Goal: Task Accomplishment & Management: Manage account settings

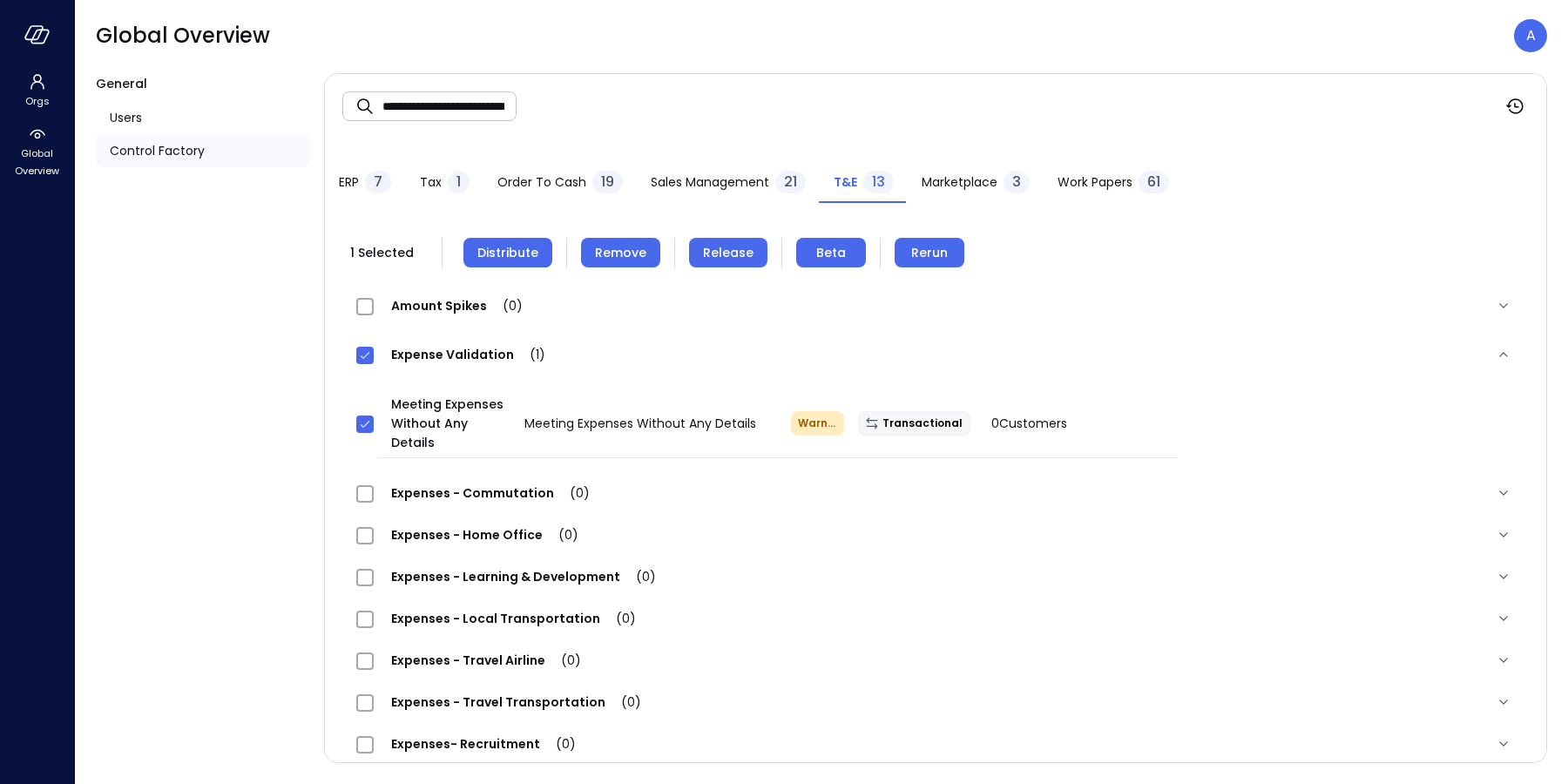
scroll to position [83, 0]
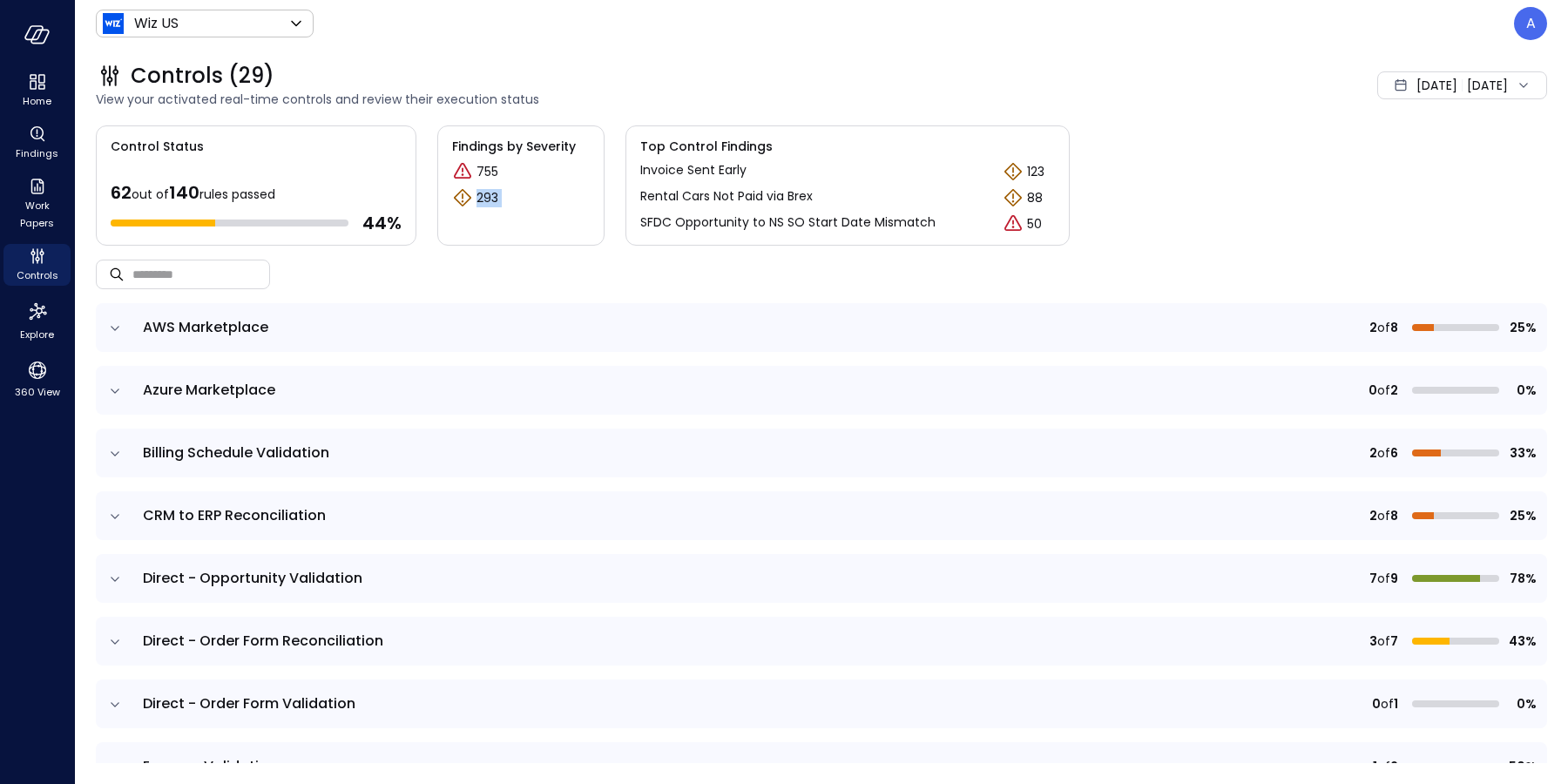
scroll to position [570, 0]
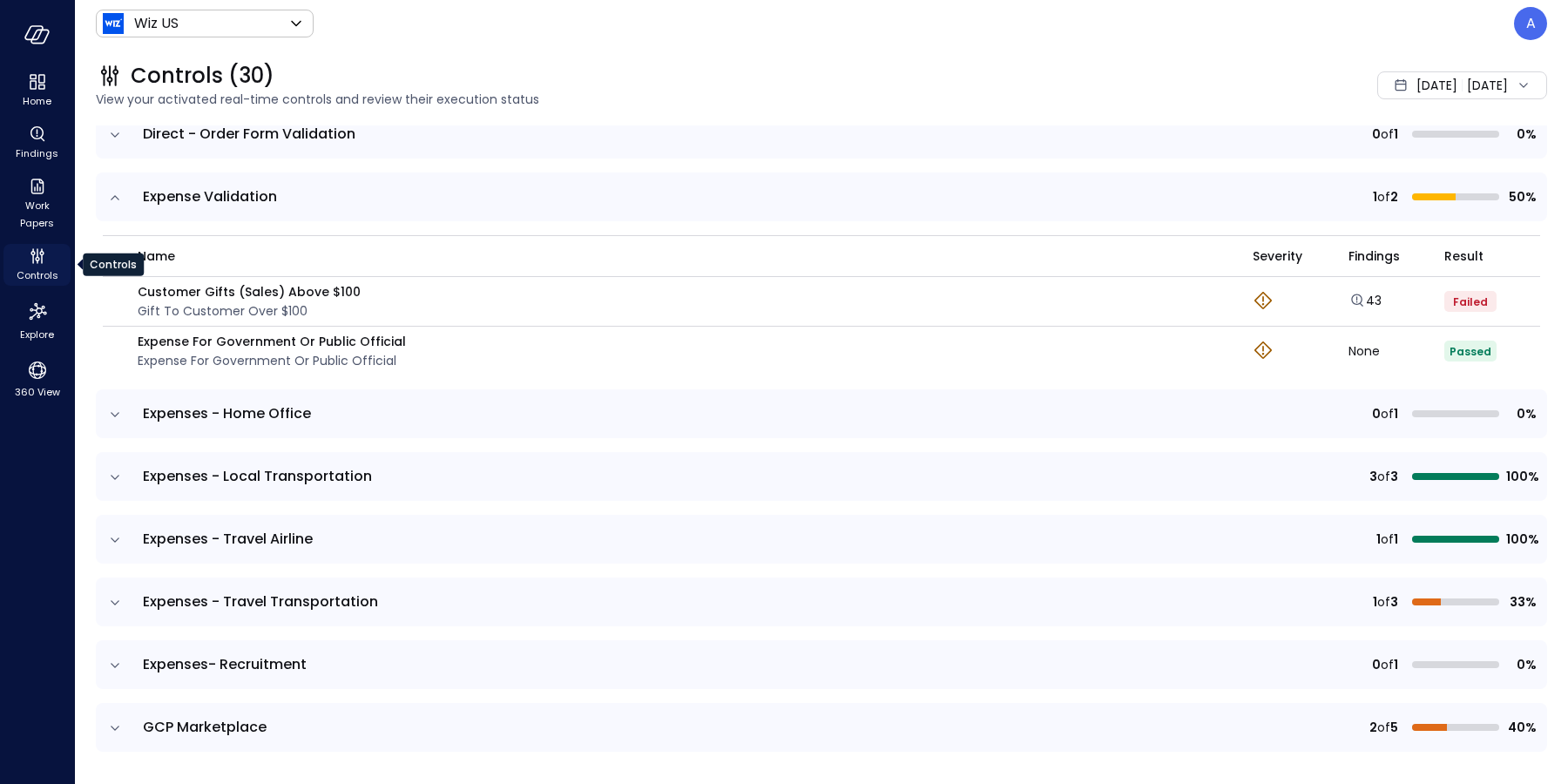
click at [43, 262] on icon "Controls" at bounding box center [38, 256] width 21 height 21
click at [38, 271] on span "Controls" at bounding box center [38, 276] width 42 height 18
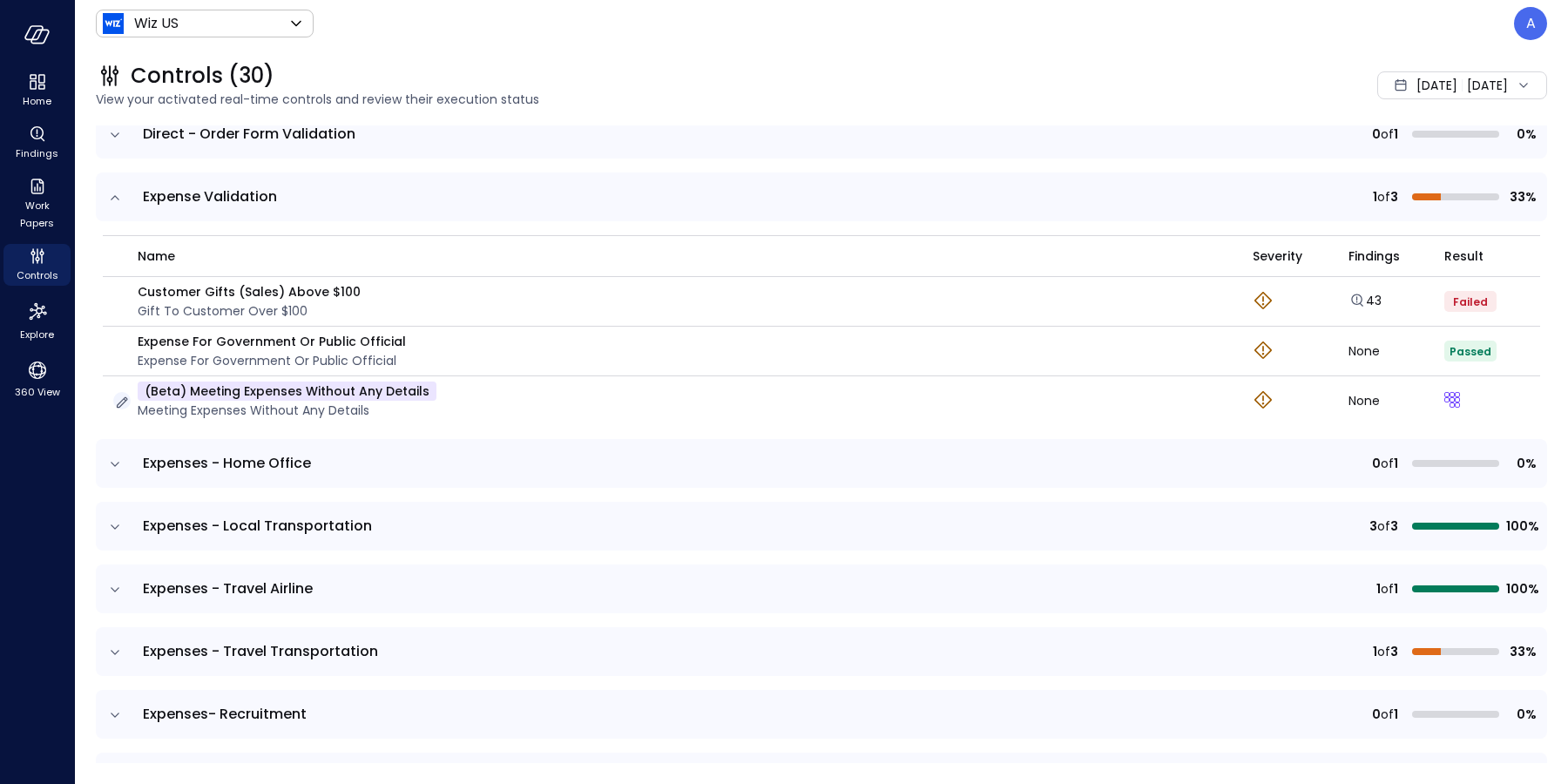
click at [123, 399] on icon "button" at bounding box center [122, 402] width 18 height 18
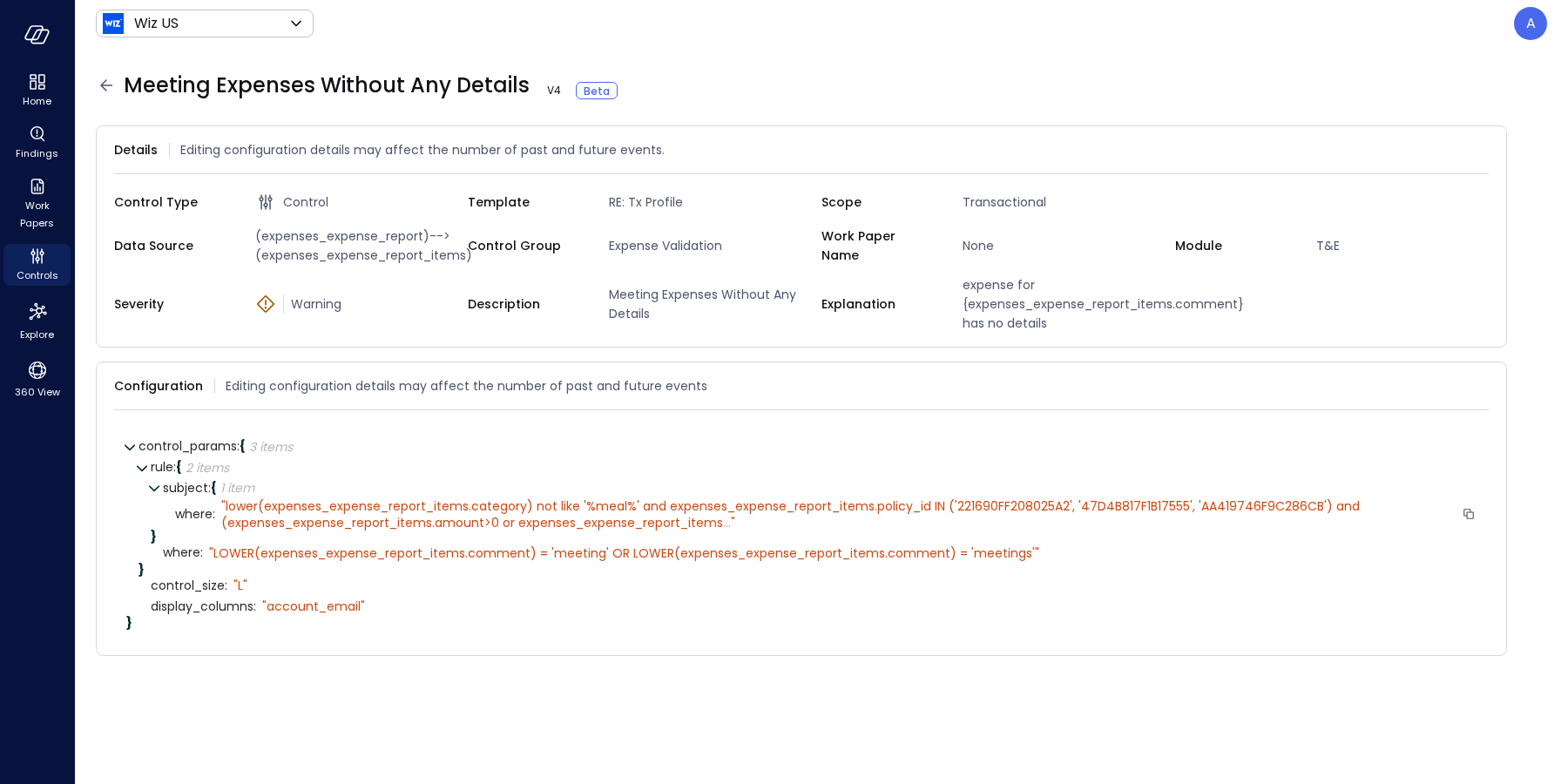
click at [1167, 529] on div "" lower(expenses_expense_report_items.category) not like '%meal%' and expenses_…" at bounding box center [838, 514] width 1234 height 32
click at [983, 525] on span "lower(expenses_expense_report_items.category) not like '%meal%' and expenses_ex…" at bounding box center [792, 514] width 1142 height 33
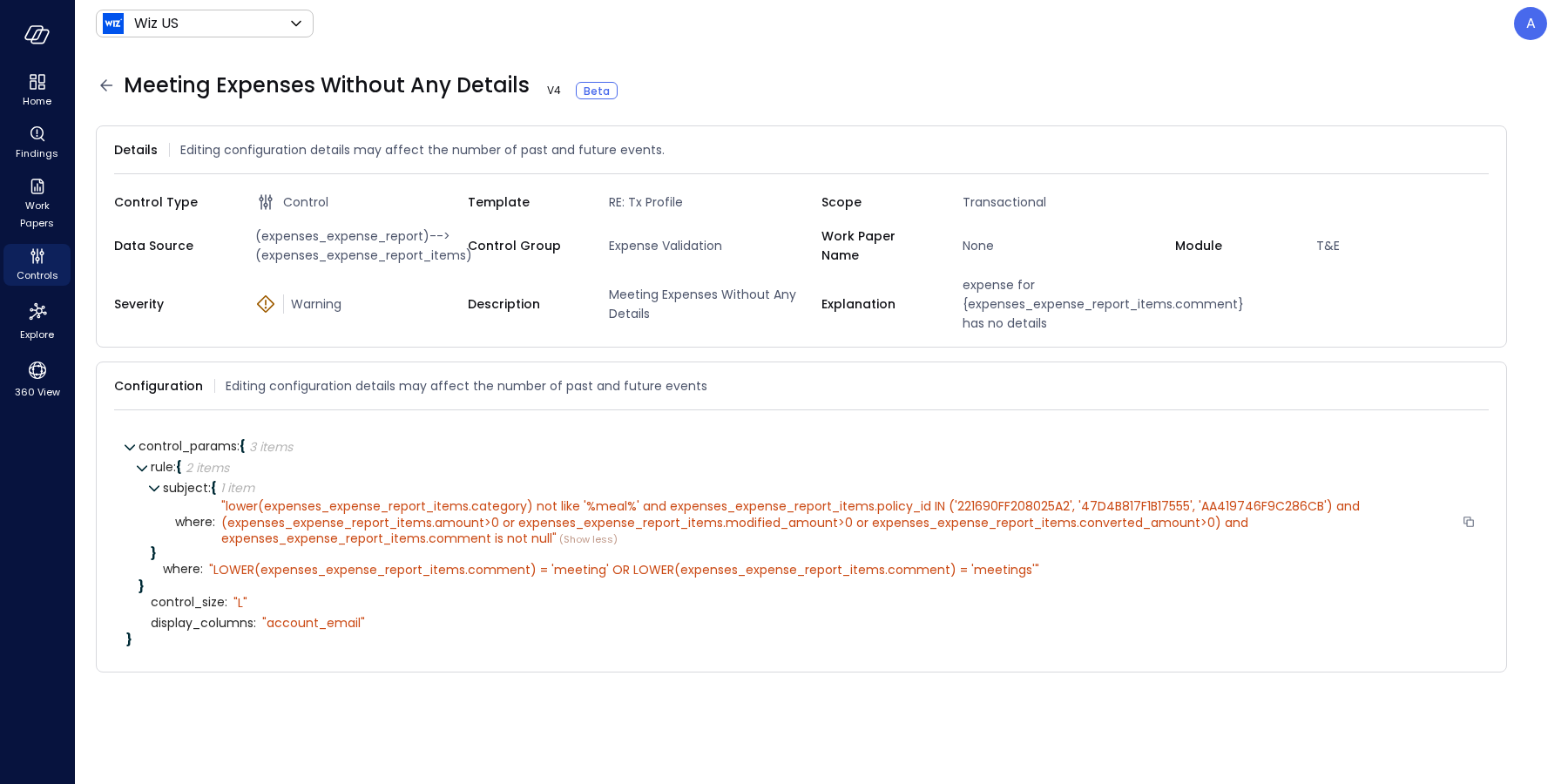
click at [1465, 531] on div at bounding box center [1468, 522] width 16 height 18
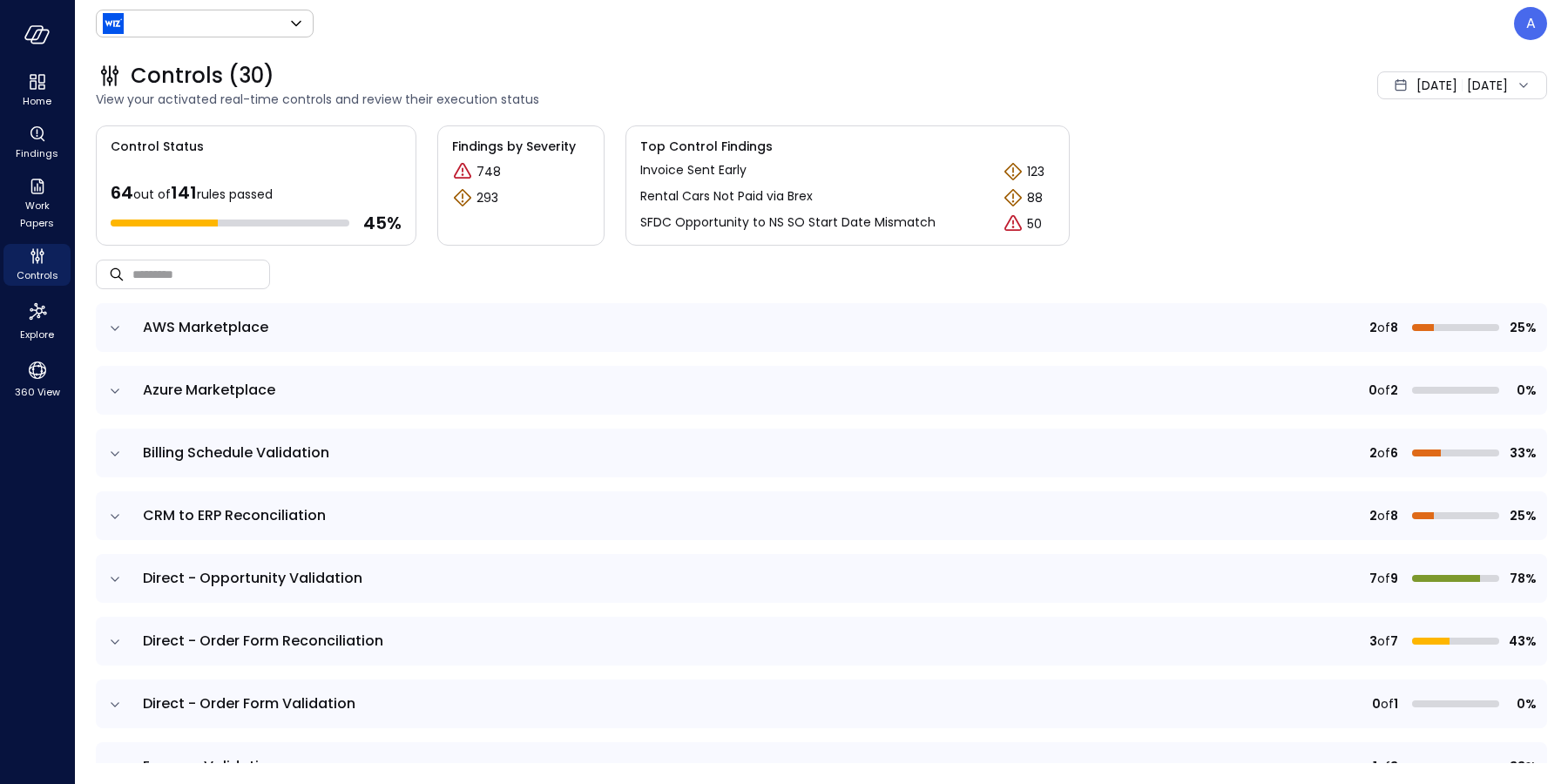
type input "******"
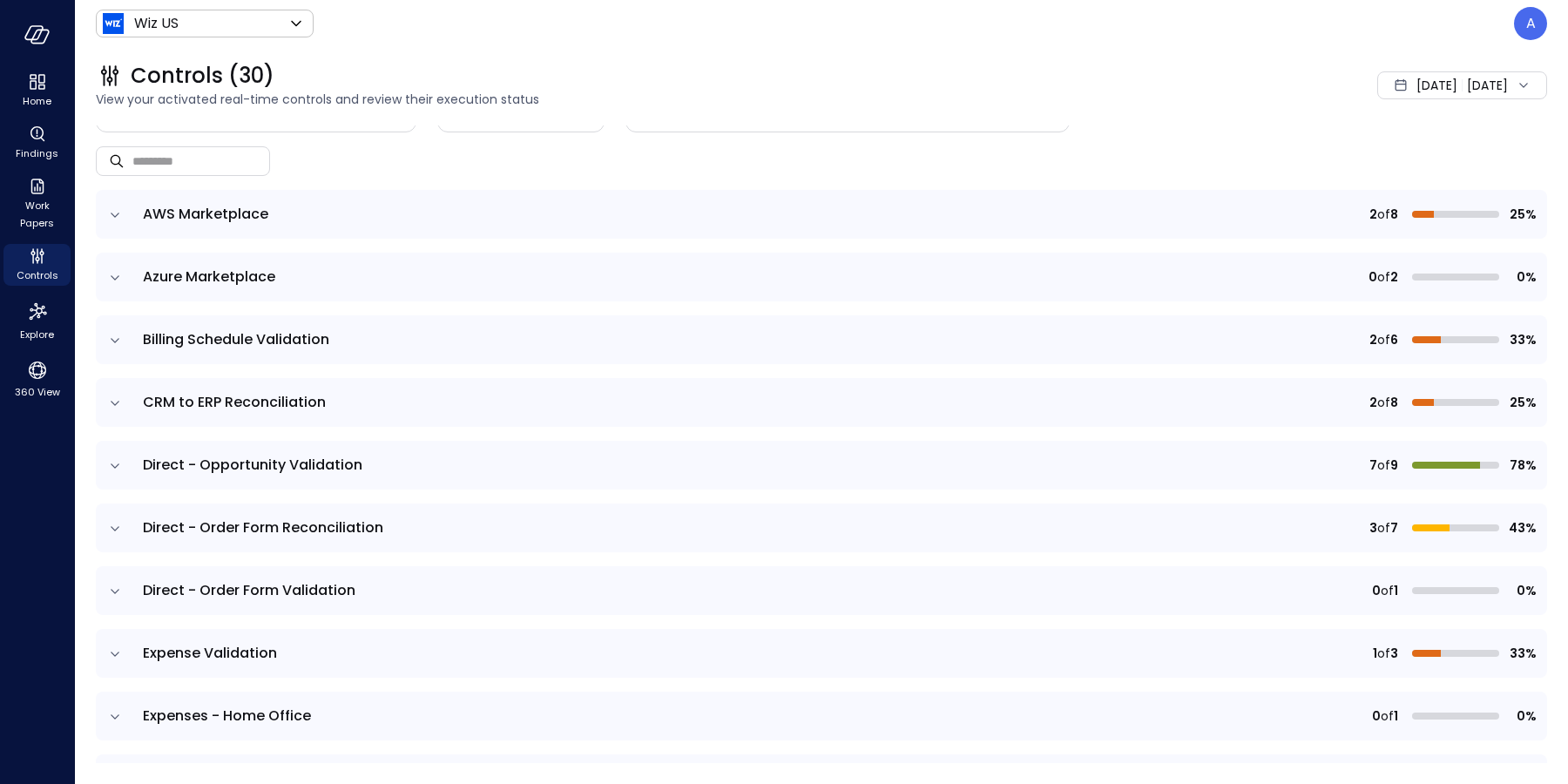
scroll to position [186, 0]
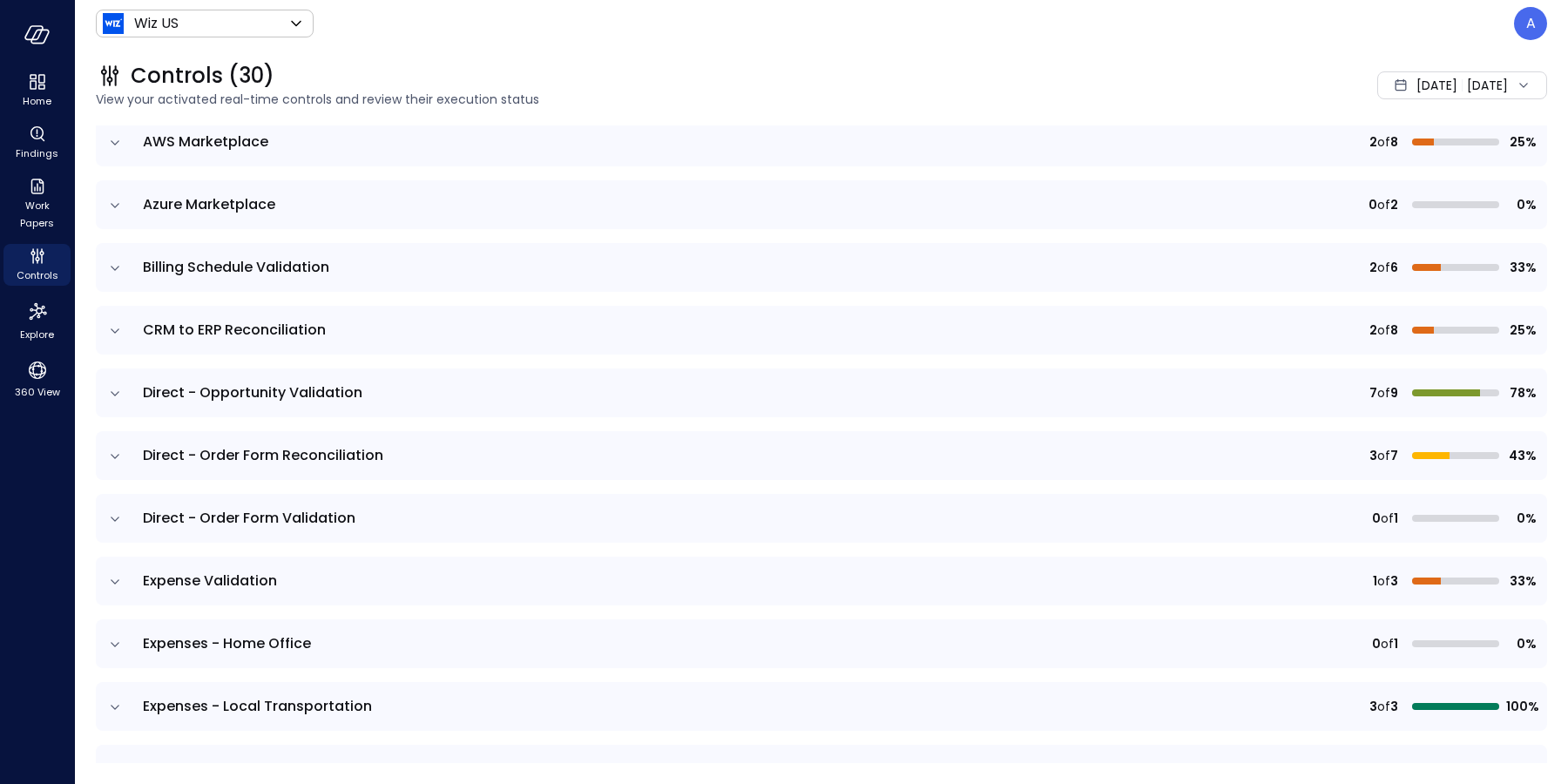
click at [113, 592] on td at bounding box center [114, 581] width 37 height 49
click at [112, 587] on icon "expand row" at bounding box center [115, 582] width 18 height 18
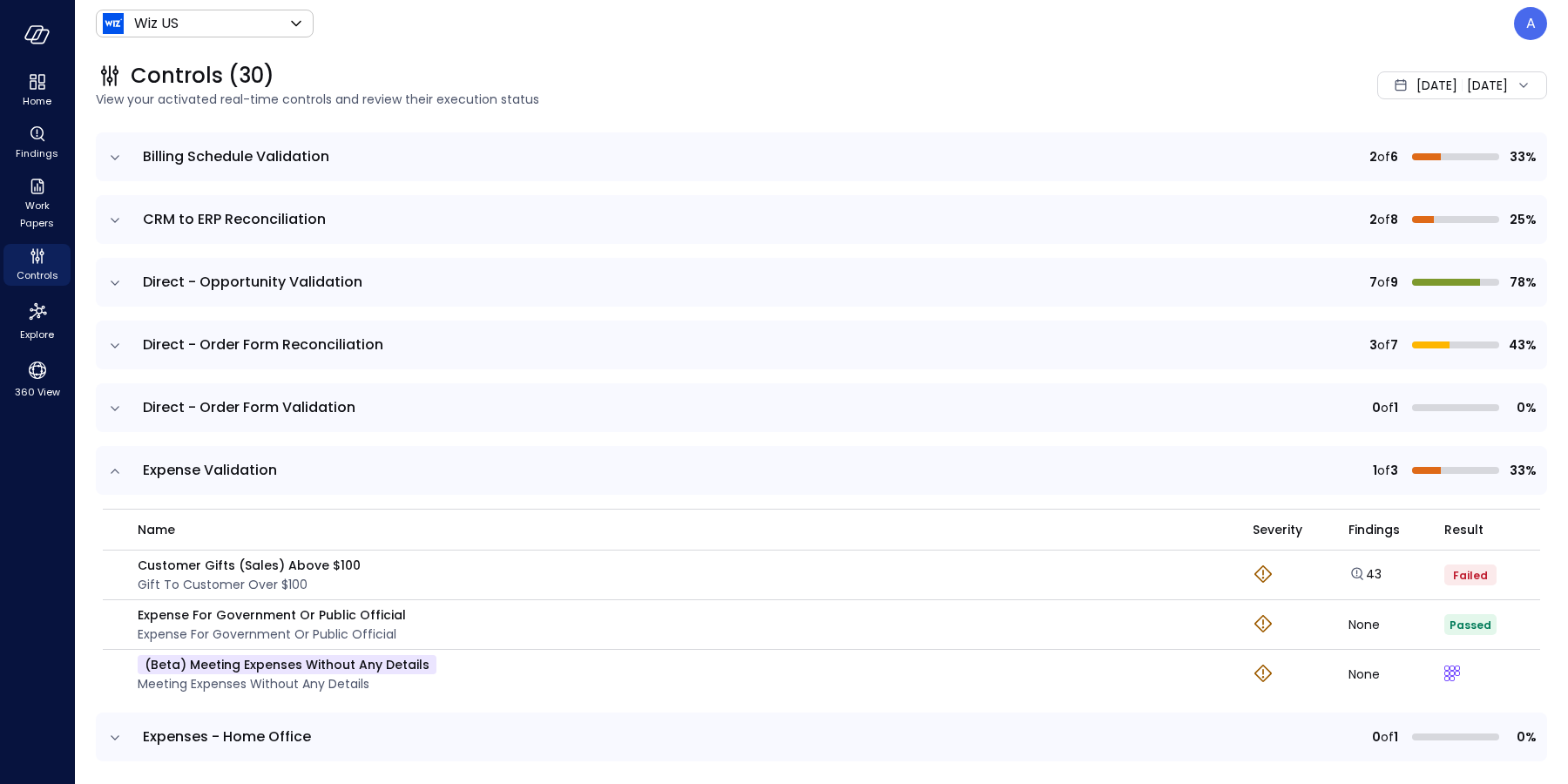
scroll to position [388, 0]
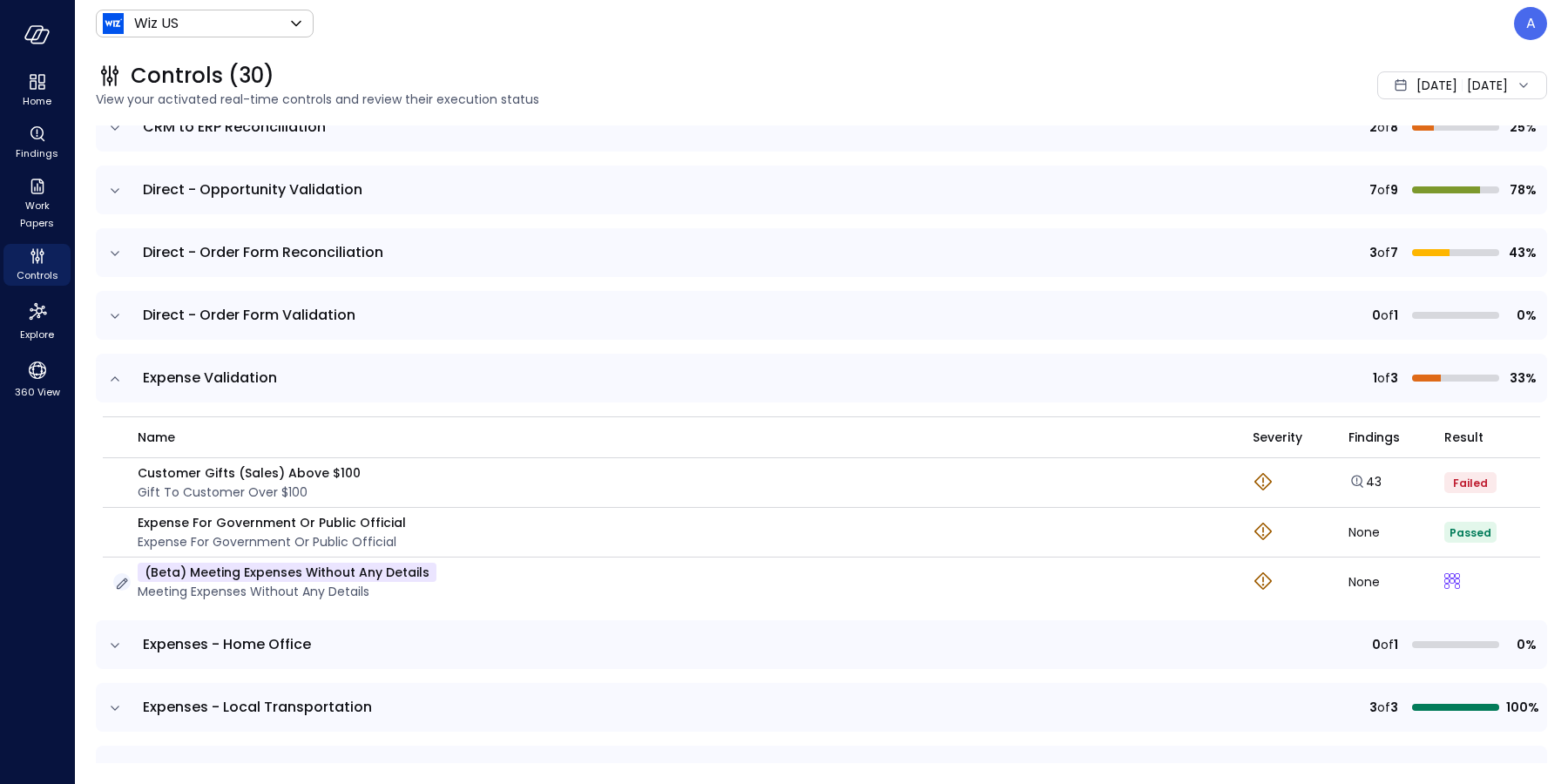
click at [119, 579] on icon "button" at bounding box center [122, 584] width 18 height 18
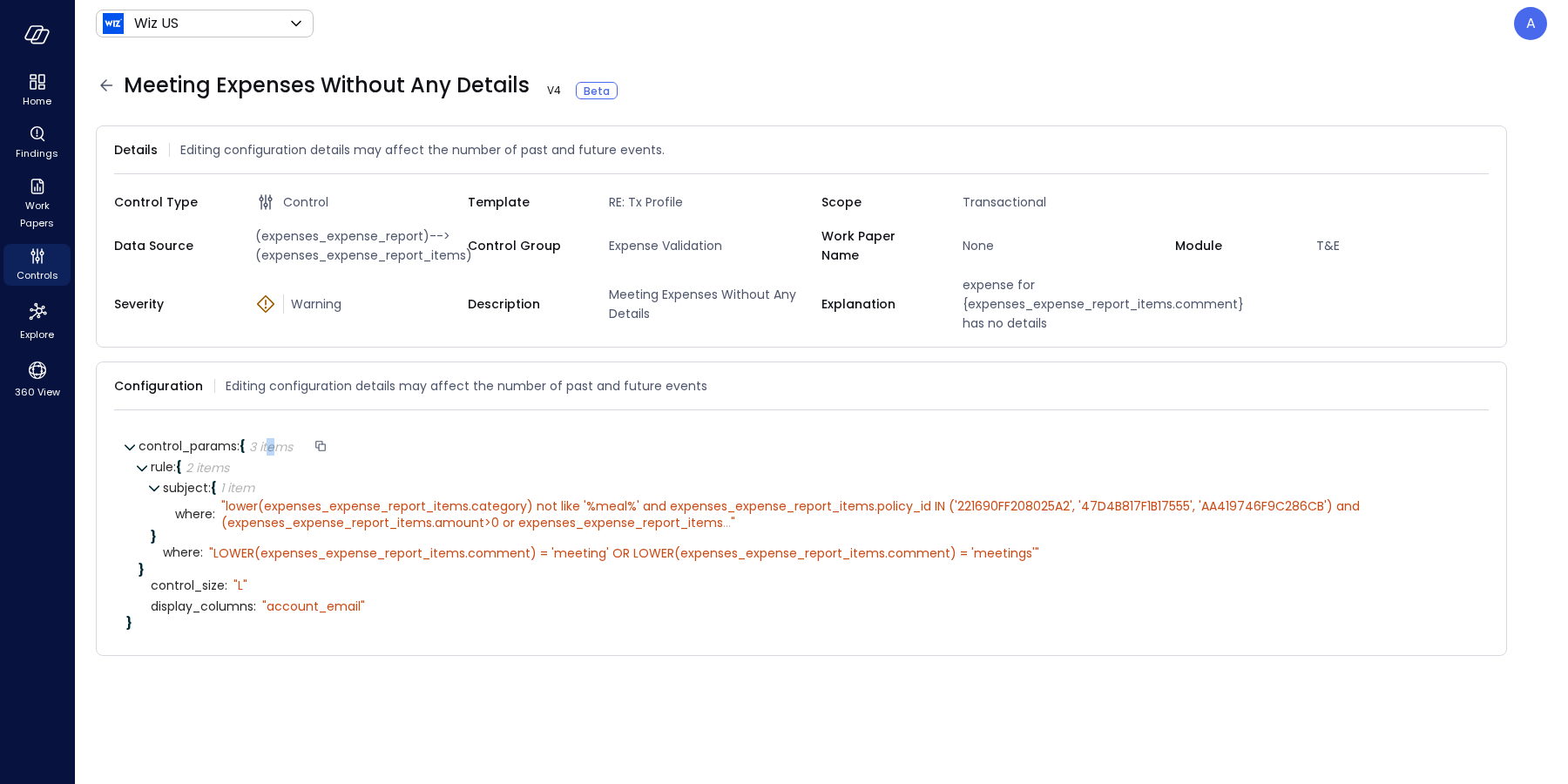
click at [273, 453] on div "3 items" at bounding box center [271, 447] width 44 height 12
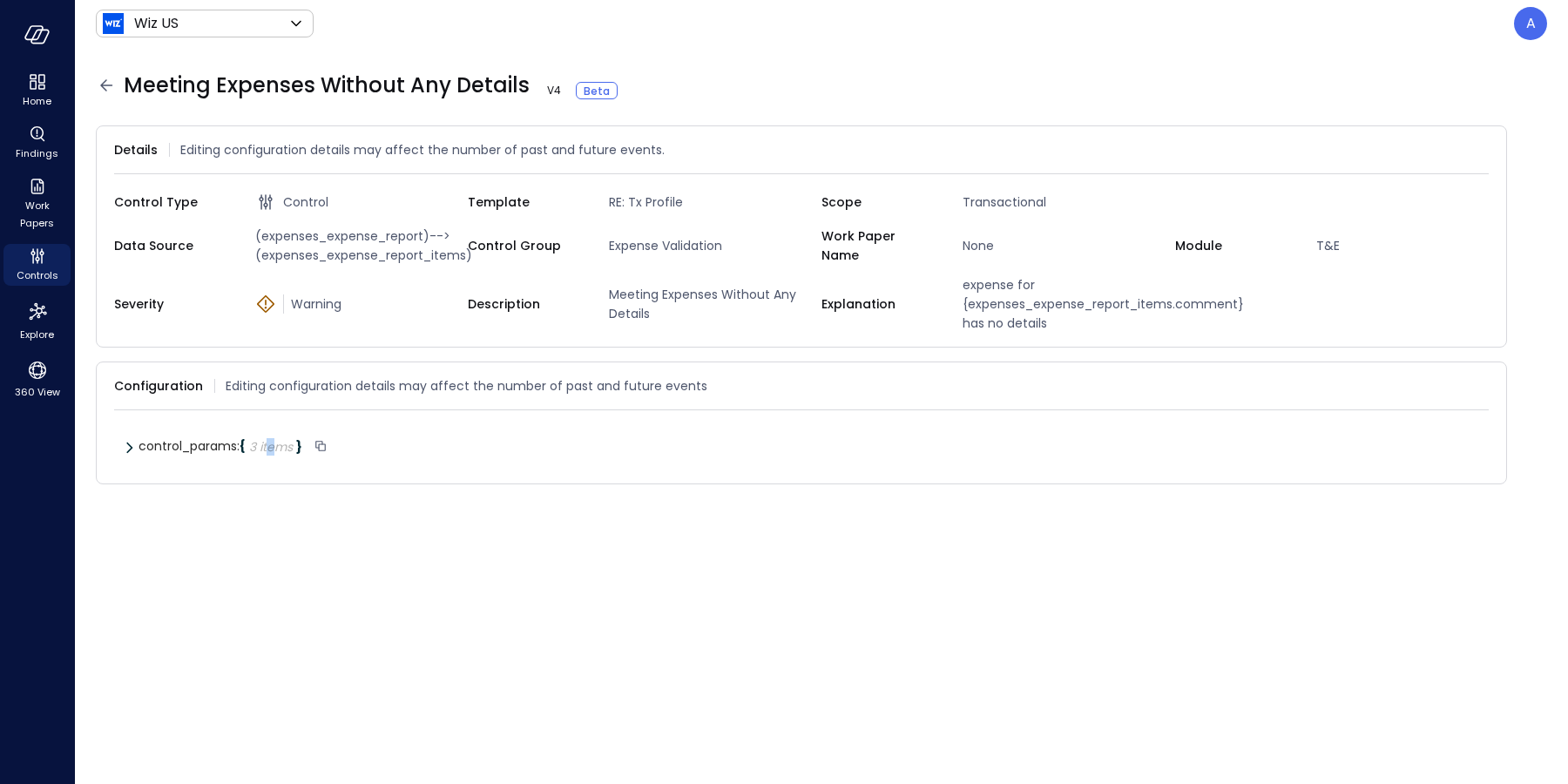
click at [273, 453] on div "3 items" at bounding box center [271, 447] width 44 height 12
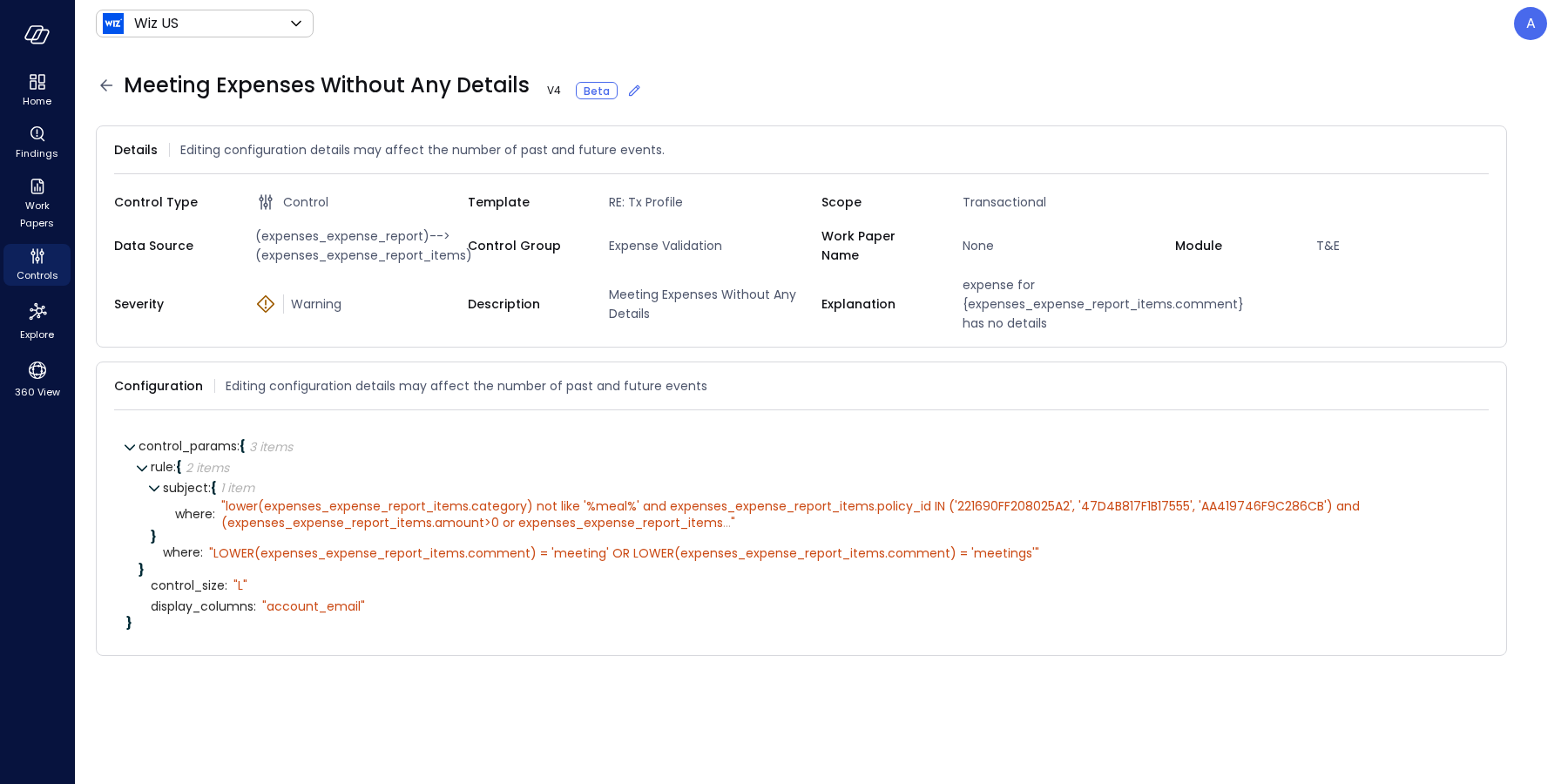
click at [626, 88] on icon at bounding box center [634, 91] width 18 height 18
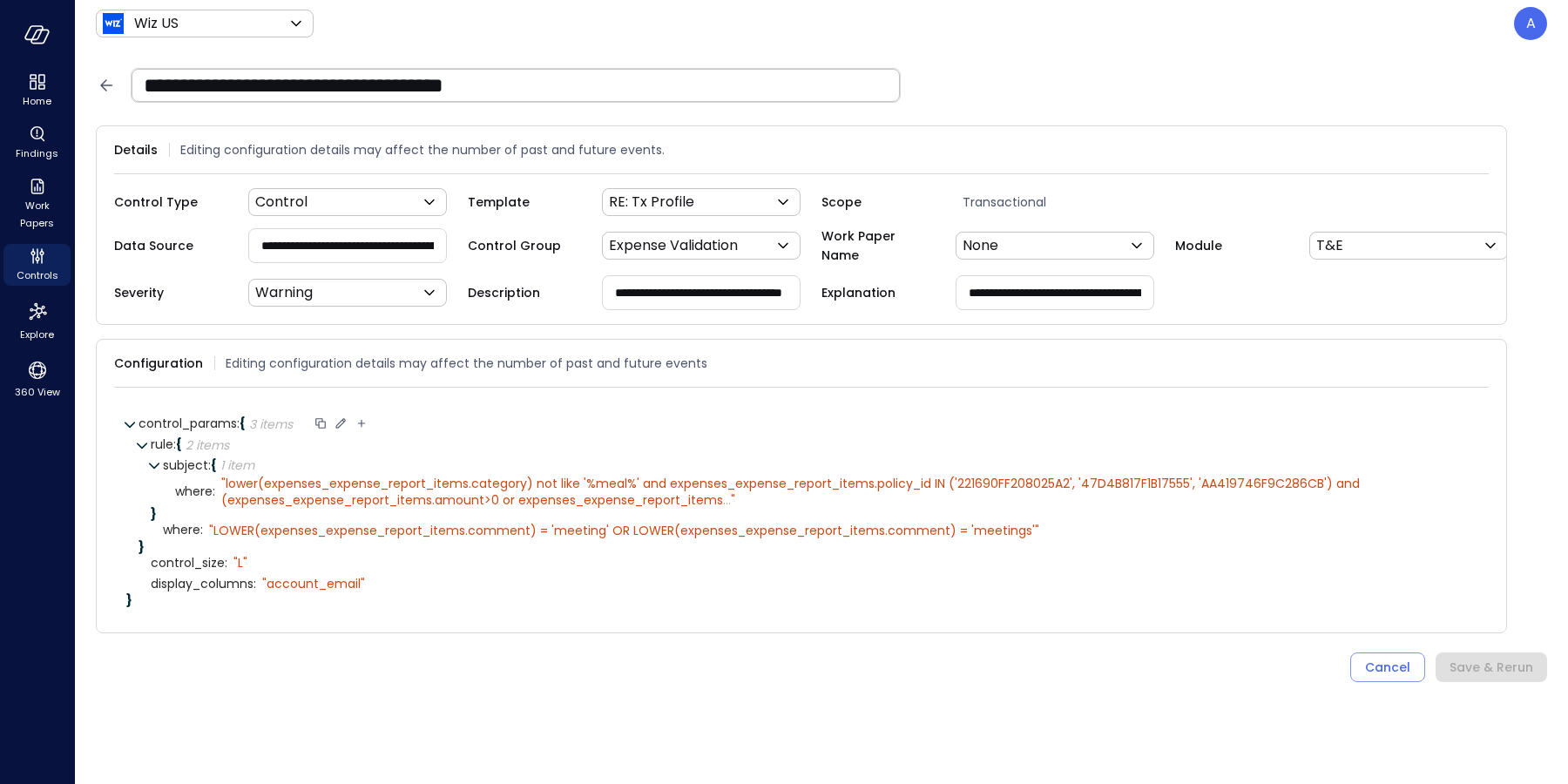
click at [345, 431] on icon at bounding box center [340, 424] width 16 height 16
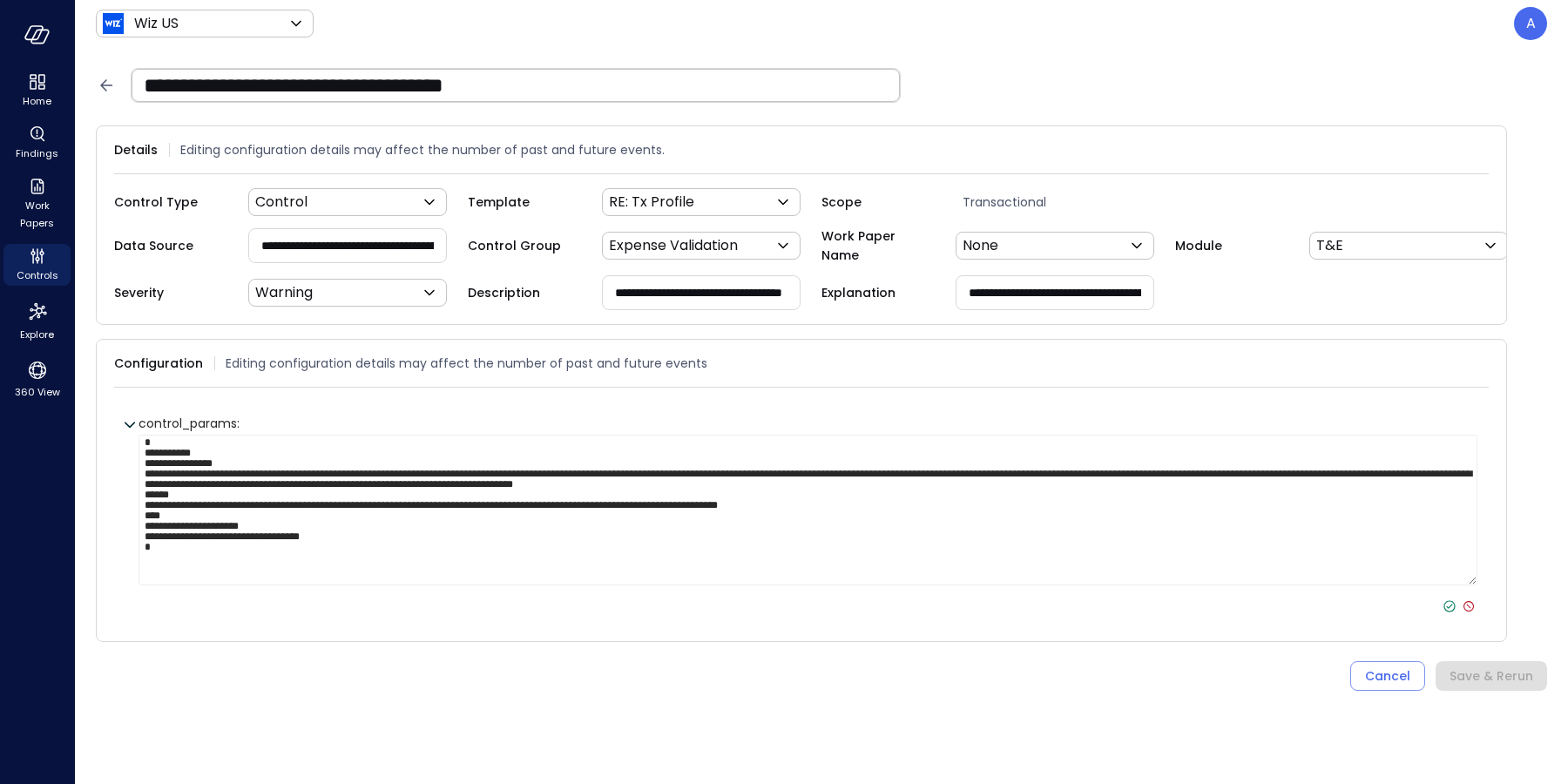
click at [104, 88] on icon at bounding box center [106, 86] width 21 height 21
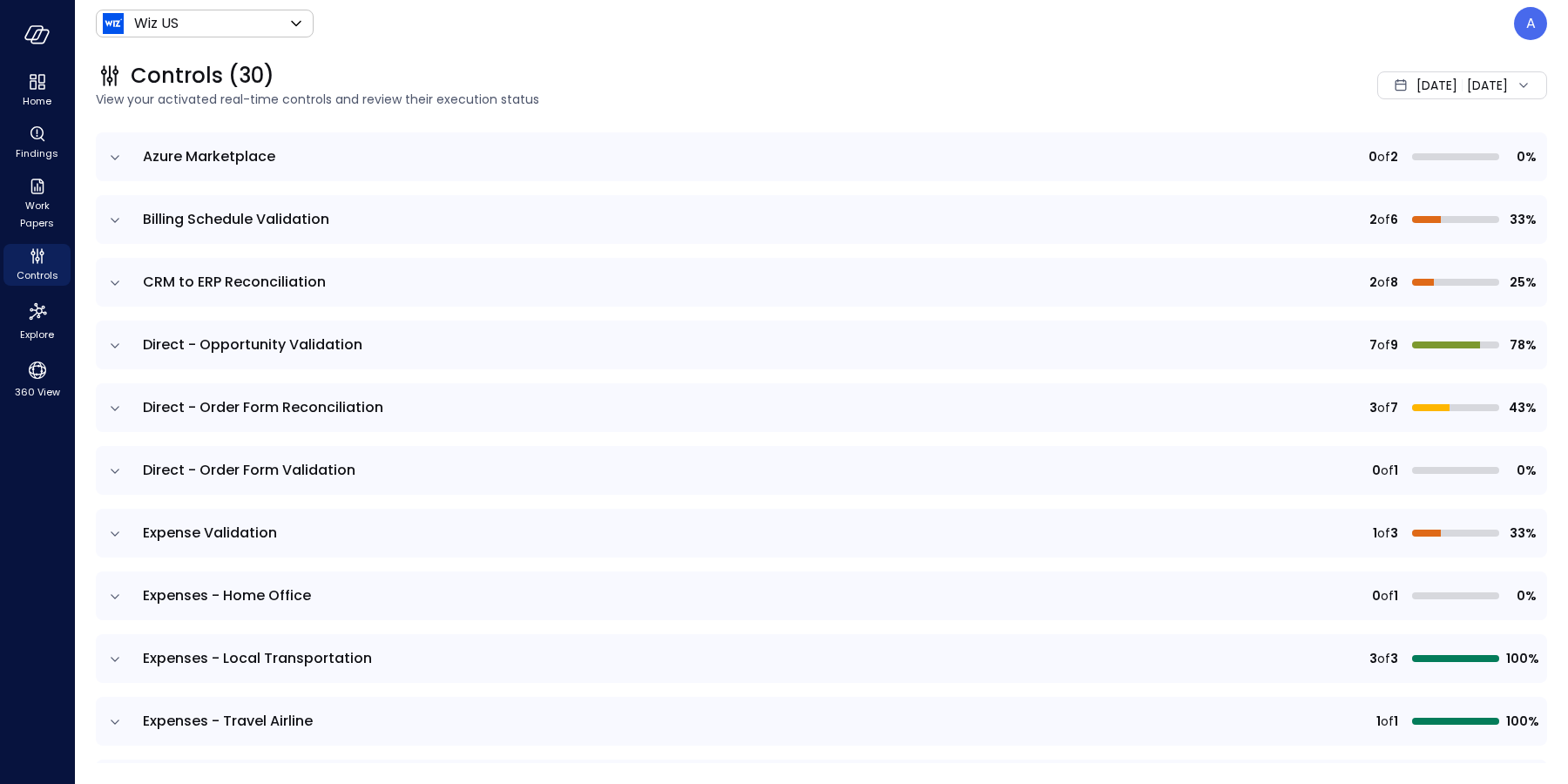
scroll to position [424, 0]
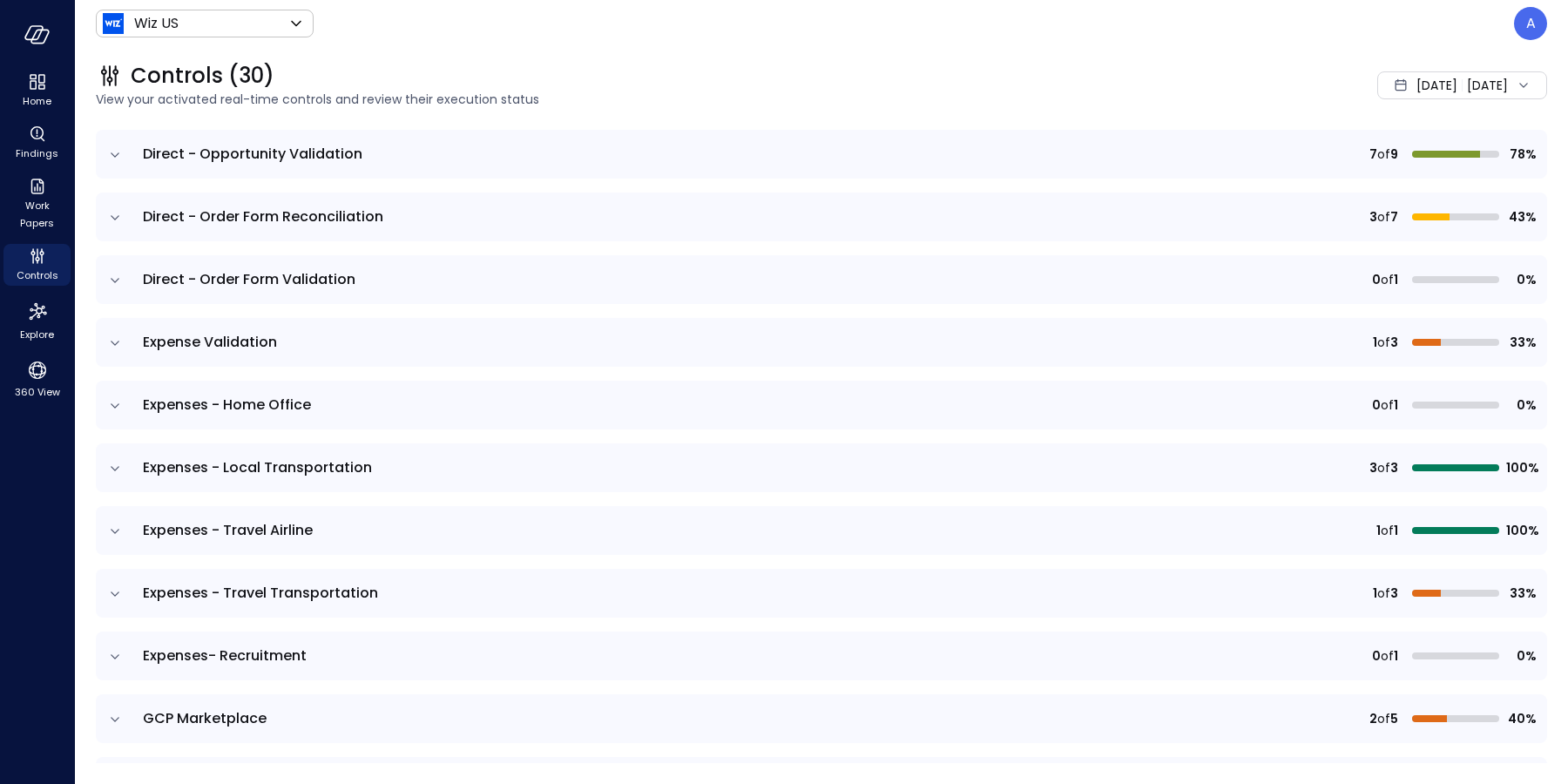
click at [115, 339] on icon "expand row" at bounding box center [115, 343] width 18 height 18
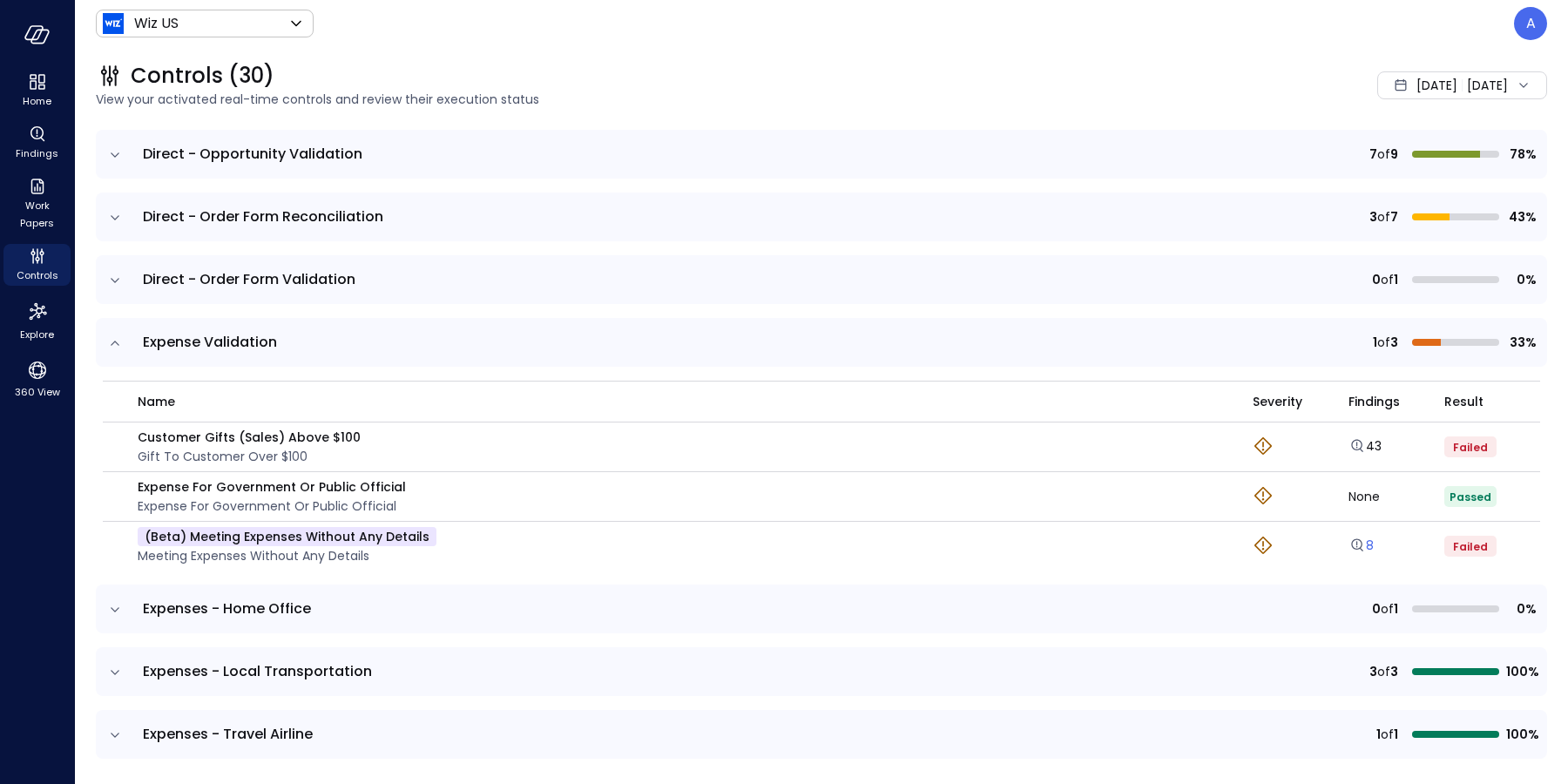
click at [1348, 542] on icon "Explore findings" at bounding box center [1357, 545] width 18 height 18
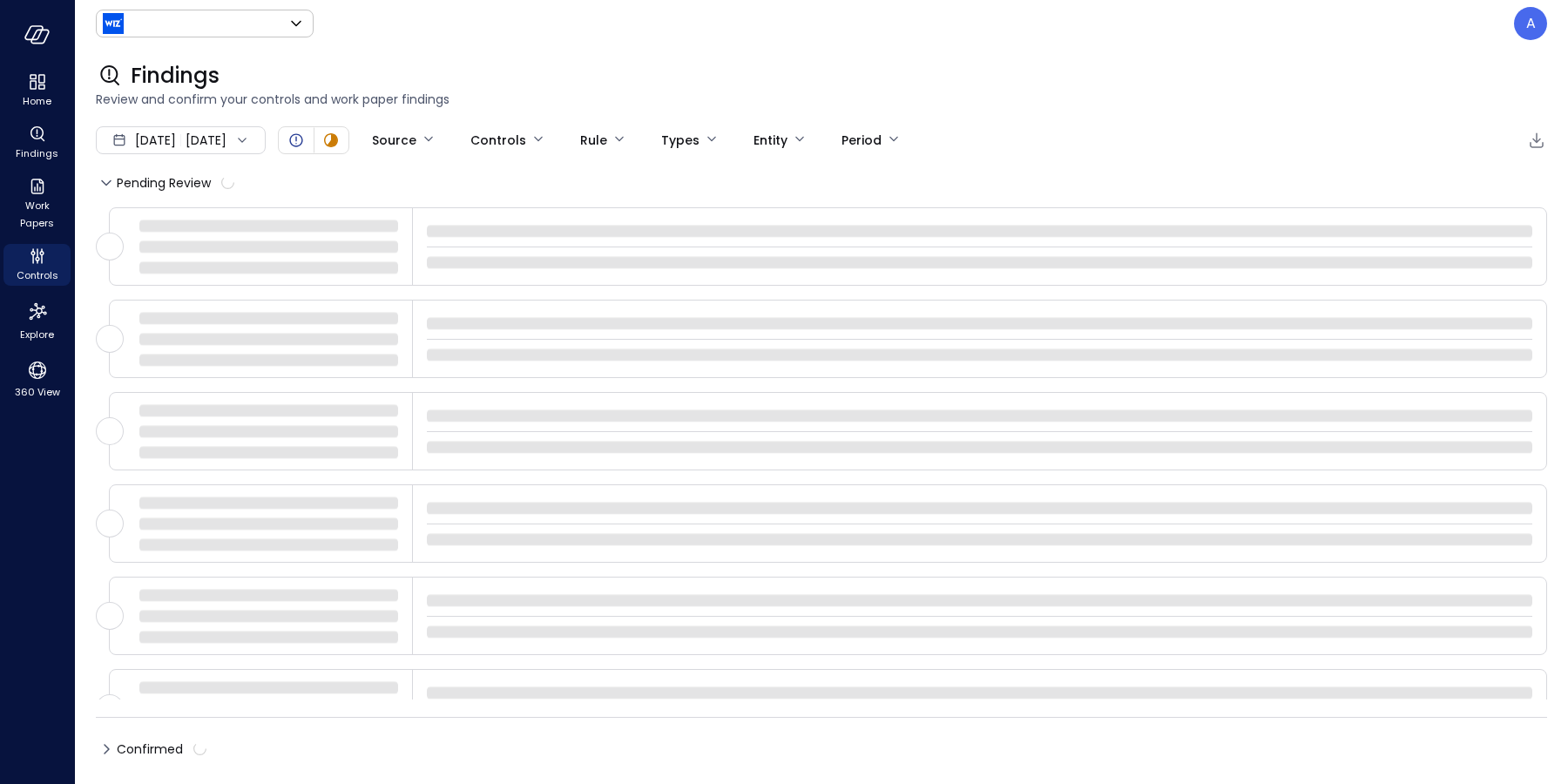
type input "******"
type input "****"
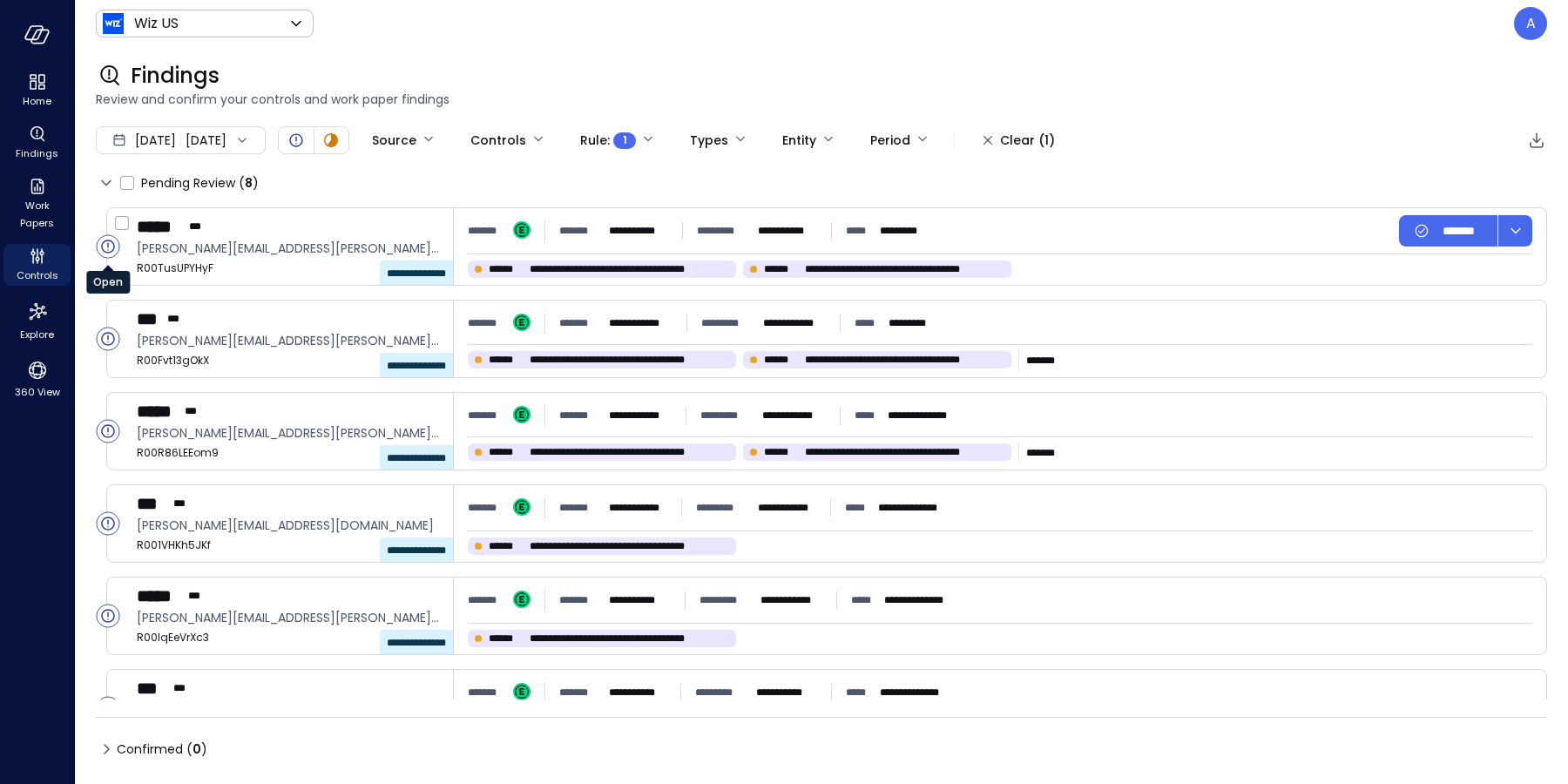
click at [108, 248] on circle "Open" at bounding box center [108, 247] width 23 height 23
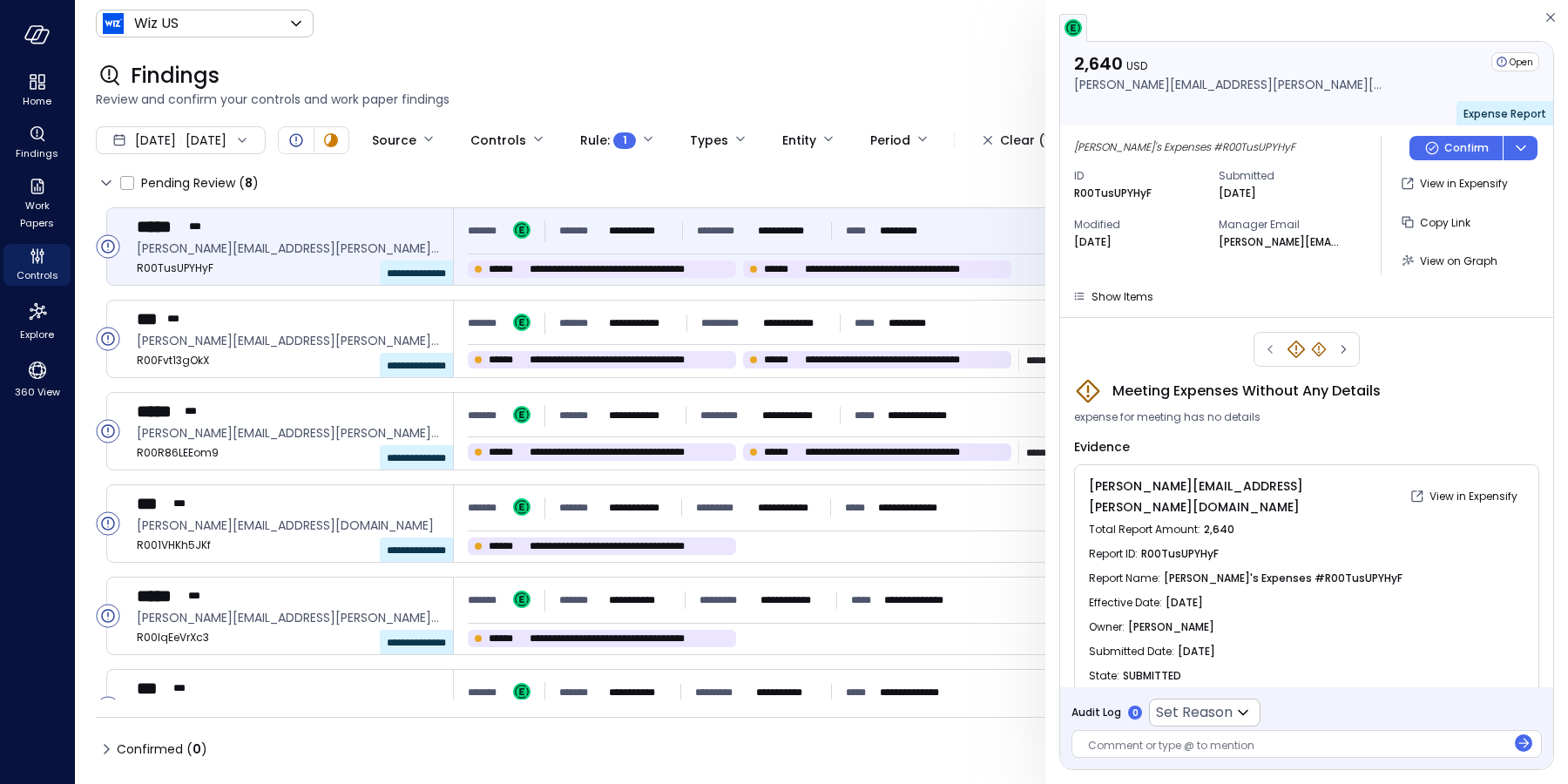
scroll to position [60, 0]
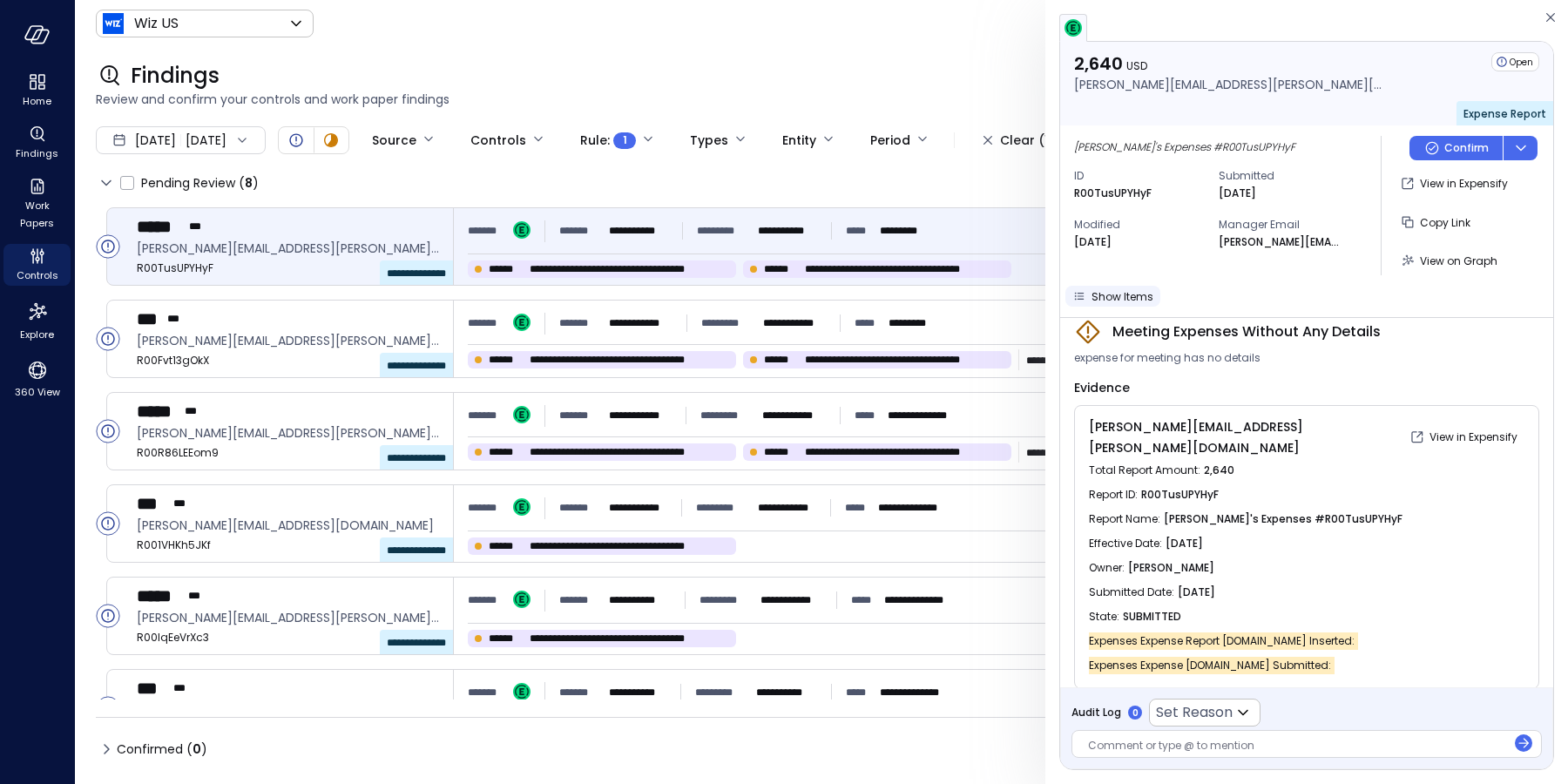
click at [1129, 303] on div "Show Items" at bounding box center [1122, 296] width 62 height 18
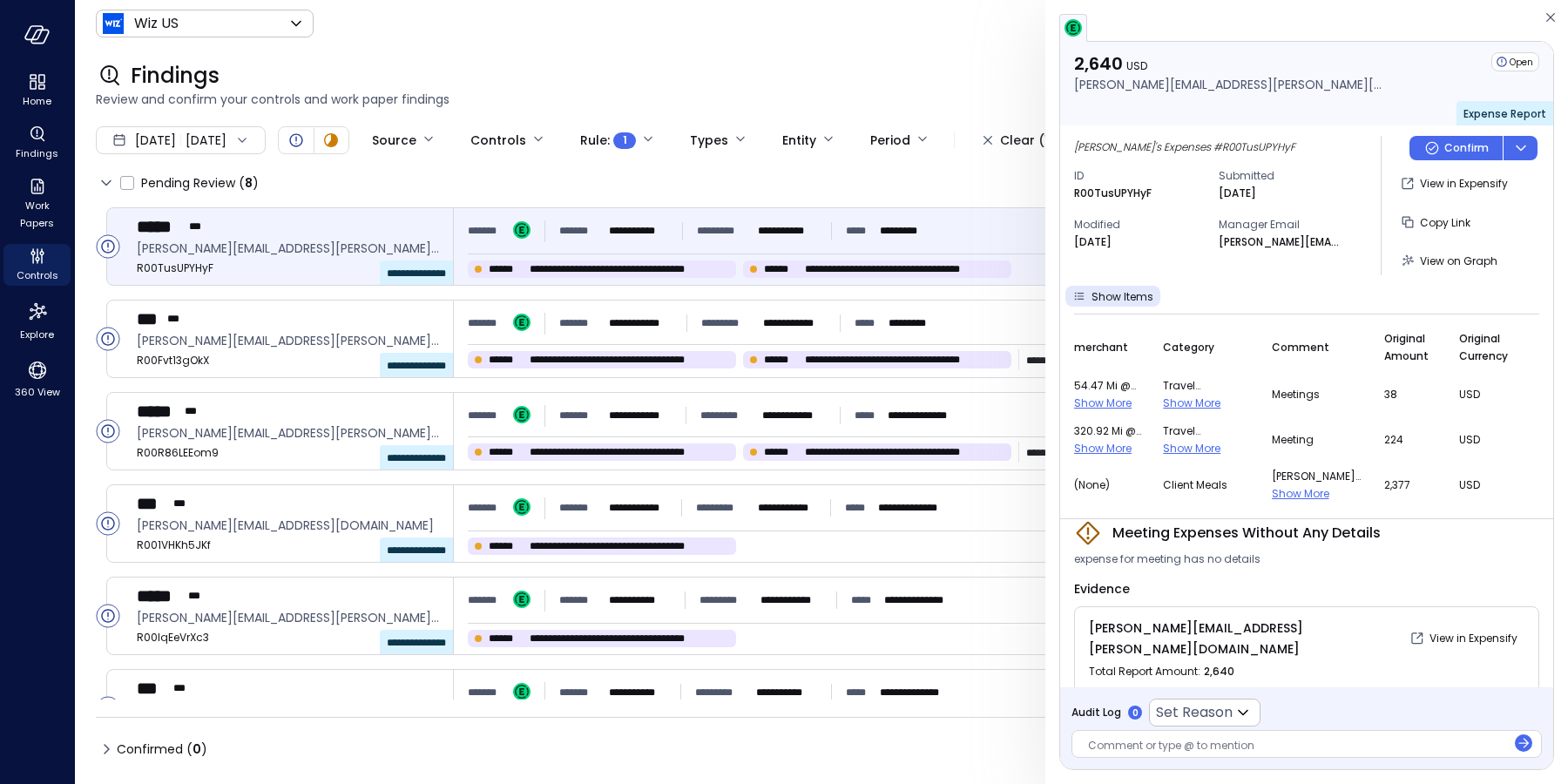
click at [1200, 402] on span "Show More" at bounding box center [1192, 402] width 58 height 15
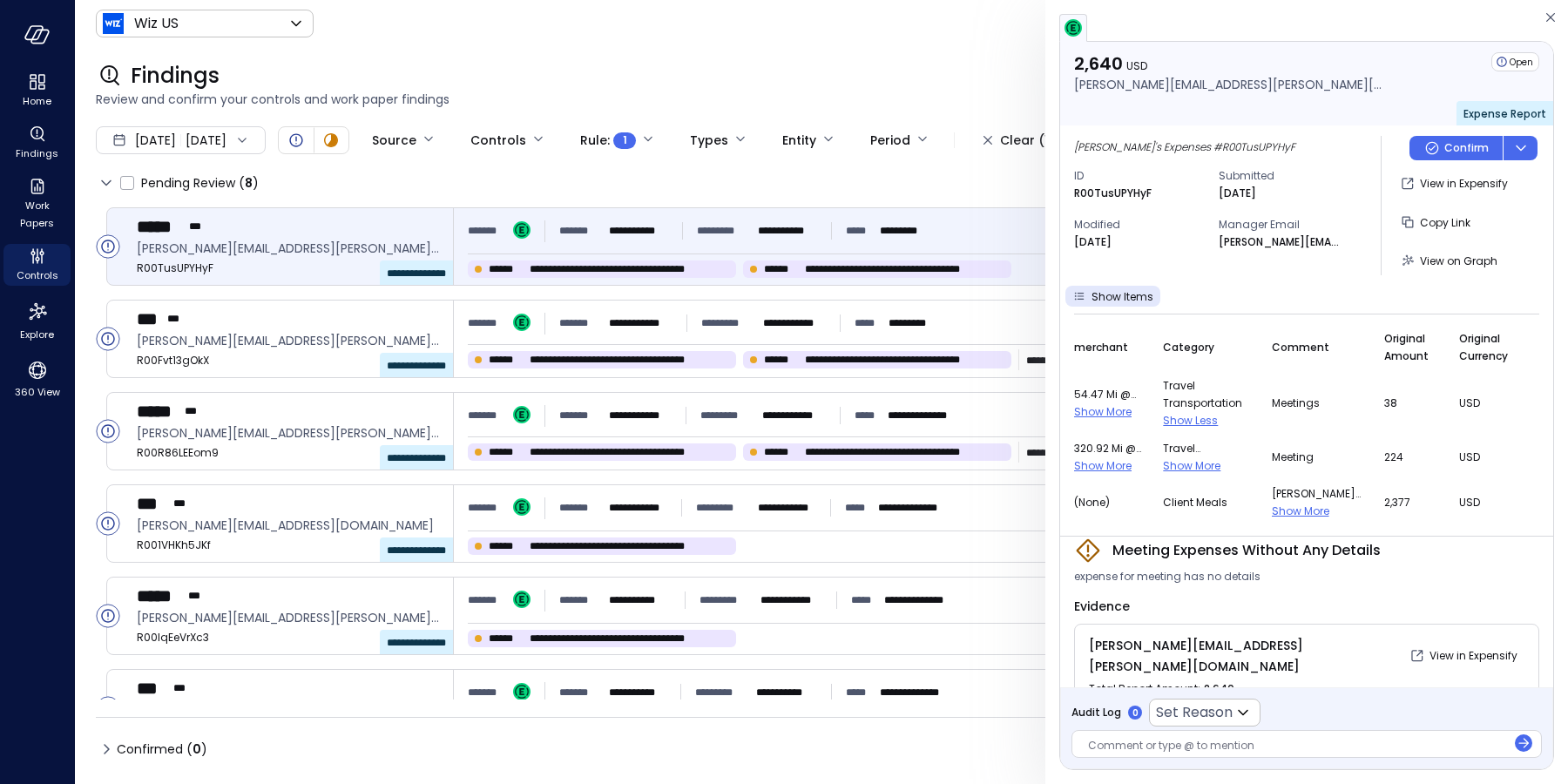
click at [1214, 464] on span "Show More" at bounding box center [1192, 466] width 58 height 15
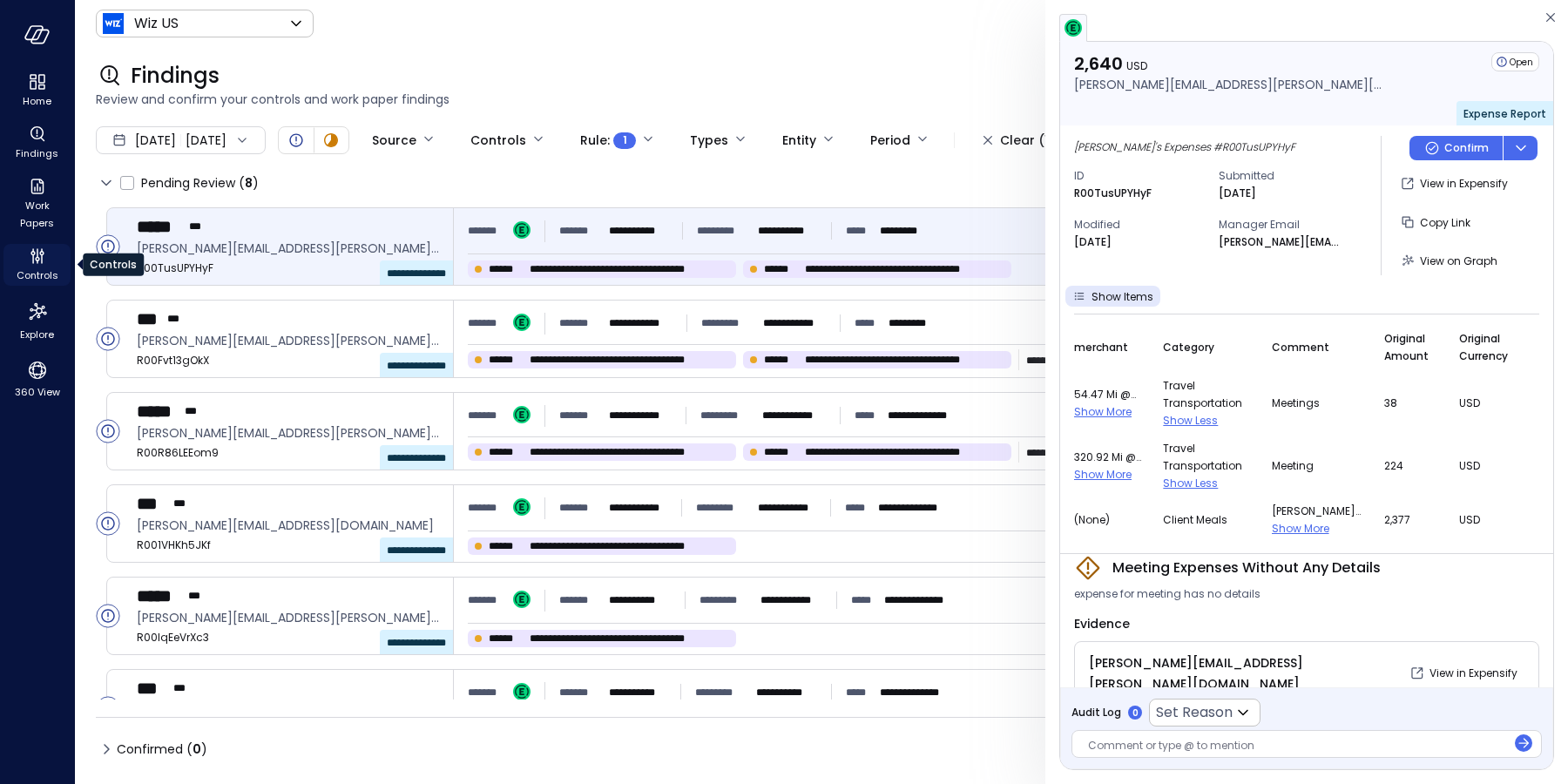
click at [33, 255] on icon "Controls" at bounding box center [32, 253] width 4 height 4
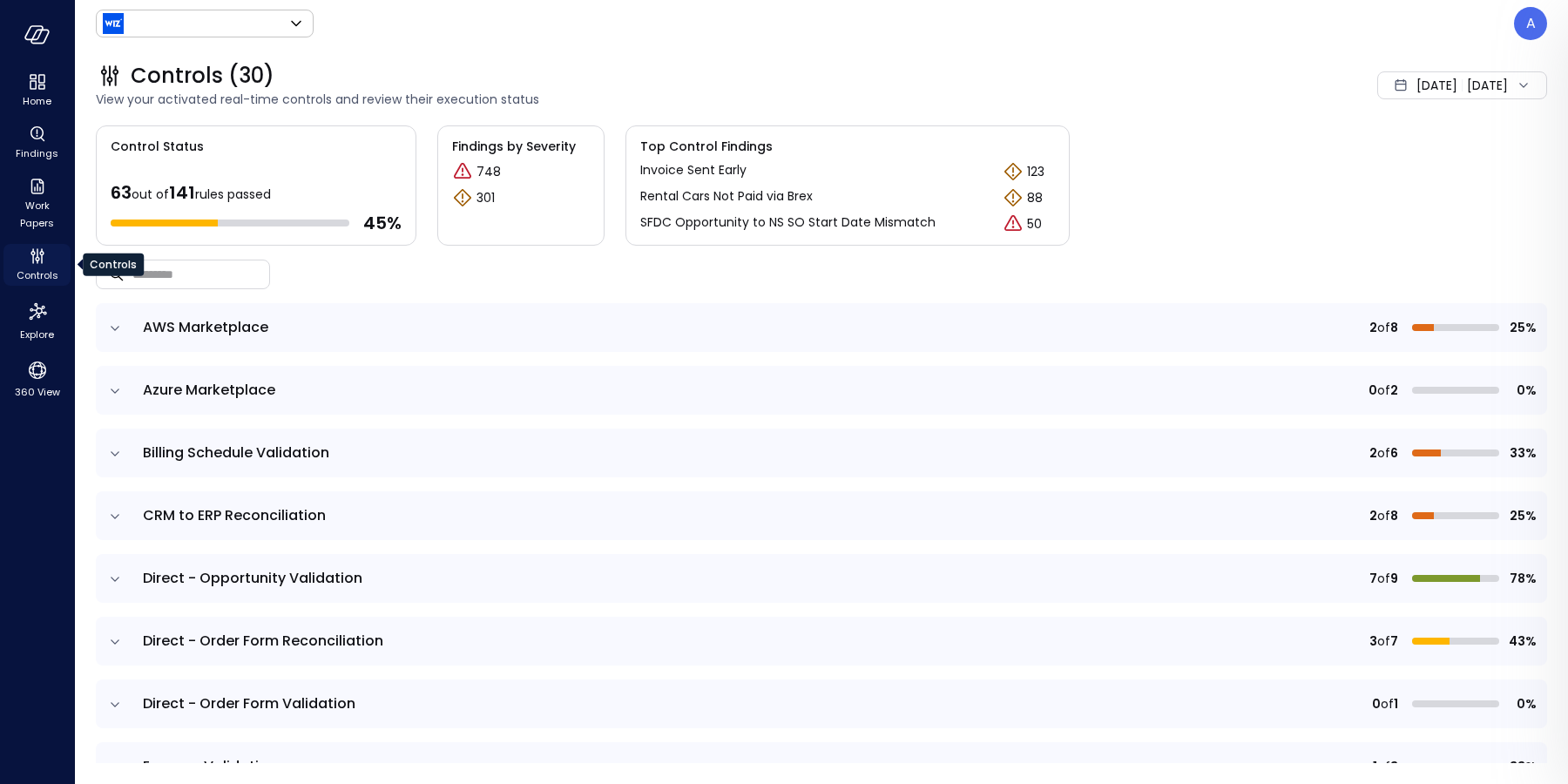
type input "******"
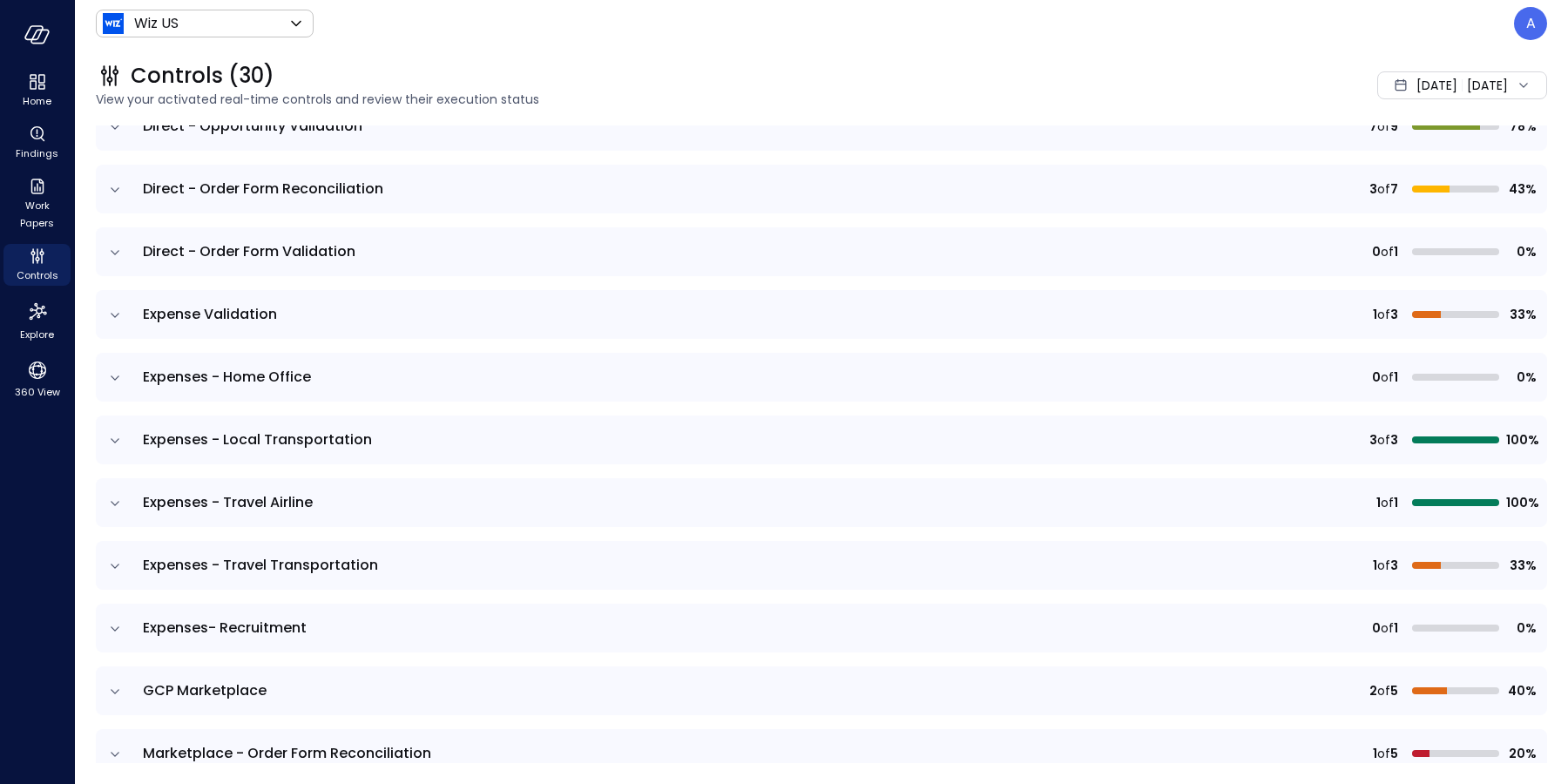
click at [117, 312] on icon "expand row" at bounding box center [115, 314] width 9 height 4
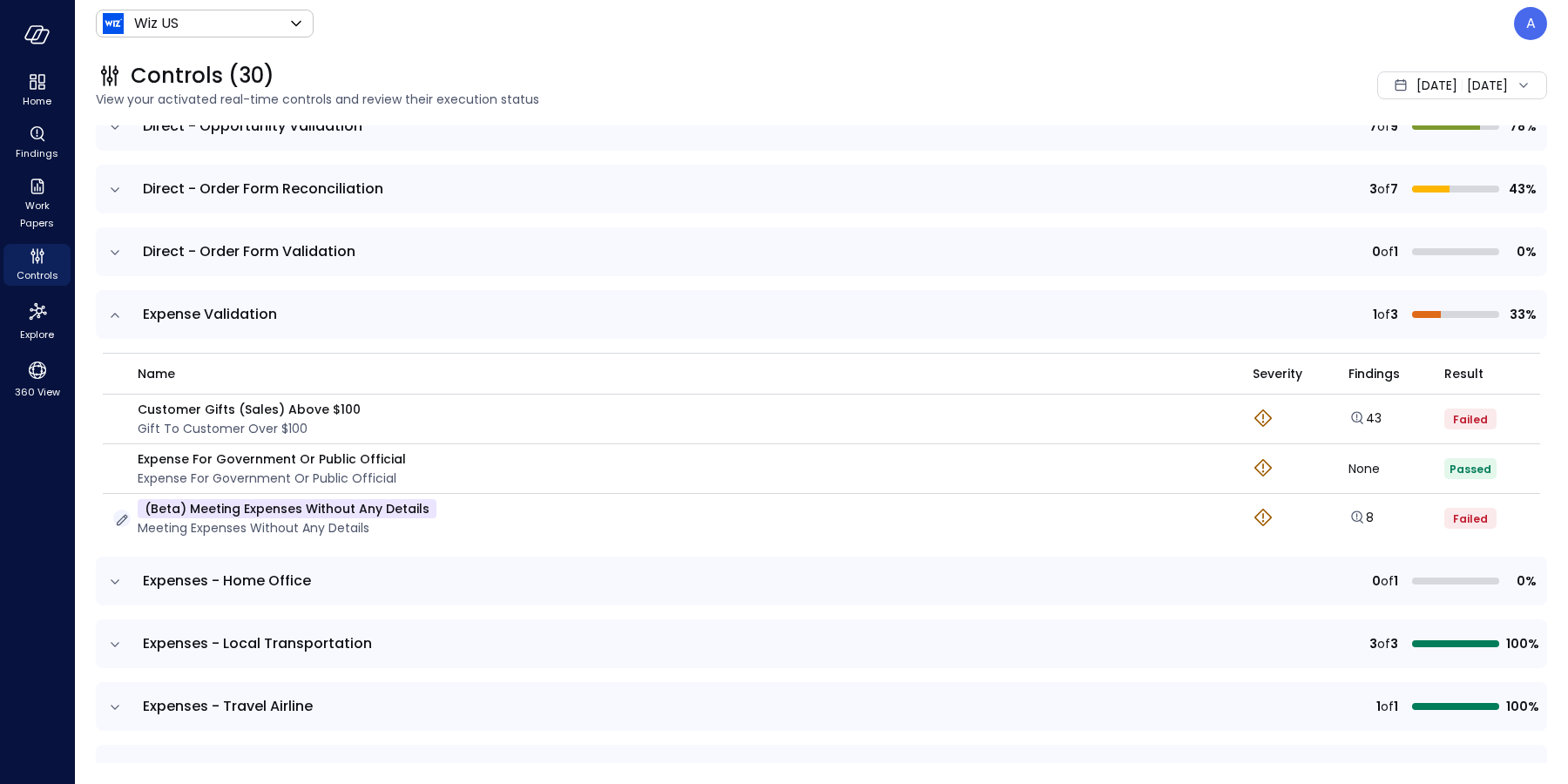
click at [119, 515] on icon "button" at bounding box center [122, 520] width 18 height 18
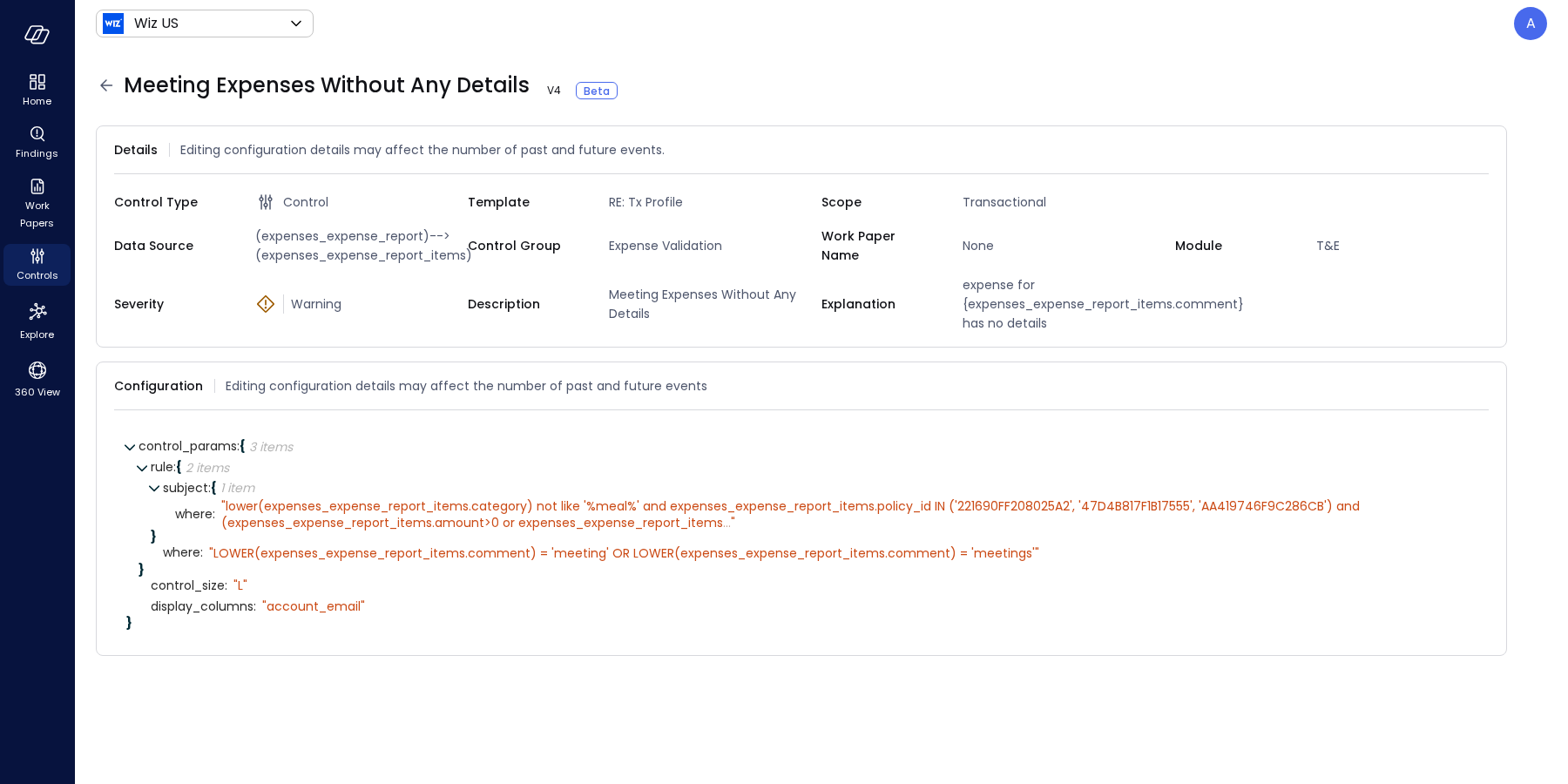
click at [107, 86] on icon at bounding box center [106, 85] width 12 height 11
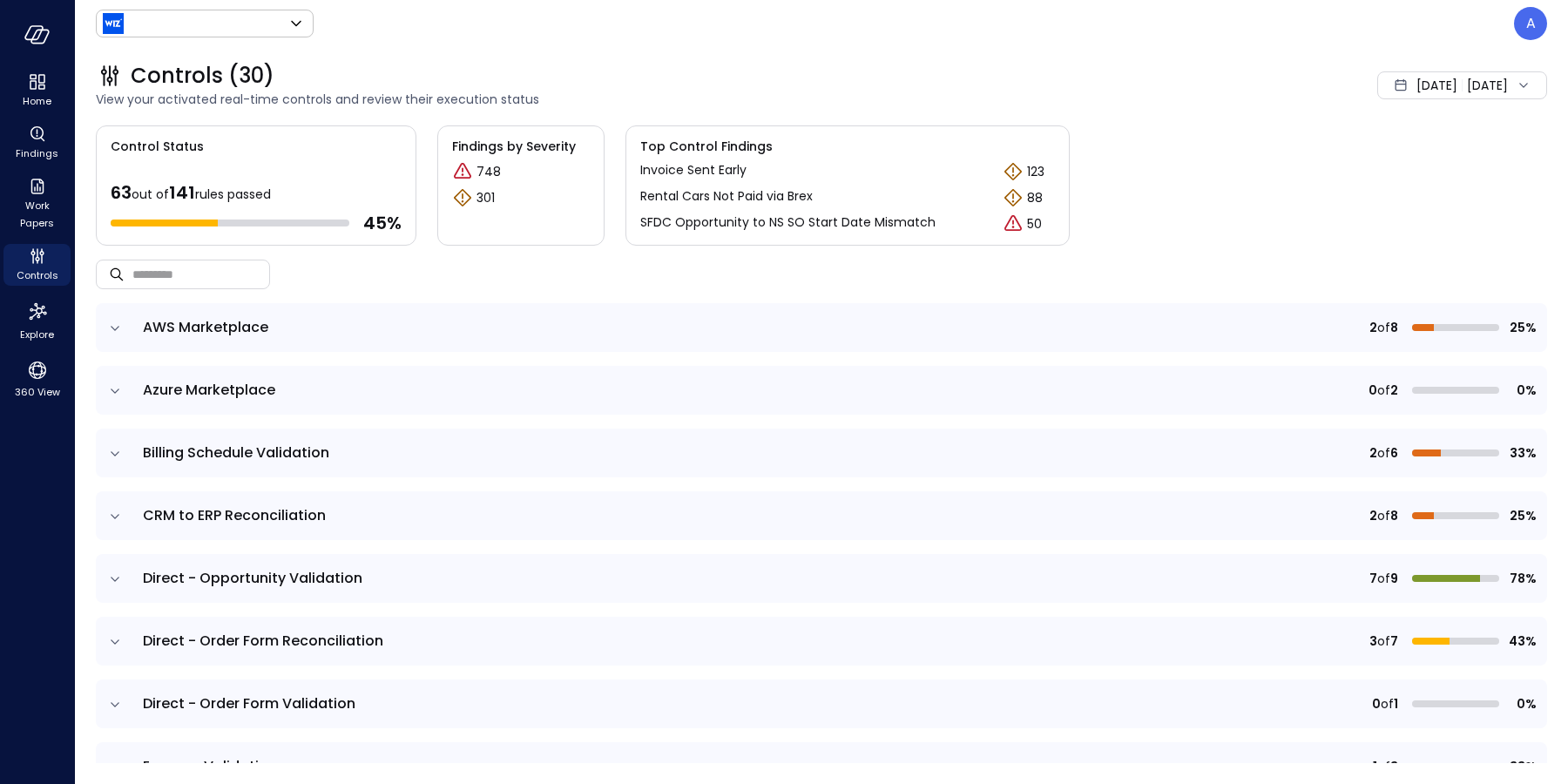
type input "******"
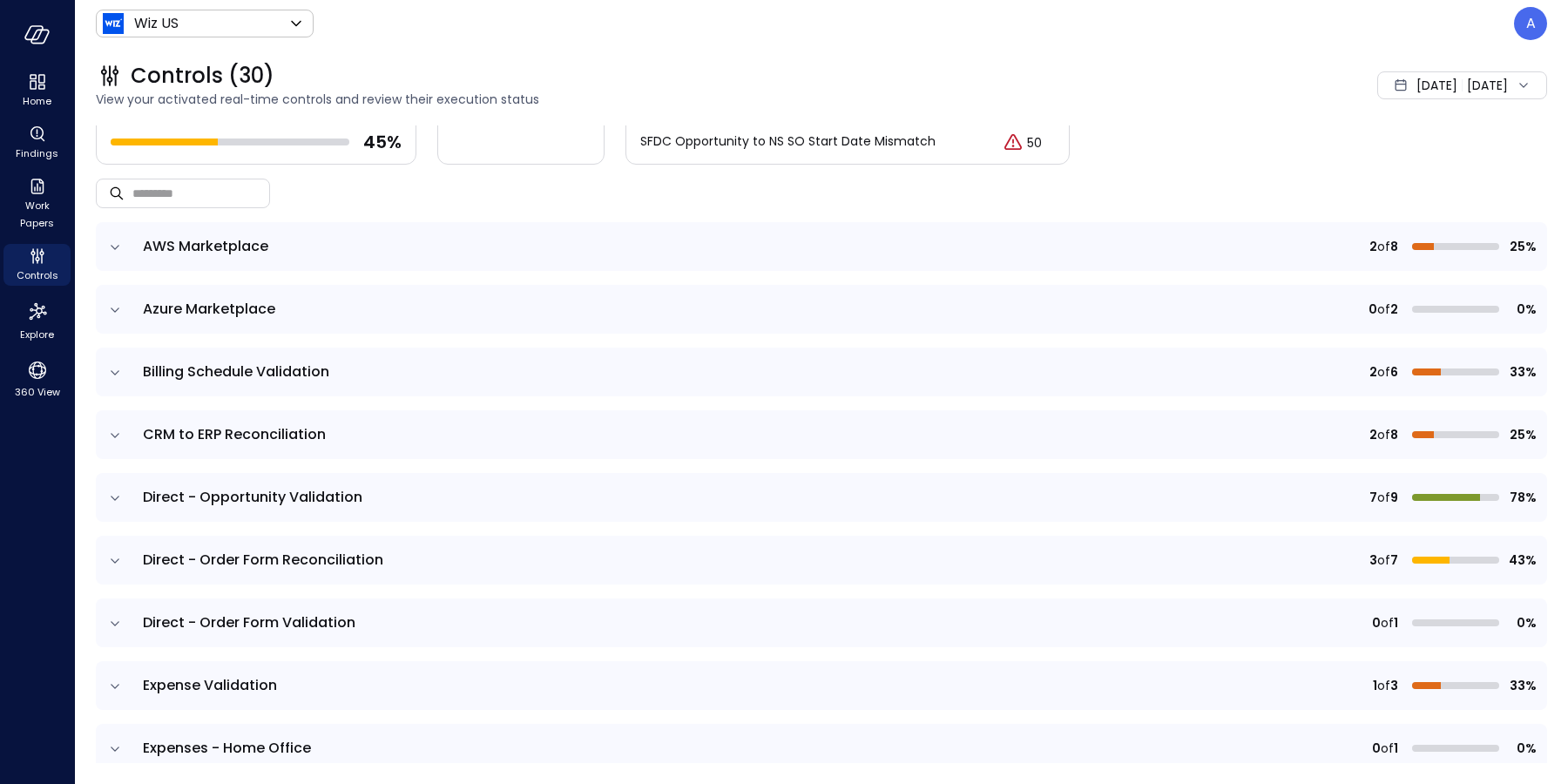
scroll to position [203, 0]
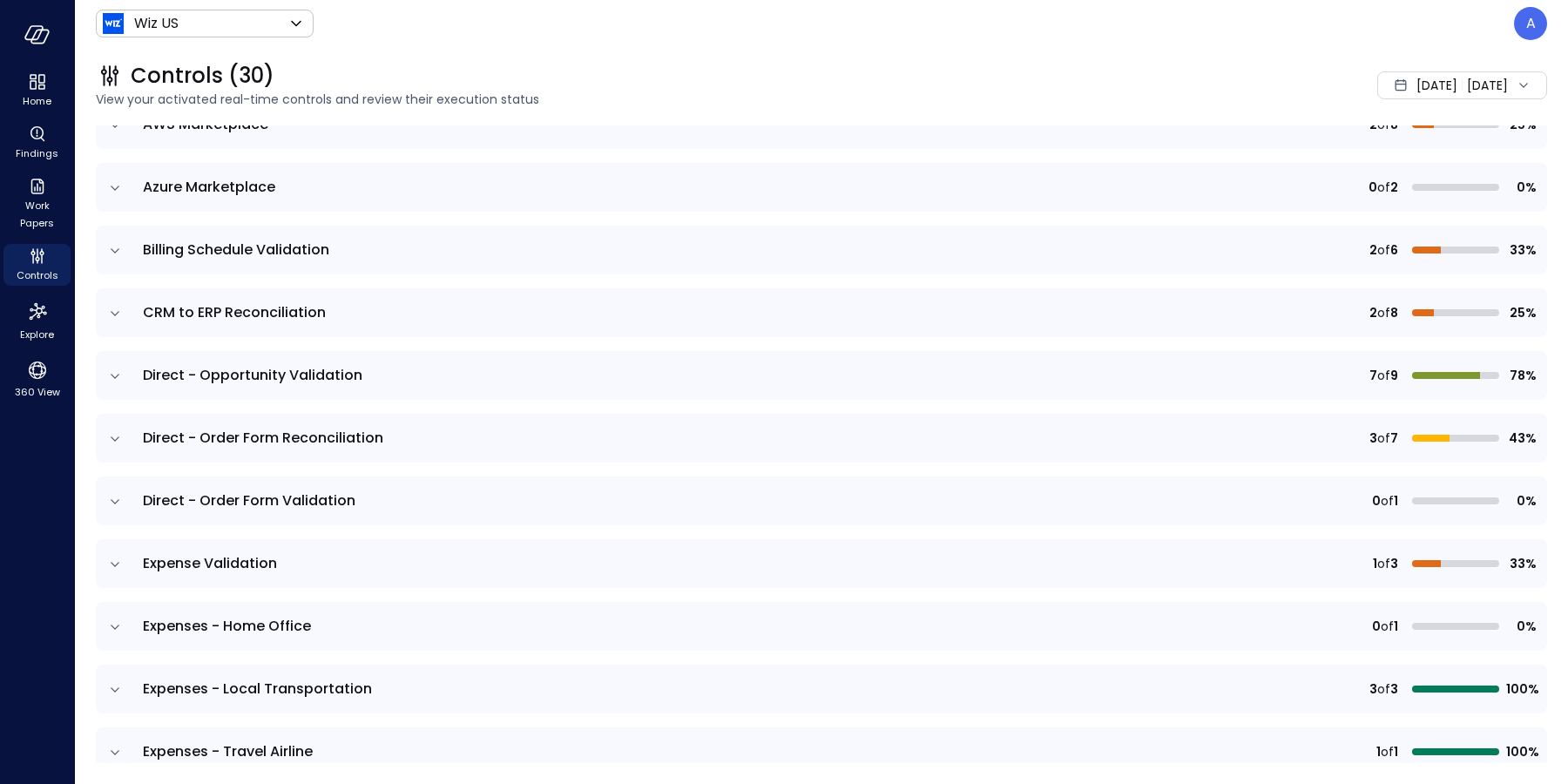
click at [116, 563] on icon "expand row" at bounding box center [115, 564] width 9 height 4
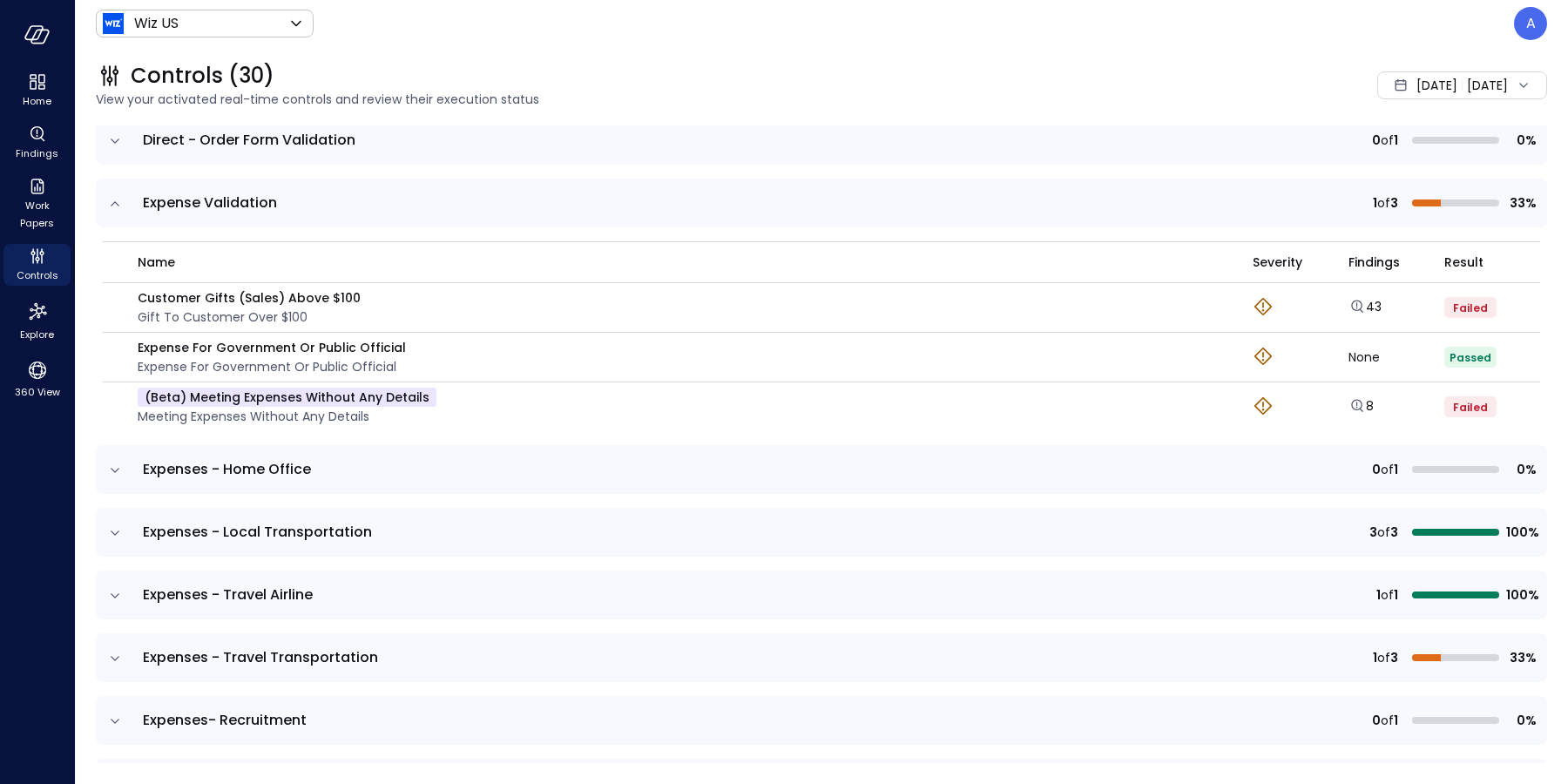
scroll to position [637, 0]
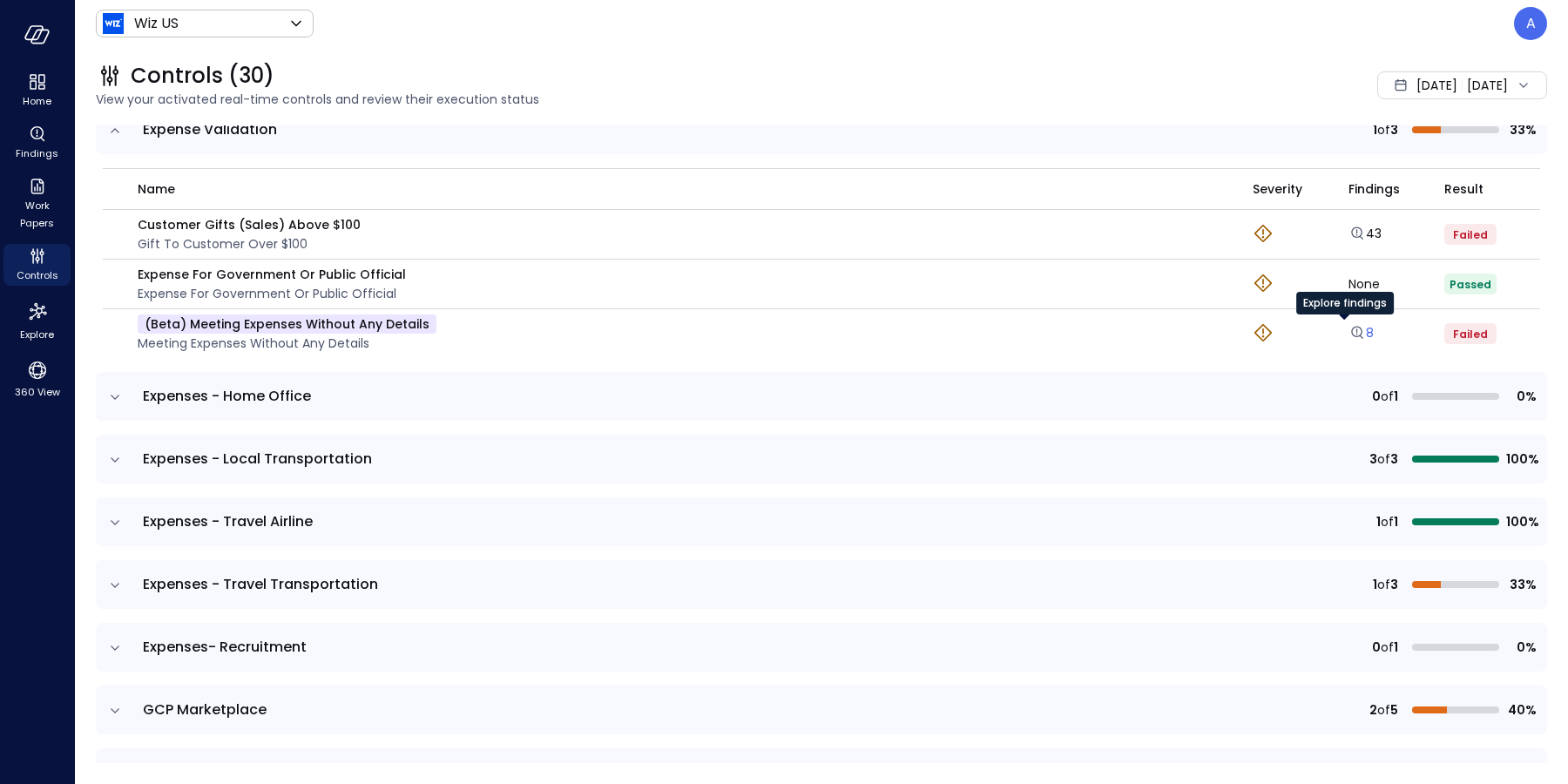
click at [1348, 327] on icon "Explore findings" at bounding box center [1357, 332] width 18 height 18
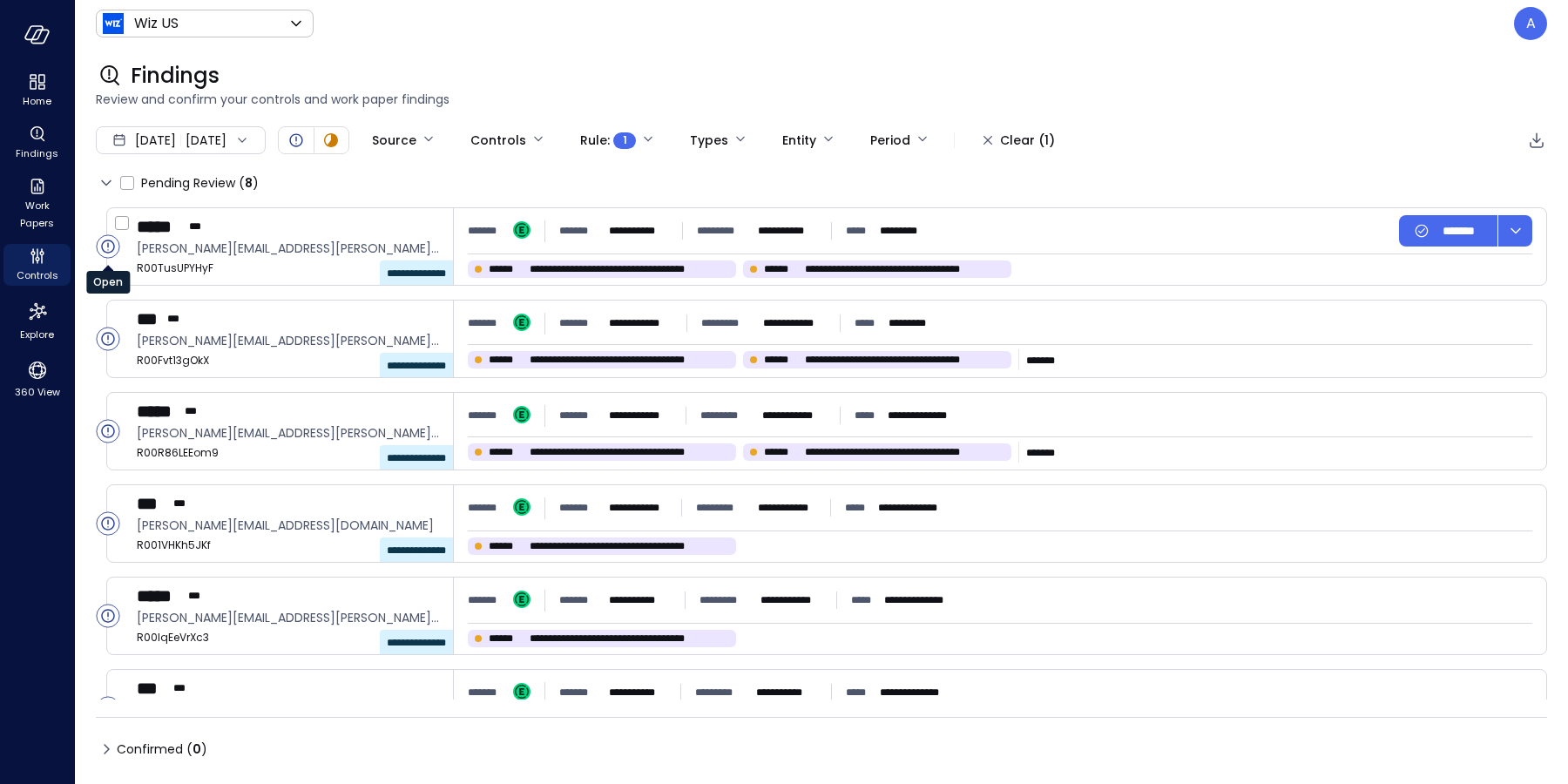
click at [102, 242] on icon "Open" at bounding box center [107, 246] width 13 height 13
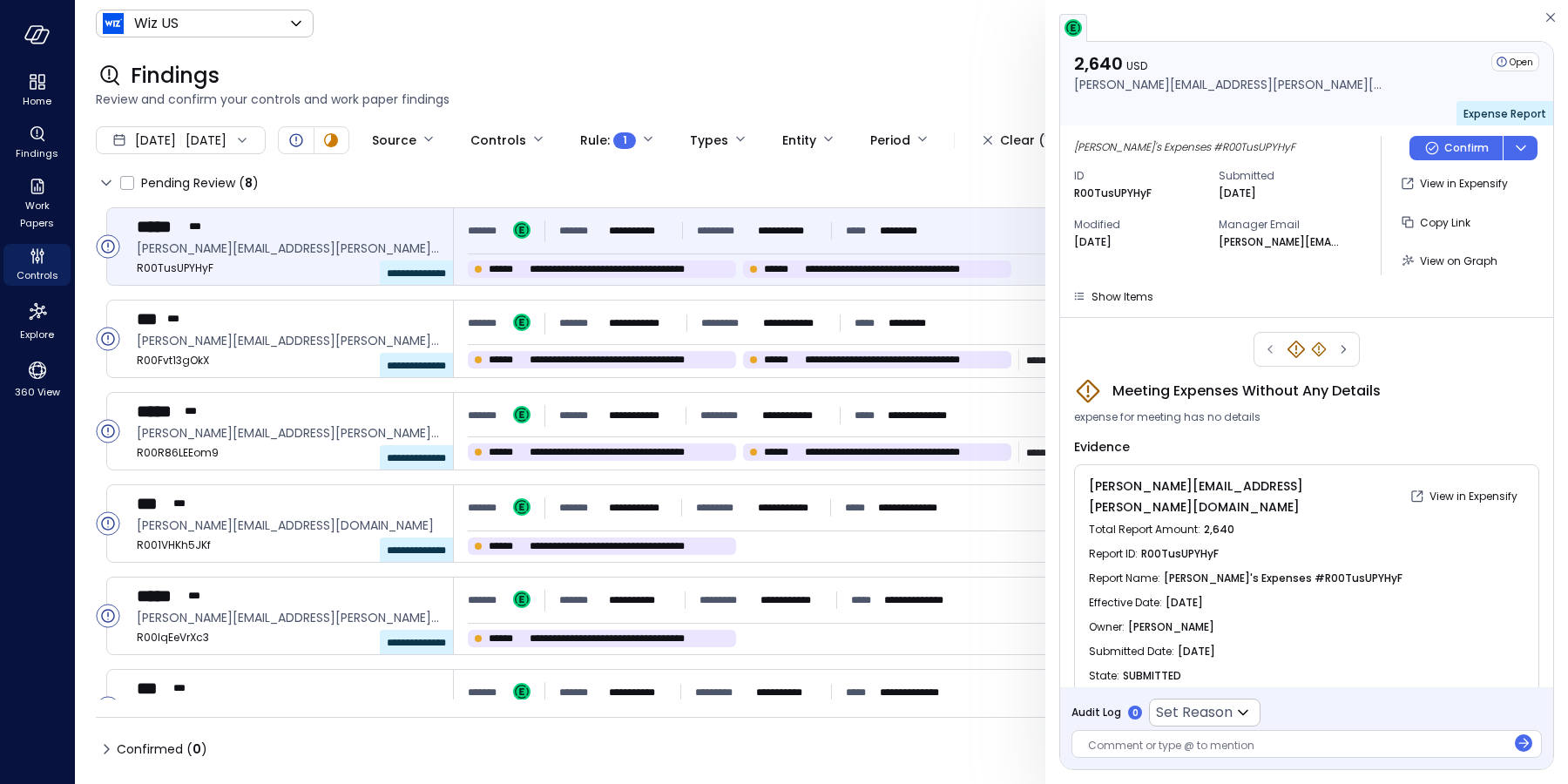
scroll to position [60, 0]
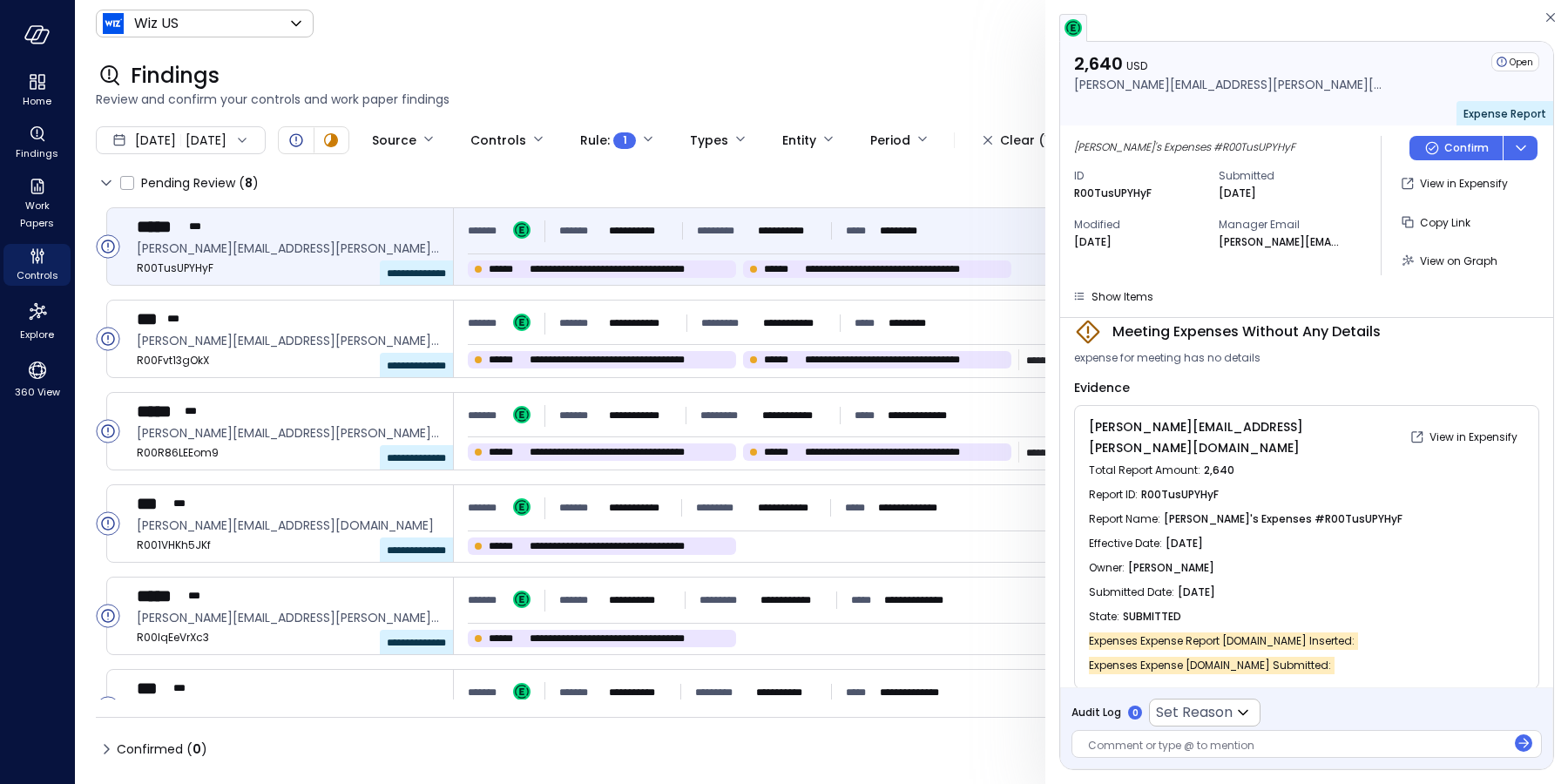
click at [1170, 633] on span "Expenses Expense Report Items.date Inserted :" at bounding box center [1223, 641] width 270 height 18
drag, startPoint x: 1338, startPoint y: 624, endPoint x: 1085, endPoint y: 637, distance: 253.3
click at [1085, 637] on div "patrick.butrym@wiz.io View in Expensify Total Report Amount : 2,640 Report ID :…" at bounding box center [1306, 547] width 466 height 284
click at [1226, 633] on span "Expenses Expense Report Items.date Inserted :" at bounding box center [1223, 641] width 270 height 18
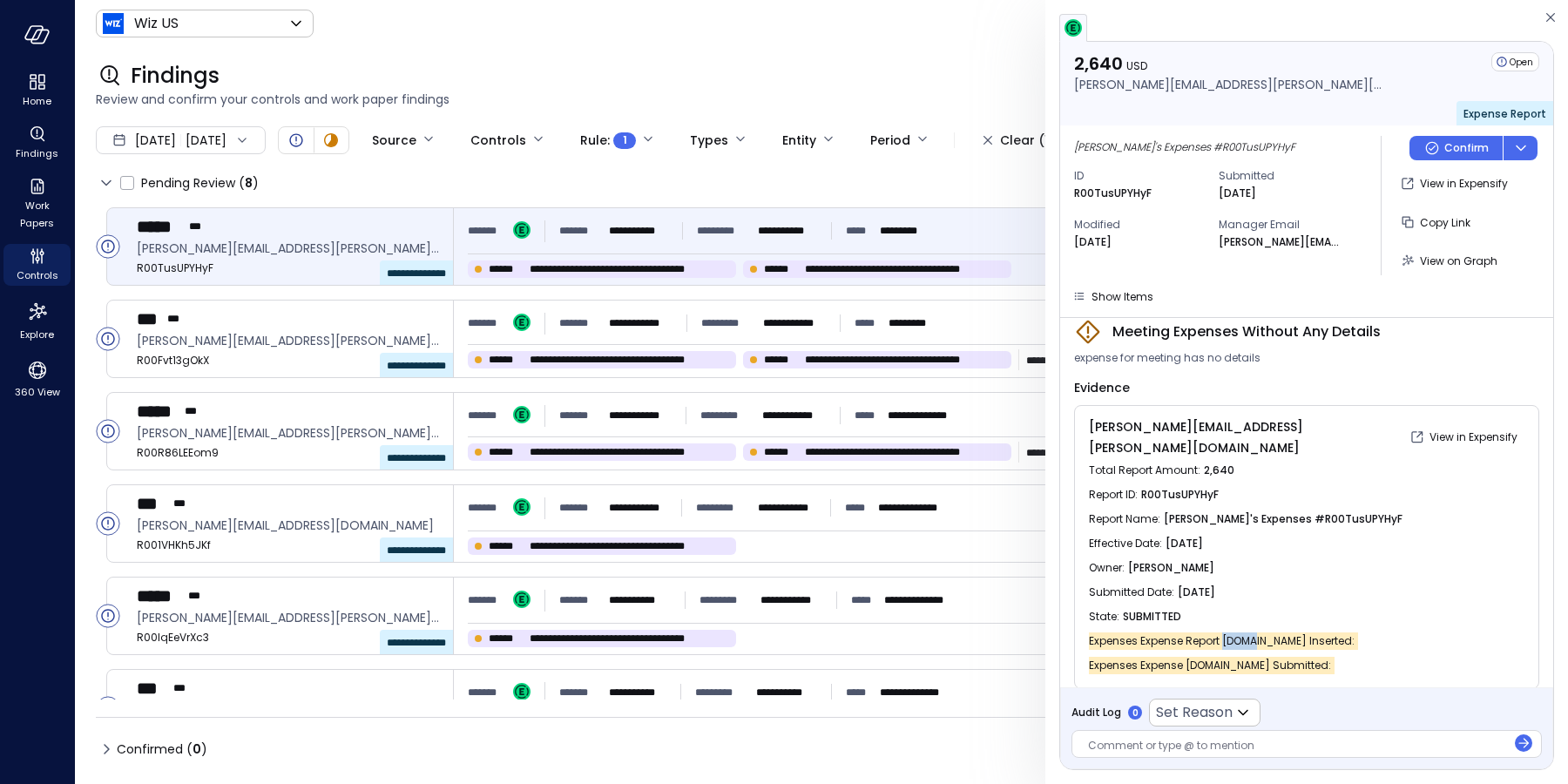
click at [1226, 633] on span "Expenses Expense Report Items.date Inserted :" at bounding box center [1223, 641] width 270 height 18
copy div "Expenses Expense Report Items.date Inserted :"
click at [37, 257] on icon "Controls" at bounding box center [37, 259] width 4 height 4
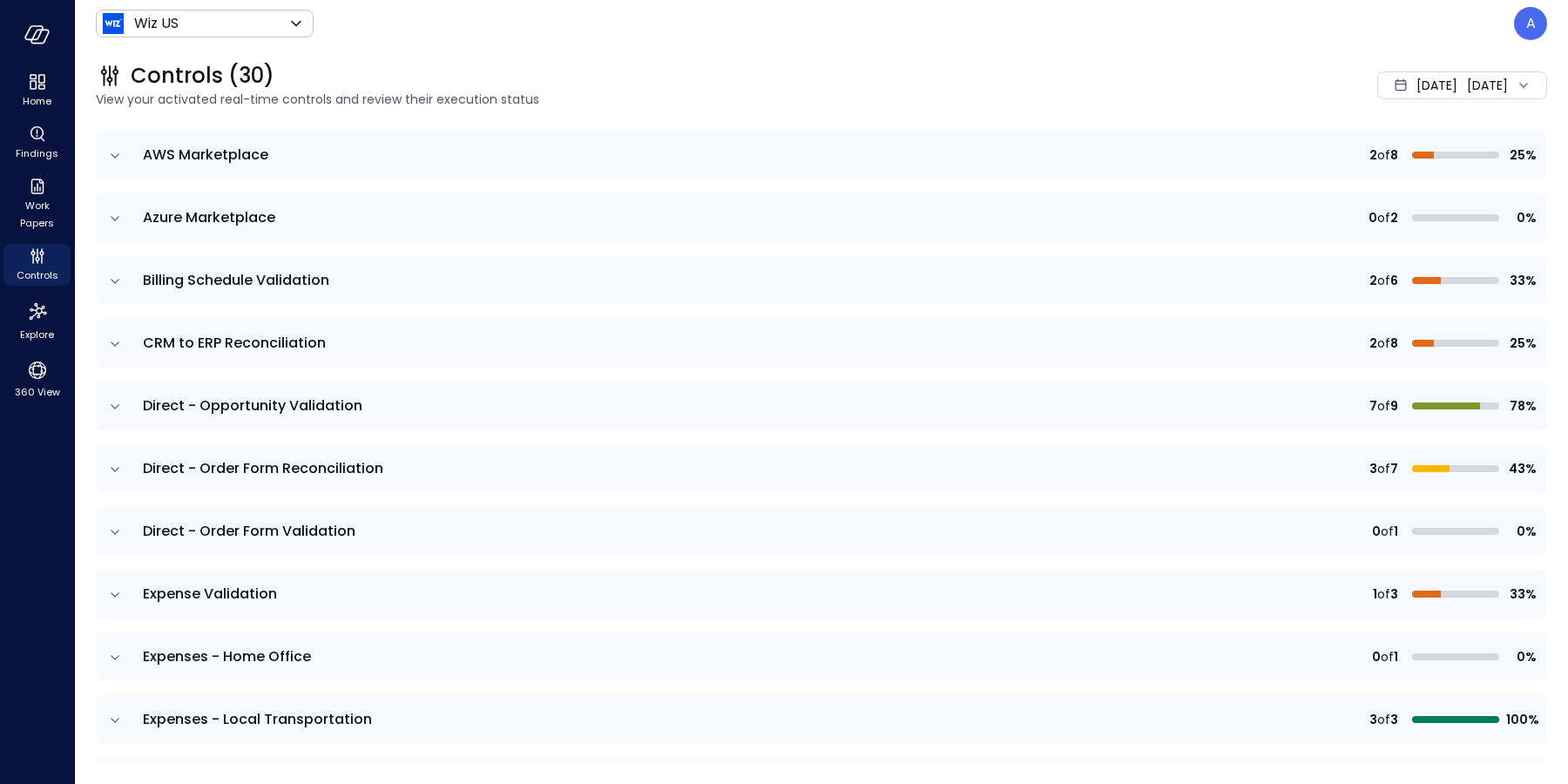
scroll to position [174, 0]
click at [116, 597] on icon "expand row" at bounding box center [115, 593] width 18 height 18
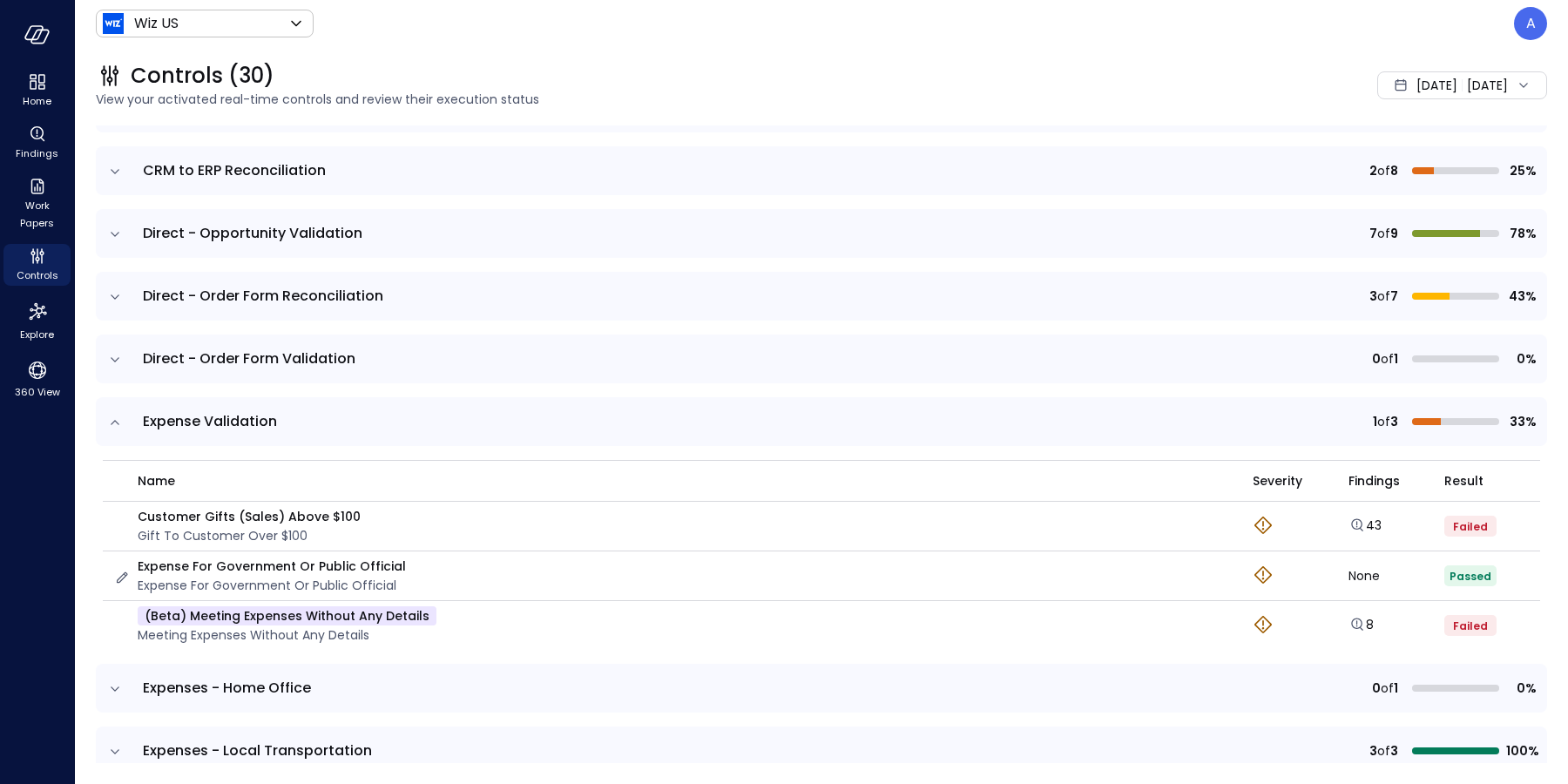
scroll to position [377, 0]
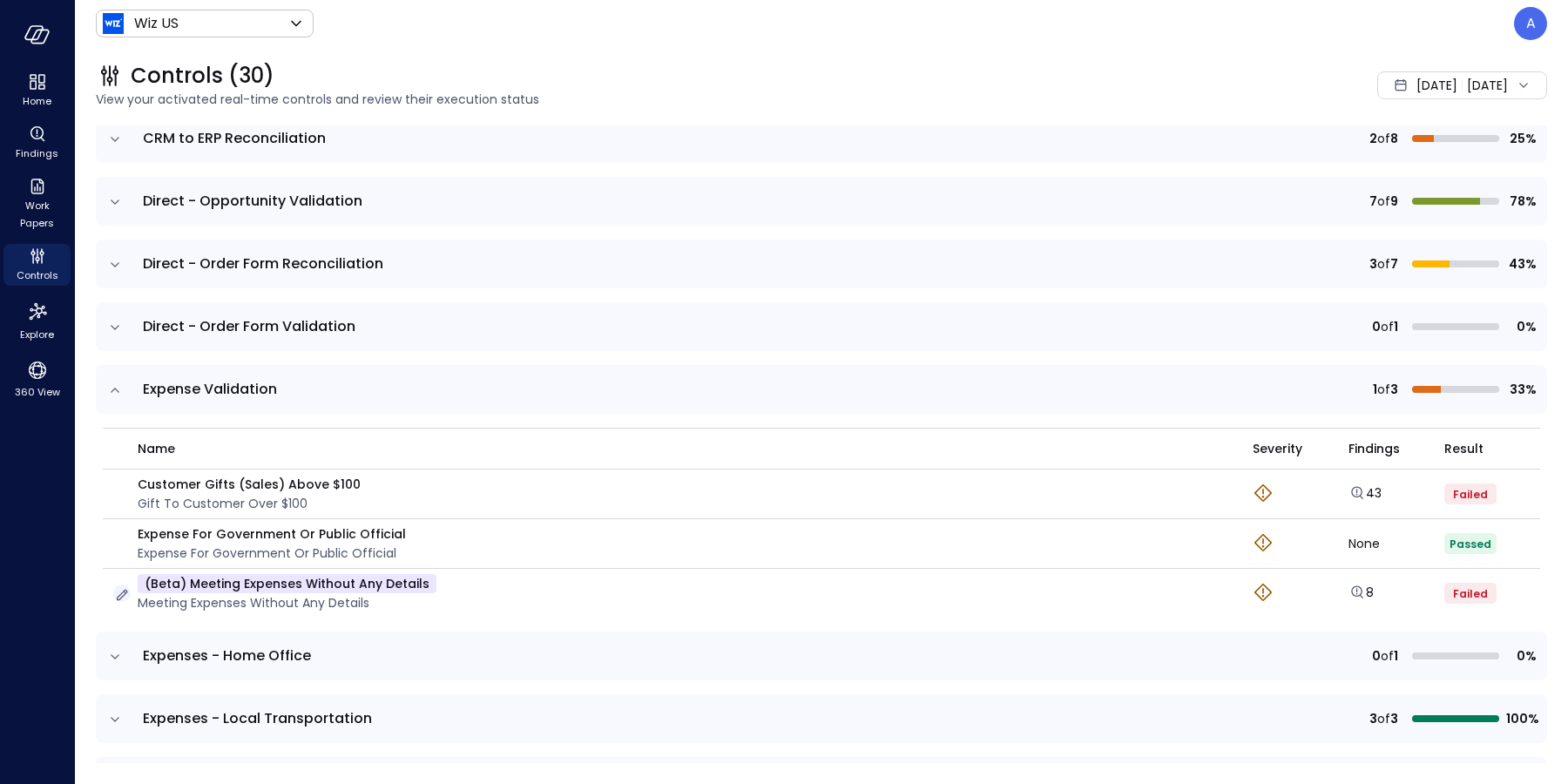
click at [121, 588] on icon "button" at bounding box center [122, 595] width 18 height 18
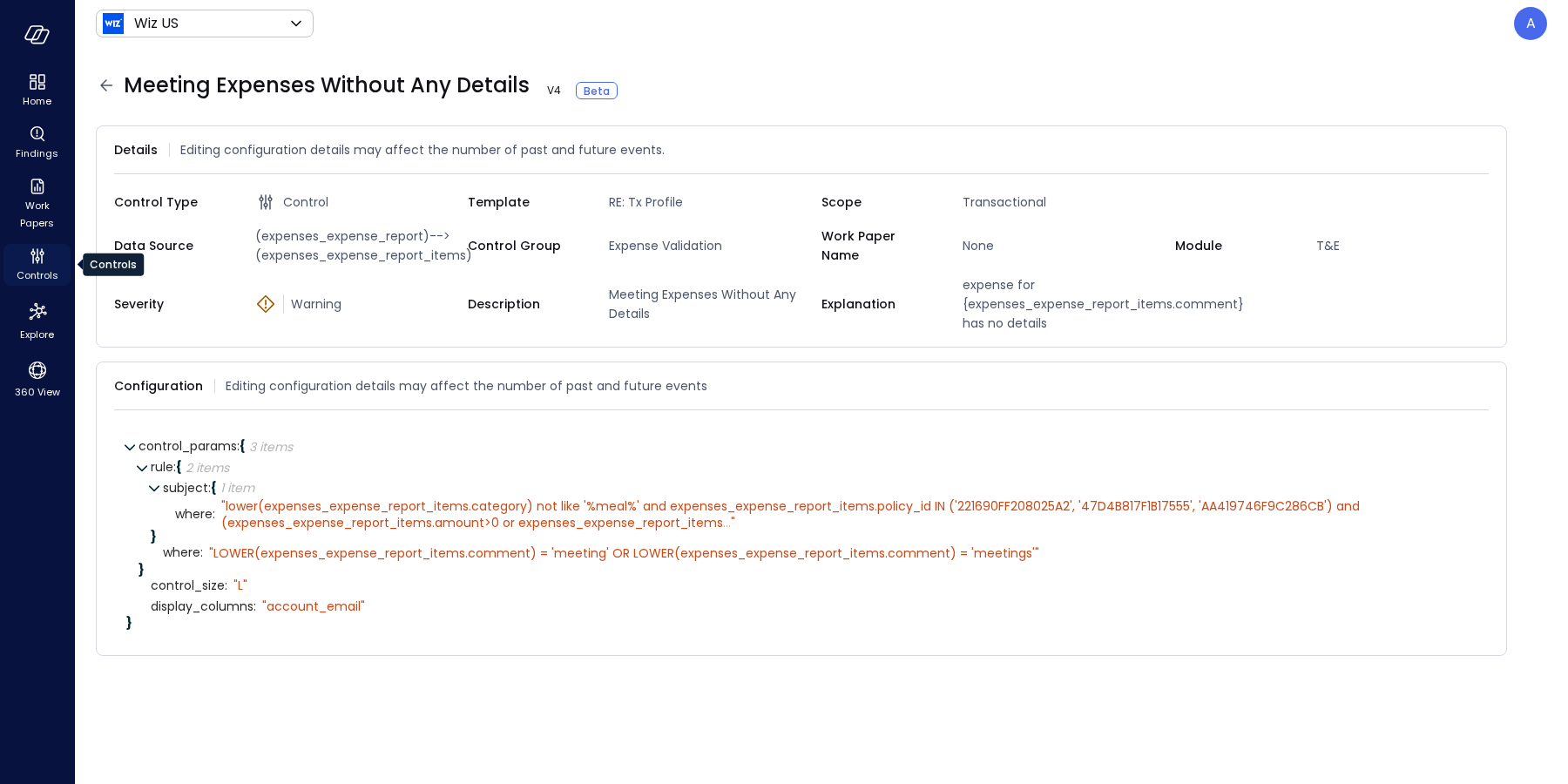
click at [38, 263] on icon "Controls" at bounding box center [38, 256] width 21 height 21
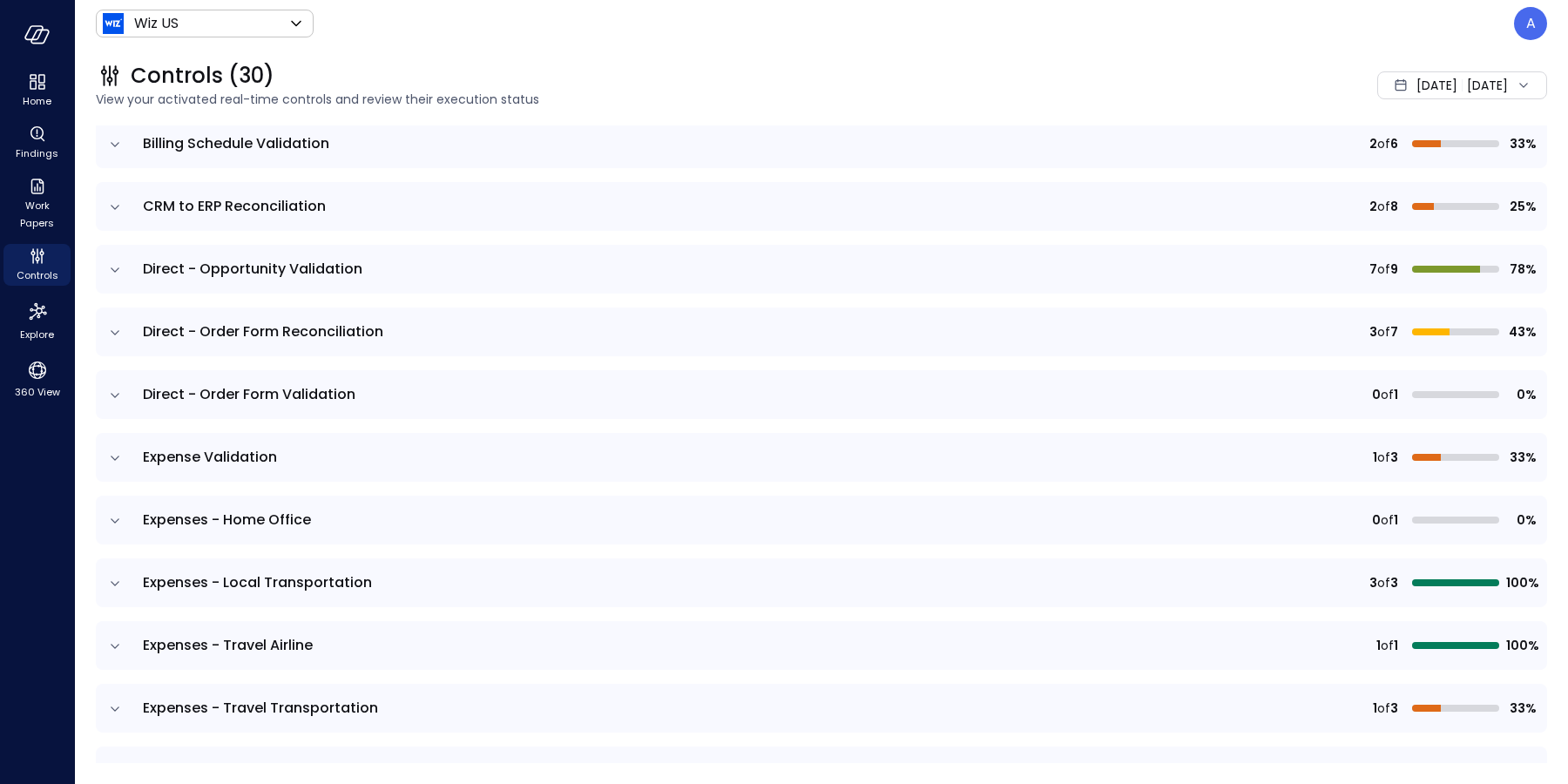
scroll to position [452, 0]
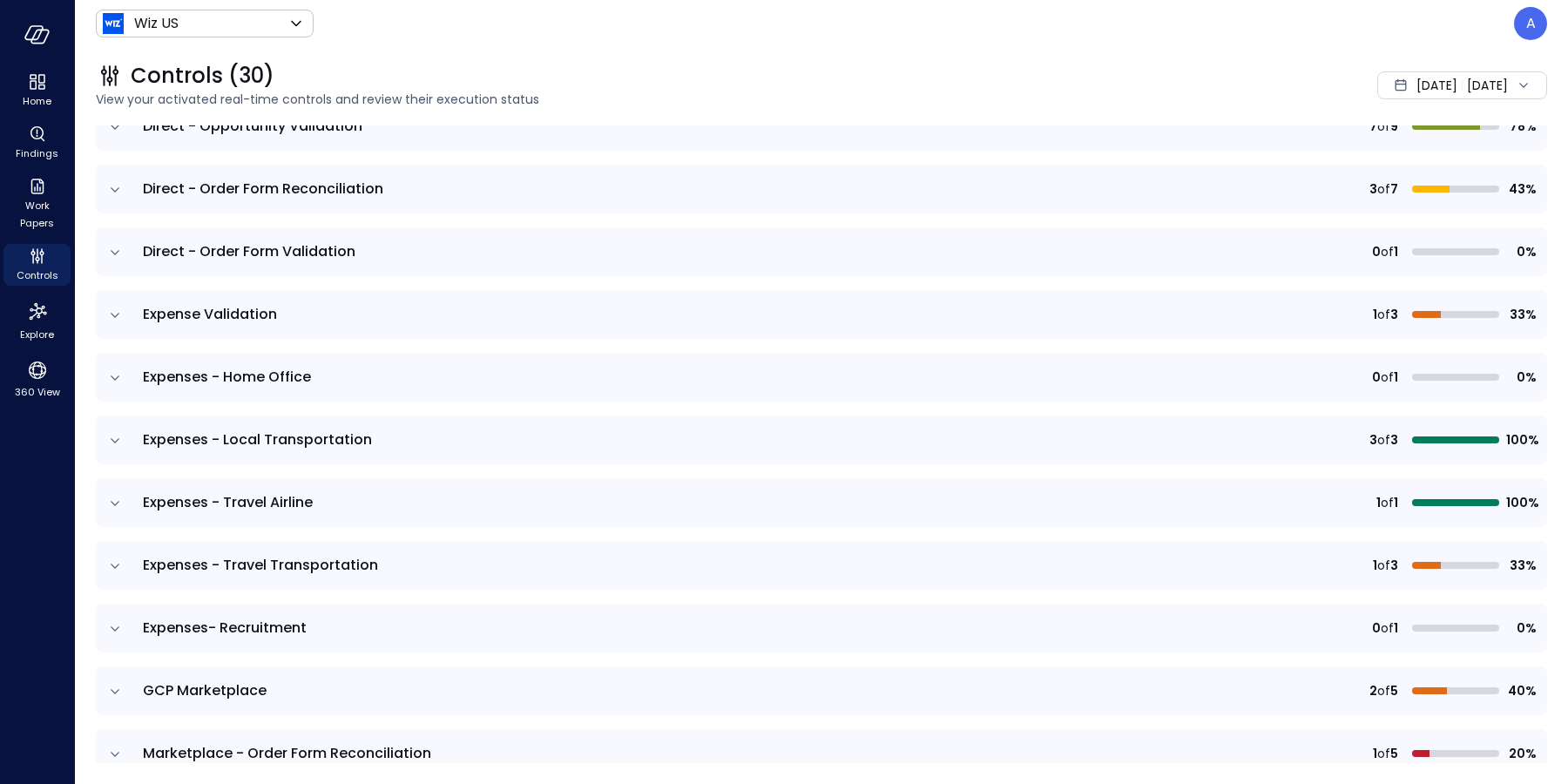
click at [110, 311] on icon "expand row" at bounding box center [115, 315] width 18 height 18
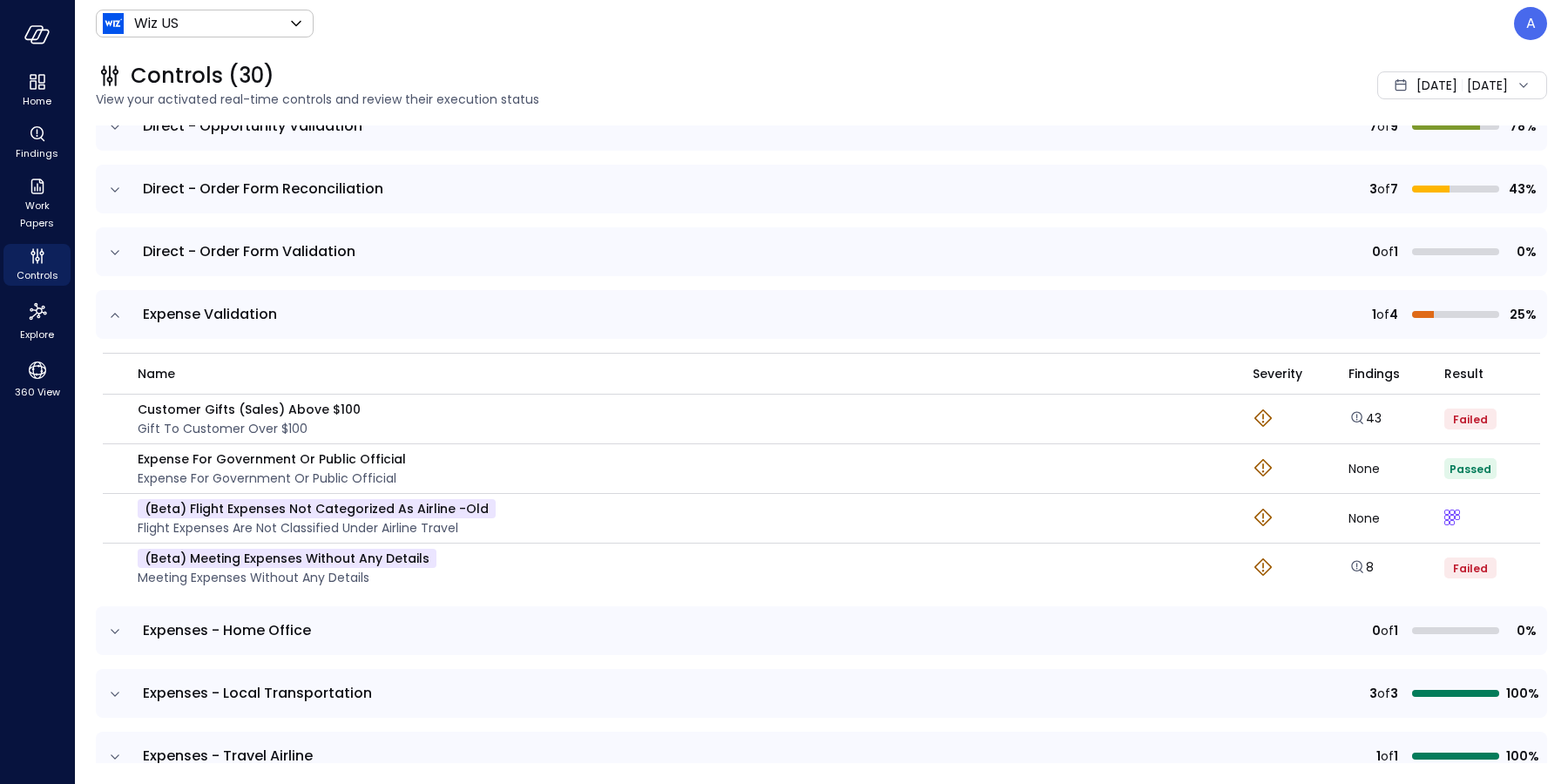
scroll to position [668, 0]
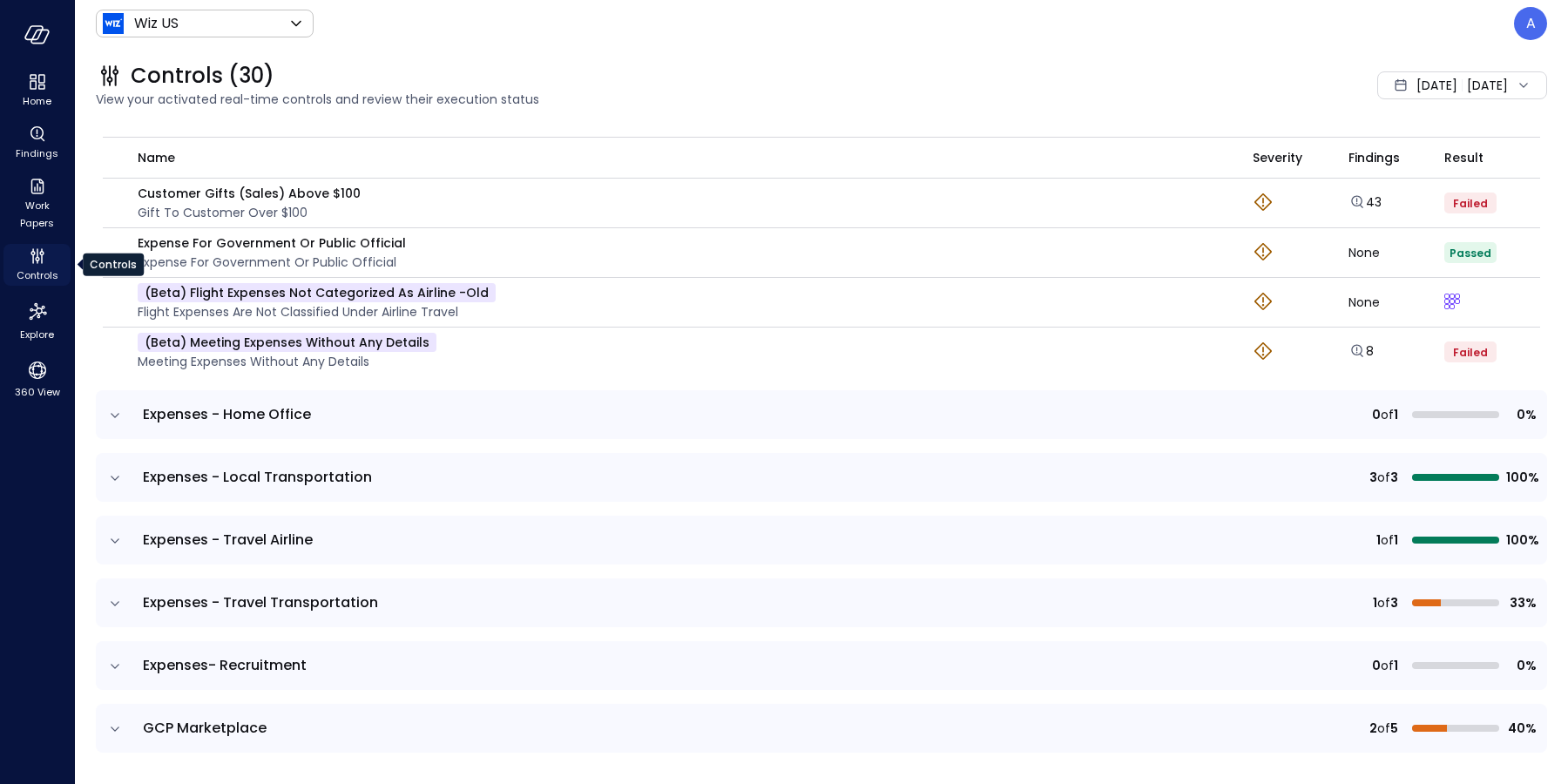
click at [40, 258] on icon "Controls" at bounding box center [38, 256] width 21 height 21
click at [1348, 348] on icon "Explore findings" at bounding box center [1357, 351] width 18 height 18
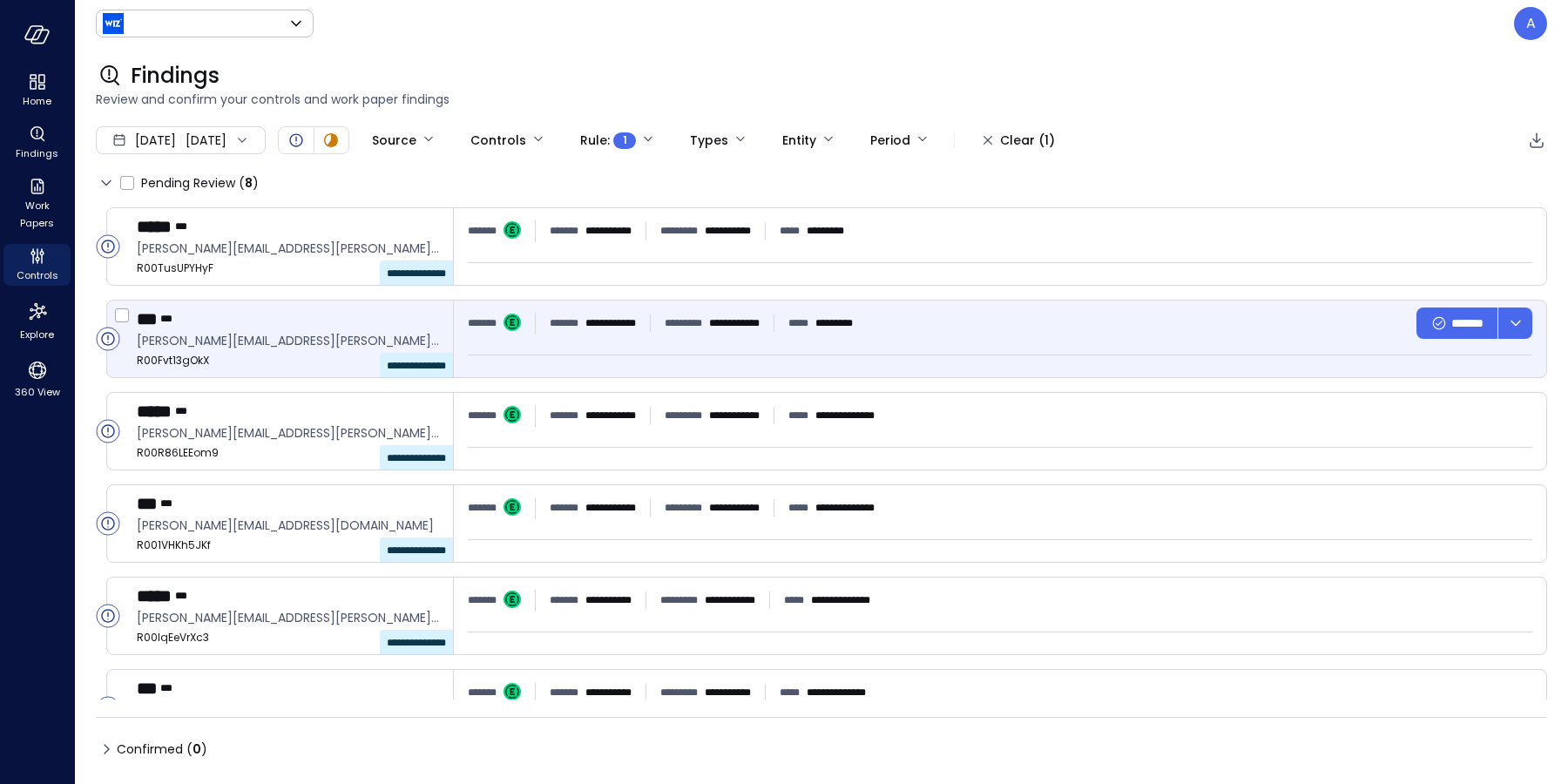
type input "******"
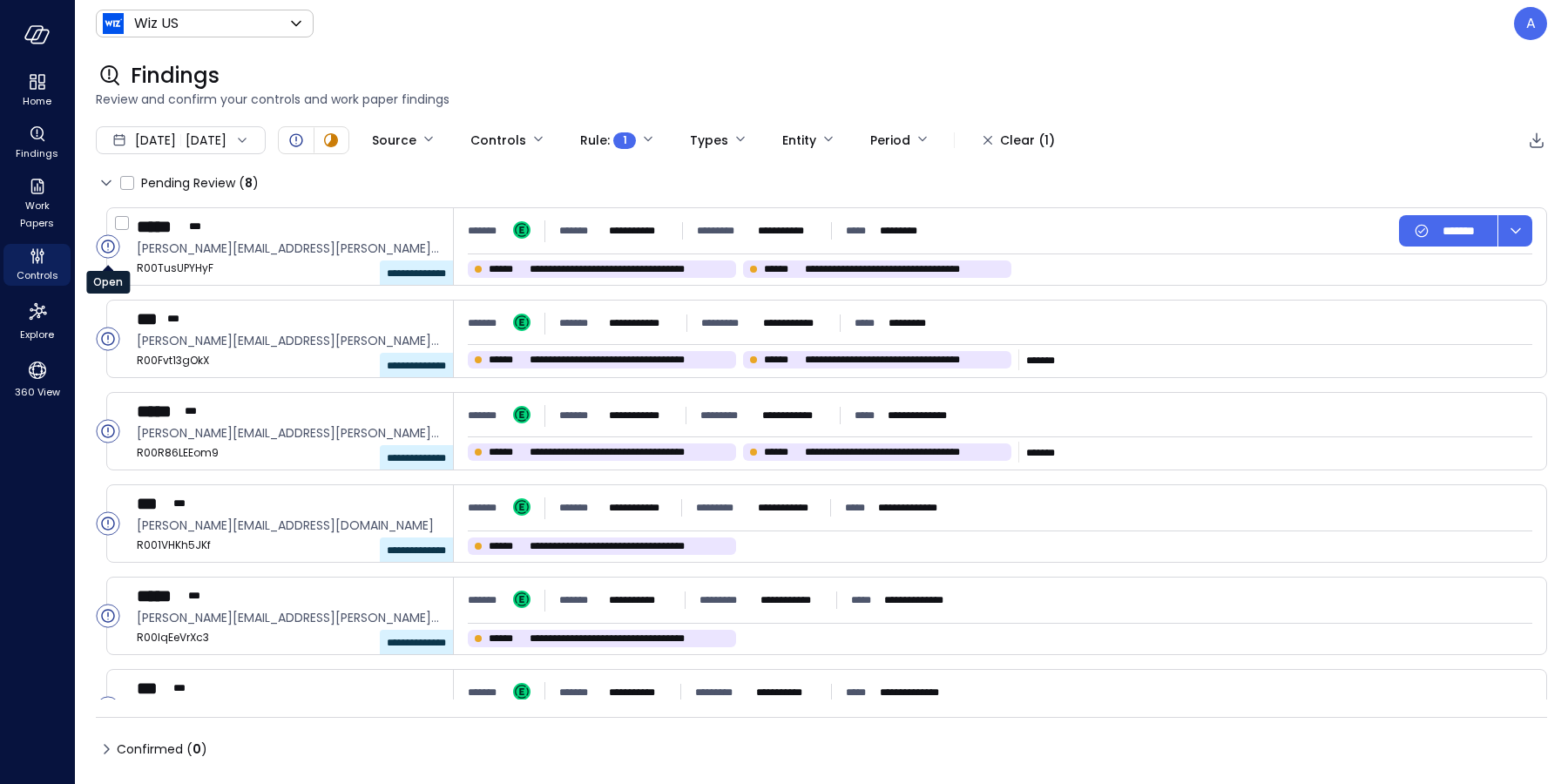
click at [108, 248] on circle "Open" at bounding box center [108, 247] width 23 height 23
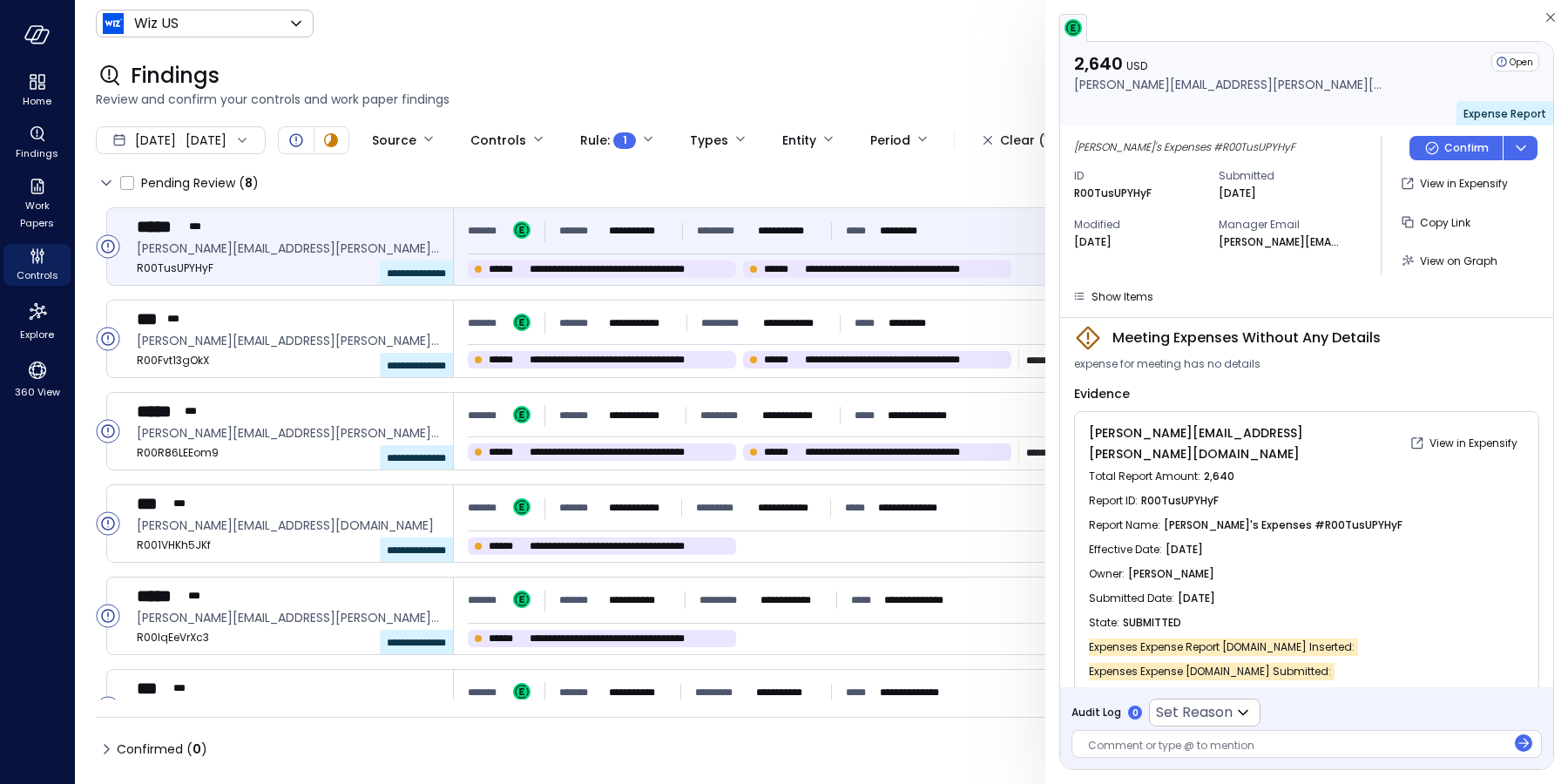
scroll to position [60, 0]
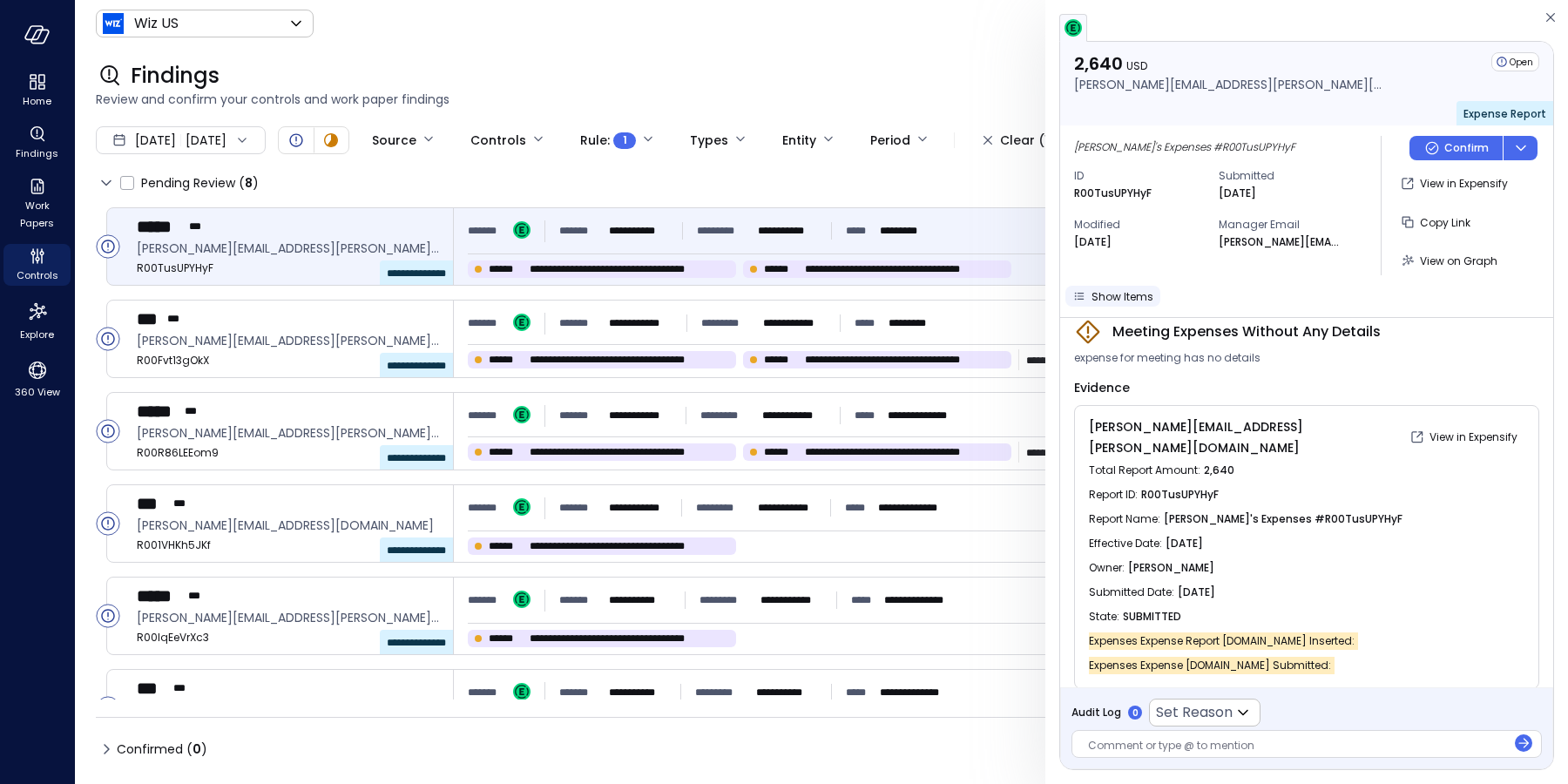
click at [1107, 301] on span "Show Items" at bounding box center [1122, 296] width 62 height 15
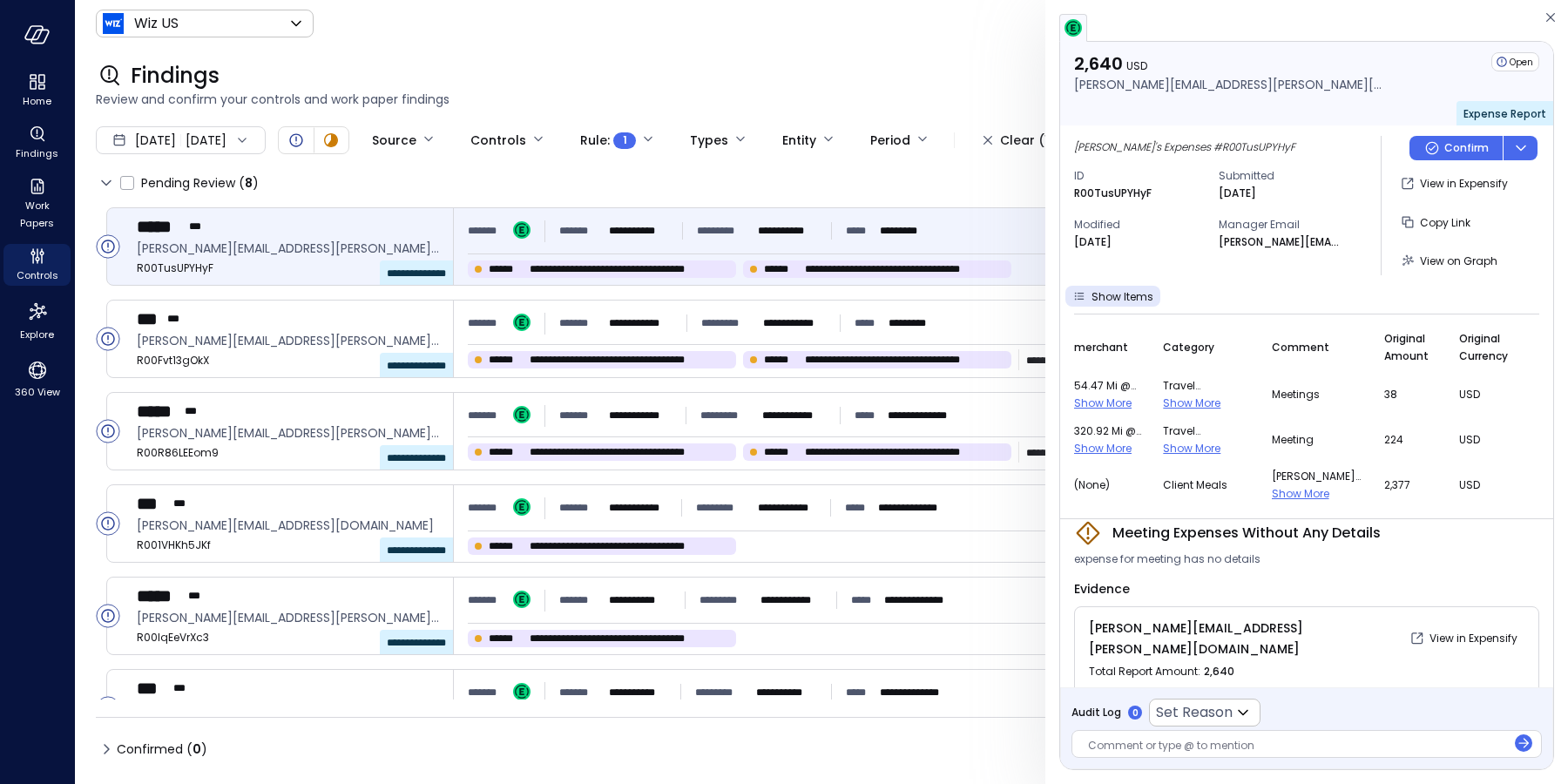
click at [1205, 405] on span "Show More" at bounding box center [1192, 402] width 58 height 15
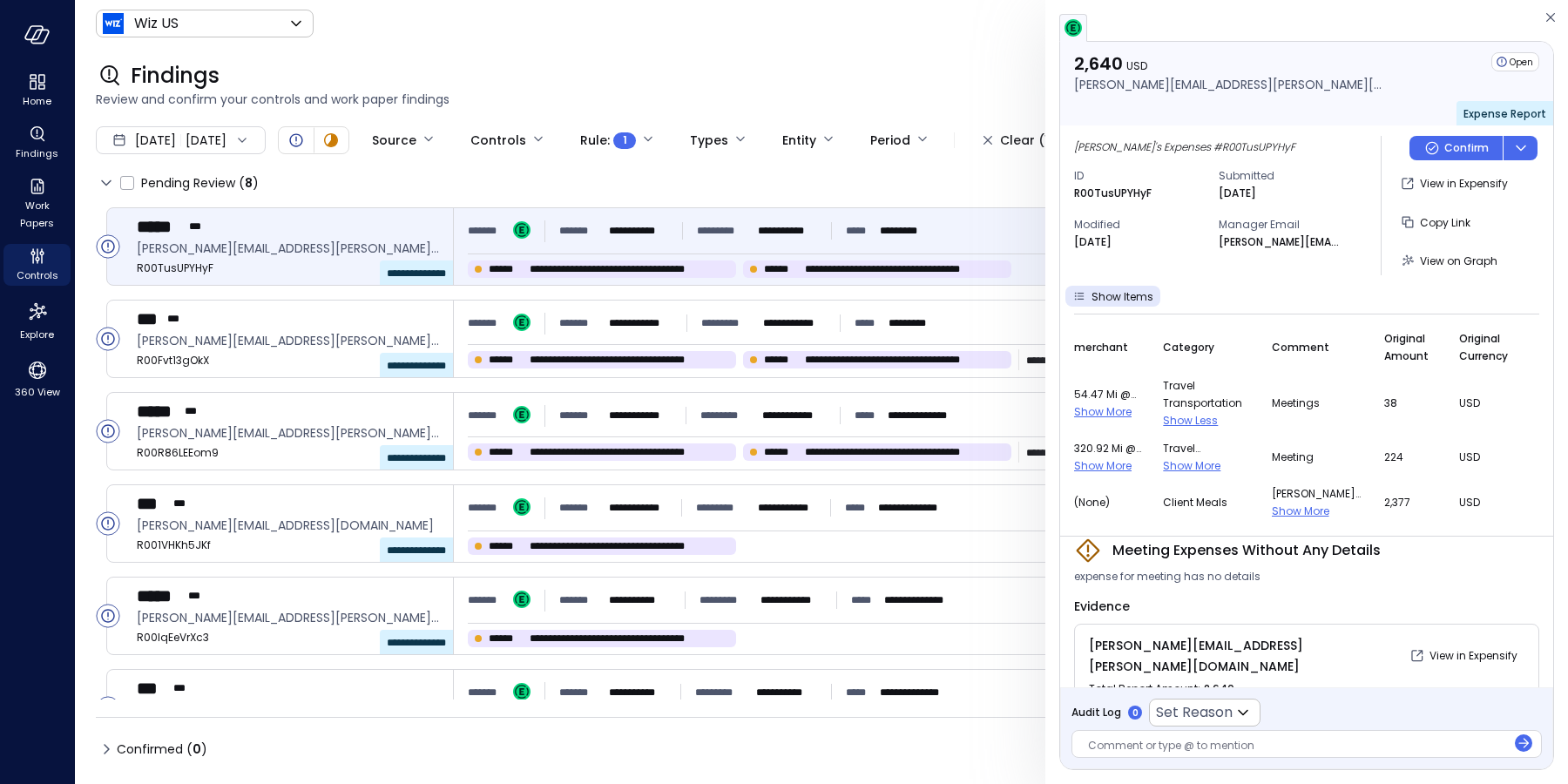
click at [1205, 450] on span "Travel Transportation" at bounding box center [1207, 449] width 88 height 18
click at [1211, 461] on span "Show More" at bounding box center [1192, 466] width 58 height 15
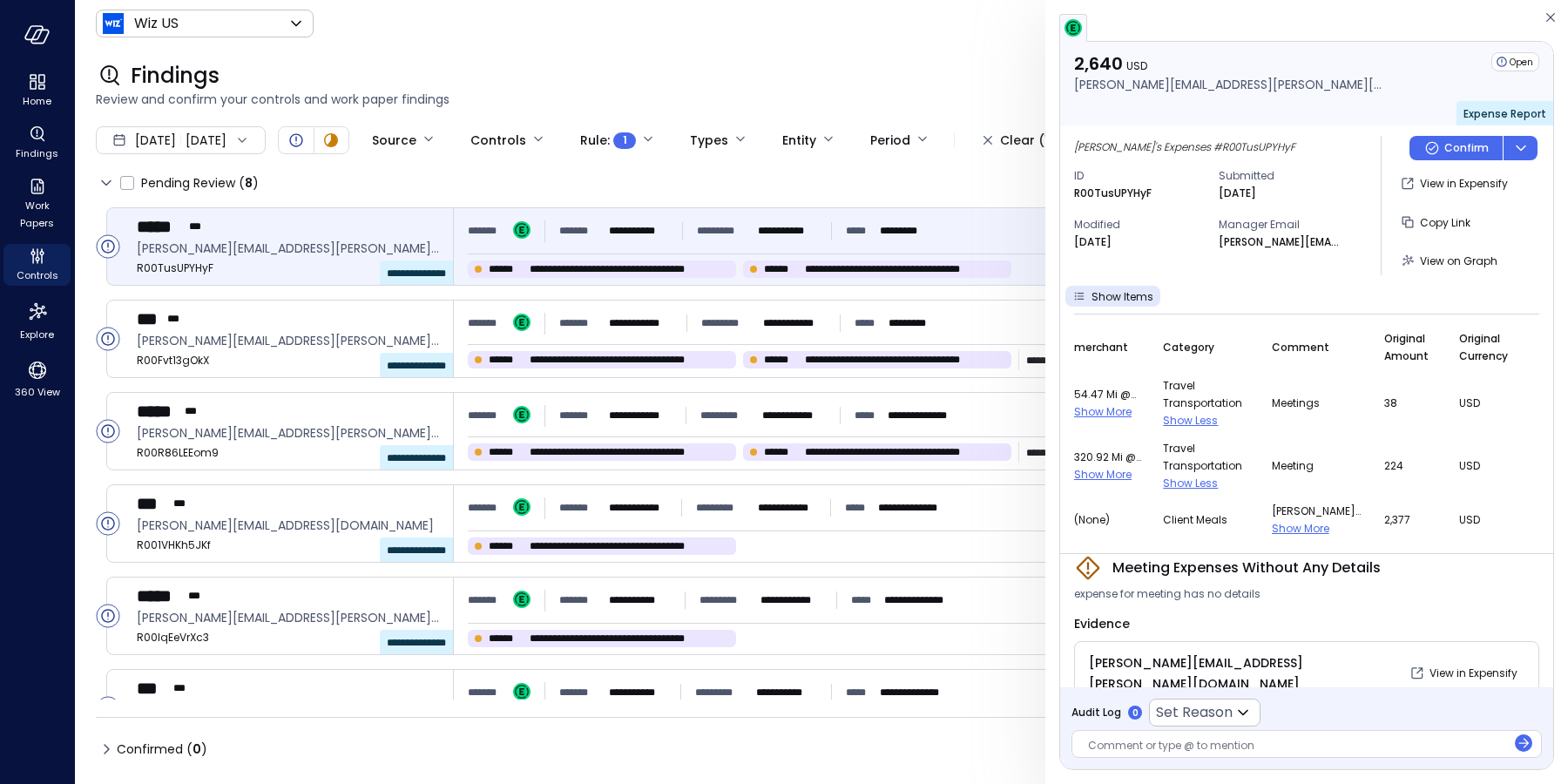
click at [1311, 530] on span "Show More" at bounding box center [1300, 528] width 58 height 15
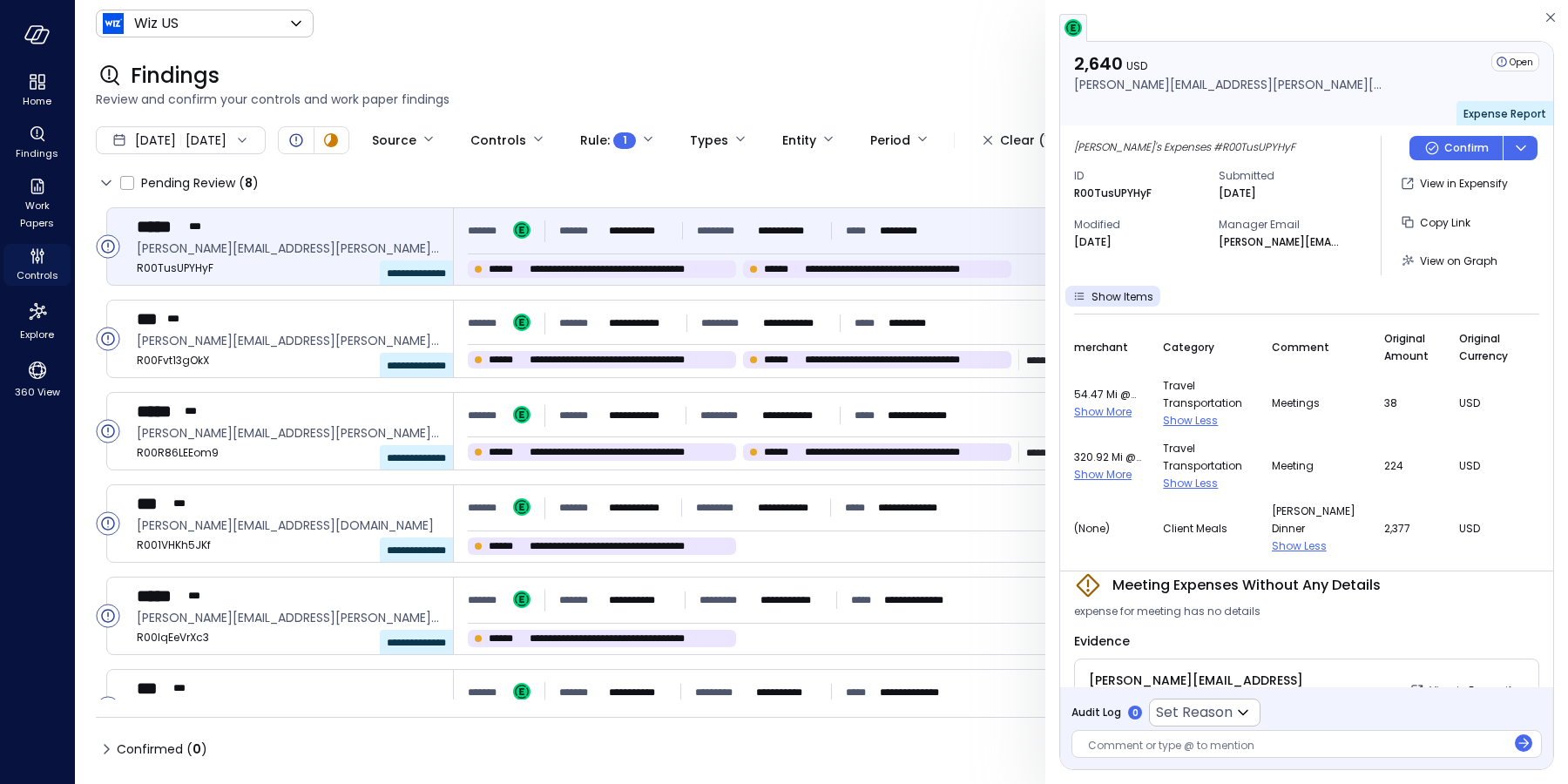
click at [31, 255] on icon "Controls" at bounding box center [38, 256] width 21 height 21
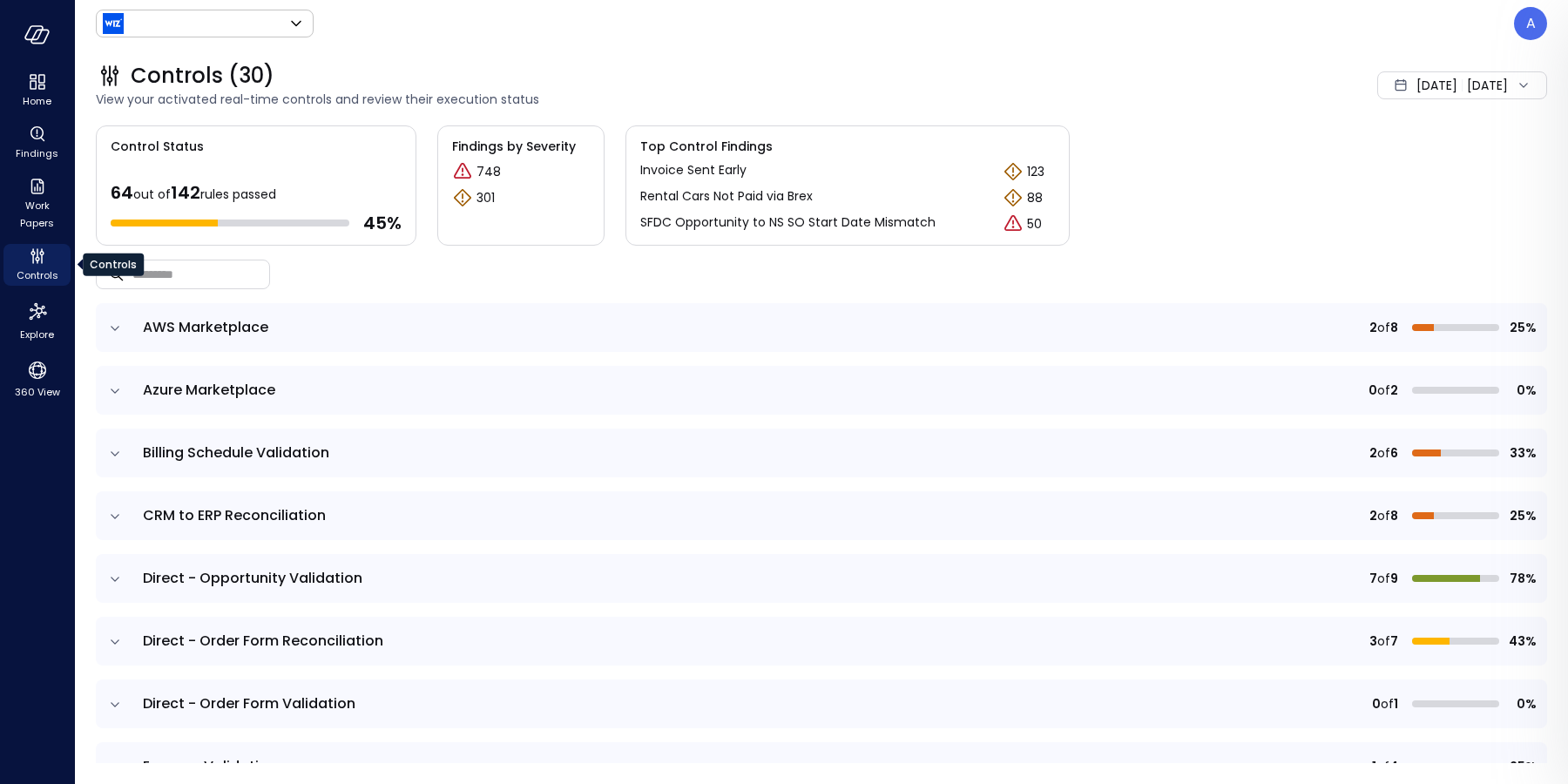
type input "******"
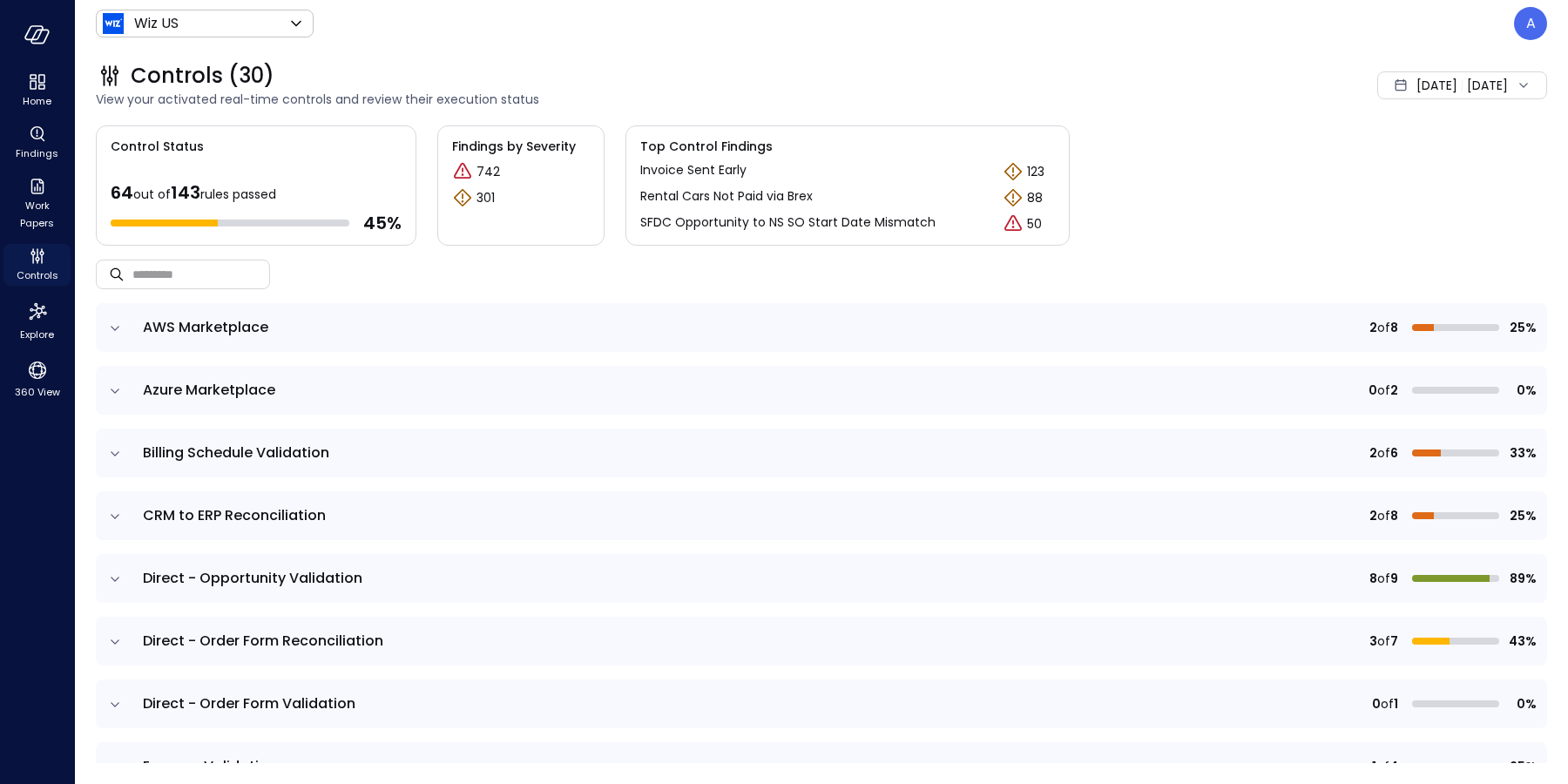
click at [45, 262] on icon "Controls" at bounding box center [38, 256] width 21 height 21
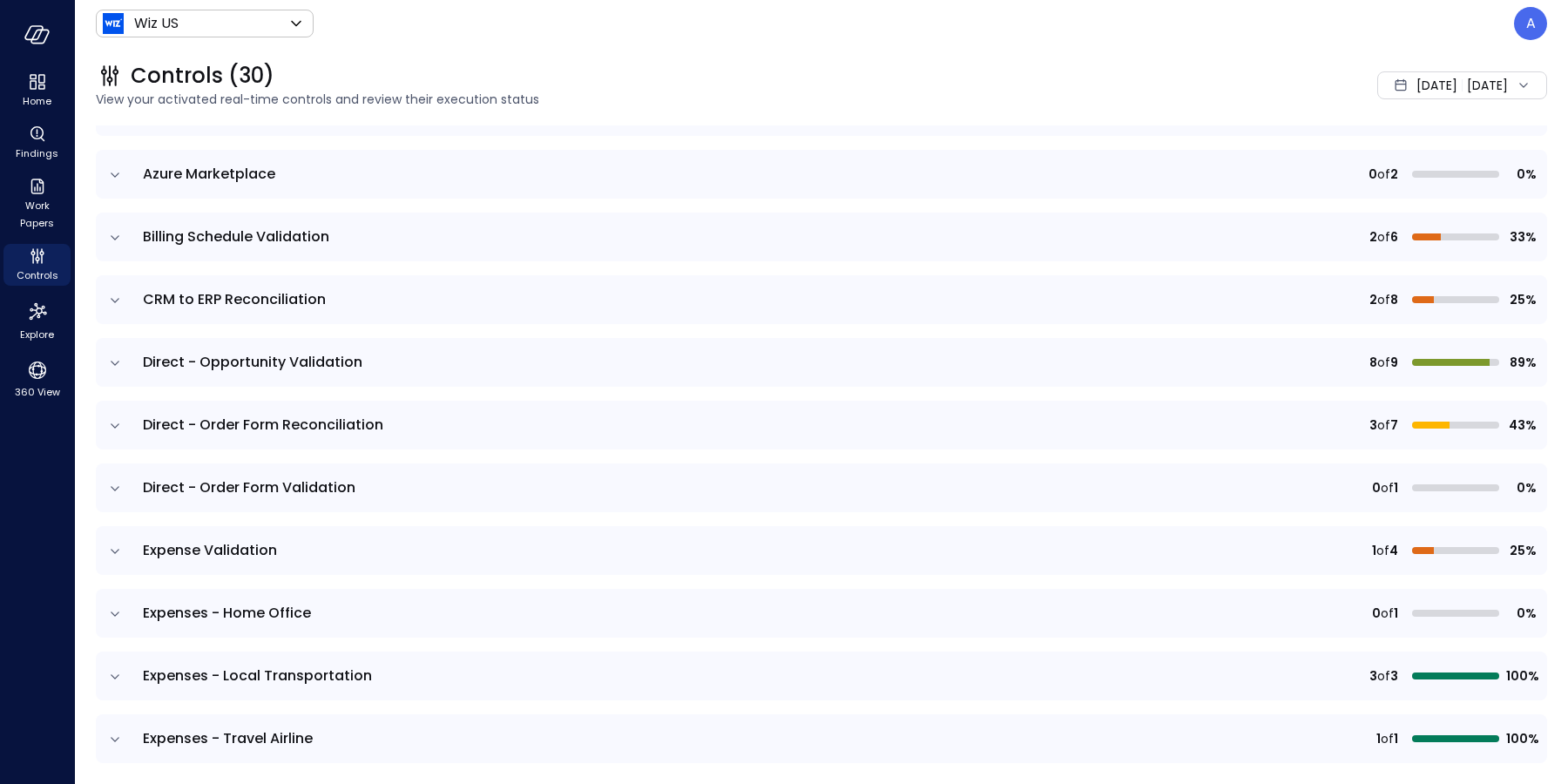
scroll to position [218, 0]
click at [114, 548] on icon "expand row" at bounding box center [115, 550] width 18 height 18
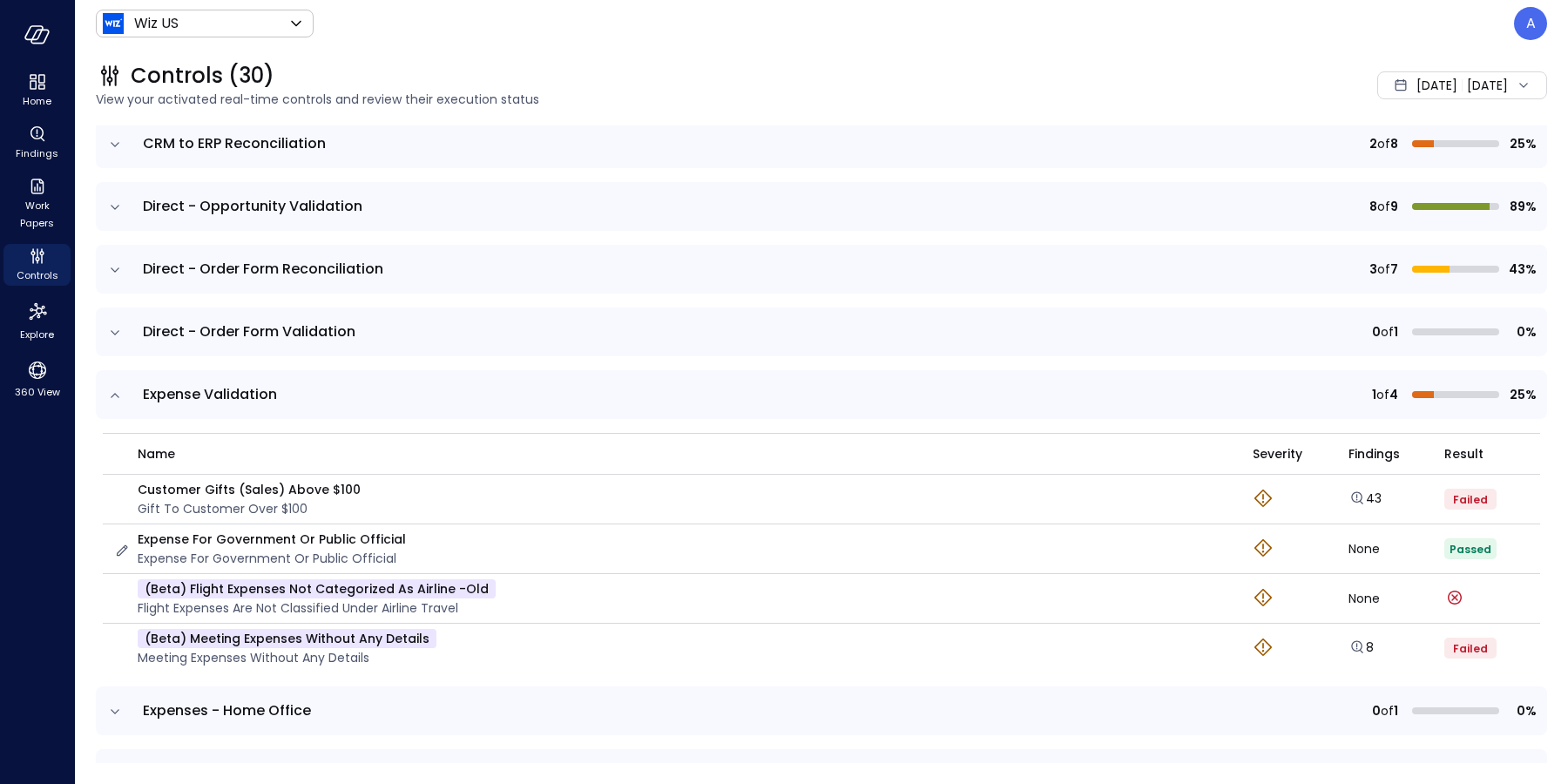
scroll to position [424, 0]
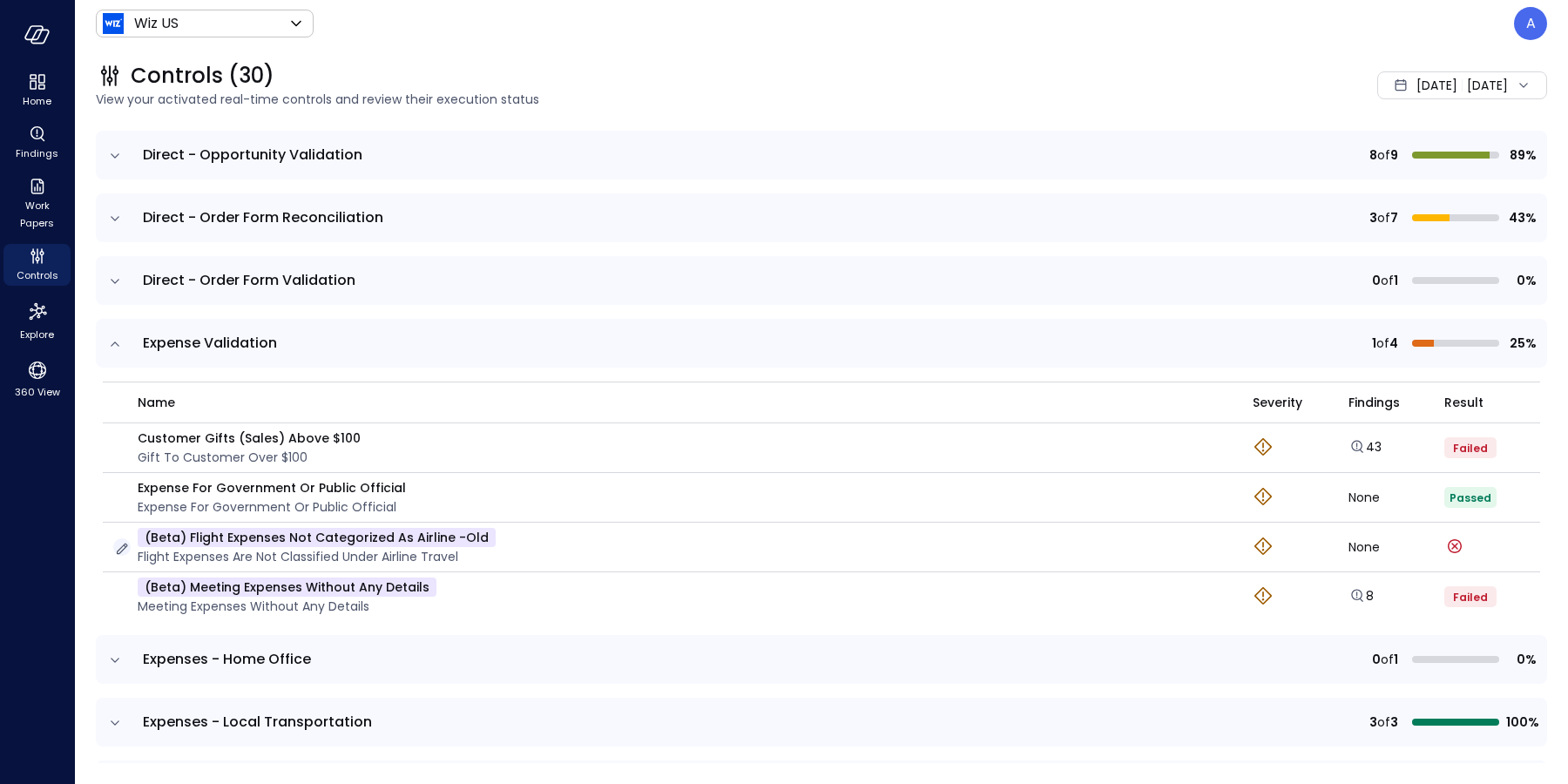
click at [118, 552] on icon "button" at bounding box center [122, 549] width 18 height 18
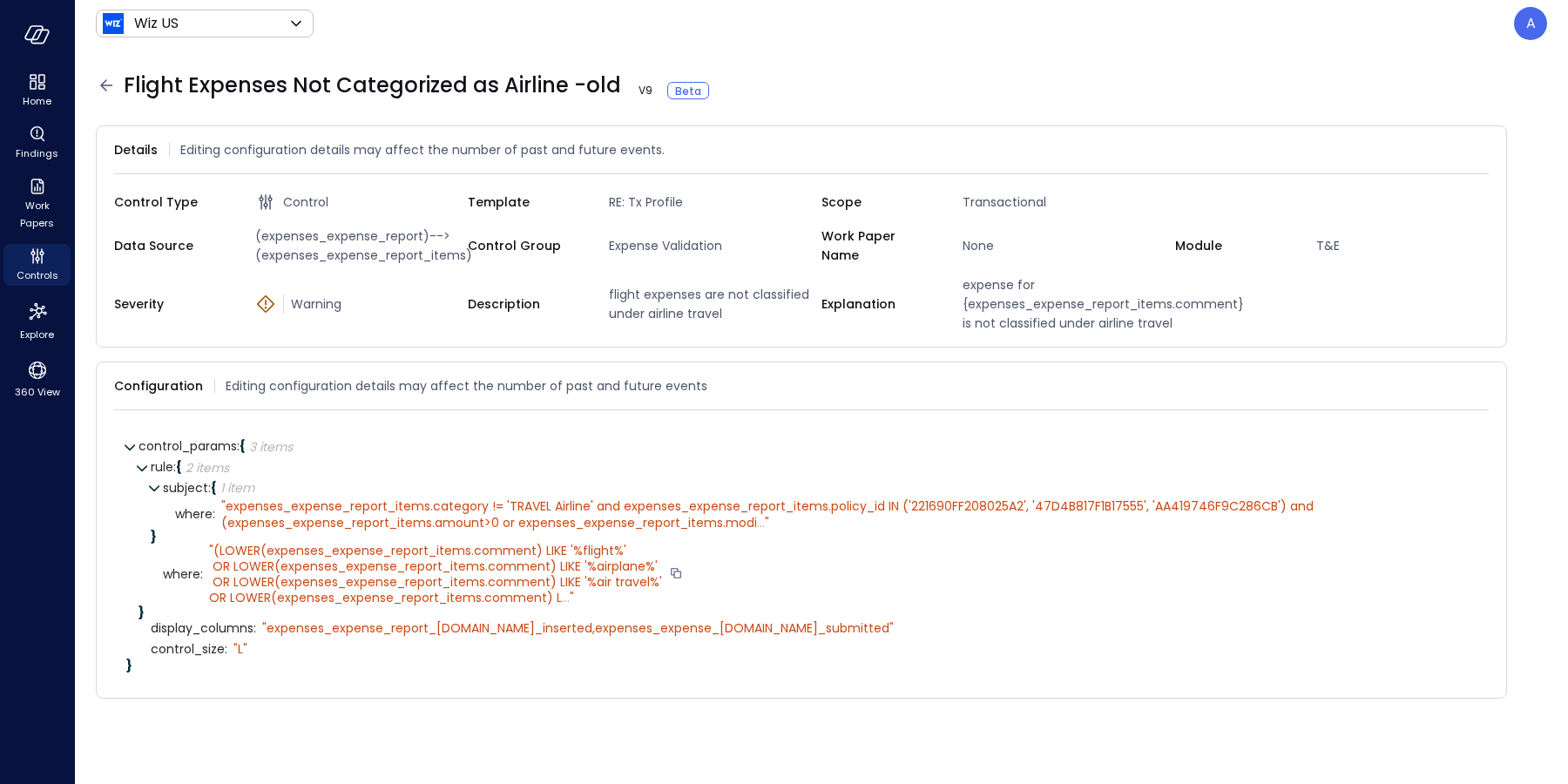
click at [431, 573] on span "(LOWER(expenses_expense_report_items.comment) LIKE '%flight%' OR LOWER(expenses…" at bounding box center [436, 574] width 453 height 66
click at [519, 575] on span "(LOWER(expenses_expense_report_items.comment) LIKE '%flight%' OR LOWER(expenses…" at bounding box center [436, 574] width 453 height 66
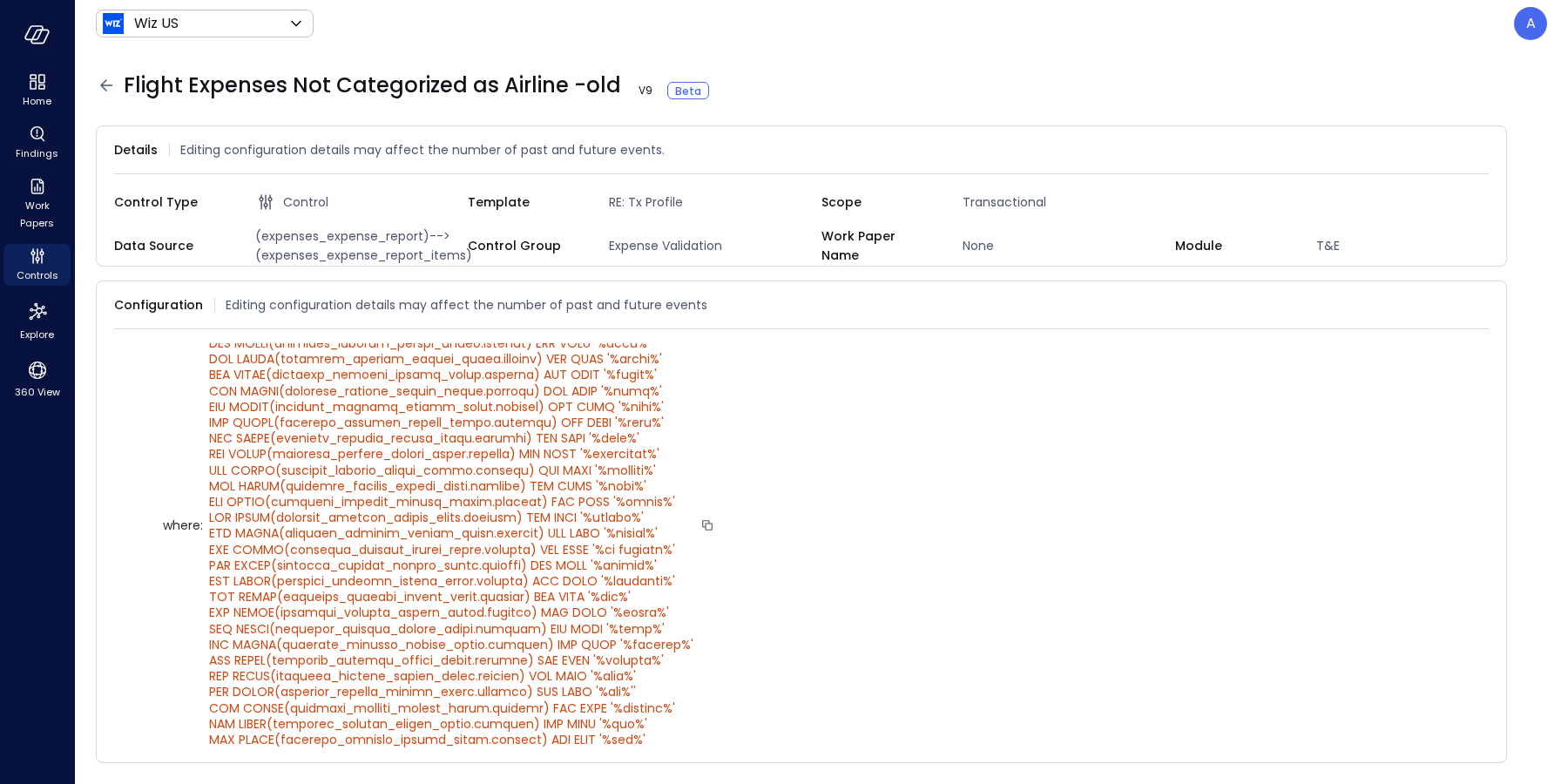
scroll to position [305, 0]
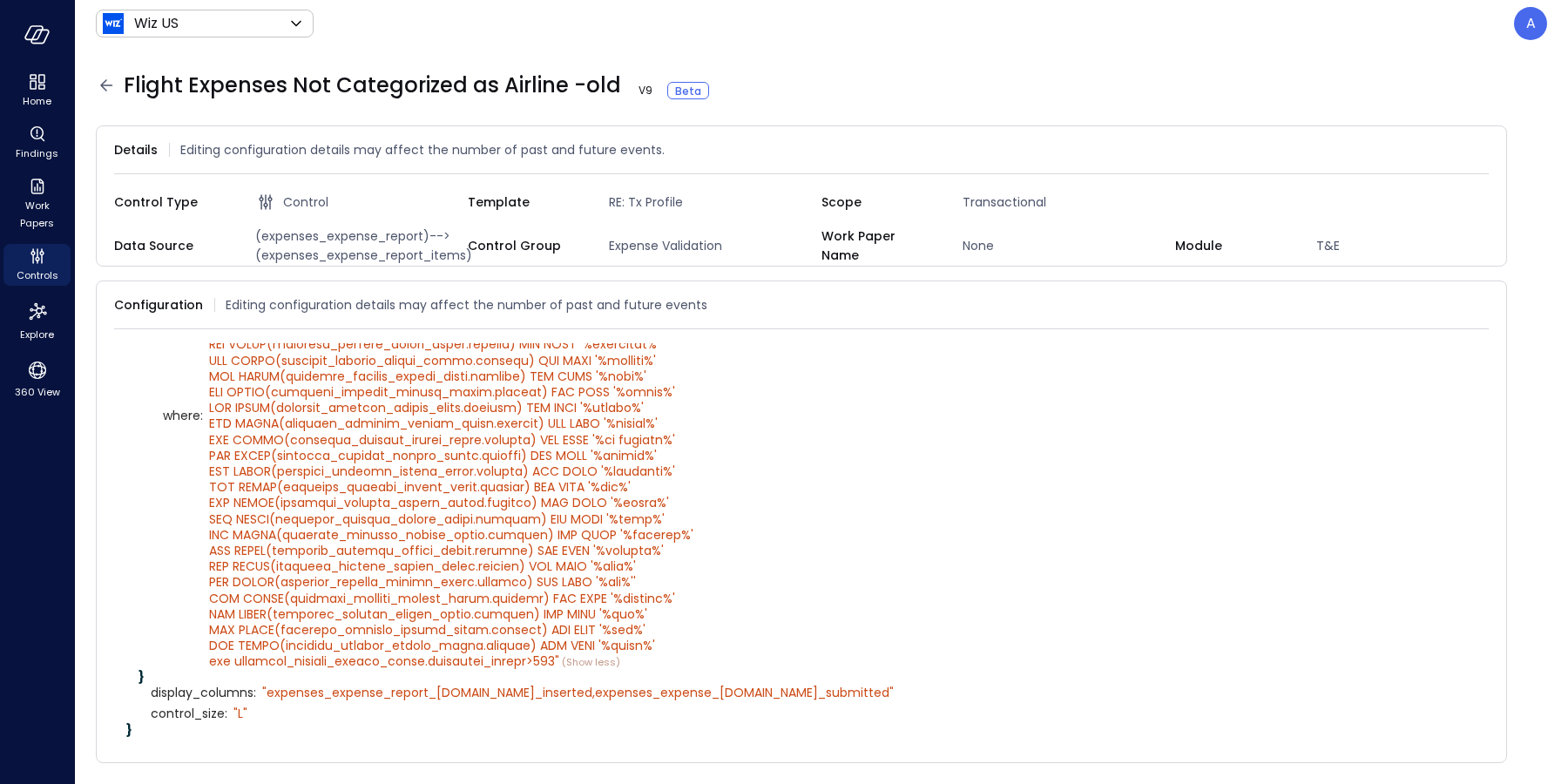
click at [107, 86] on icon at bounding box center [106, 86] width 21 height 21
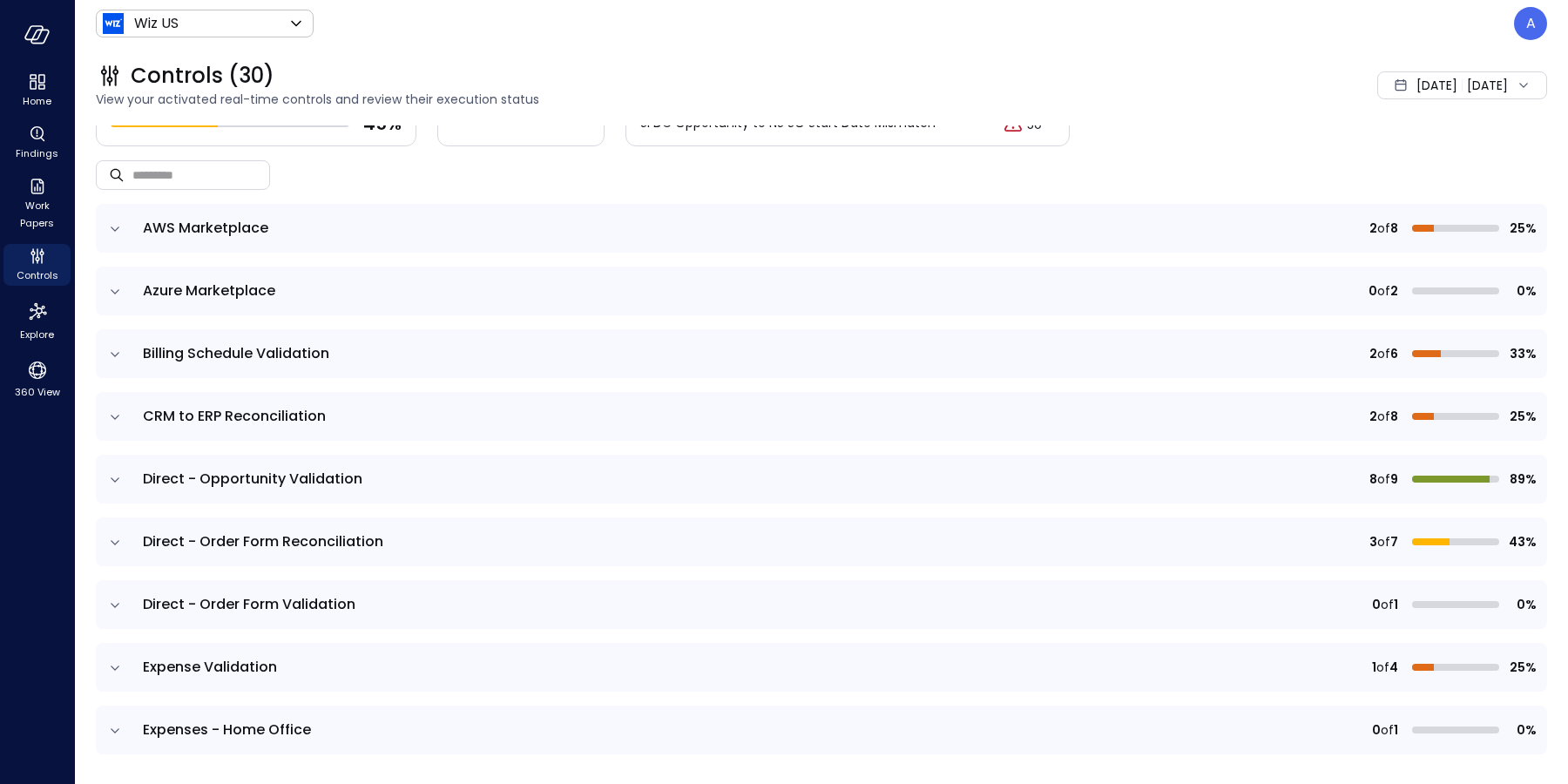
scroll to position [191, 0]
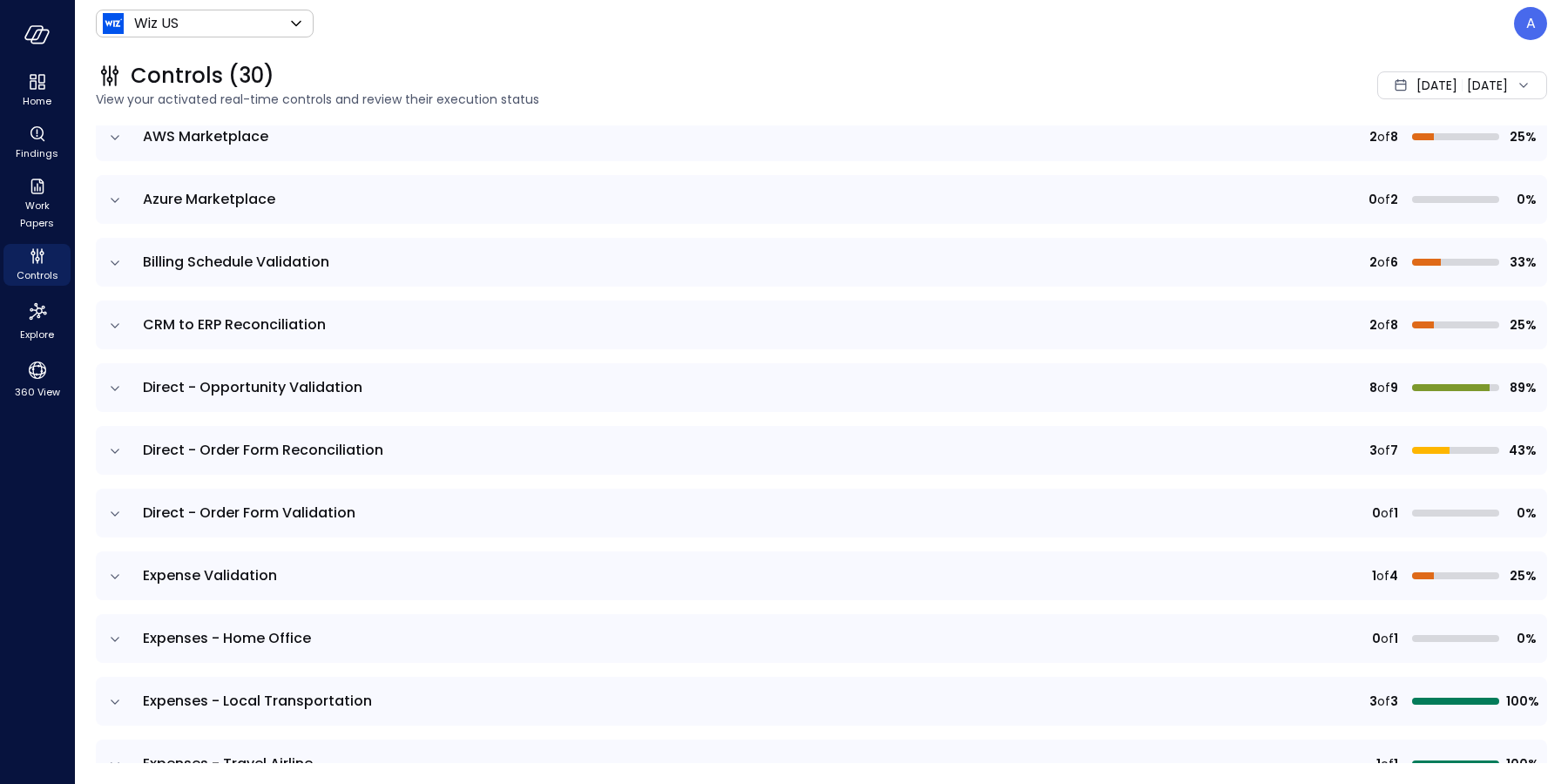
click at [125, 576] on td at bounding box center [114, 576] width 37 height 49
click at [115, 576] on icon "expand row" at bounding box center [115, 576] width 9 height 4
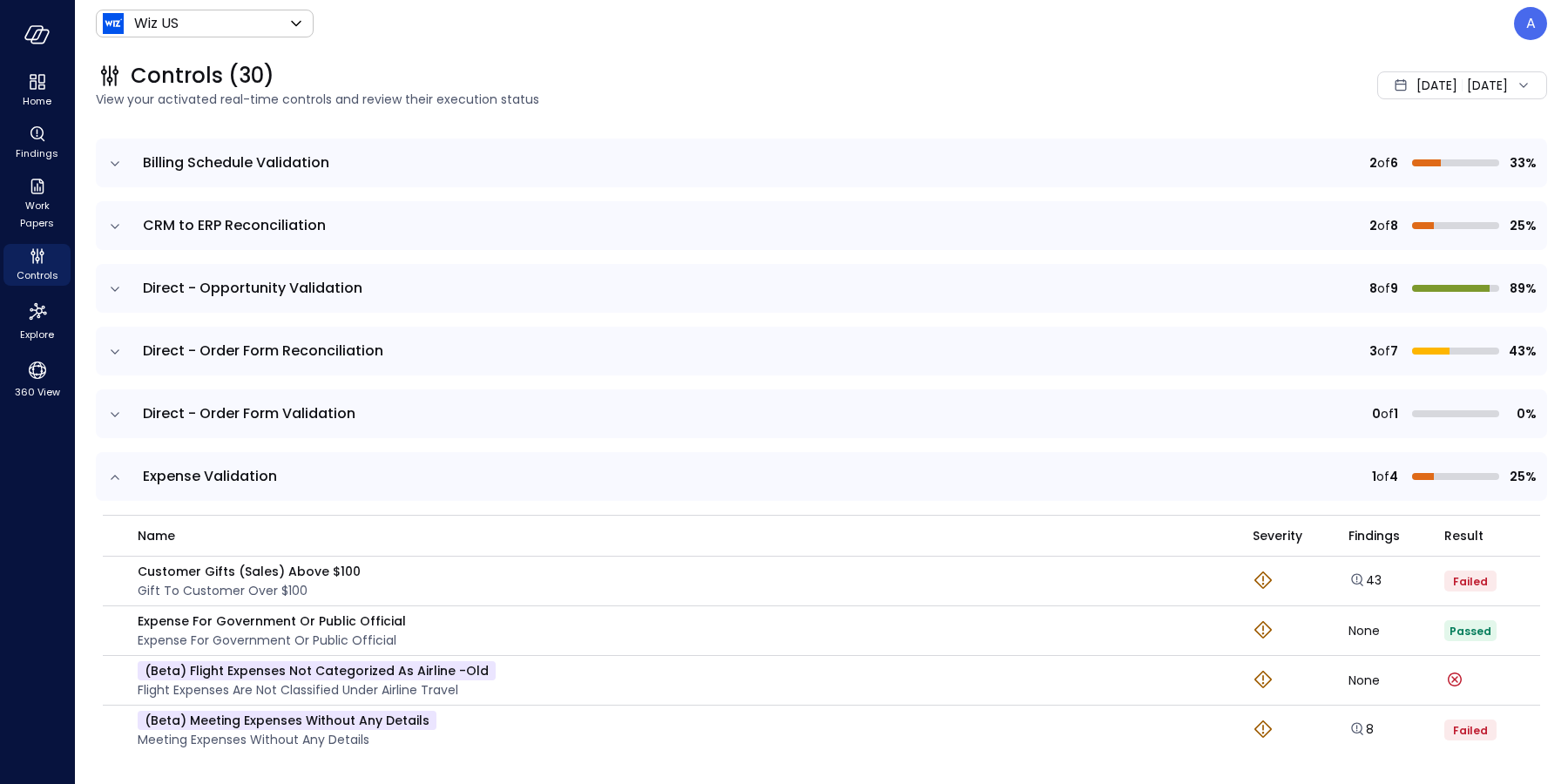
scroll to position [397, 0]
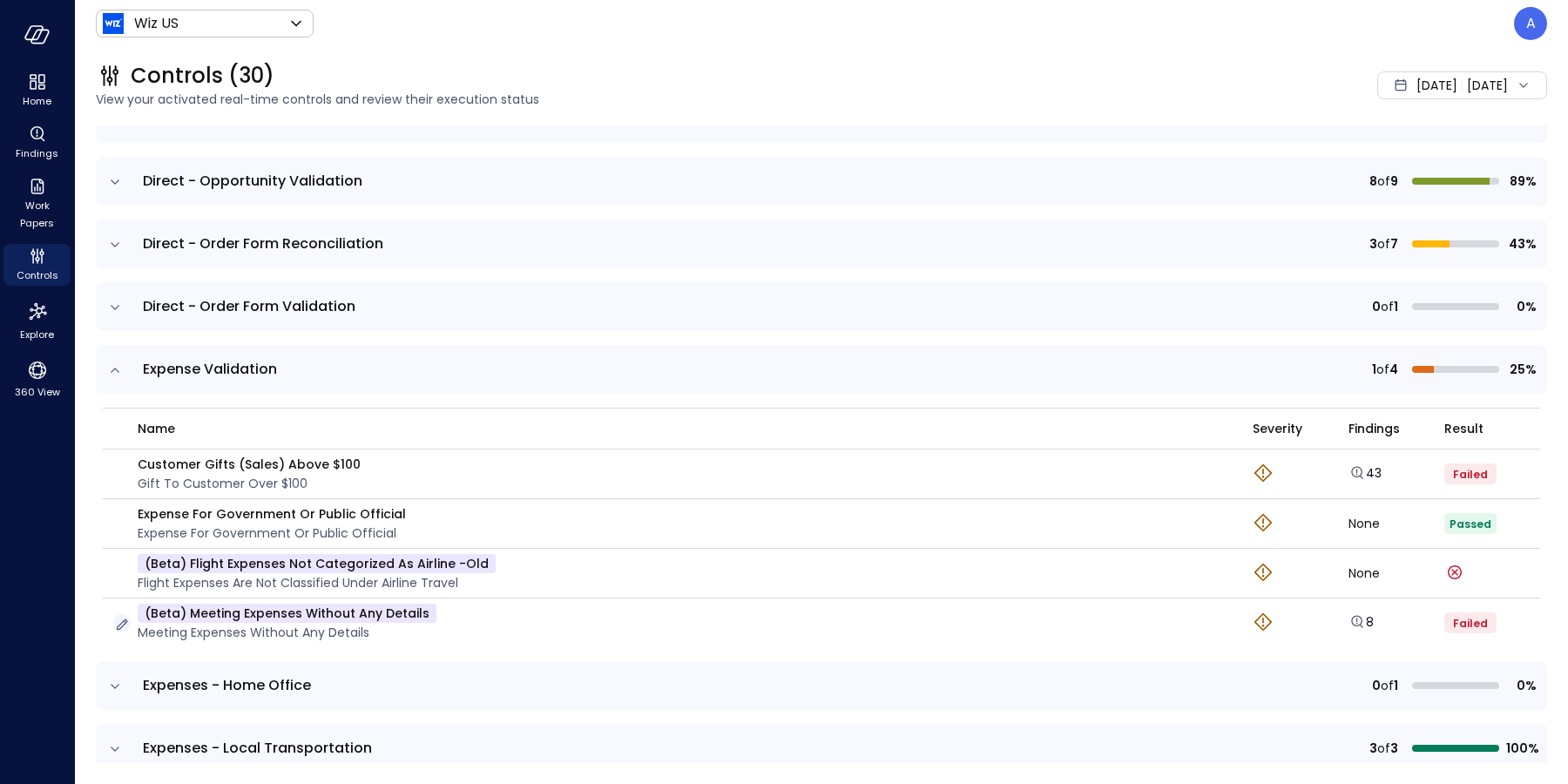
click at [125, 623] on icon "button" at bounding box center [122, 625] width 18 height 18
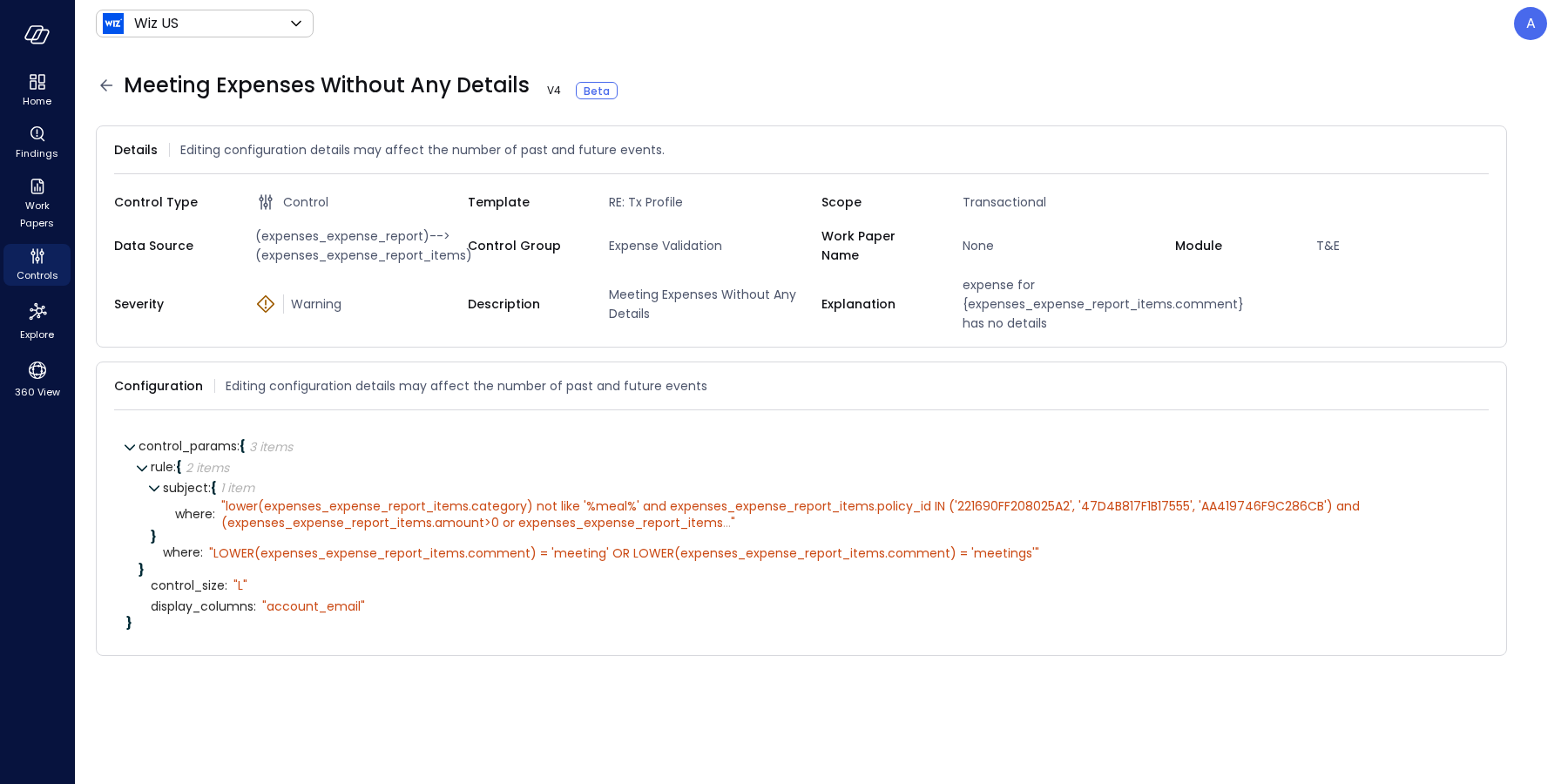
click at [108, 91] on icon at bounding box center [106, 86] width 21 height 21
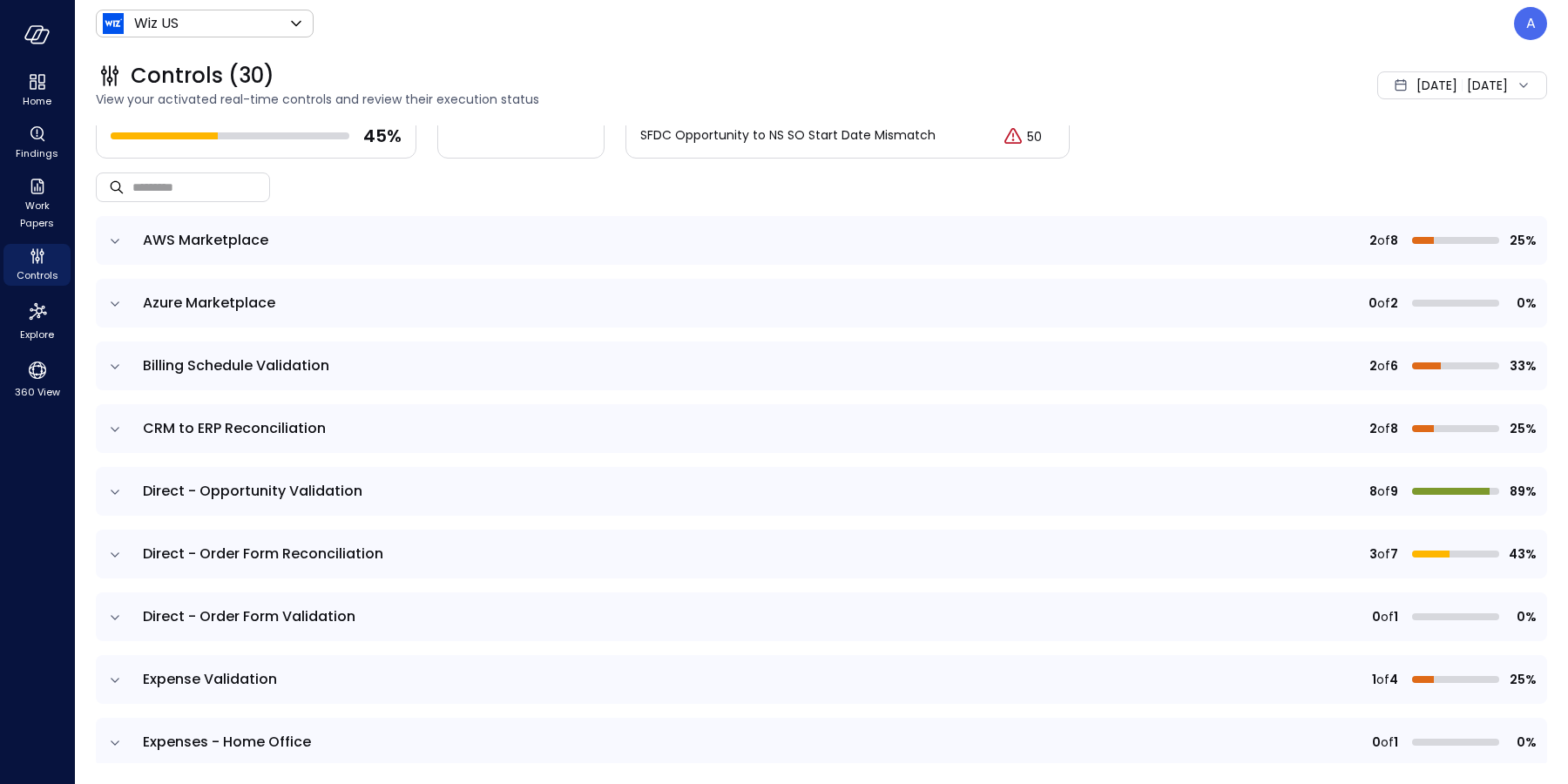
scroll to position [176, 0]
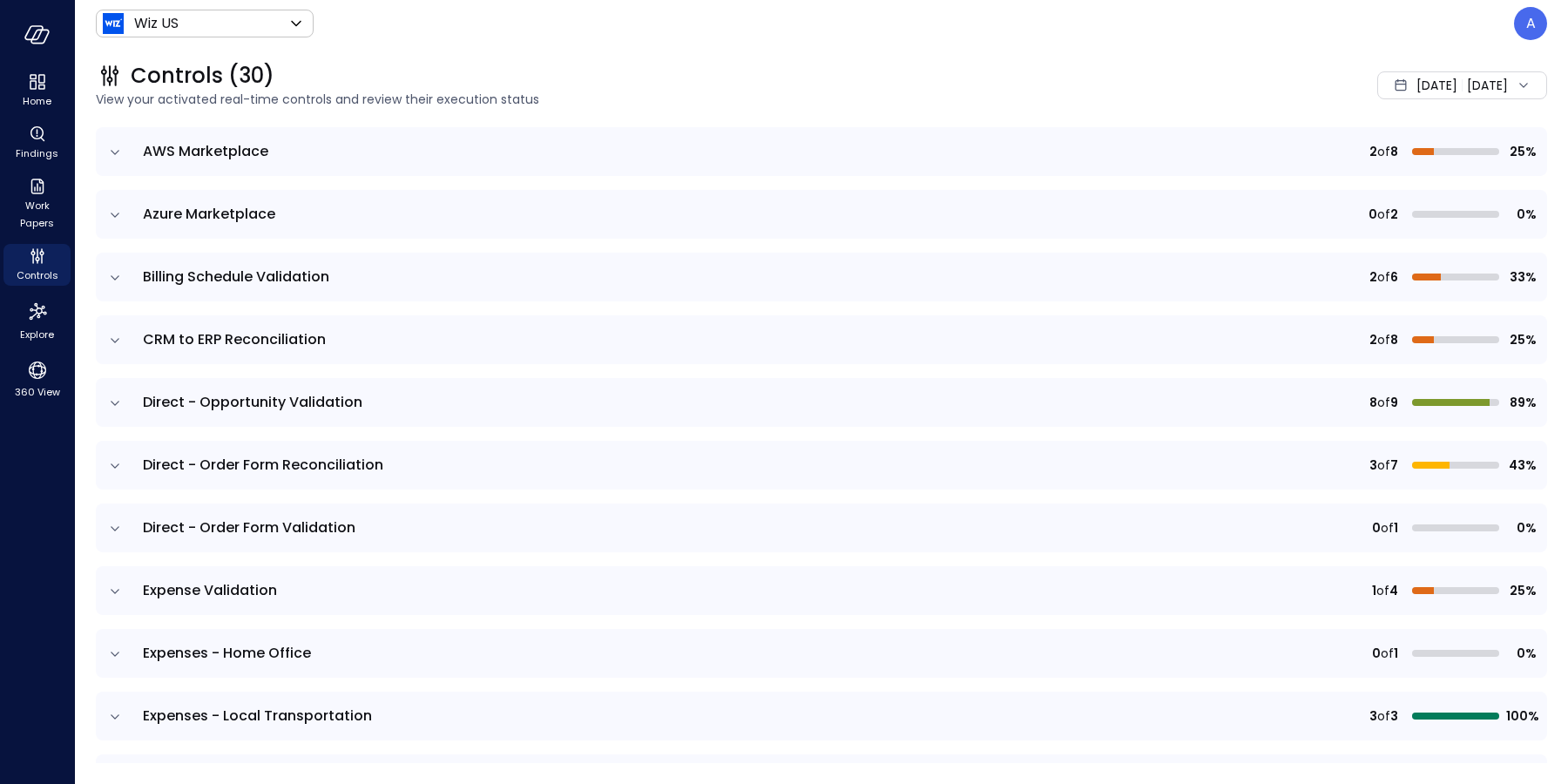
drag, startPoint x: 114, startPoint y: 590, endPoint x: 143, endPoint y: 586, distance: 29.3
click at [116, 590] on icon "expand row" at bounding box center [115, 592] width 18 height 18
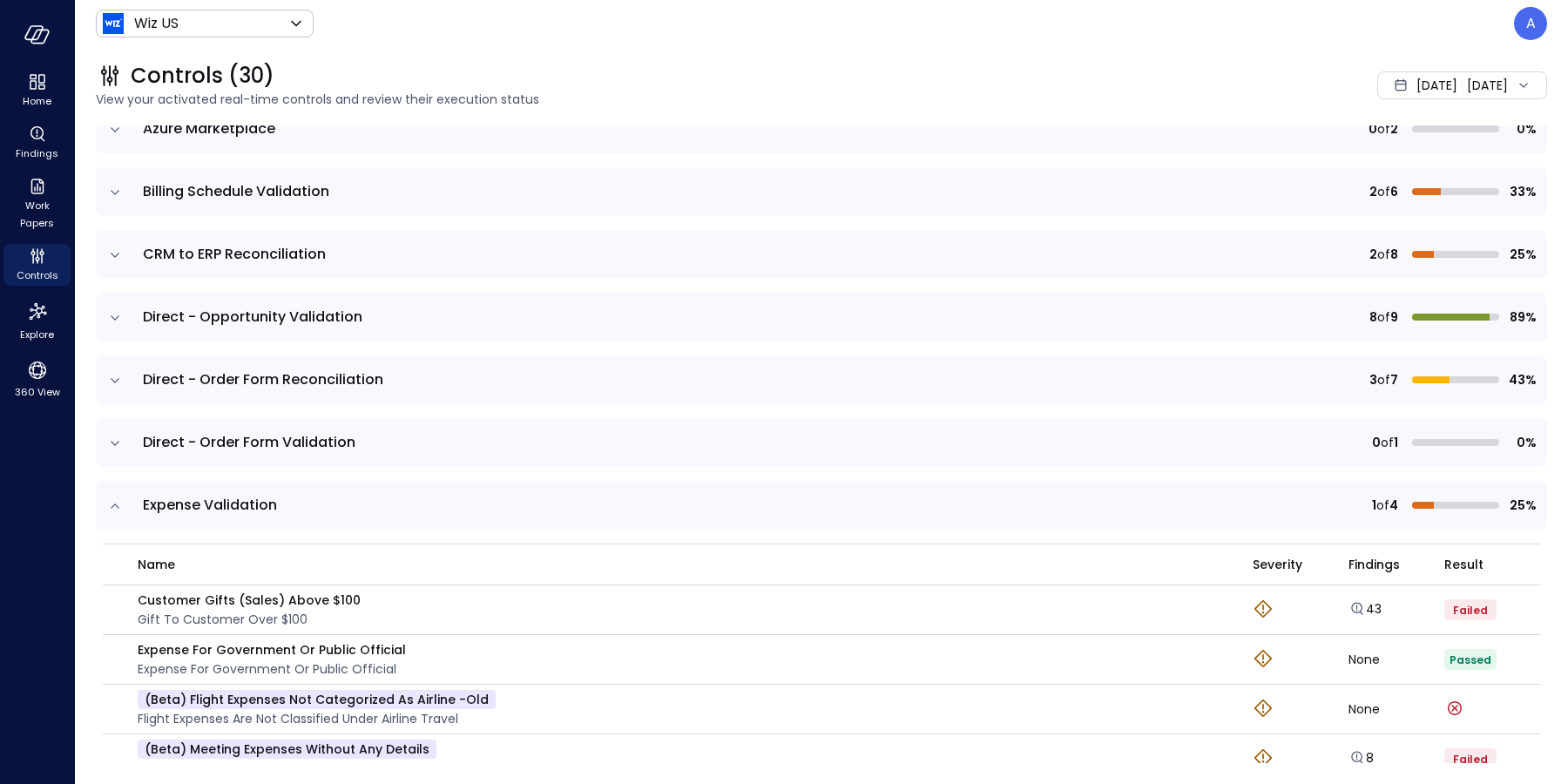
scroll to position [355, 0]
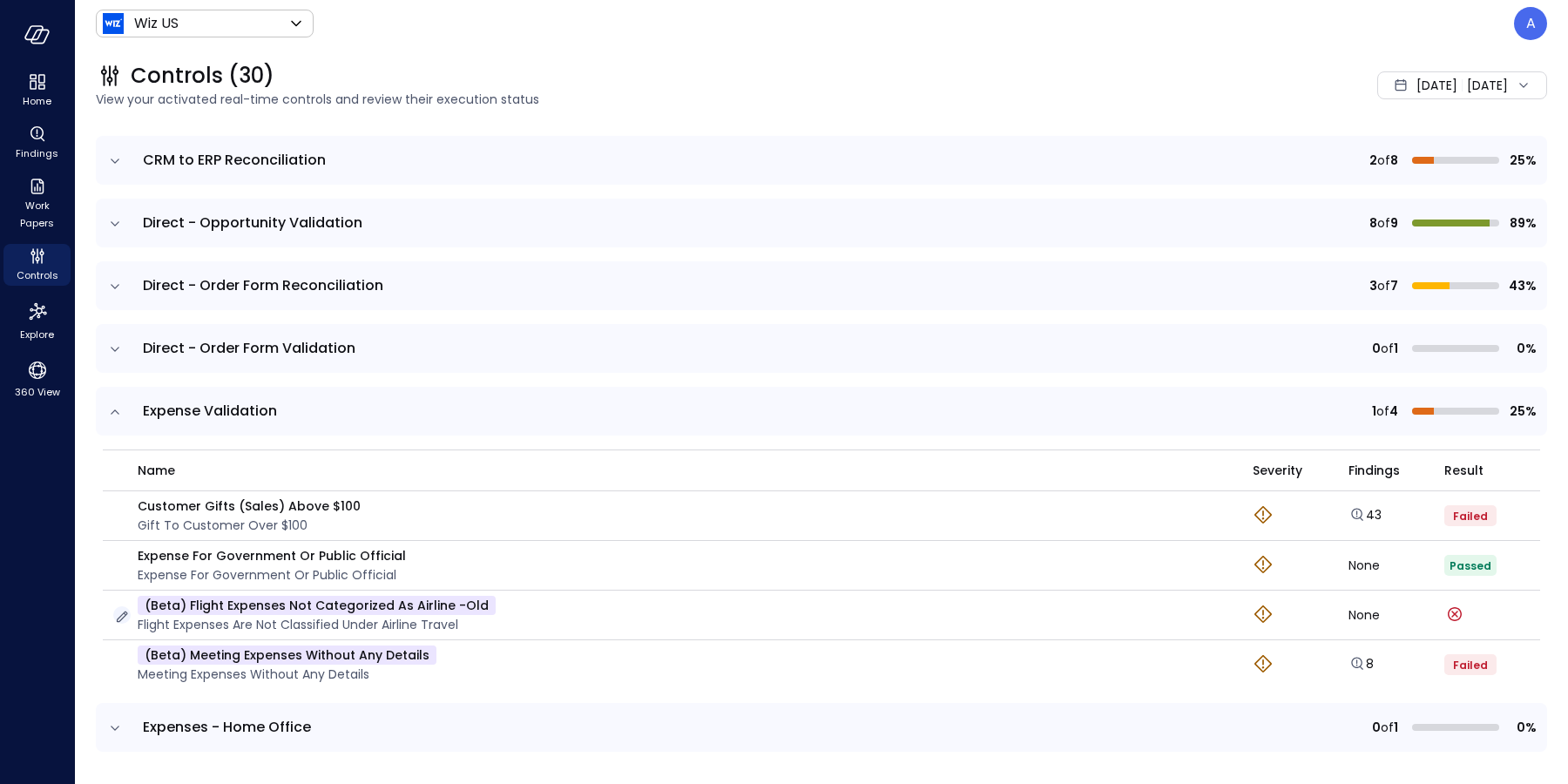
click at [120, 614] on icon "button" at bounding box center [122, 617] width 11 height 11
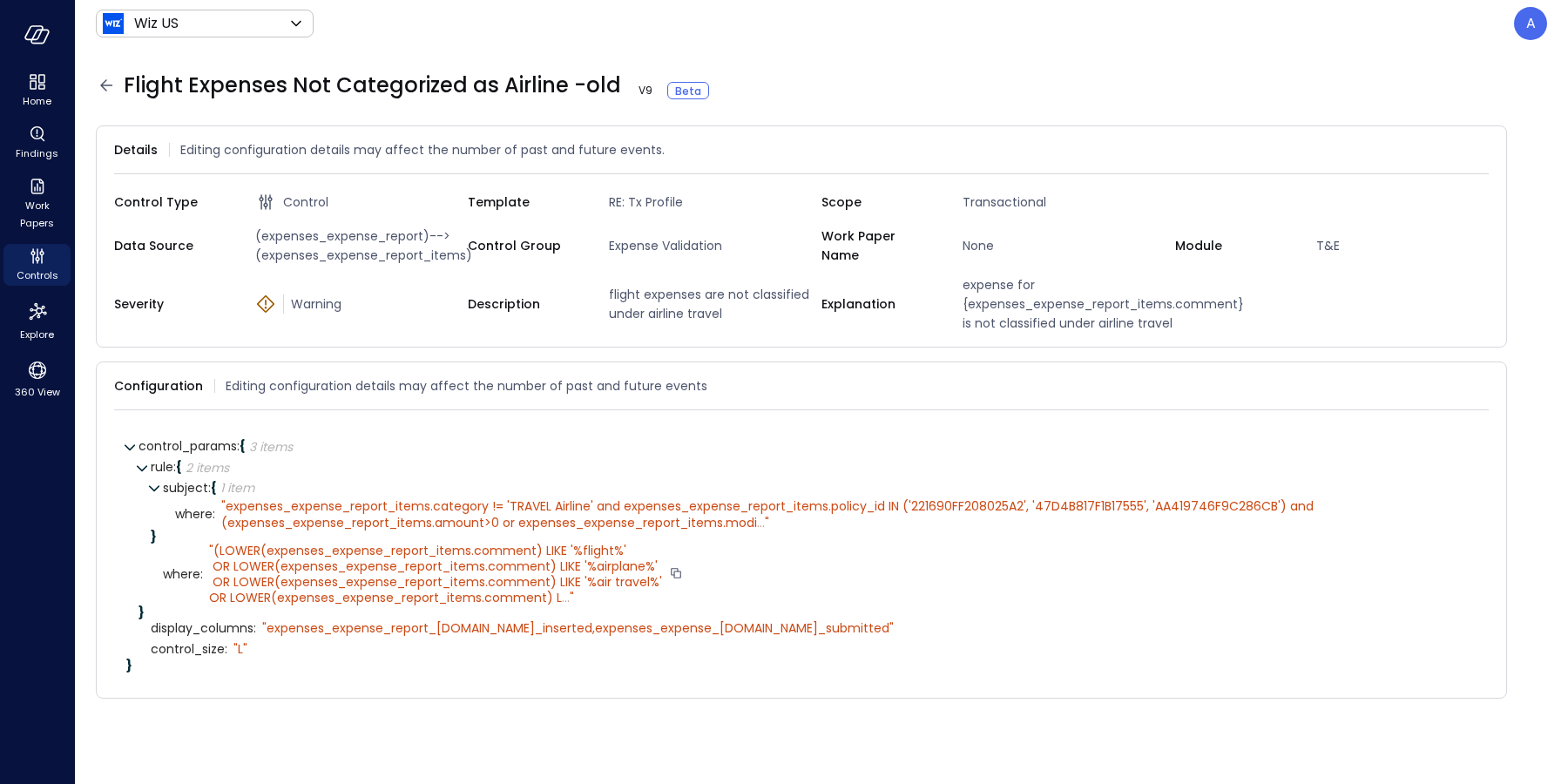
click at [500, 607] on span "(LOWER(expenses_expense_report_items.comment) LIKE '%flight%' OR LOWER(expenses…" at bounding box center [436, 574] width 453 height 66
click at [500, 606] on span "(LOWER(expenses_expense_report_items.comment) LIKE '%flight%' OR LOWER(expenses…" at bounding box center [436, 574] width 453 height 66
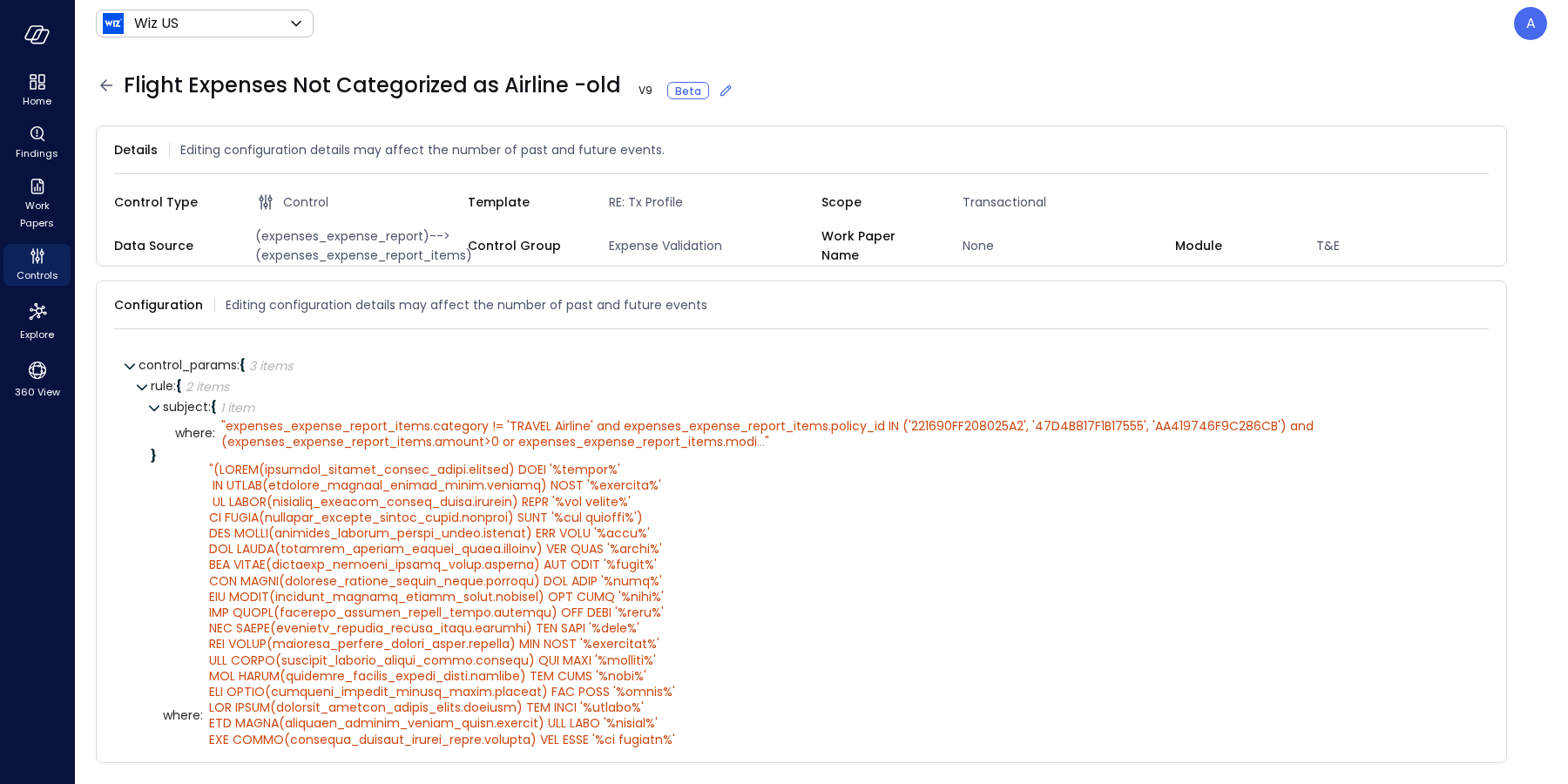
click at [717, 89] on icon at bounding box center [725, 91] width 18 height 18
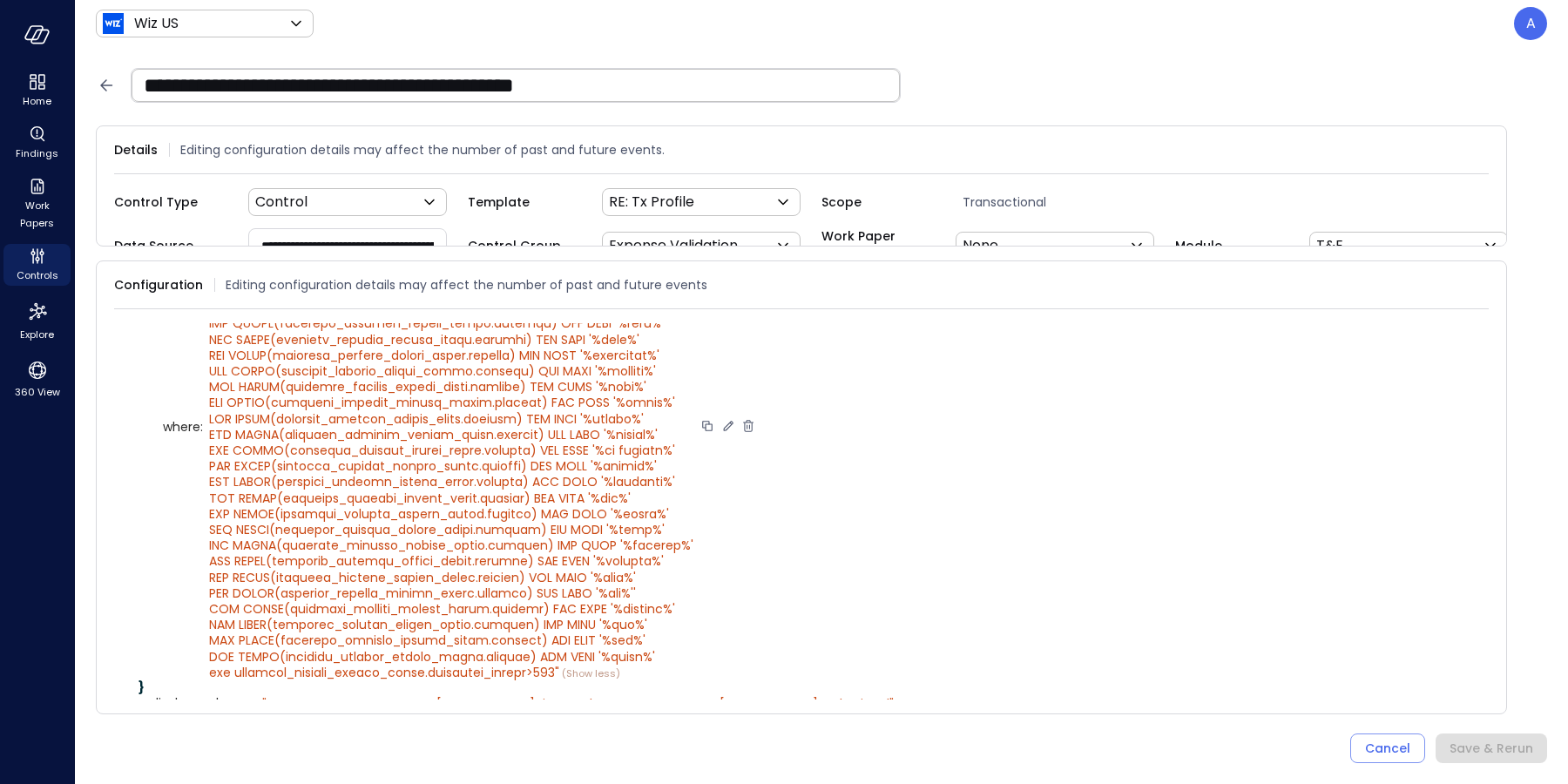
scroll to position [332, 0]
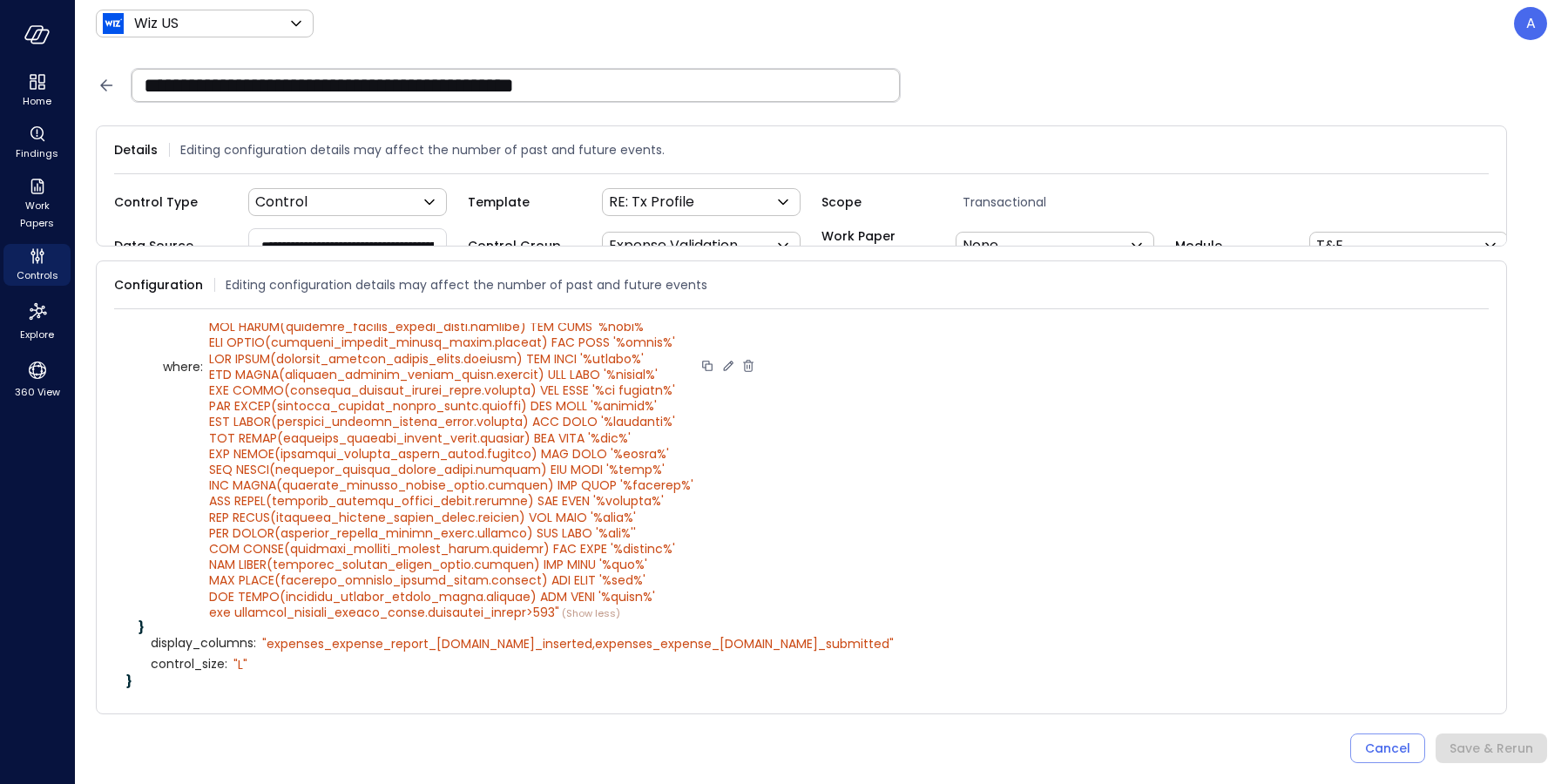
click at [724, 368] on icon at bounding box center [728, 366] width 16 height 16
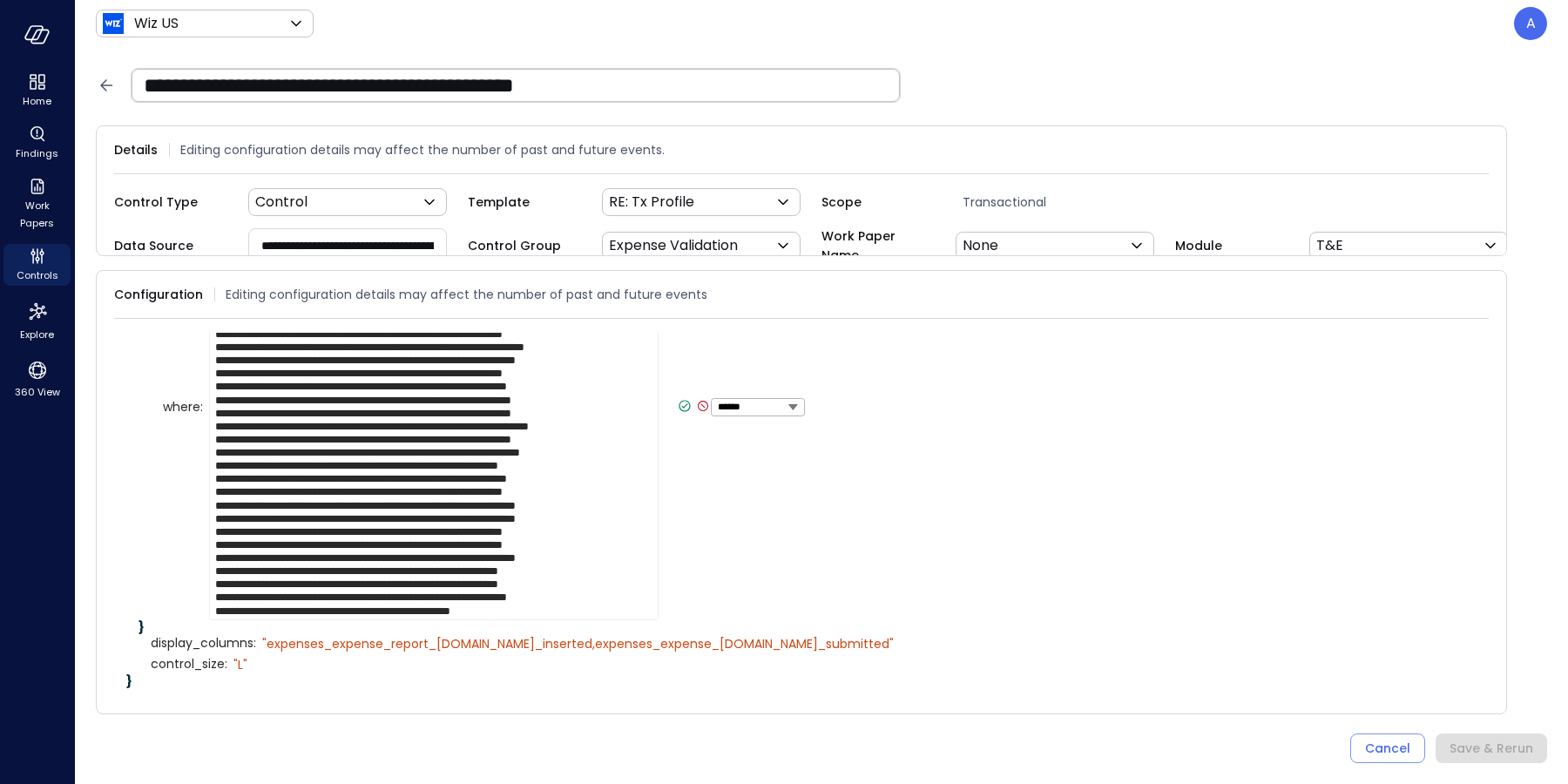
scroll to position [105, 0]
drag, startPoint x: 570, startPoint y: 612, endPoint x: 238, endPoint y: 611, distance: 332.0
click at [238, 611] on textarea at bounding box center [434, 407] width 450 height 428
click at [365, 612] on textarea at bounding box center [434, 407] width 450 height 428
drag, startPoint x: 581, startPoint y: 609, endPoint x: 239, endPoint y: 613, distance: 342.0
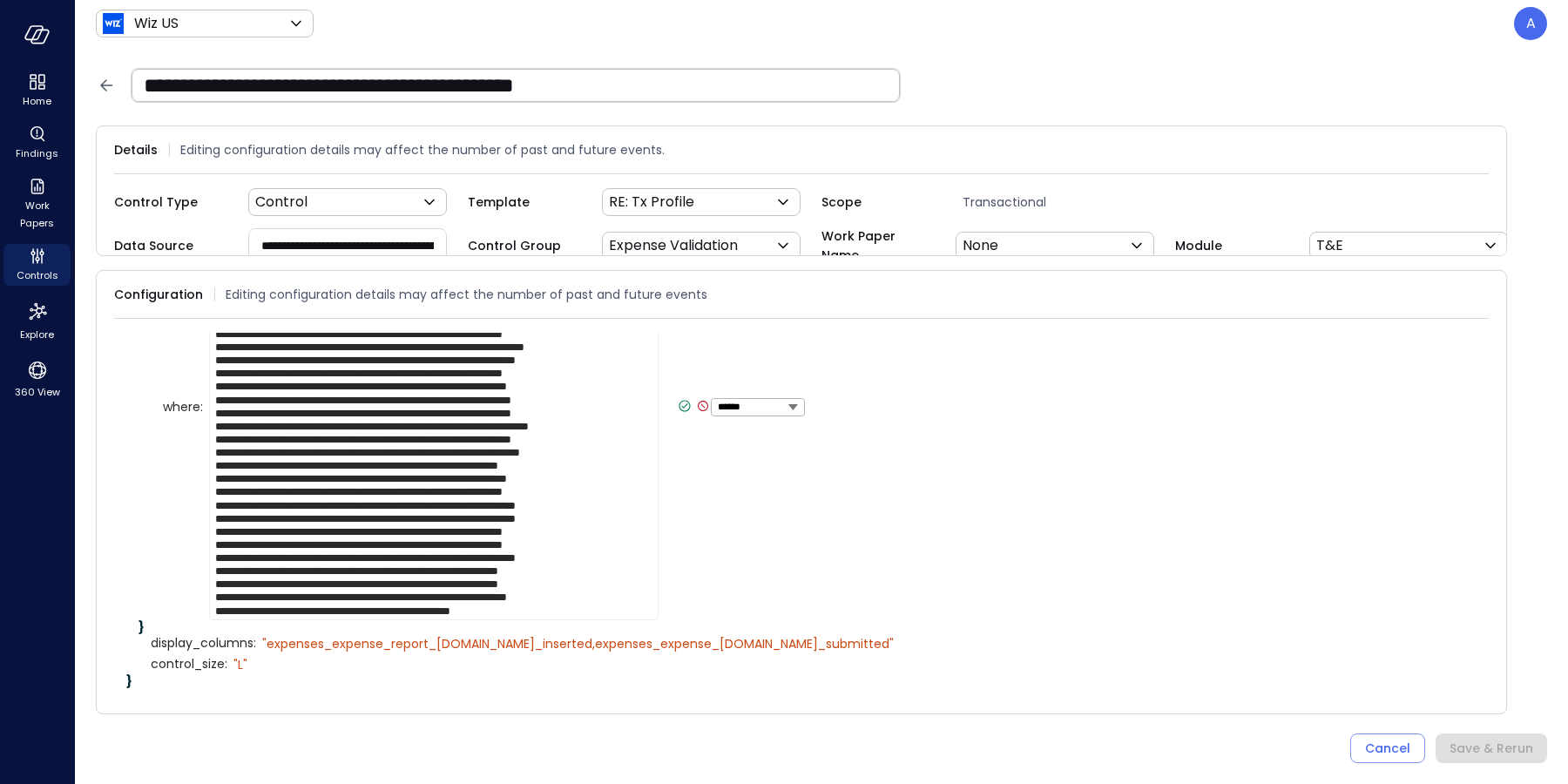
click at [239, 613] on textarea at bounding box center [434, 407] width 450 height 428
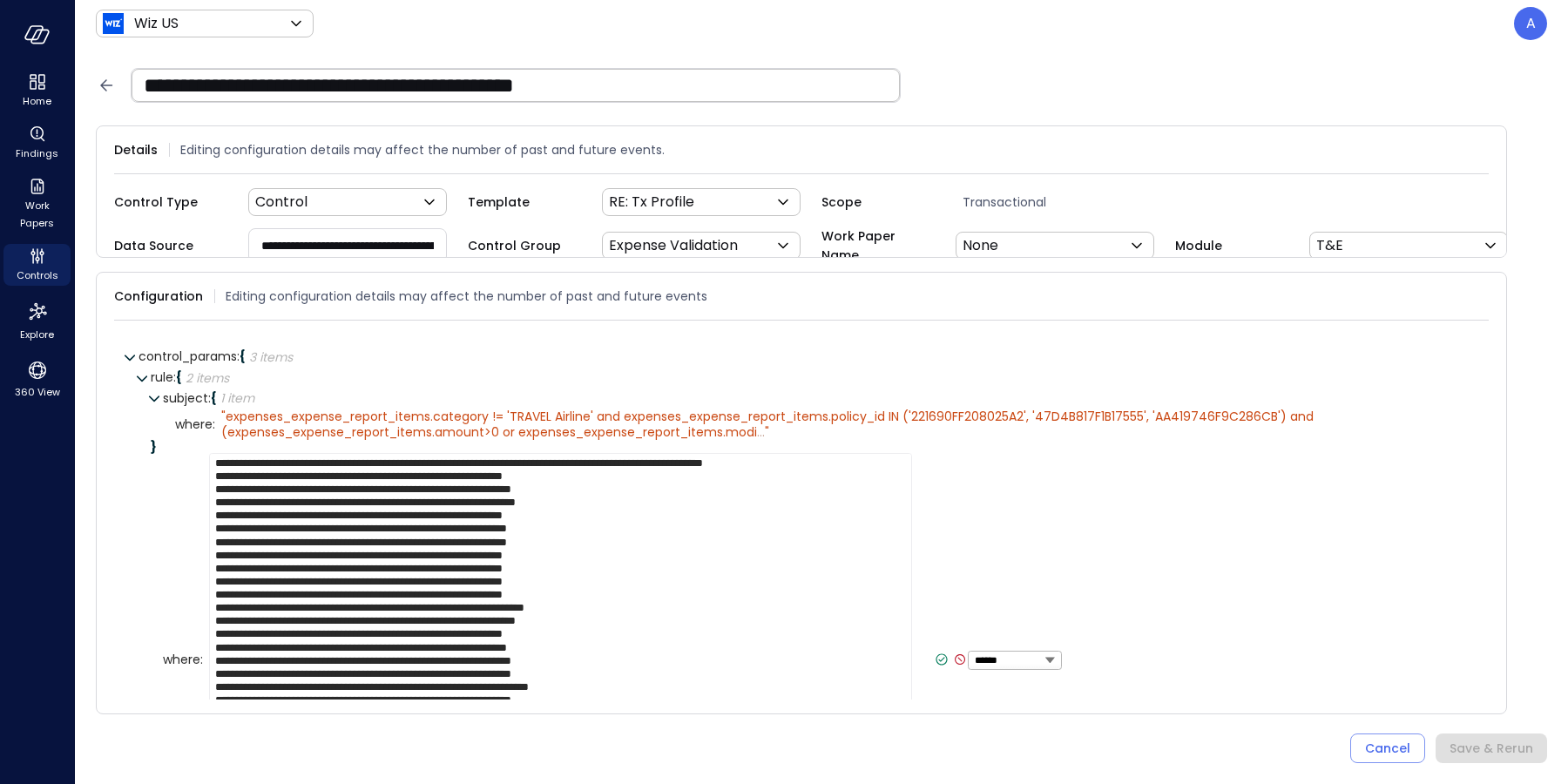
type textarea "**********"
click at [955, 665] on icon at bounding box center [960, 660] width 10 height 10
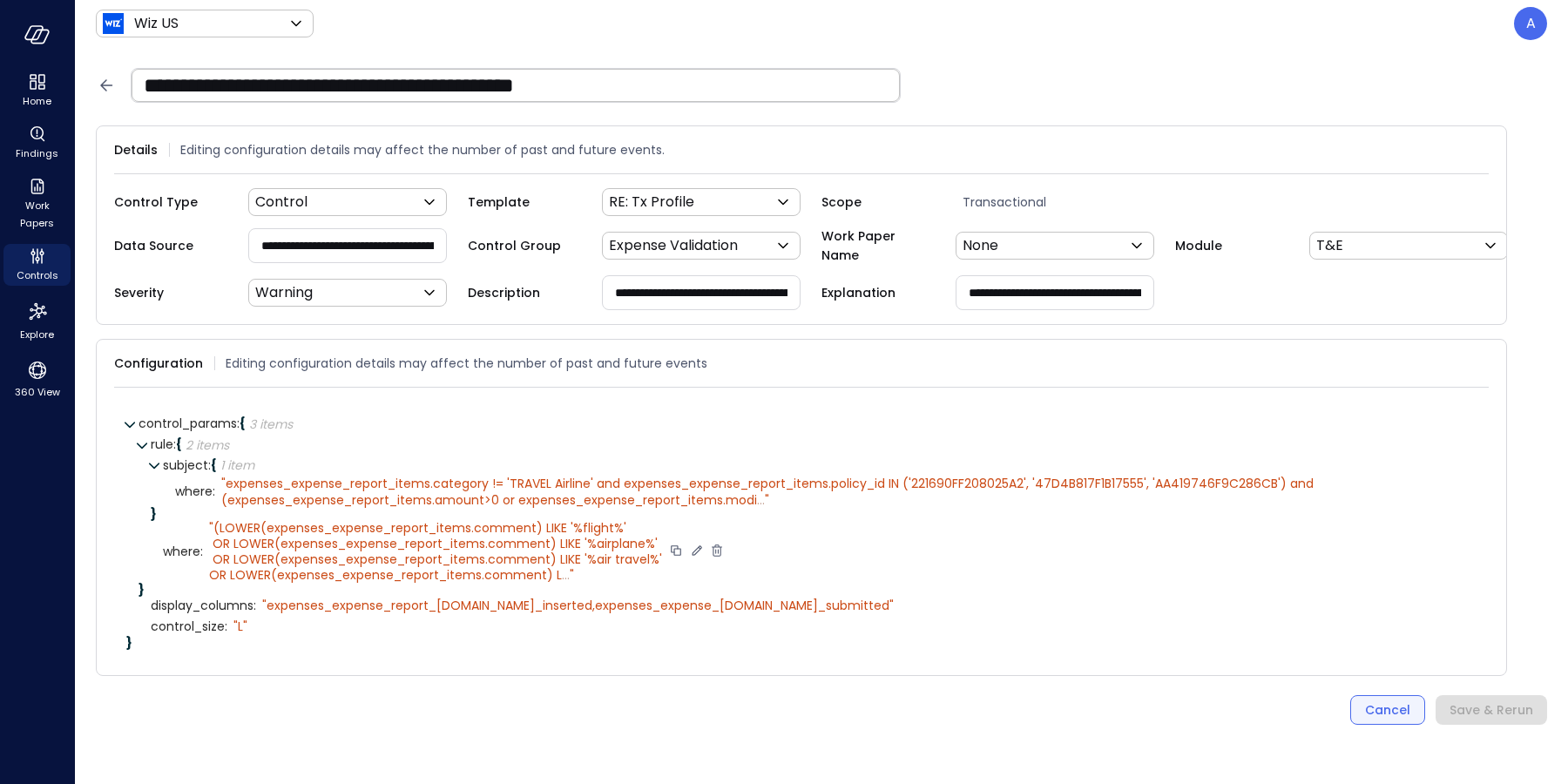
click at [1380, 724] on button "Cancel" at bounding box center [1388, 710] width 75 height 30
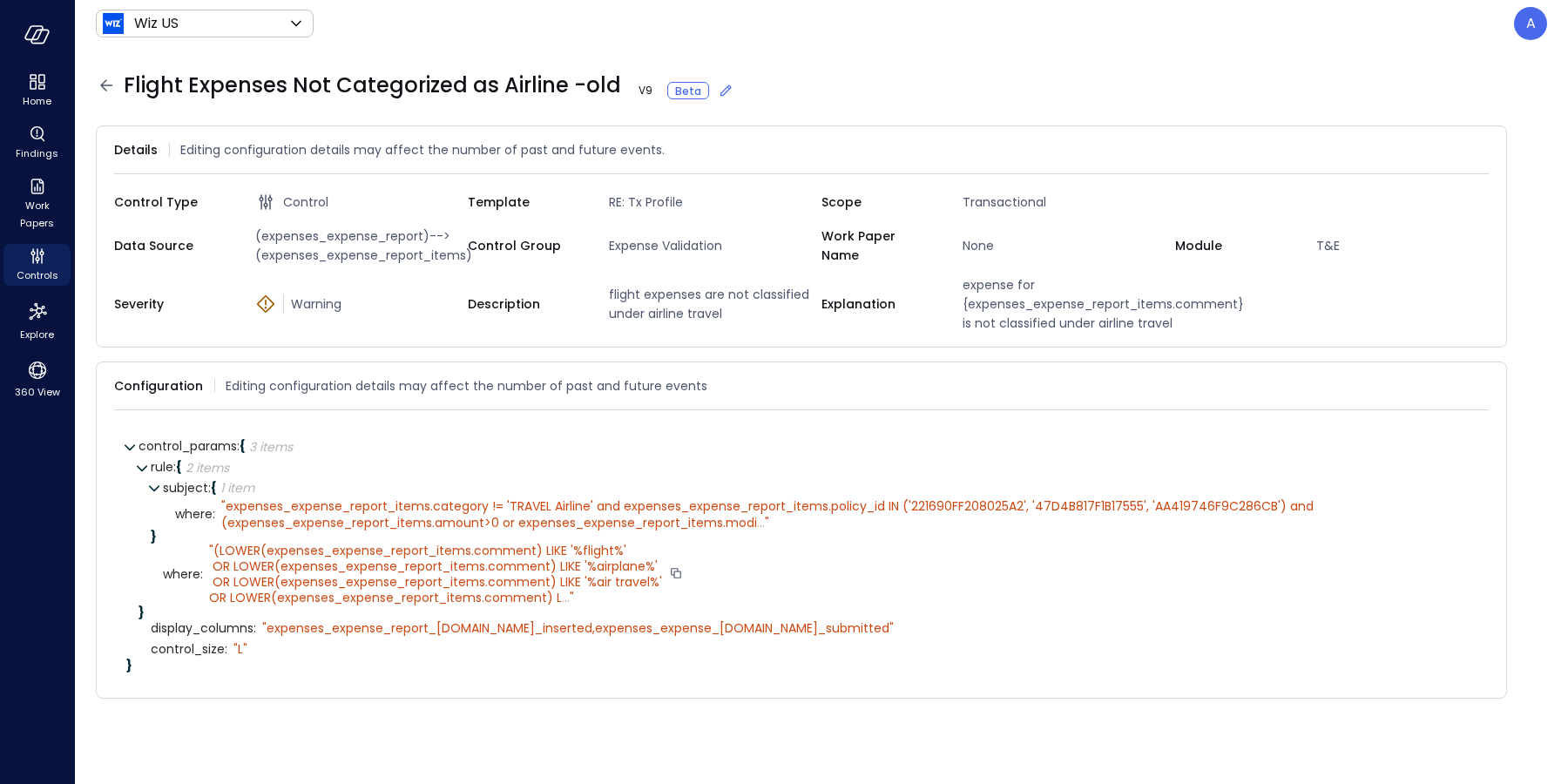
click at [717, 93] on icon at bounding box center [725, 91] width 18 height 18
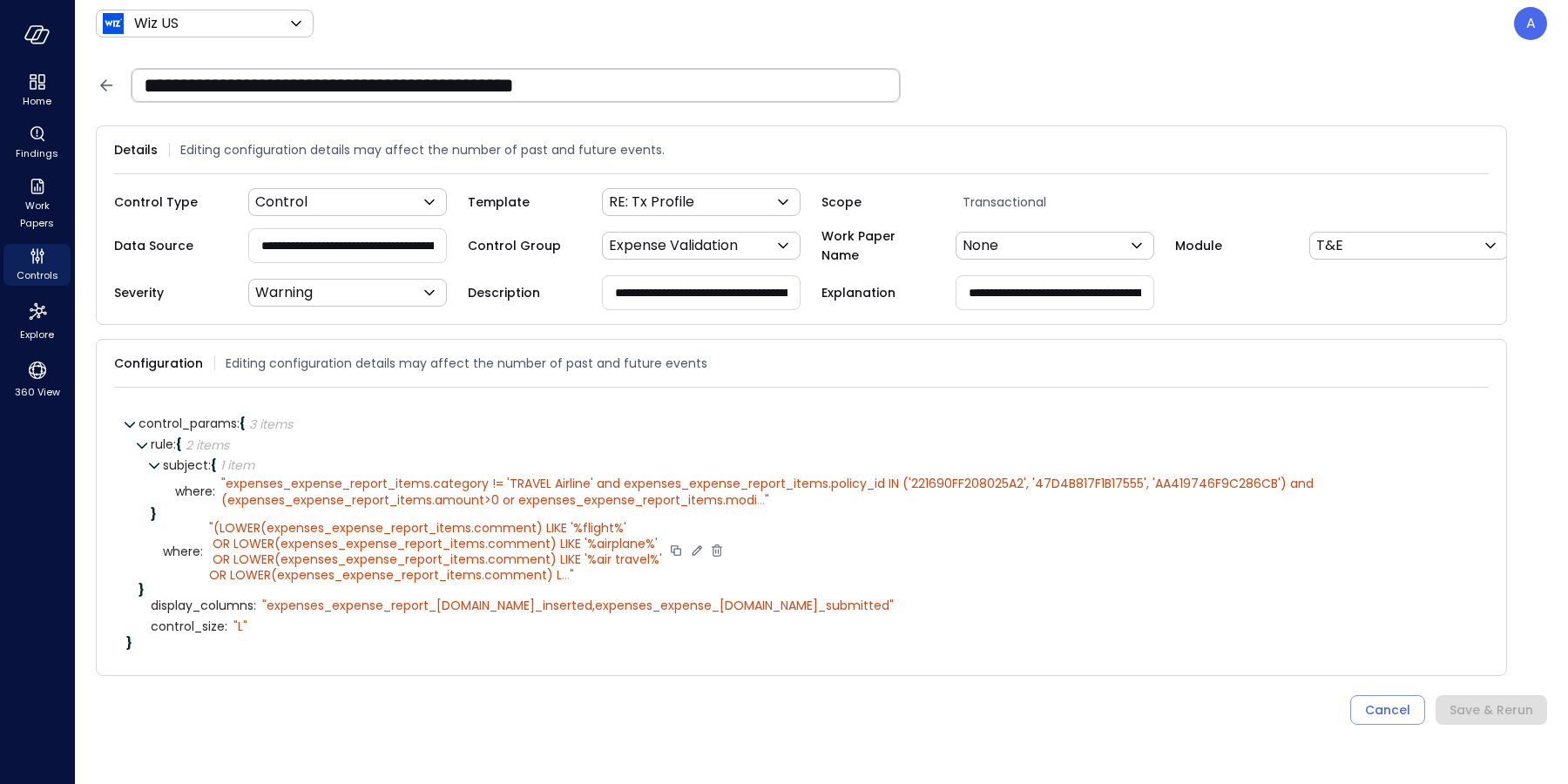
click at [693, 556] on icon at bounding box center [696, 550] width 10 height 10
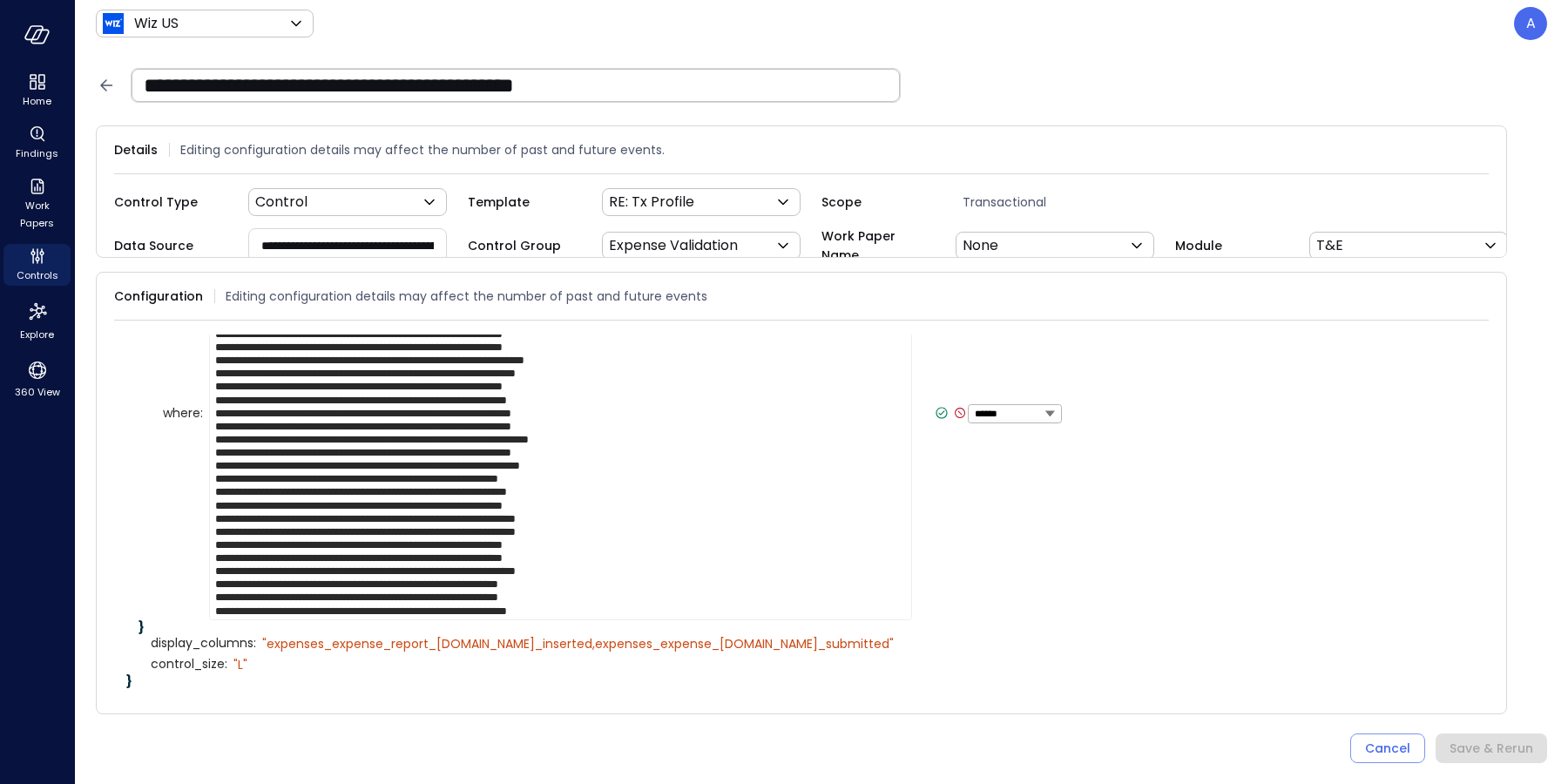
scroll to position [13, 0]
click at [952, 416] on icon at bounding box center [960, 413] width 16 height 16
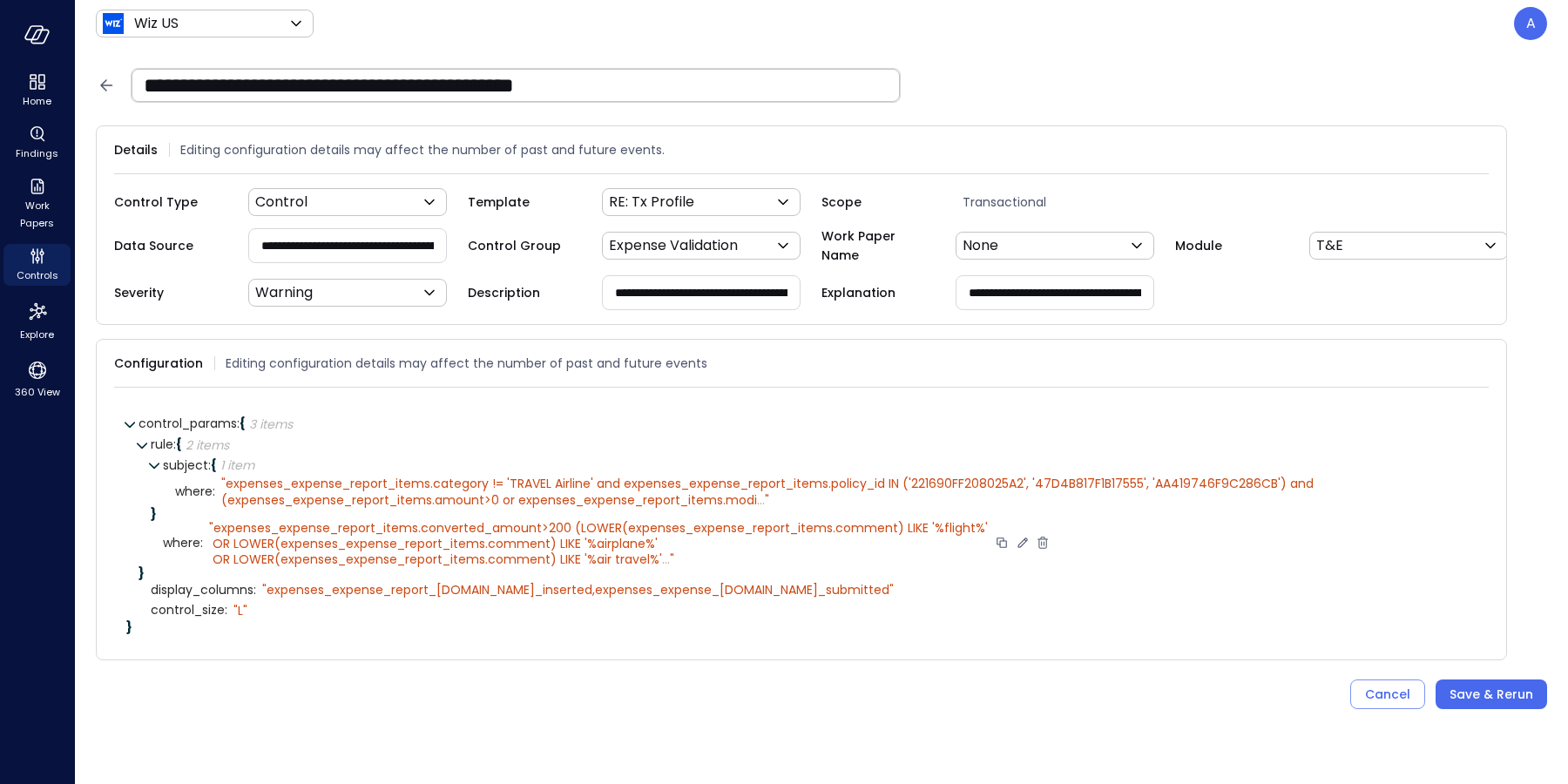
scroll to position [0, 0]
click at [657, 535] on span "expenses_expense_report_items.converted_amount>200 (LOWER(expenses_expense_repo…" at bounding box center [598, 543] width 779 height 49
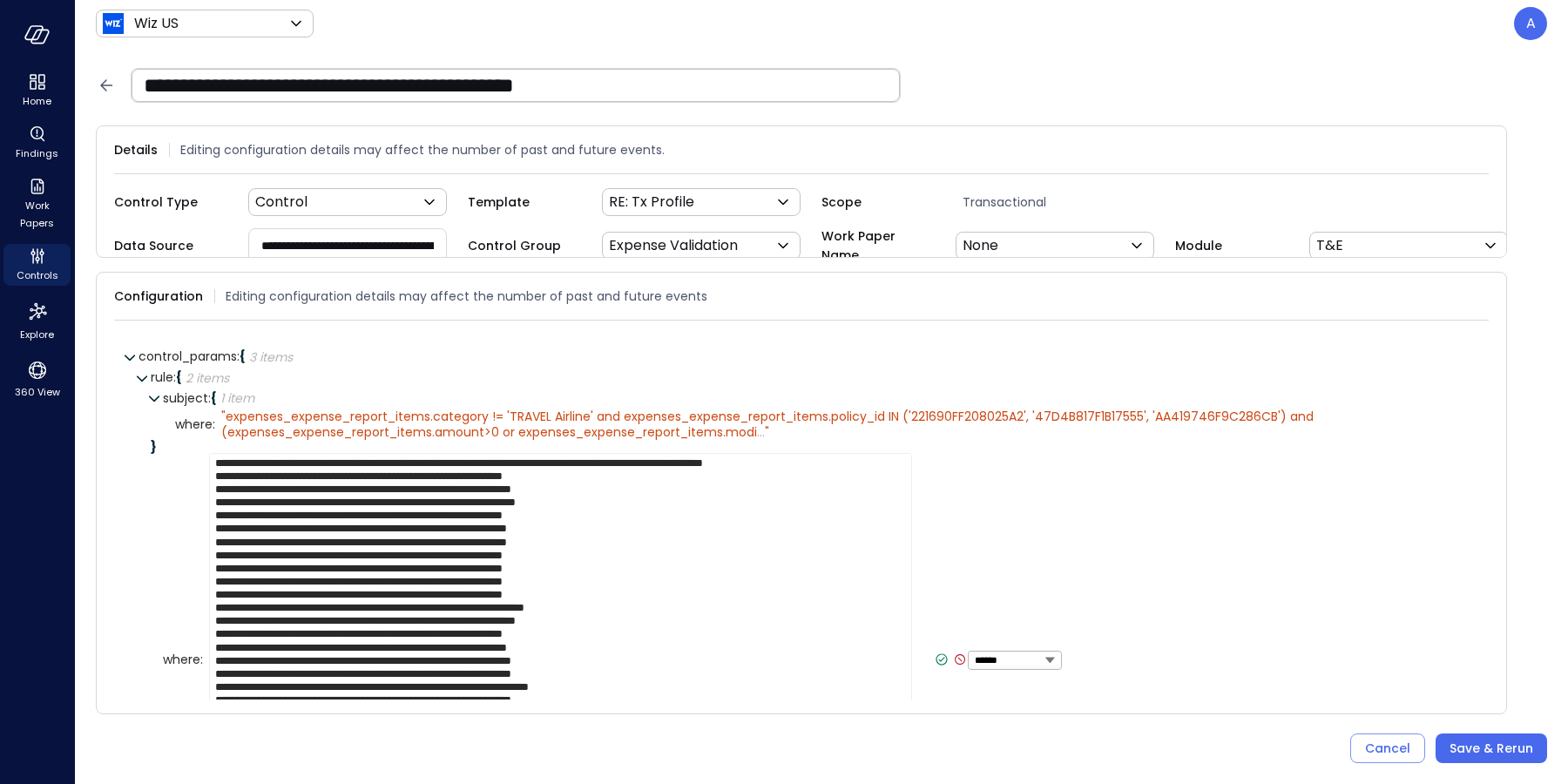
click at [958, 662] on icon at bounding box center [960, 659] width 4 height 4
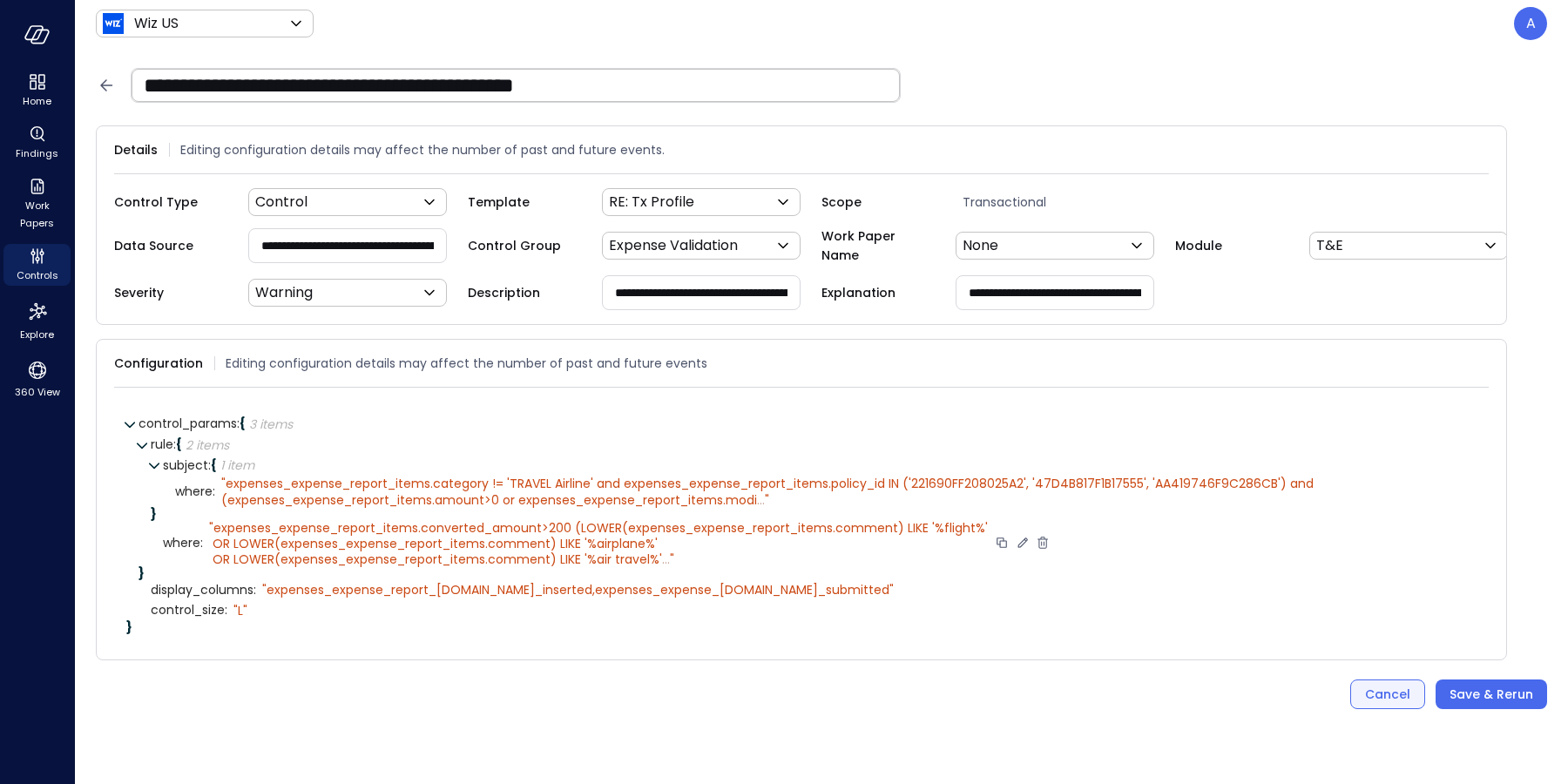
click at [1370, 705] on div "Cancel" at bounding box center [1388, 694] width 46 height 22
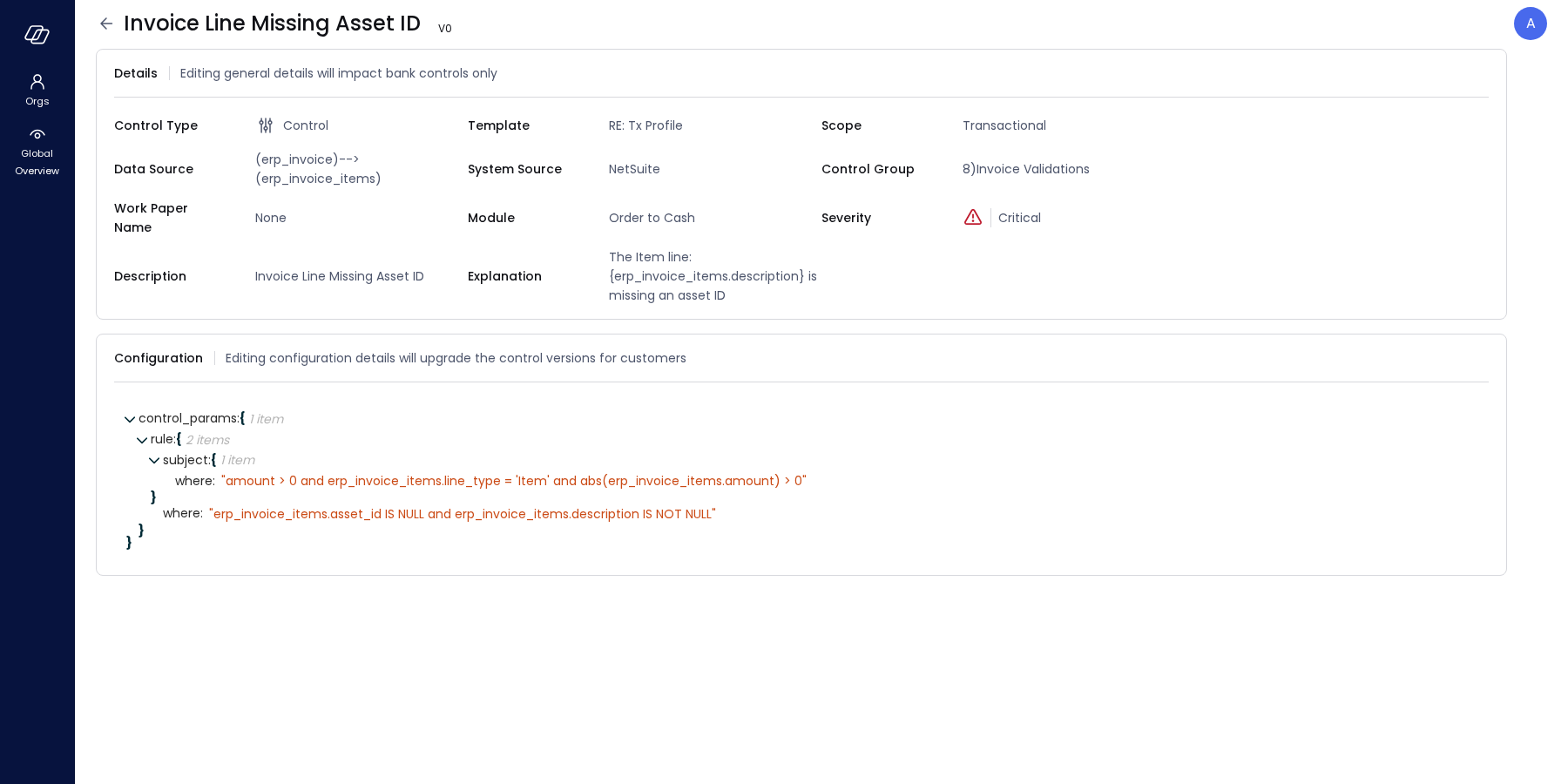
click at [105, 18] on icon at bounding box center [106, 23] width 12 height 11
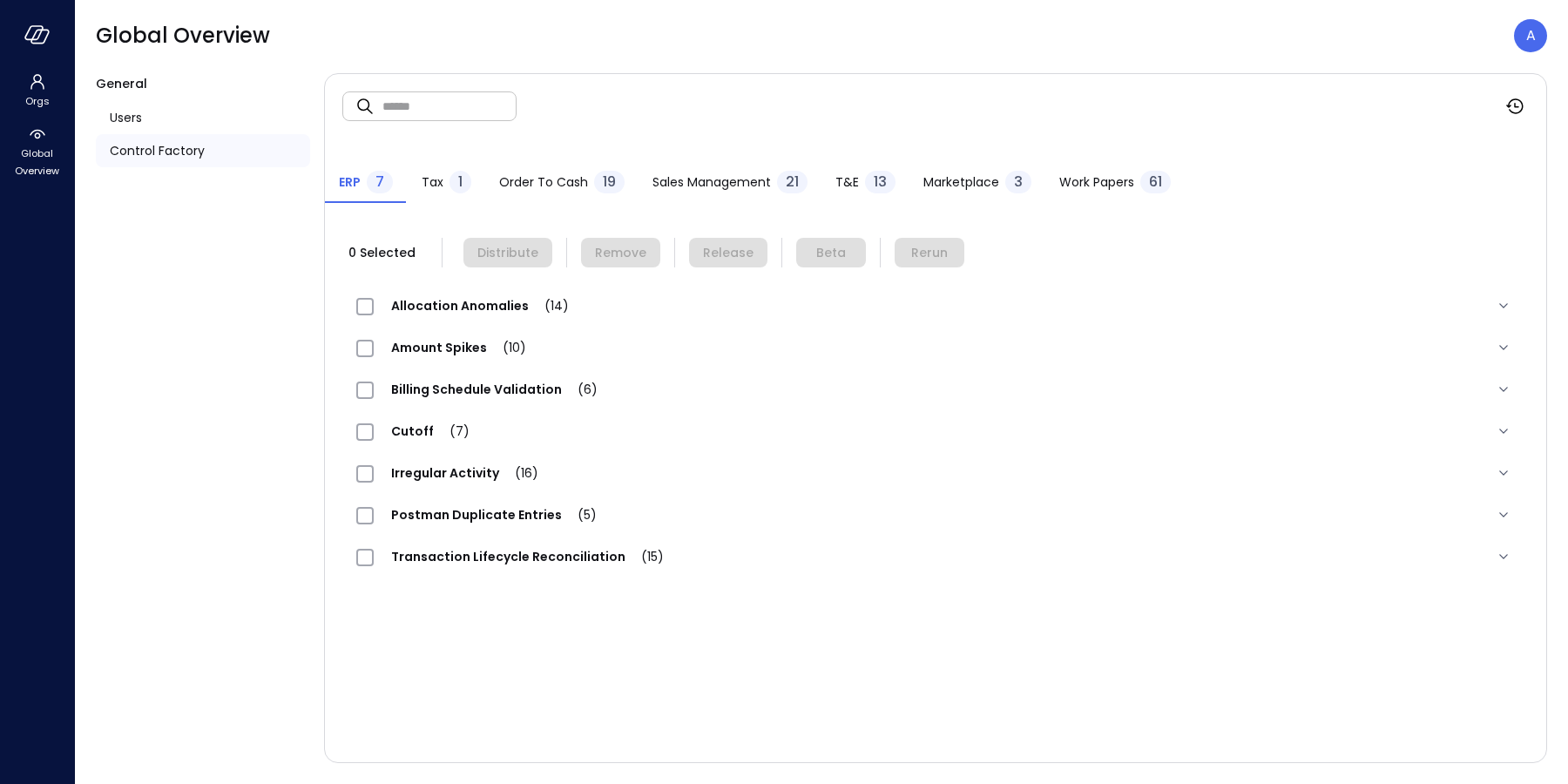
click at [530, 185] on span "Order to Cash" at bounding box center [543, 182] width 89 height 19
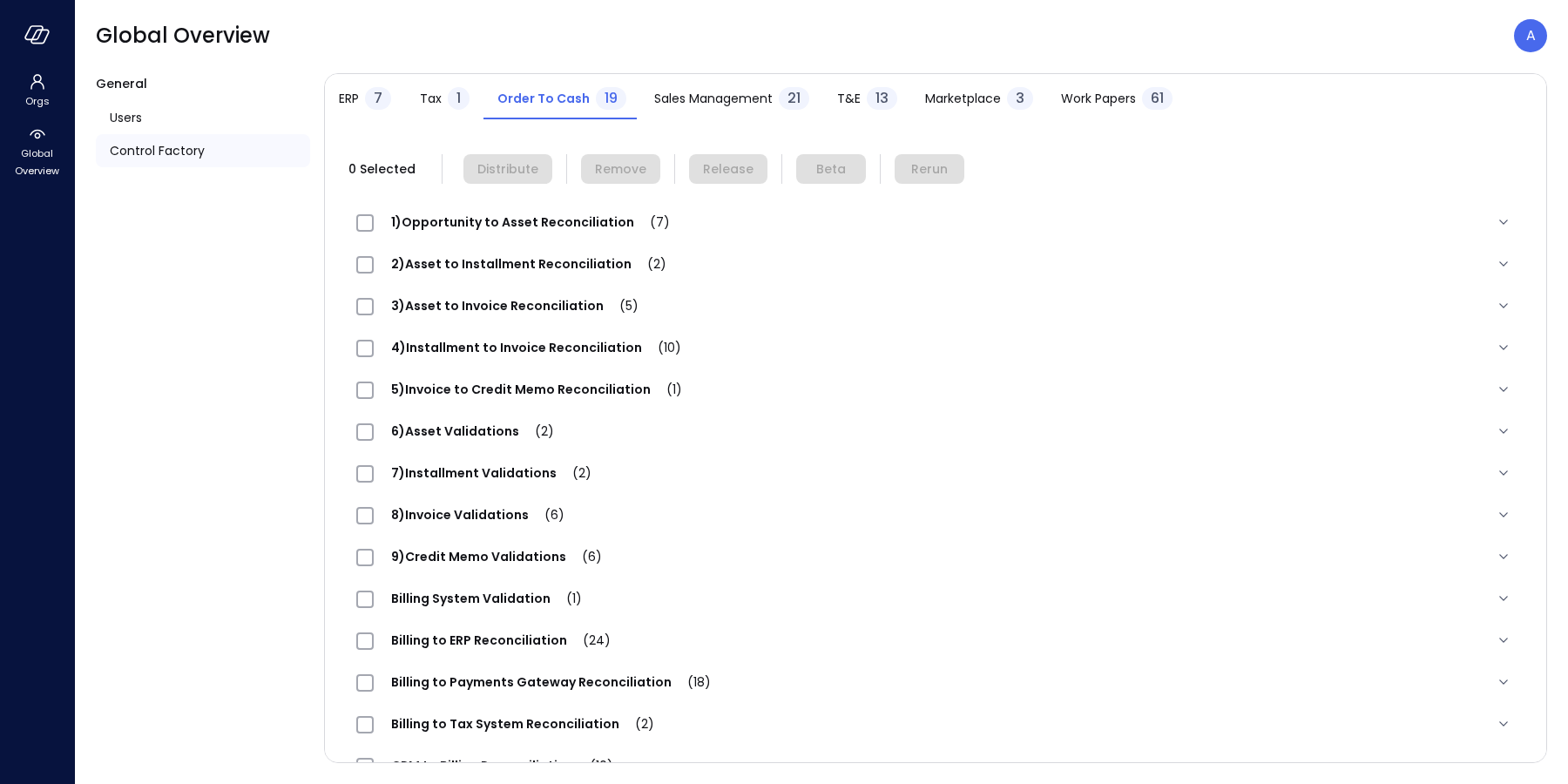
scroll to position [185, 0]
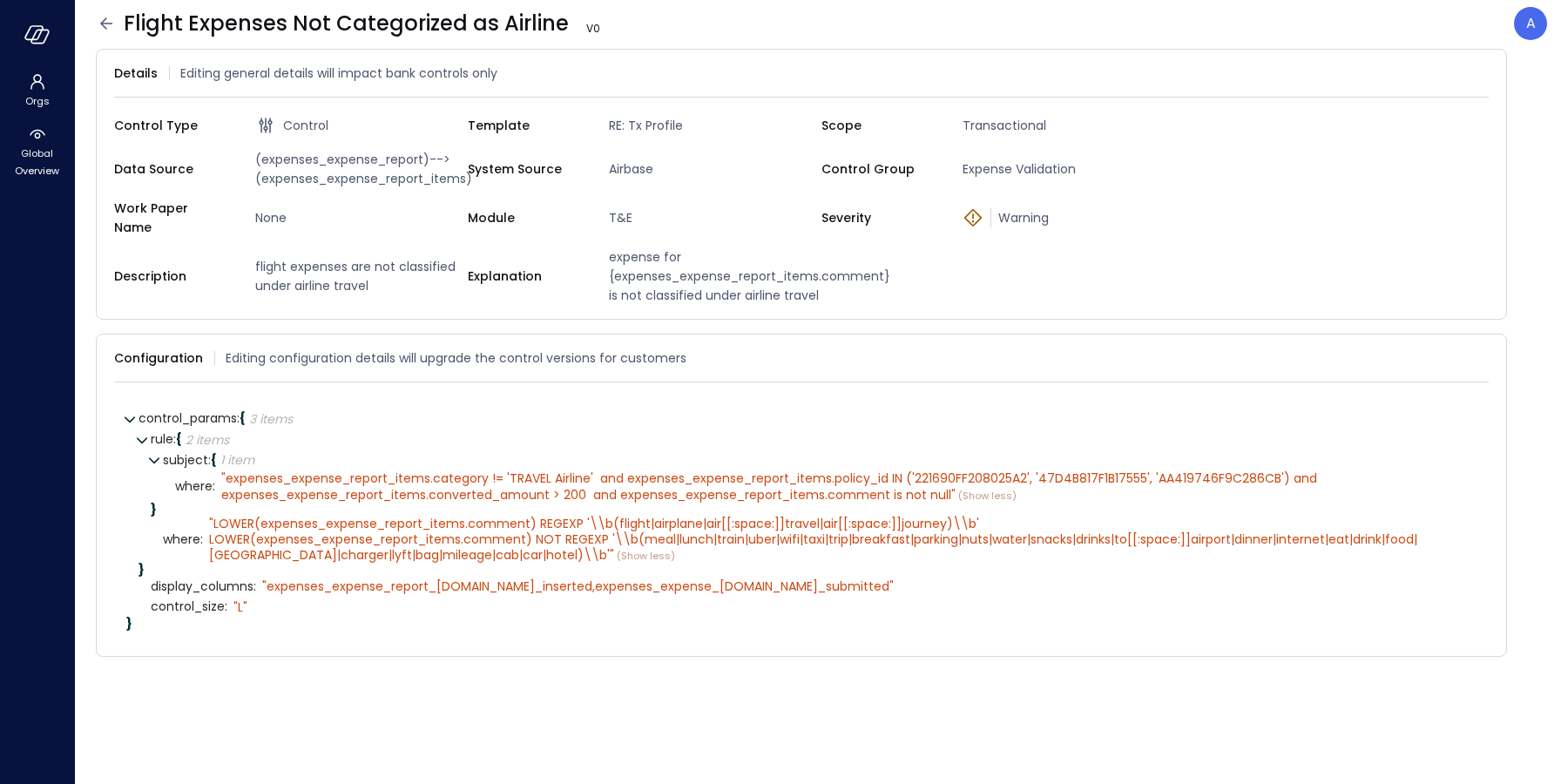
click at [103, 30] on icon at bounding box center [106, 24] width 21 height 21
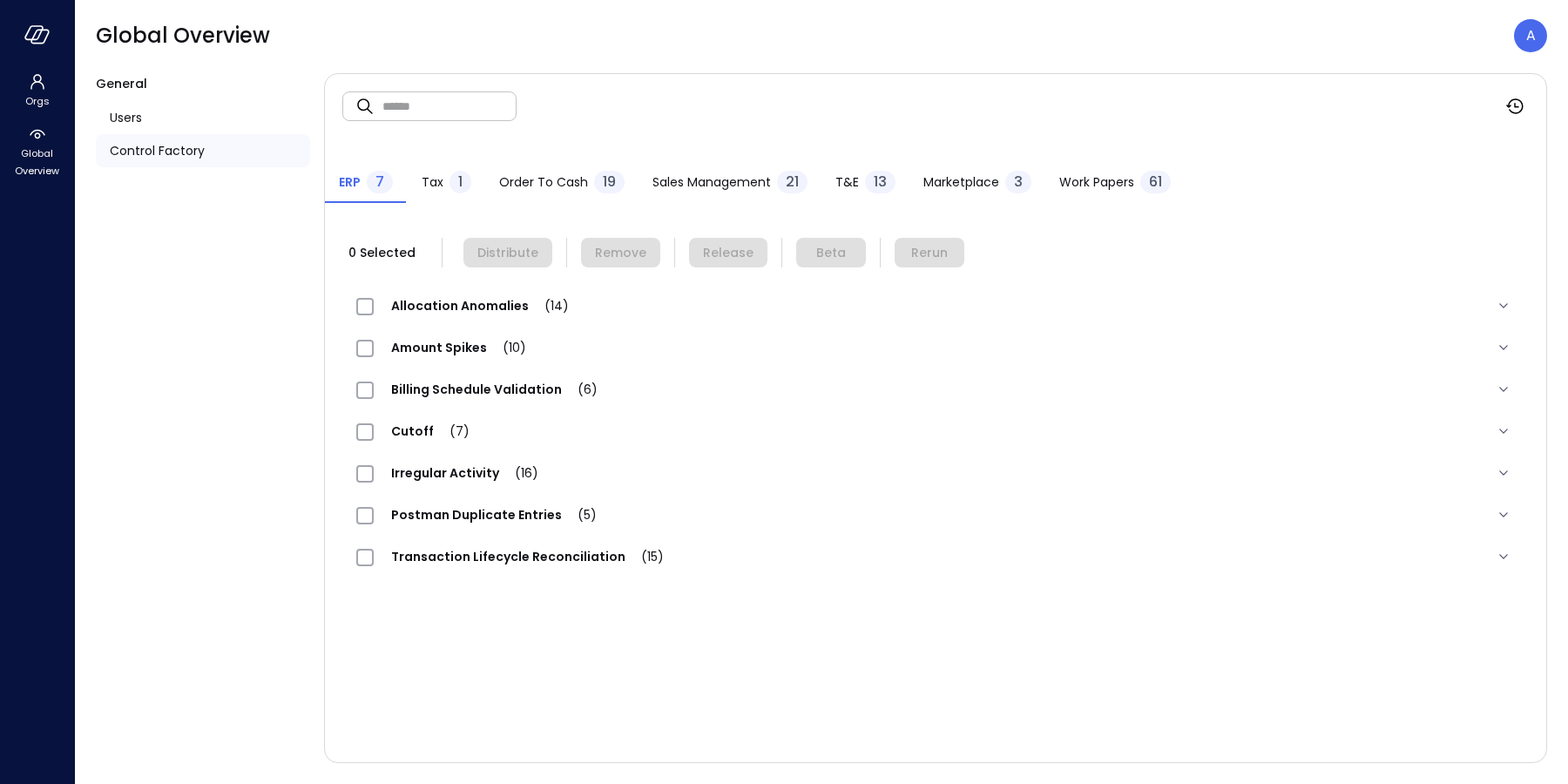
click at [857, 184] on div "T&E 13" at bounding box center [865, 184] width 60 height 26
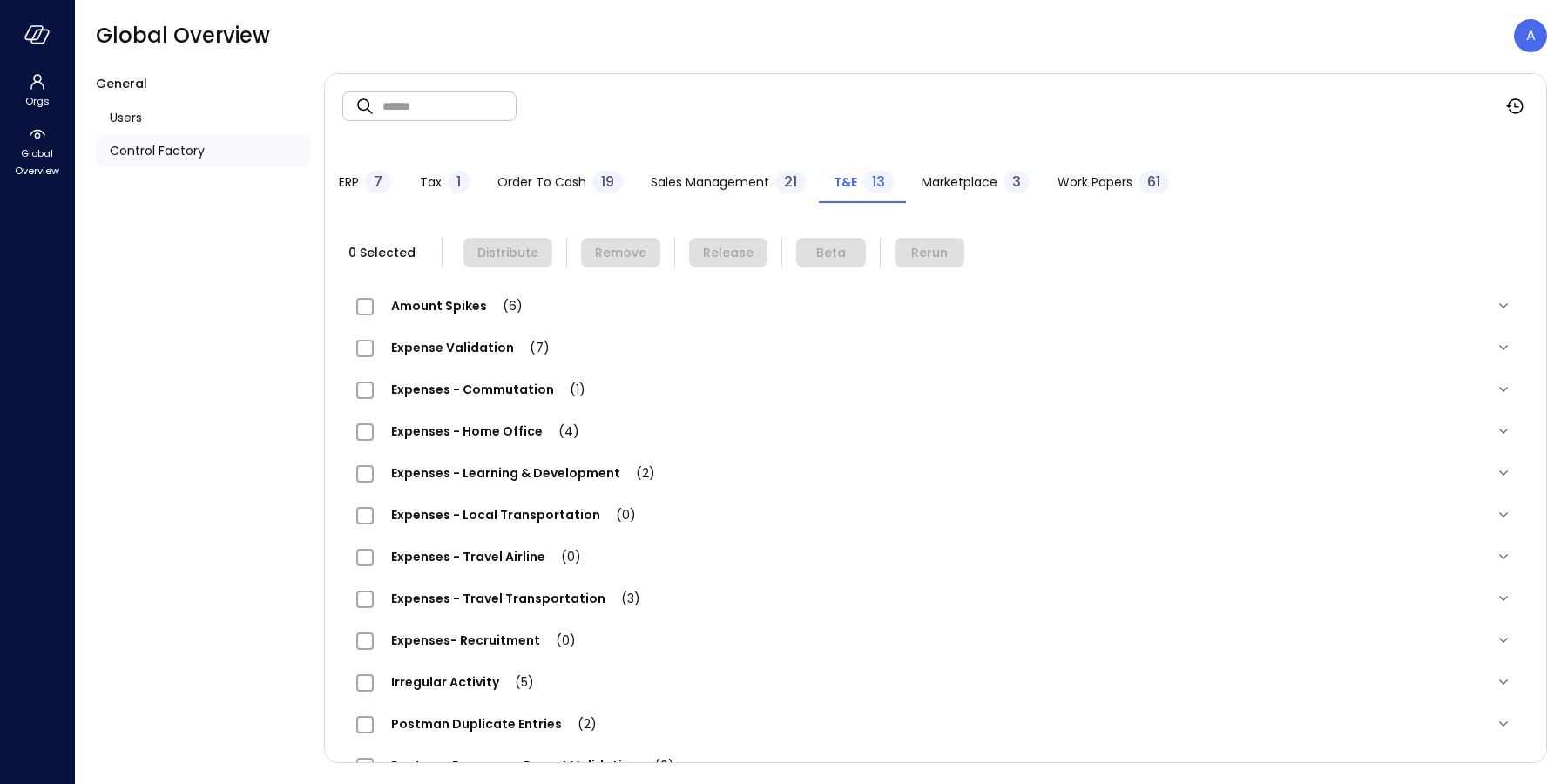
click at [472, 337] on div "Expense Validation (7)" at bounding box center [461, 347] width 211 height 21
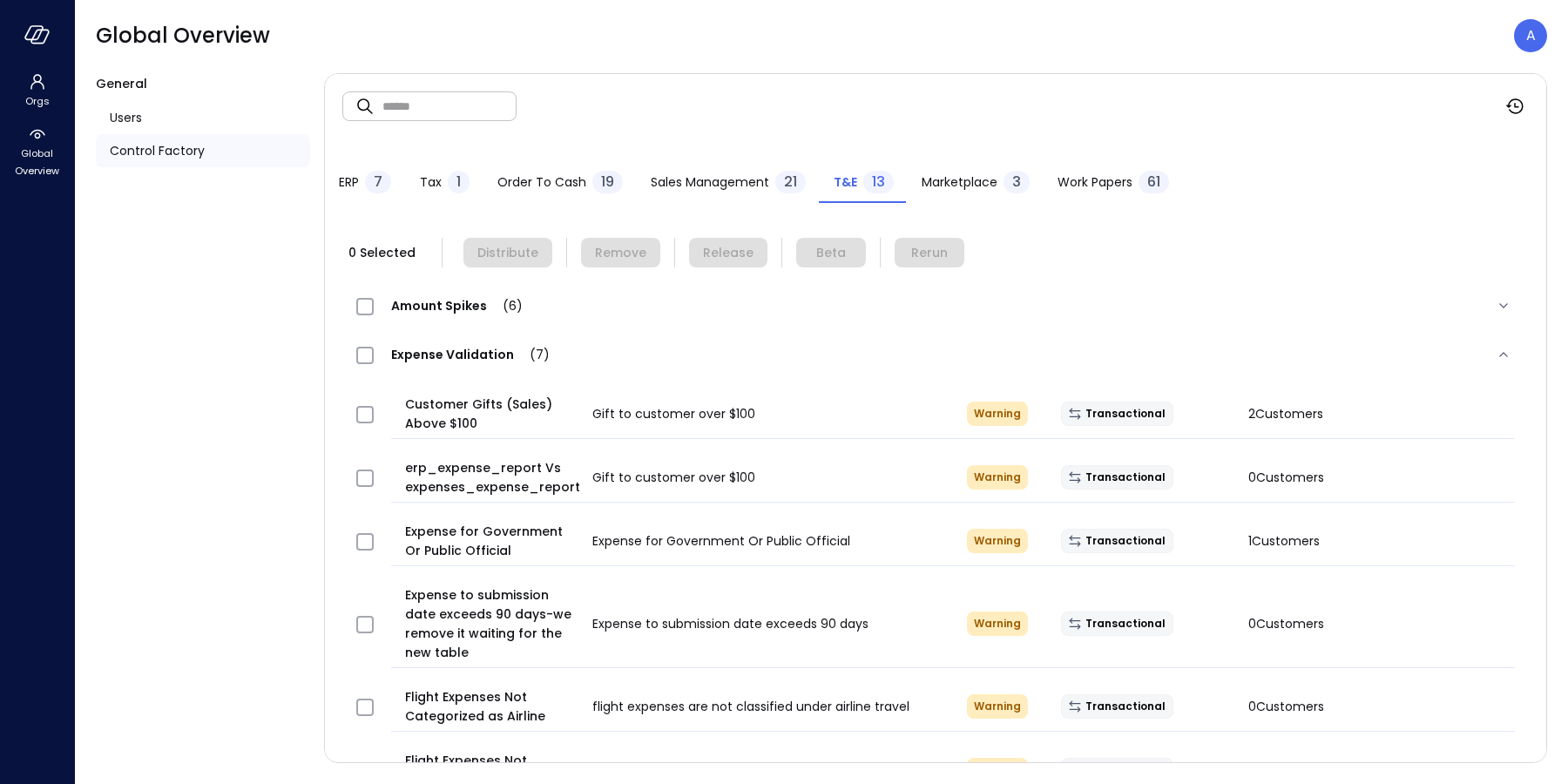
scroll to position [153, 0]
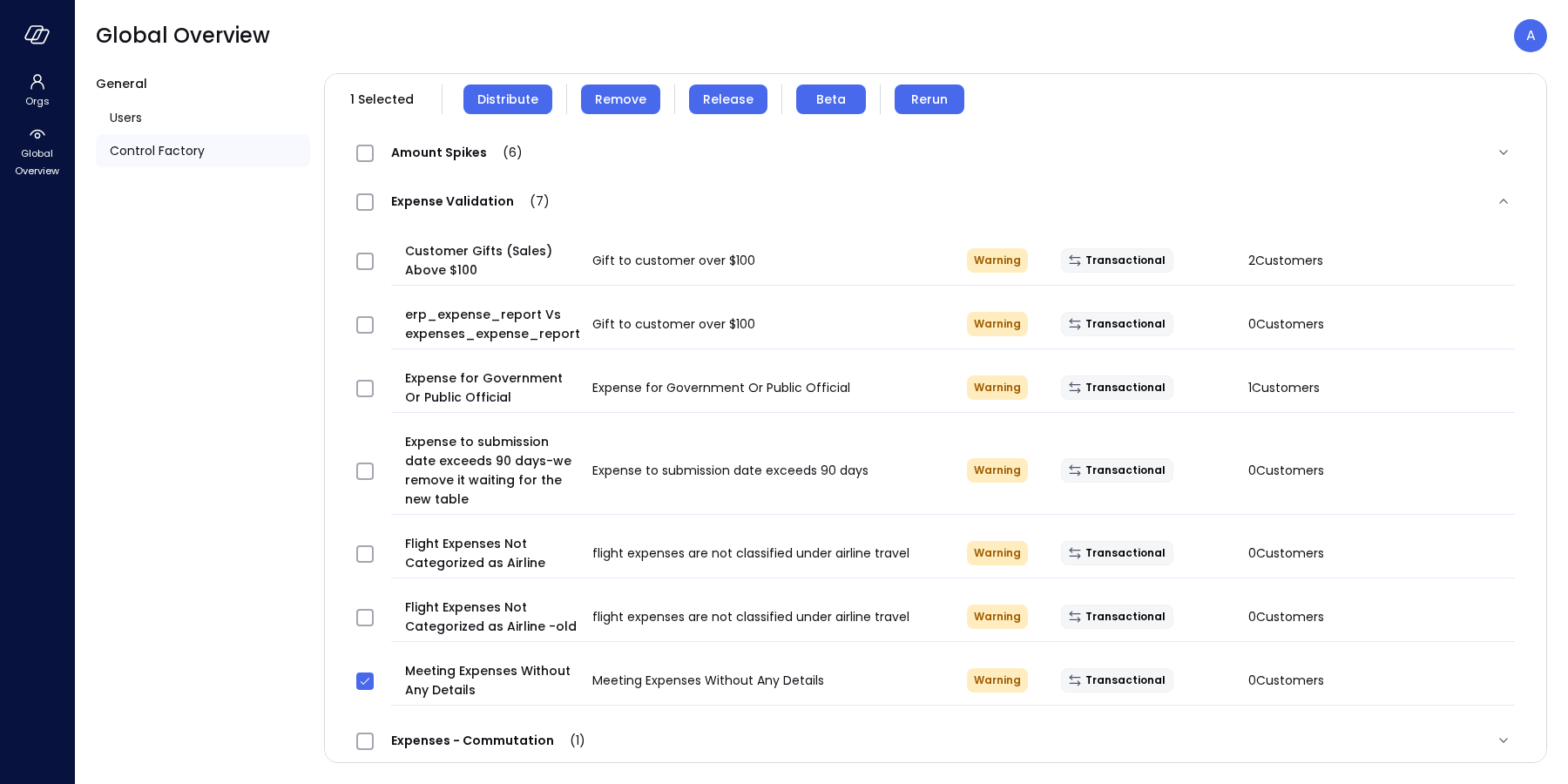
click at [514, 99] on span "Distribute" at bounding box center [508, 100] width 61 height 19
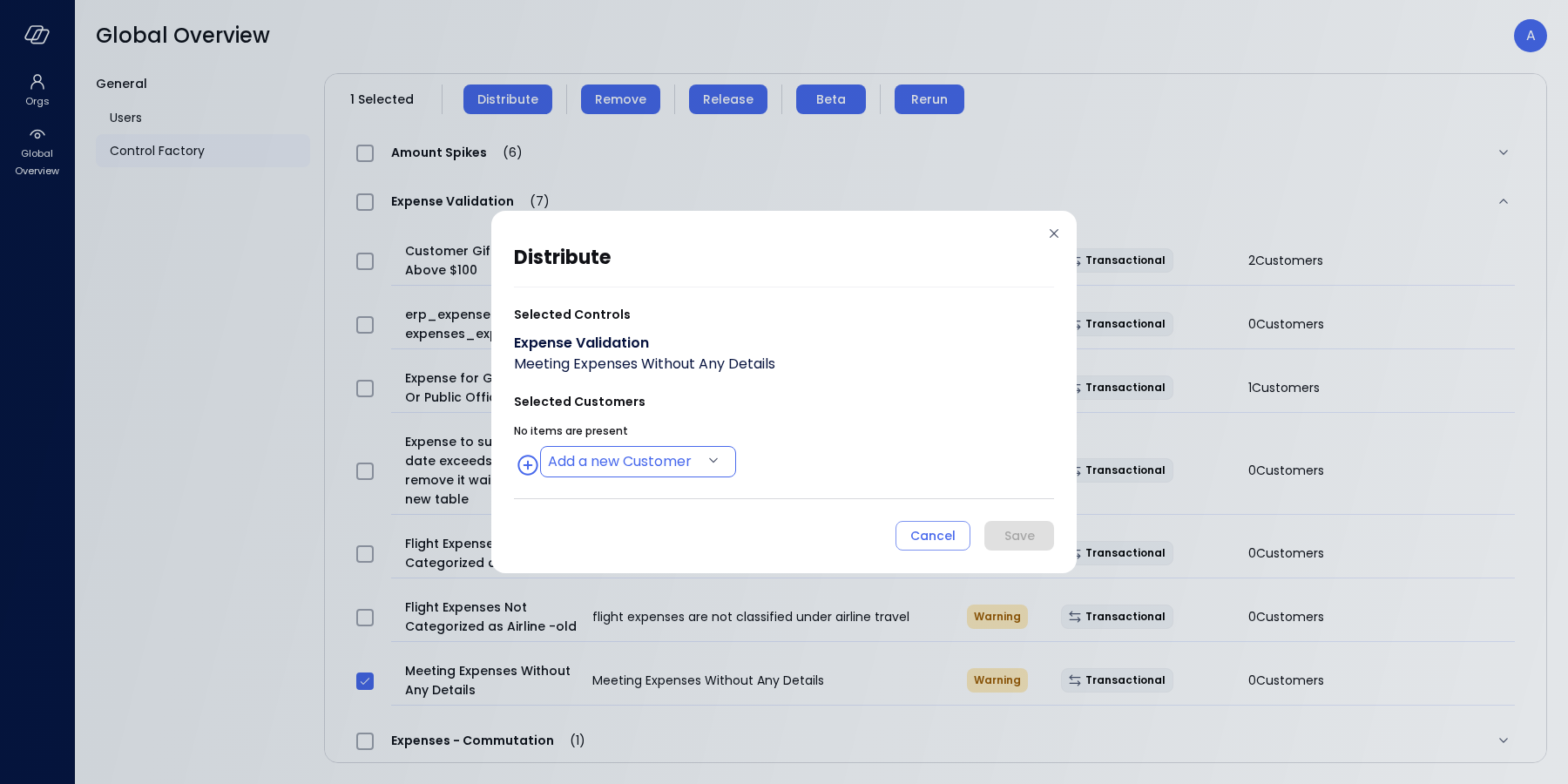
click at [658, 465] on body "Orgs Global Overview Global Overview A General Users Control Factory ​ ​ ERP 7 …" at bounding box center [784, 392] width 1568 height 784
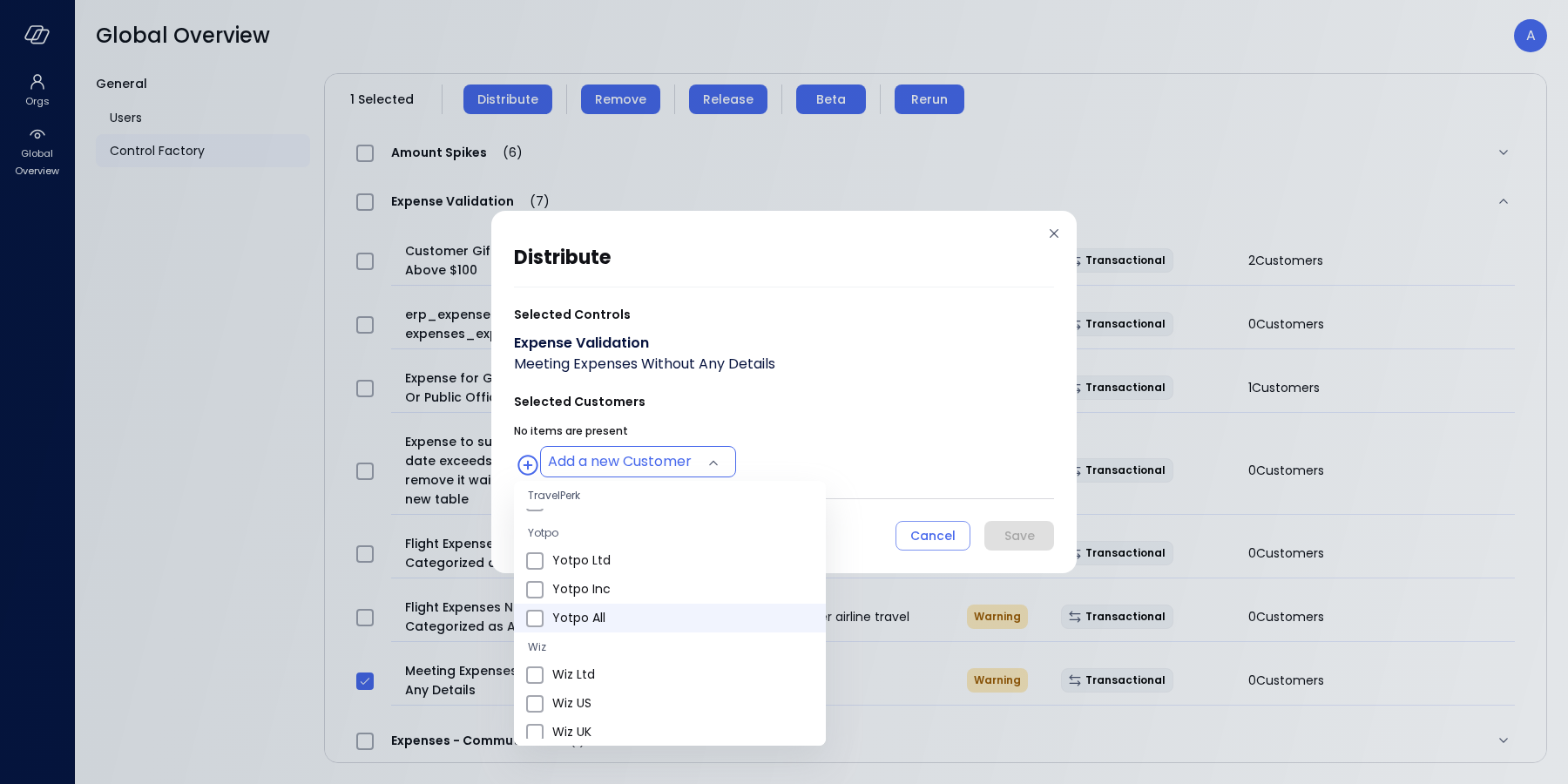
scroll to position [525, 0]
type input "**********"
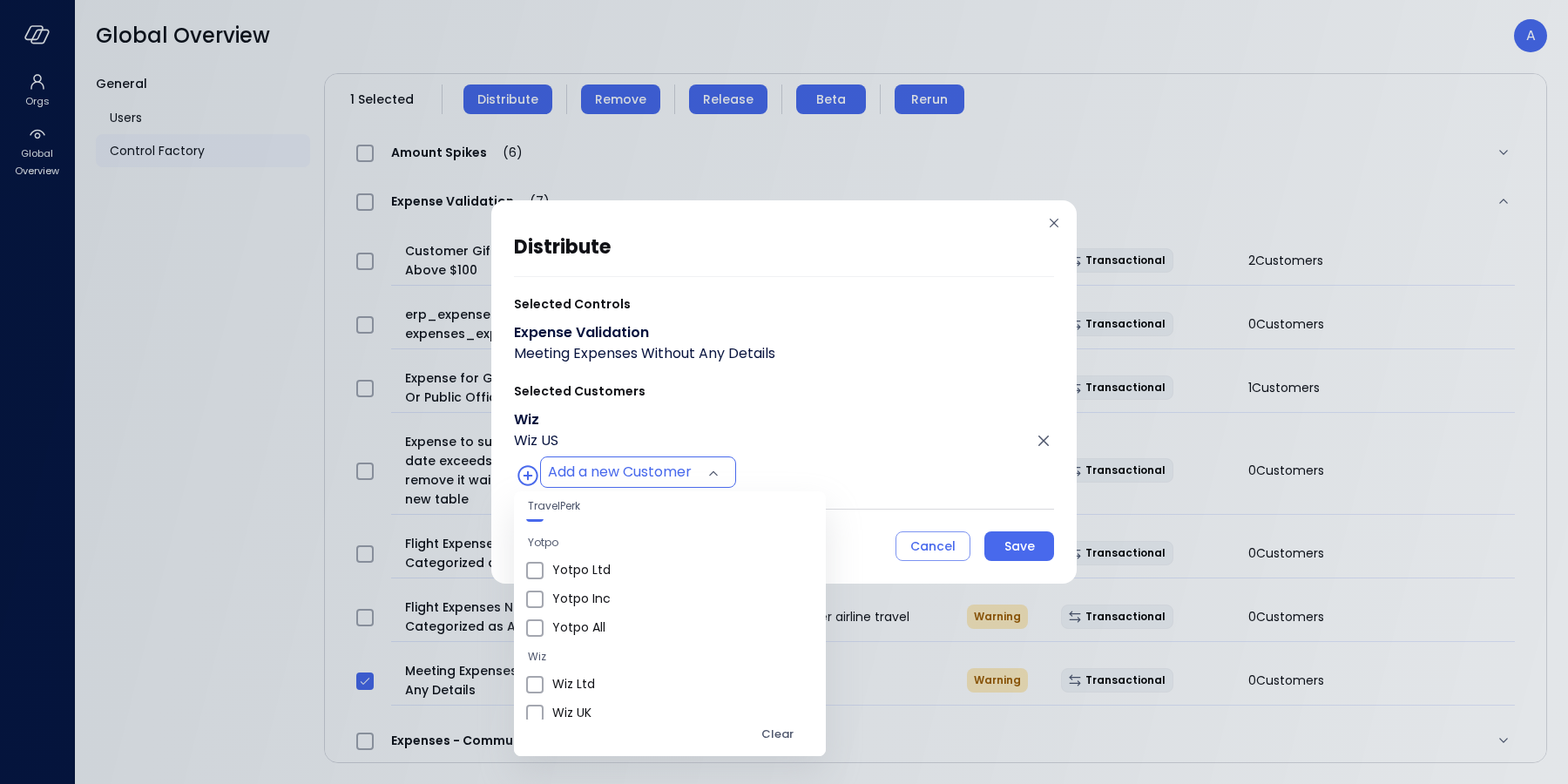
click at [837, 456] on div at bounding box center [784, 392] width 1568 height 784
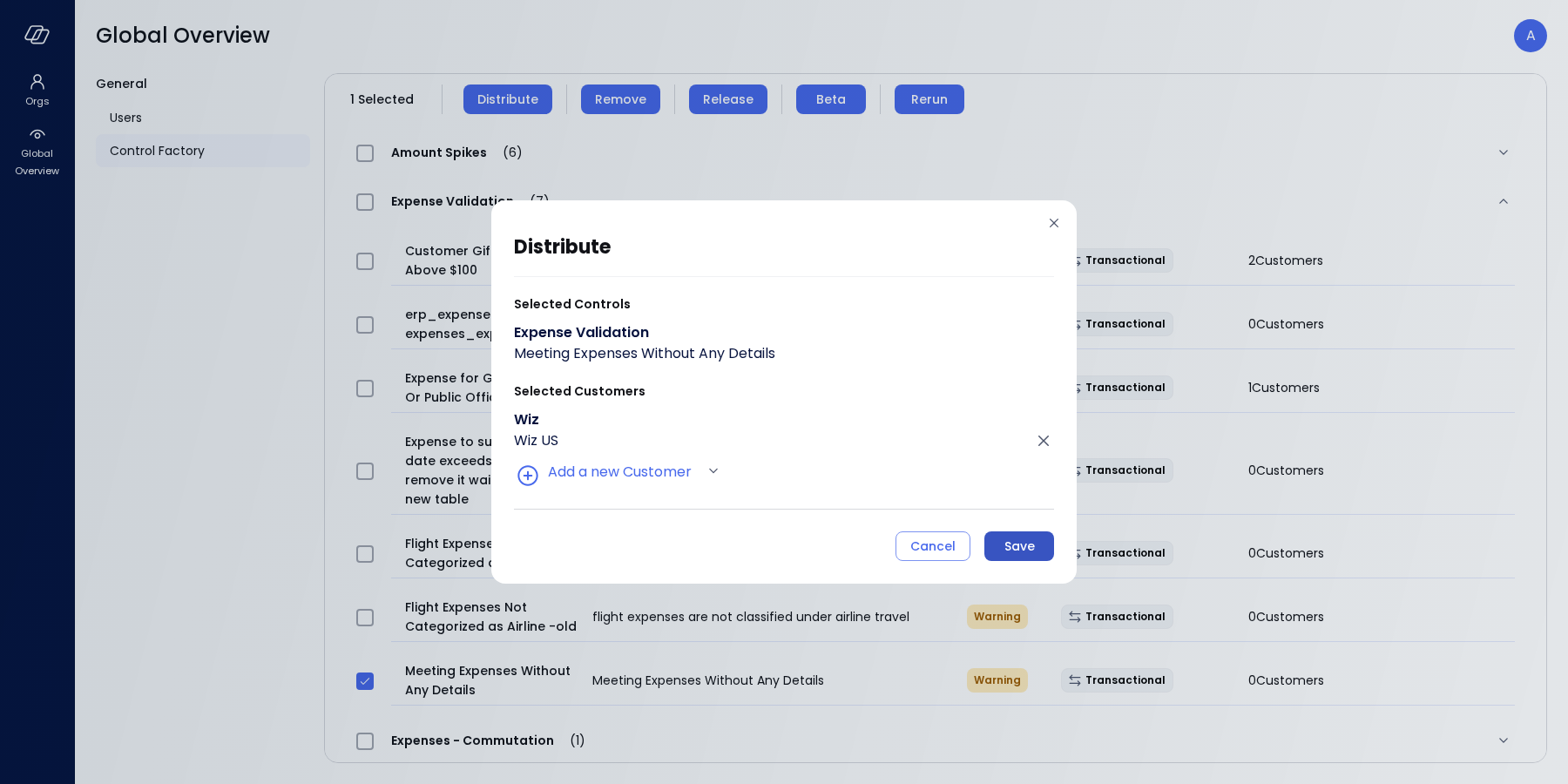
click at [1012, 546] on div "Save" at bounding box center [1019, 546] width 31 height 22
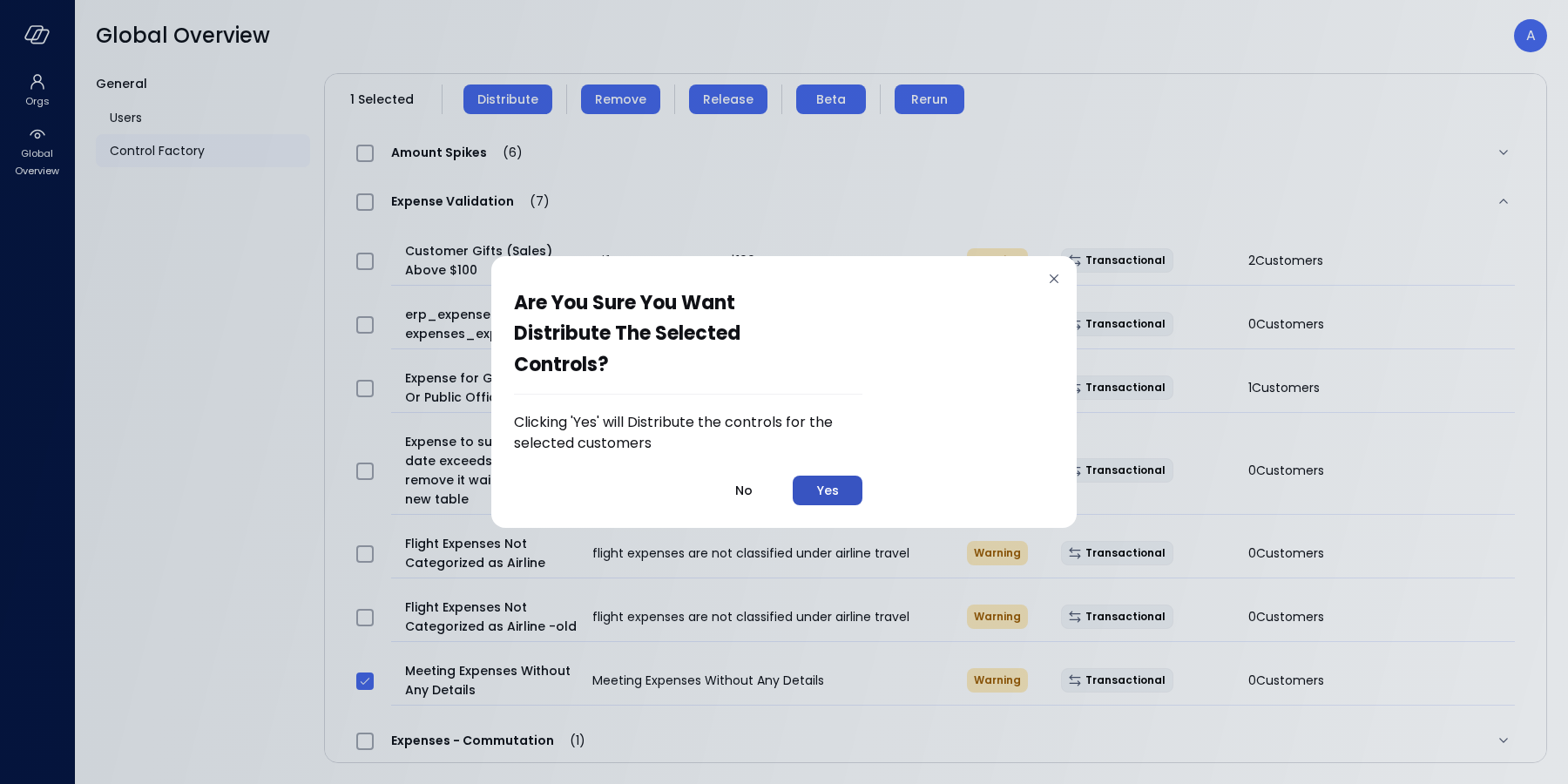
click at [837, 483] on div "Yes" at bounding box center [828, 490] width 22 height 22
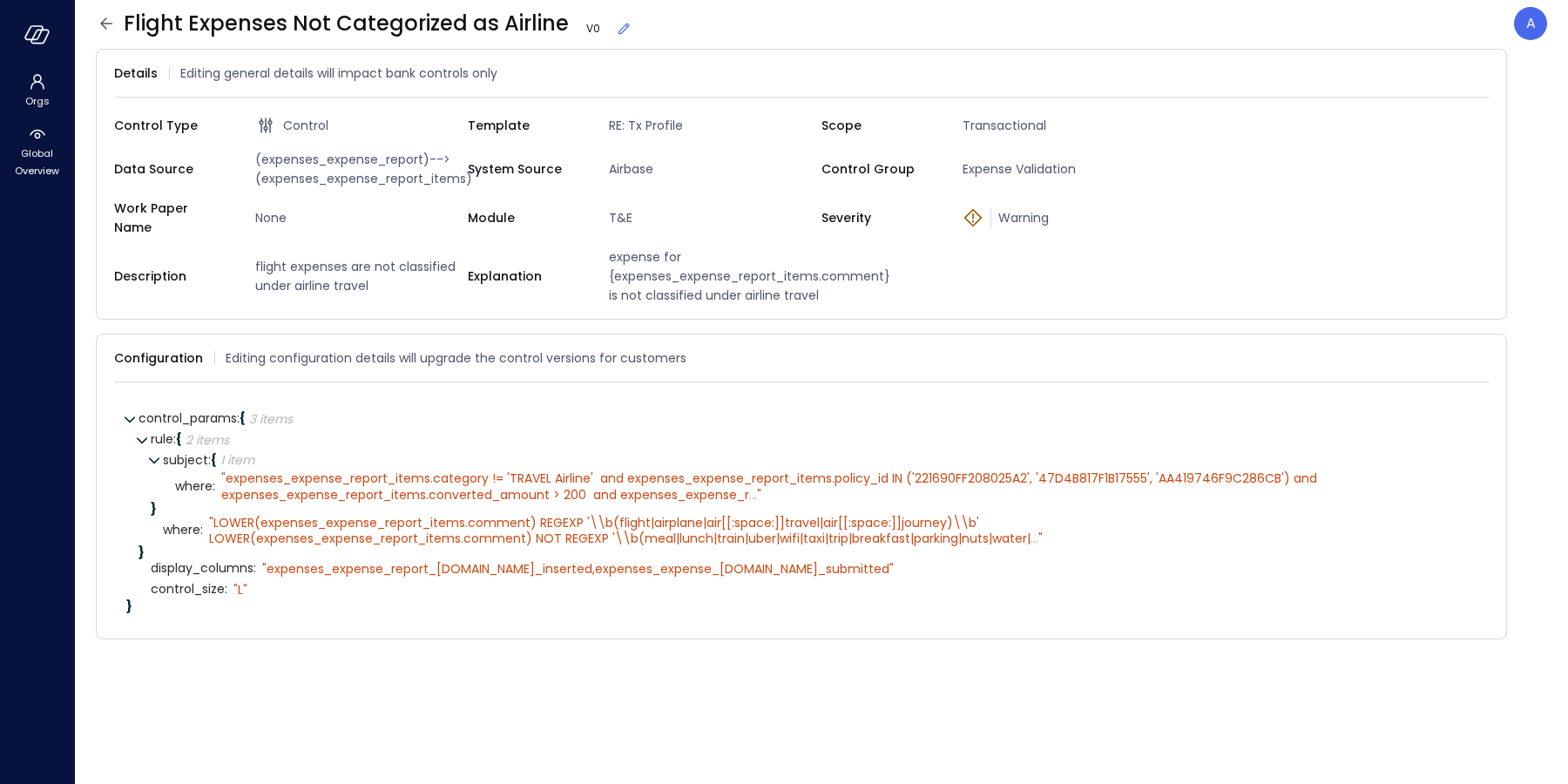
click at [123, 22] on span "Flight Expenses Not Categorized as Airline V 0" at bounding box center [377, 24] width 508 height 28
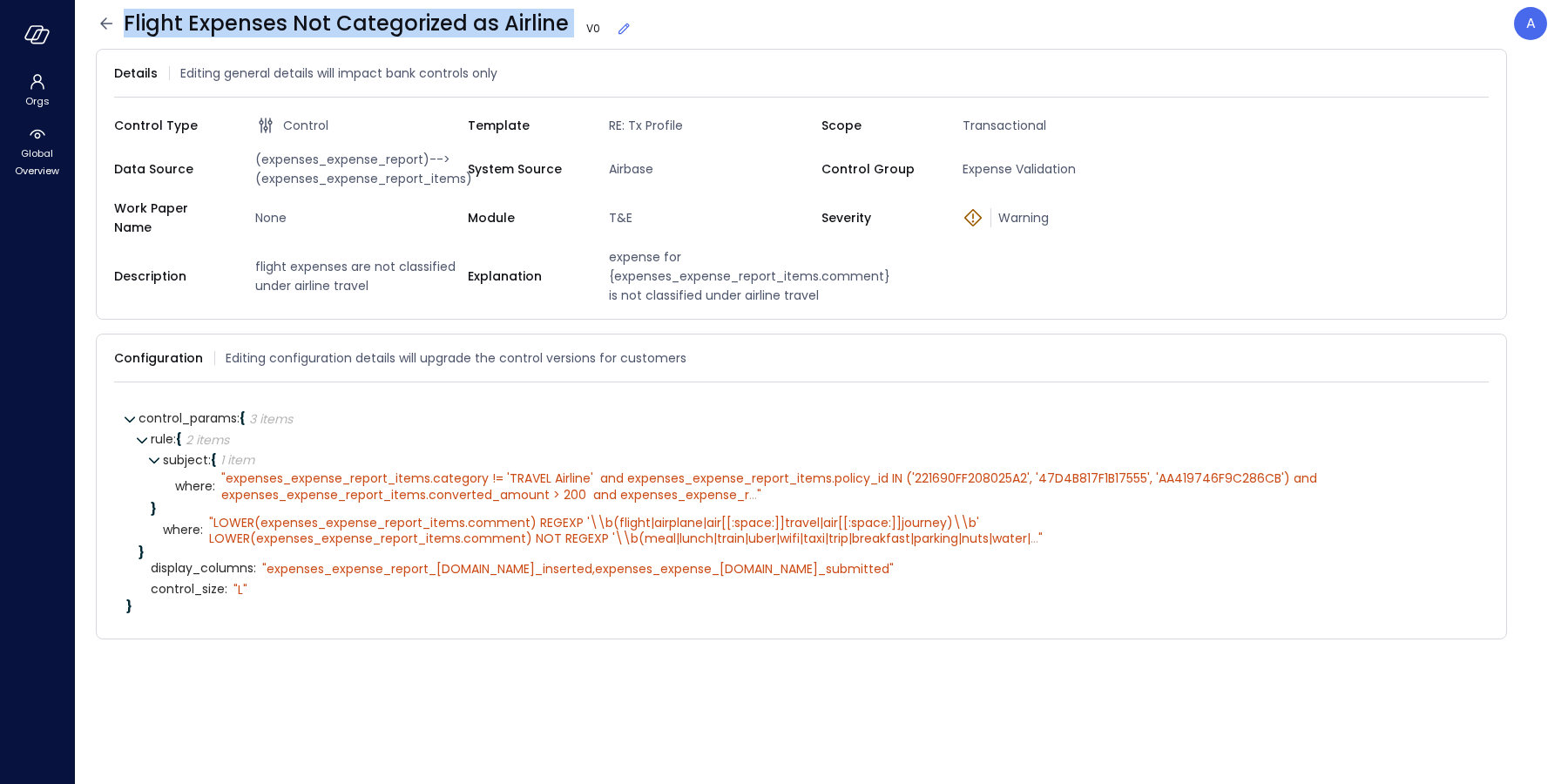
click at [123, 21] on span "Flight Expenses Not Categorized as Airline V 0" at bounding box center [377, 24] width 508 height 28
copy span "Flight Expenses Not Categorized as Airline"
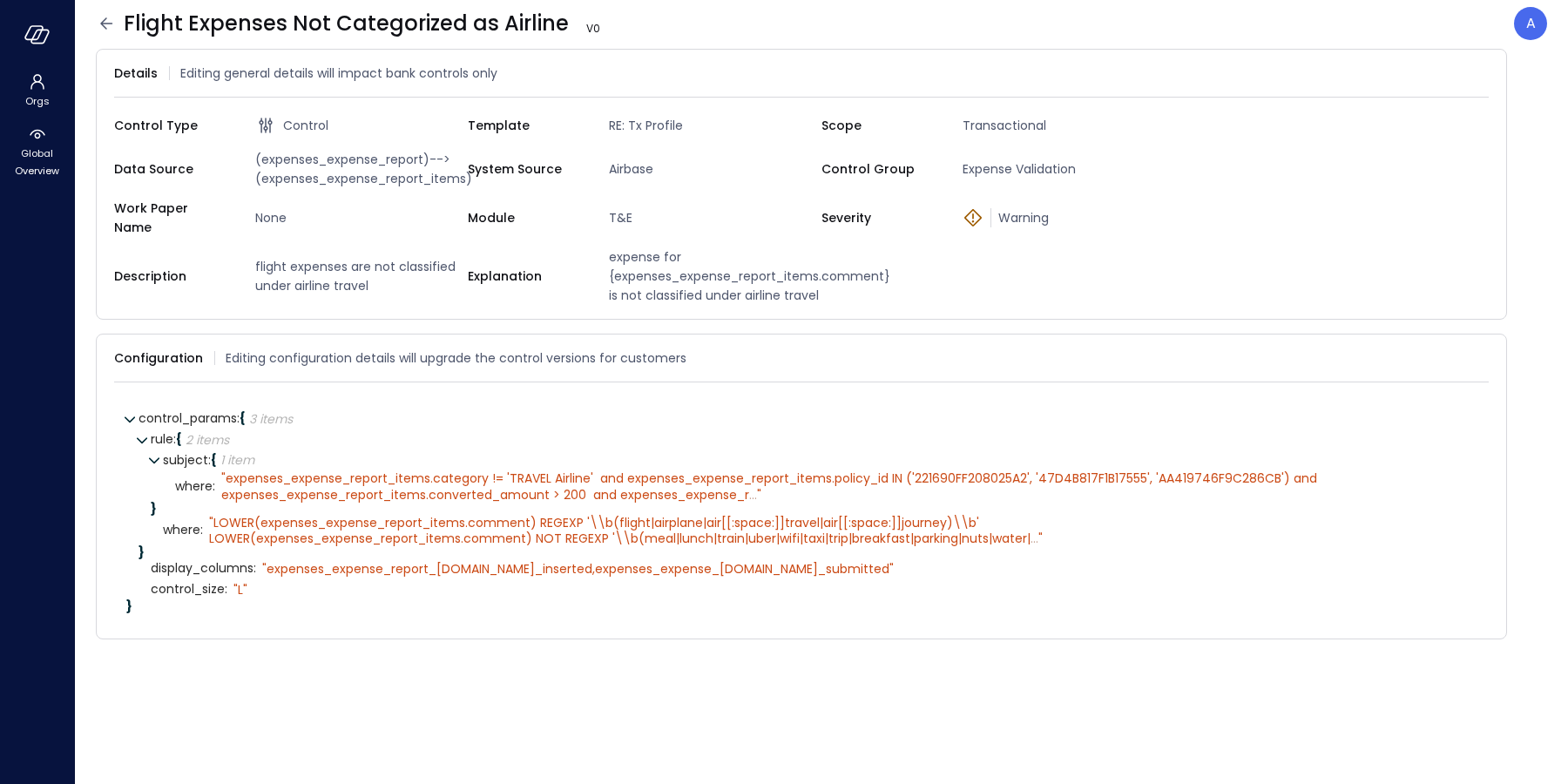
click at [99, 23] on icon at bounding box center [106, 24] width 21 height 21
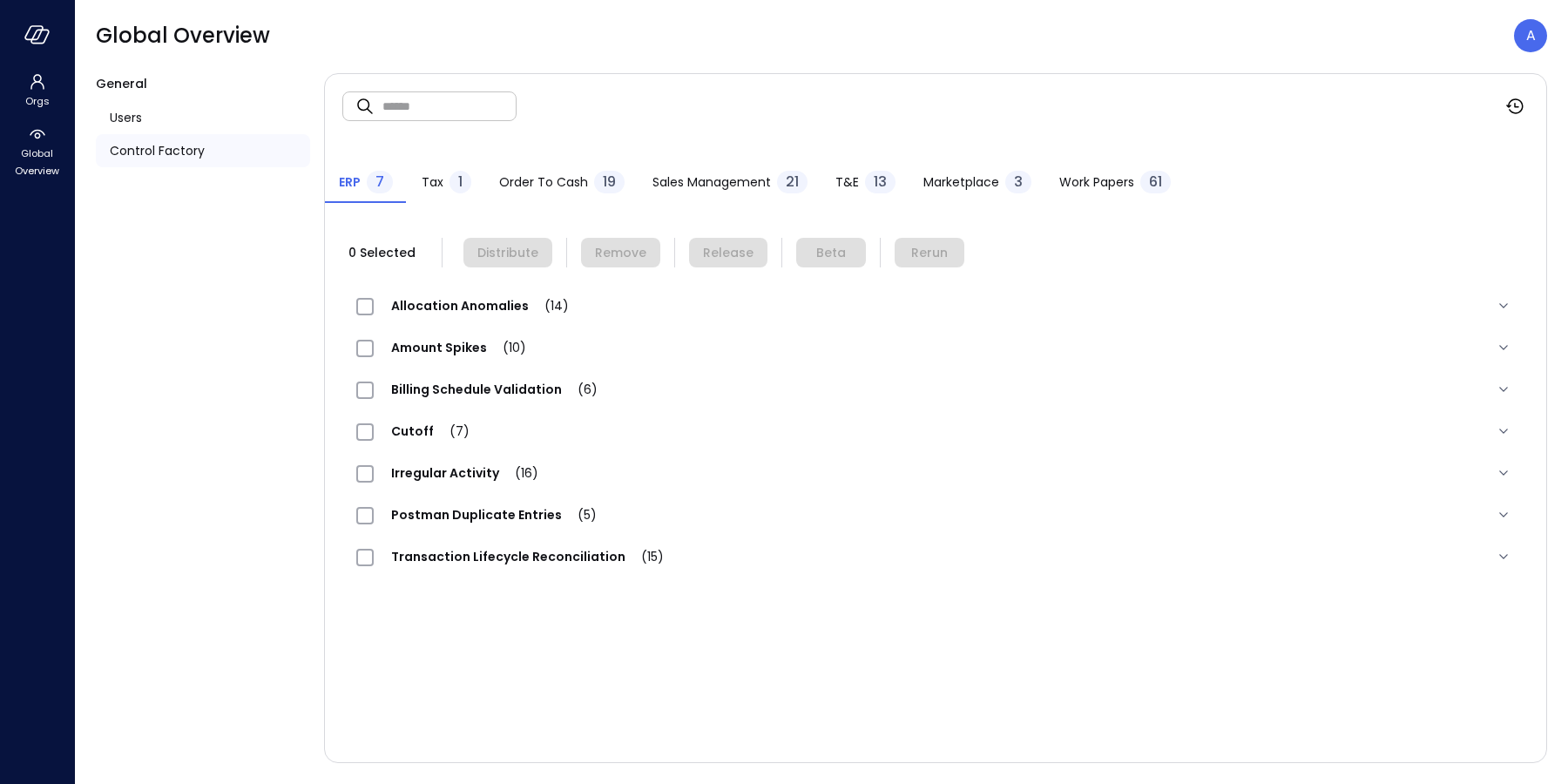
click at [527, 179] on span "Order to Cash" at bounding box center [543, 182] width 89 height 19
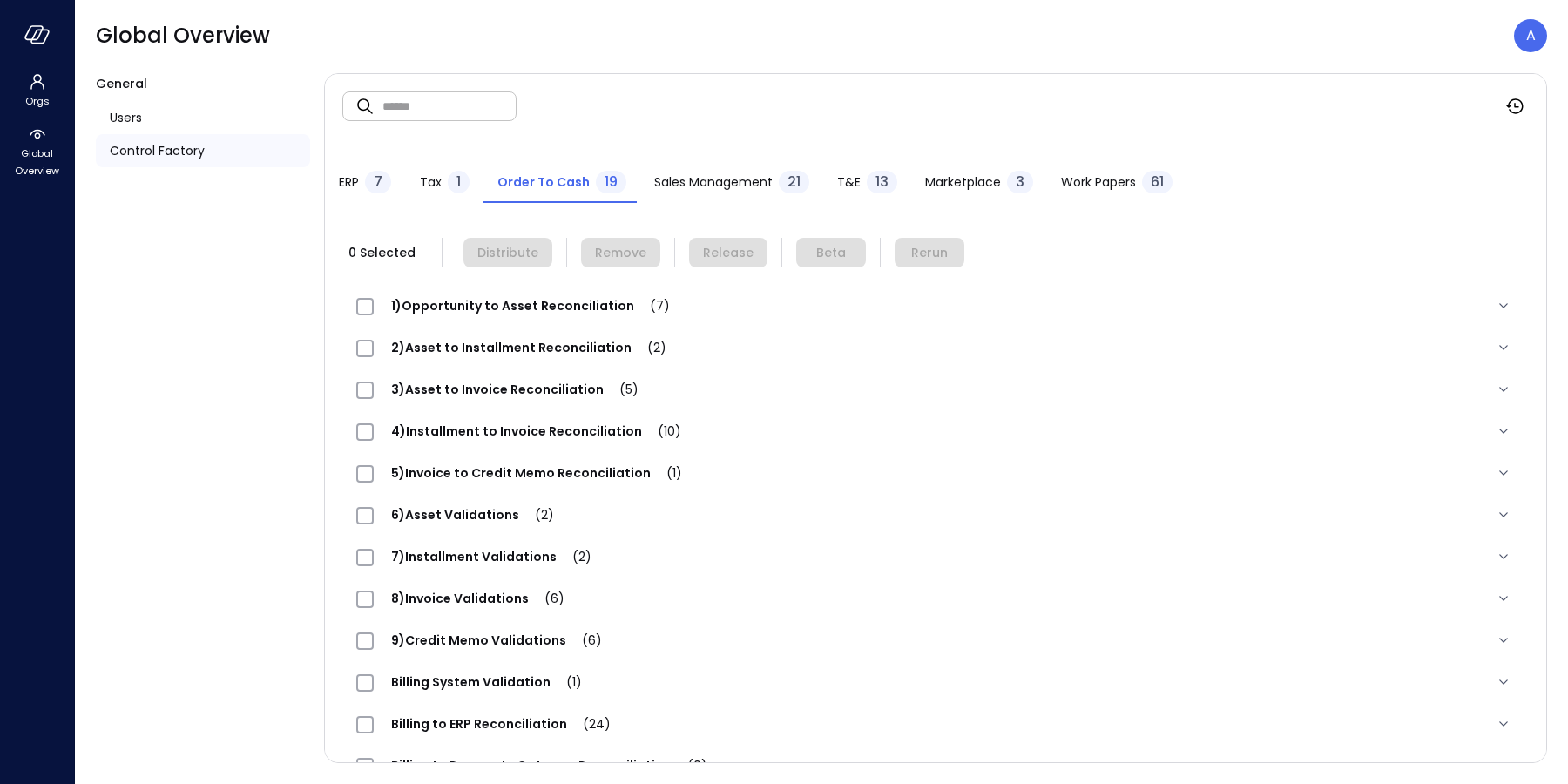
click at [845, 178] on span "T&E" at bounding box center [849, 182] width 24 height 19
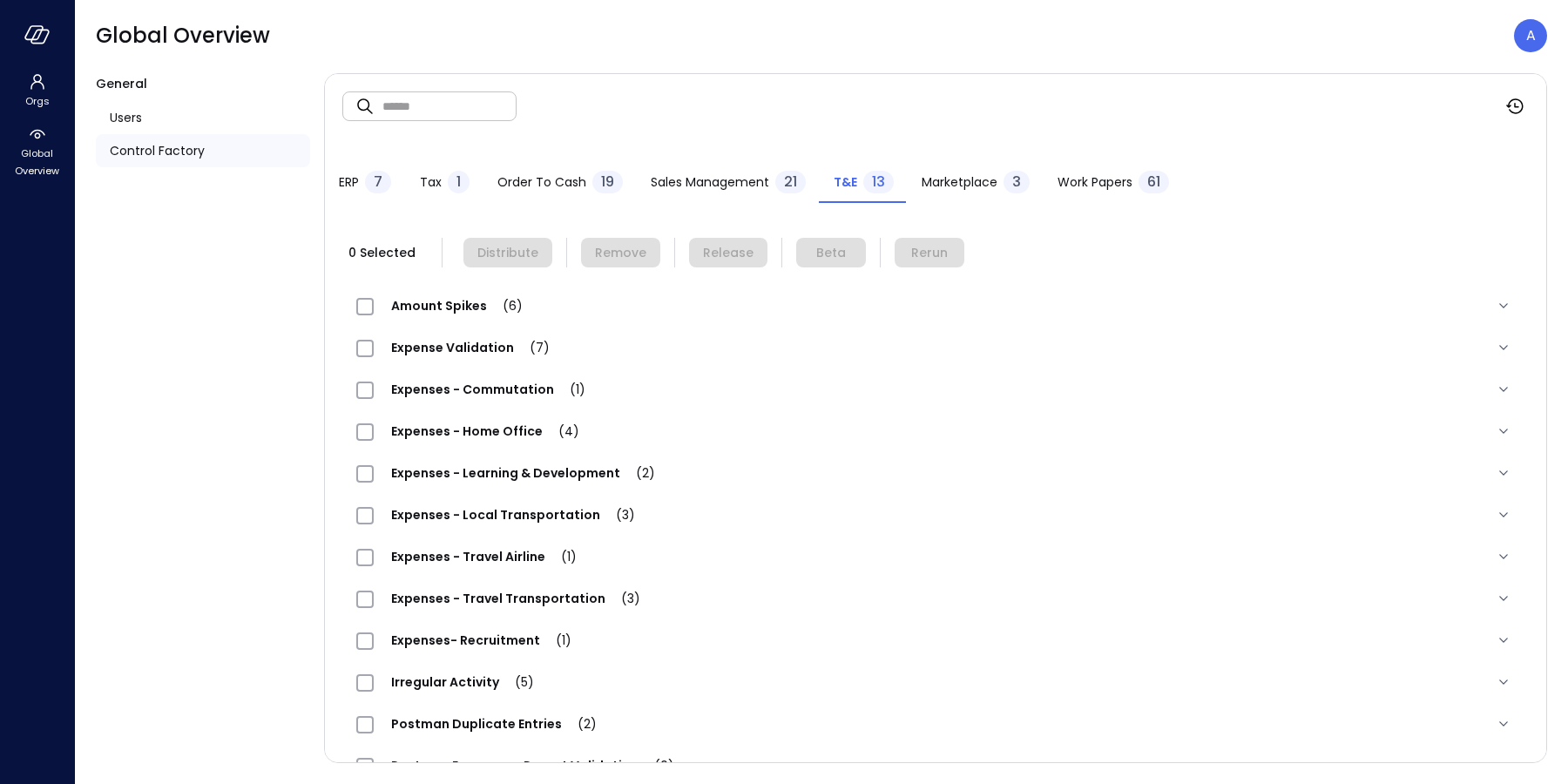
click at [459, 392] on span "Expenses - Commutation (1)" at bounding box center [488, 389] width 229 height 18
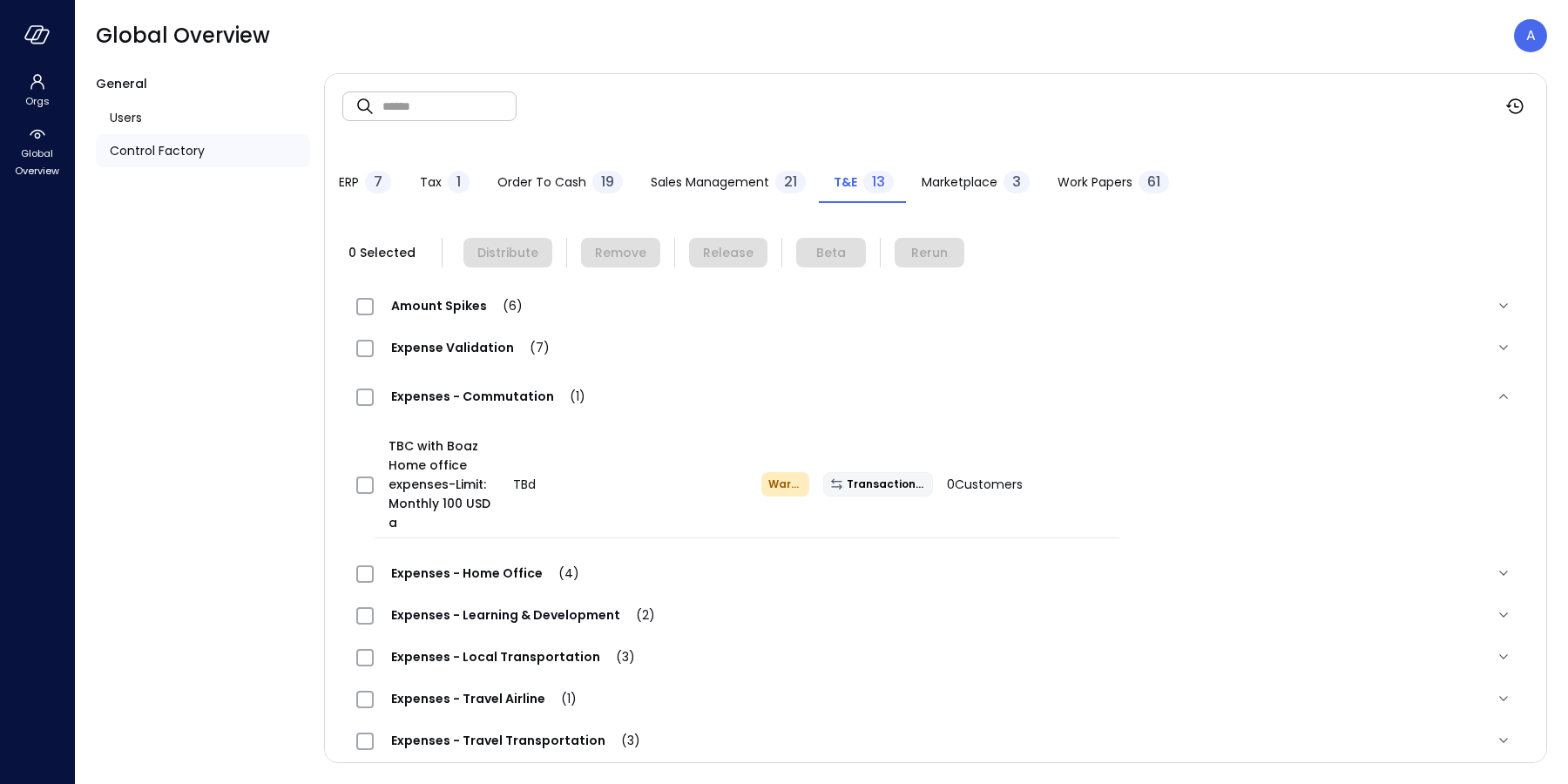
click at [460, 351] on span "Expense Validation (7)" at bounding box center [470, 347] width 193 height 18
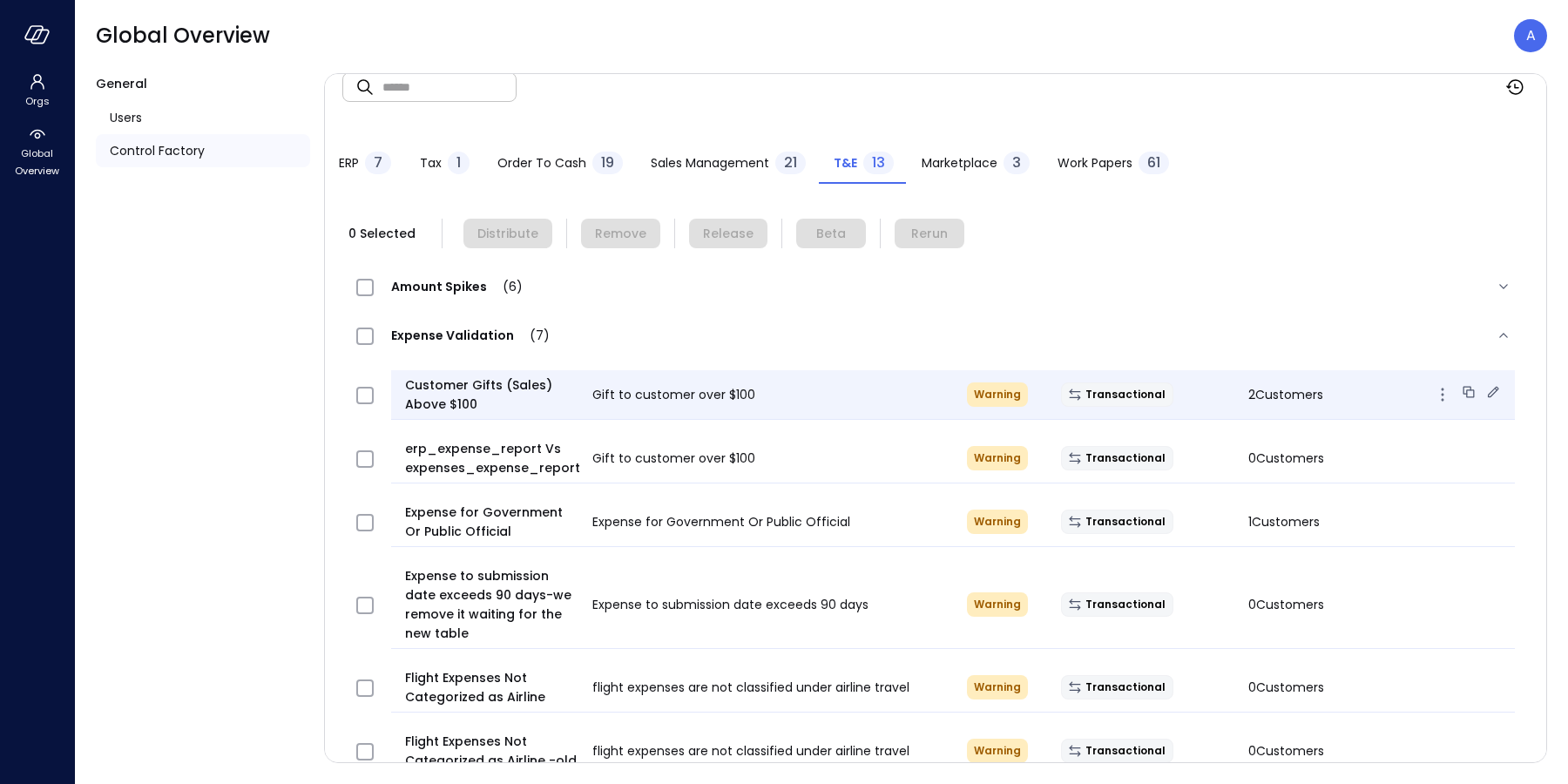
scroll to position [293, 0]
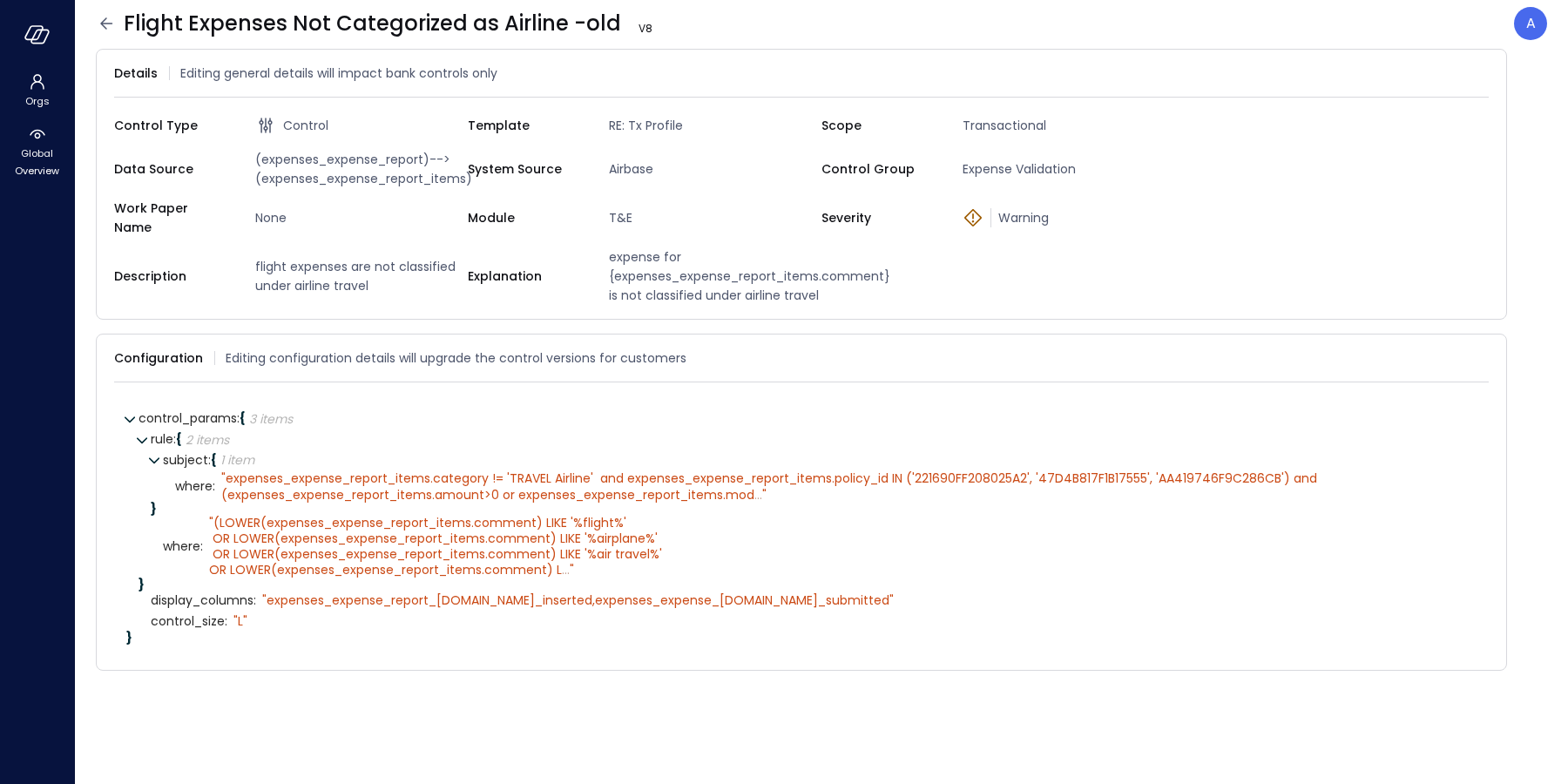
click at [541, 502] on div "}" at bounding box center [813, 508] width 1326 height 12
click at [520, 526] on span "(LOWER(expenses_expense_report_items.comment) LIKE '%flight%' OR LOWER(expenses…" at bounding box center [436, 546] width 453 height 66
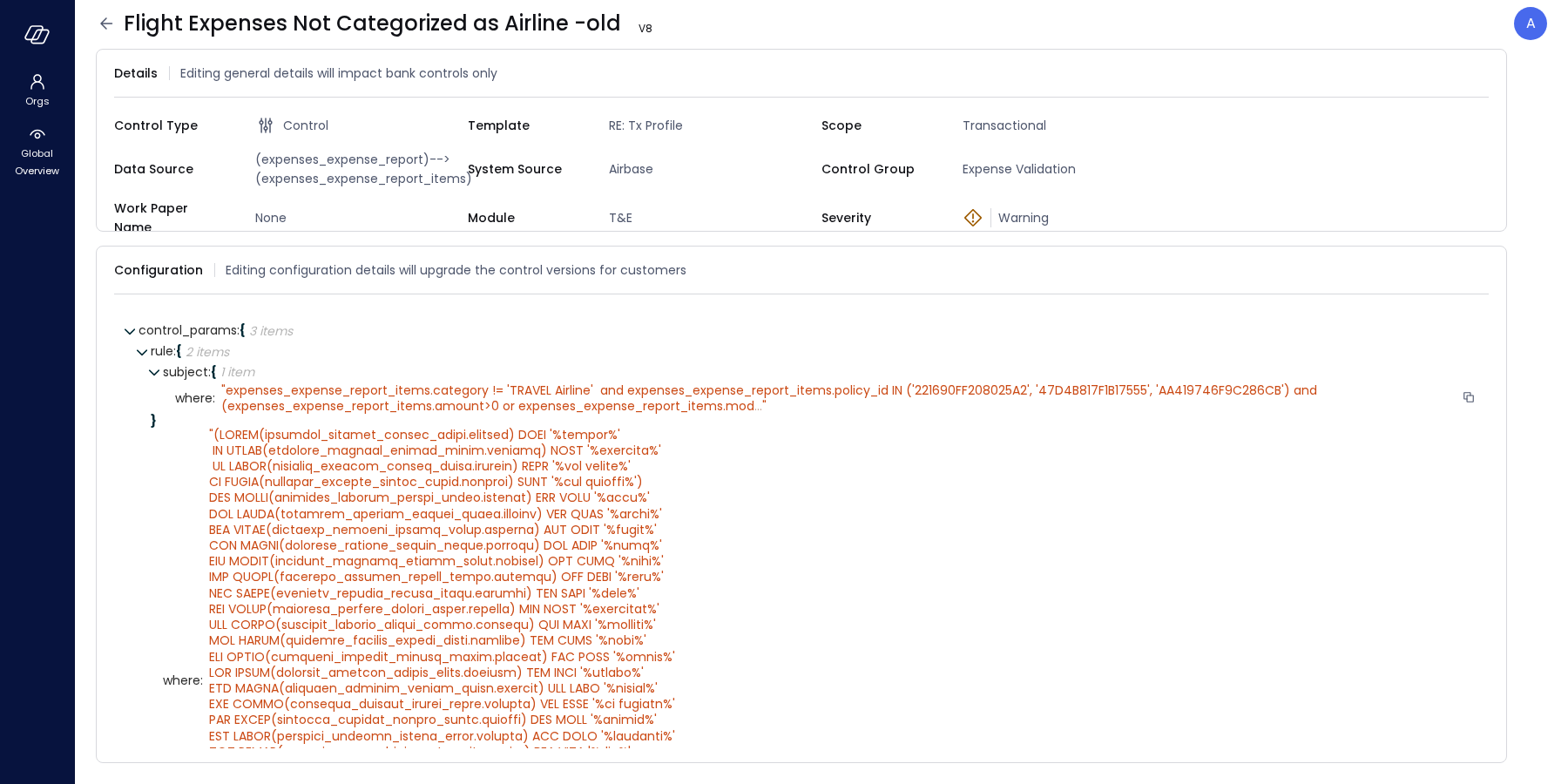
click at [736, 396] on span "expenses_expense_report_items.category != 'TRAVEL Airline' and expenses_expense…" at bounding box center [771, 398] width 1099 height 33
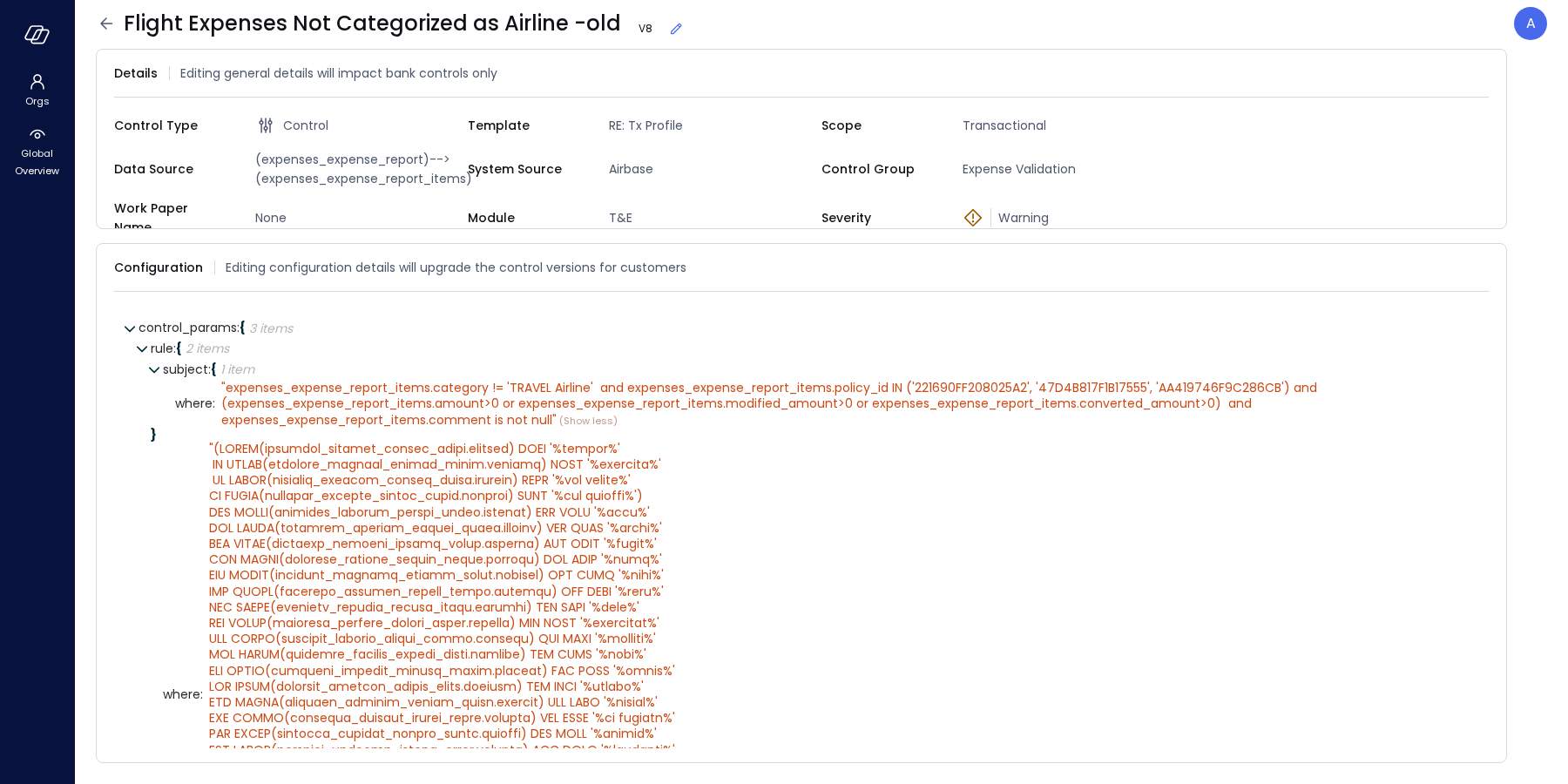
click at [668, 27] on icon at bounding box center [676, 29] width 18 height 18
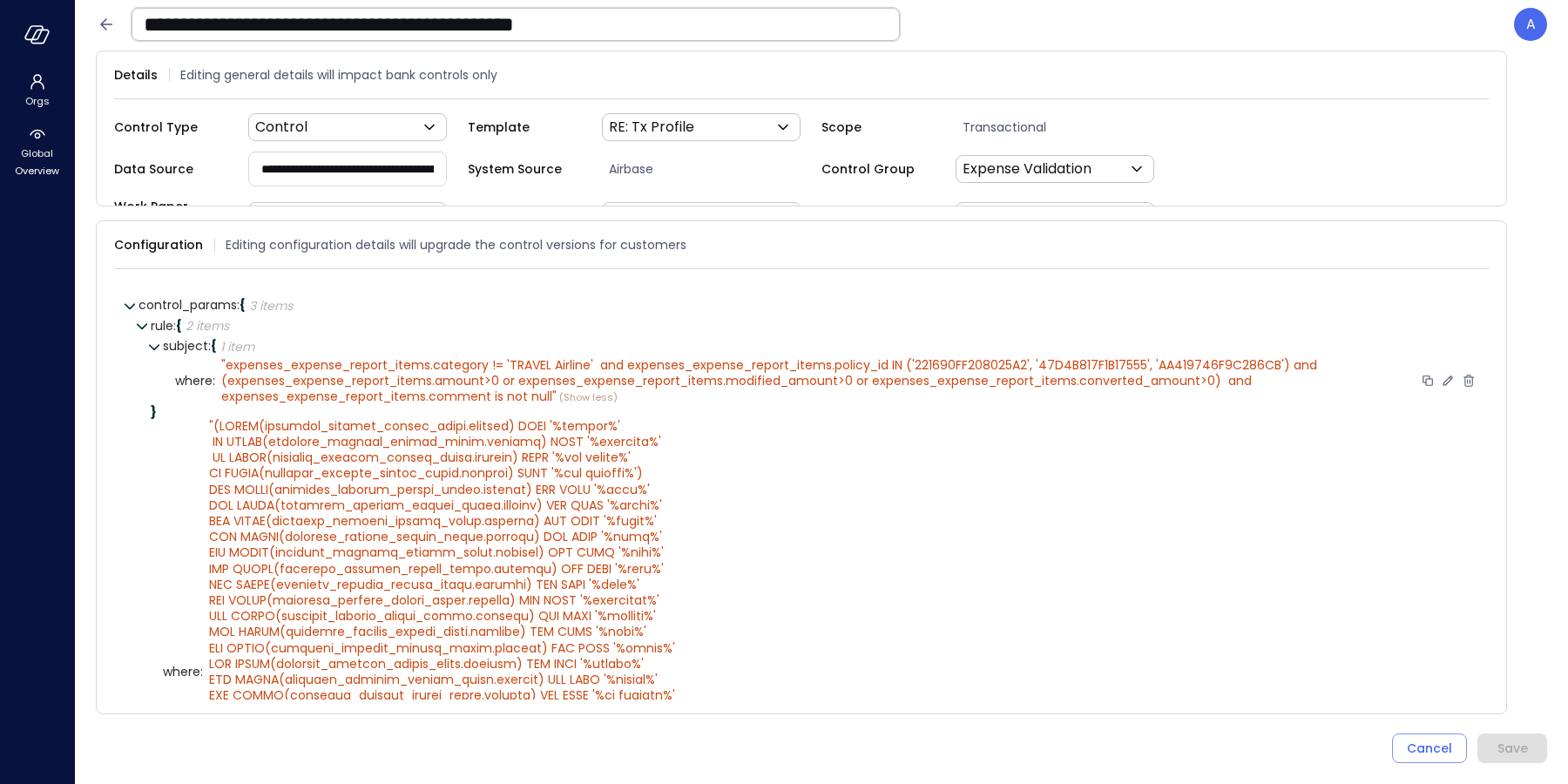
click at [1439, 375] on icon at bounding box center [1447, 381] width 16 height 16
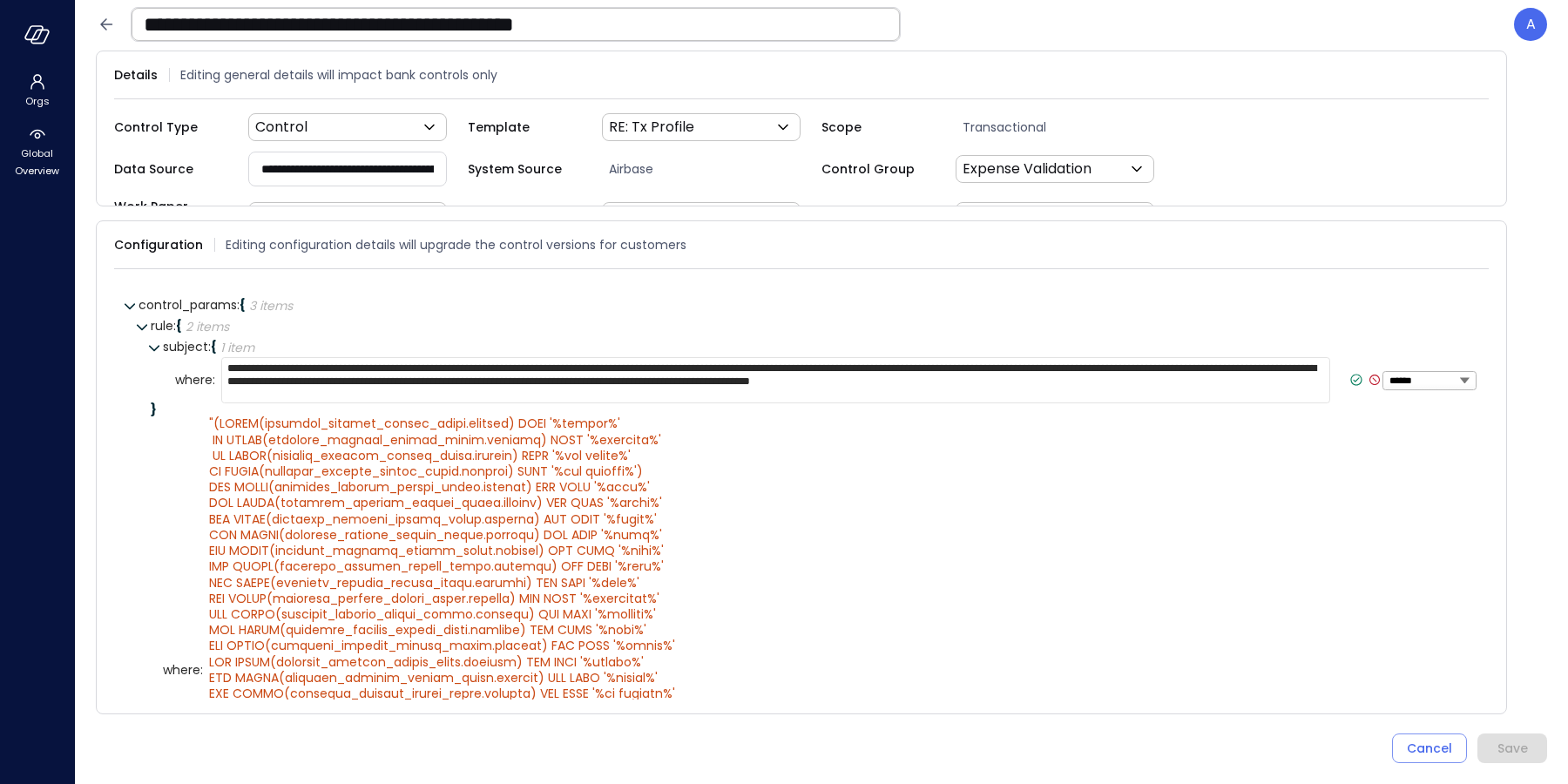
click at [563, 361] on textarea "**********" at bounding box center [775, 380] width 1109 height 46
click at [1130, 374] on textarea "**********" at bounding box center [775, 380] width 1109 height 46
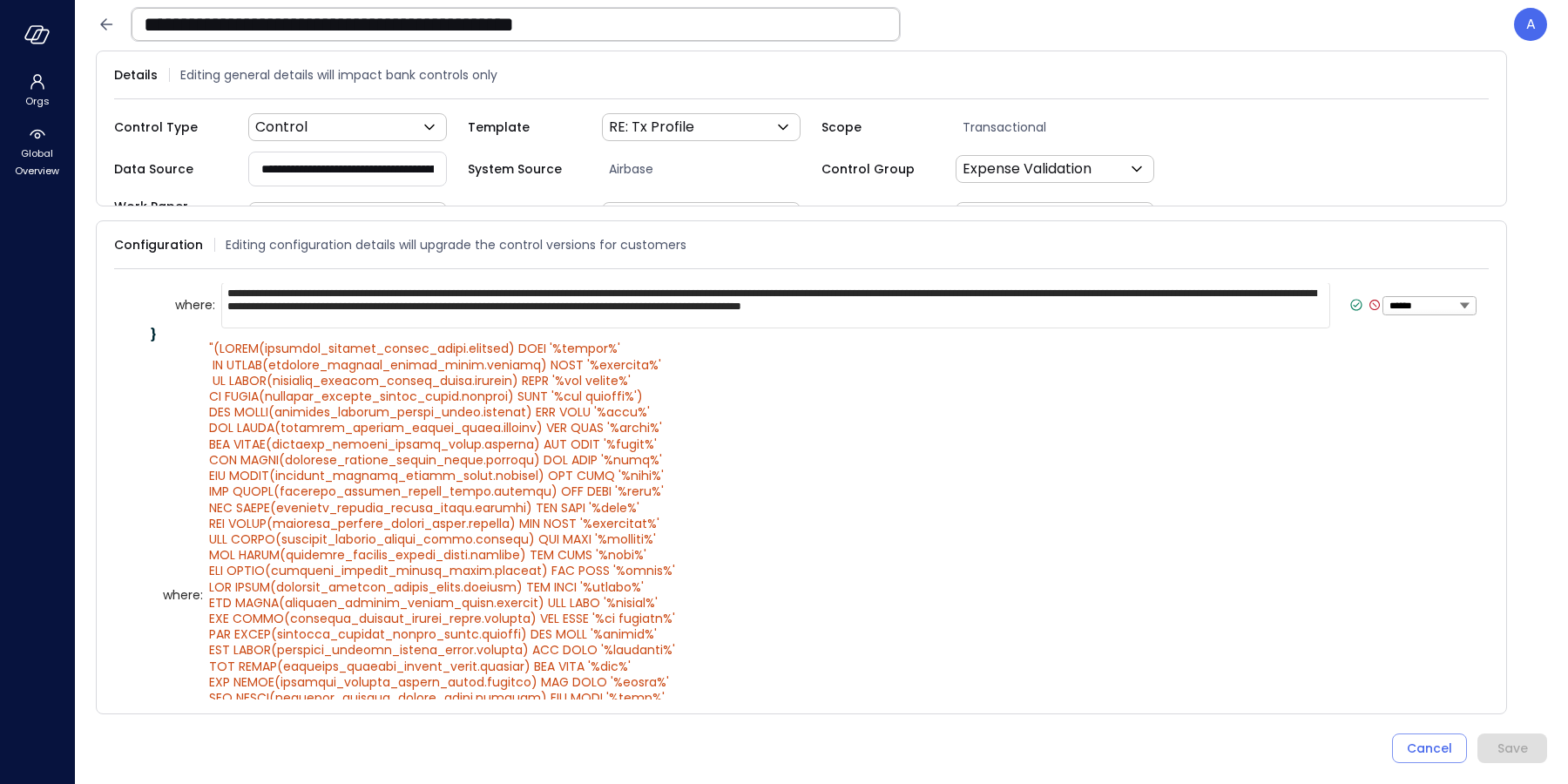
scroll to position [52, 0]
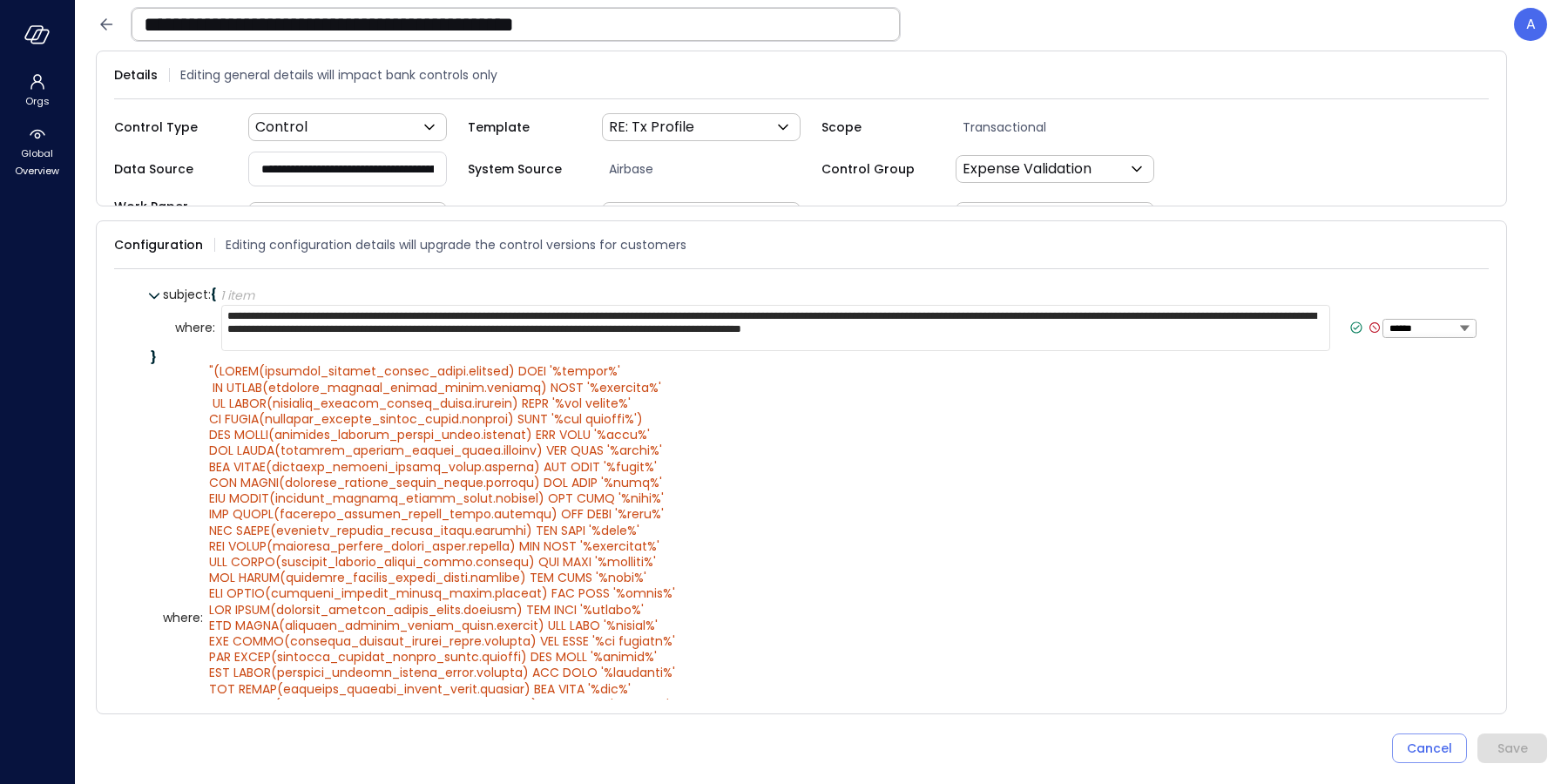
click at [1282, 332] on textarea "**********" at bounding box center [775, 327] width 1109 height 46
type textarea "**********"
click at [1348, 323] on icon at bounding box center [1356, 327] width 16 height 16
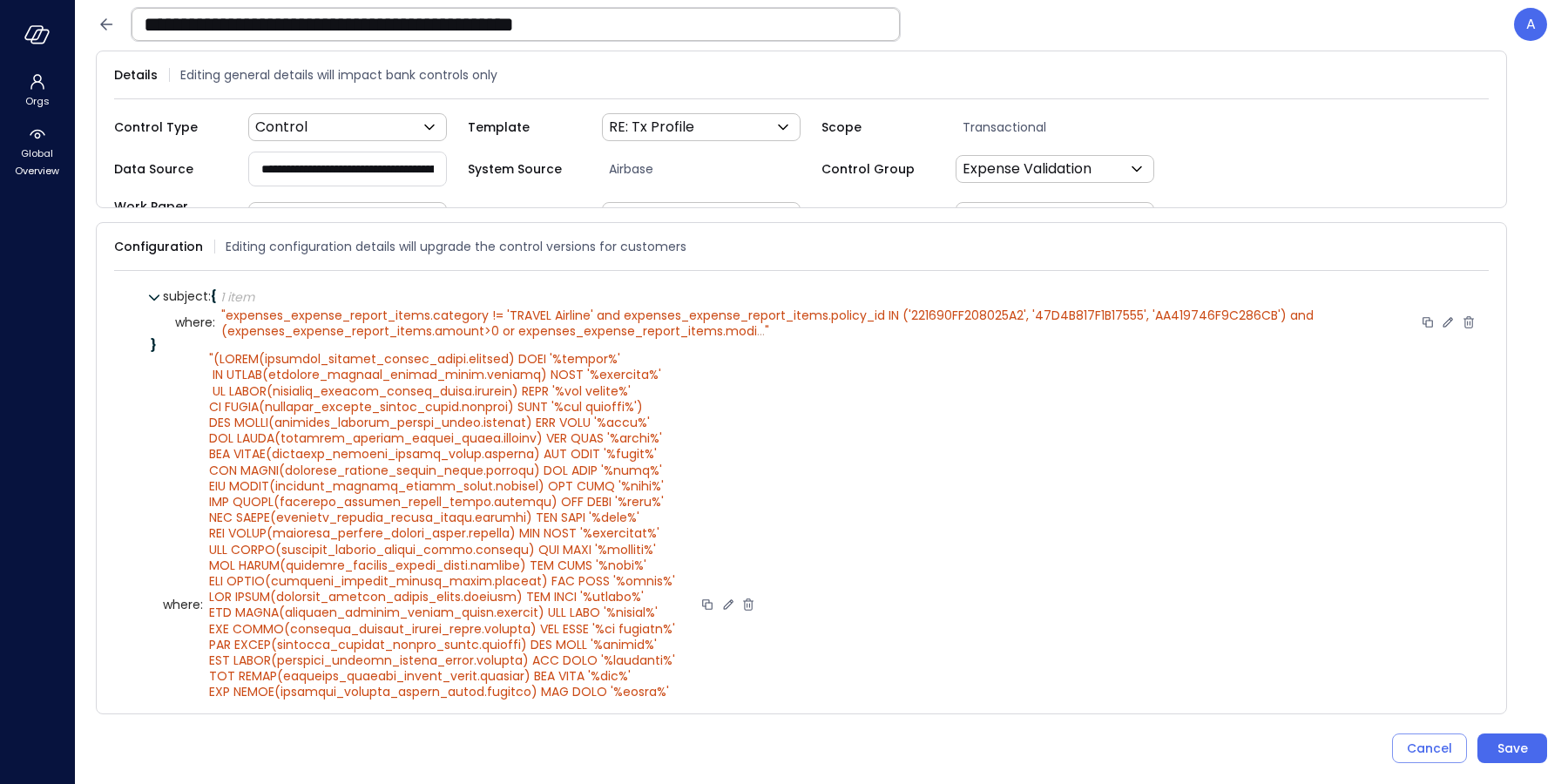
click at [730, 597] on icon at bounding box center [728, 605] width 16 height 16
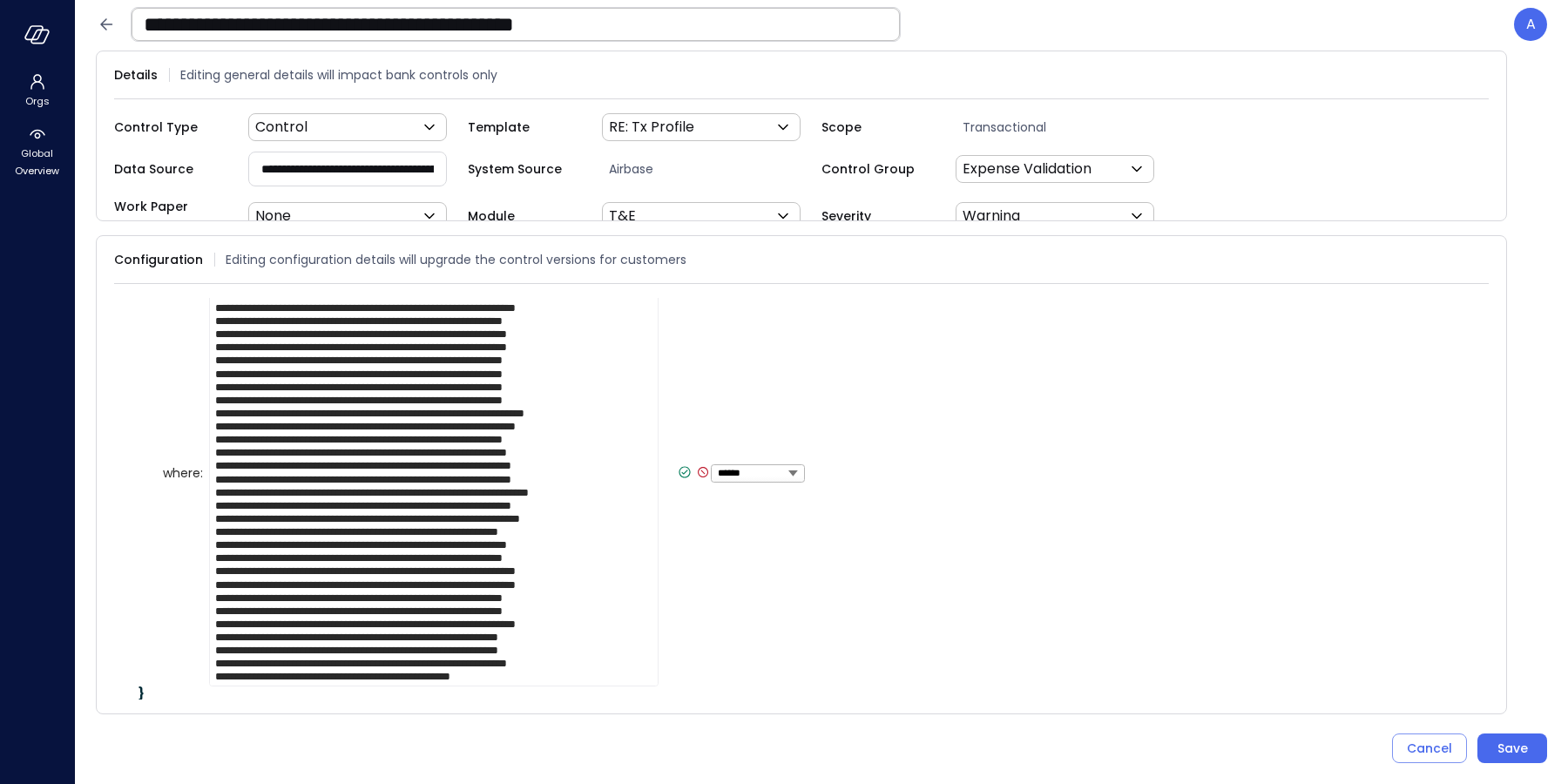
scroll to position [215, 0]
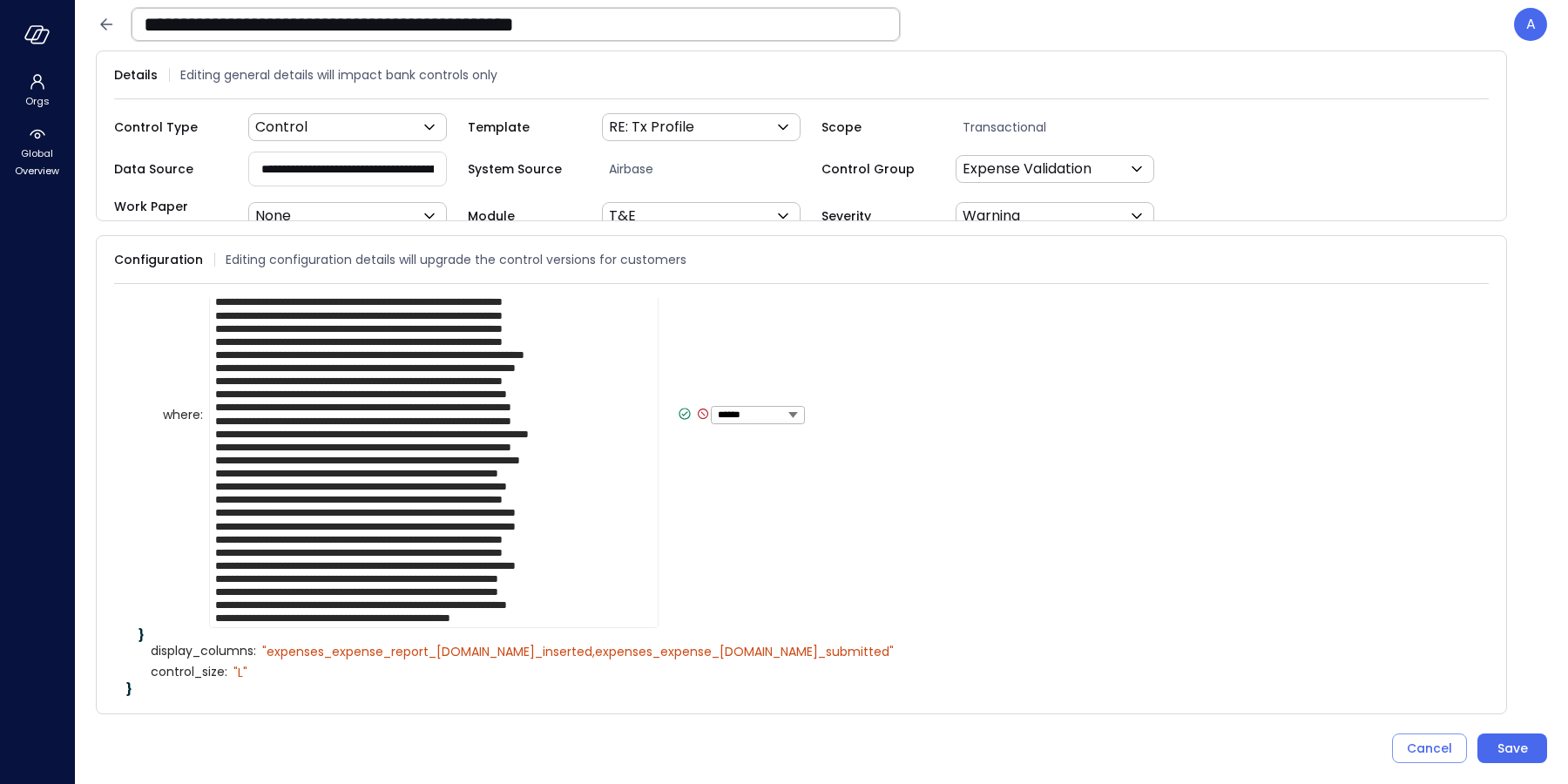
click at [592, 614] on textarea at bounding box center [434, 414] width 450 height 428
click at [676, 409] on icon at bounding box center [684, 414] width 16 height 16
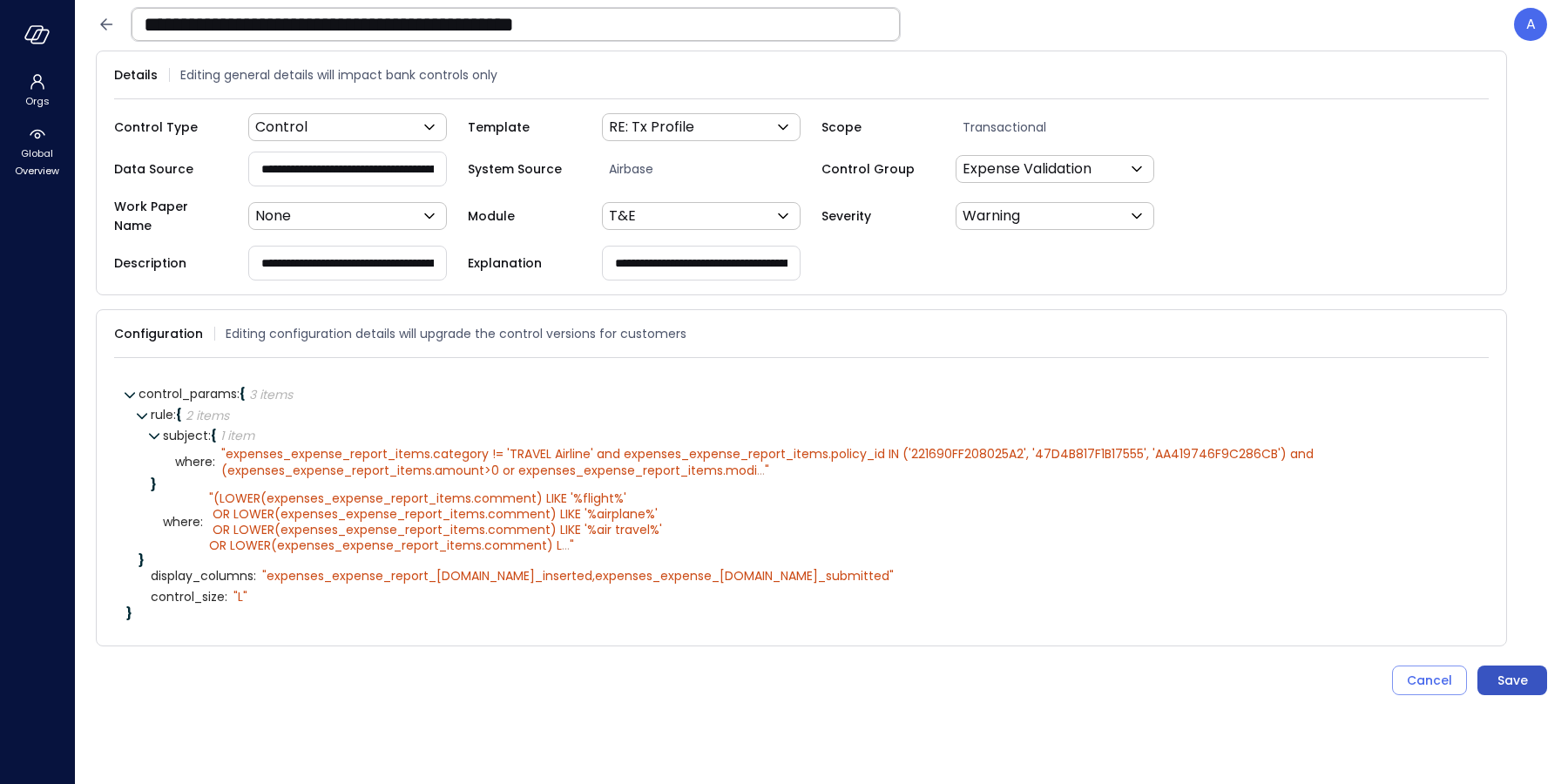
click at [1512, 669] on div "Save" at bounding box center [1512, 680] width 31 height 22
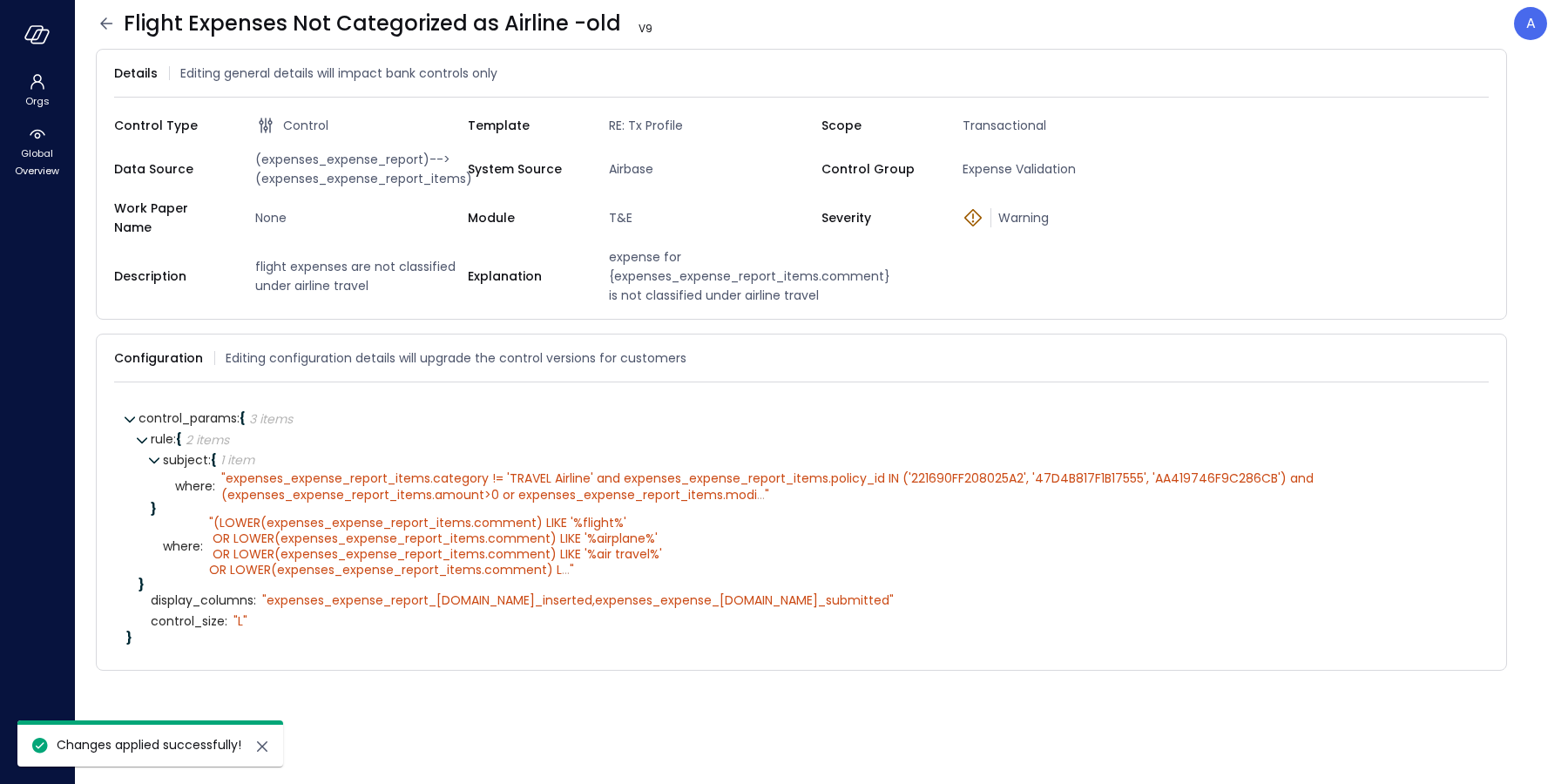
click at [102, 28] on icon at bounding box center [106, 24] width 21 height 21
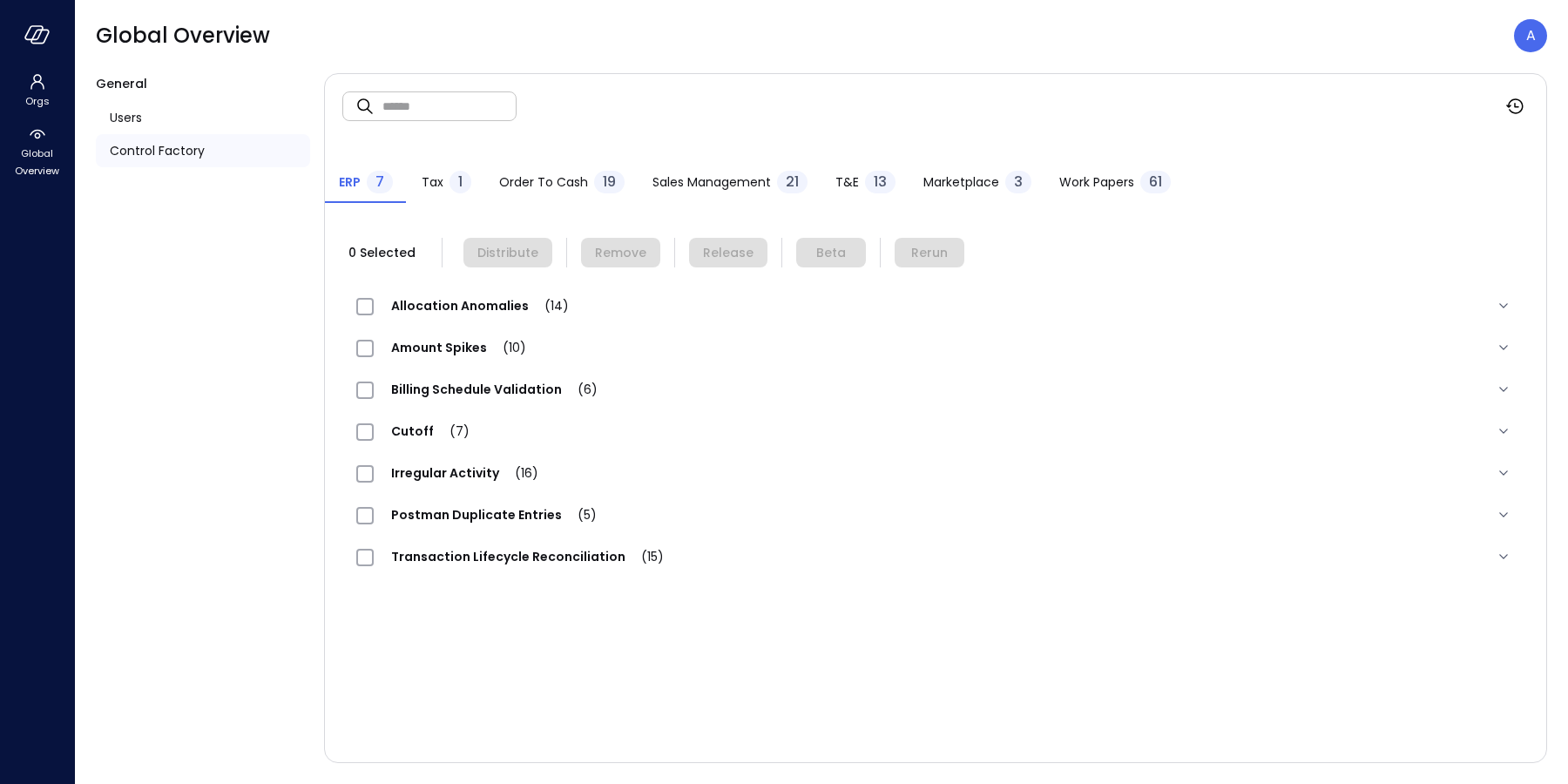
click at [830, 175] on button "T&E 13" at bounding box center [865, 184] width 88 height 38
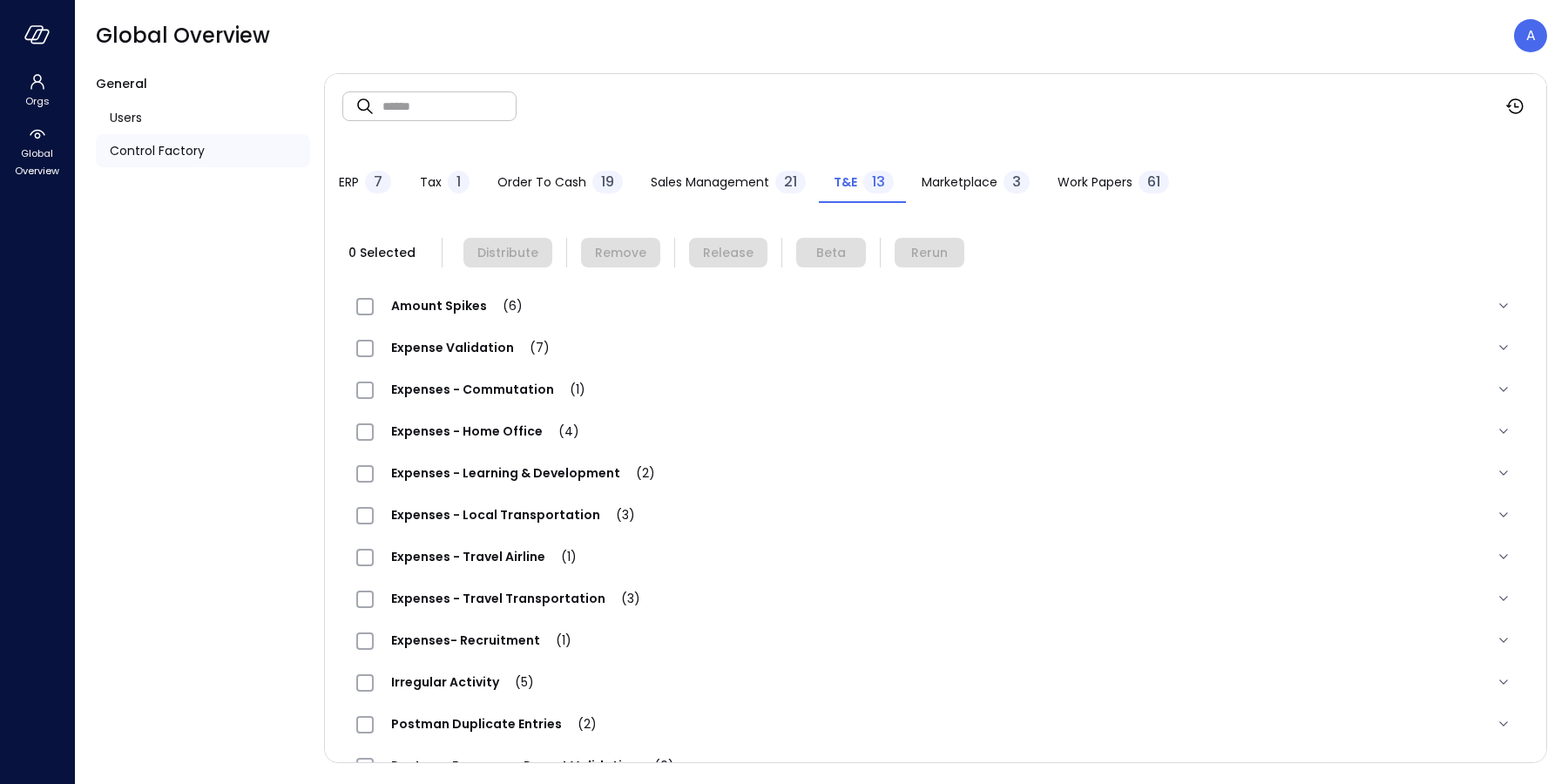
click at [430, 353] on span "Expense Validation (7)" at bounding box center [470, 347] width 193 height 18
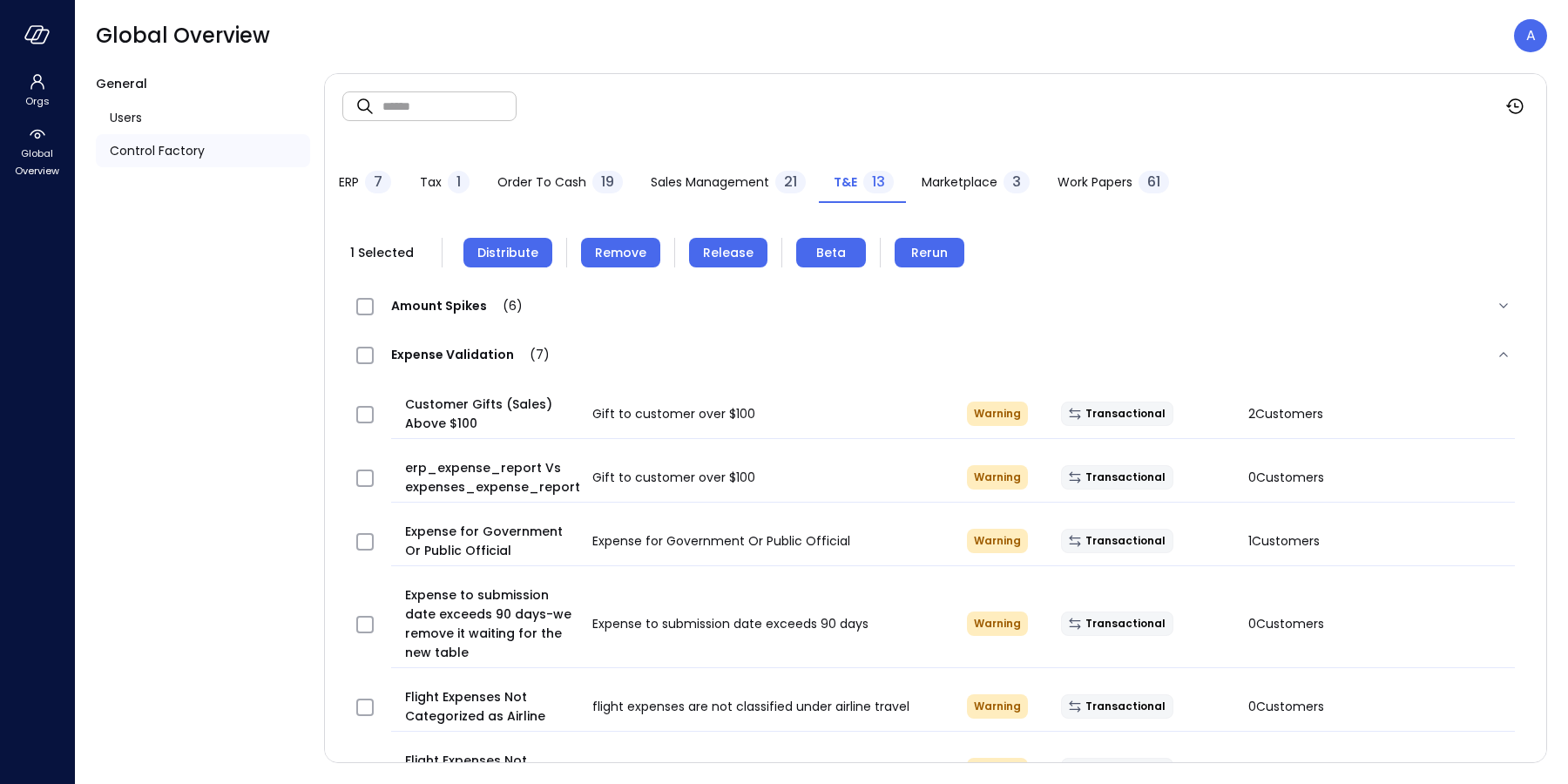
click at [536, 252] on button "Distribute" at bounding box center [508, 253] width 89 height 30
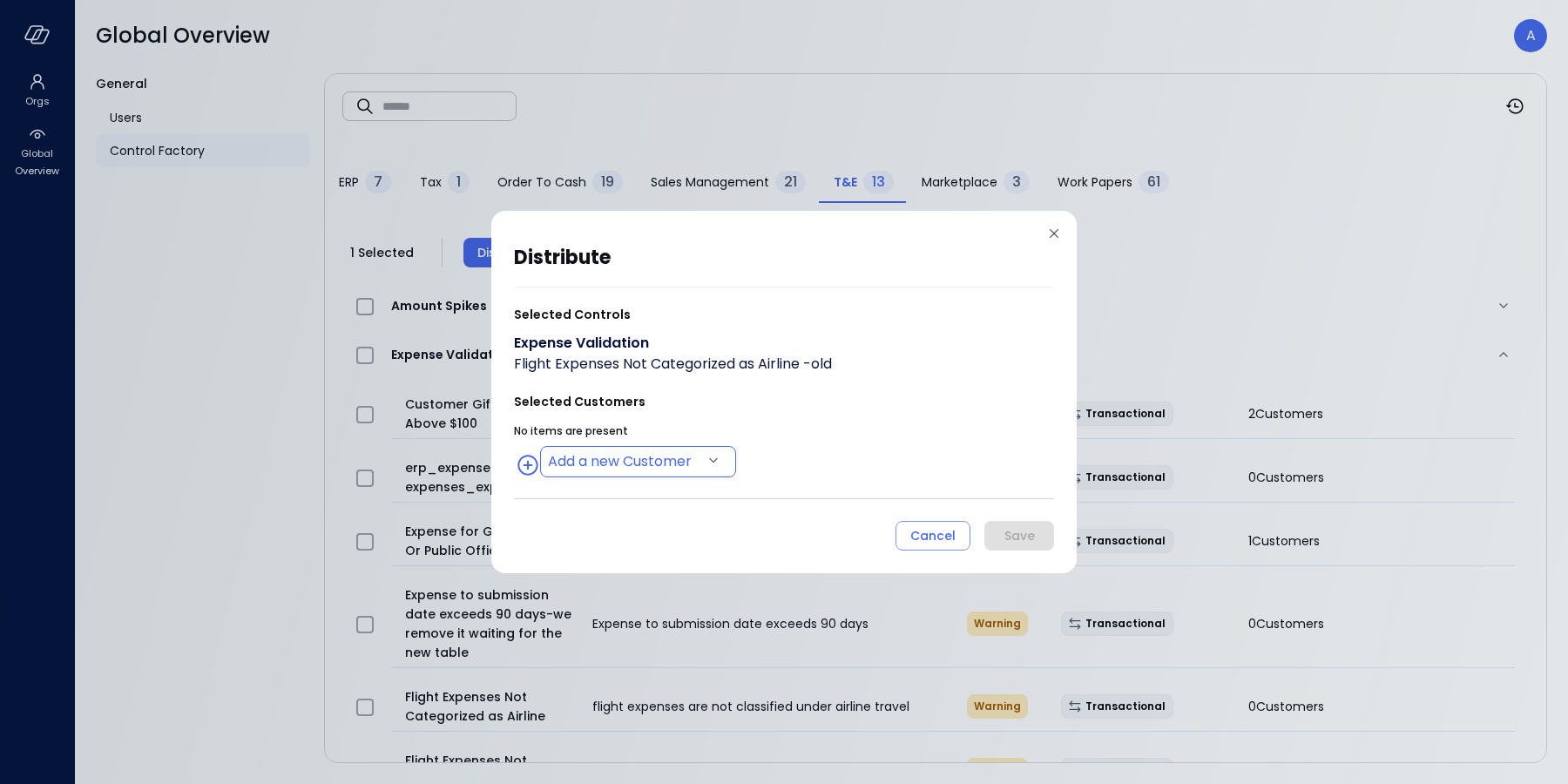
click at [570, 453] on body "Orgs Global Overview Global Overview A General Users Control Factory ​ ​ ERP 7 …" at bounding box center [784, 392] width 1568 height 784
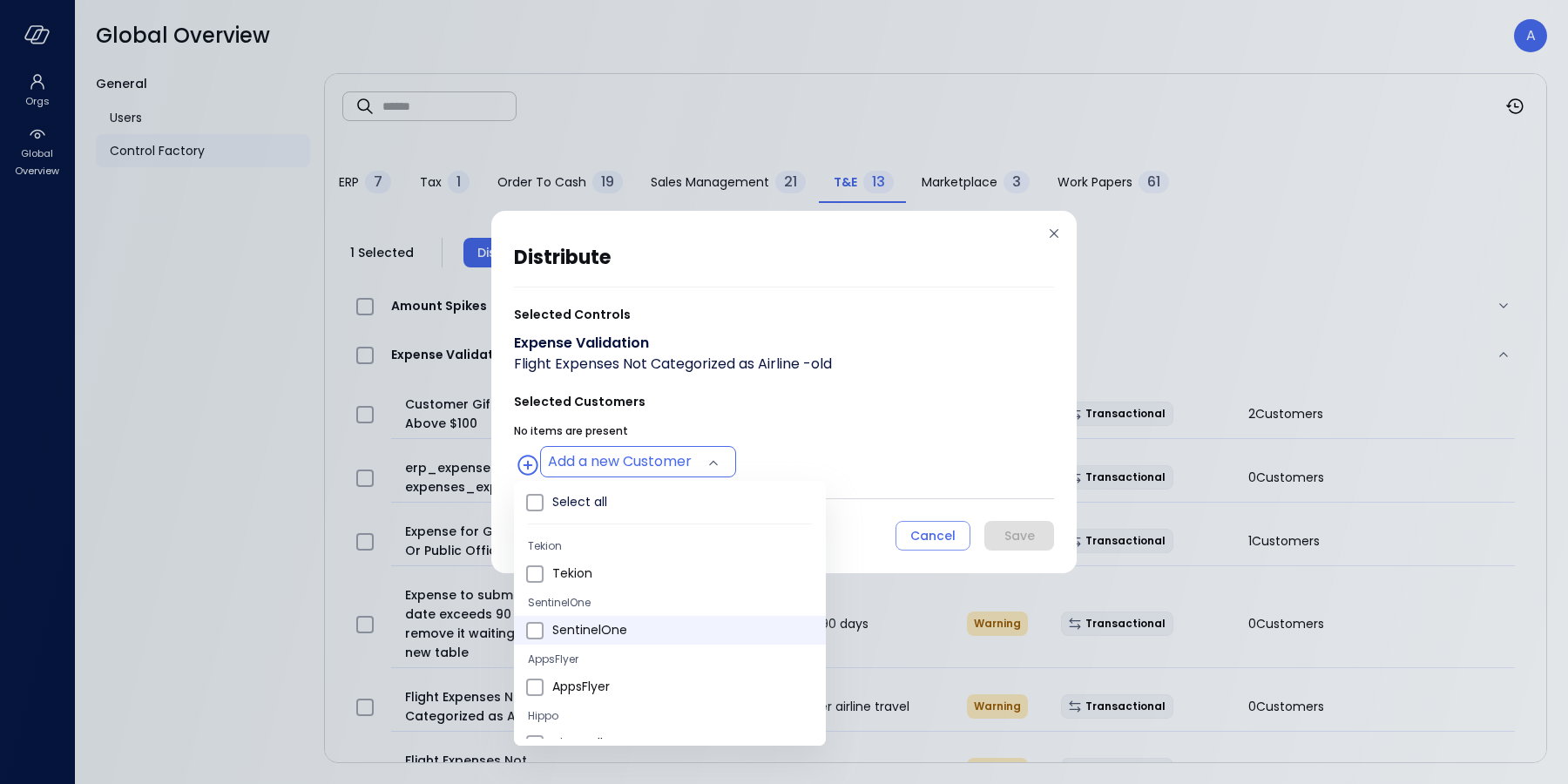
type input "**********"
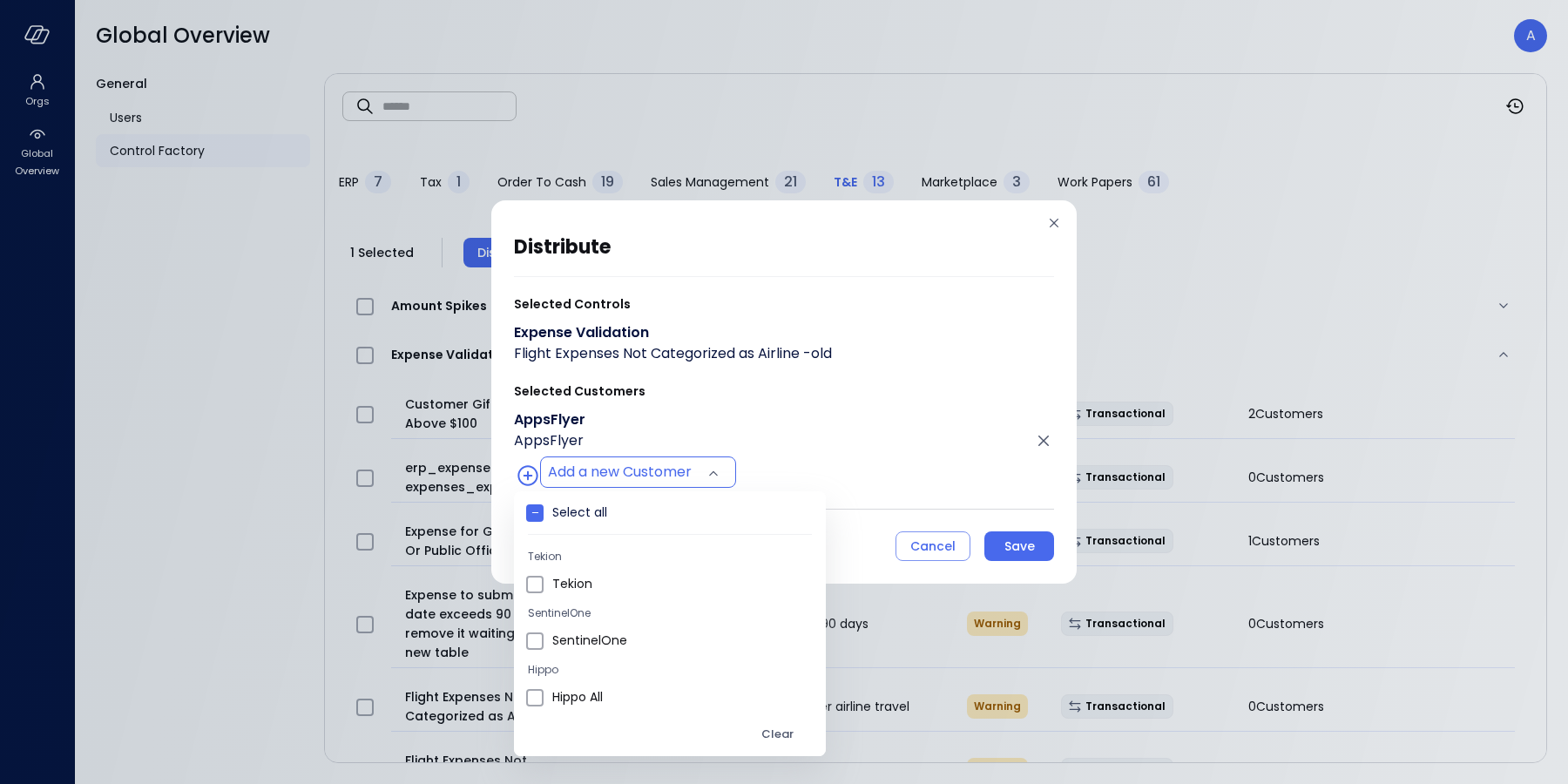
click at [919, 542] on div at bounding box center [784, 392] width 1568 height 784
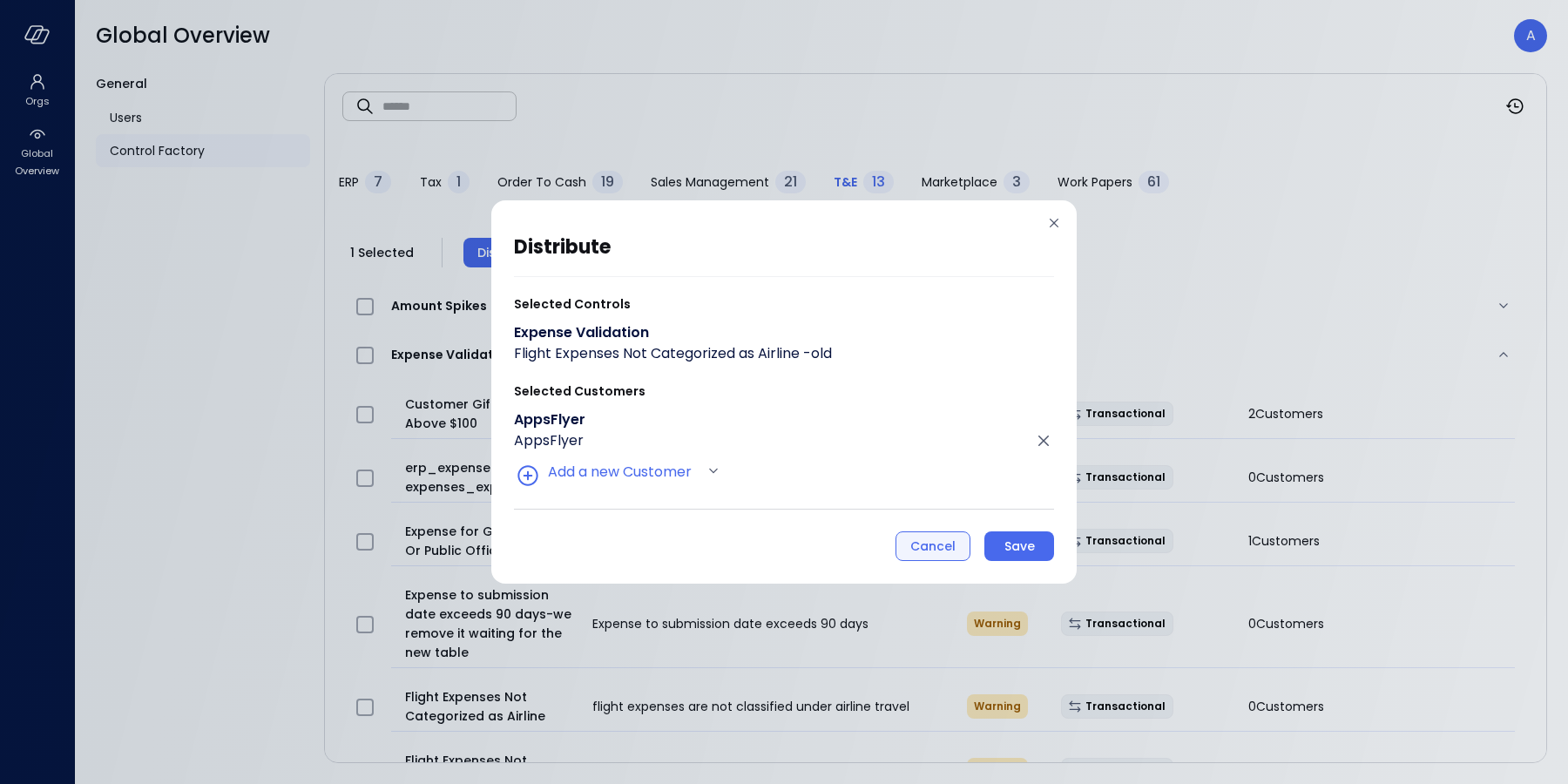
click at [929, 552] on div "Cancel" at bounding box center [933, 546] width 46 height 22
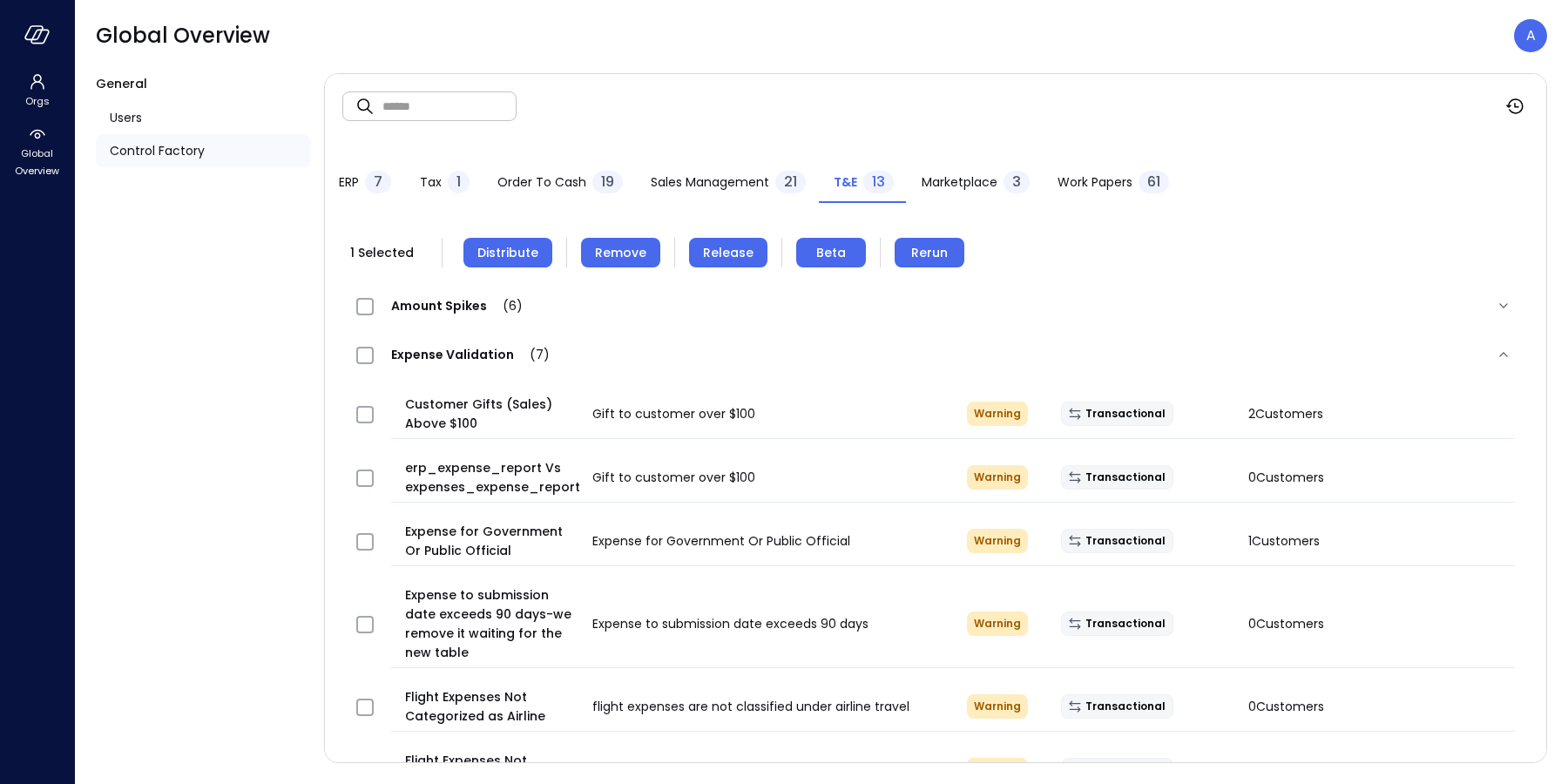
click at [527, 255] on span "Distribute" at bounding box center [508, 253] width 61 height 19
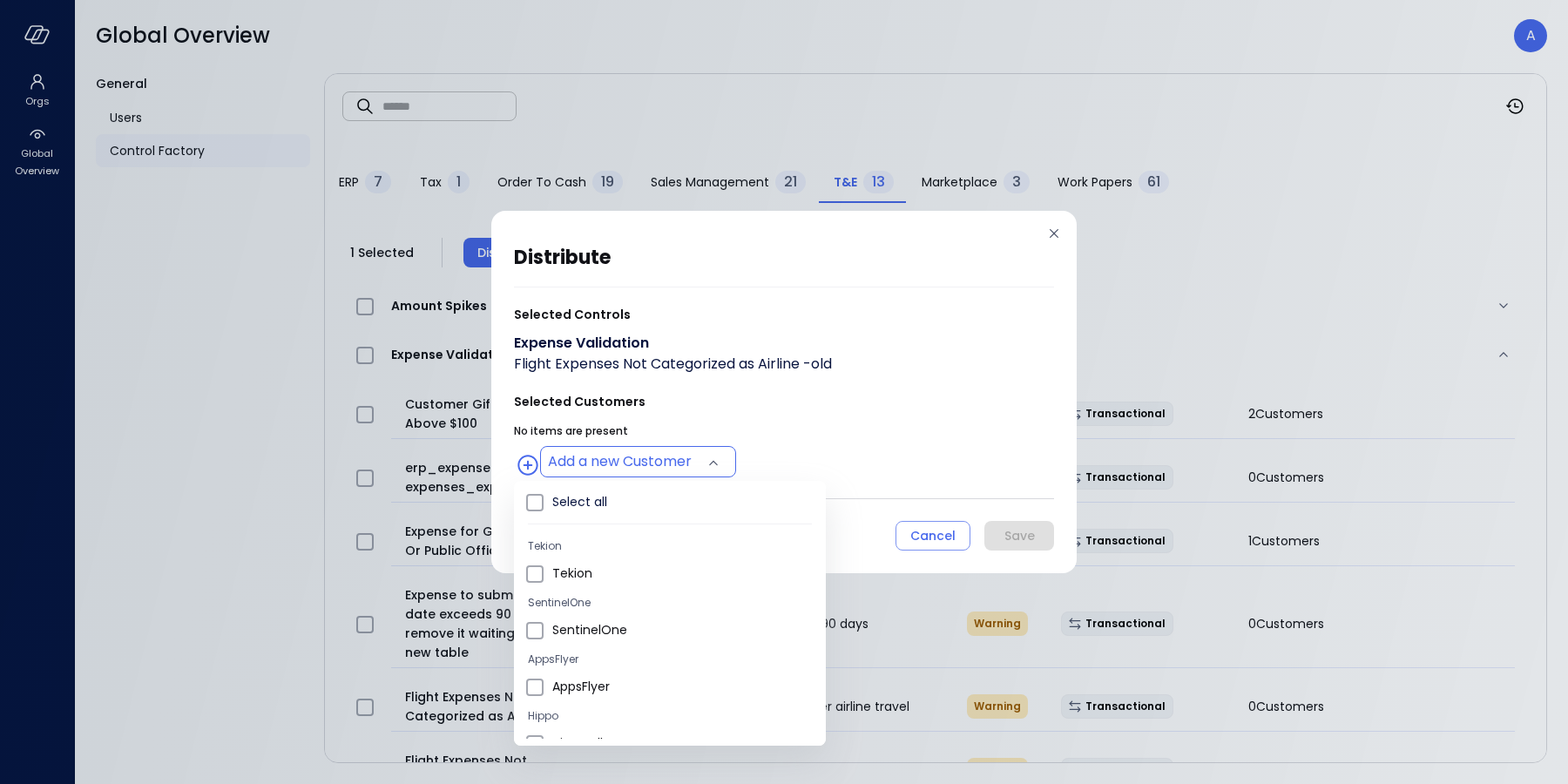
click at [634, 460] on body "Orgs Global Overview Global Overview A General Users Control Factory ​ ​ ERP 7 …" at bounding box center [784, 392] width 1568 height 784
type input "**********"
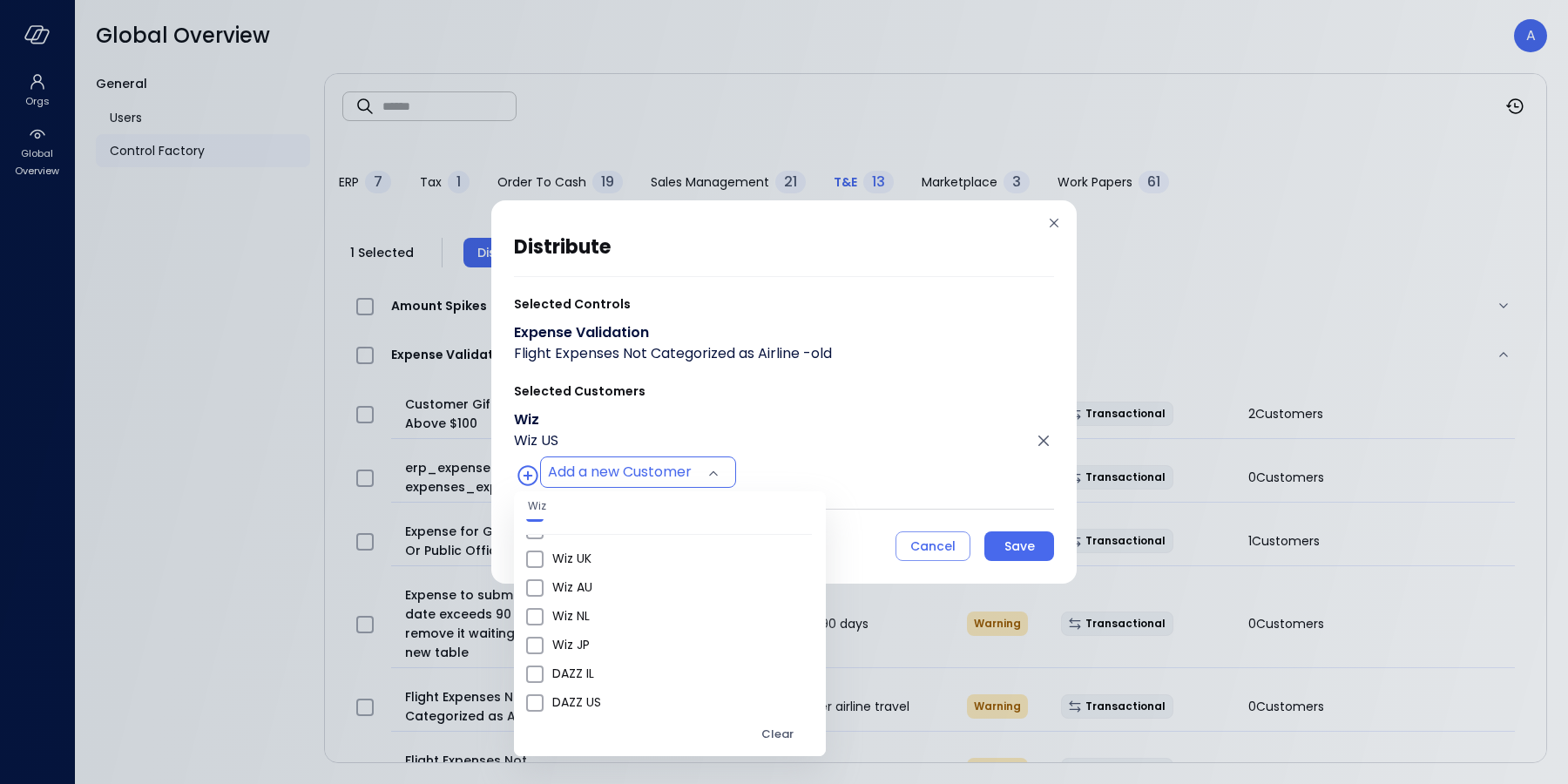
drag, startPoint x: 828, startPoint y: 466, endPoint x: 878, endPoint y: 490, distance: 55.5
click at [829, 466] on div at bounding box center [784, 392] width 1568 height 784
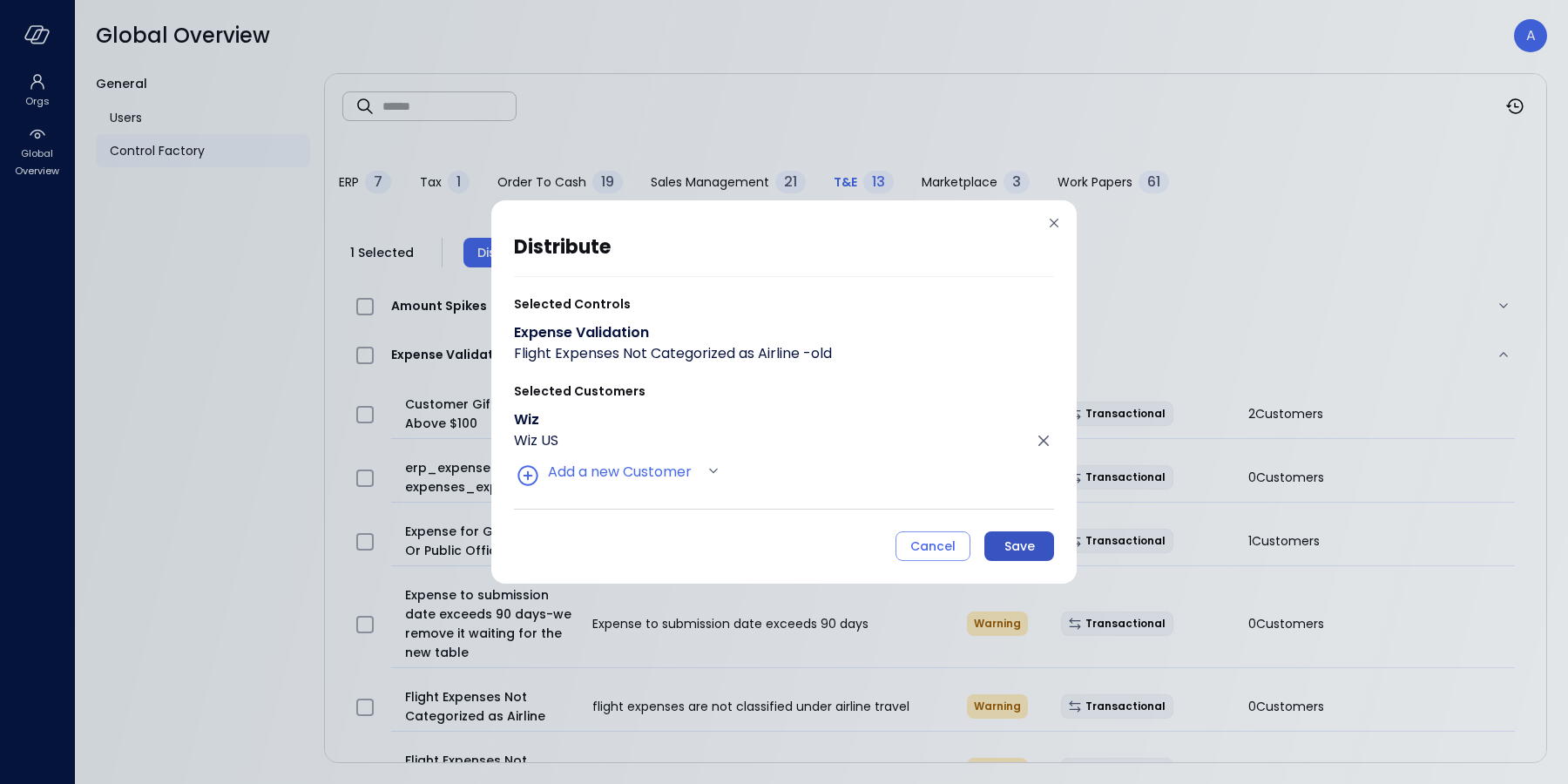
click at [1008, 543] on div "Save" at bounding box center [1019, 546] width 31 height 22
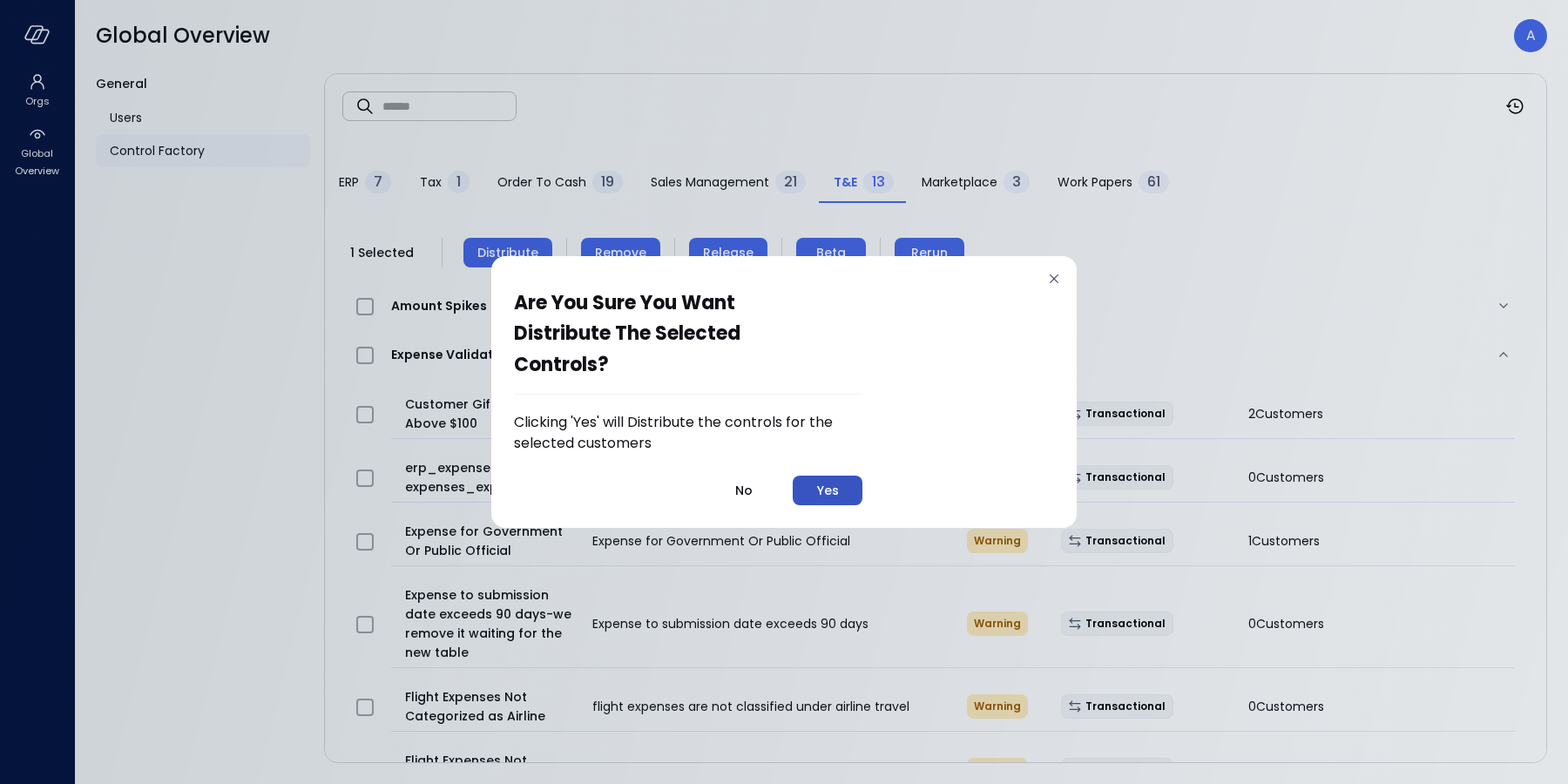
click at [838, 493] on button "Yes" at bounding box center [828, 491] width 70 height 30
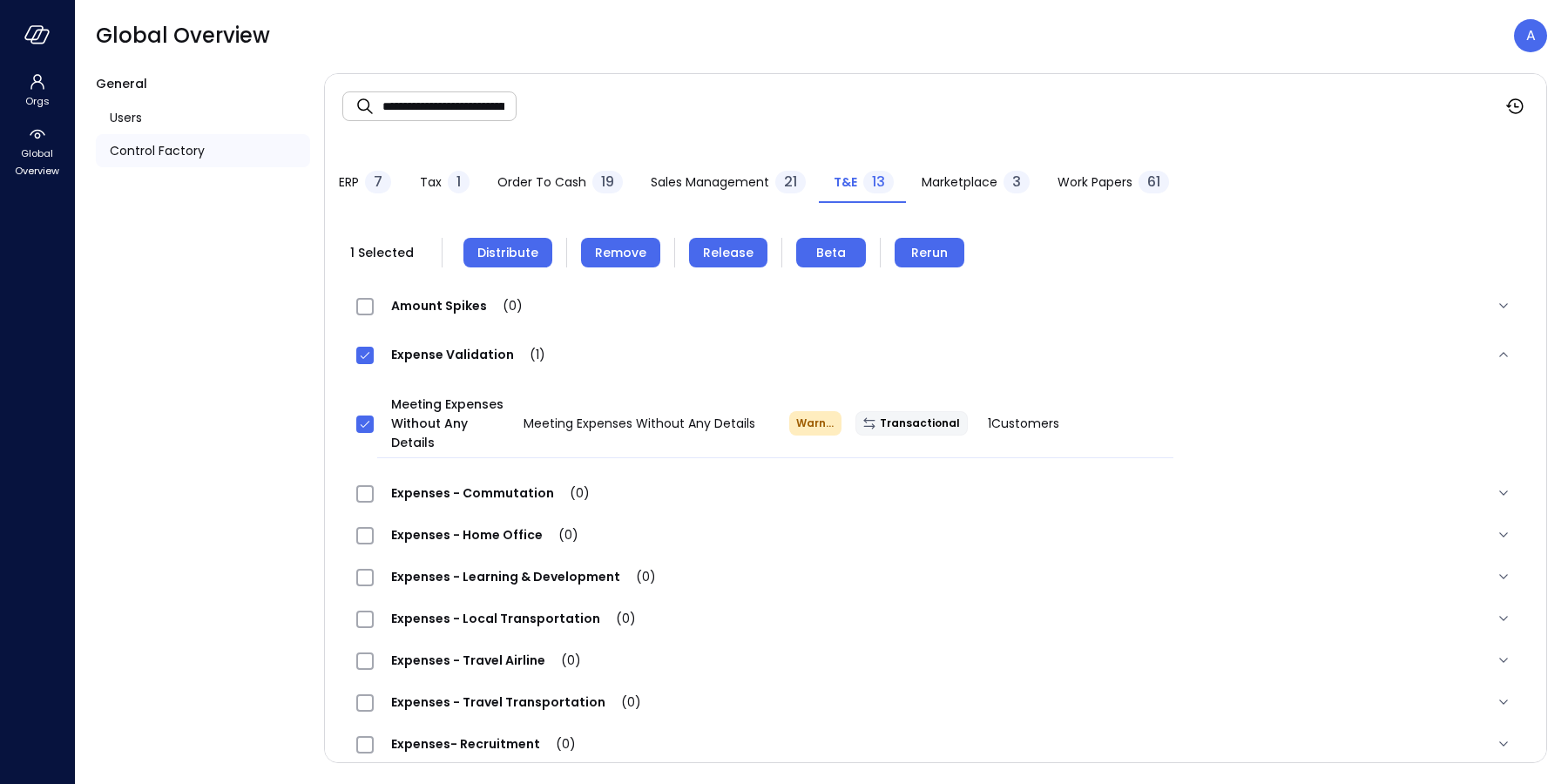
scroll to position [83, 0]
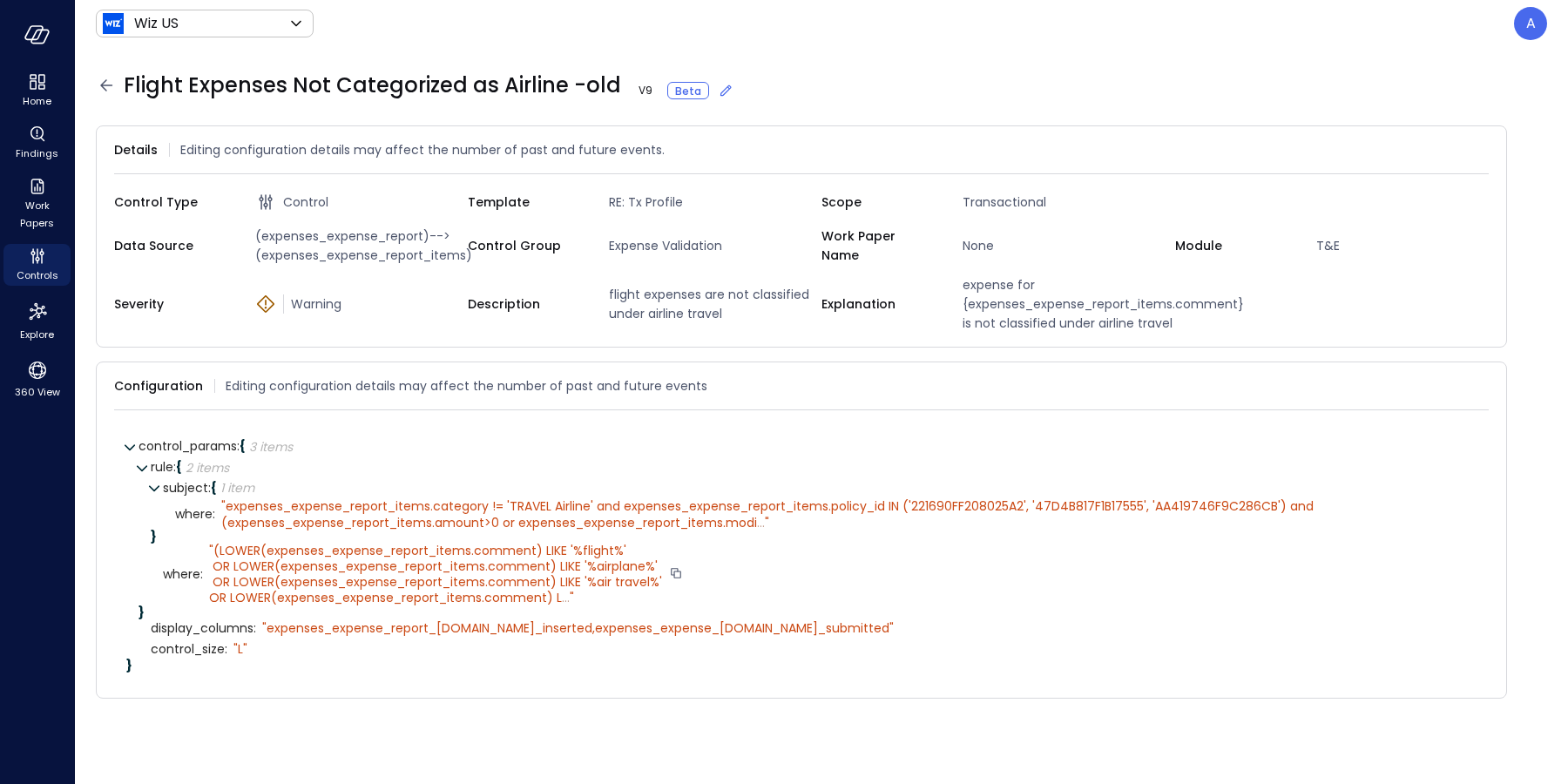
click at [567, 576] on span "(LOWER(expenses_expense_report_items.comment) LIKE '%flight%' OR LOWER(expenses…" at bounding box center [436, 574] width 453 height 66
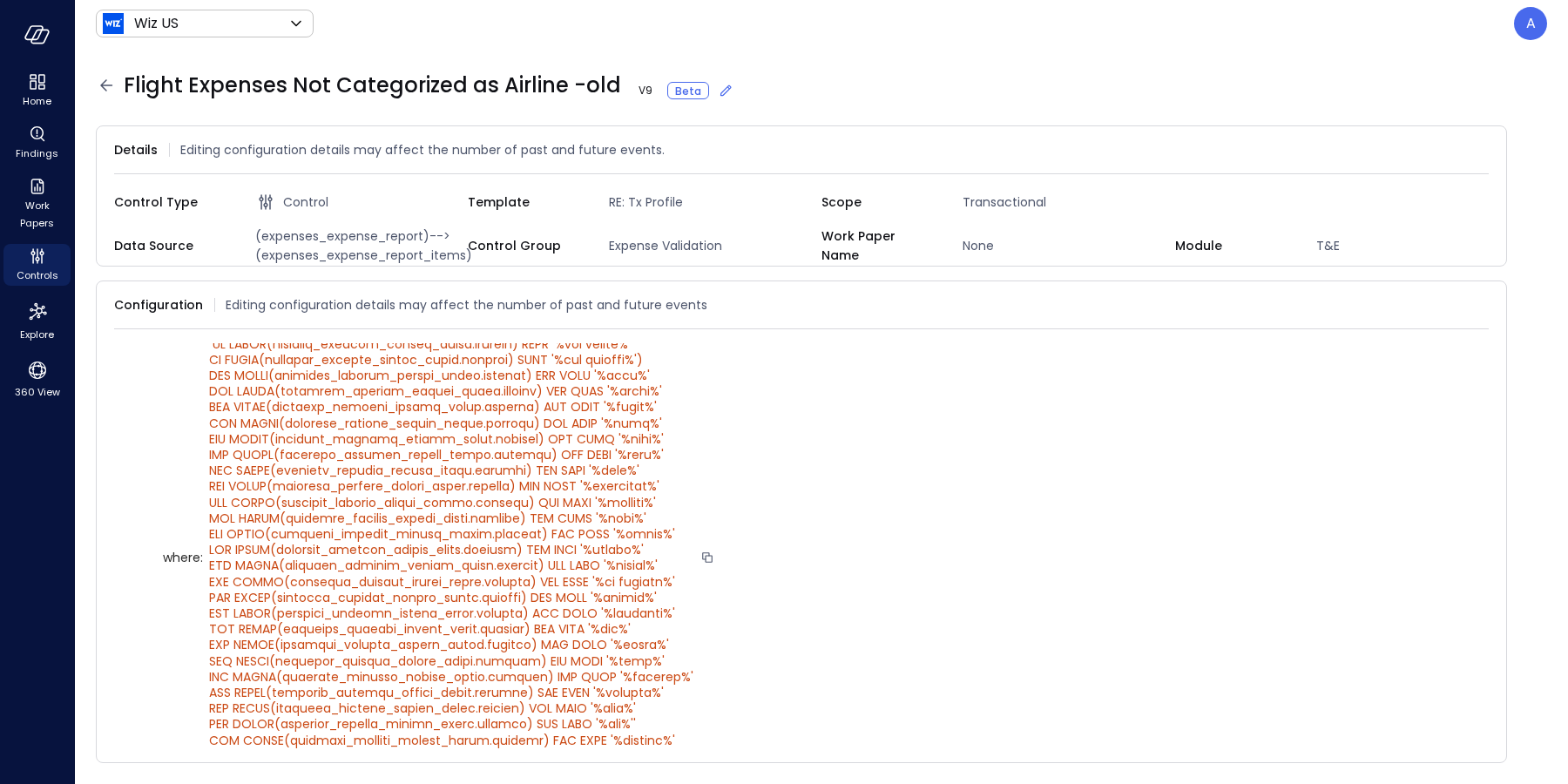
scroll to position [305, 0]
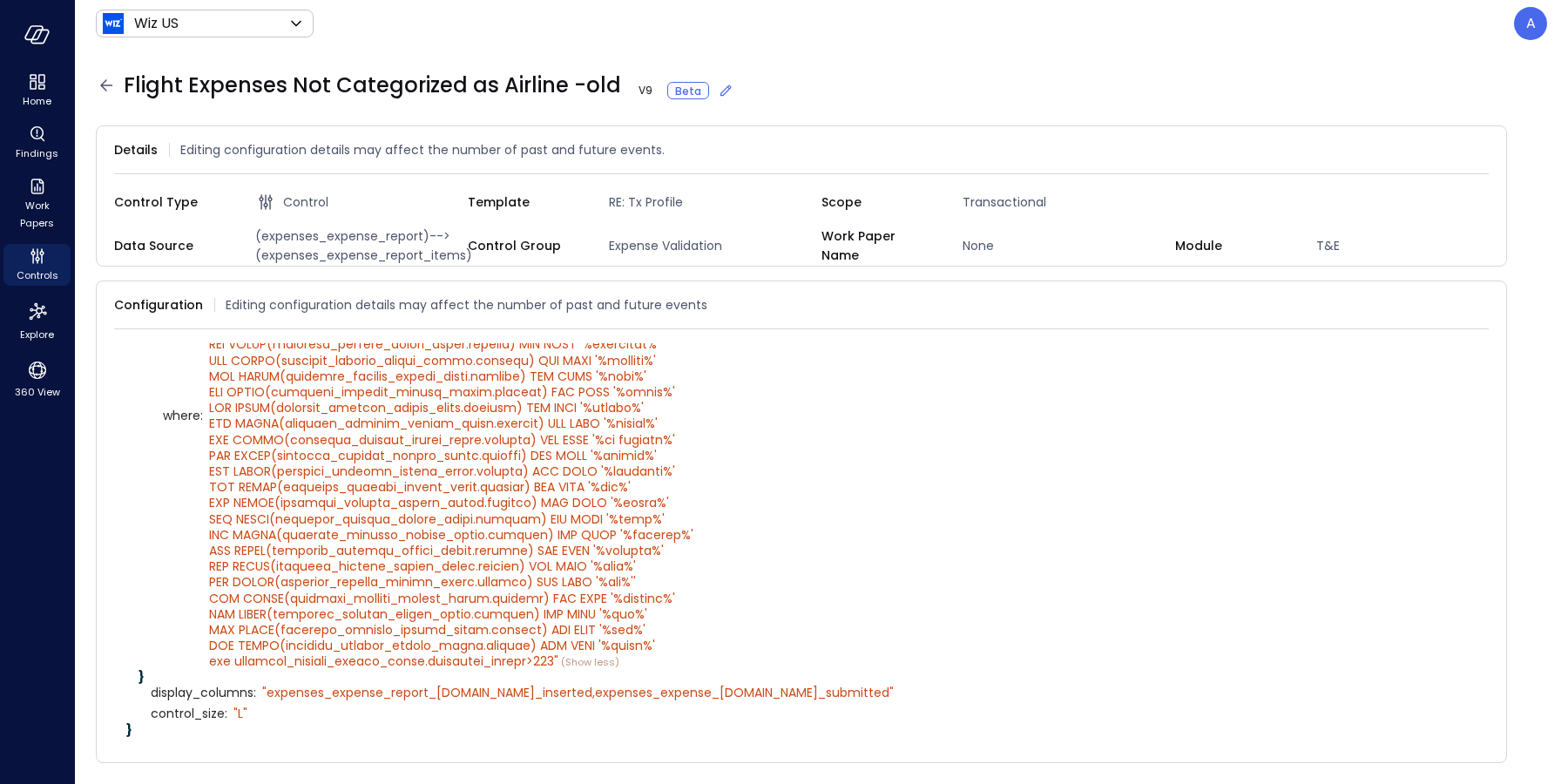
click at [717, 95] on icon at bounding box center [725, 91] width 18 height 18
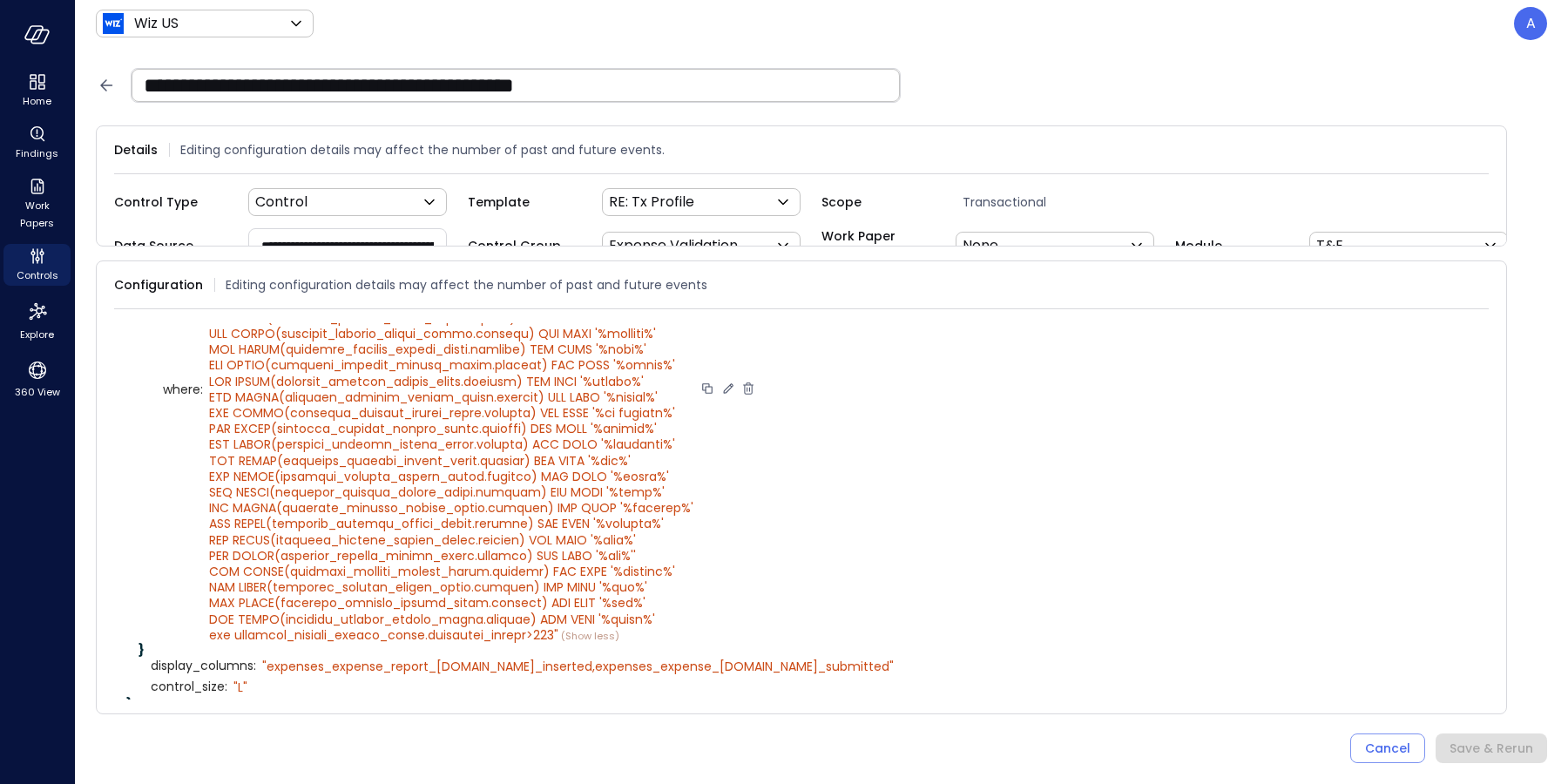
click at [725, 391] on icon at bounding box center [728, 388] width 16 height 16
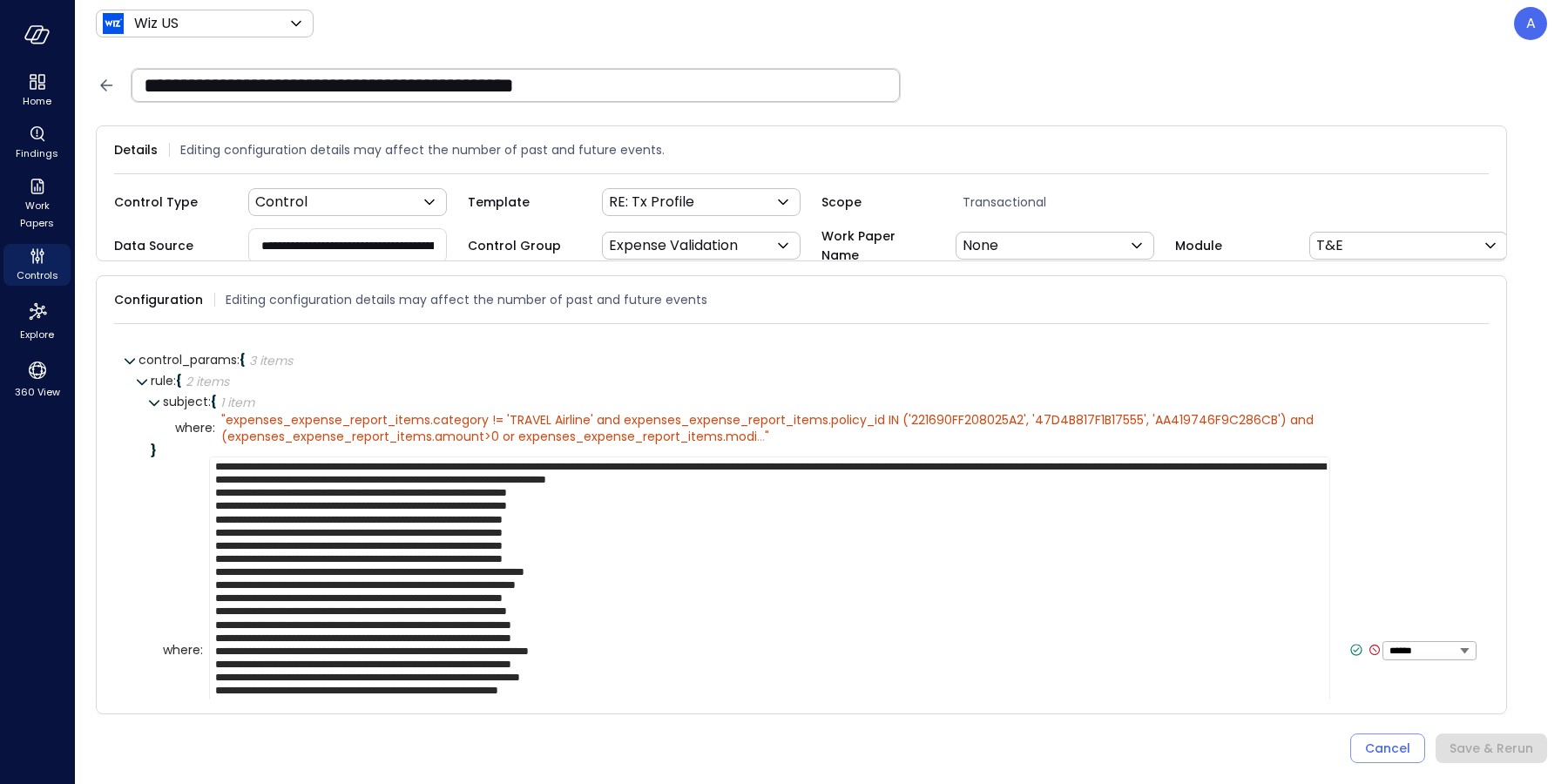
type textarea "**********"
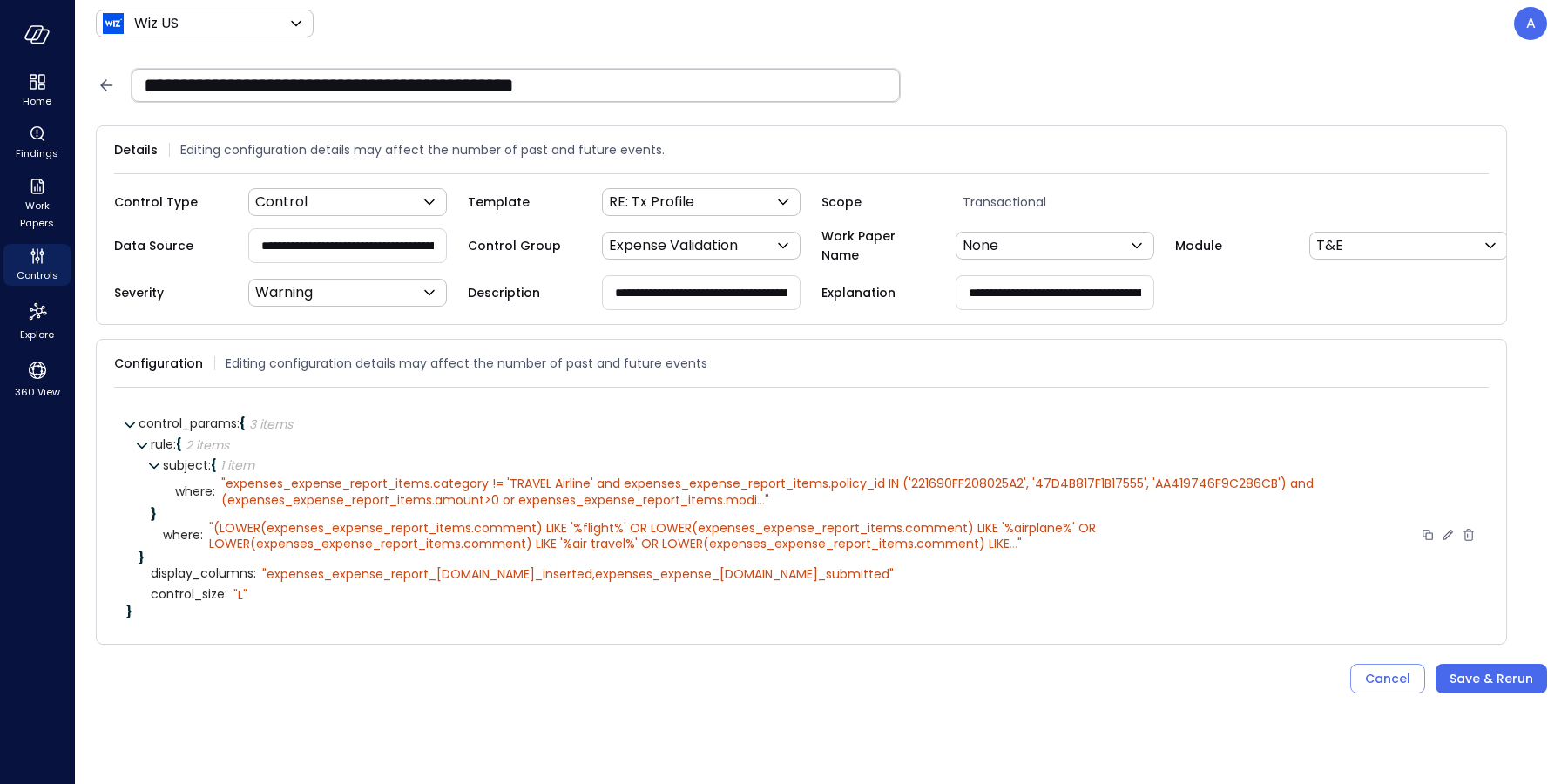
click at [609, 543] on span "(LOWER(expenses_expense_report_items.comment) LIKE '%flight%' OR LOWER(expenses…" at bounding box center [654, 536] width 890 height 33
click at [1446, 542] on icon at bounding box center [1447, 535] width 16 height 16
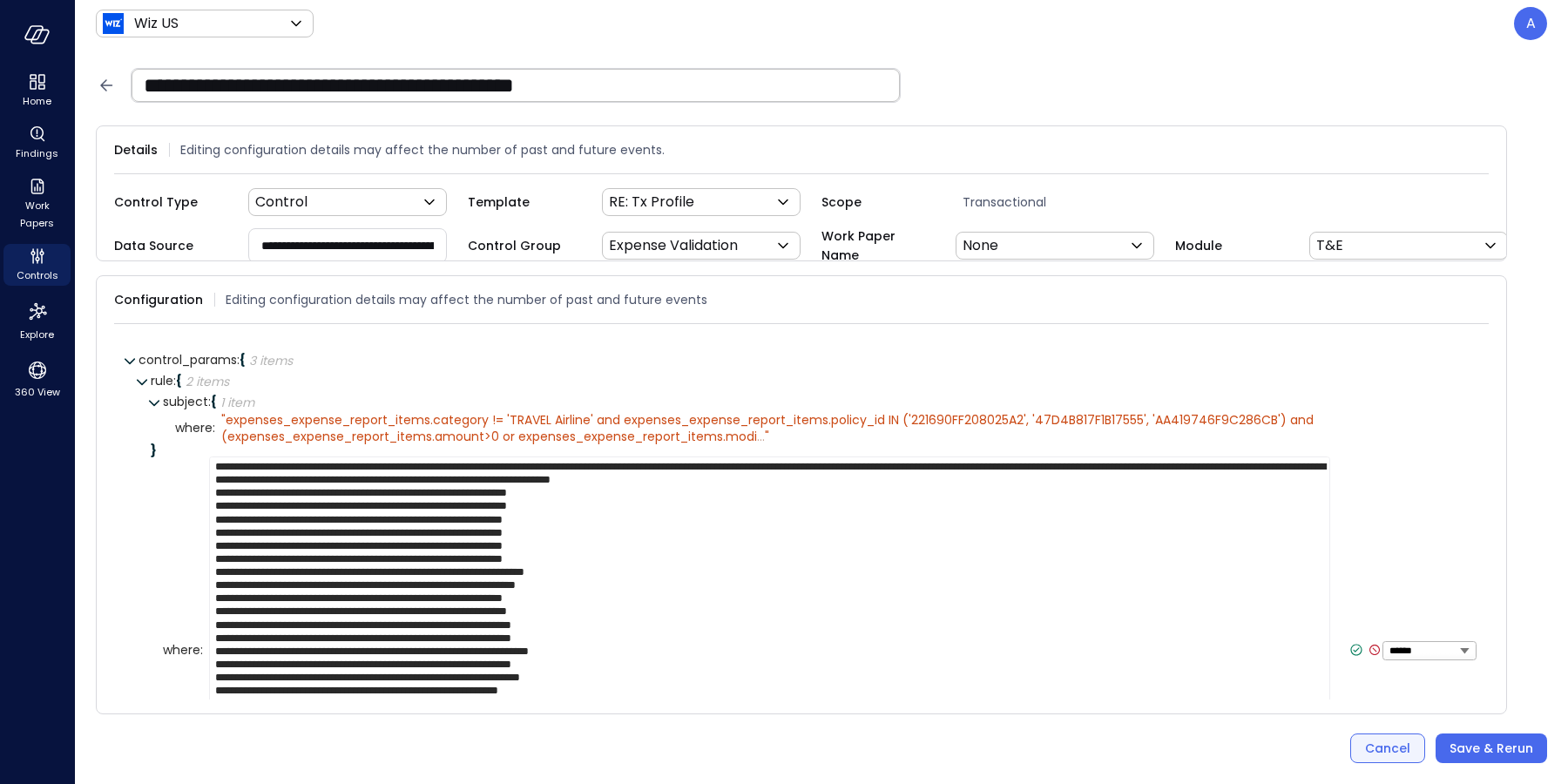
click at [1380, 746] on div "Cancel" at bounding box center [1388, 748] width 46 height 22
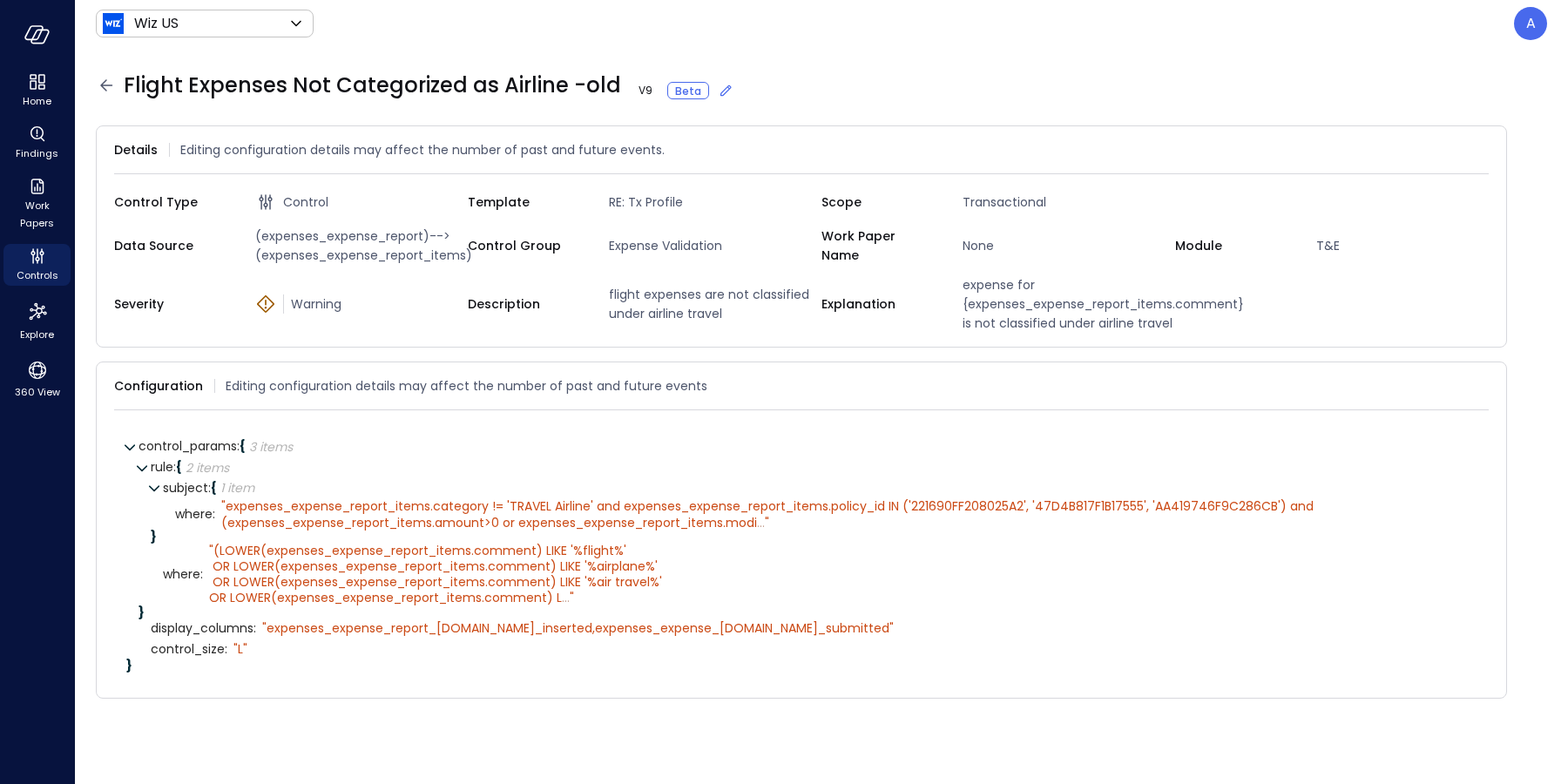
click at [720, 88] on icon at bounding box center [725, 91] width 11 height 11
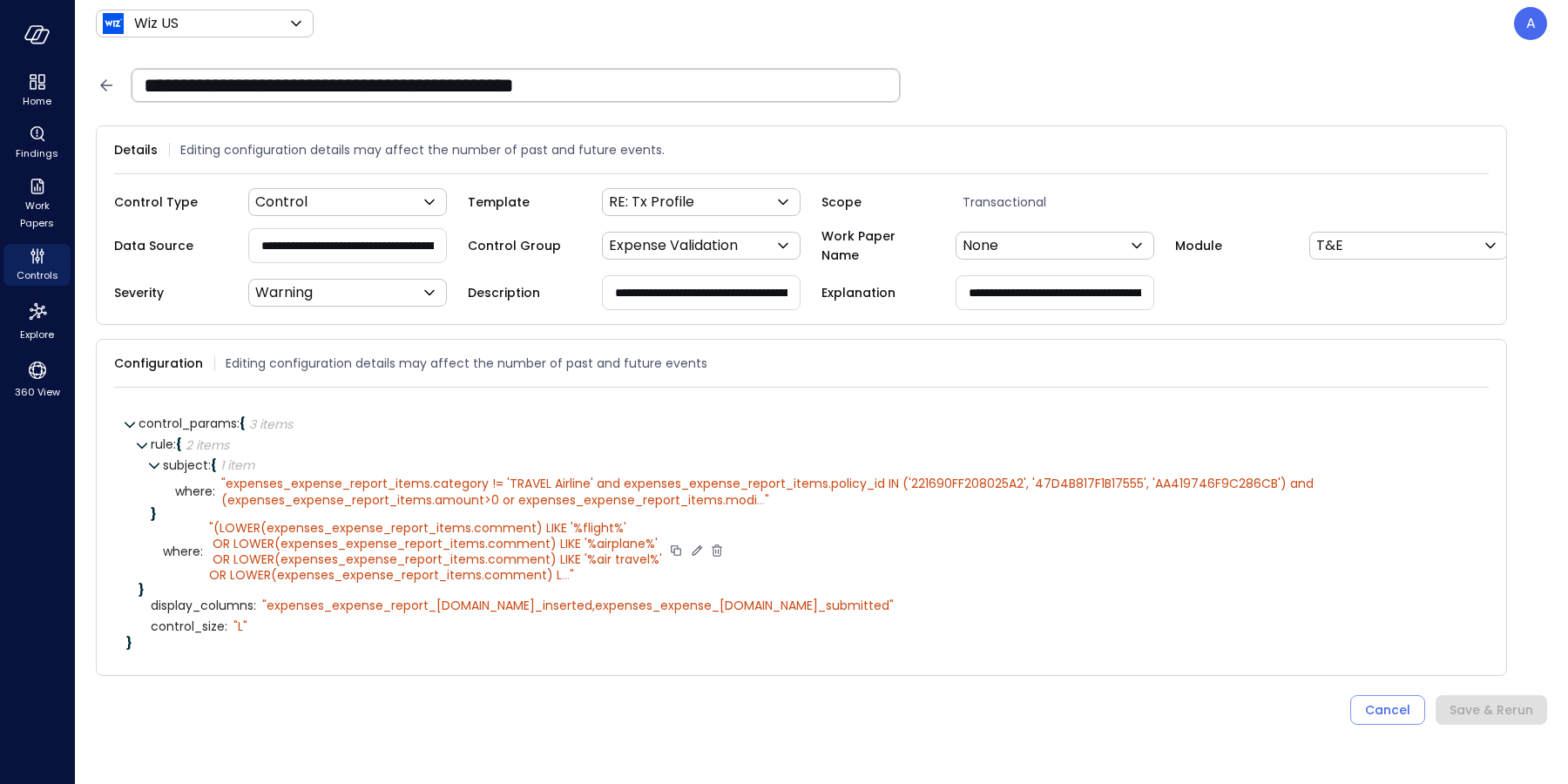
click at [689, 558] on icon at bounding box center [696, 550] width 16 height 16
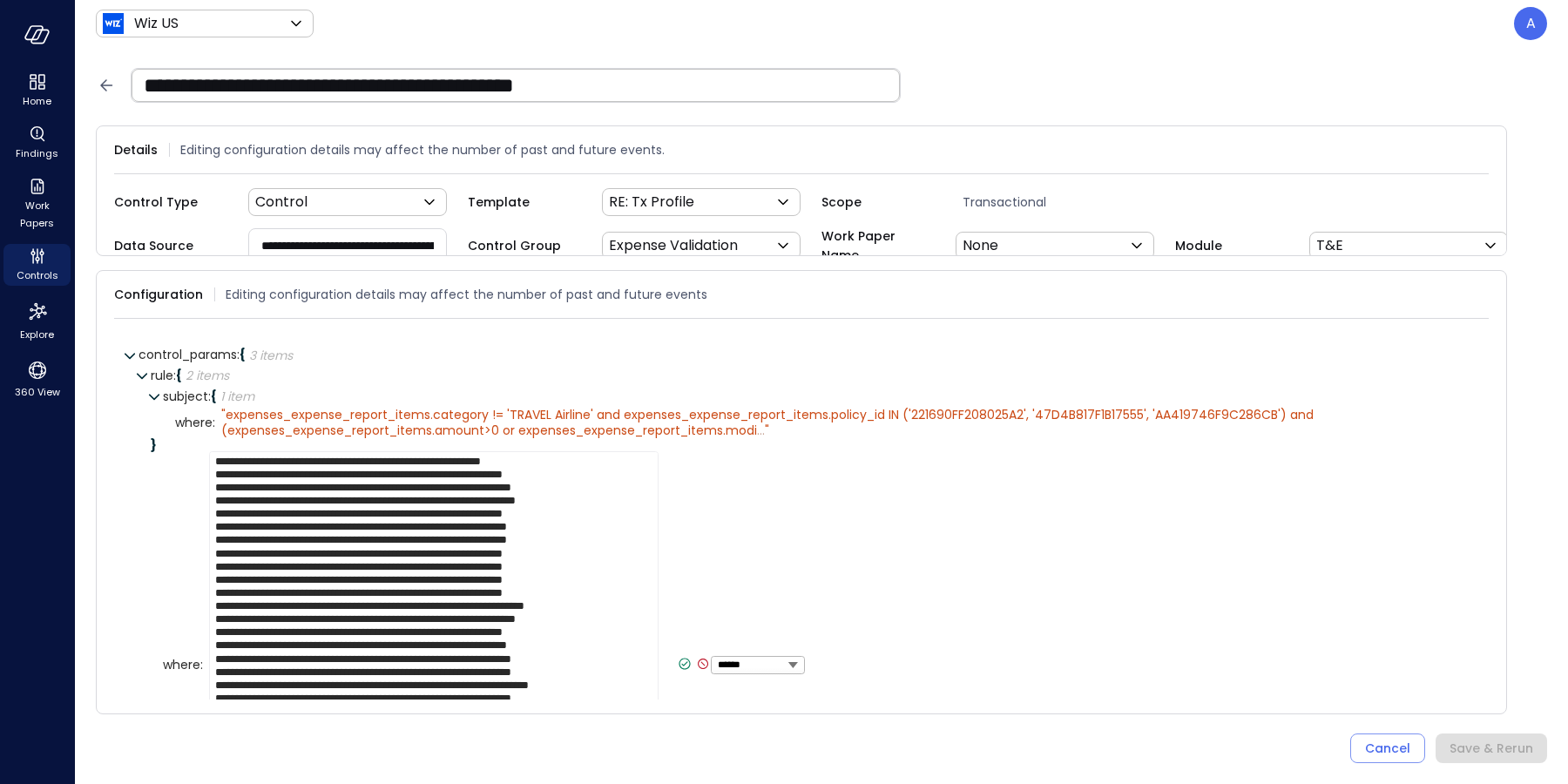
click at [217, 476] on textarea at bounding box center [434, 665] width 450 height 428
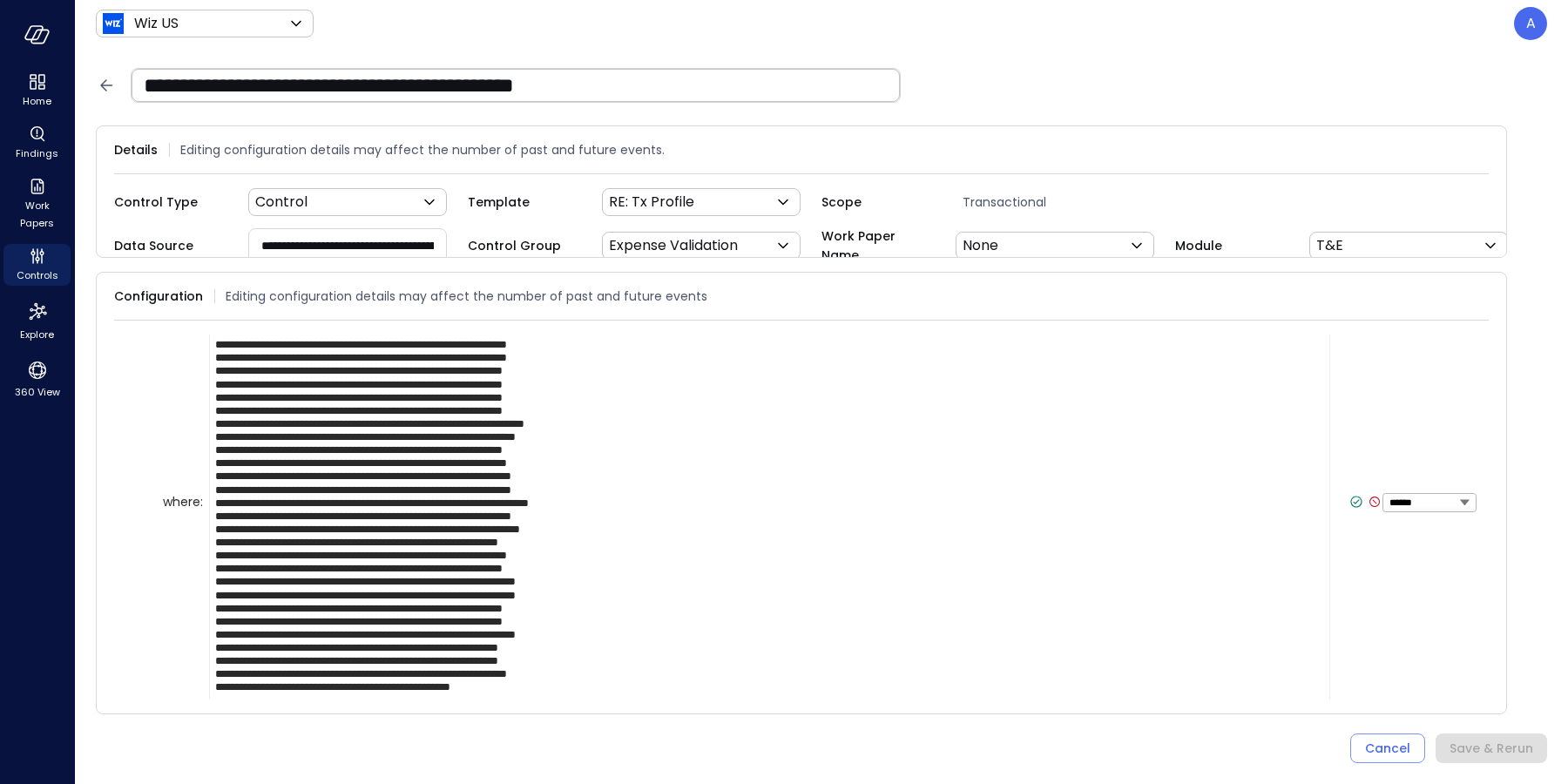
scroll to position [171, 0]
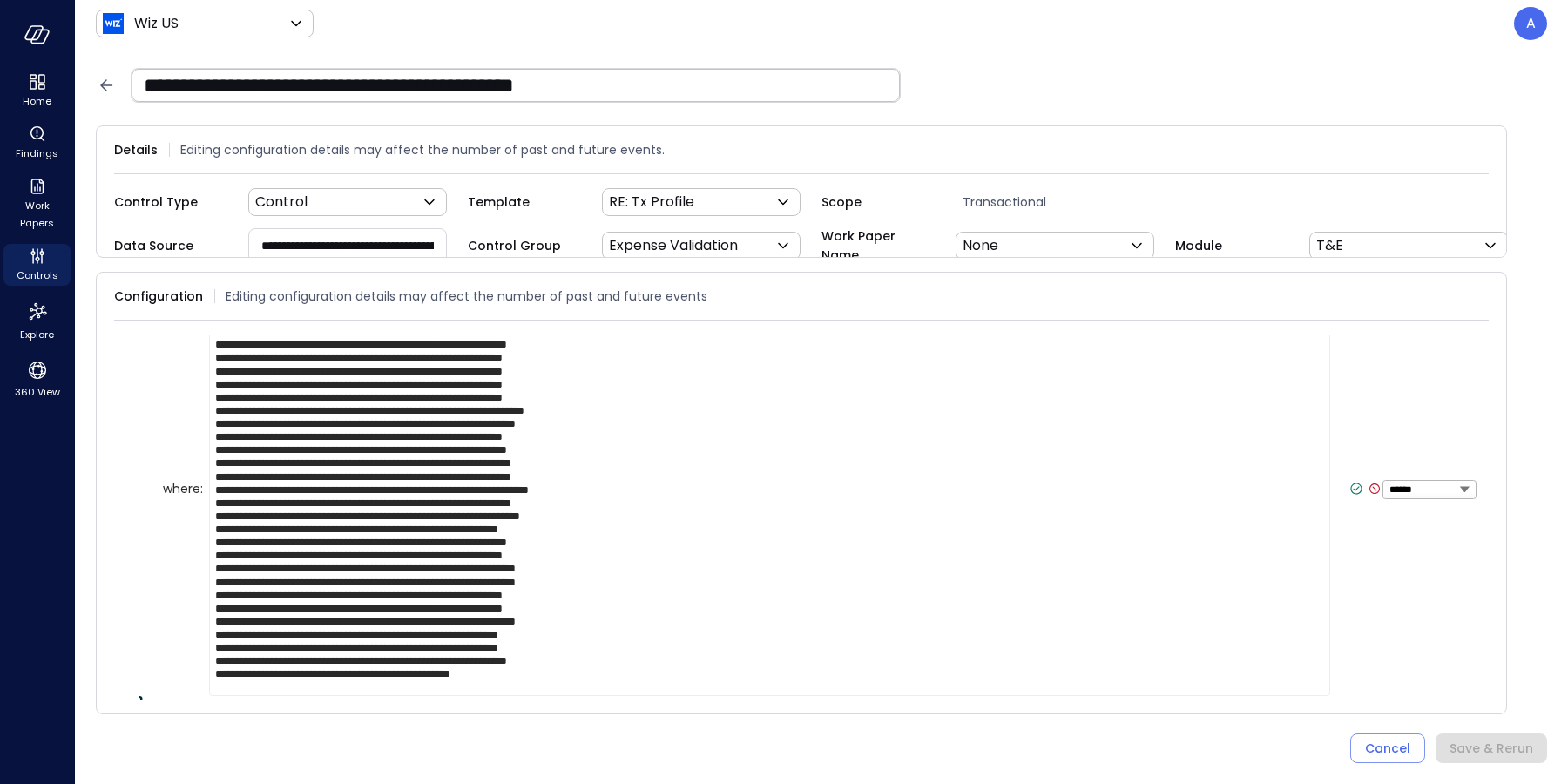
type textarea "**********"
click at [1354, 490] on icon at bounding box center [1356, 487] width 6 height 4
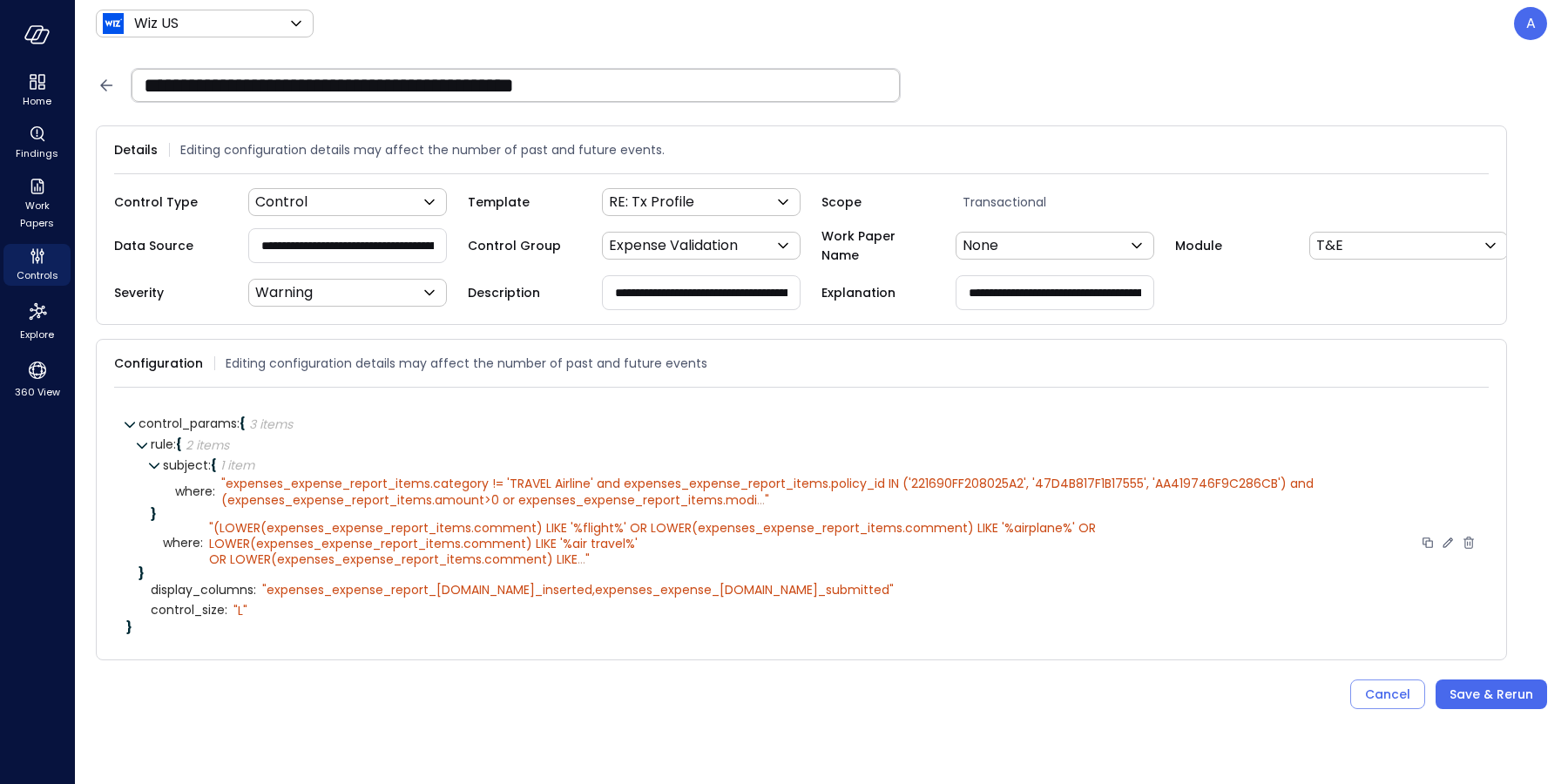
scroll to position [0, 0]
click at [1514, 704] on div "Save & Rerun" at bounding box center [1491, 694] width 84 height 22
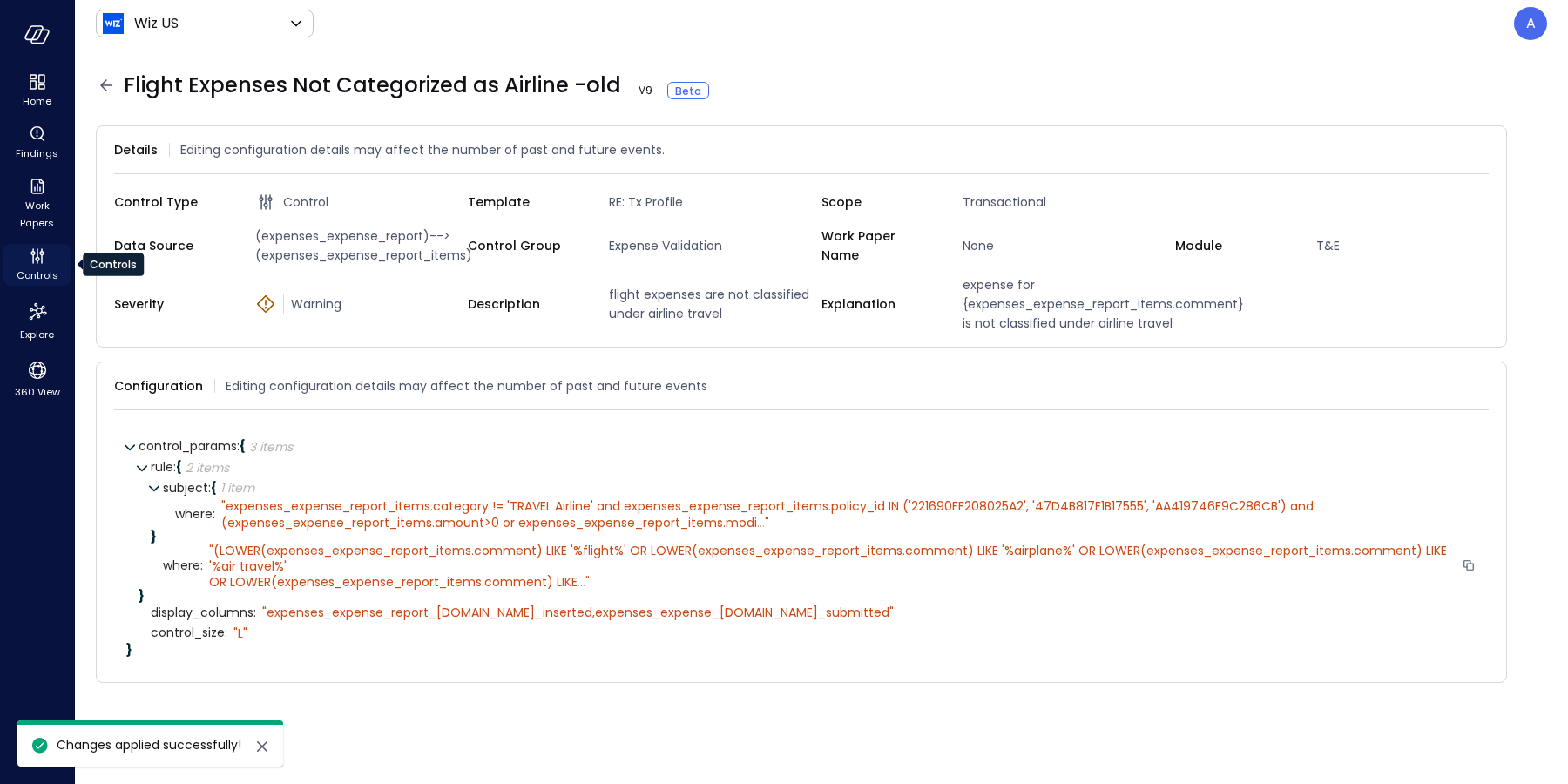
click at [32, 254] on icon "Controls" at bounding box center [32, 253] width 4 height 4
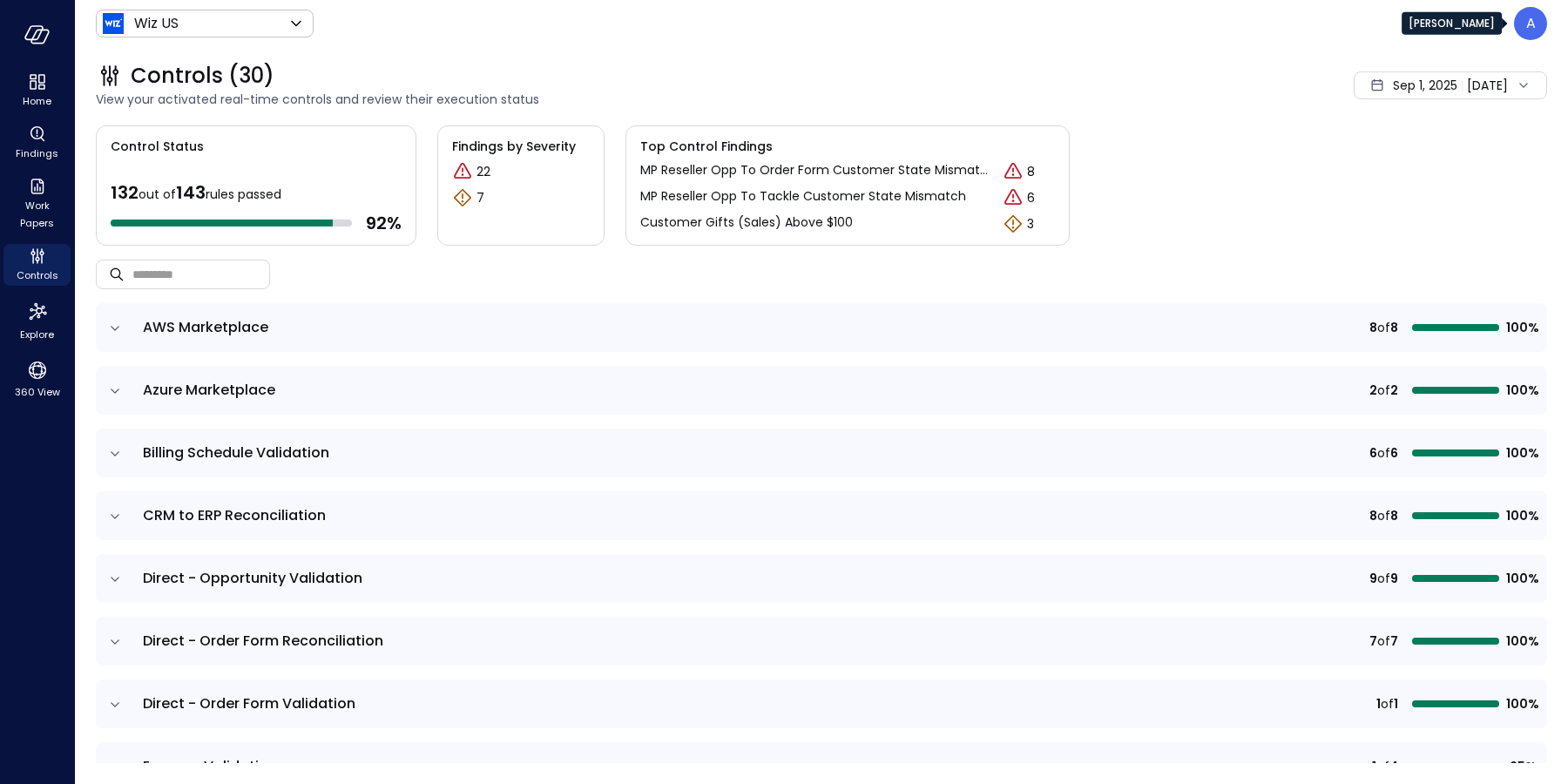
click at [1526, 28] on p "A" at bounding box center [1530, 24] width 10 height 21
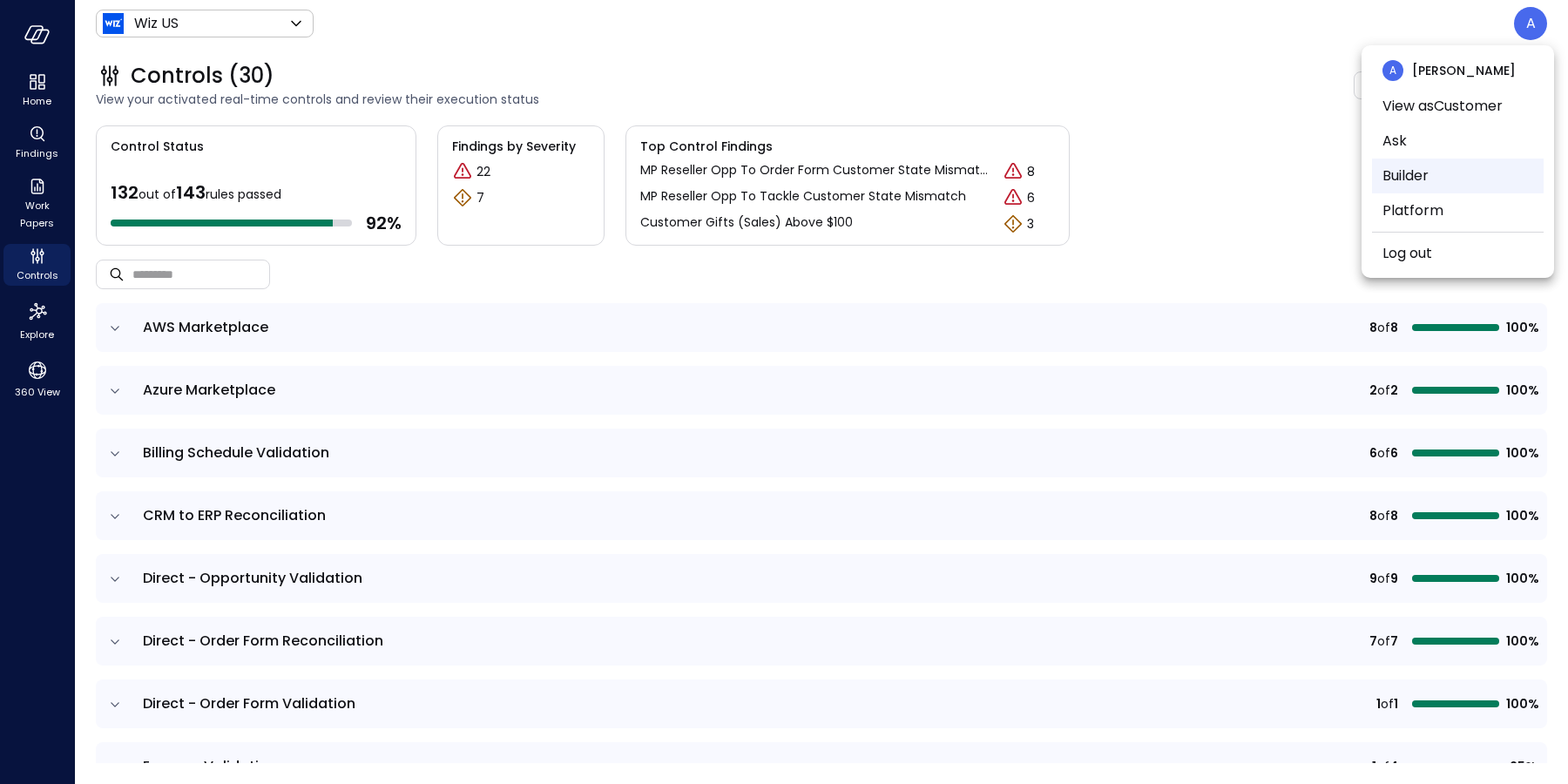
click at [1454, 173] on li "Builder" at bounding box center [1458, 176] width 172 height 35
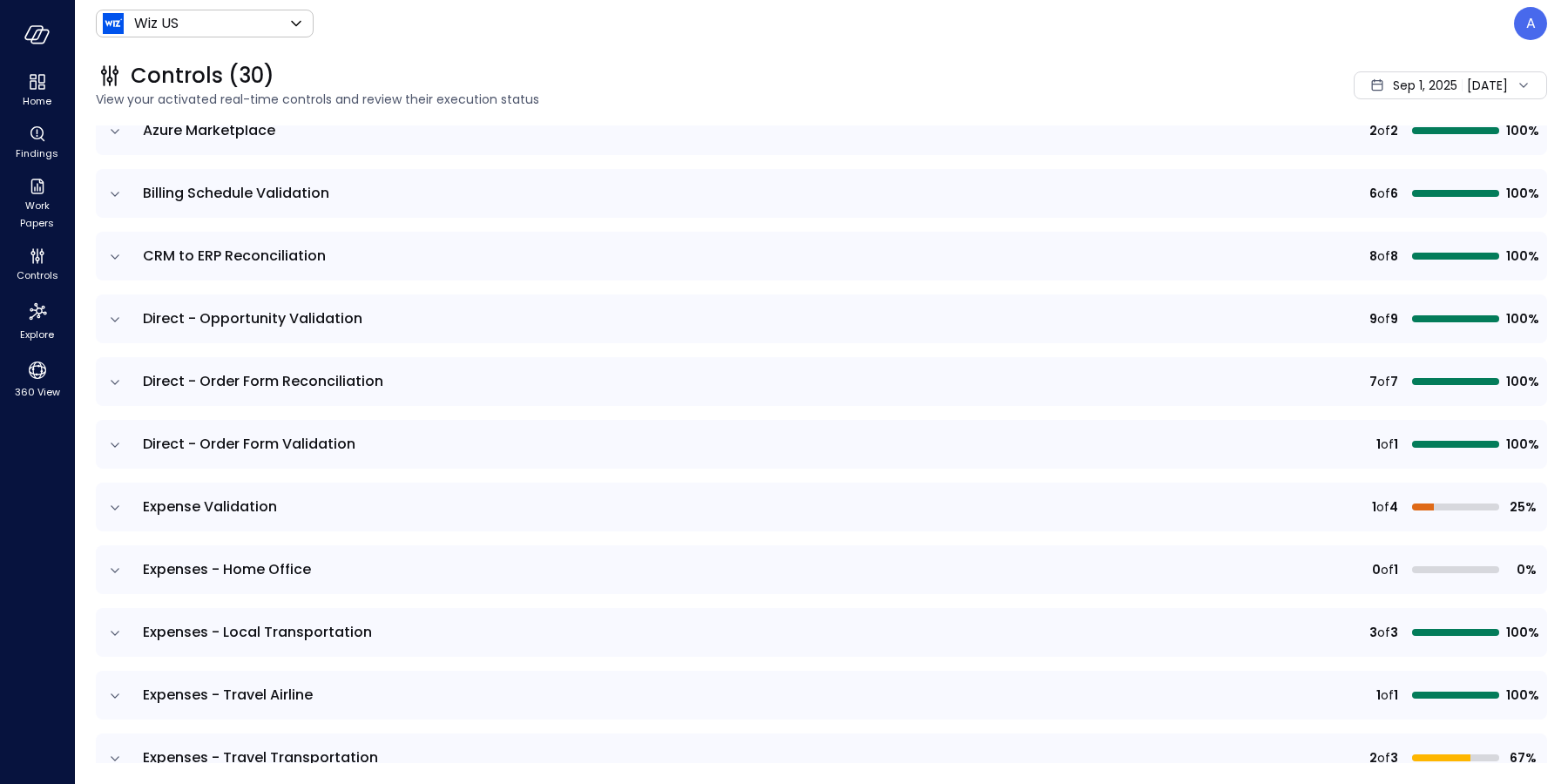
scroll to position [417, 0]
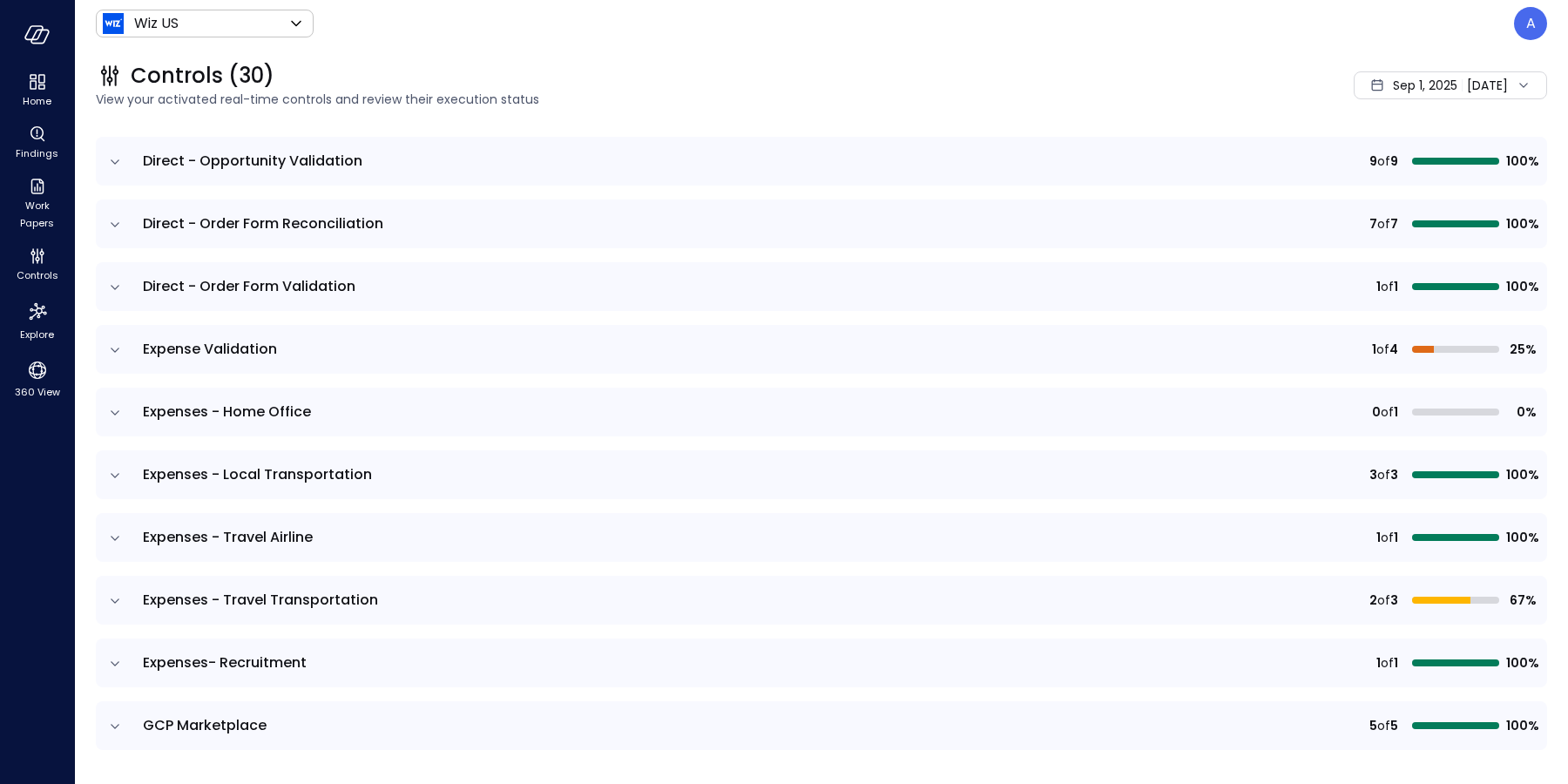
click at [108, 350] on td at bounding box center [114, 349] width 37 height 49
click at [115, 348] on icon "expand row" at bounding box center [115, 350] width 18 height 18
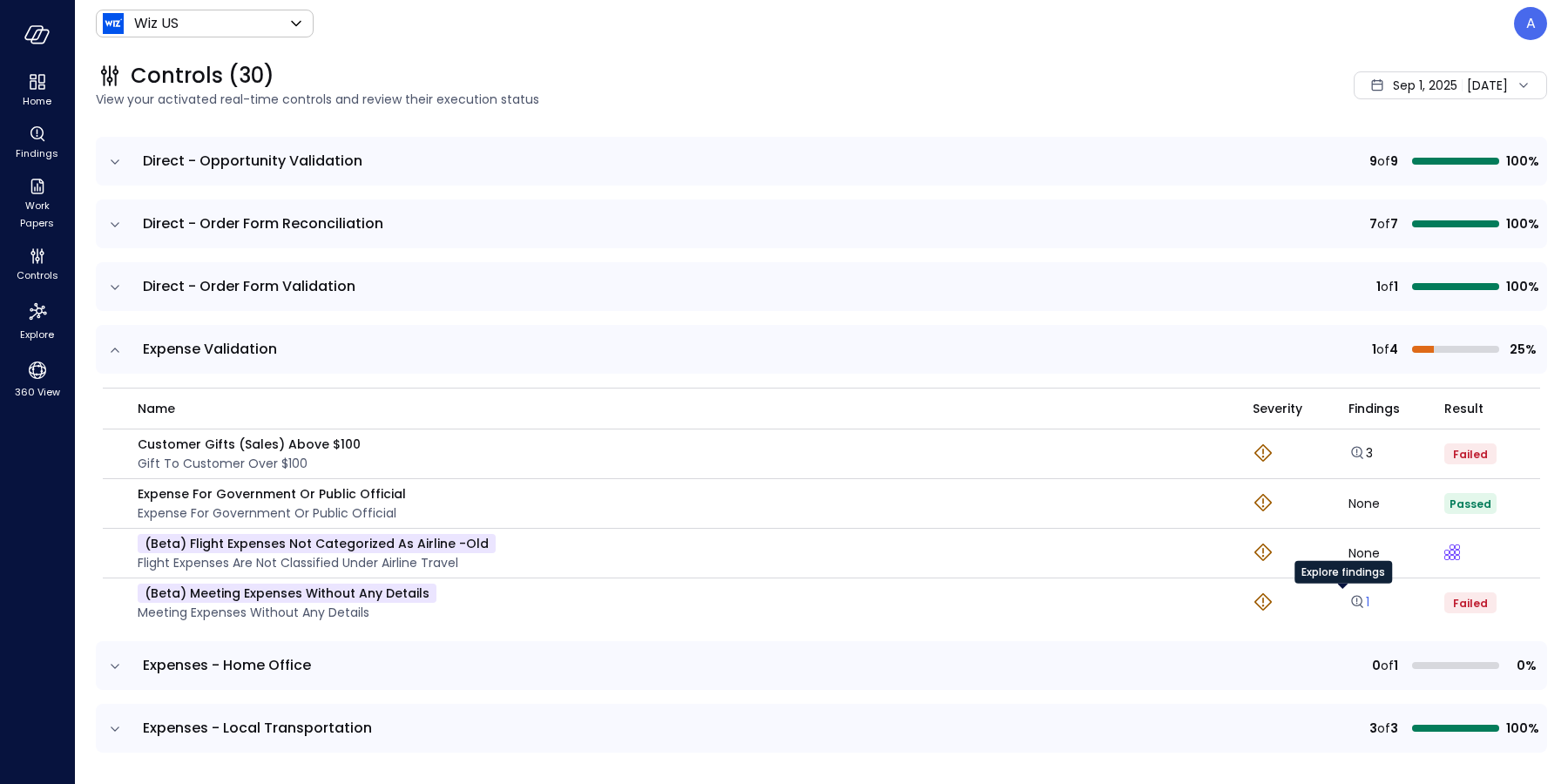
click at [1348, 599] on icon "Explore findings" at bounding box center [1357, 602] width 18 height 18
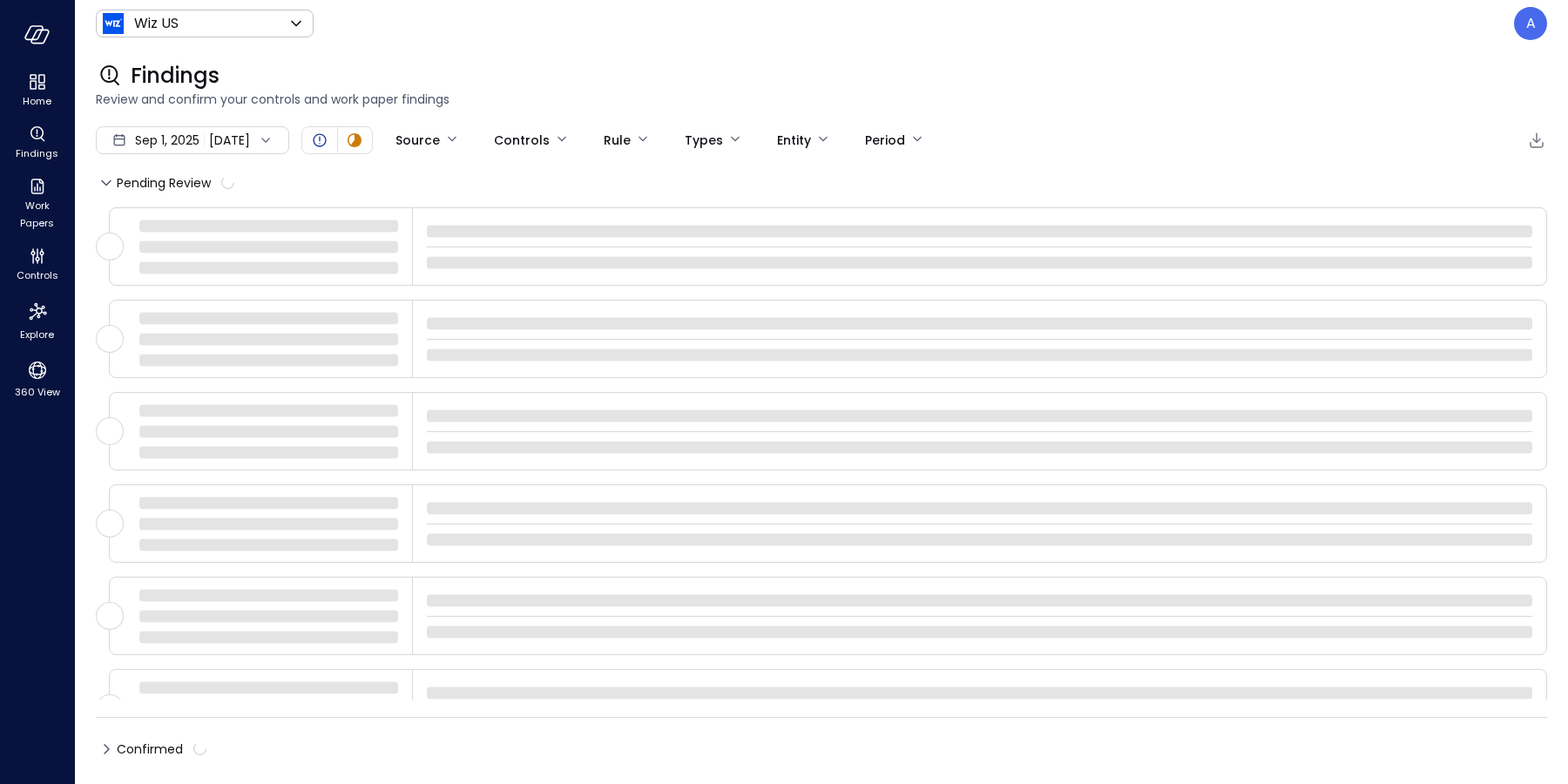
type input "****"
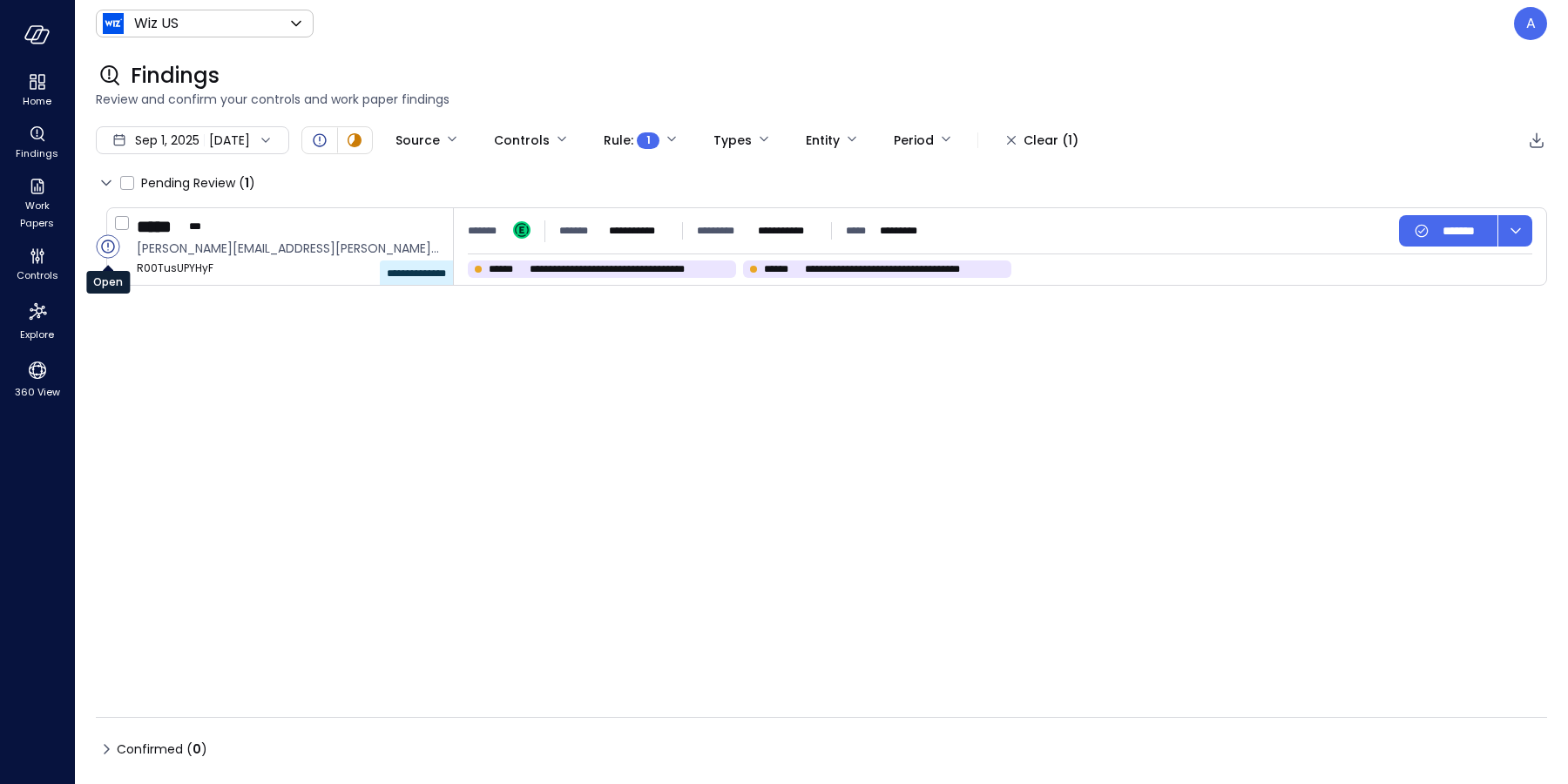
click at [105, 248] on circle "Open" at bounding box center [108, 247] width 23 height 23
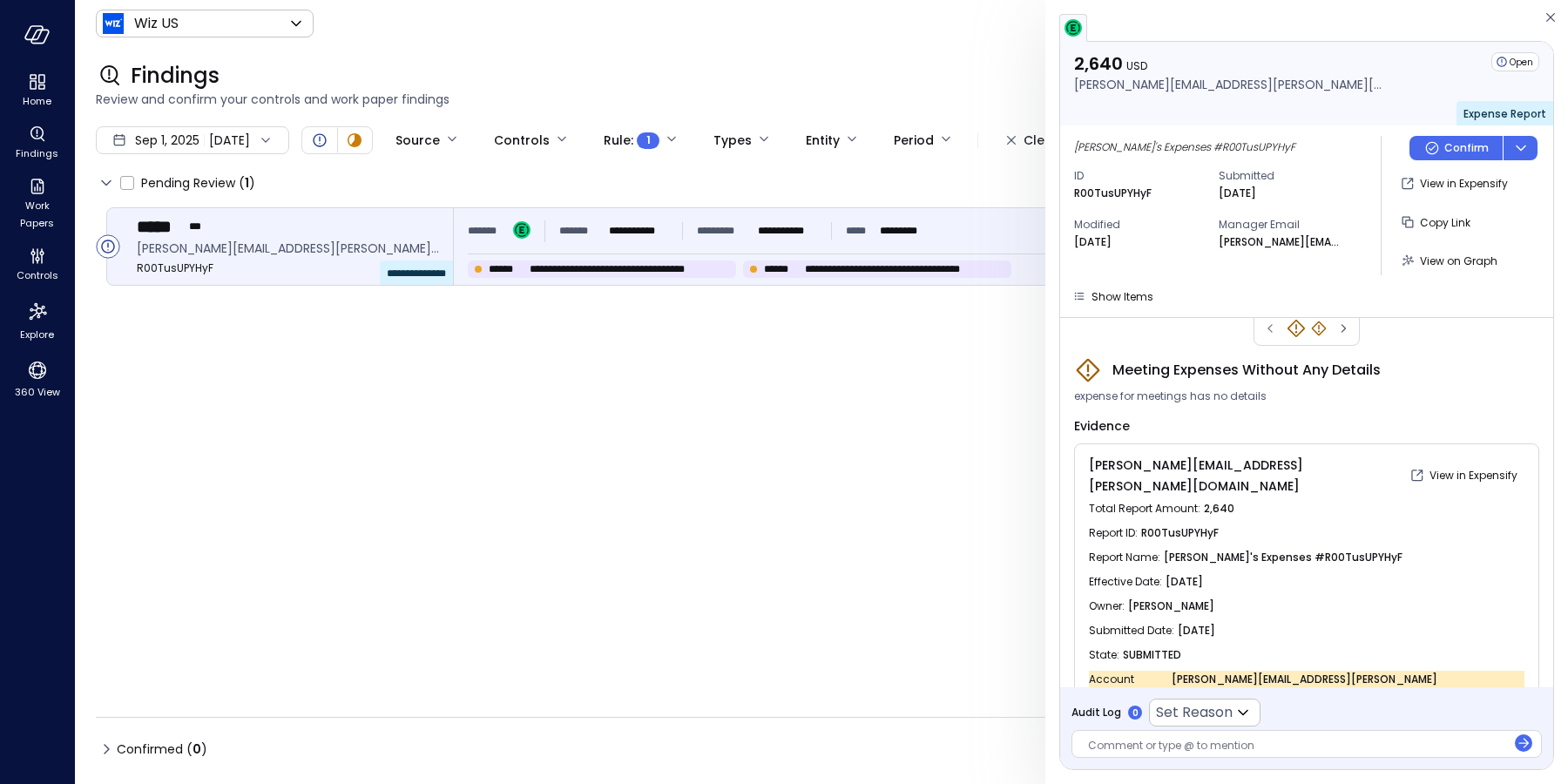
scroll to position [35, 0]
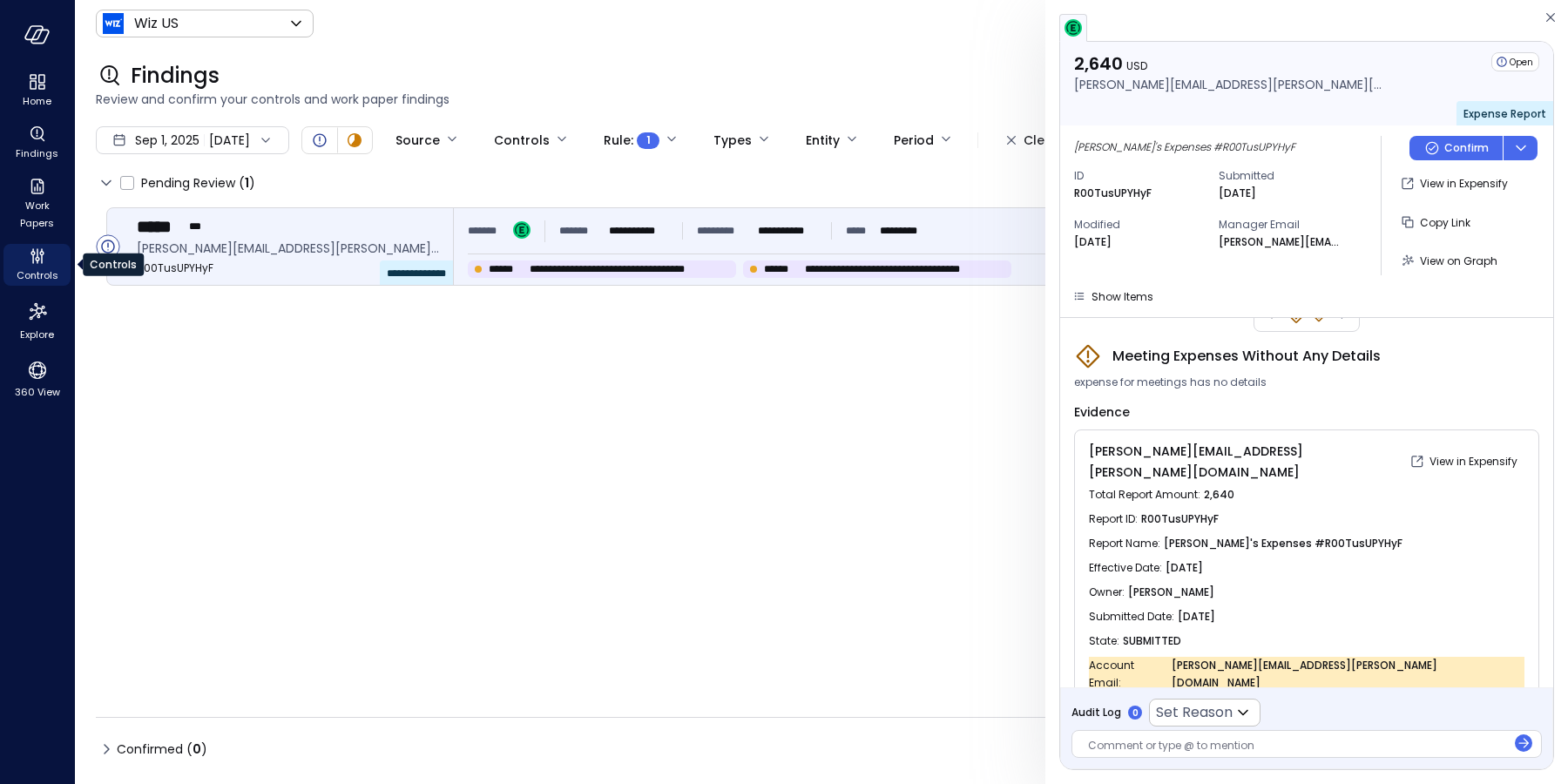
click at [38, 272] on span "Controls" at bounding box center [38, 276] width 42 height 18
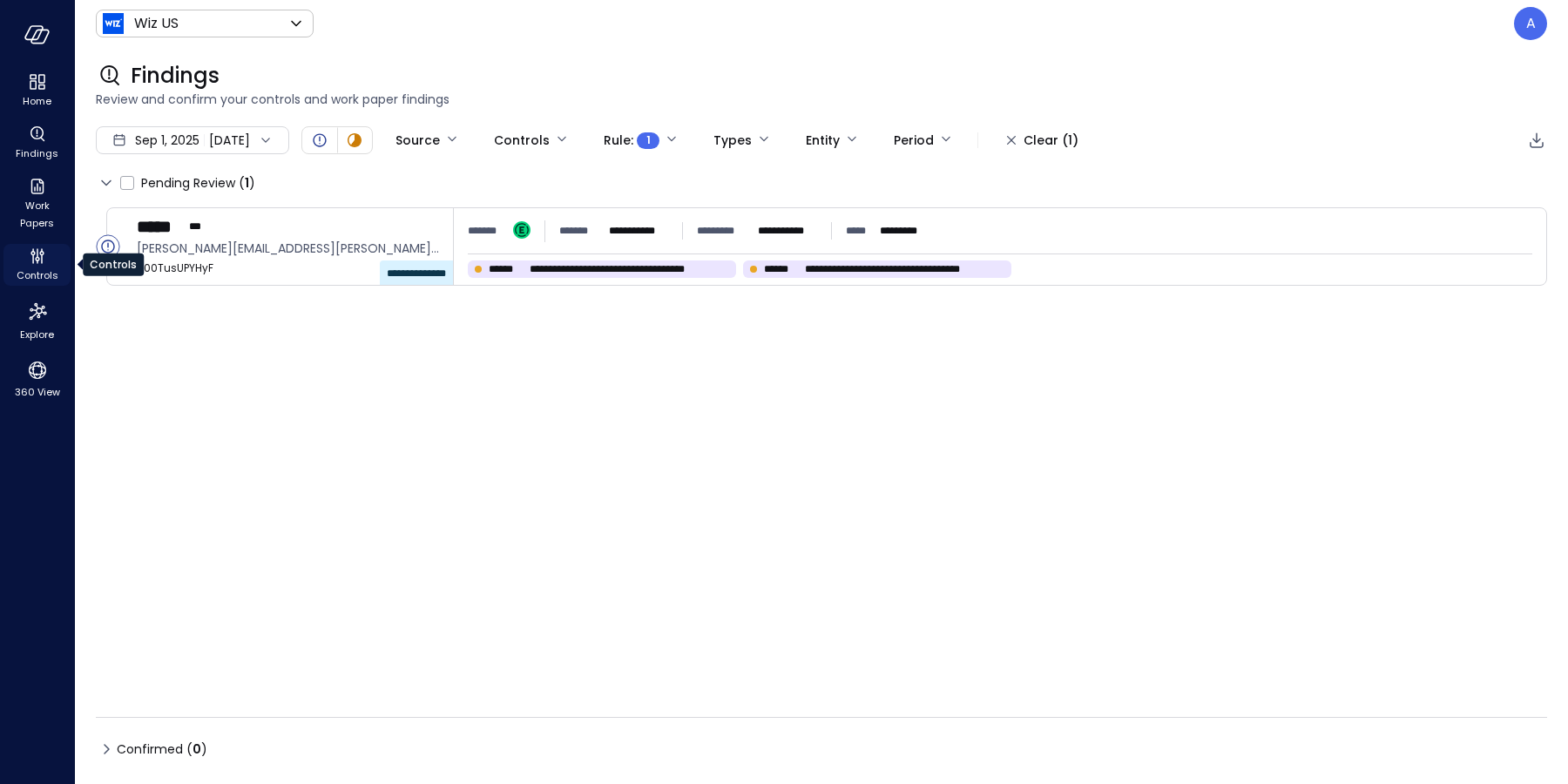
click at [48, 273] on span "Controls" at bounding box center [38, 276] width 42 height 18
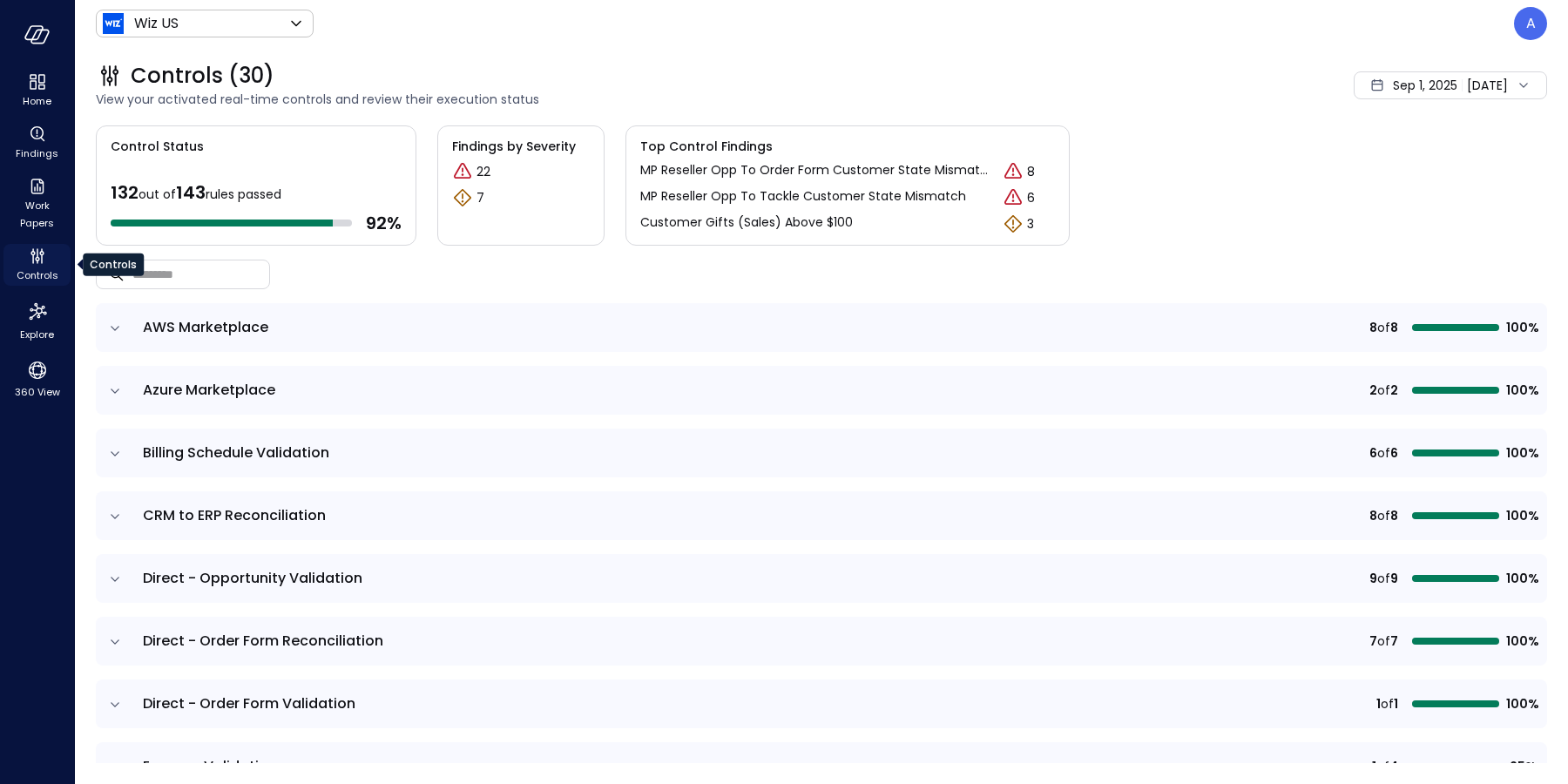
click at [38, 268] on span "Controls" at bounding box center [38, 276] width 42 height 18
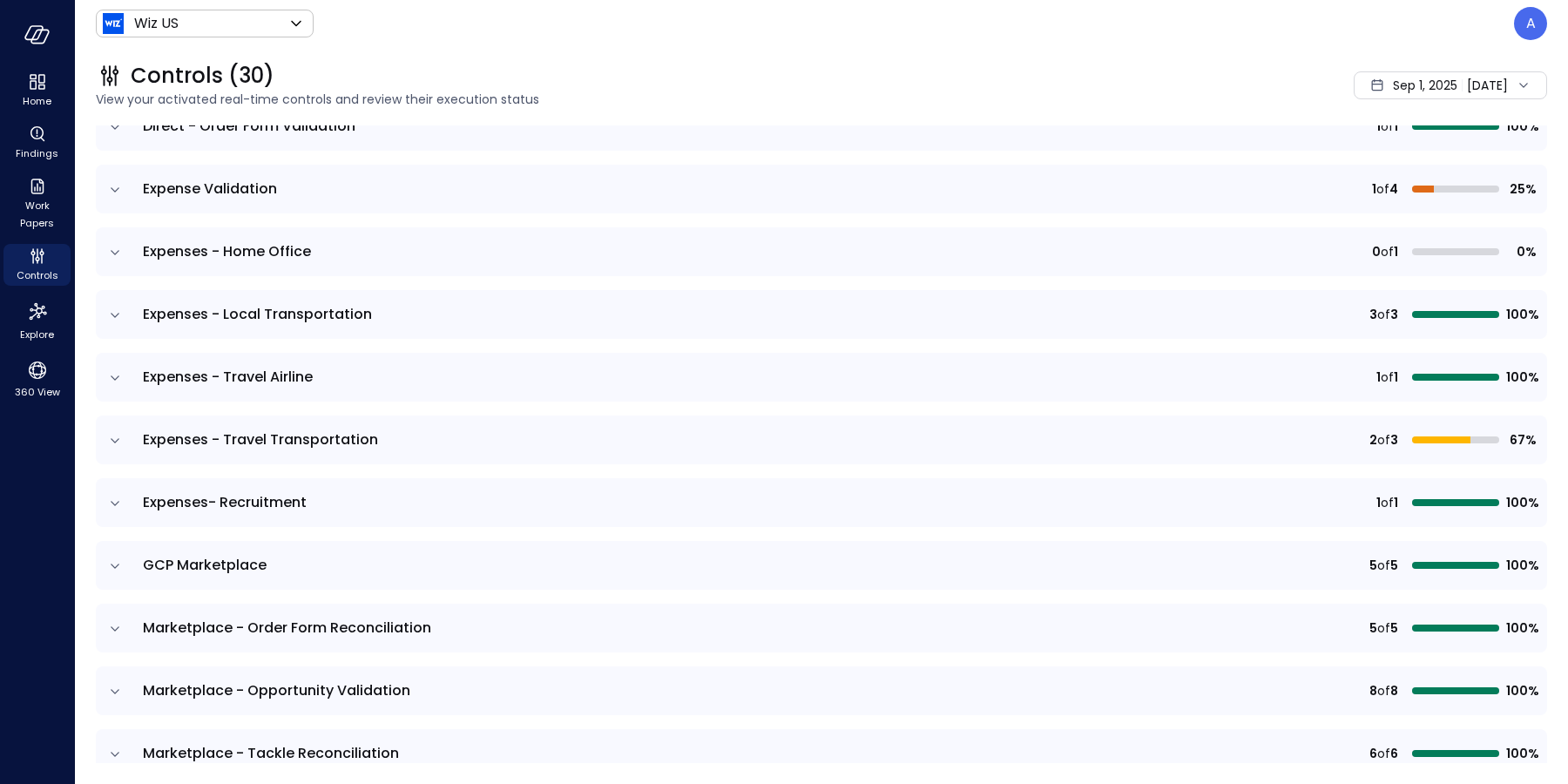
scroll to position [562, 0]
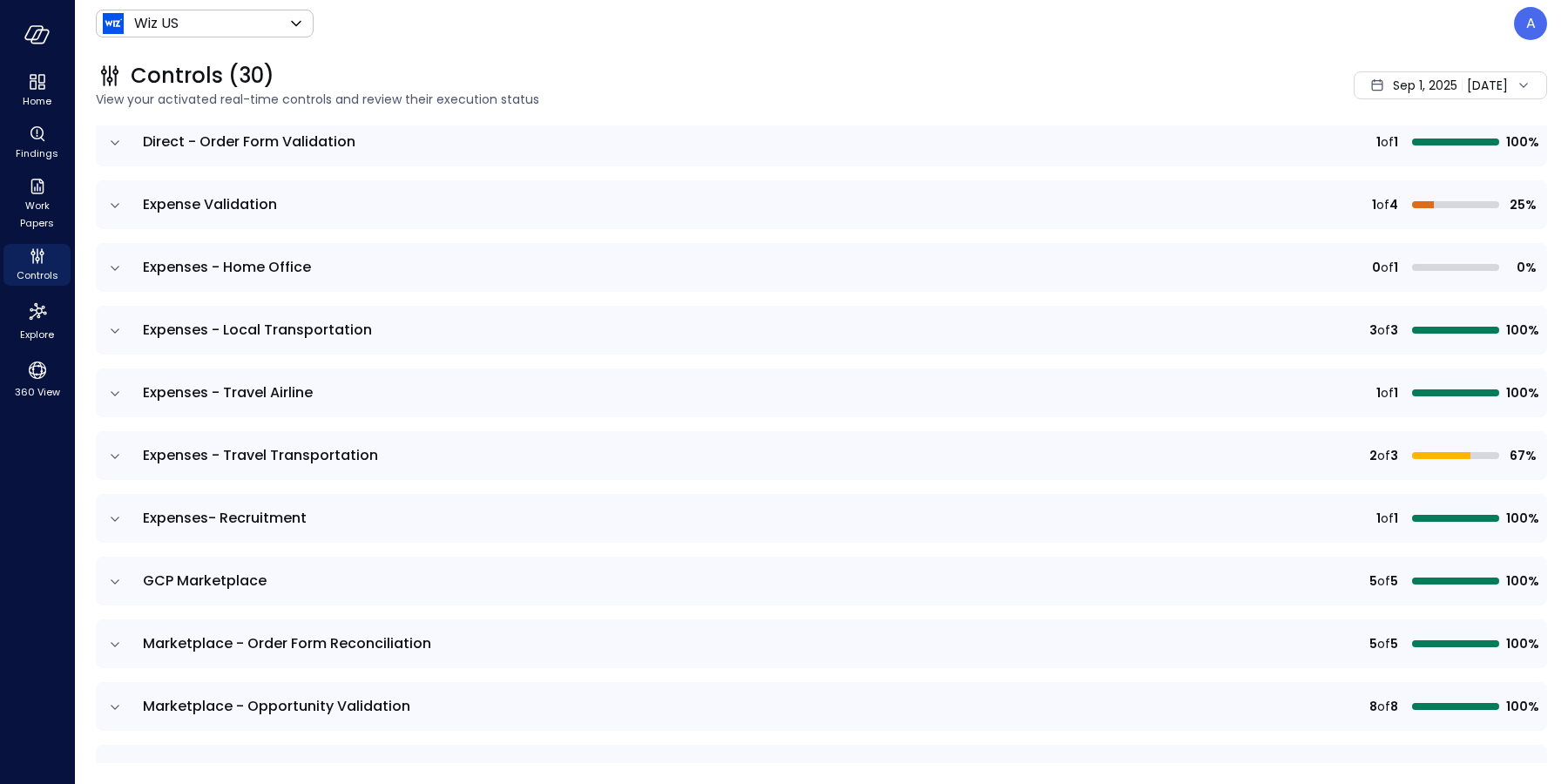
click at [116, 209] on icon "expand row" at bounding box center [115, 206] width 18 height 18
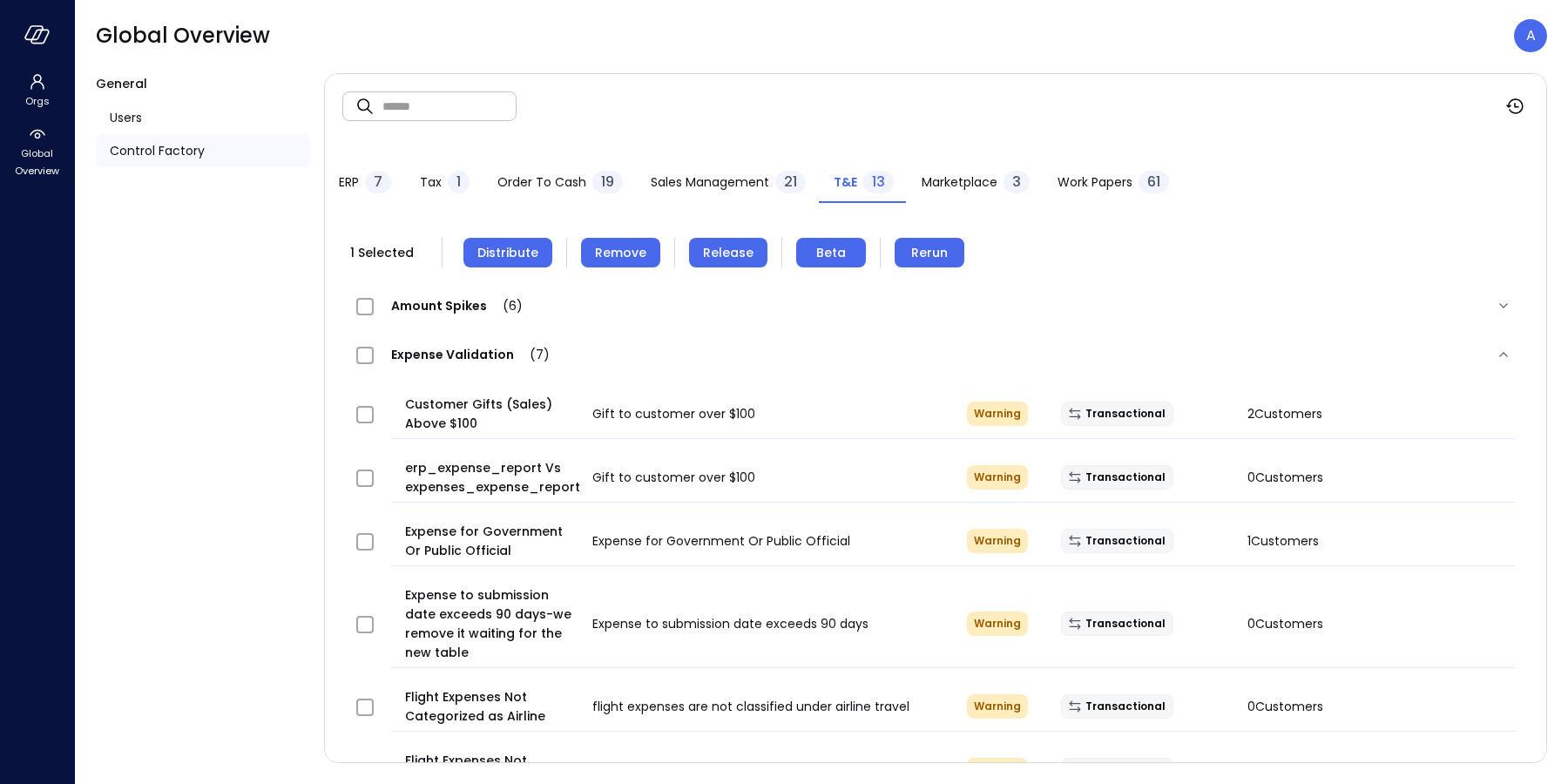
scroll to position [153, 0]
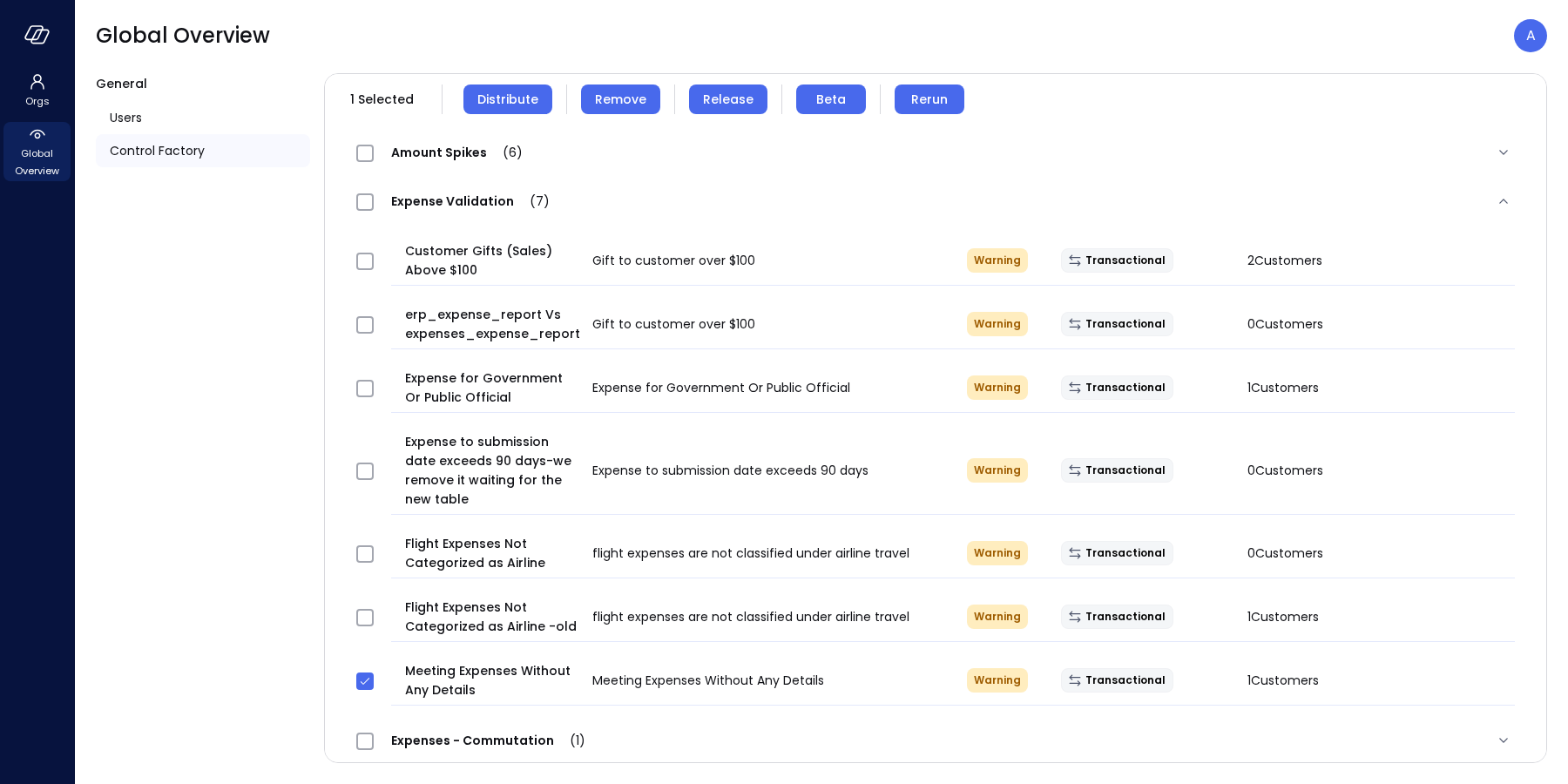
click at [44, 163] on span "Global Overview" at bounding box center [37, 162] width 53 height 35
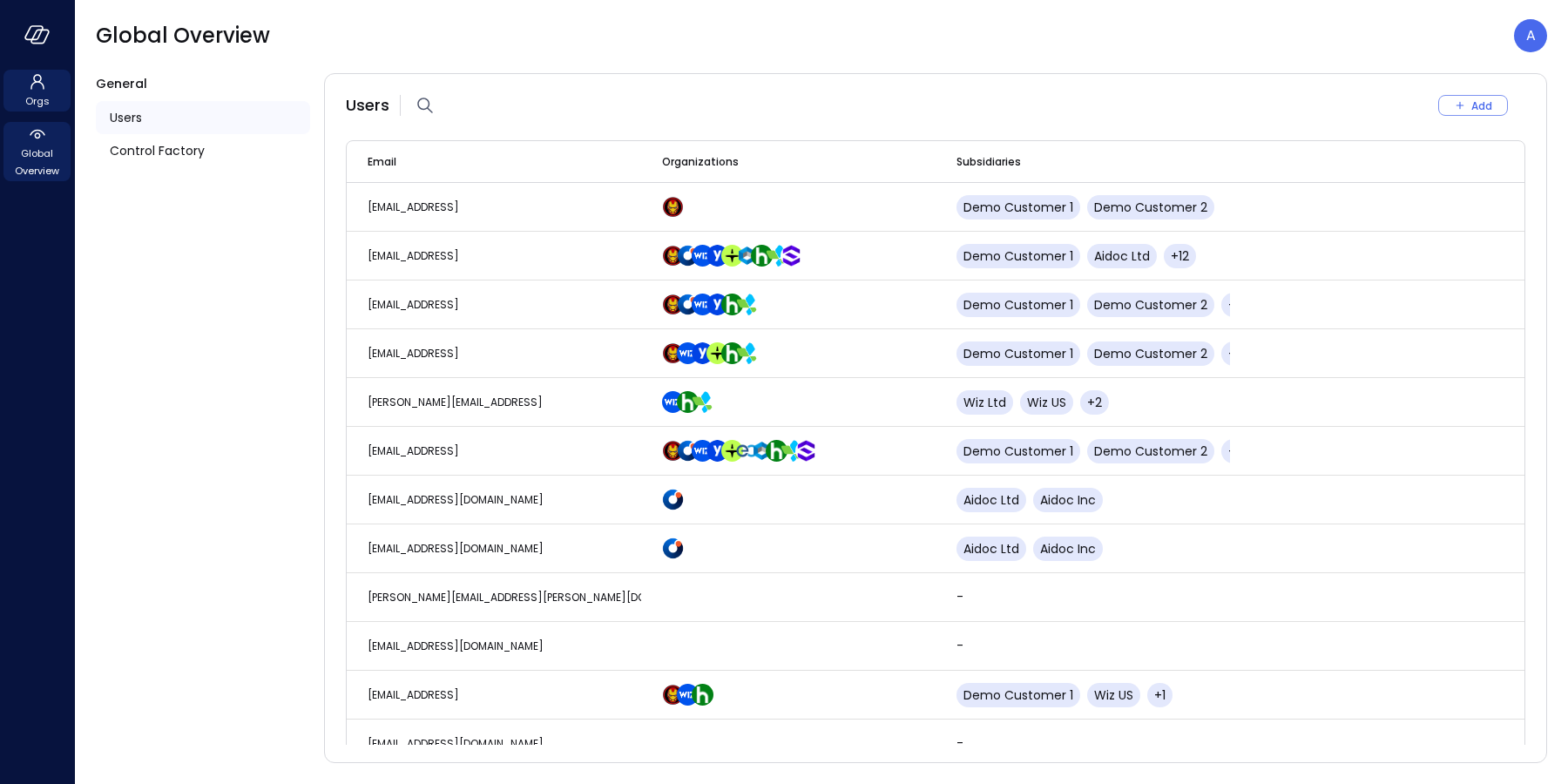
click at [38, 96] on span "Orgs" at bounding box center [38, 102] width 24 height 18
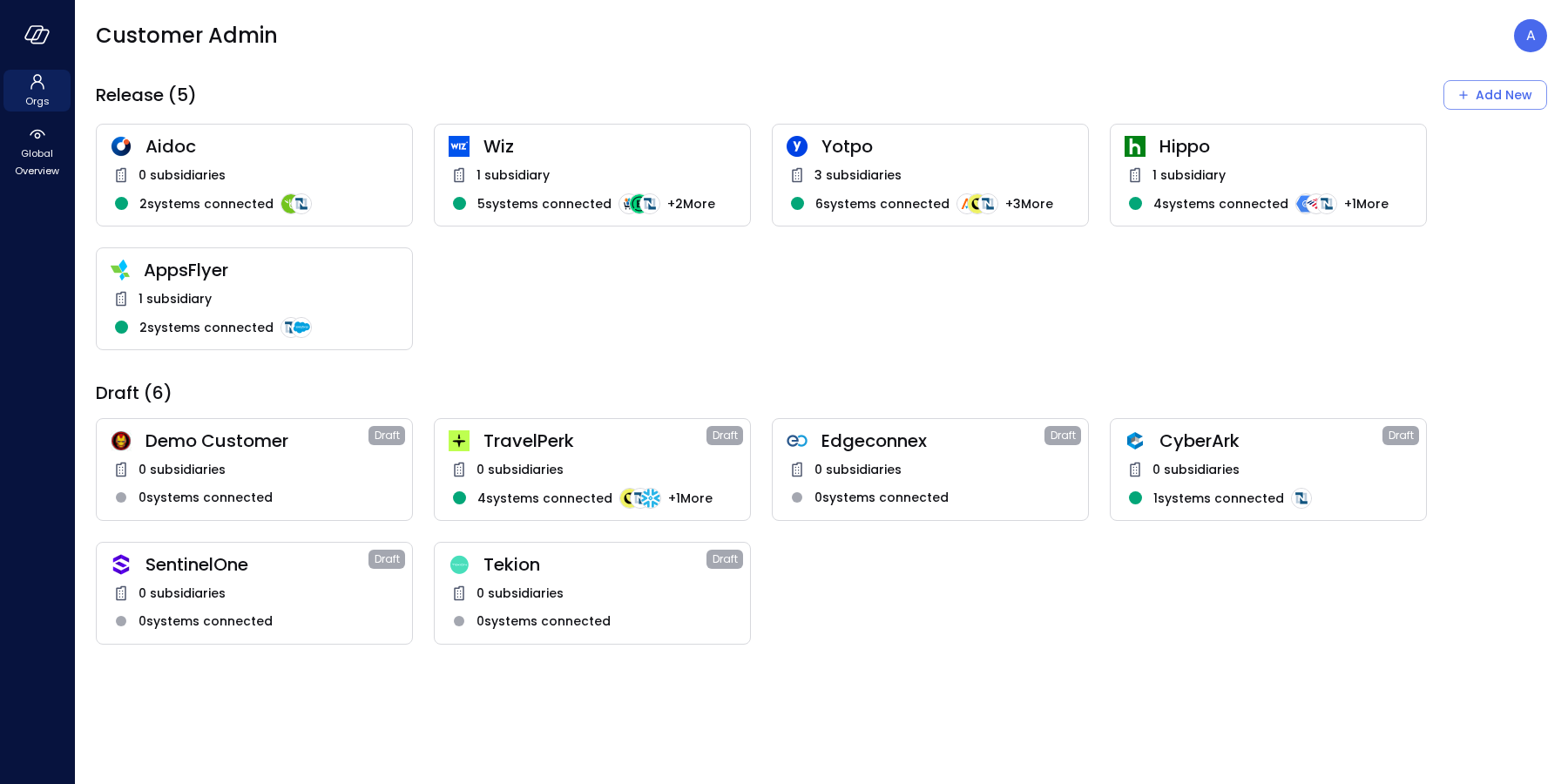
click at [262, 296] on div "1 subsidiary" at bounding box center [254, 298] width 287 height 21
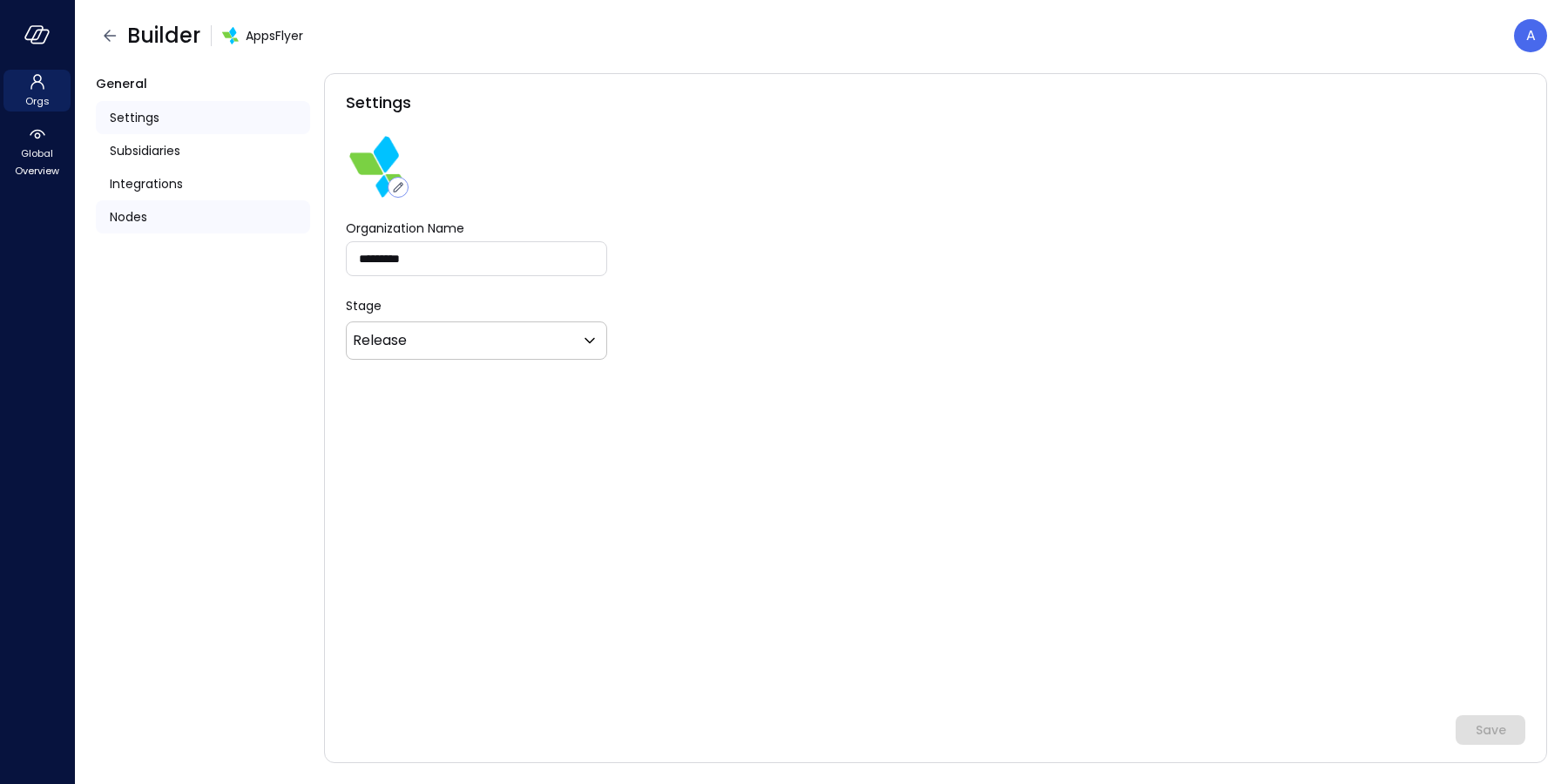
click at [122, 214] on span "Nodes" at bounding box center [128, 217] width 38 height 19
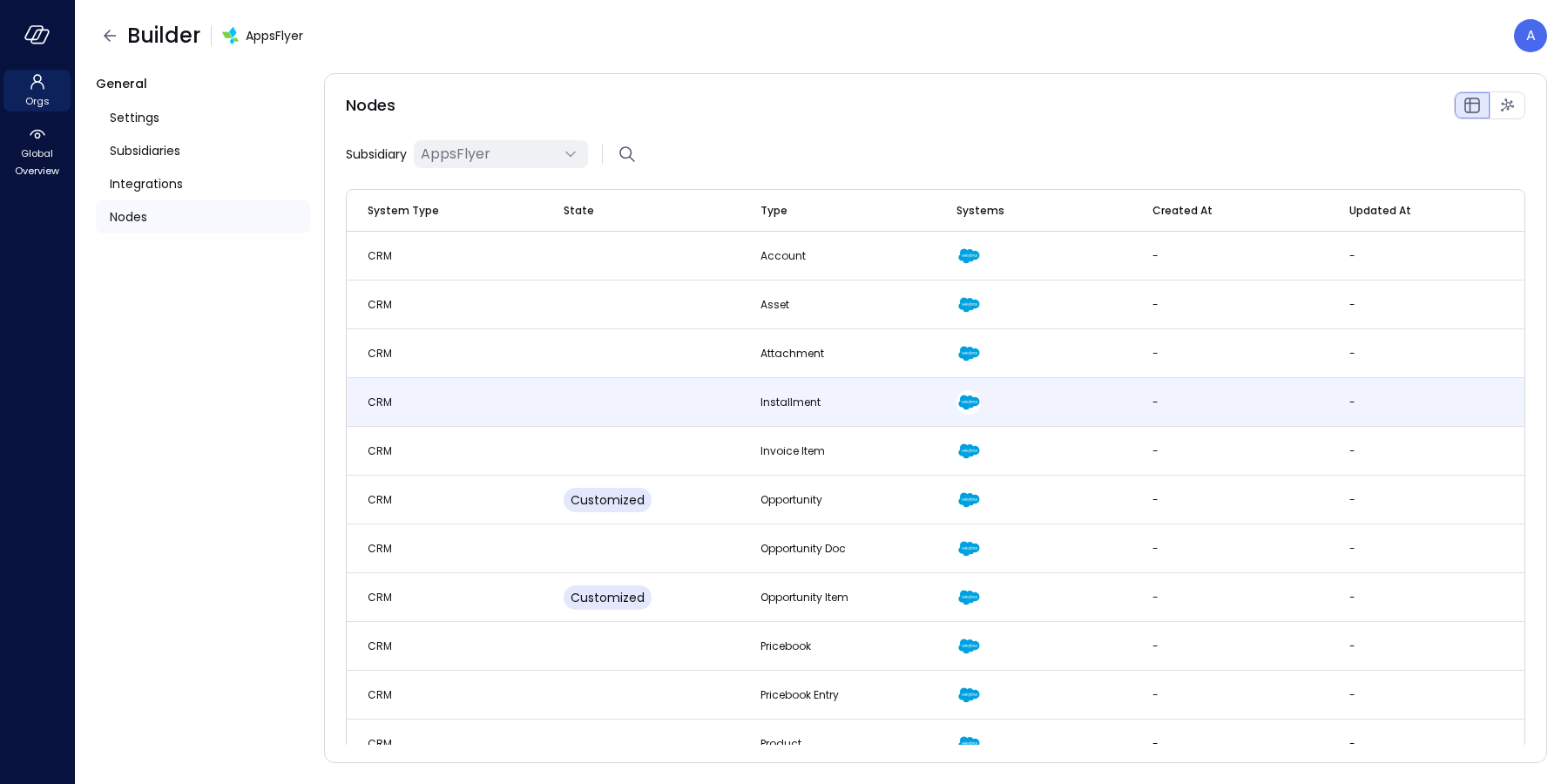
scroll to position [199, 0]
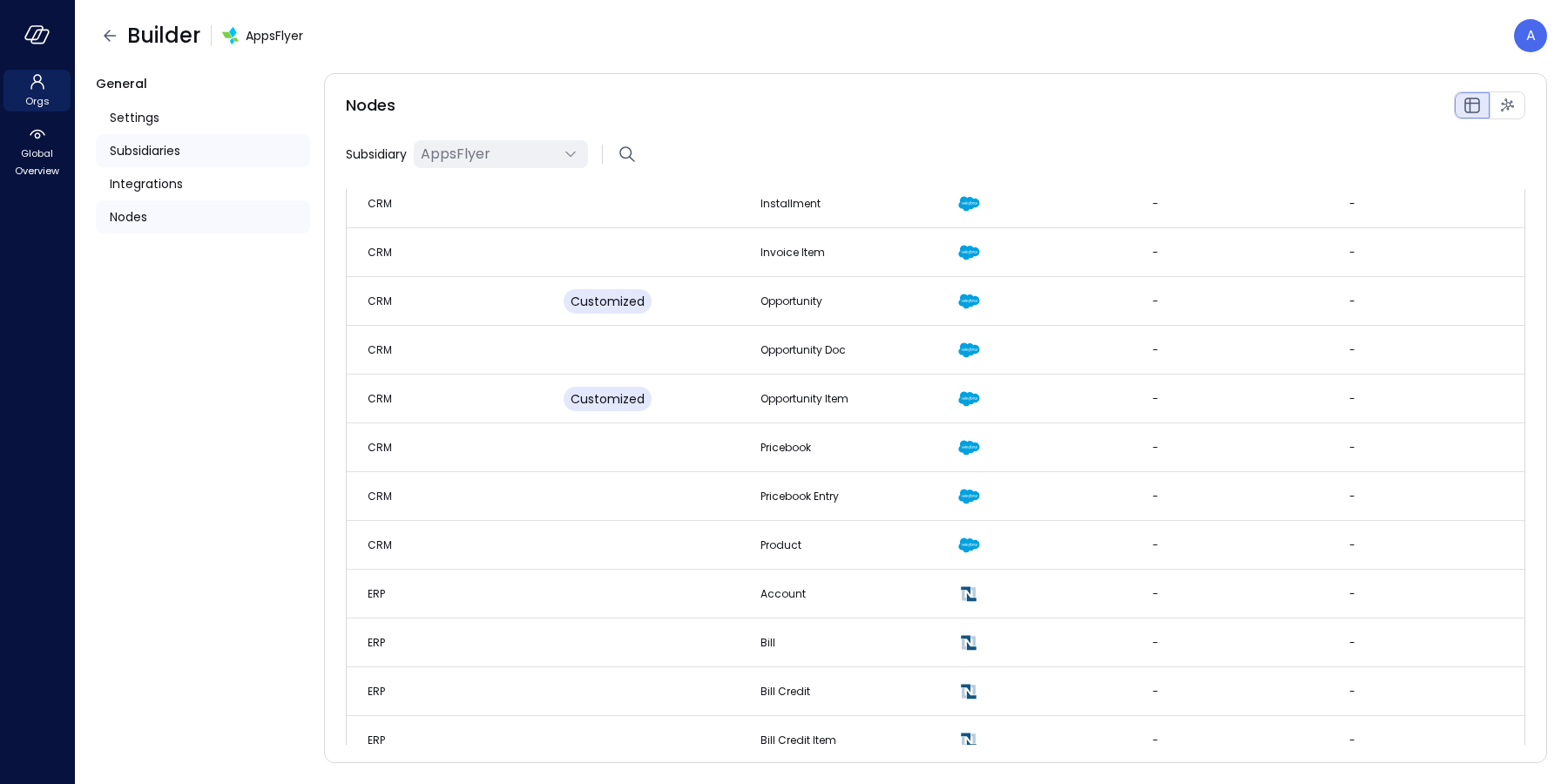
click at [222, 147] on div "Subsidiaries" at bounding box center [202, 150] width 214 height 33
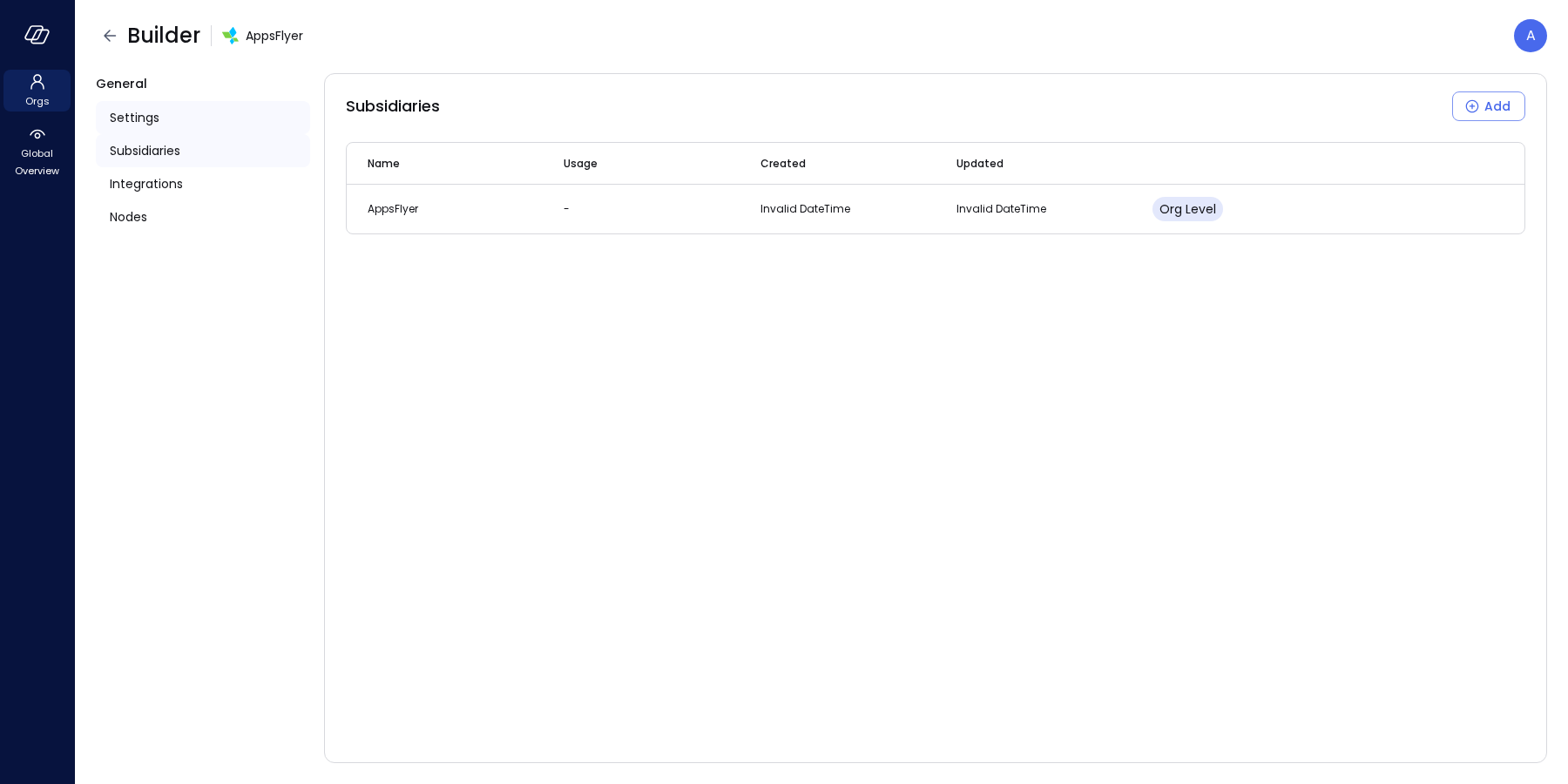
click at [187, 111] on div "Settings" at bounding box center [202, 117] width 214 height 33
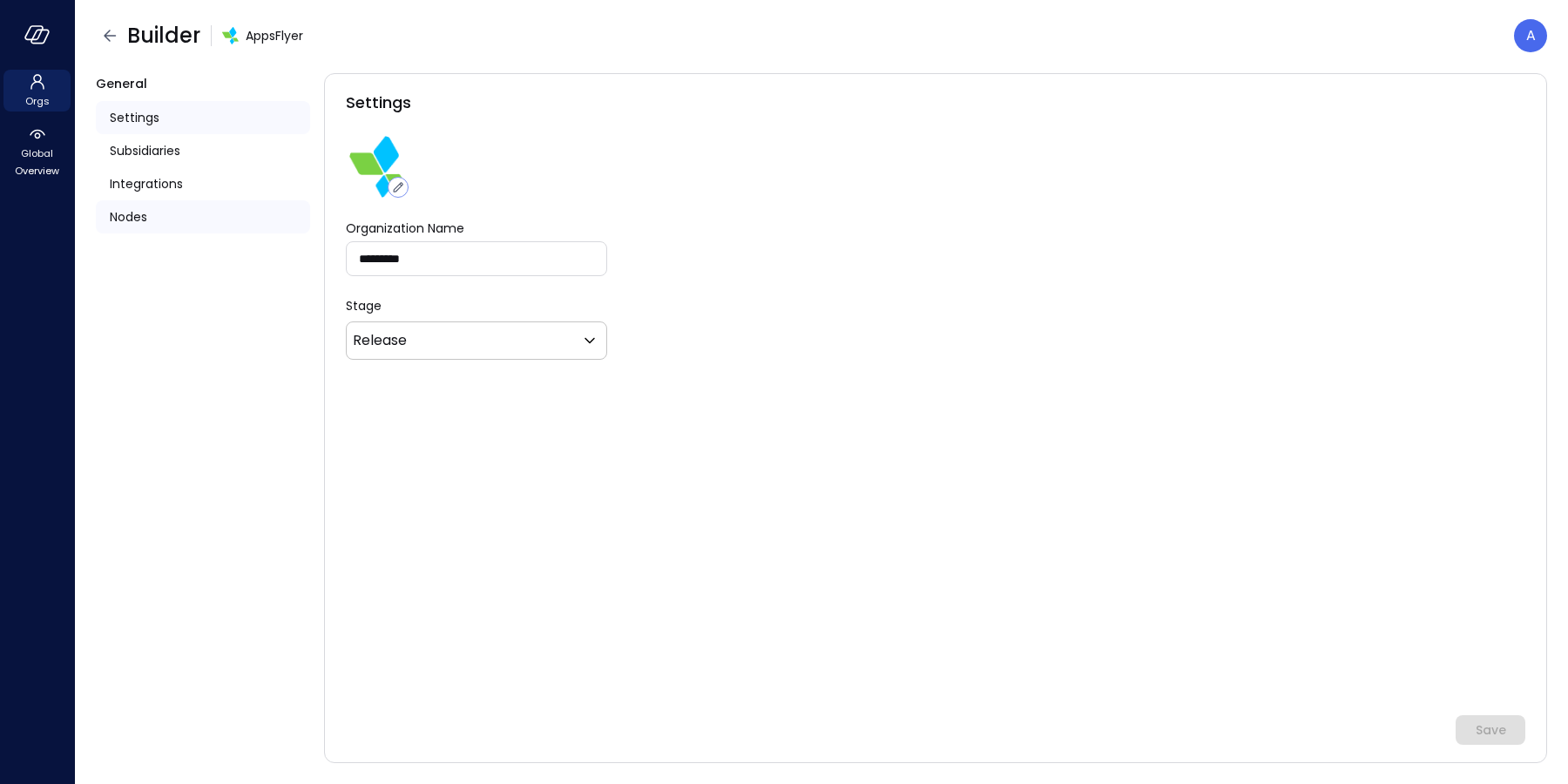
click at [170, 206] on div "Nodes" at bounding box center [202, 217] width 214 height 33
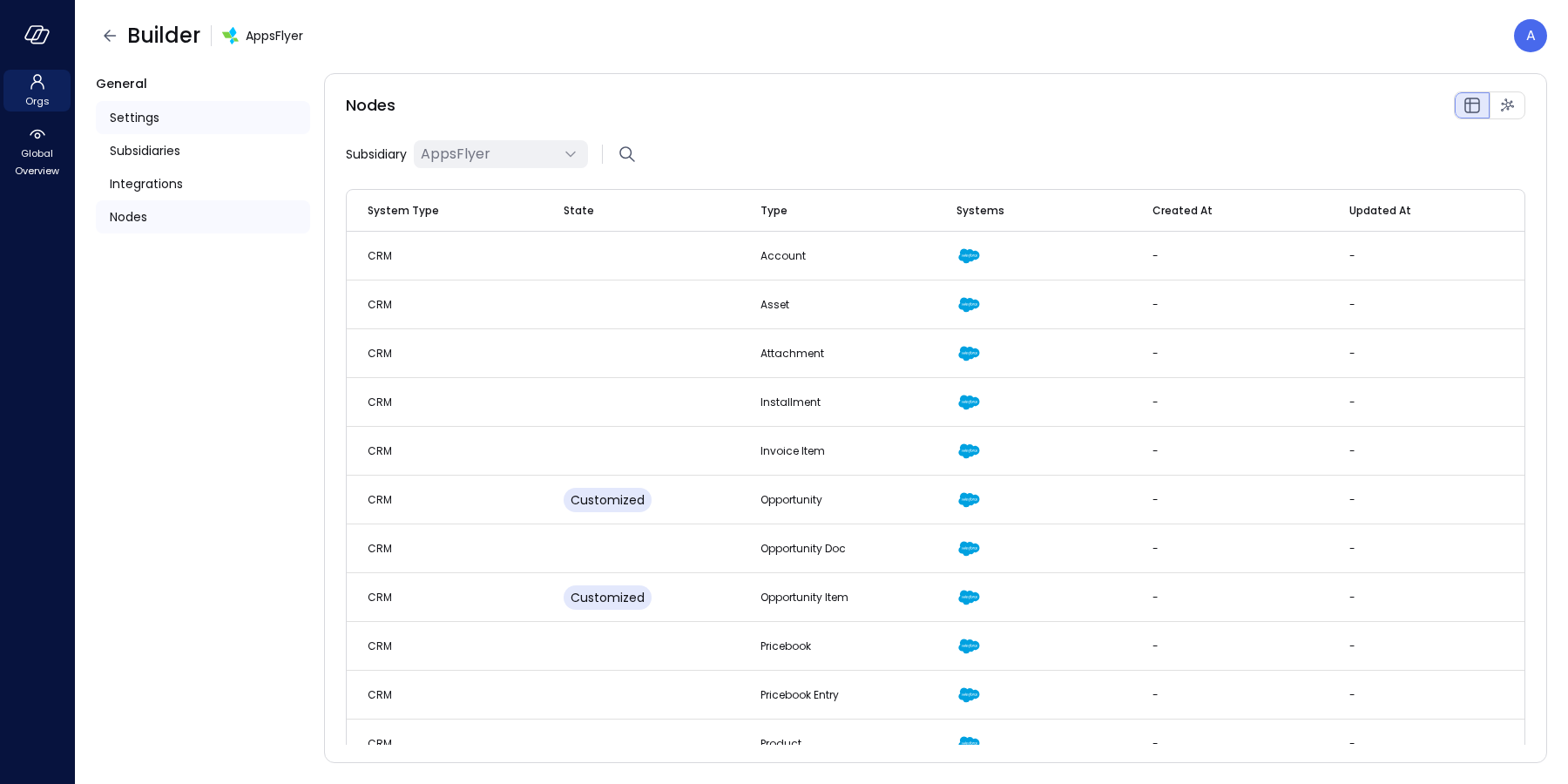
click at [211, 119] on div "Settings" at bounding box center [202, 117] width 214 height 33
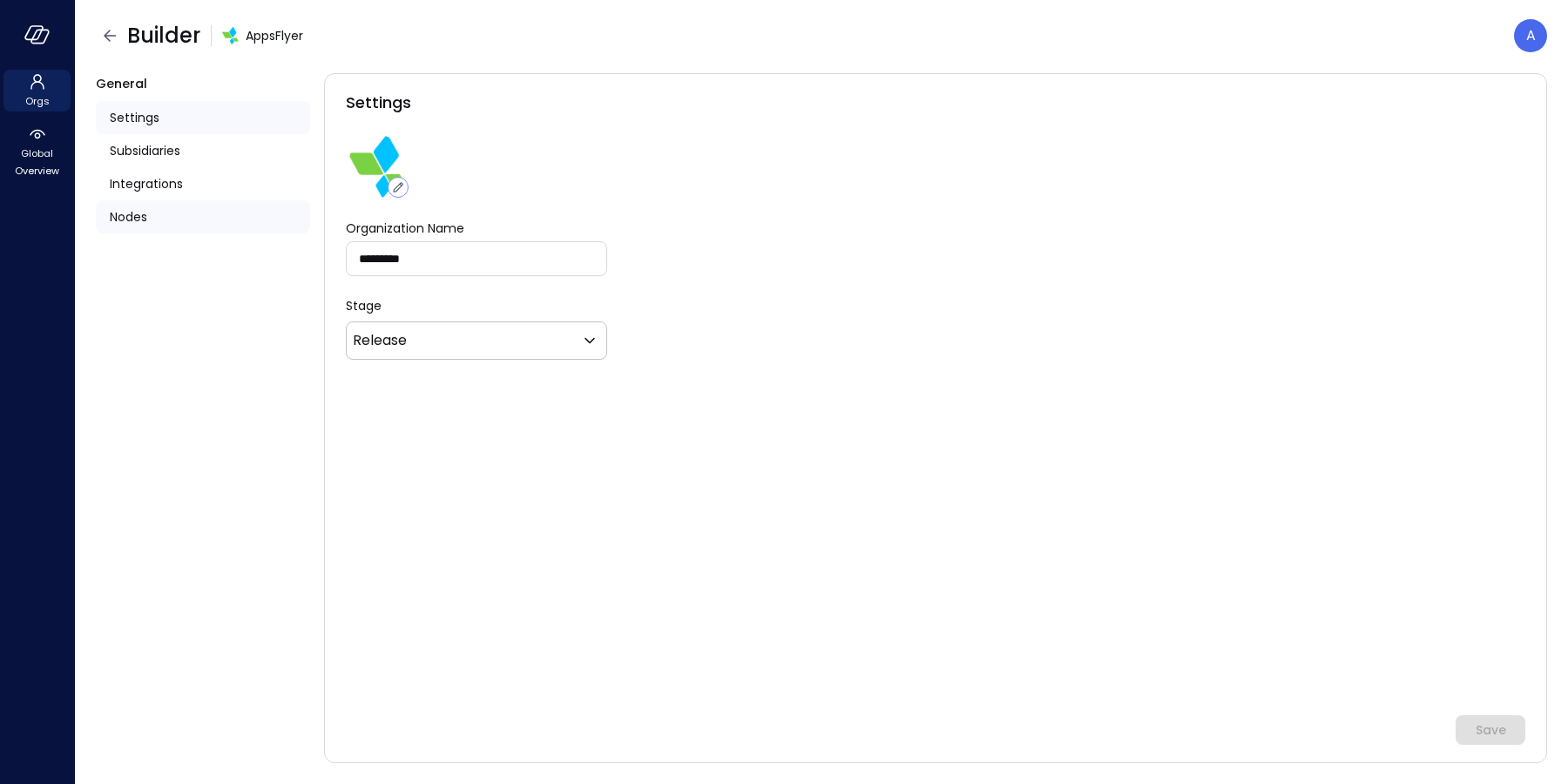
click at [169, 223] on div "Nodes" at bounding box center [202, 217] width 214 height 33
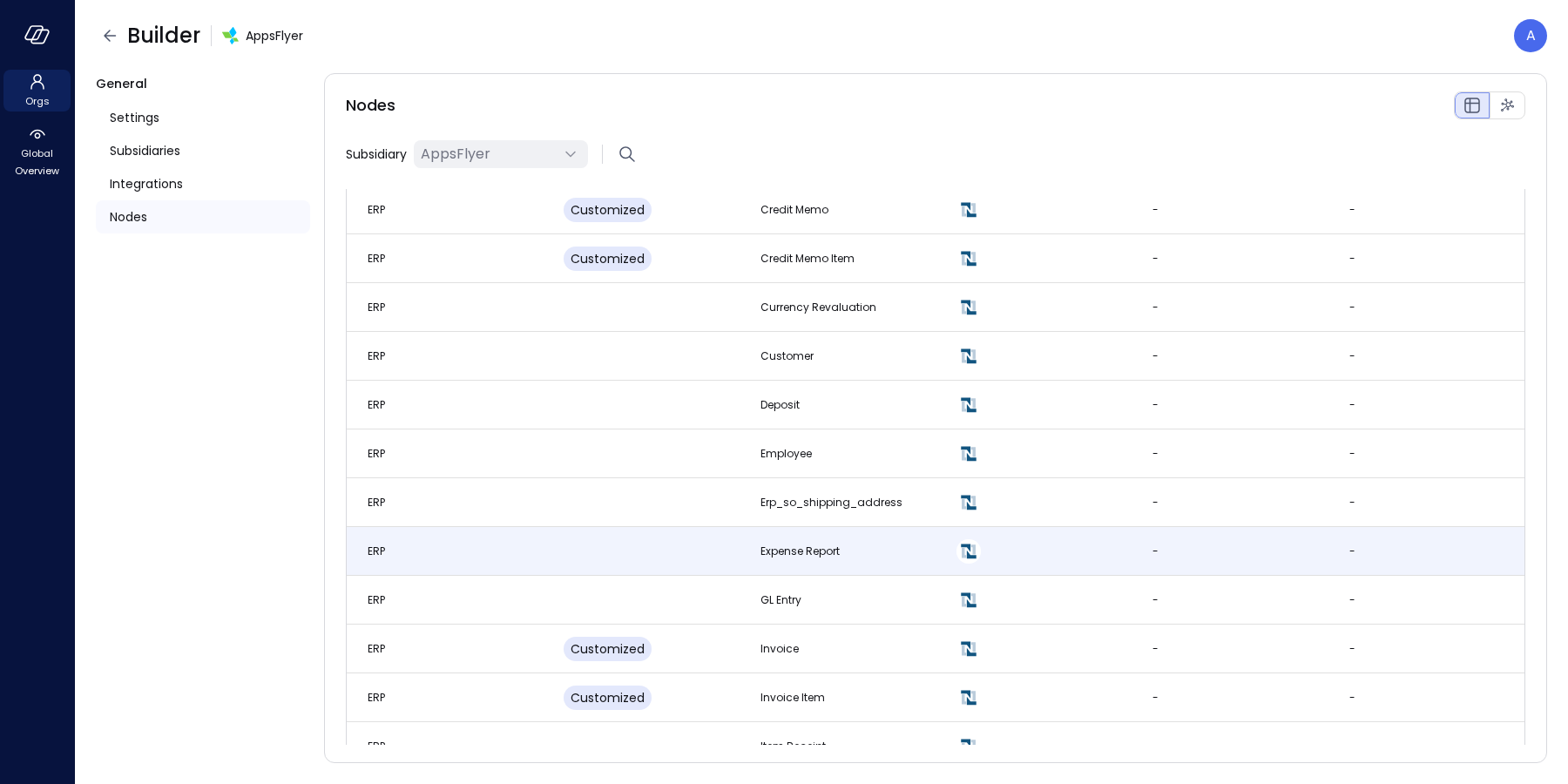
scroll to position [1140, 0]
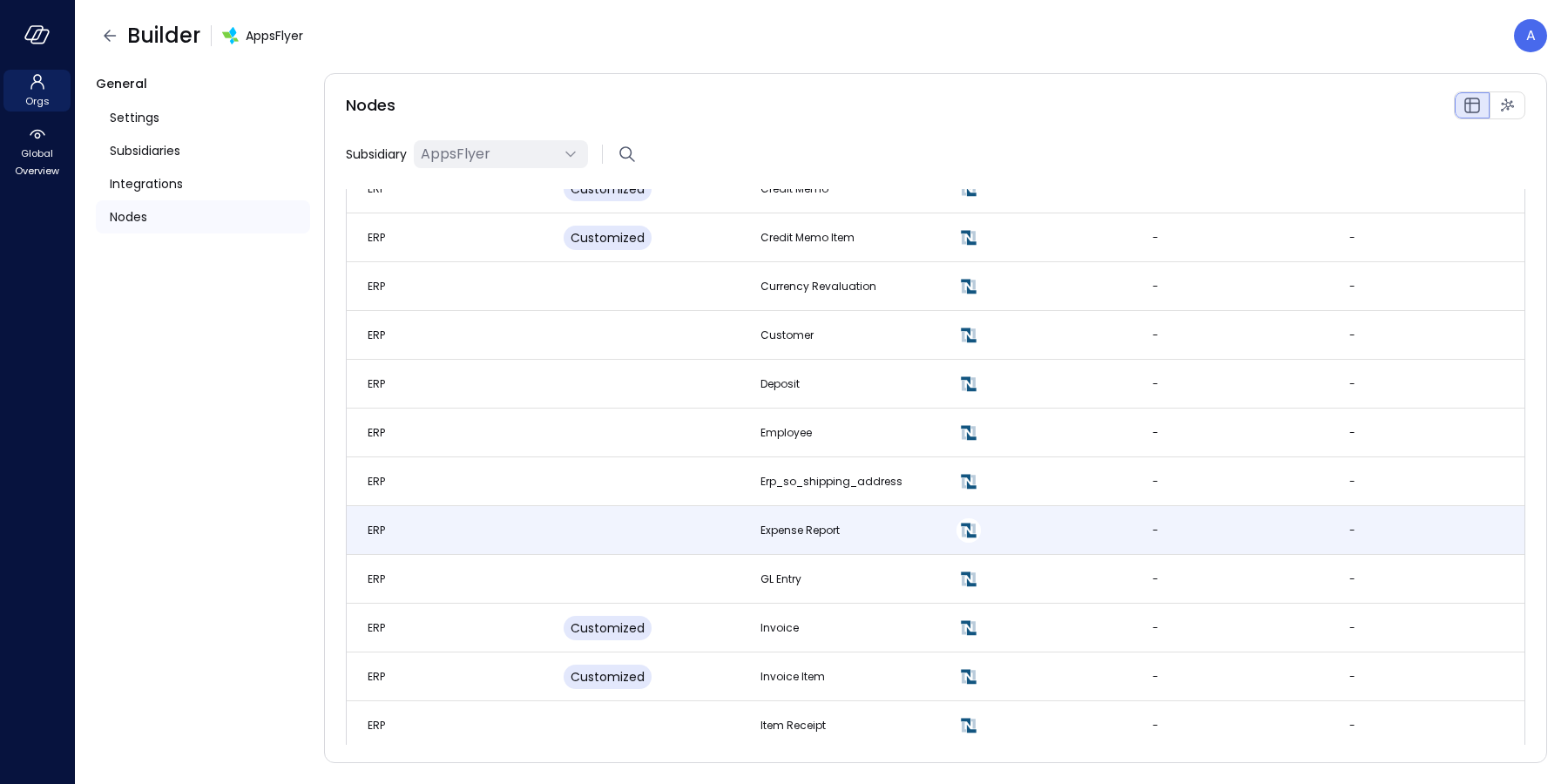
click at [581, 539] on td at bounding box center [640, 530] width 196 height 49
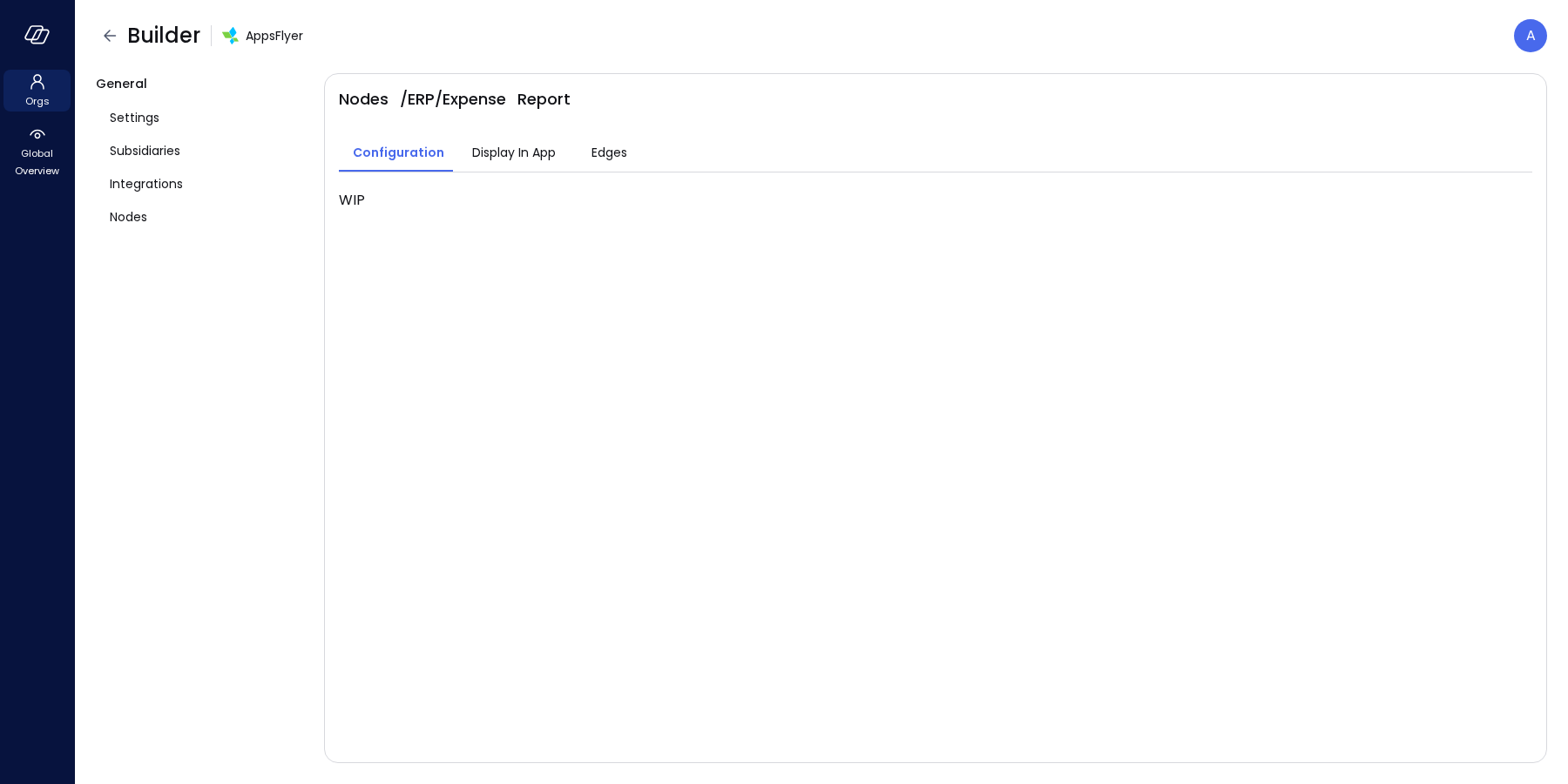
click at [514, 152] on span "Display In App" at bounding box center [514, 152] width 84 height 19
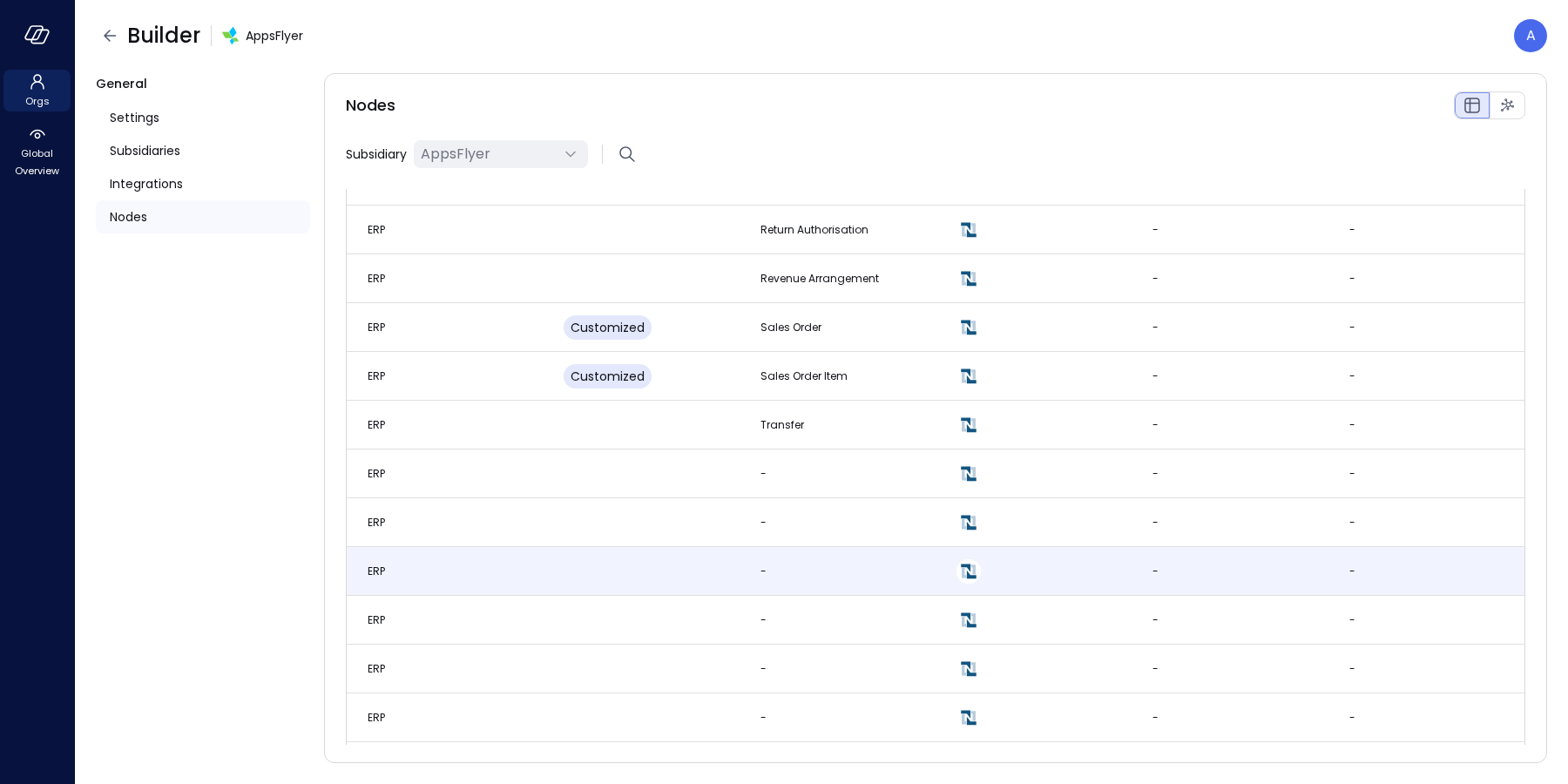
scroll to position [2217, 0]
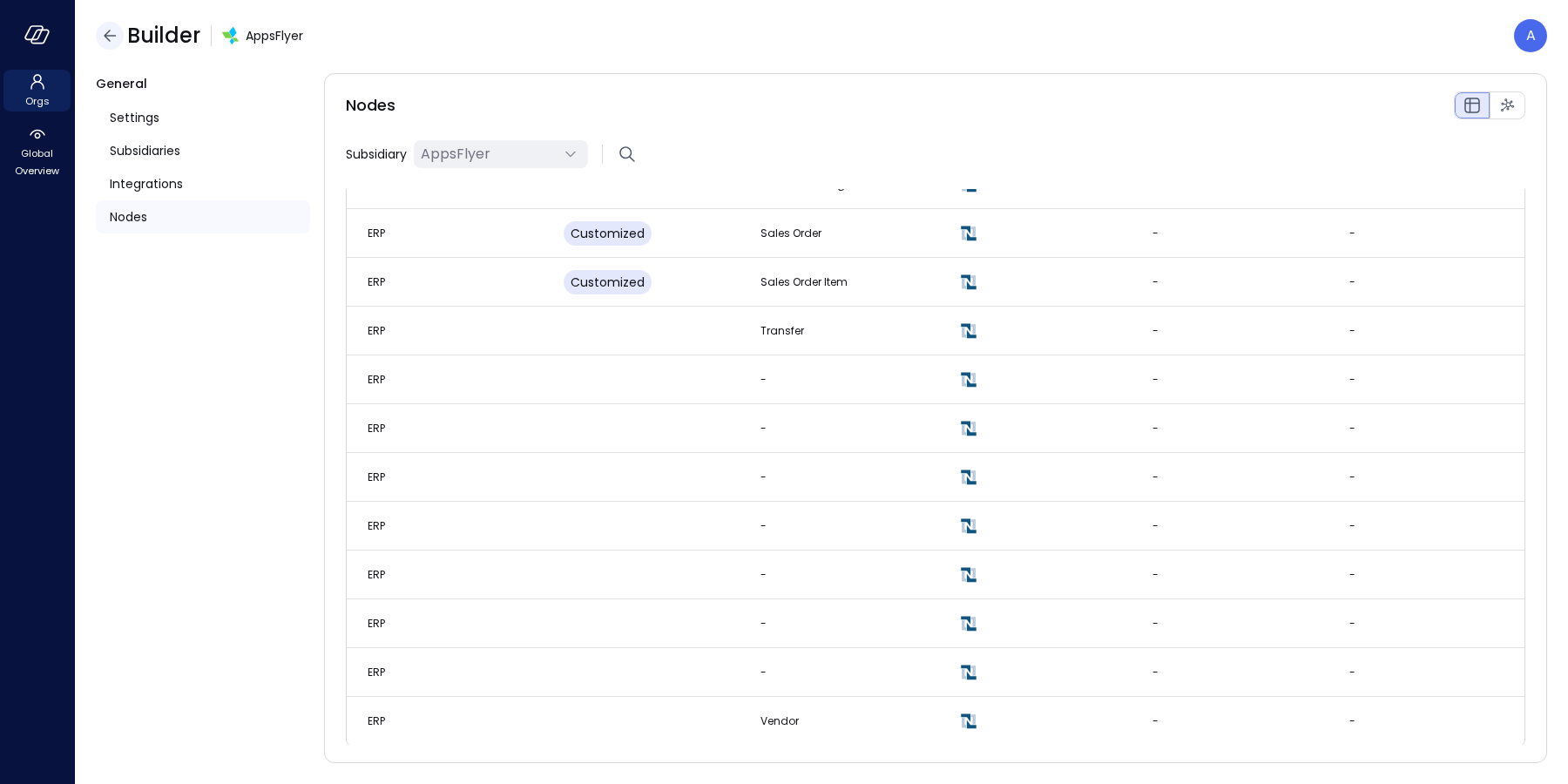
click at [104, 38] on icon "button" at bounding box center [109, 36] width 21 height 21
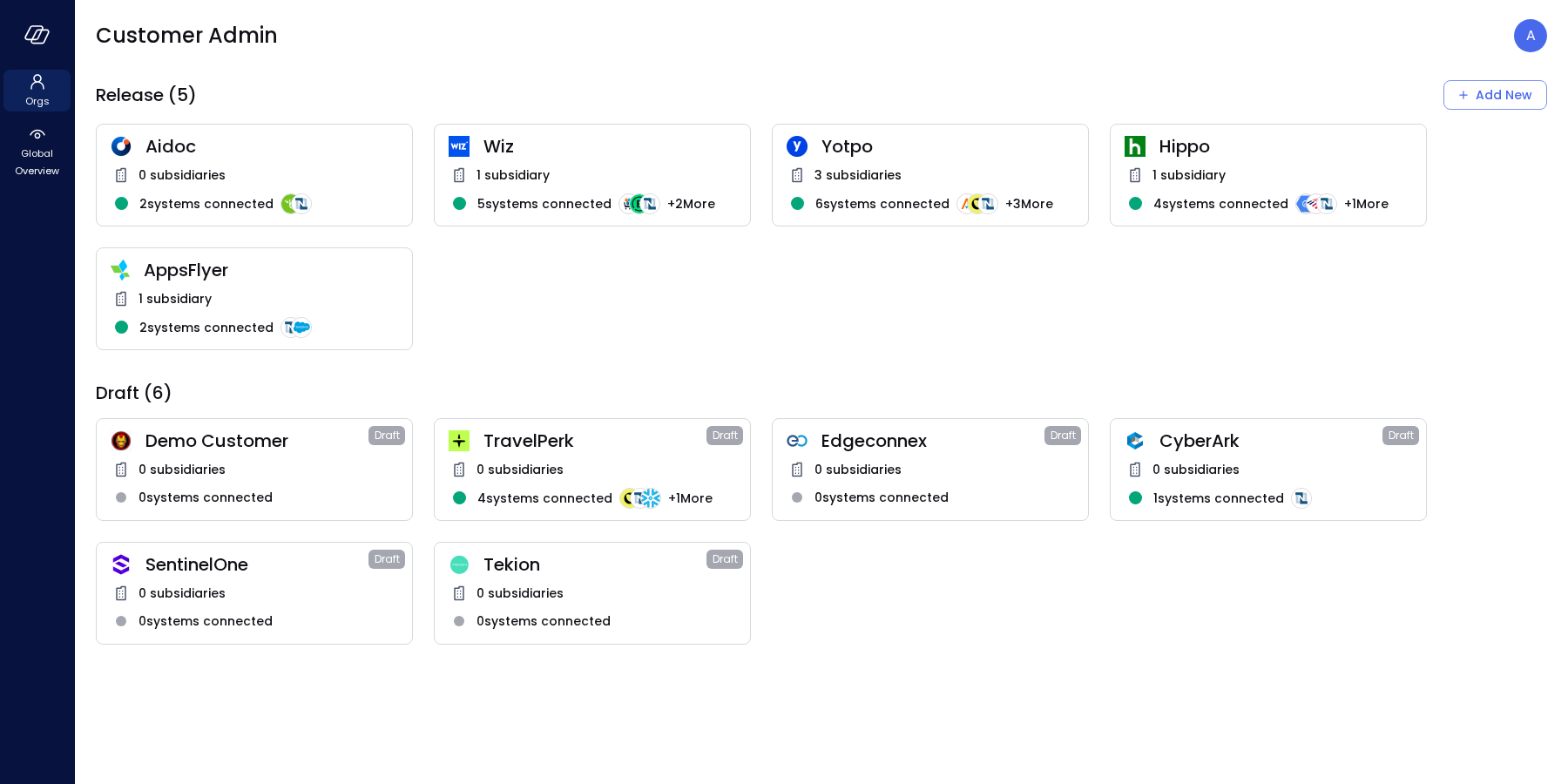
click at [585, 169] on div "1 subsidiary" at bounding box center [592, 175] width 287 height 21
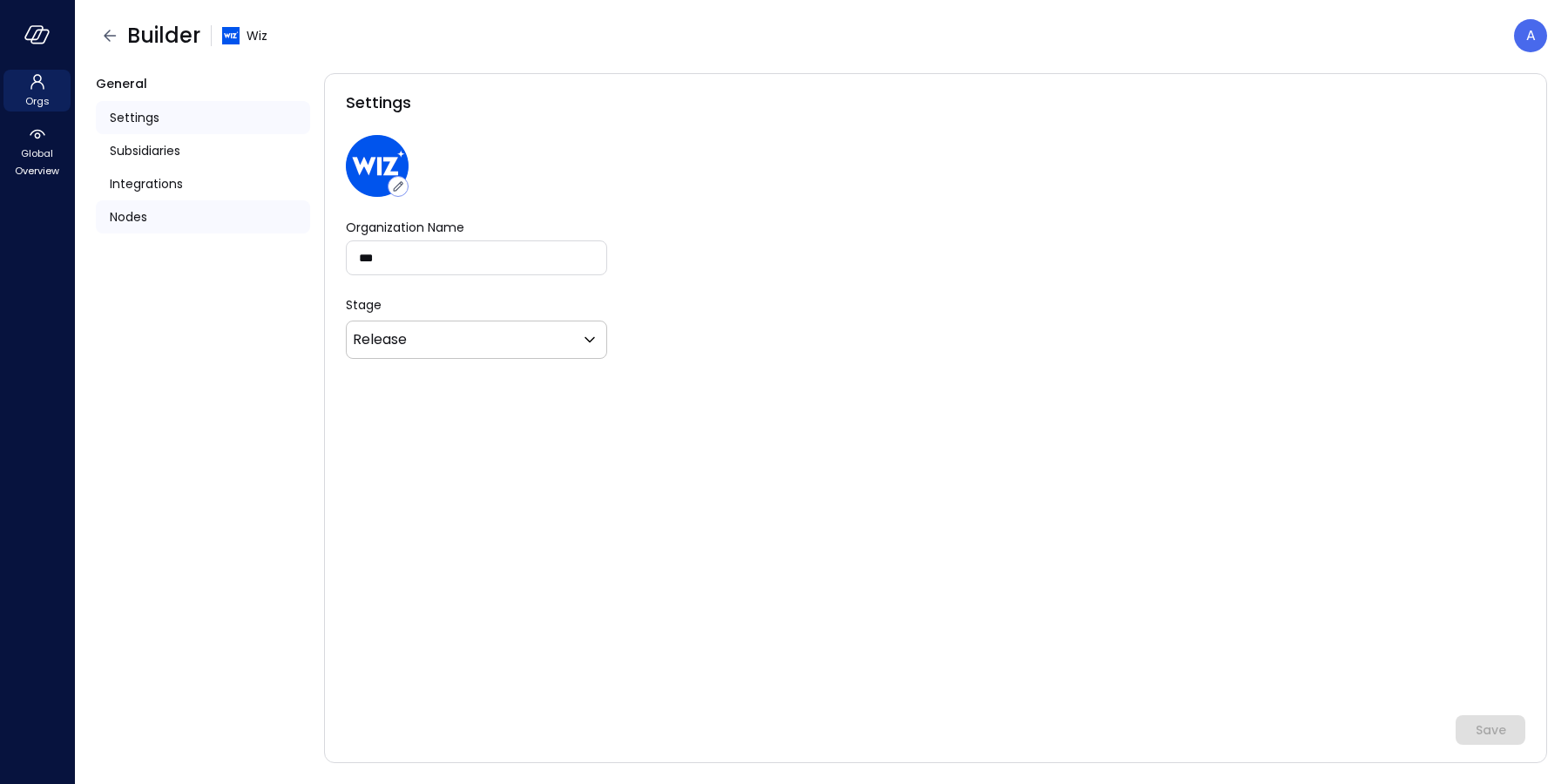
click at [172, 209] on div "Nodes" at bounding box center [202, 217] width 214 height 33
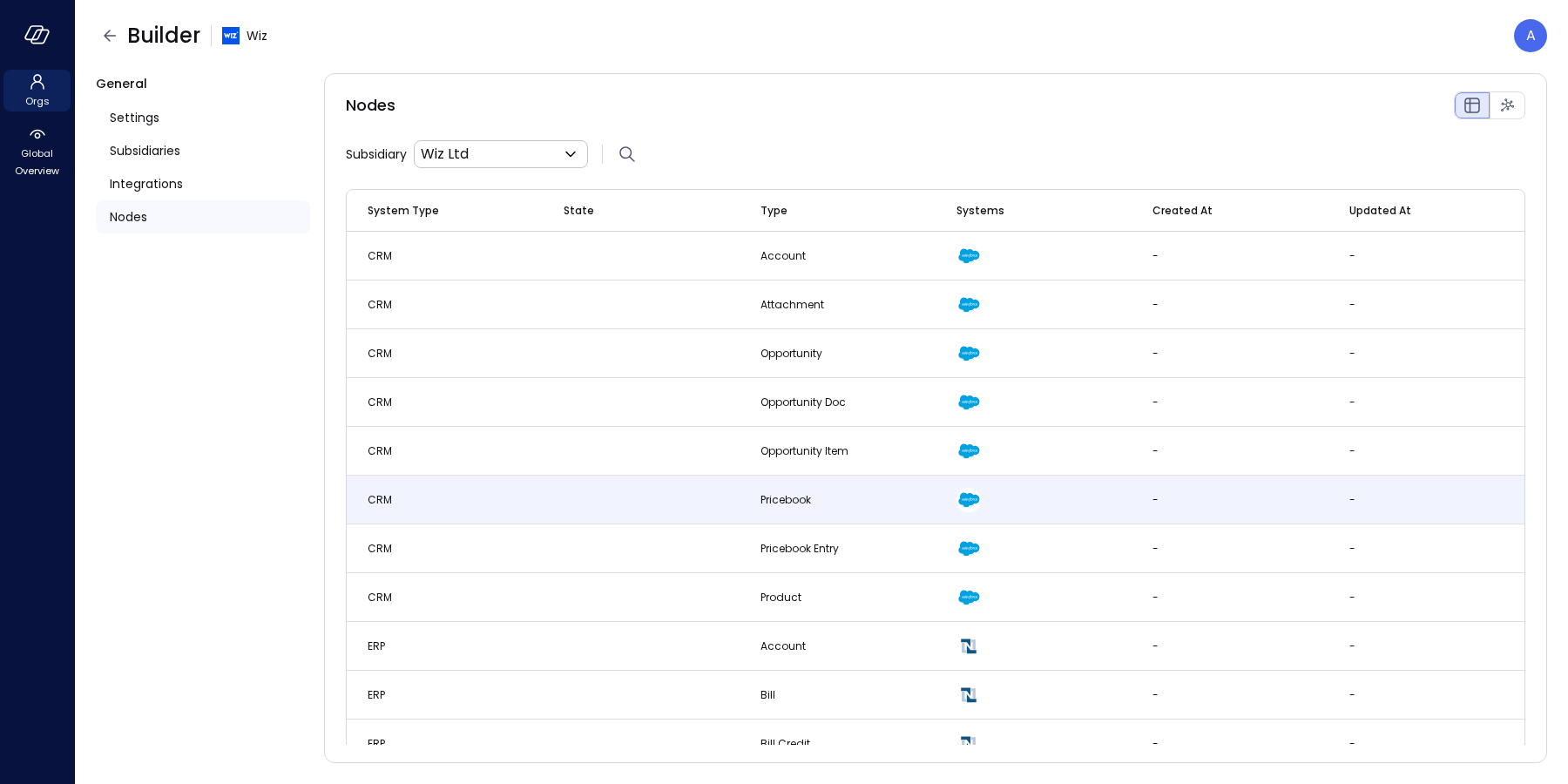
scroll to position [1055, 0]
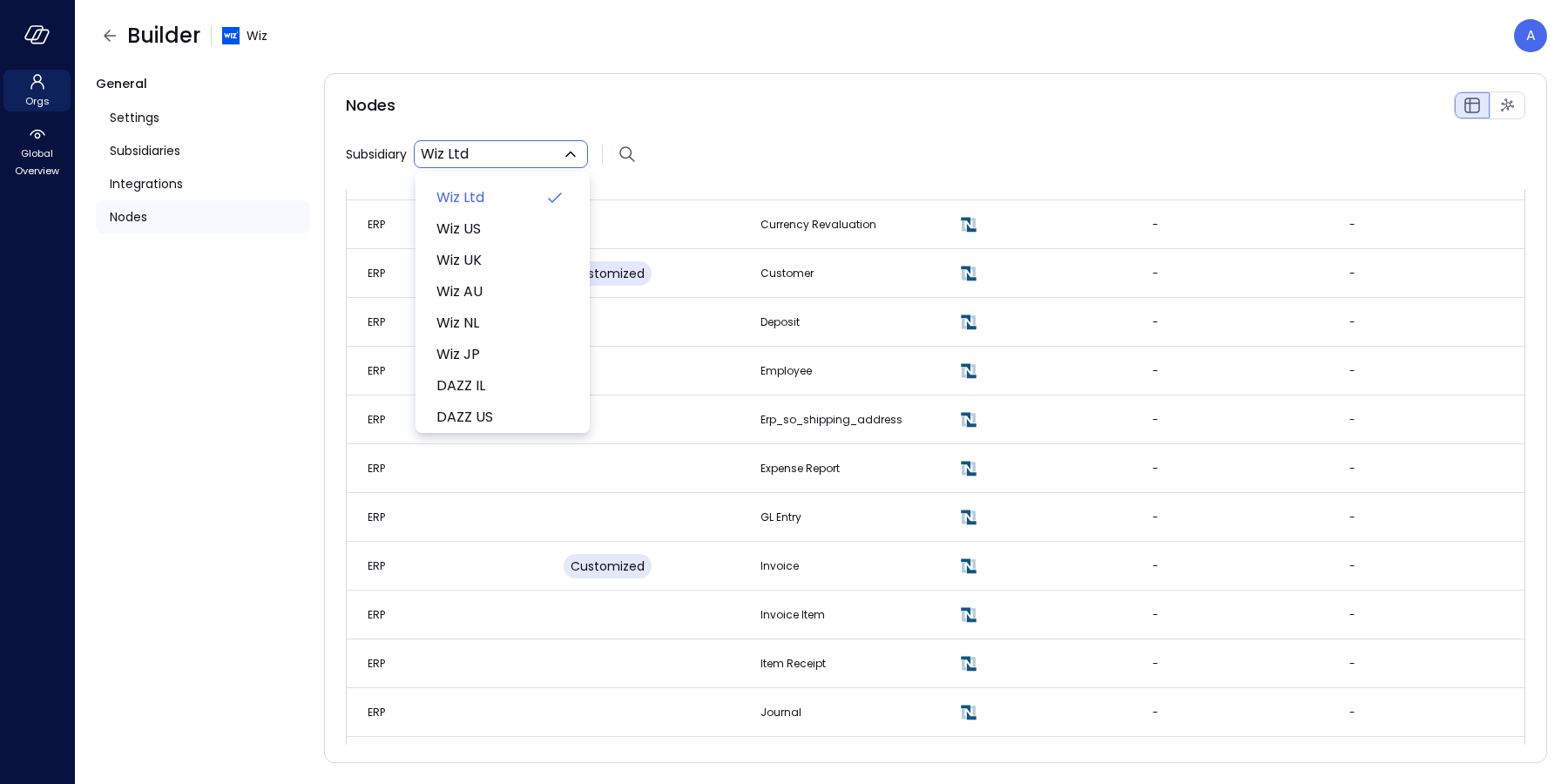
click at [537, 157] on body "Orgs Global Overview Builder Wiz A General Settings Subsidiaries Integrations N…" at bounding box center [784, 392] width 1568 height 784
click at [484, 238] on span "Wiz US" at bounding box center [500, 229] width 129 height 21
type input "**"
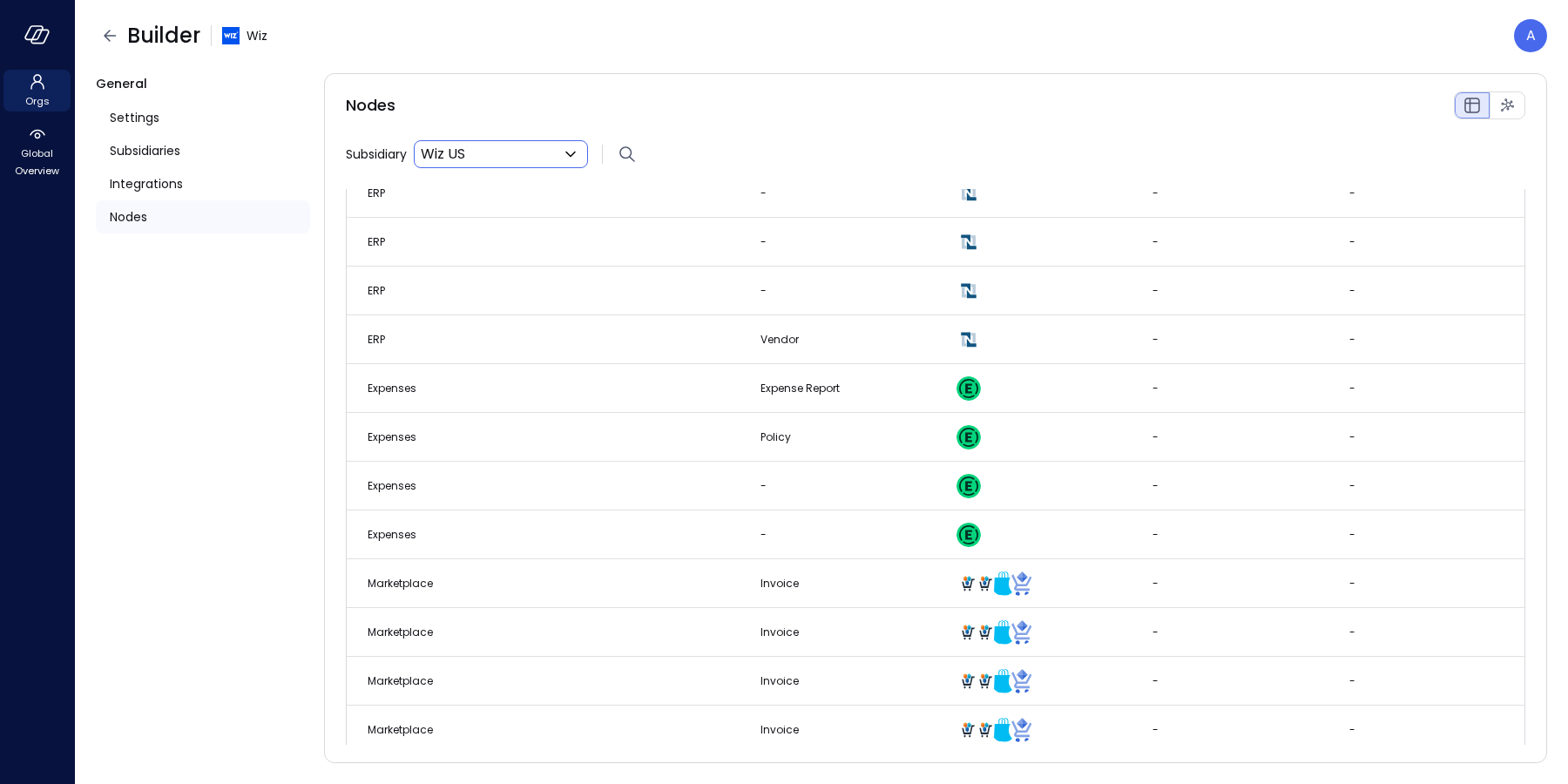
scroll to position [2997, 0]
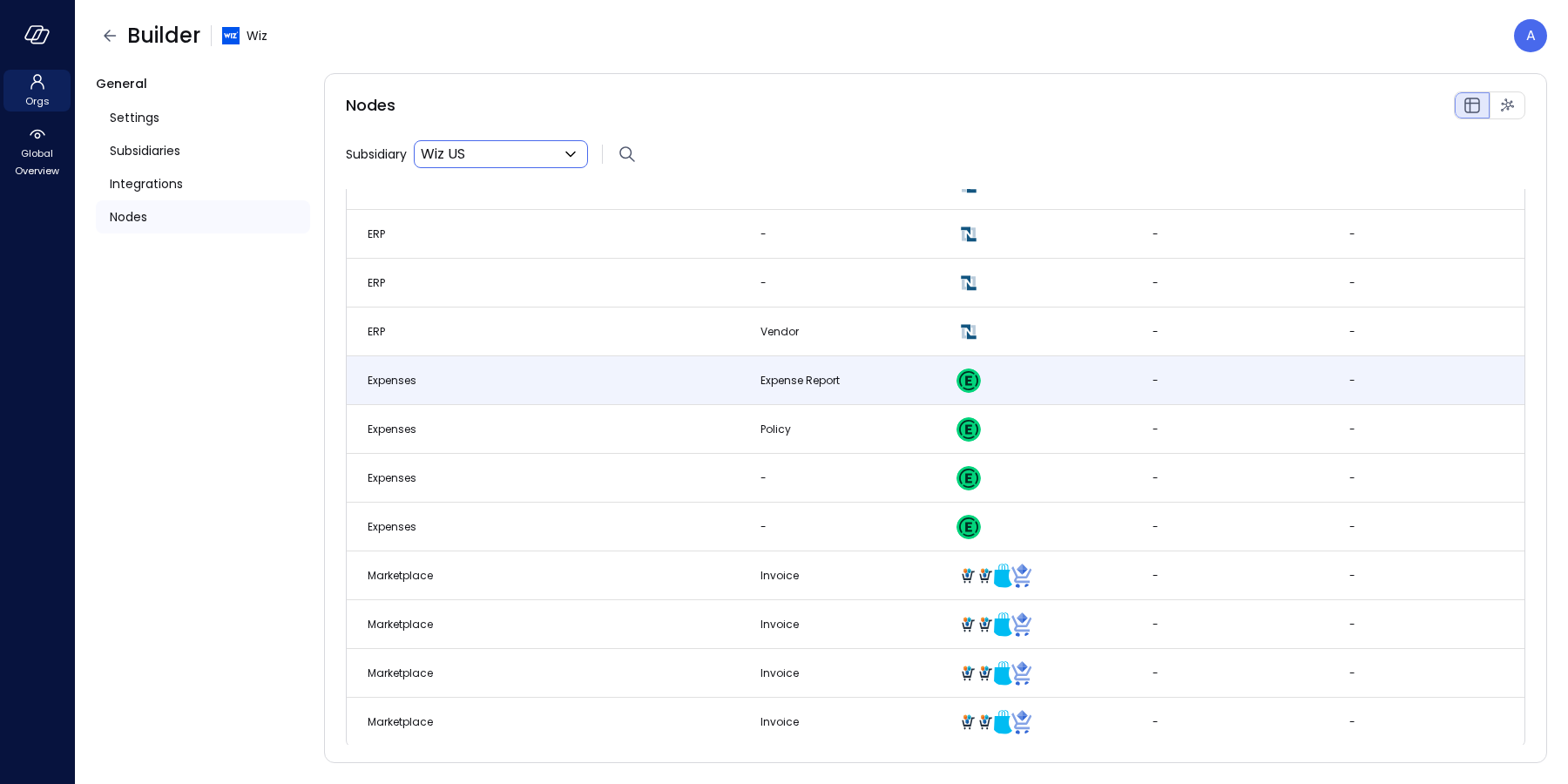
click at [514, 383] on td "Expenses" at bounding box center [444, 381] width 196 height 49
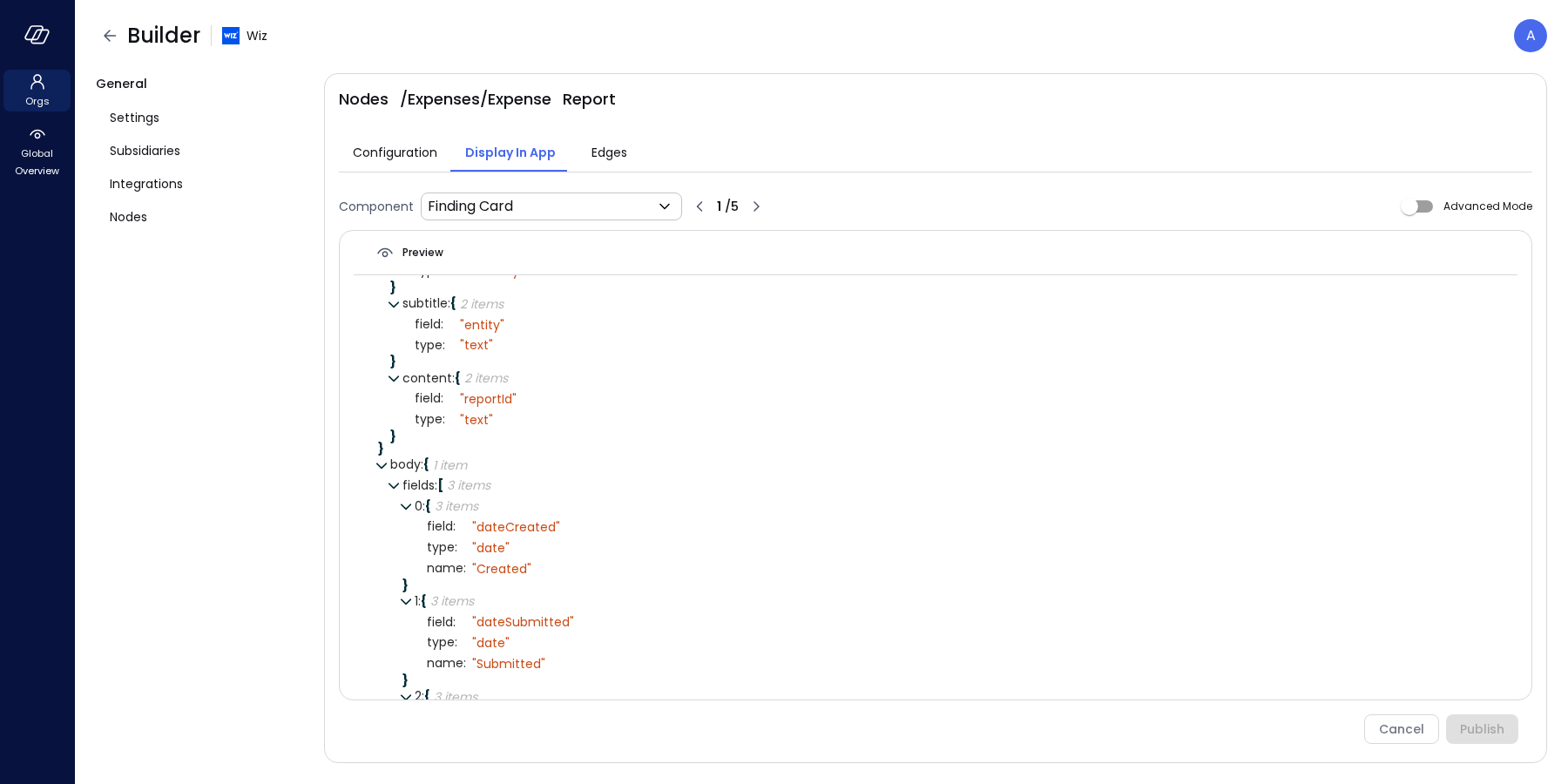
scroll to position [194, 0]
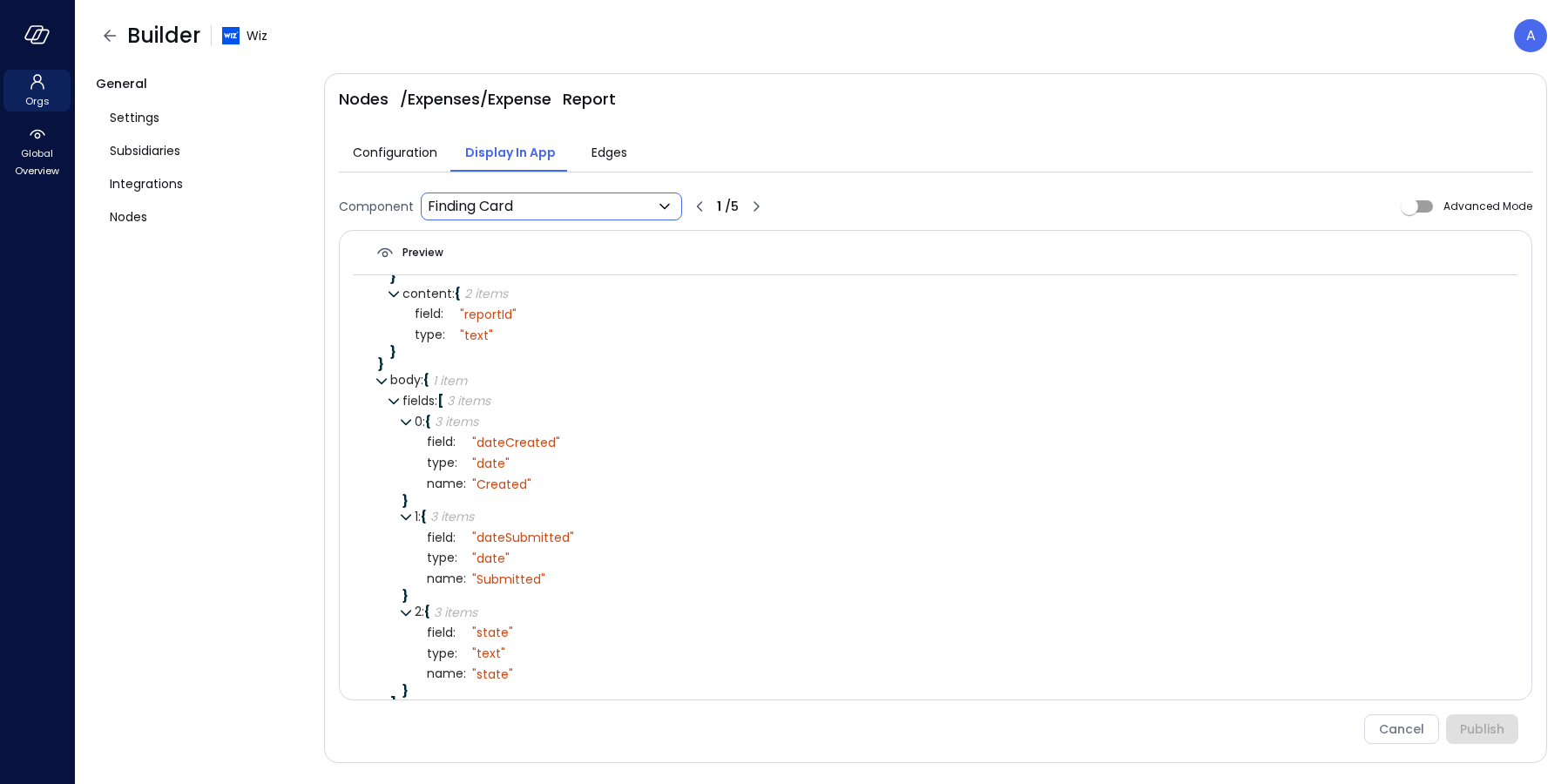
click at [592, 207] on body "Orgs Global Overview Builder Wiz A General Settings Subsidiaries Integrations N…" at bounding box center [784, 392] width 1568 height 784
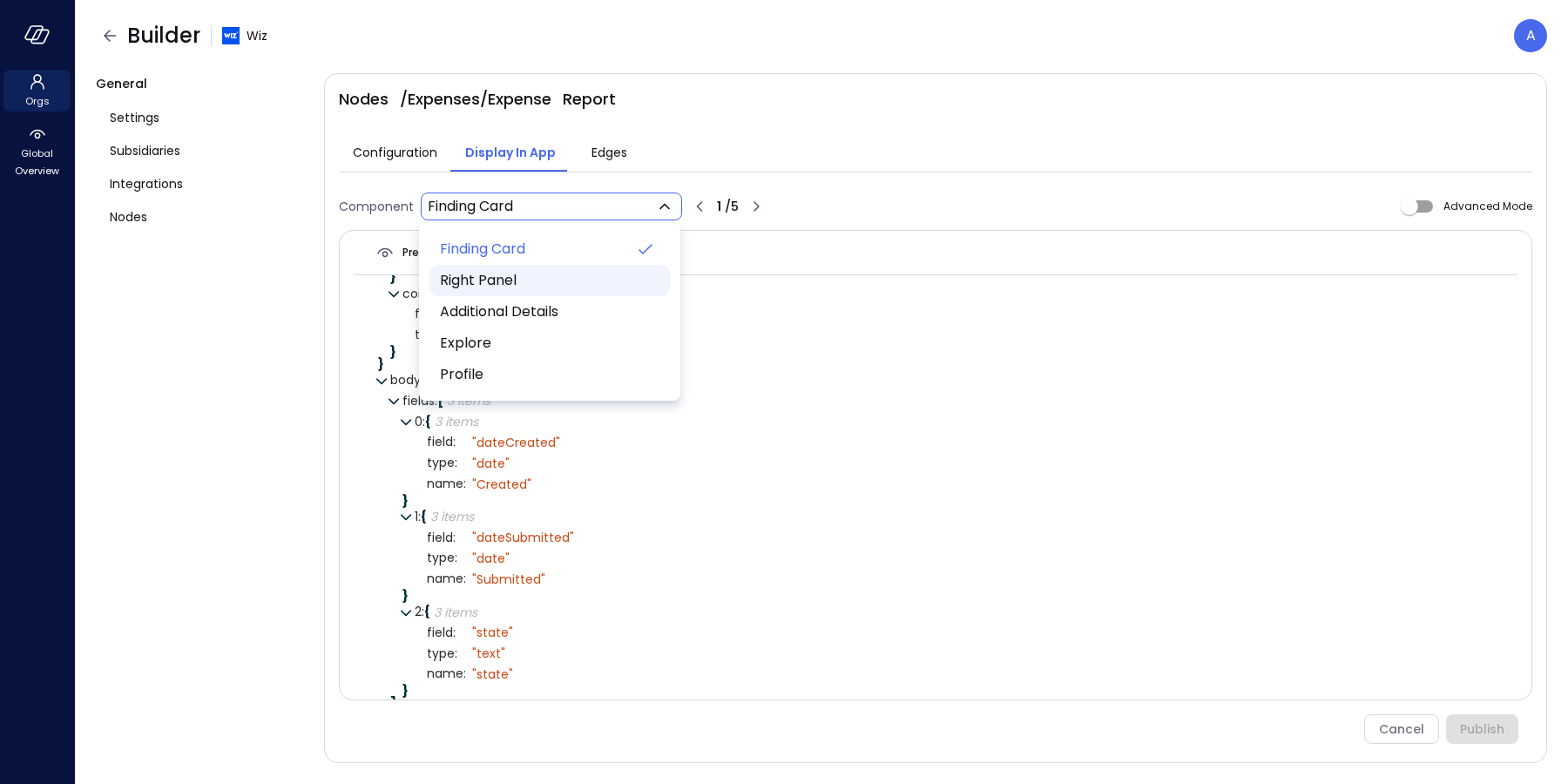
click at [561, 272] on span "Right Panel" at bounding box center [548, 281] width 216 height 21
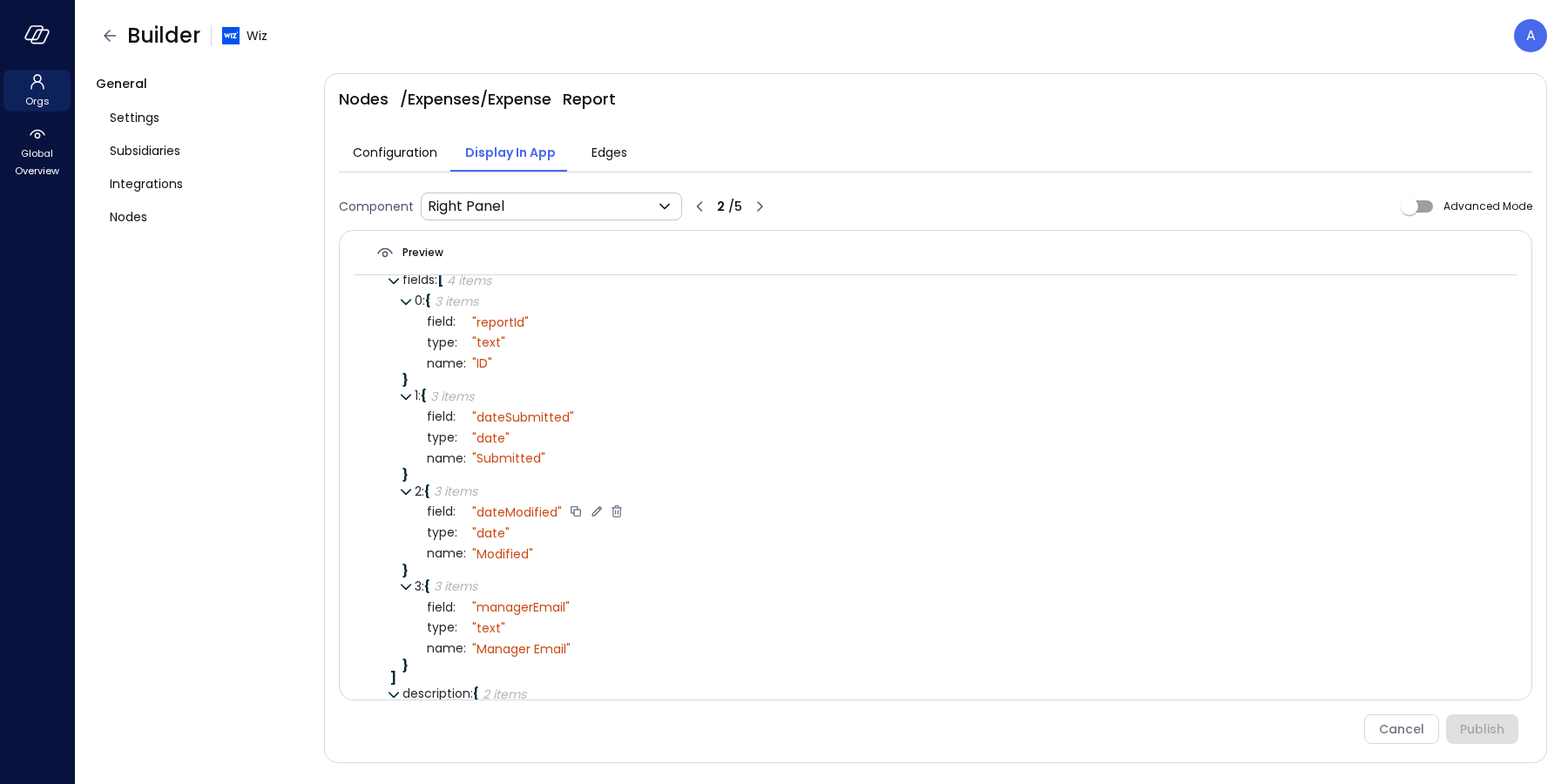
scroll to position [289, 0]
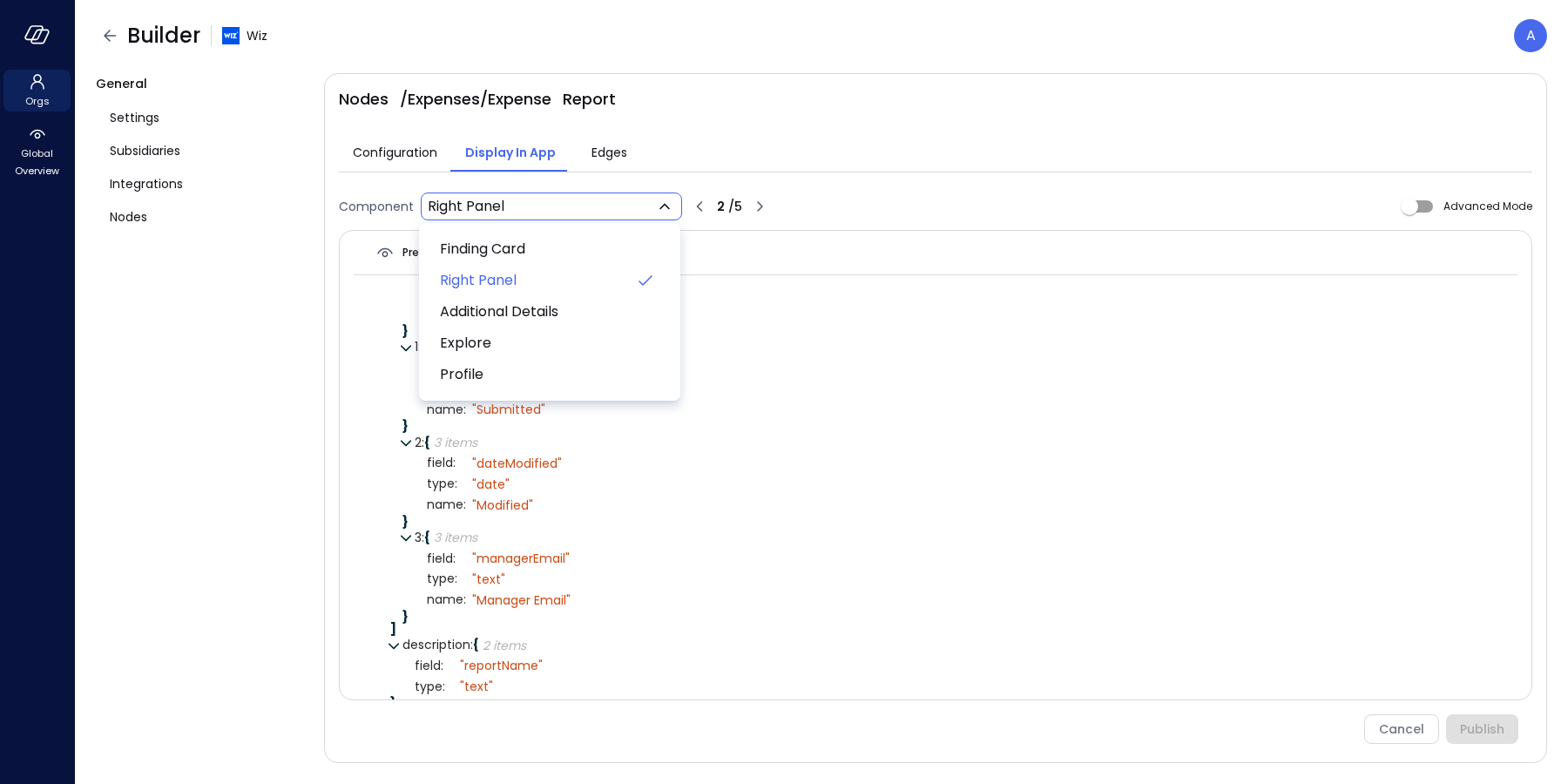
click at [570, 212] on body "**********" at bounding box center [784, 392] width 1568 height 784
click at [543, 315] on span "Additional Details" at bounding box center [548, 312] width 216 height 21
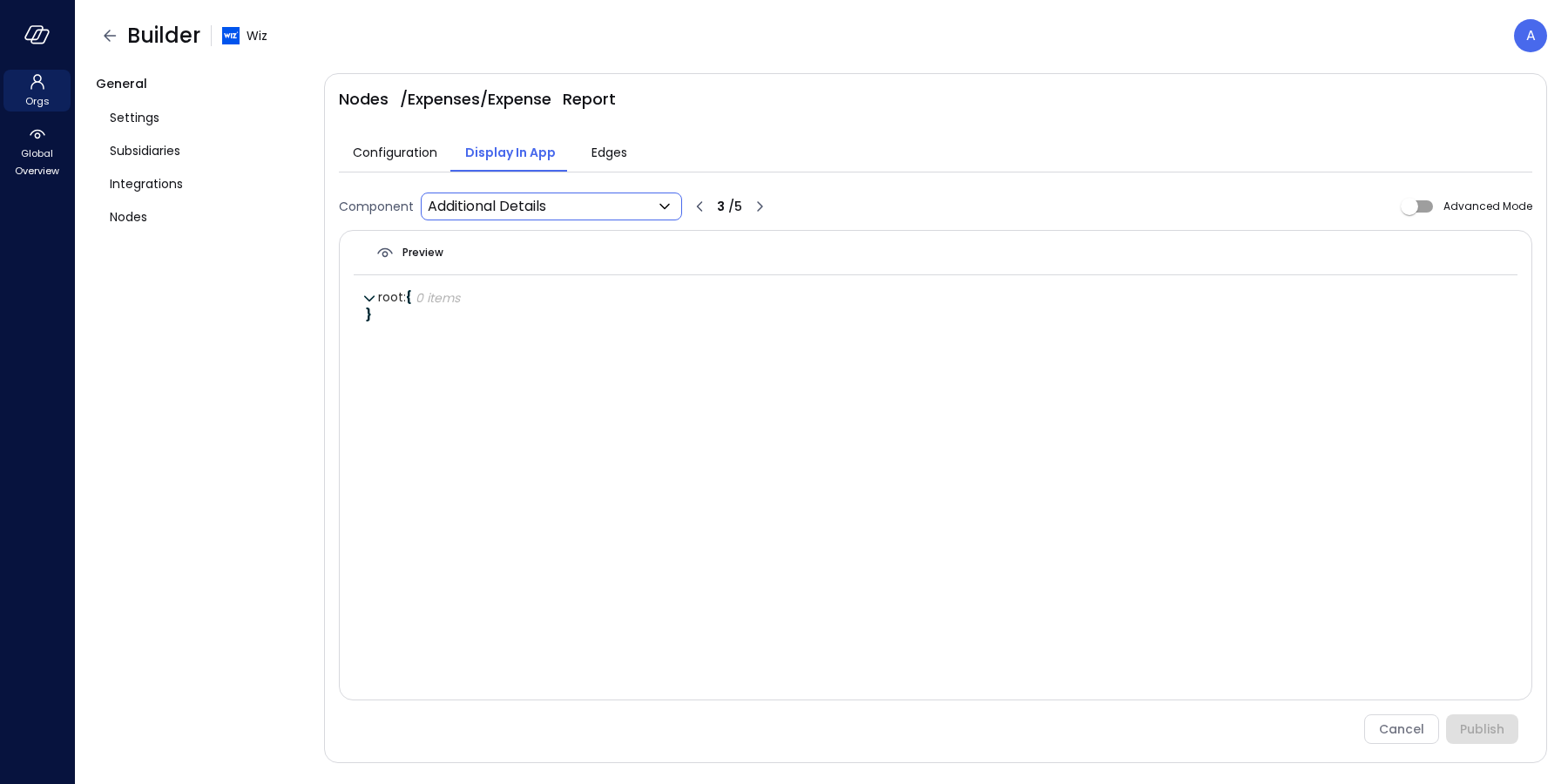
scroll to position [0, 0]
click at [522, 212] on body "**********" at bounding box center [784, 392] width 1568 height 784
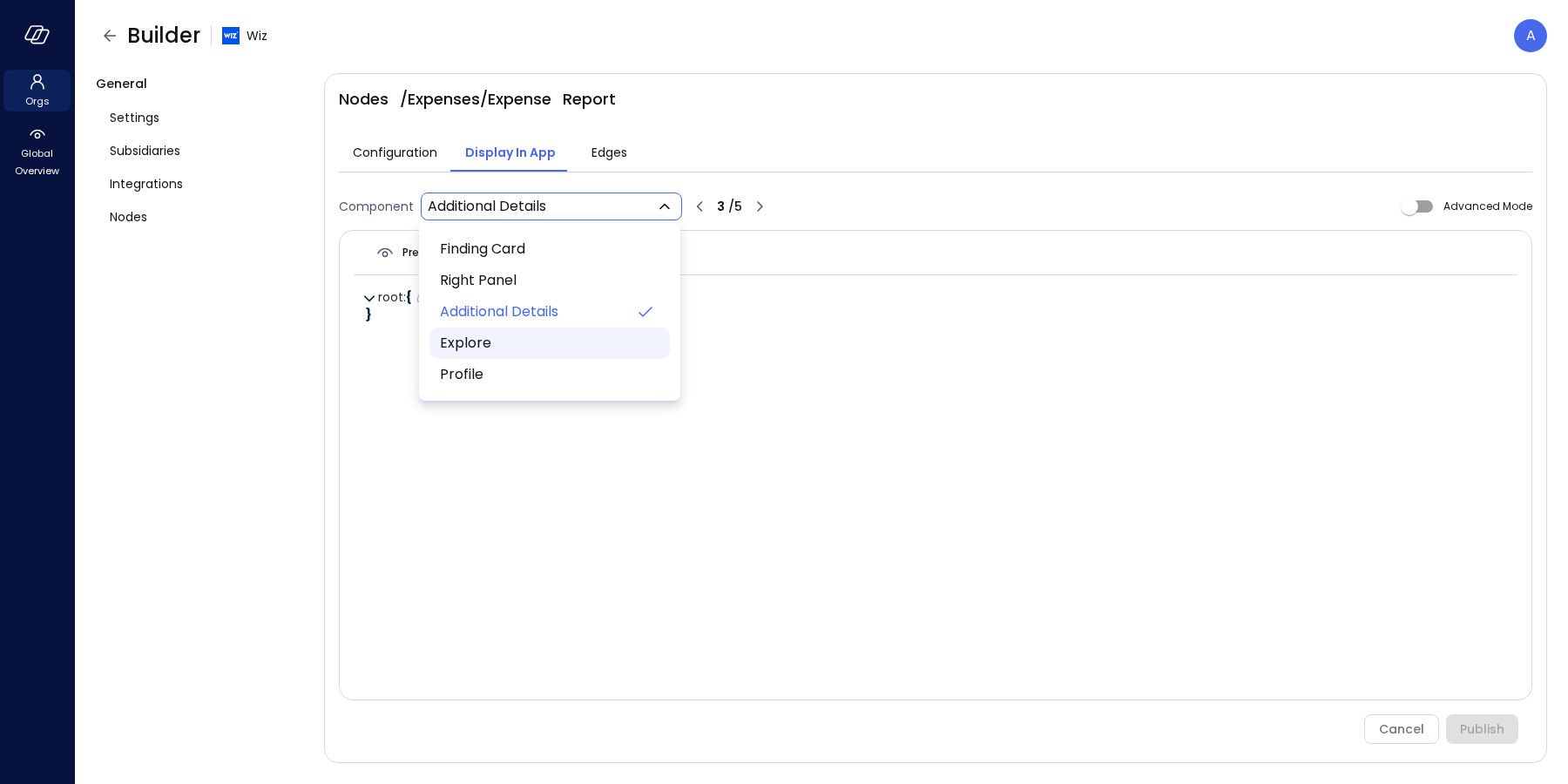
click at [503, 347] on span "Explore" at bounding box center [548, 343] width 216 height 21
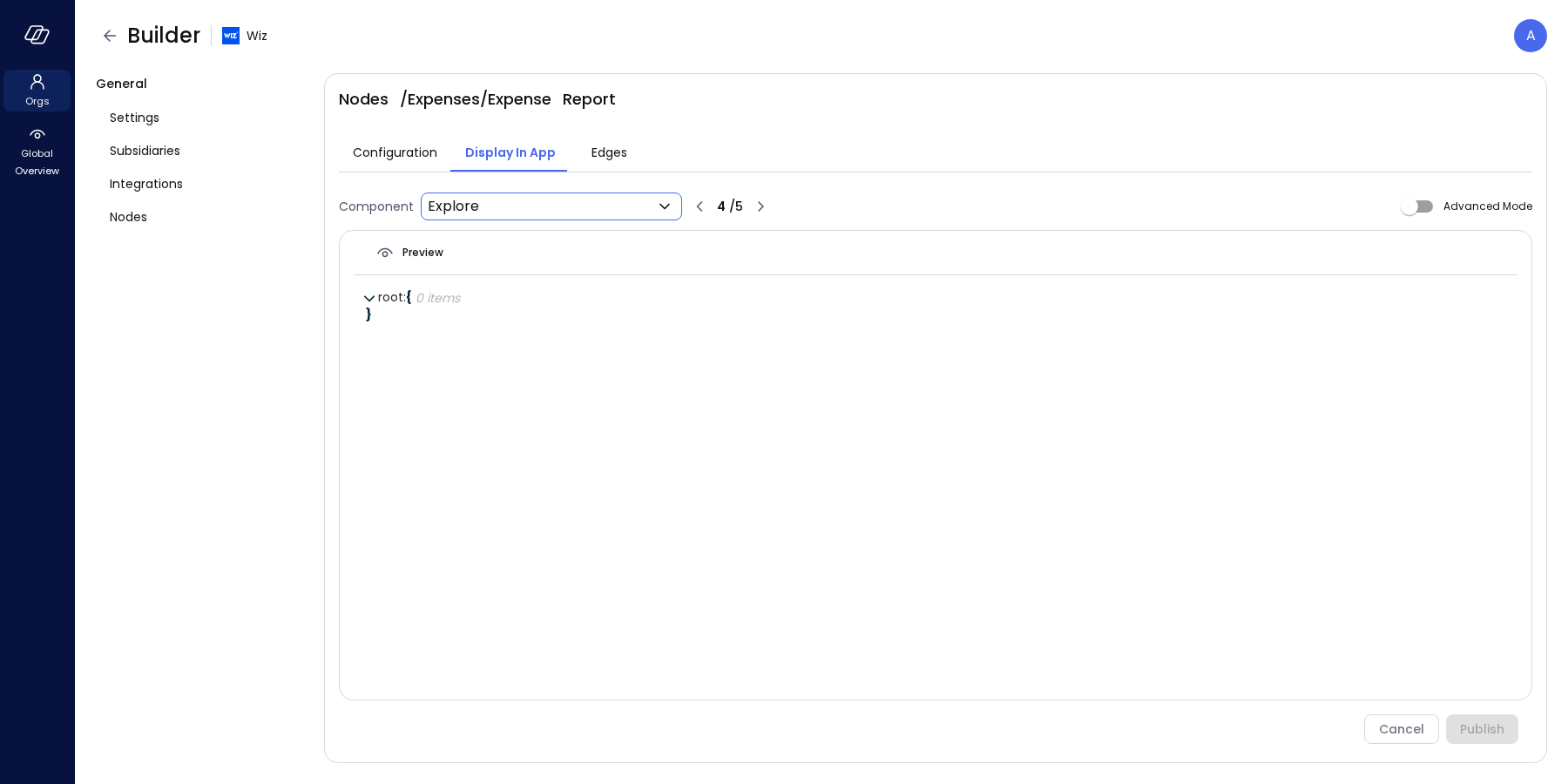
click at [550, 204] on body "**********" at bounding box center [784, 392] width 1568 height 784
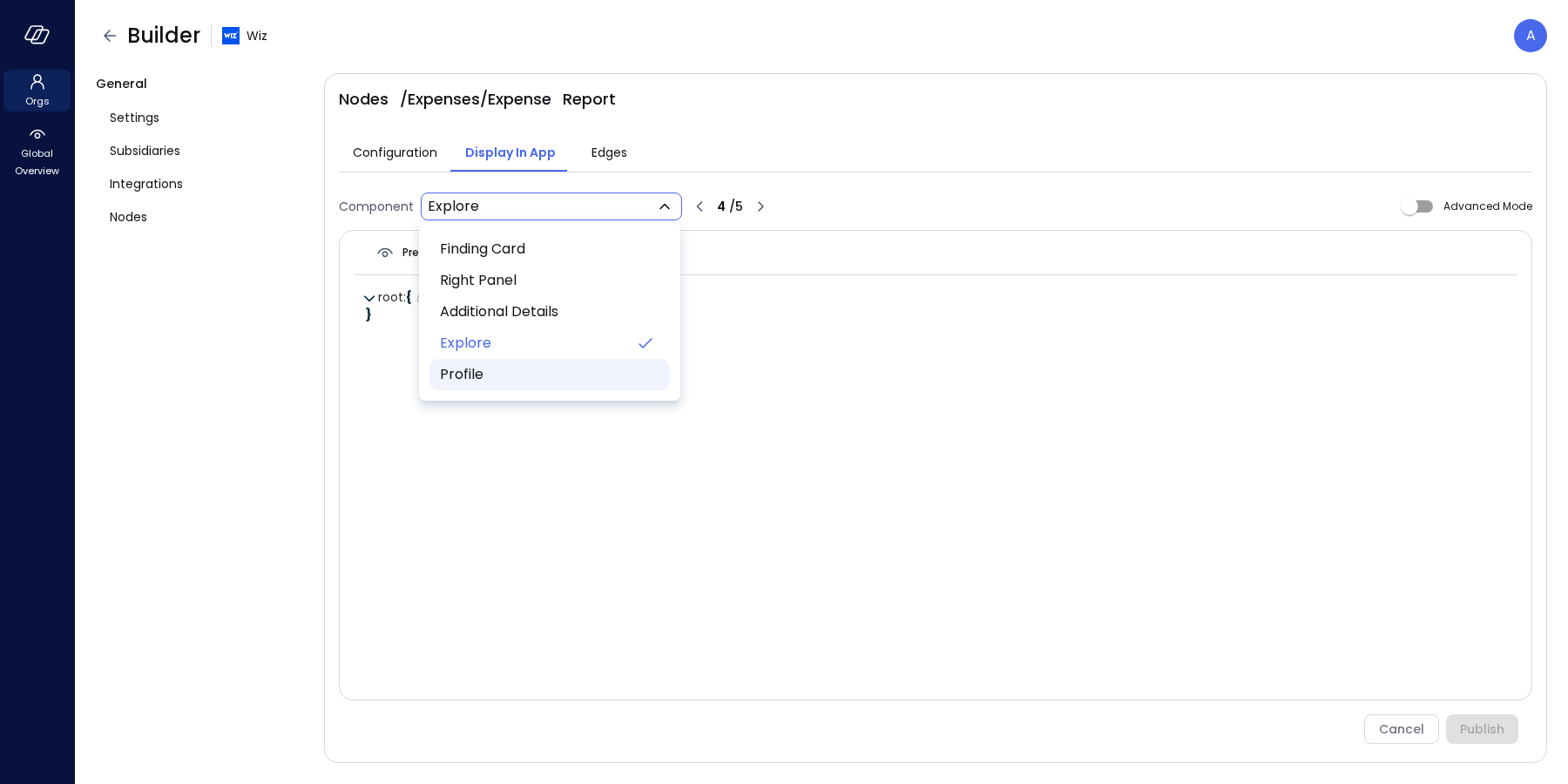
click at [511, 380] on span "Profile" at bounding box center [548, 374] width 216 height 21
type input "**********"
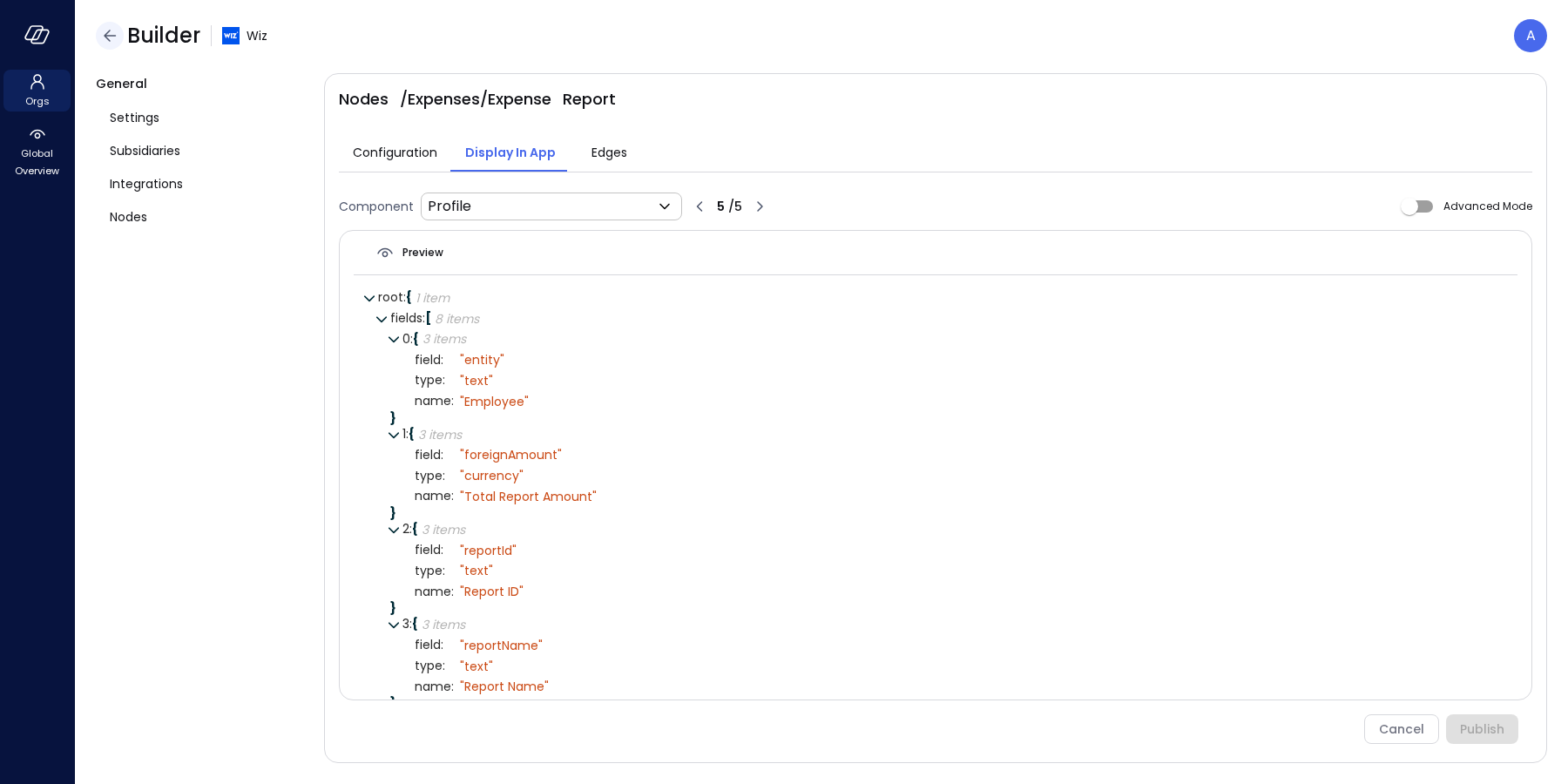
click at [108, 35] on icon "button" at bounding box center [109, 36] width 21 height 21
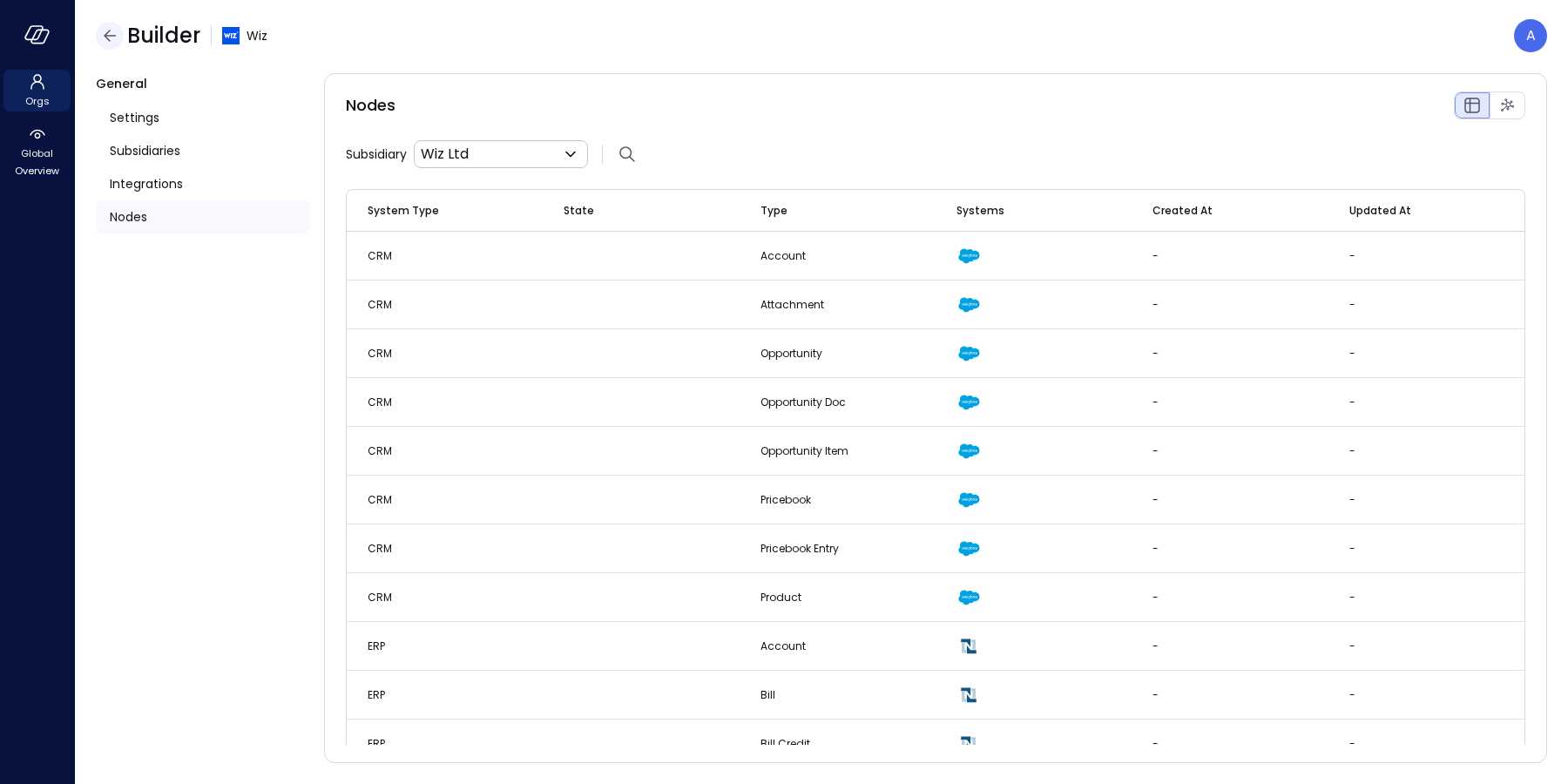
click at [112, 26] on icon "button" at bounding box center [109, 36] width 21 height 21
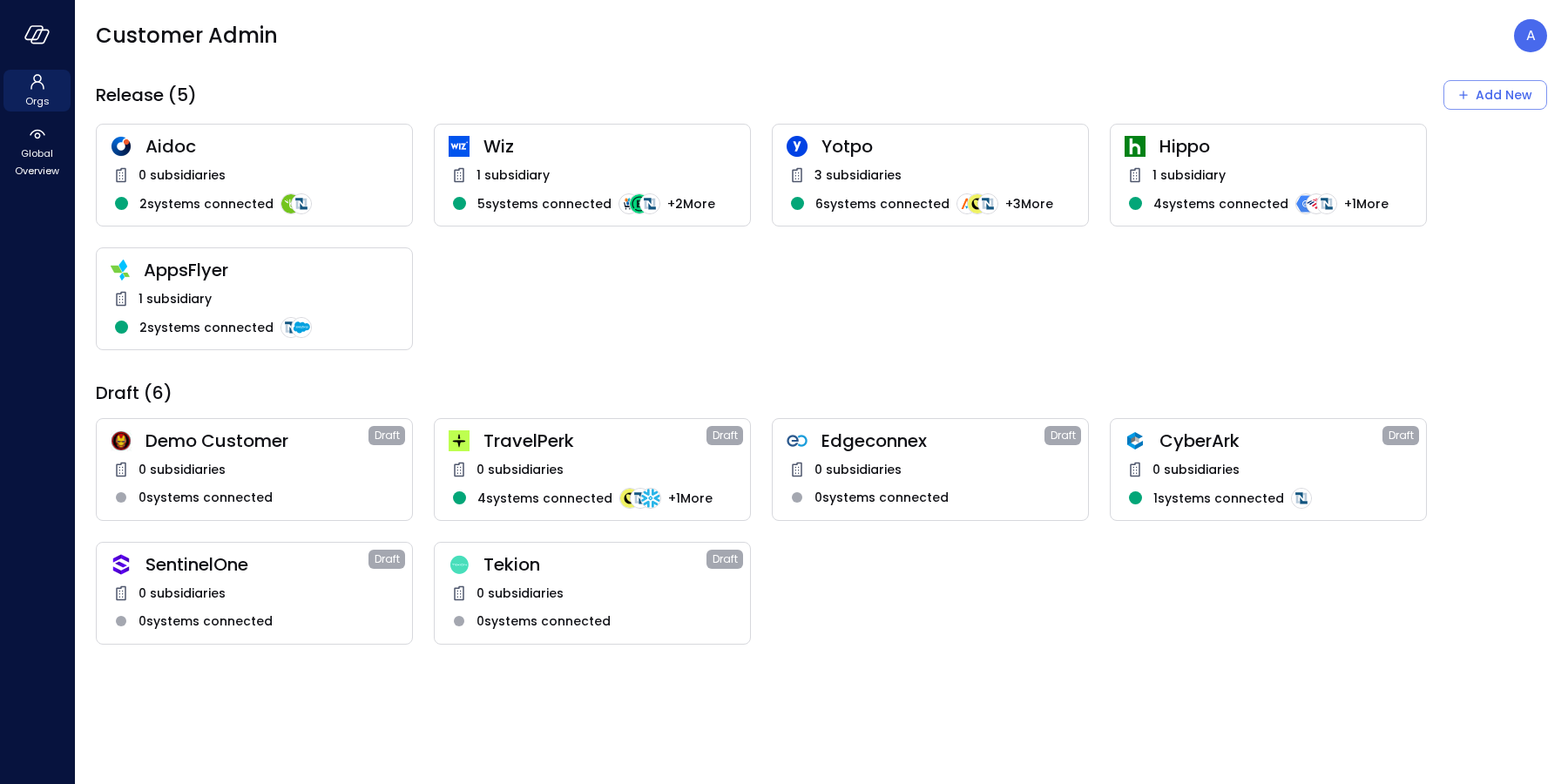
click at [324, 281] on div "AppsFlyer 1 subsidiary 2 systems connected" at bounding box center [254, 298] width 317 height 102
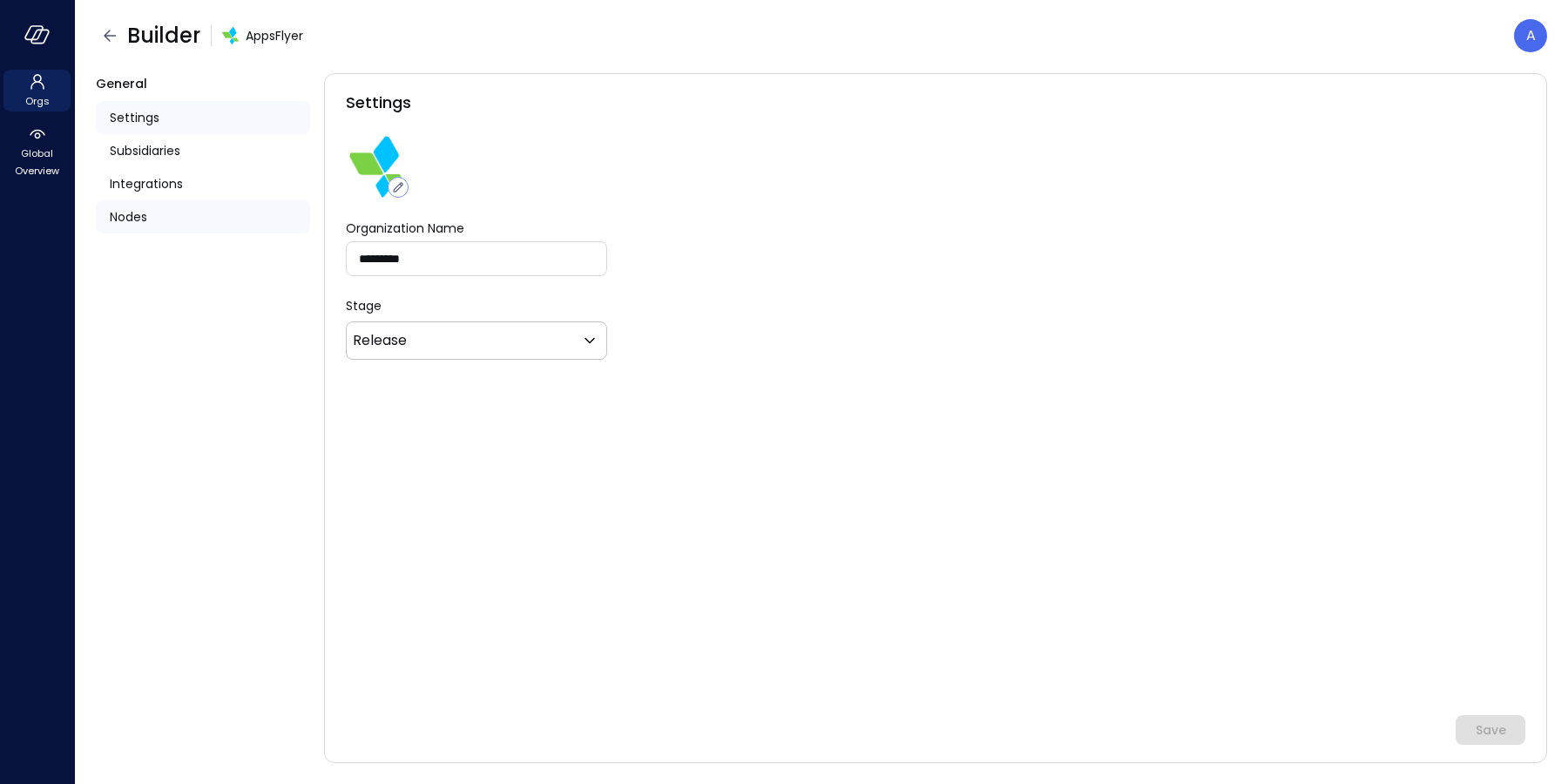
drag, startPoint x: 149, startPoint y: 214, endPoint x: 164, endPoint y: 214, distance: 15.0
click at [150, 214] on div "Nodes" at bounding box center [202, 217] width 214 height 33
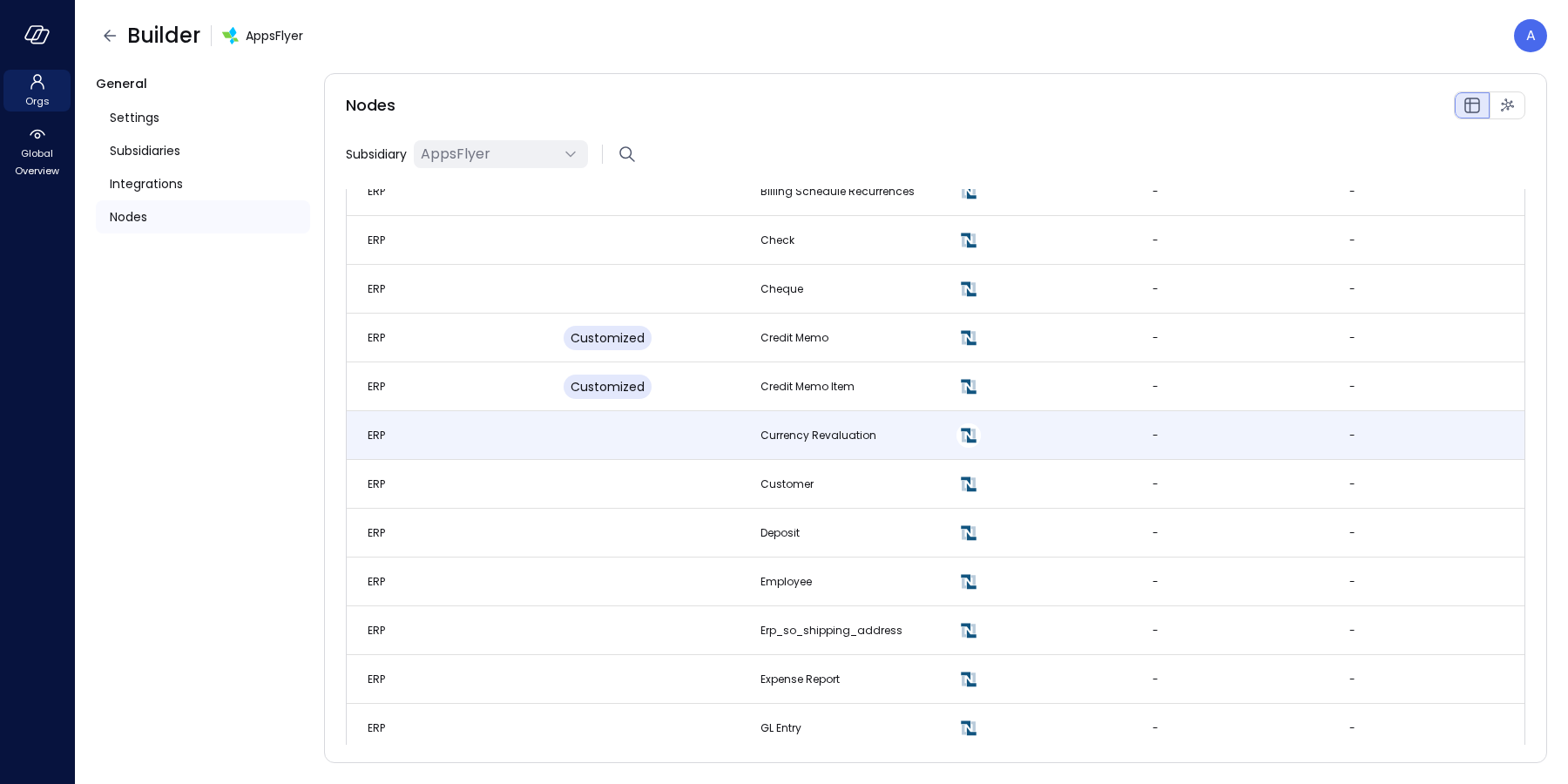
scroll to position [32, 0]
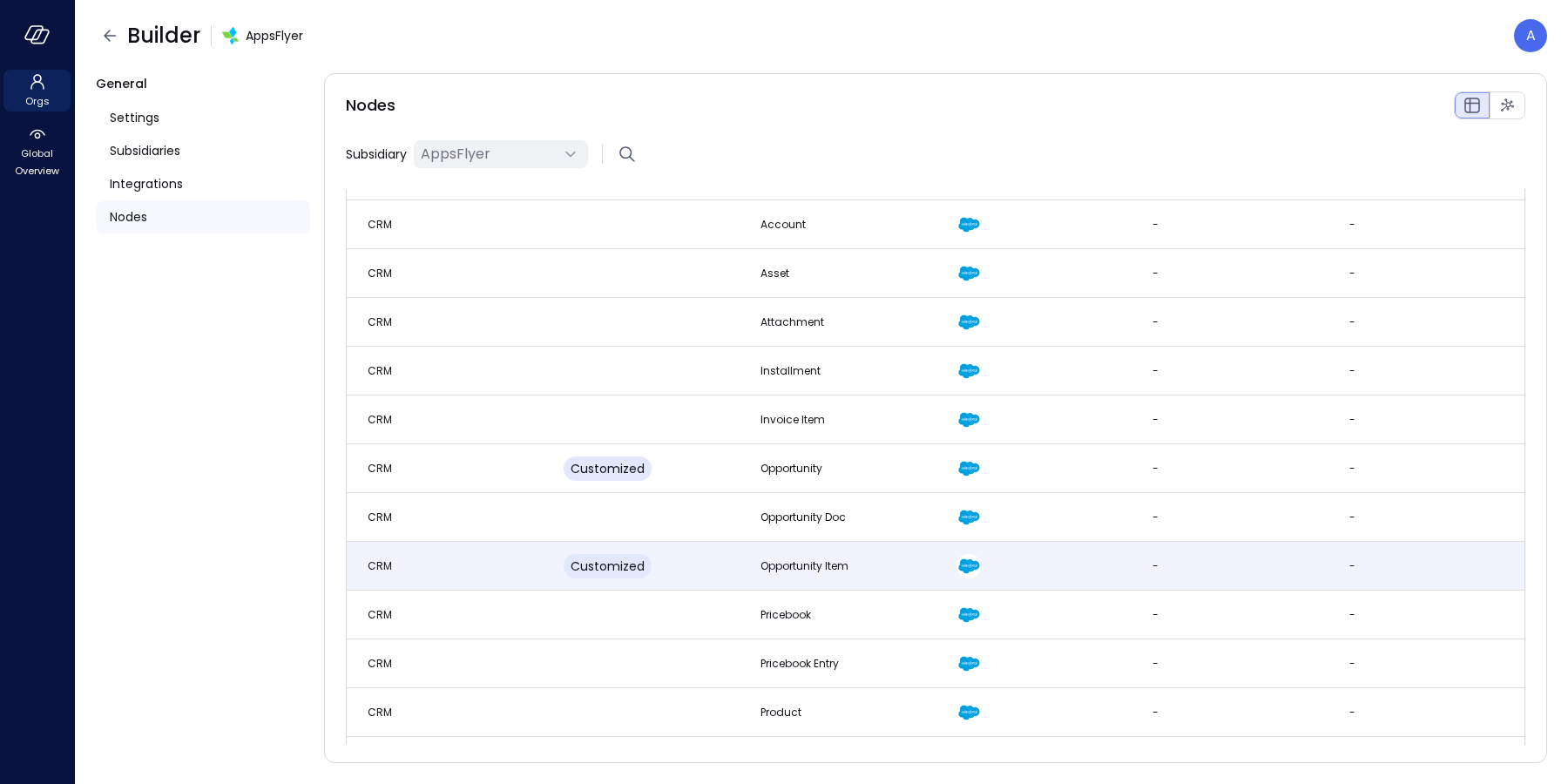
click at [715, 571] on td "Customized" at bounding box center [640, 566] width 196 height 49
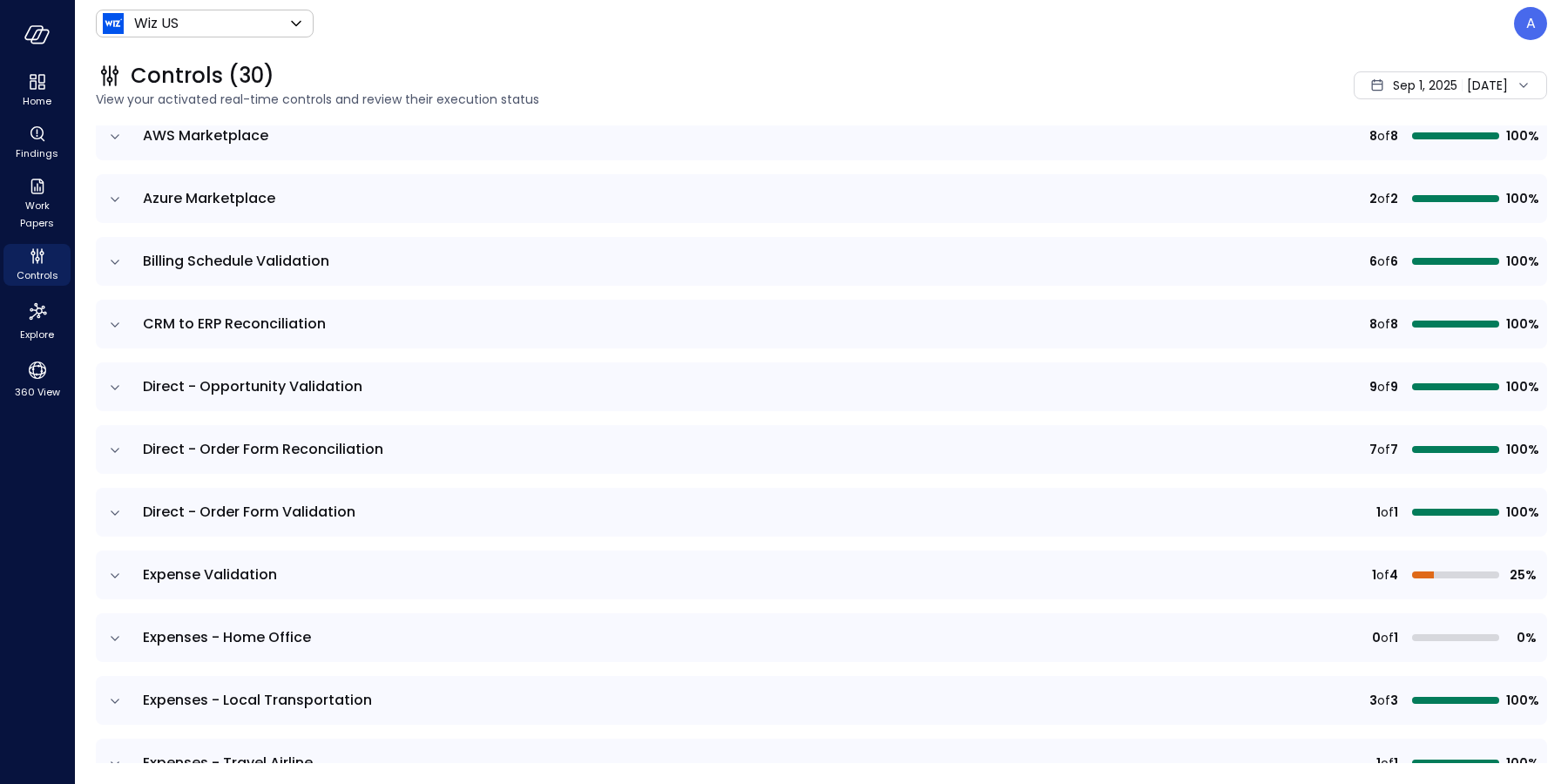
scroll to position [218, 0]
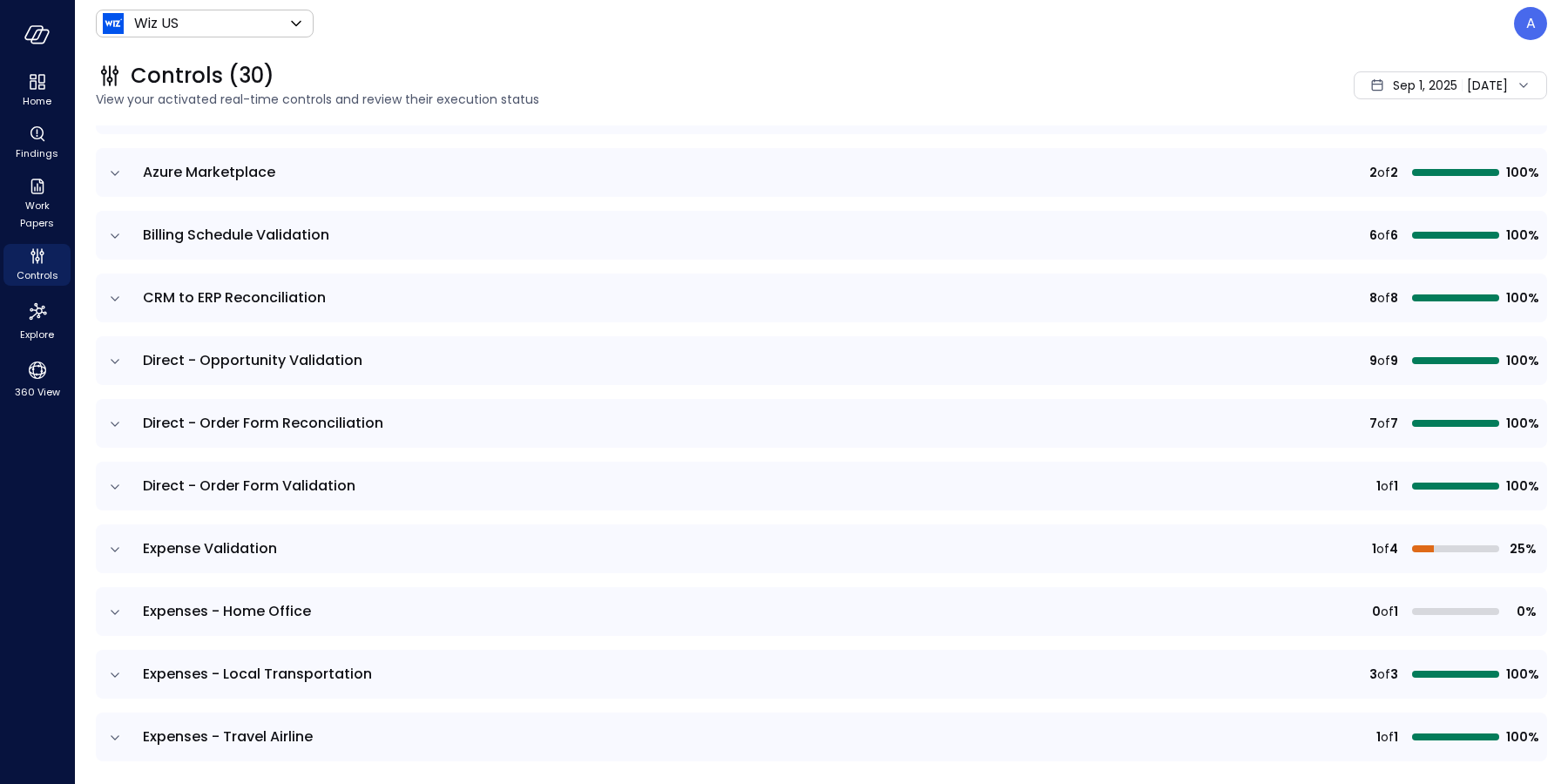
click at [116, 552] on icon "expand row" at bounding box center [115, 550] width 18 height 18
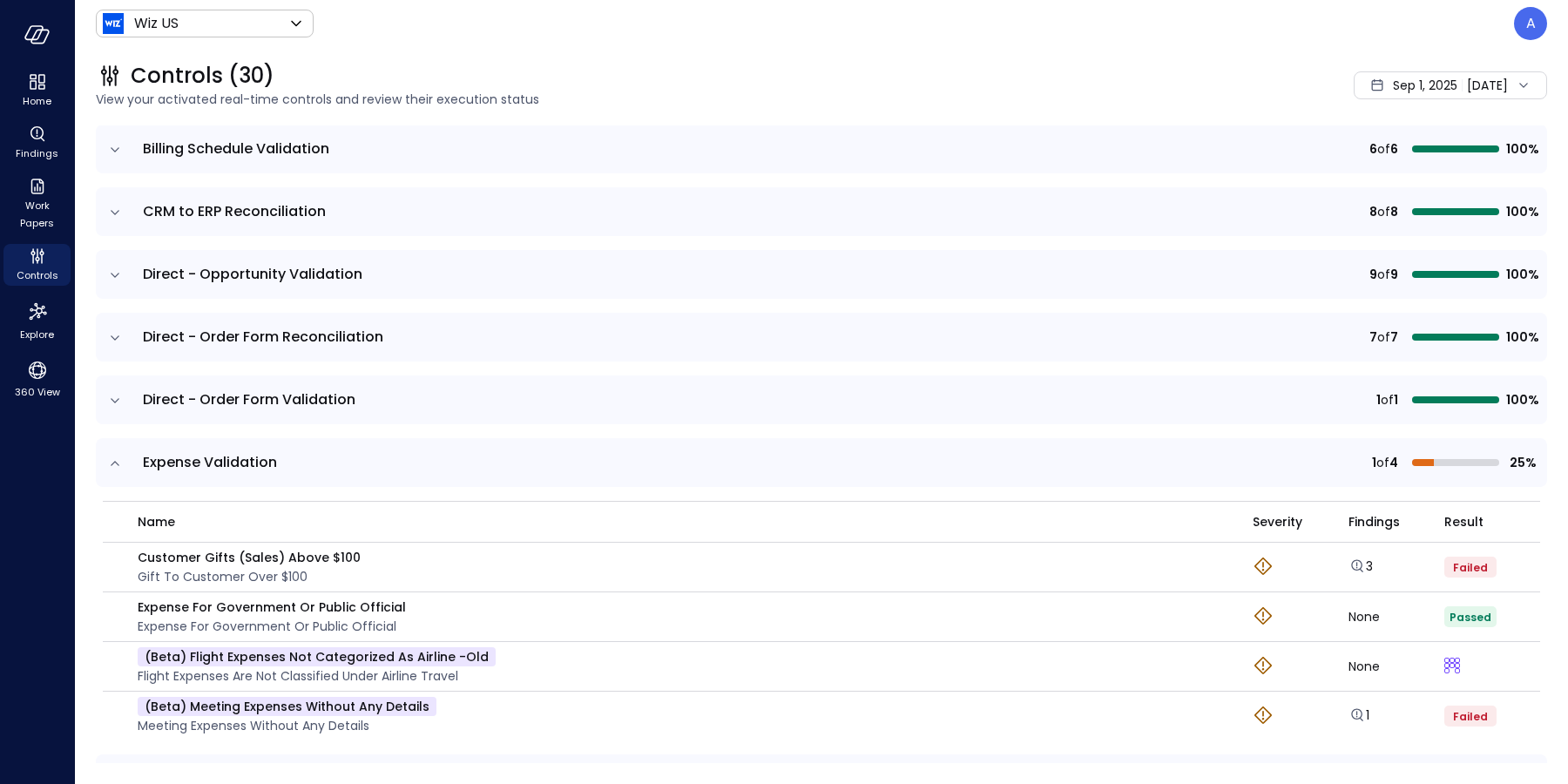
scroll to position [399, 0]
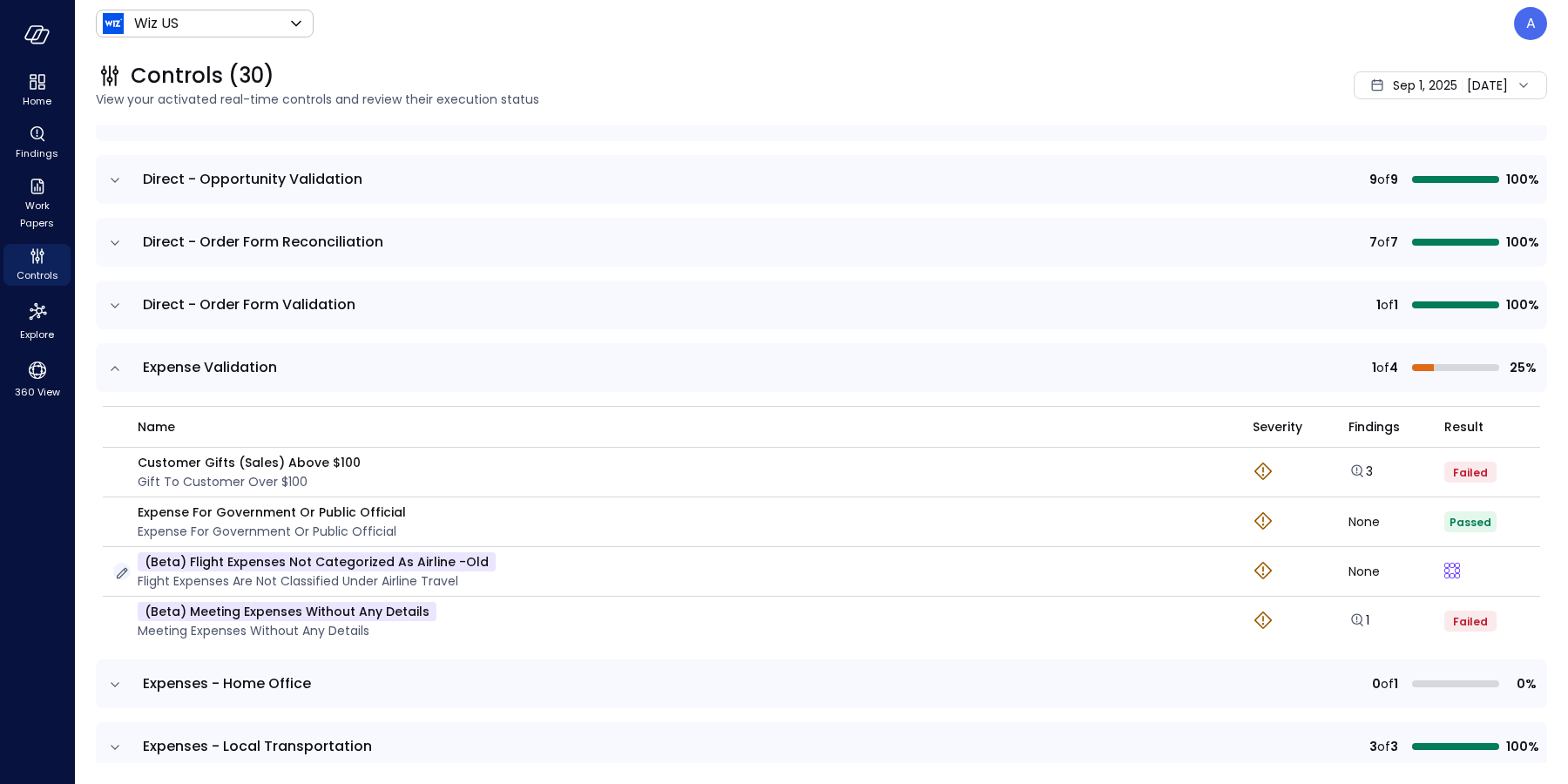
click at [122, 570] on icon "button" at bounding box center [122, 573] width 11 height 11
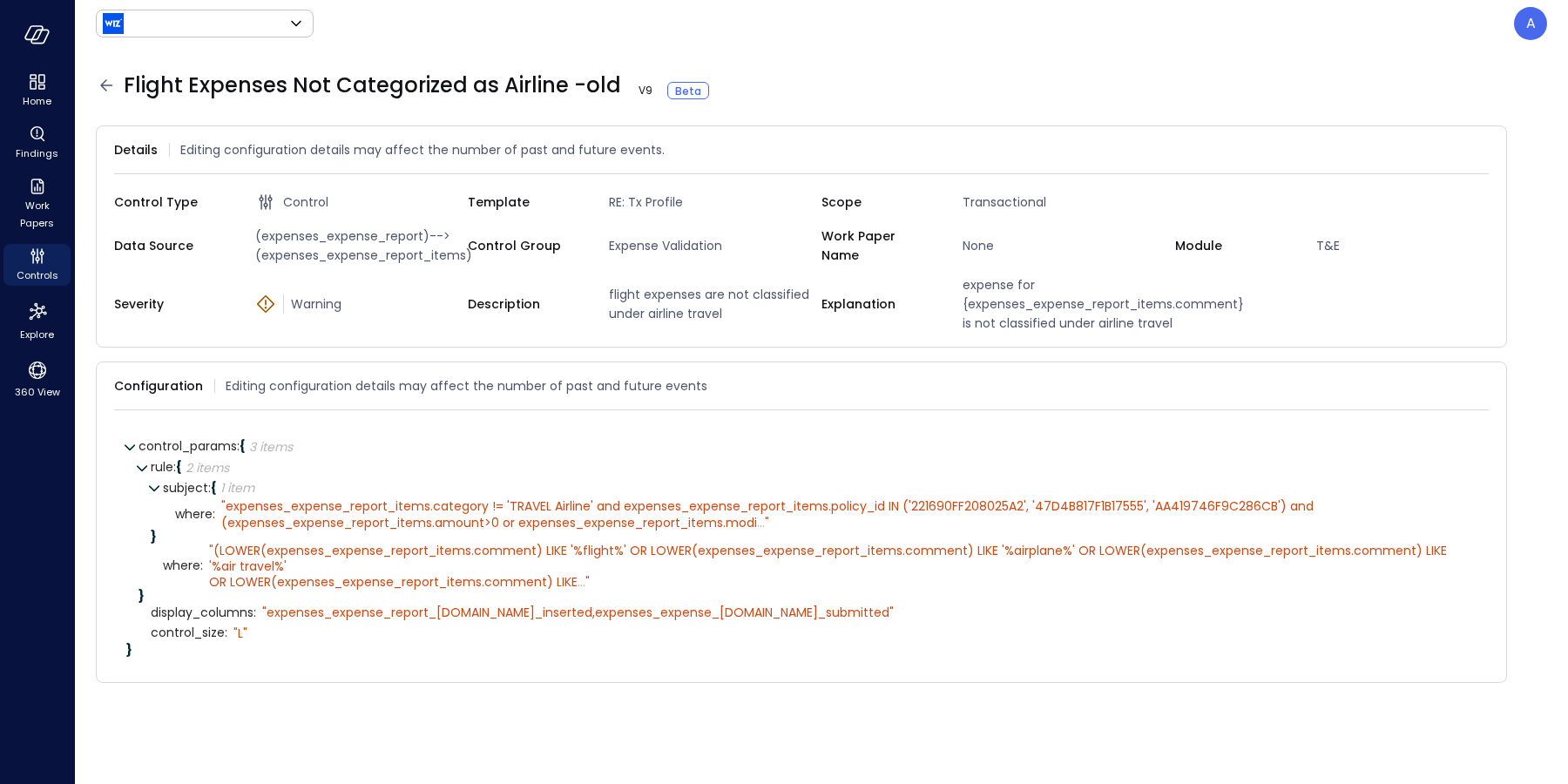
type input "******"
click at [534, 586] on div "" (LOWER(expenses_expense_report_items.comment) LIKE '%flight%' OR LOWER(expens…" at bounding box center [831, 566] width 1245 height 48
click at [487, 562] on span "(LOWER(expenses_expense_report_items.comment) LIKE '%flight%' OR LOWER(expenses…" at bounding box center [830, 566] width 1242 height 49
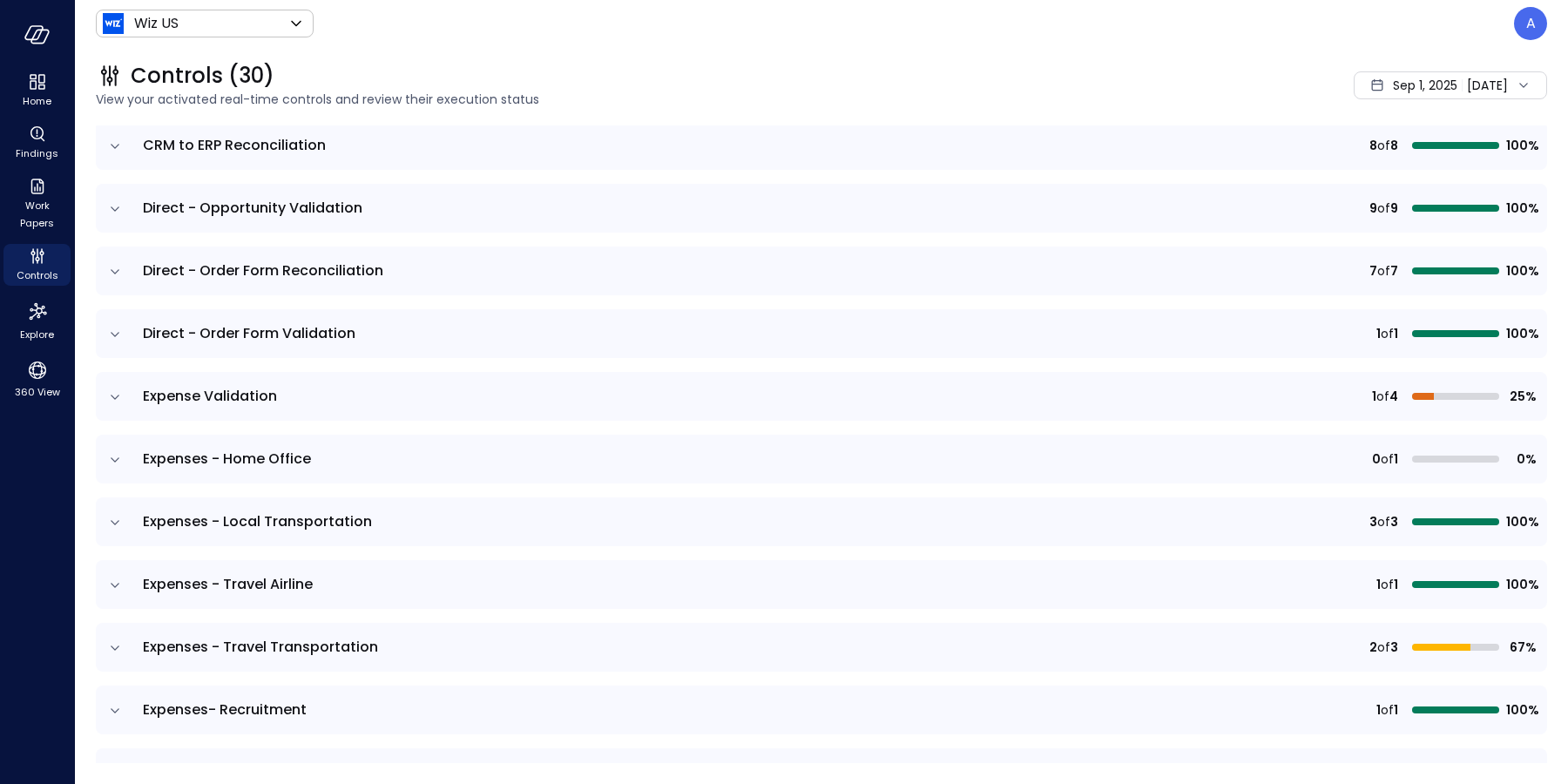
scroll to position [377, 0]
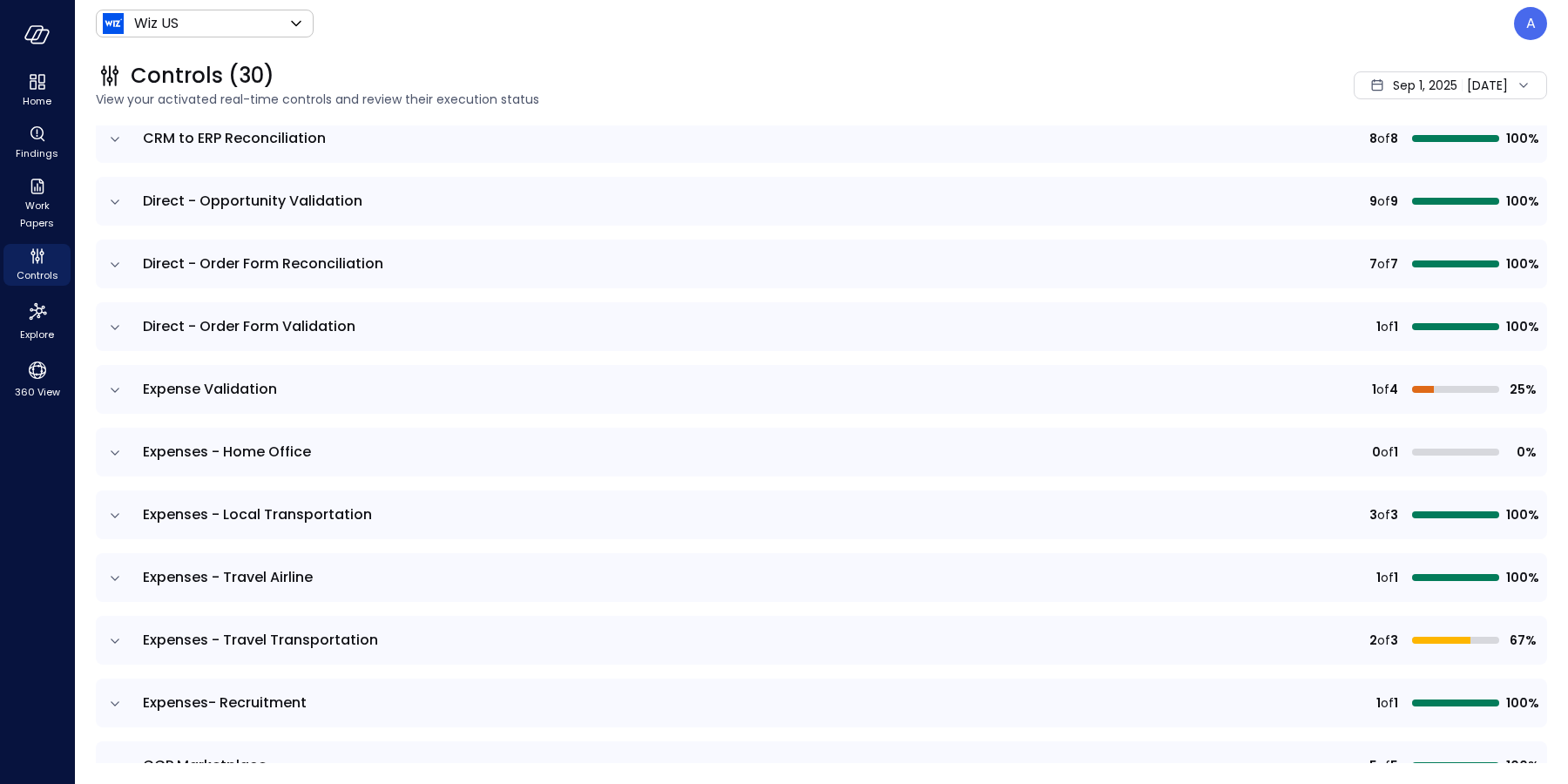
click at [116, 388] on icon "expand row" at bounding box center [115, 389] width 9 height 4
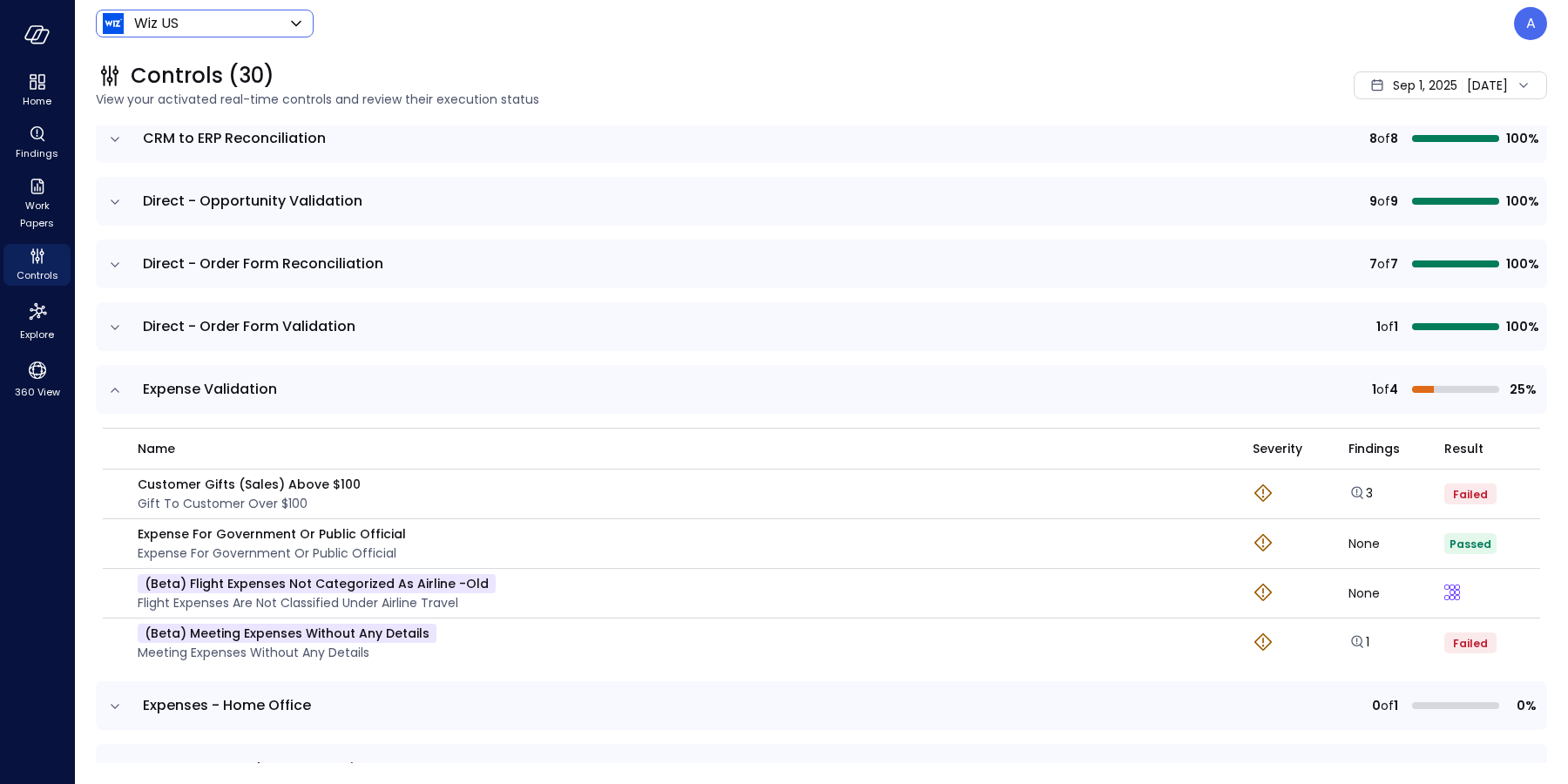
click at [214, 30] on body "Home Findings Work Papers Controls Explore 360 View Wiz US ****** ​ A Controls …" at bounding box center [784, 392] width 1568 height 784
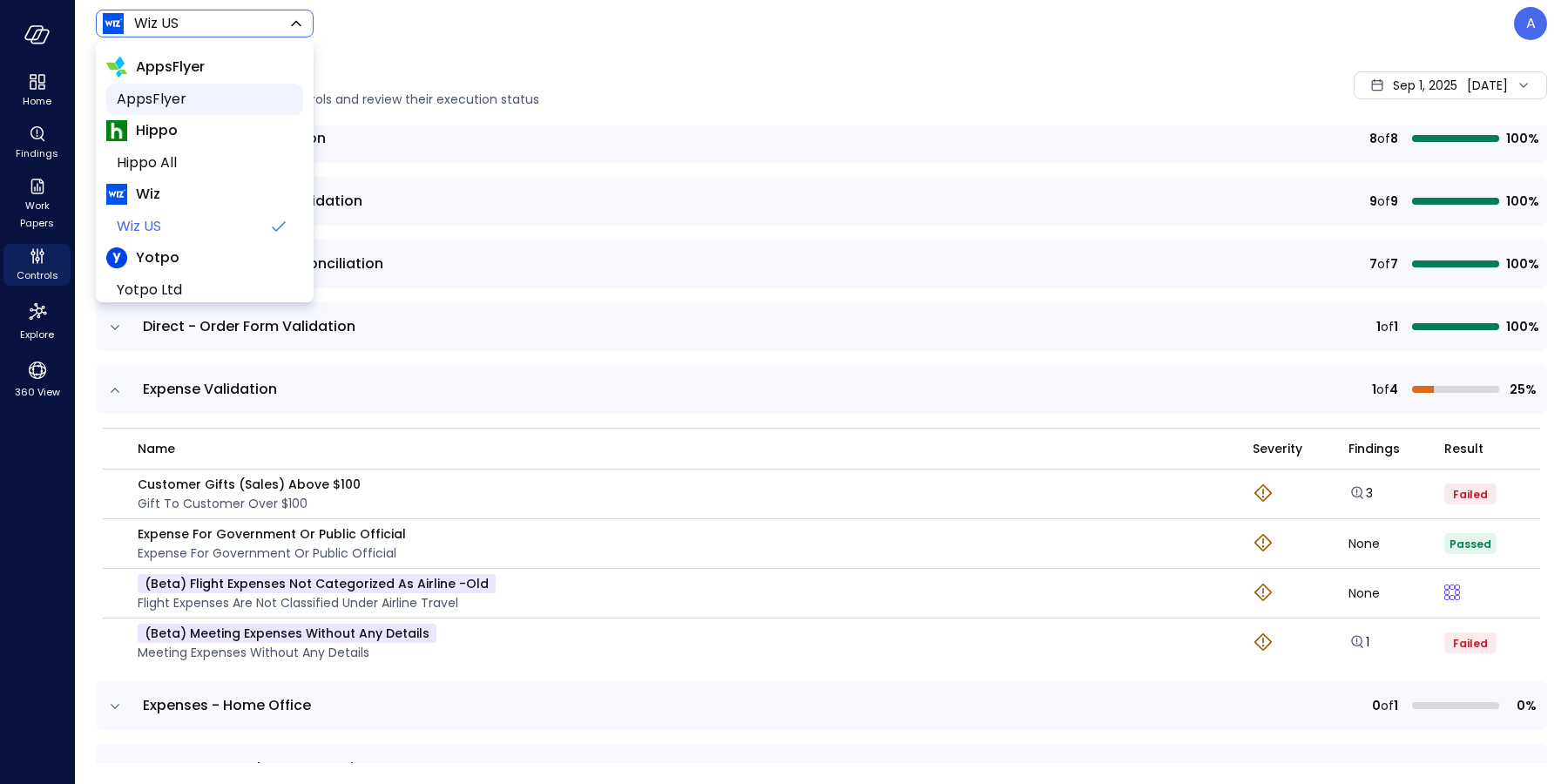
click at [196, 101] on span "AppsFlyer" at bounding box center [202, 100] width 172 height 21
type input "*******"
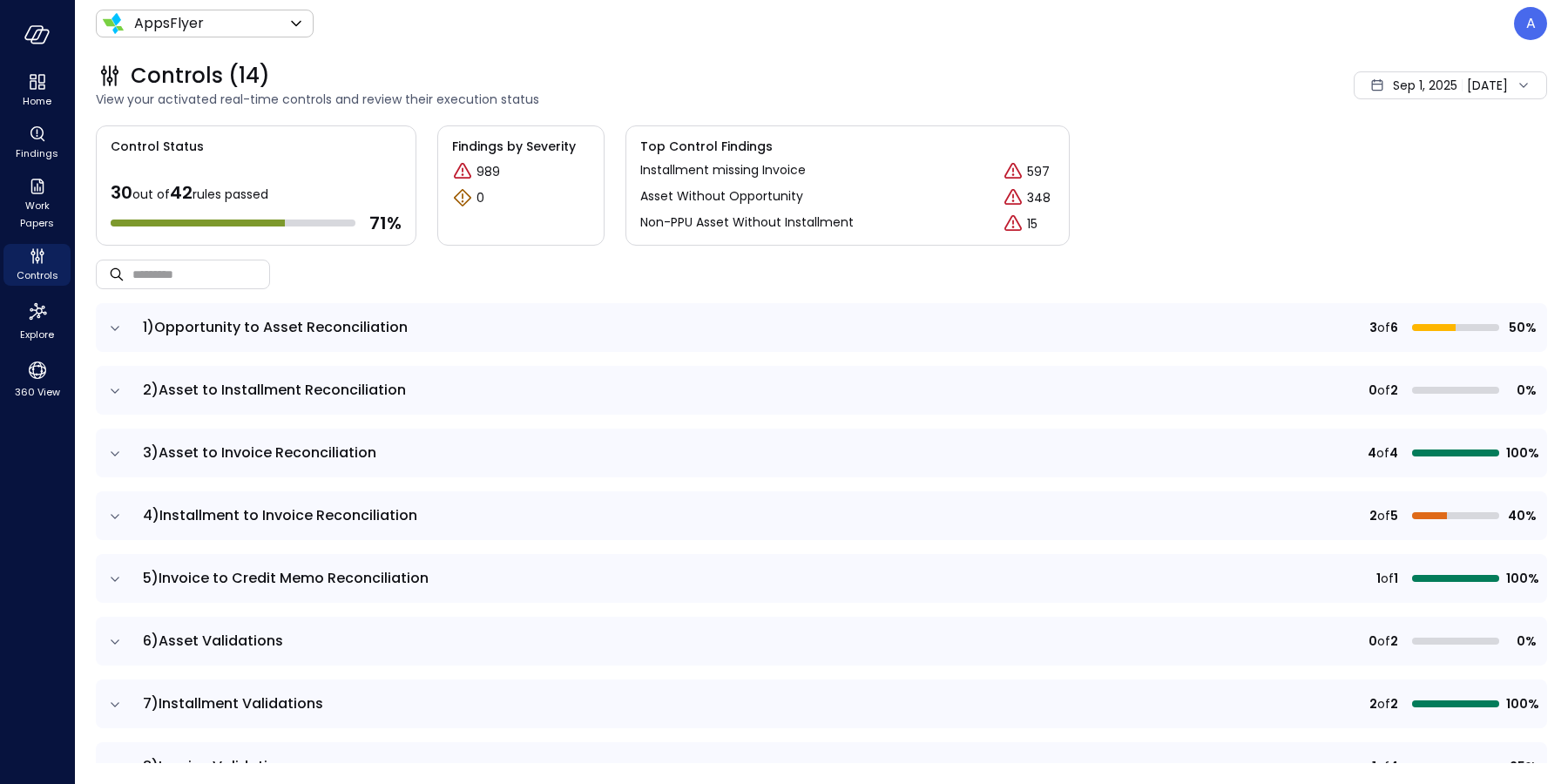
click at [108, 329] on icon "expand row" at bounding box center [115, 328] width 18 height 18
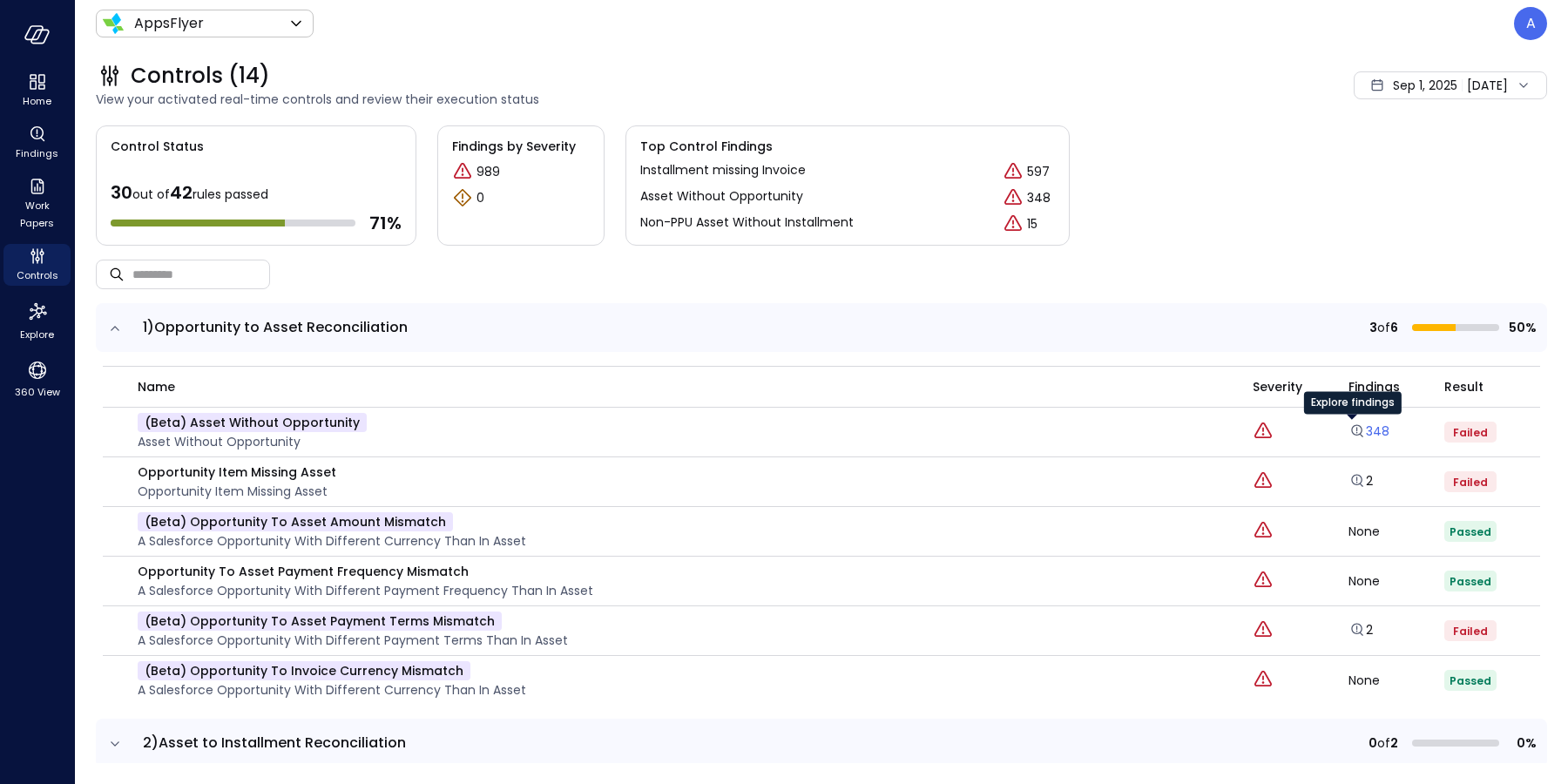
click at [1348, 430] on icon "Explore findings" at bounding box center [1357, 431] width 18 height 18
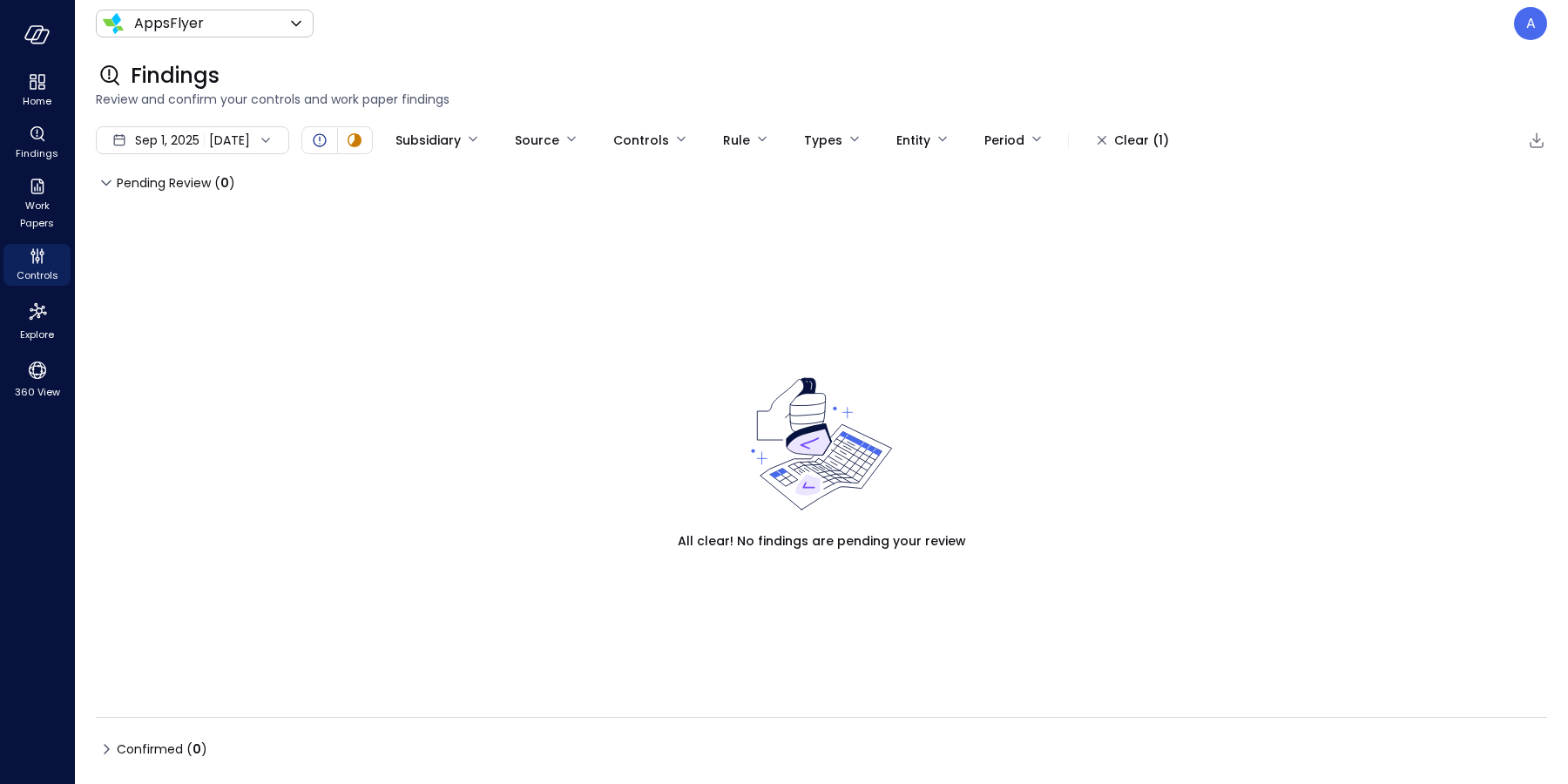
type input "****"
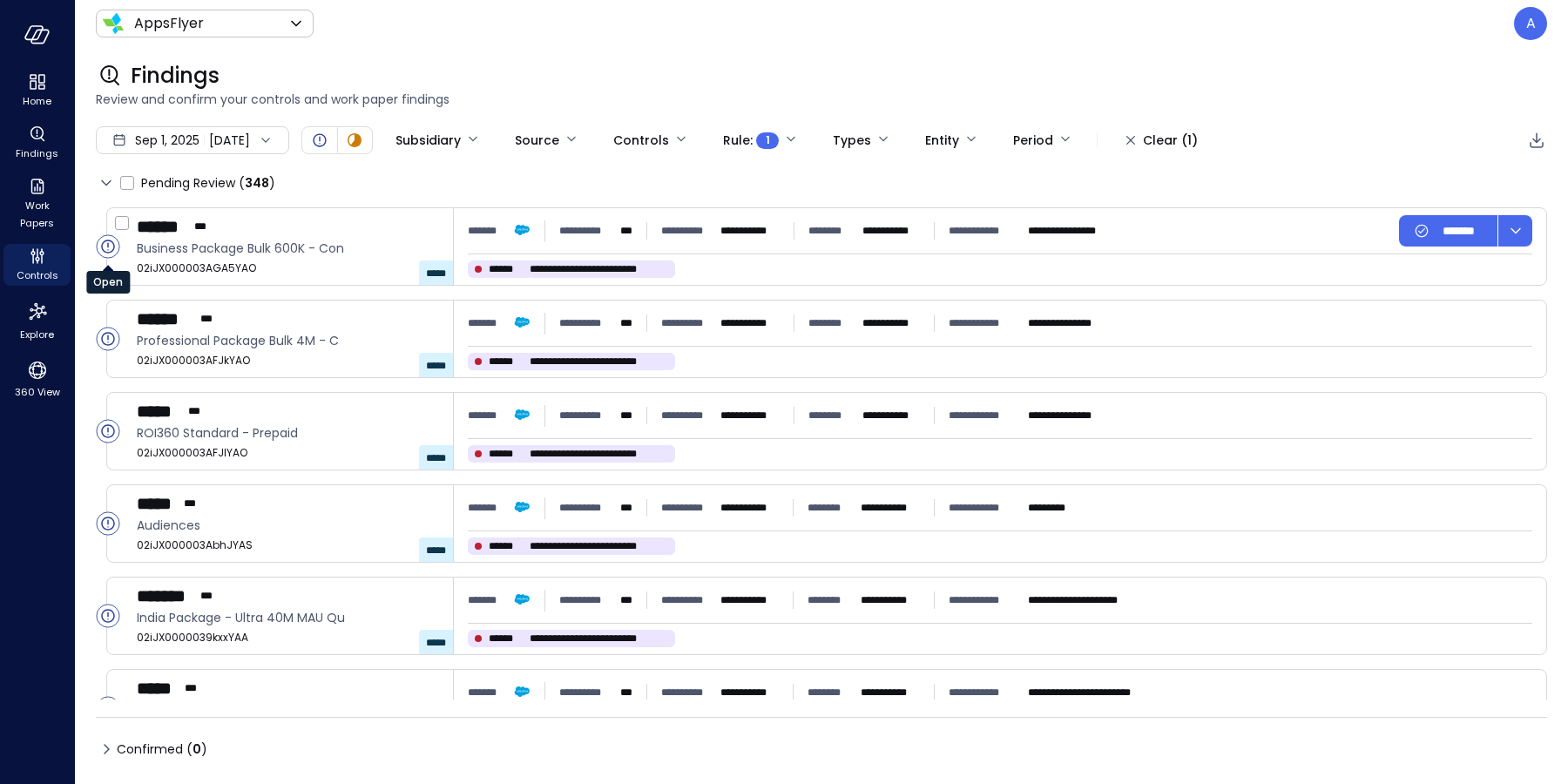
click at [102, 247] on icon "Open" at bounding box center [107, 246] width 13 height 13
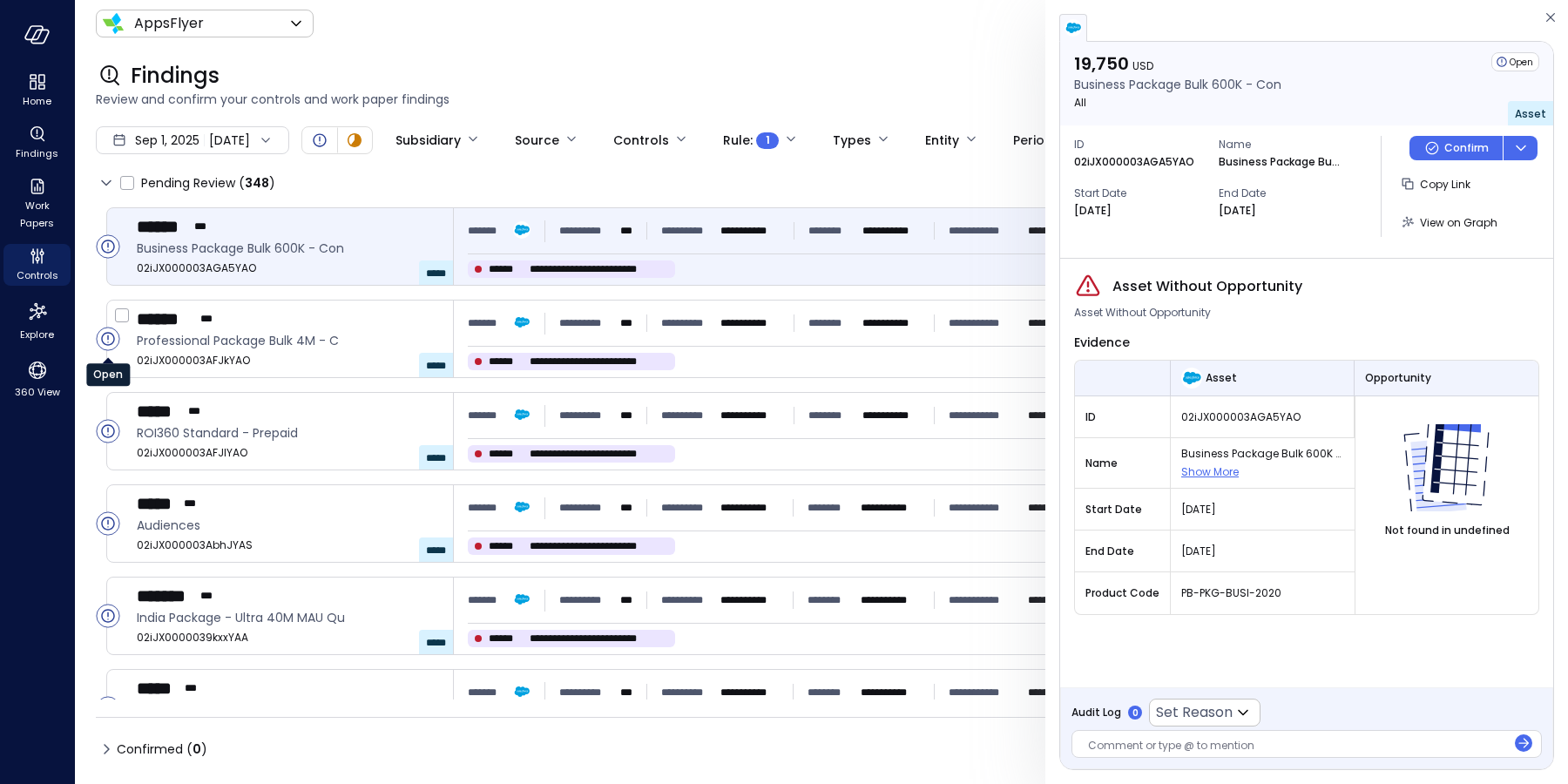
click at [101, 343] on circle "Open" at bounding box center [108, 339] width 23 height 23
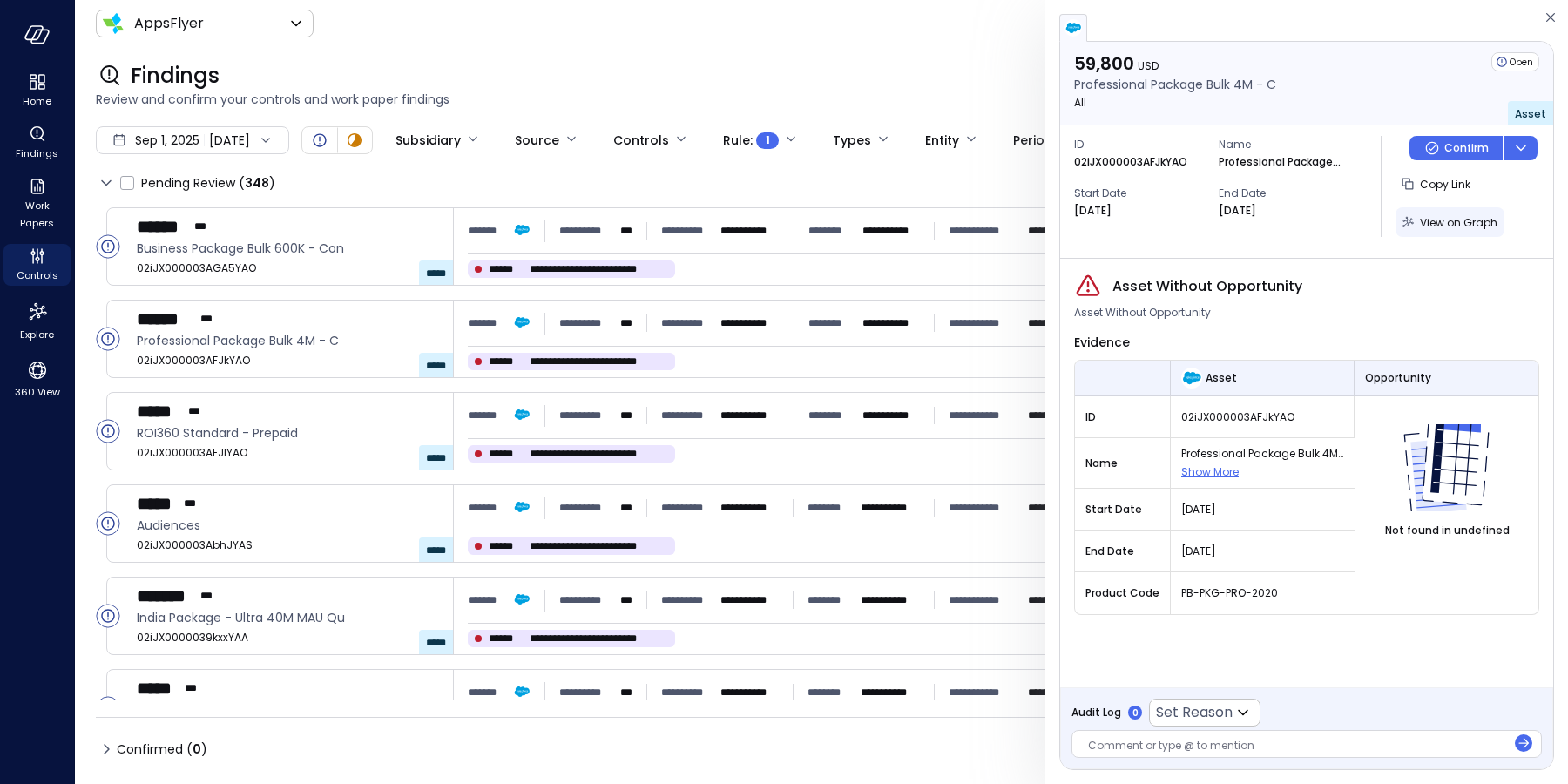
click at [1446, 215] on span "View on Graph" at bounding box center [1459, 222] width 78 height 15
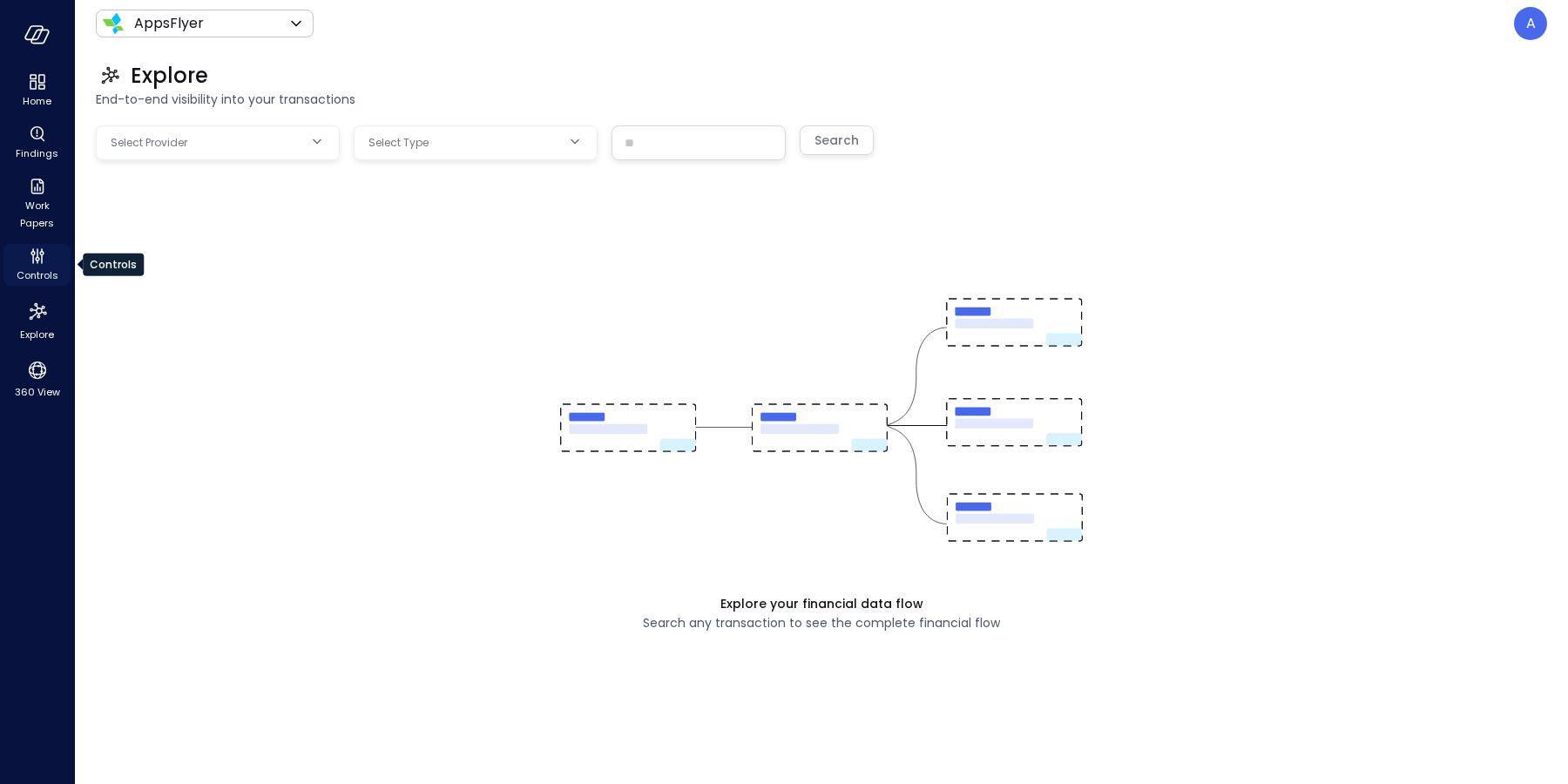
click at [40, 277] on span "Controls" at bounding box center [38, 276] width 42 height 18
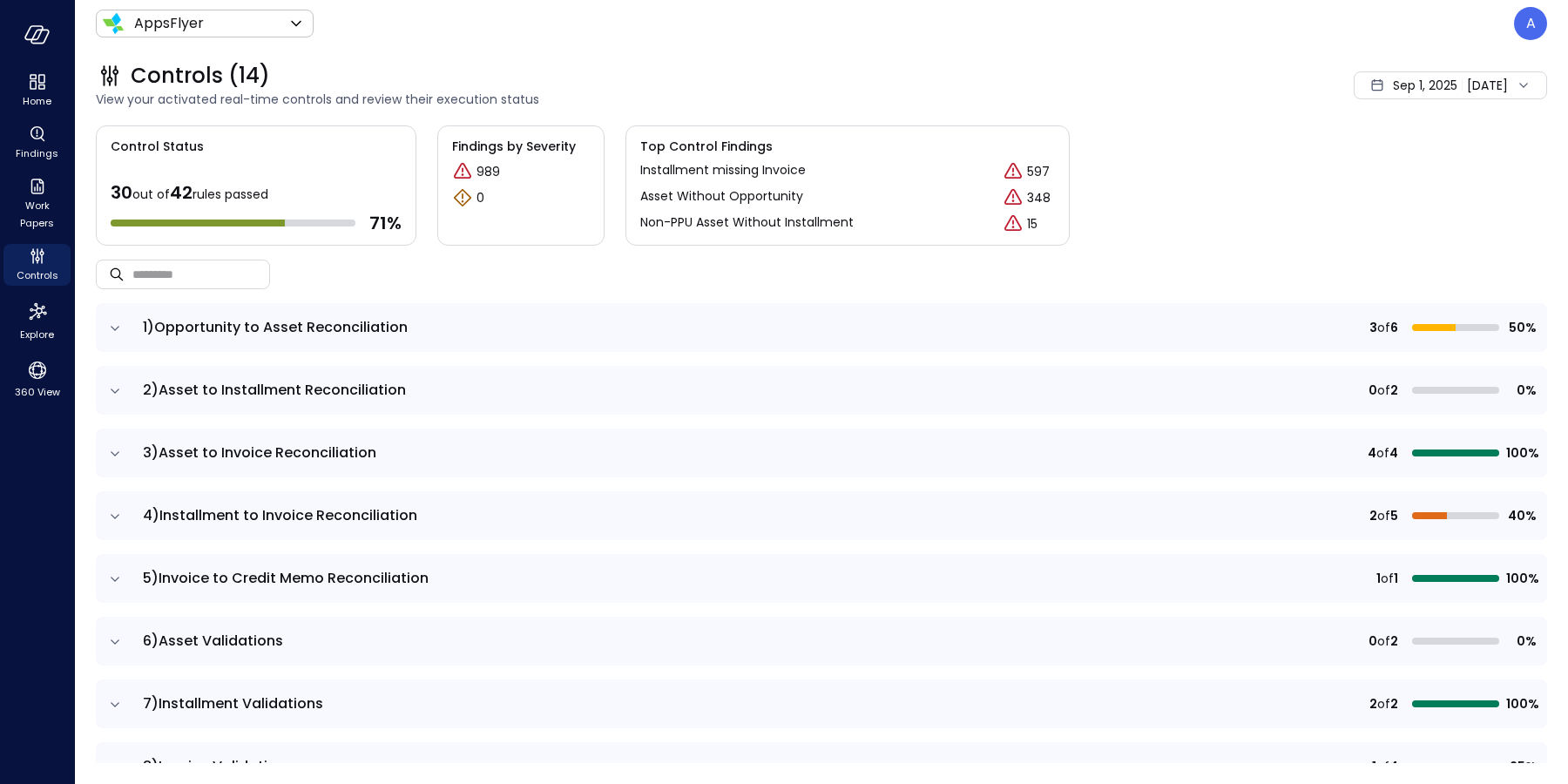
click at [116, 332] on icon "expand row" at bounding box center [115, 328] width 18 height 18
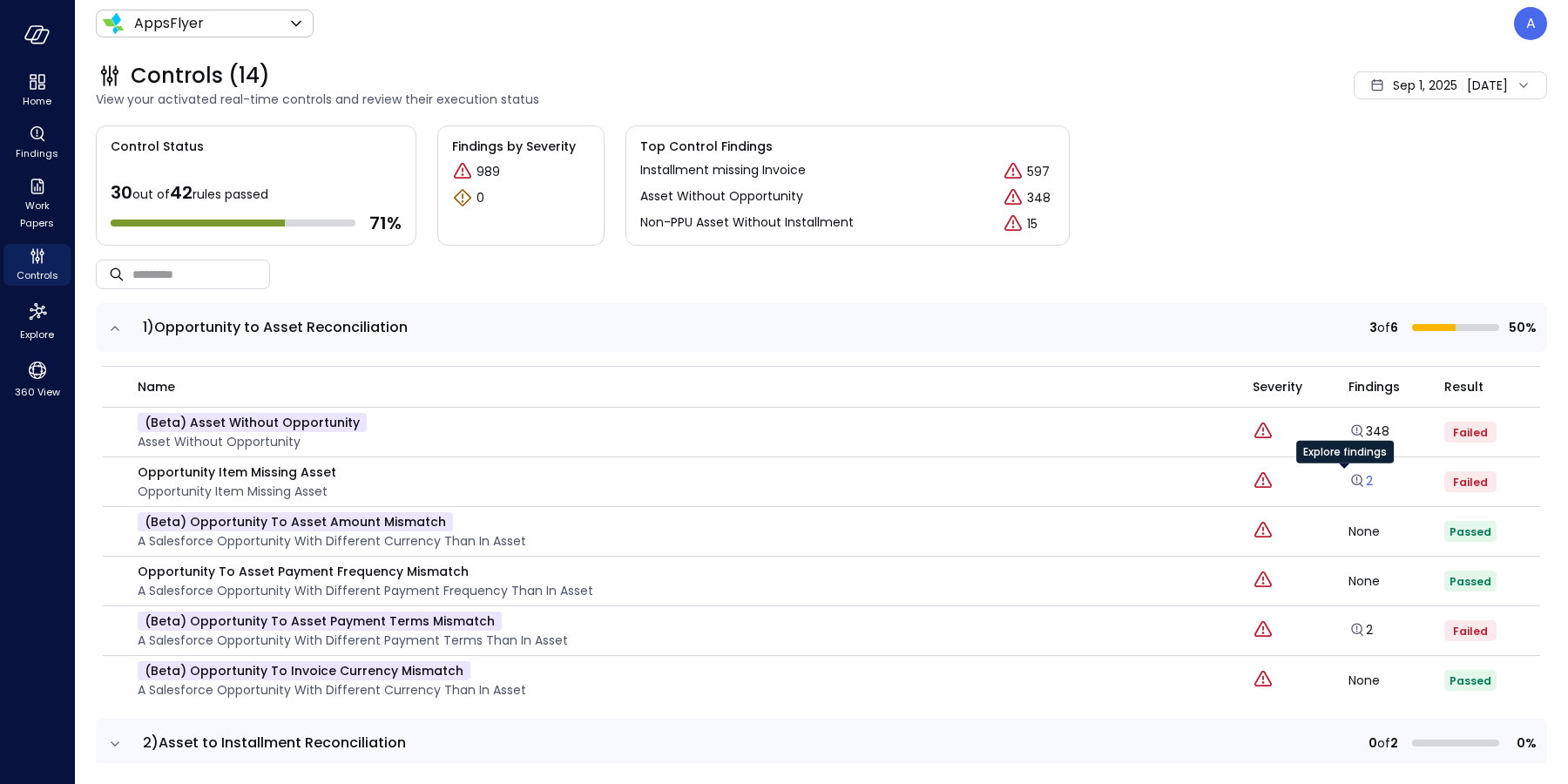
click at [1348, 478] on icon "Explore findings" at bounding box center [1357, 481] width 18 height 18
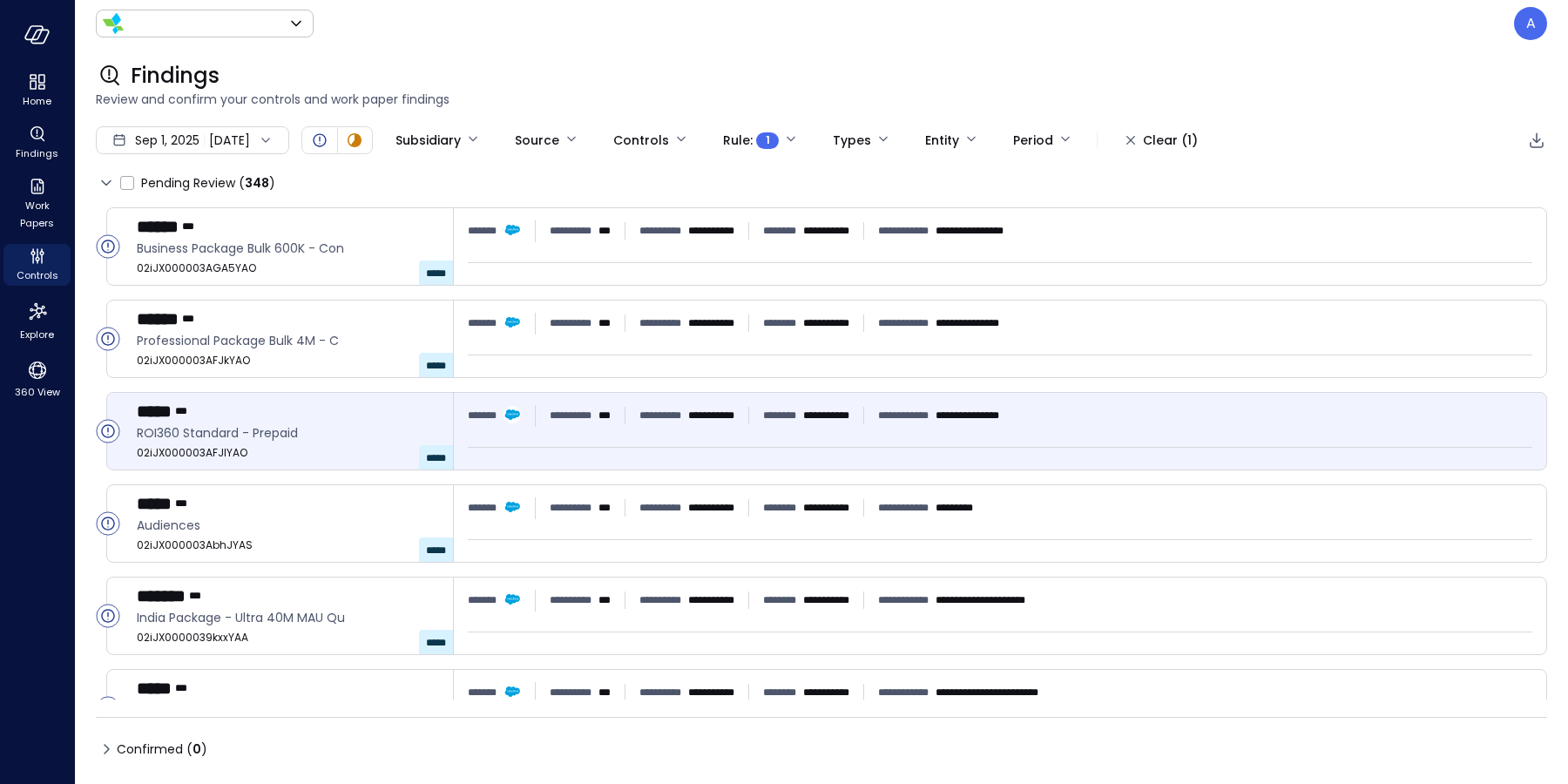
type input "*******"
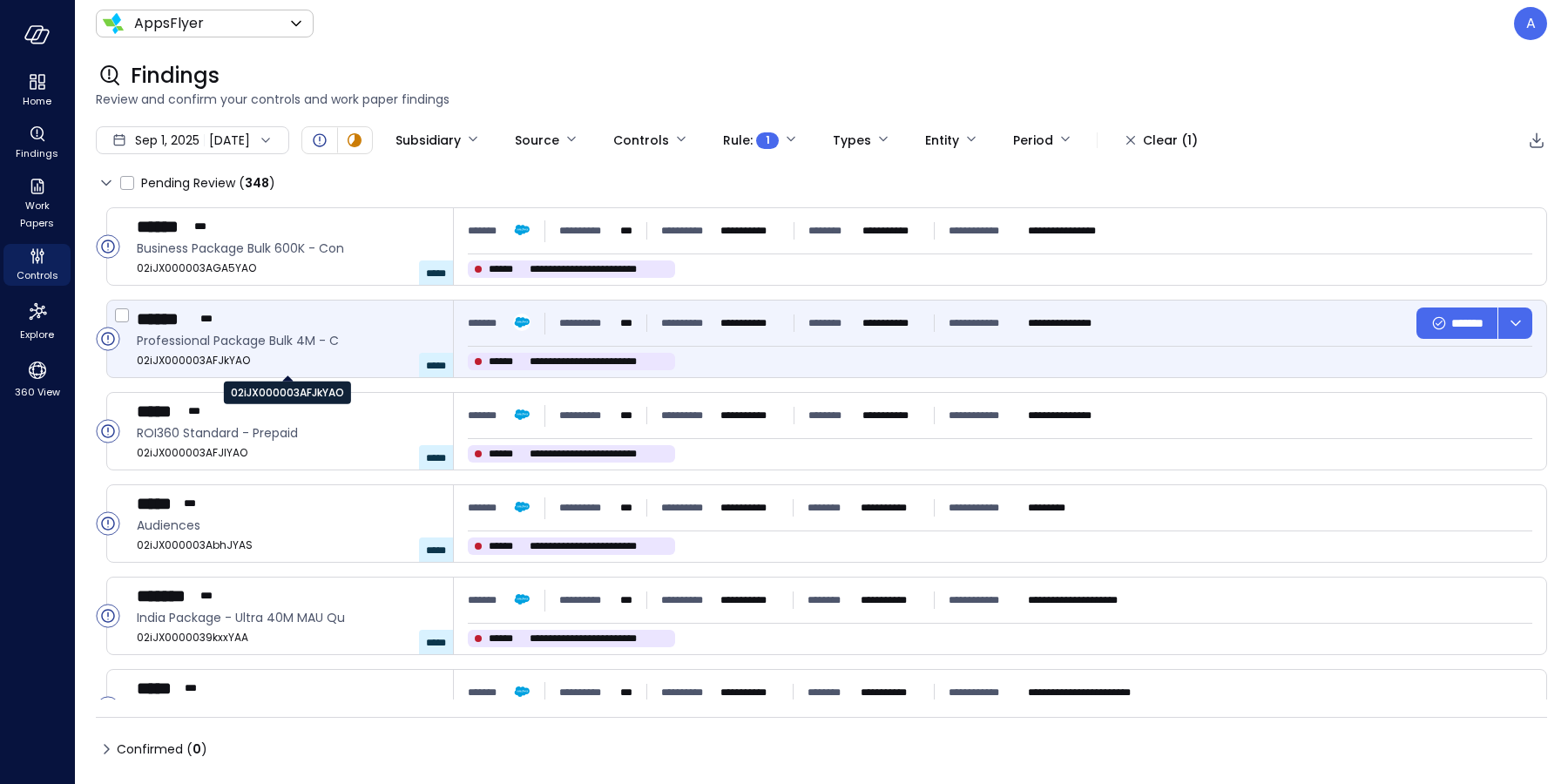
type input "****"
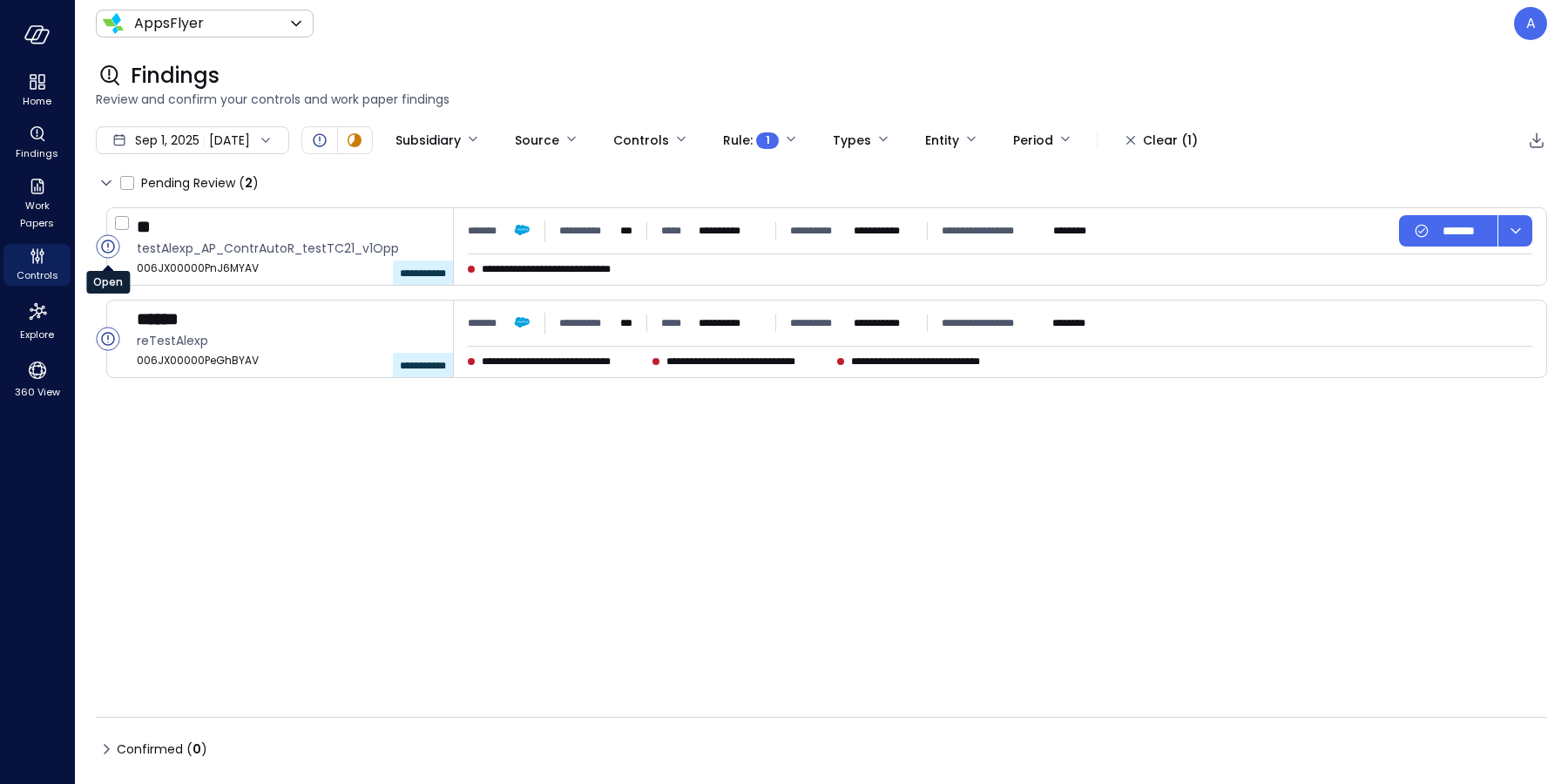
click at [102, 252] on circle "Open" at bounding box center [108, 247] width 23 height 23
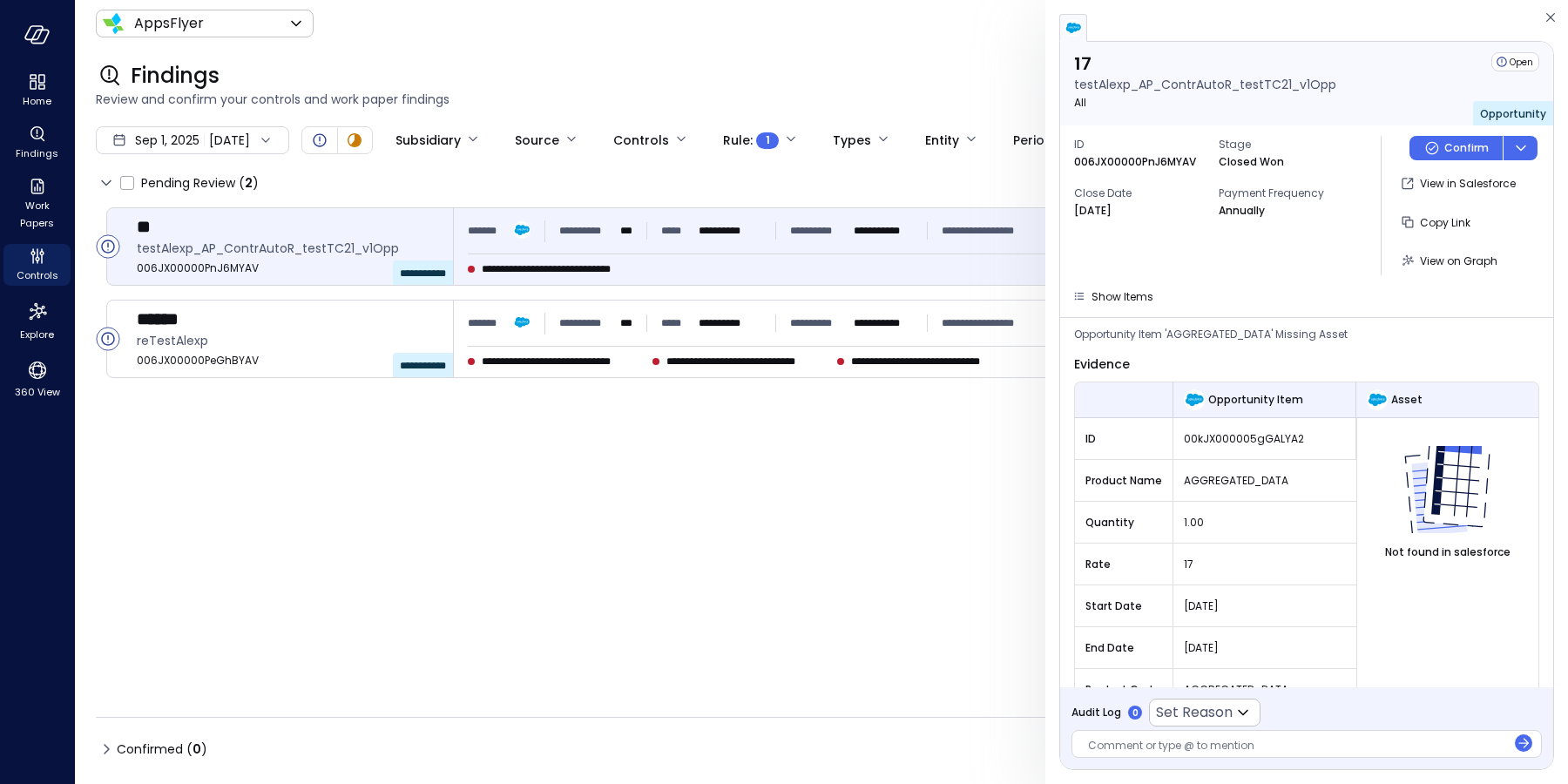
scroll to position [114, 0]
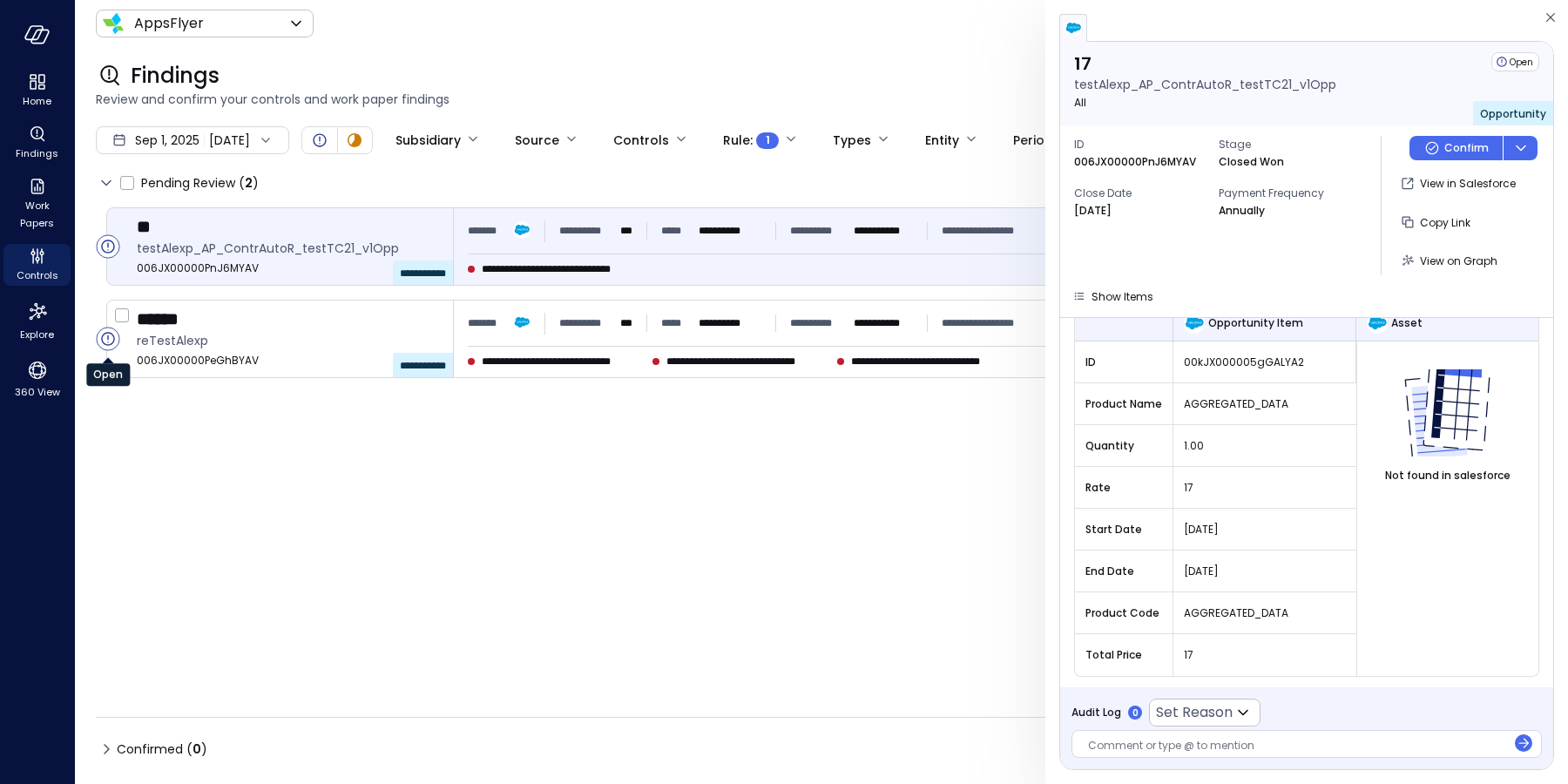
click at [109, 338] on circle "Open" at bounding box center [108, 339] width 23 height 23
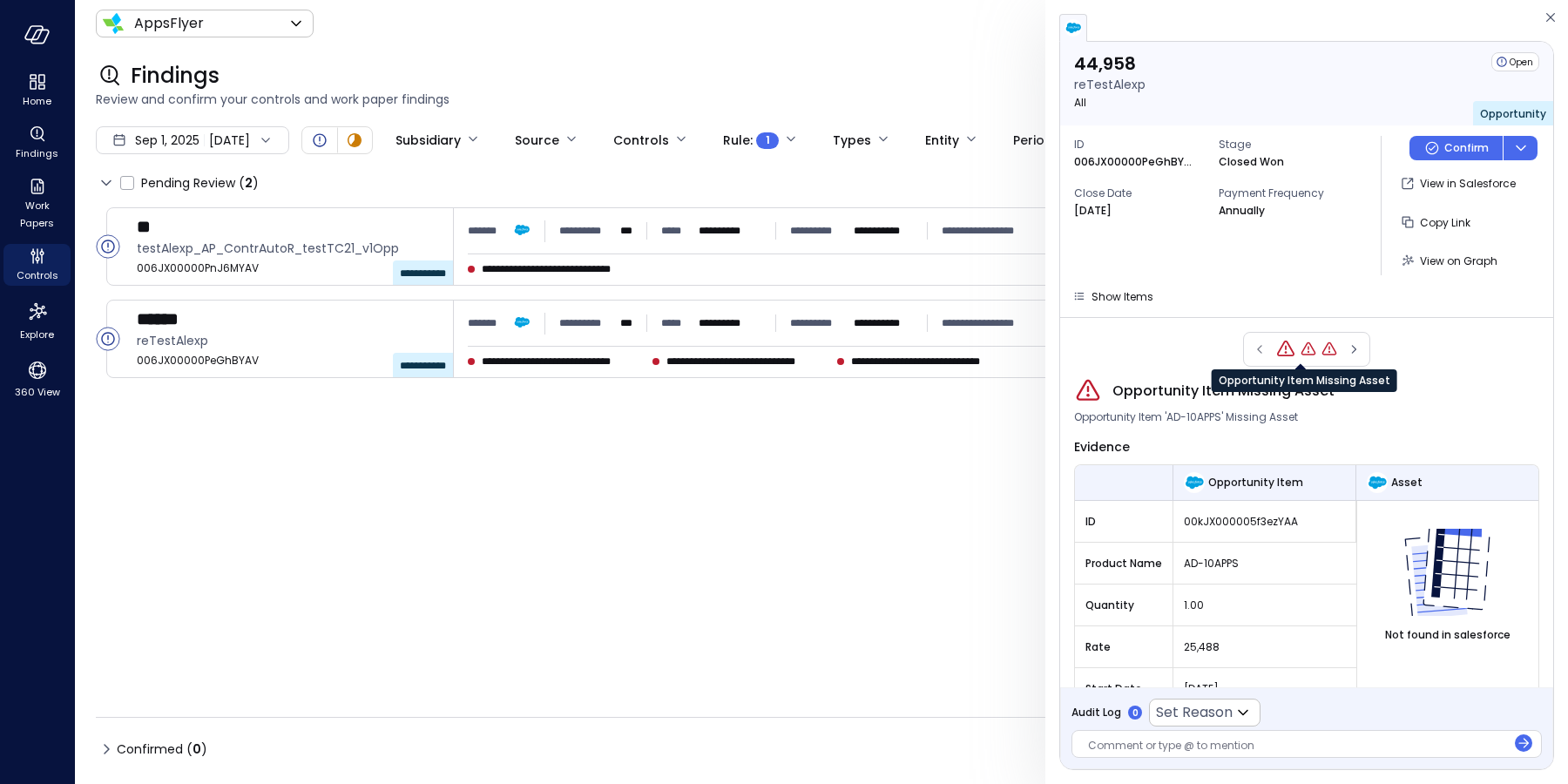
click at [1301, 352] on icon "Opportunity Item Missing Asset" at bounding box center [1308, 349] width 18 height 18
click at [1320, 348] on icon "Opportunity Item Missing Asset" at bounding box center [1329, 349] width 18 height 18
click at [43, 258] on icon "Controls" at bounding box center [38, 256] width 21 height 21
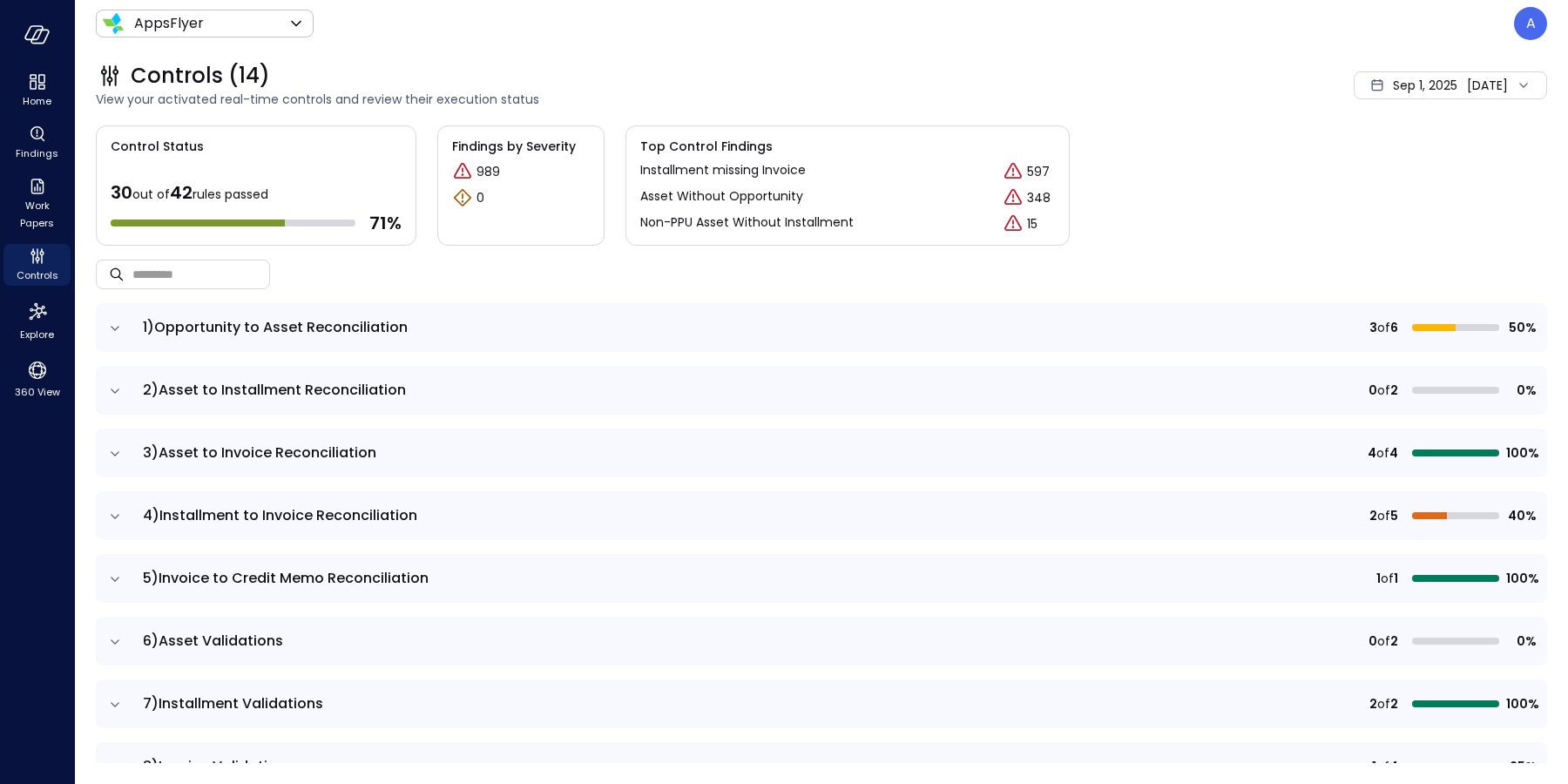
click at [111, 329] on icon "expand row" at bounding box center [115, 328] width 18 height 18
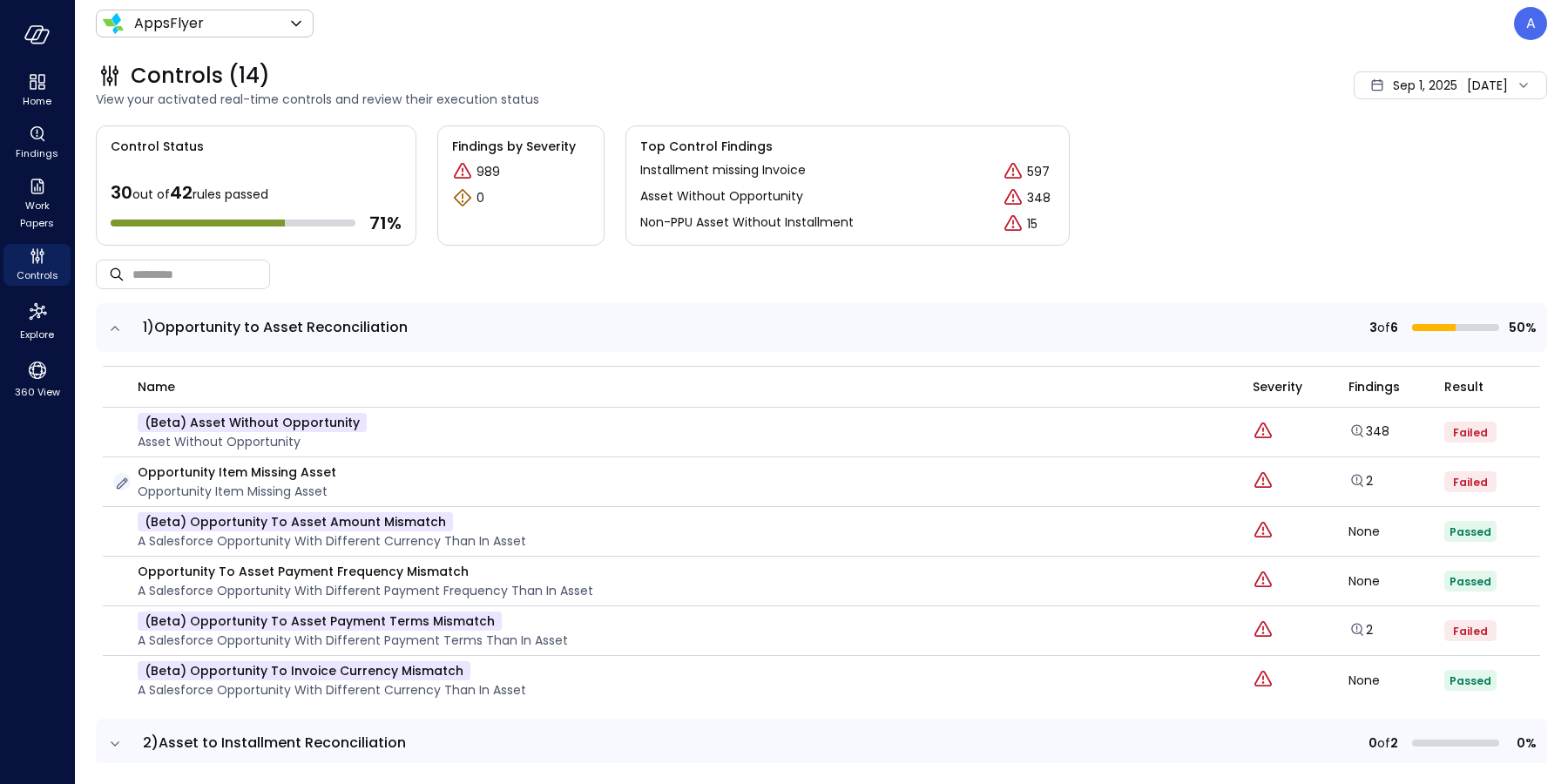
click at [120, 482] on icon "button" at bounding box center [122, 484] width 18 height 18
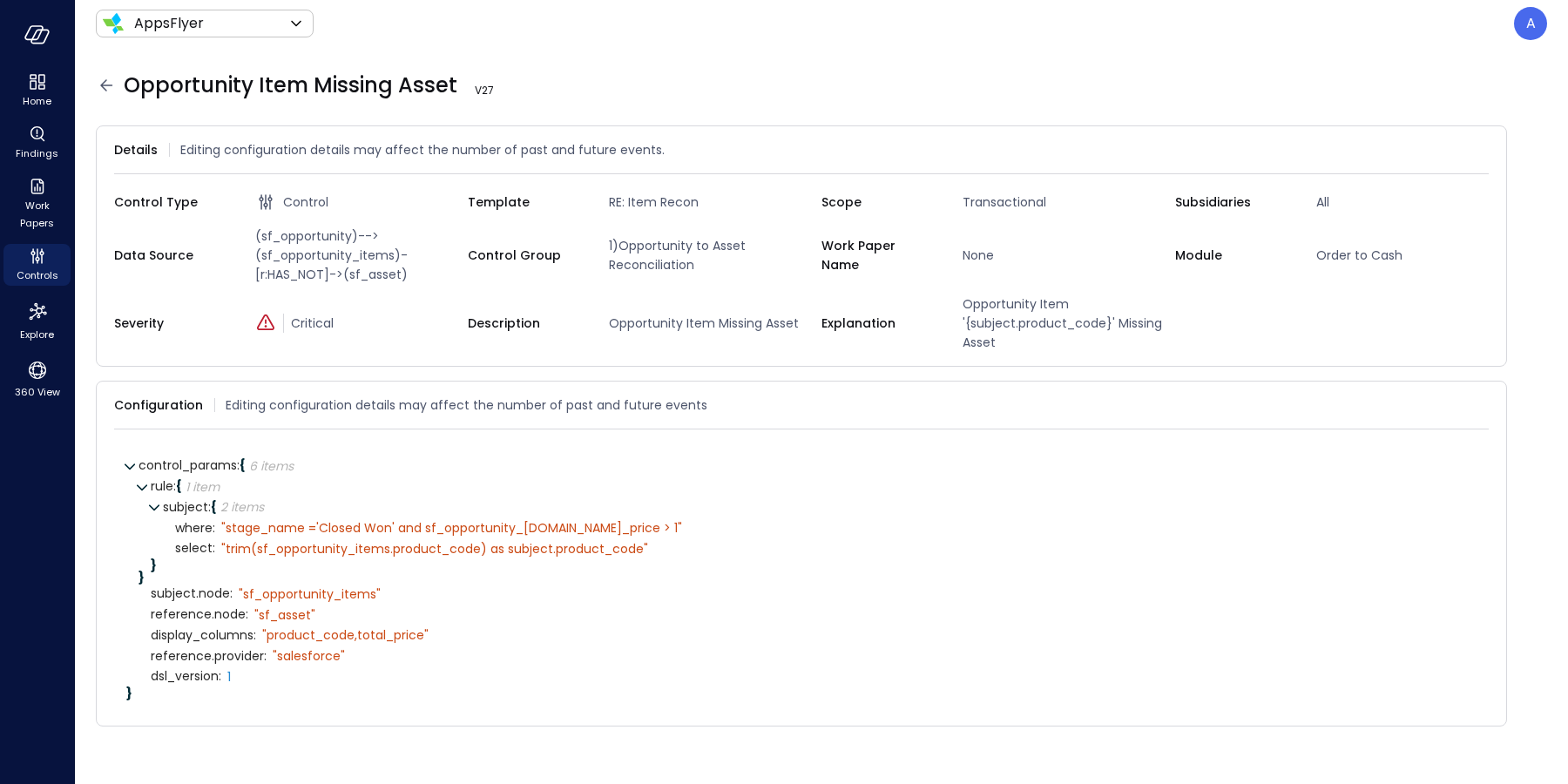
click at [105, 87] on icon at bounding box center [106, 86] width 21 height 21
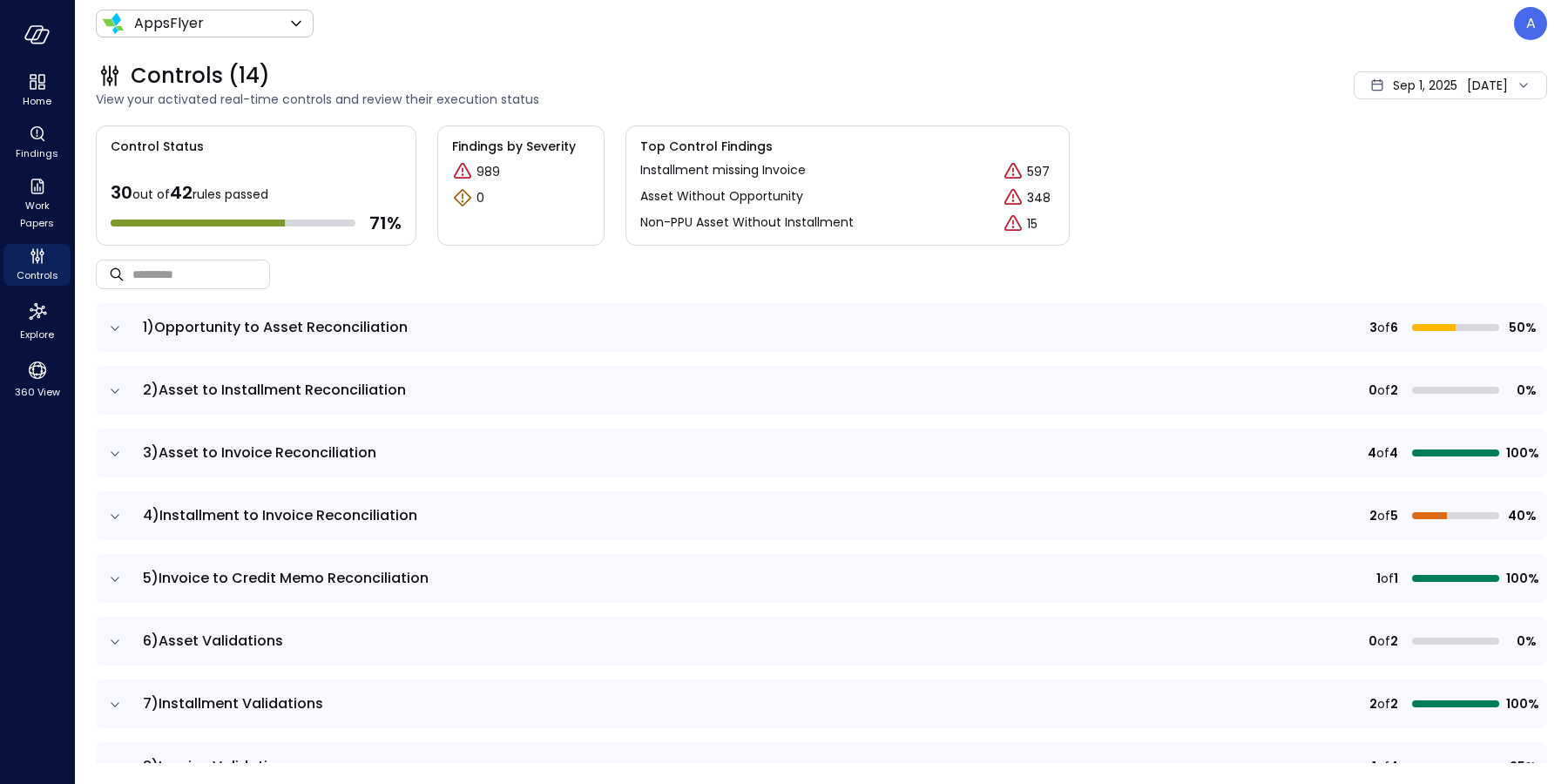
click at [116, 326] on icon "expand row" at bounding box center [115, 327] width 9 height 4
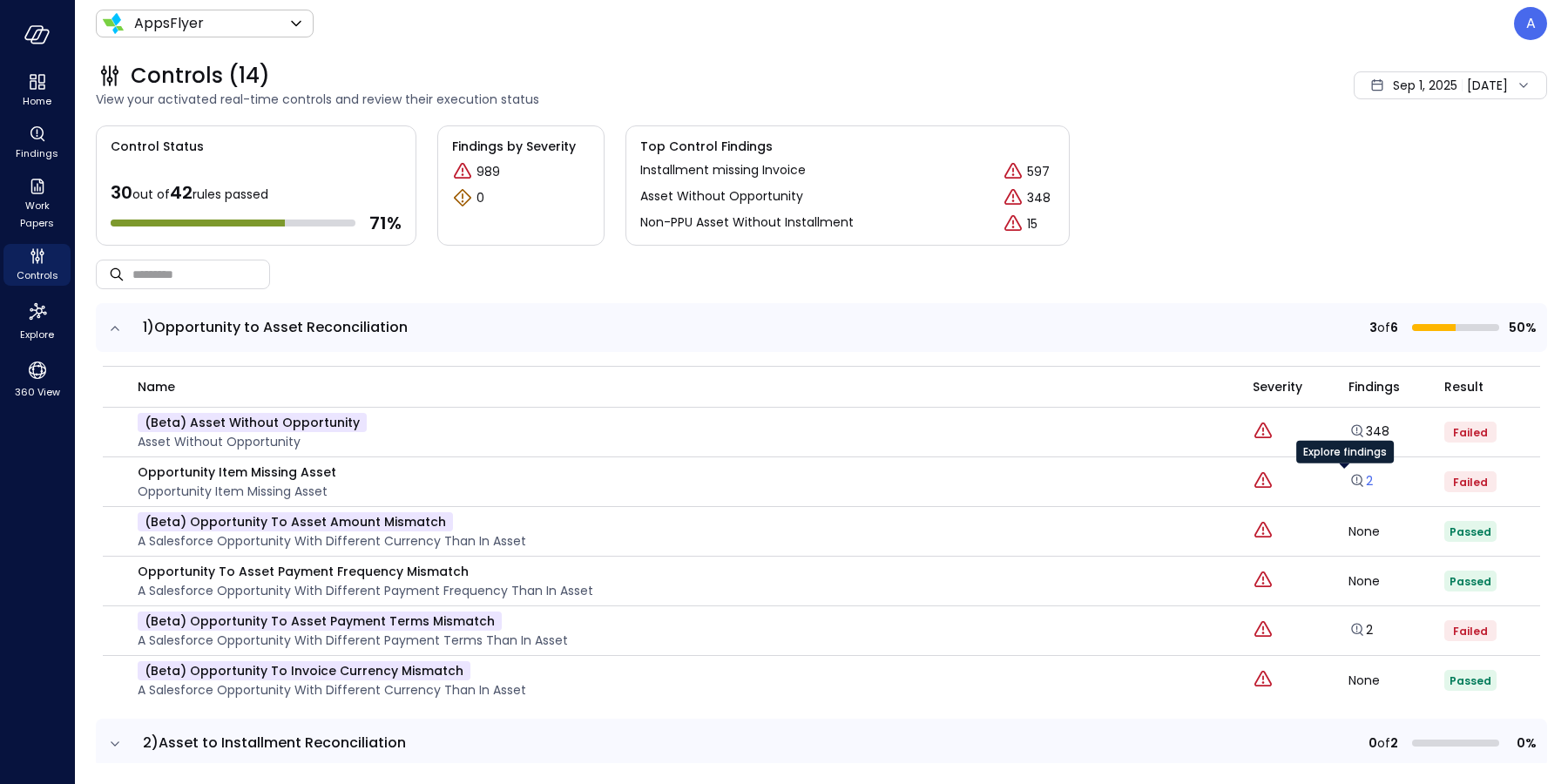
click at [1351, 482] on link "2" at bounding box center [1361, 481] width 24 height 18
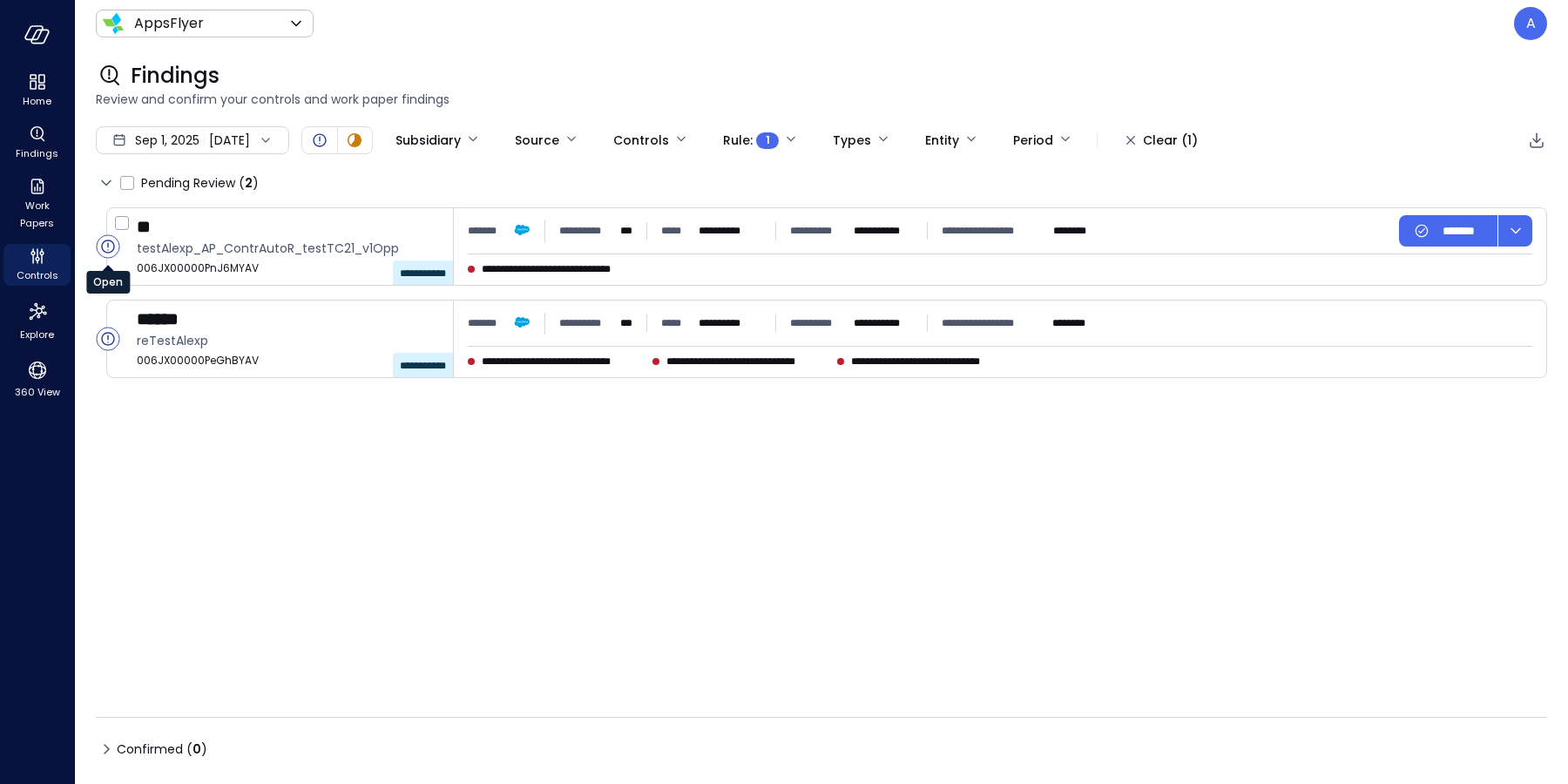
click at [107, 248] on icon "Open" at bounding box center [107, 246] width 1 height 8
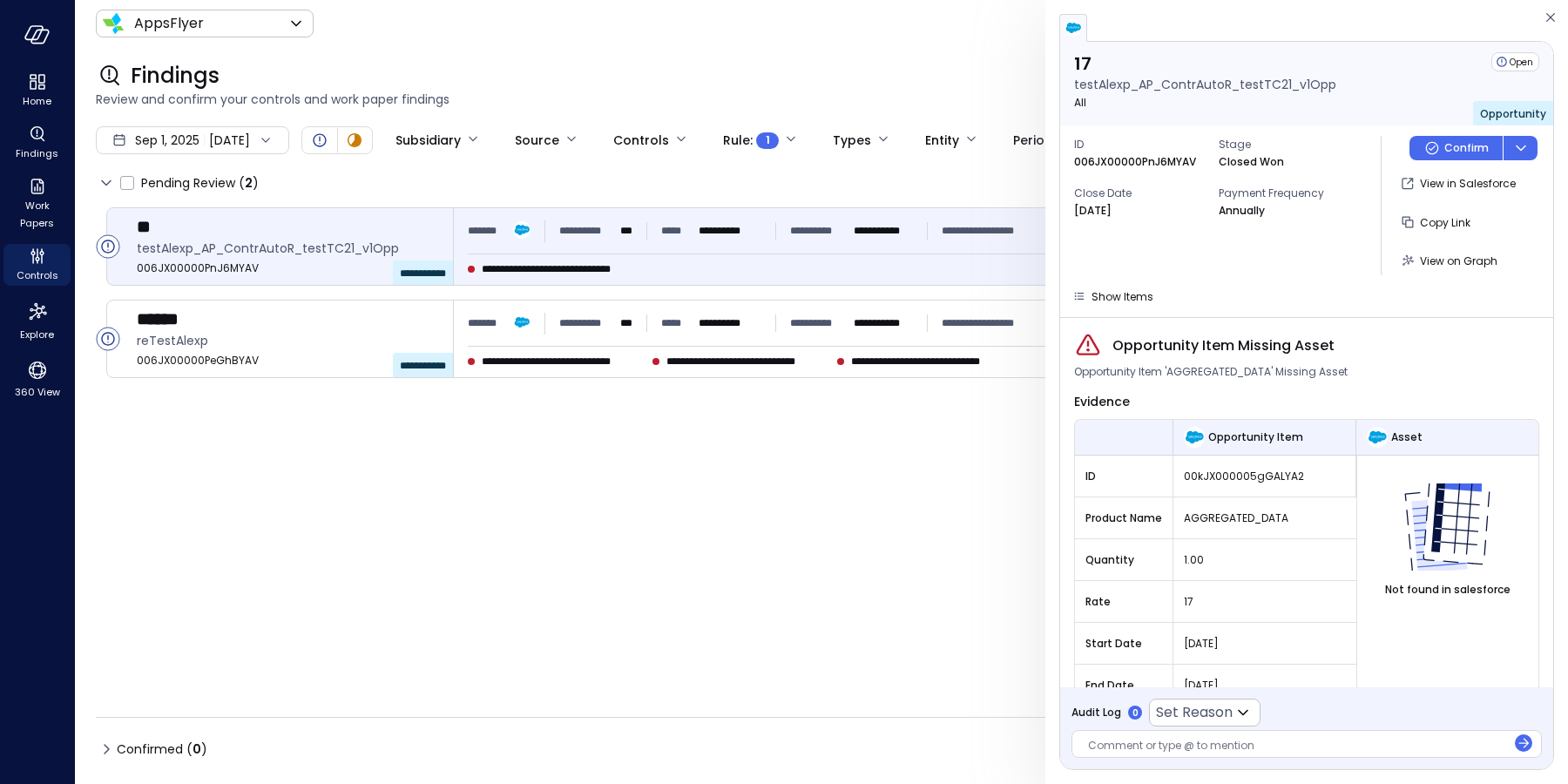
click at [676, 497] on div "**********" at bounding box center [821, 453] width 1451 height 492
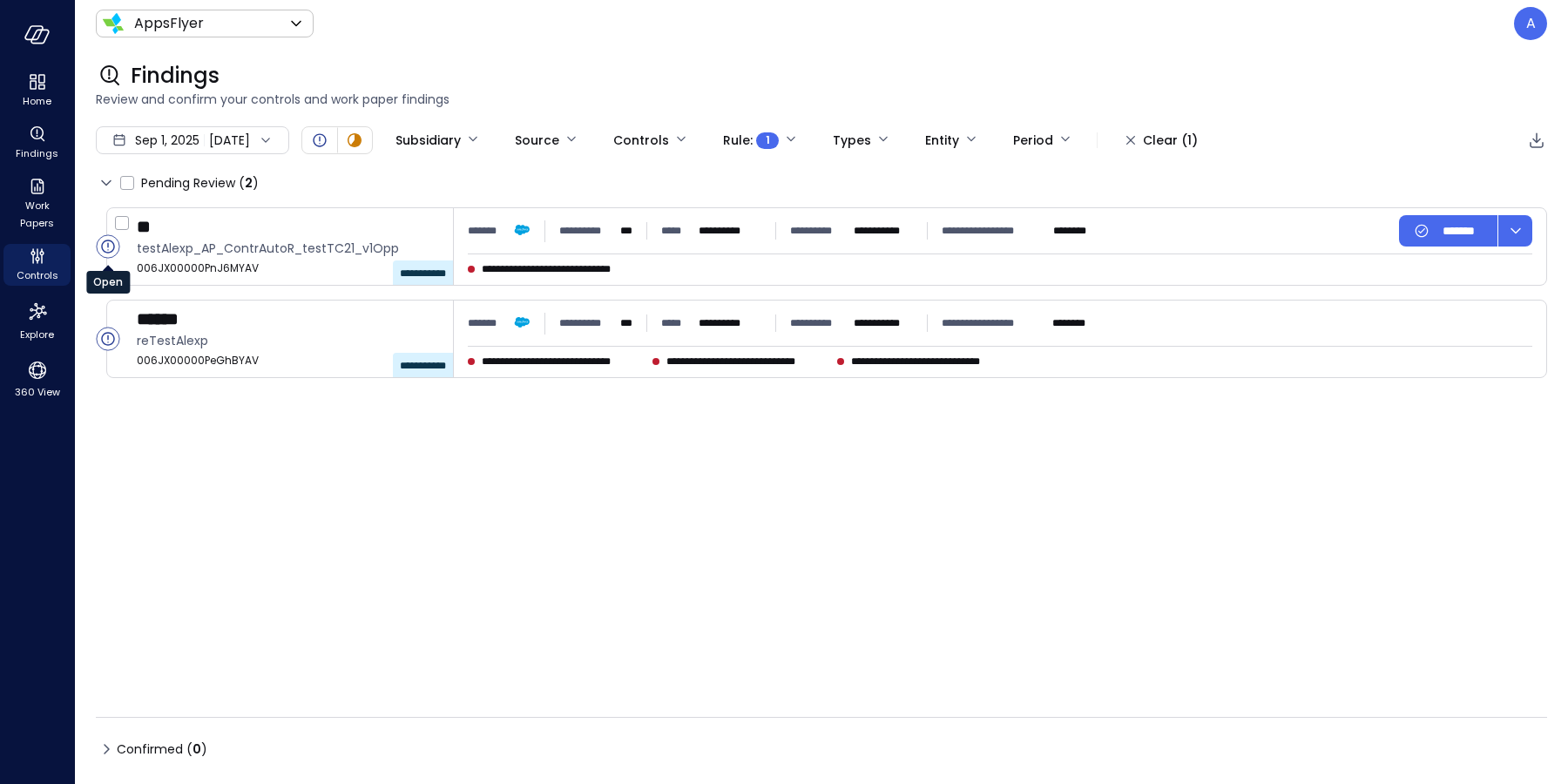
click at [103, 248] on circle "Open" at bounding box center [108, 247] width 23 height 23
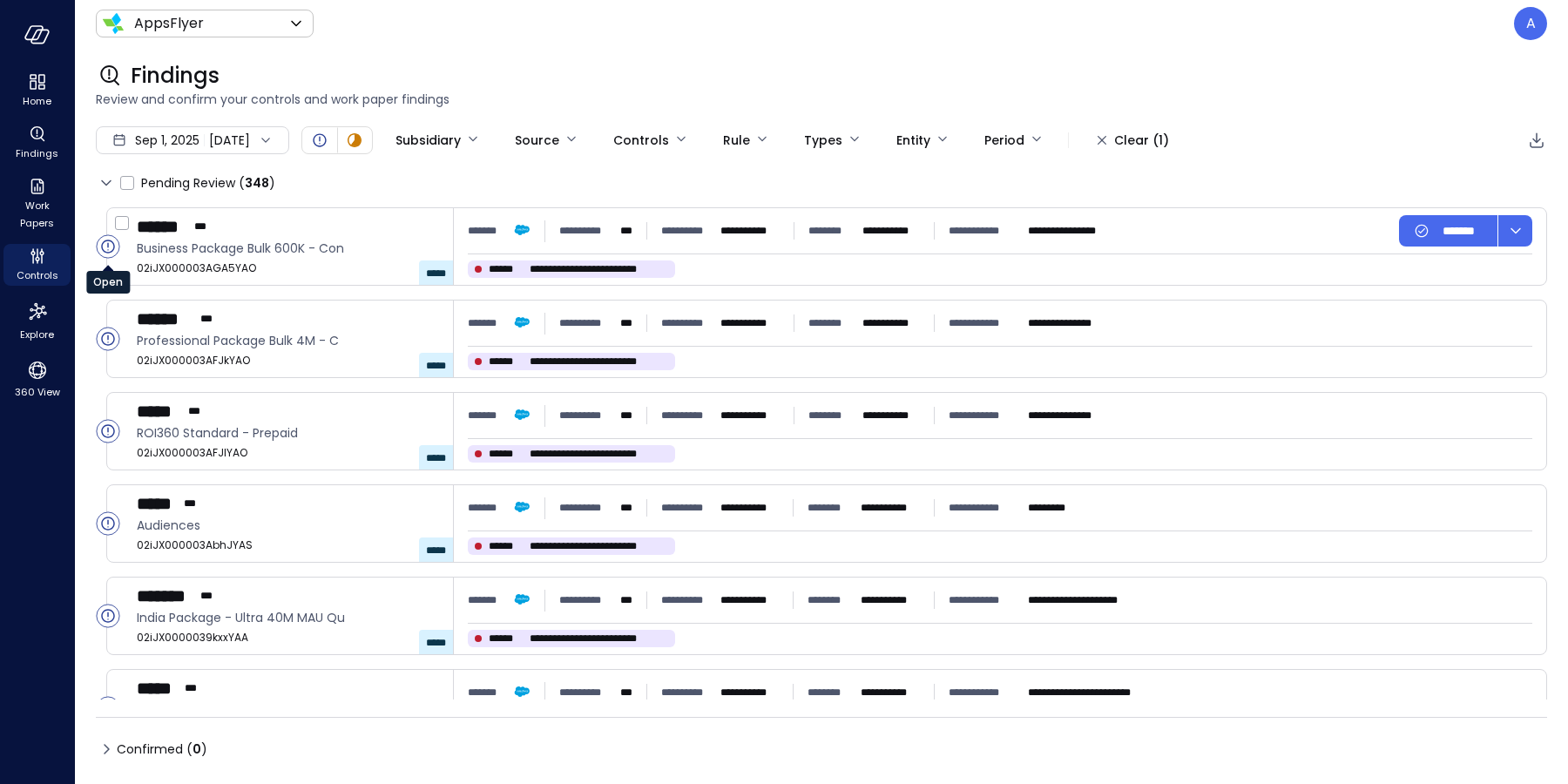
click at [104, 247] on circle "Open" at bounding box center [108, 247] width 23 height 23
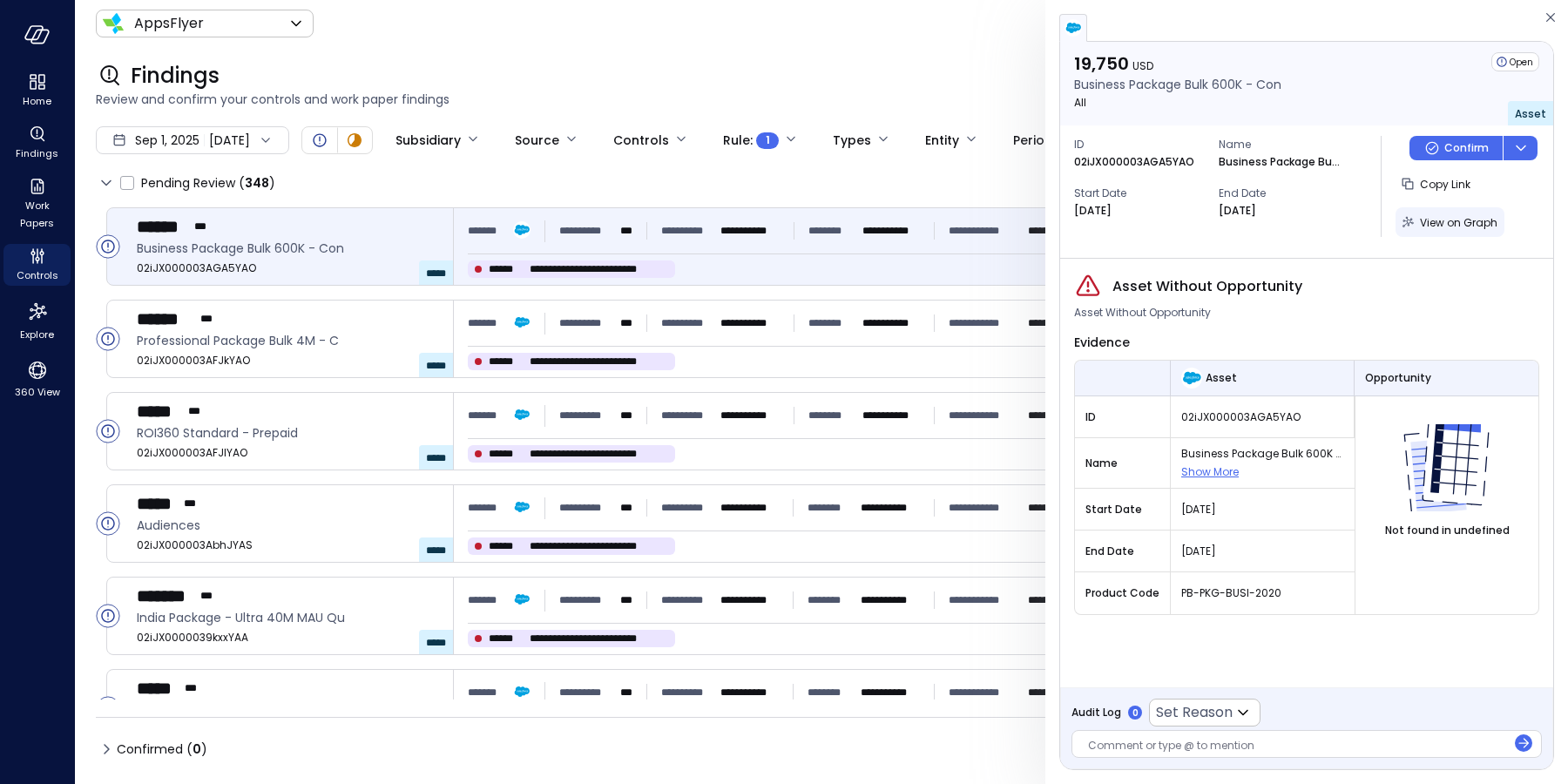
click at [1433, 223] on span "View on Graph" at bounding box center [1459, 222] width 78 height 15
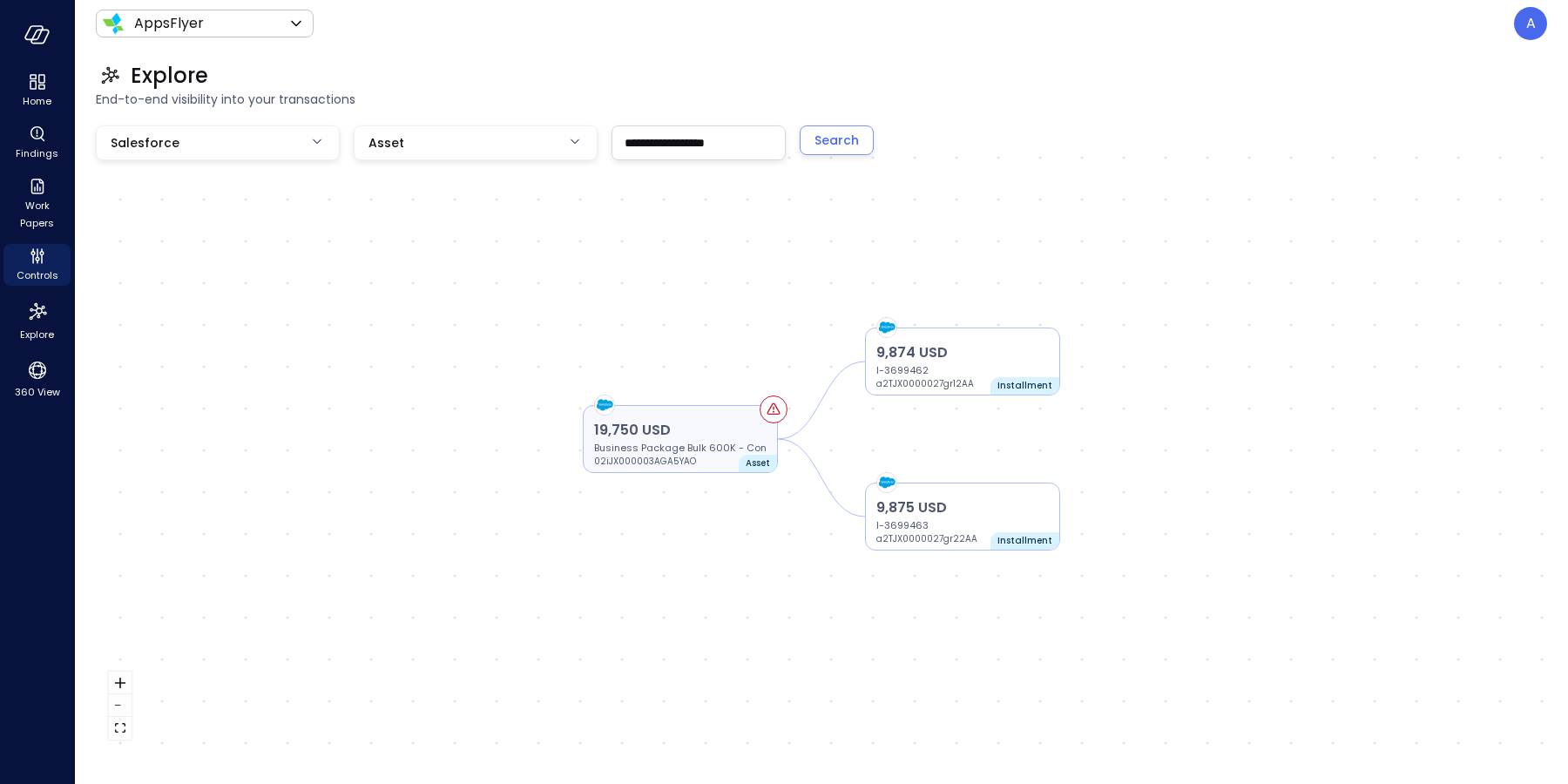
click at [673, 447] on p "Business Package Bulk 600K - Con" at bounding box center [680, 448] width 172 height 14
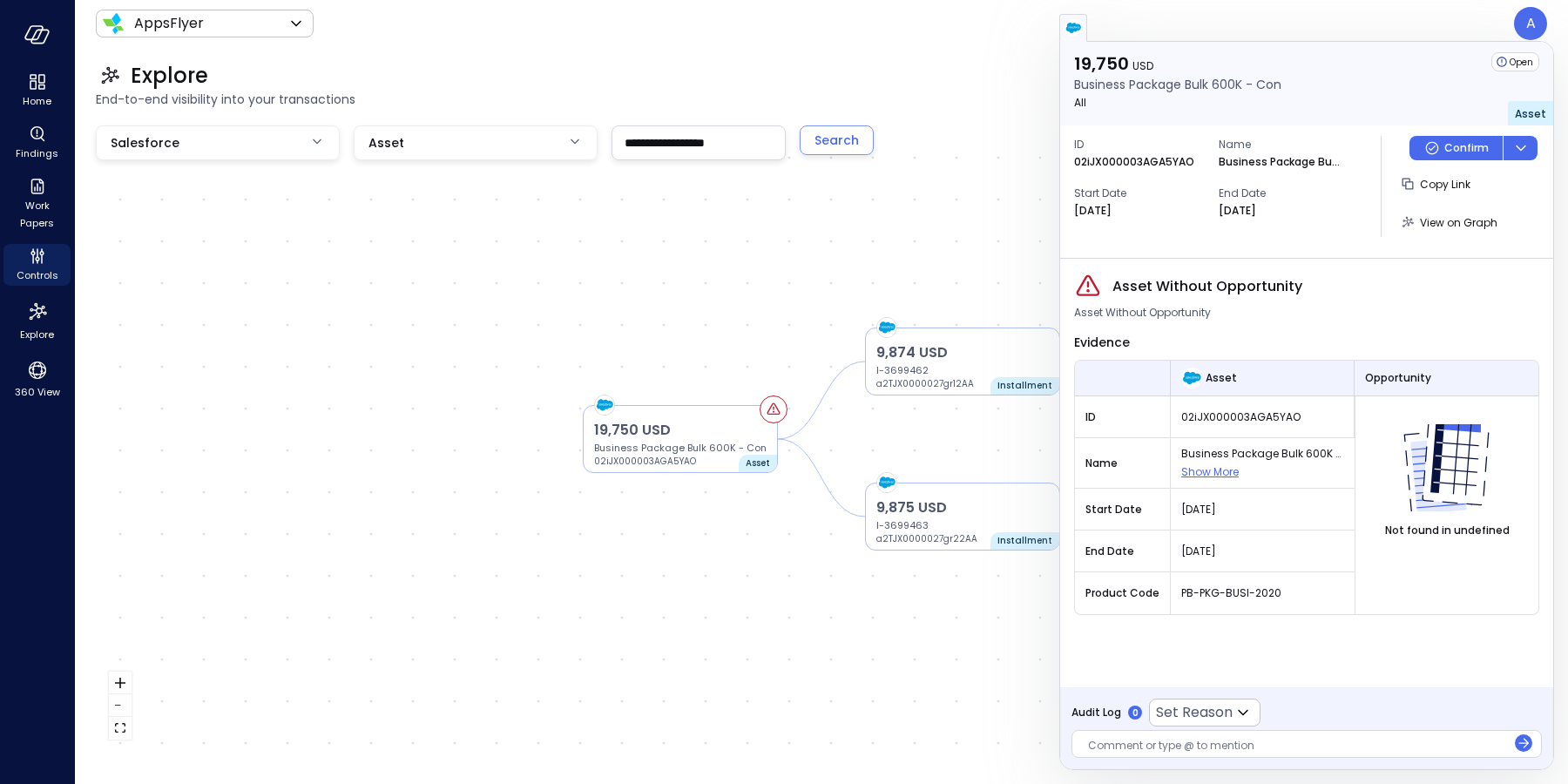
click at [1112, 158] on p "02iJX000003AGA5YAO" at bounding box center [1133, 162] width 120 height 18
copy p "02iJX000003AGA5YAO"
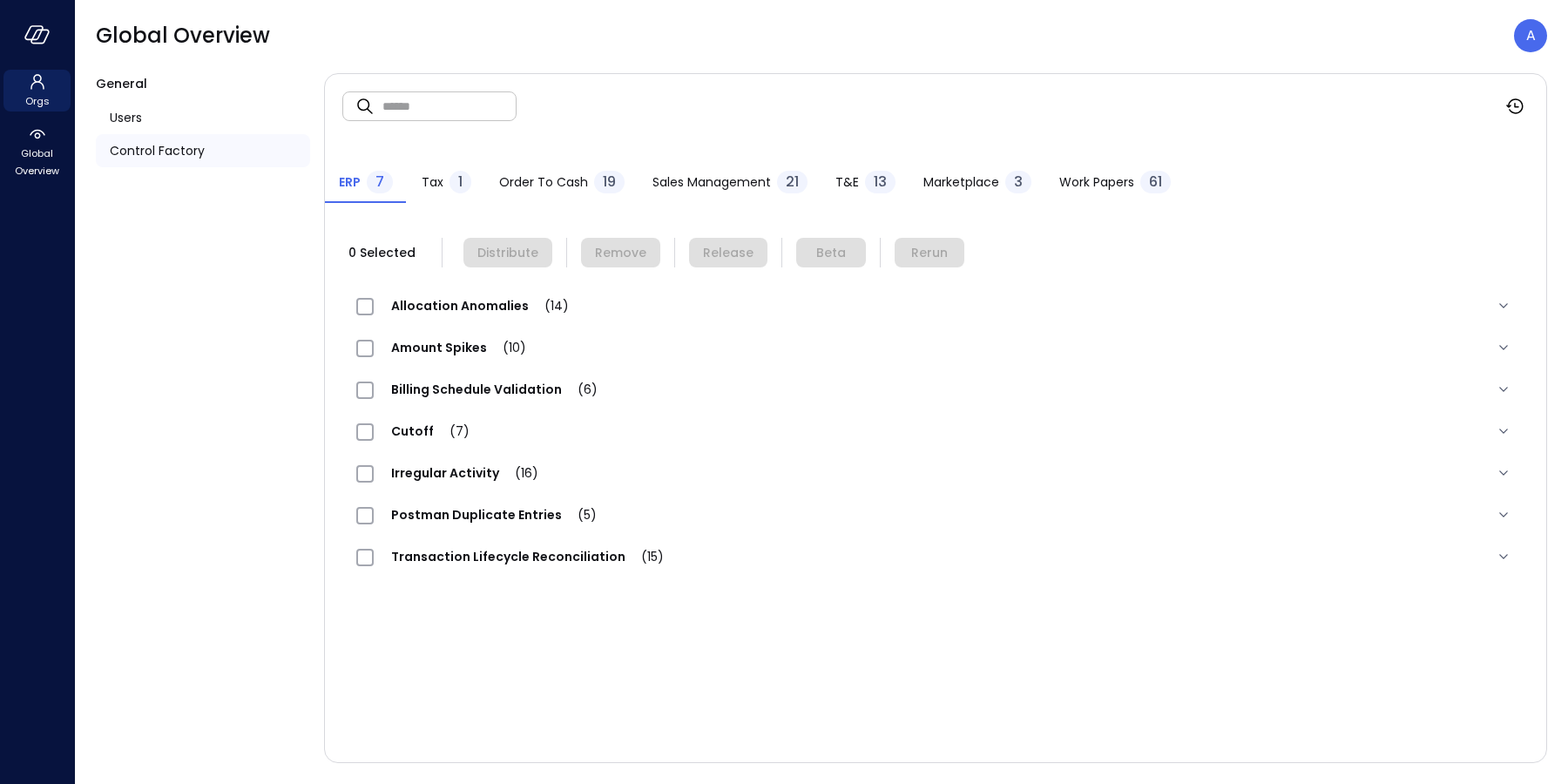
click at [41, 97] on span "Orgs" at bounding box center [38, 102] width 24 height 18
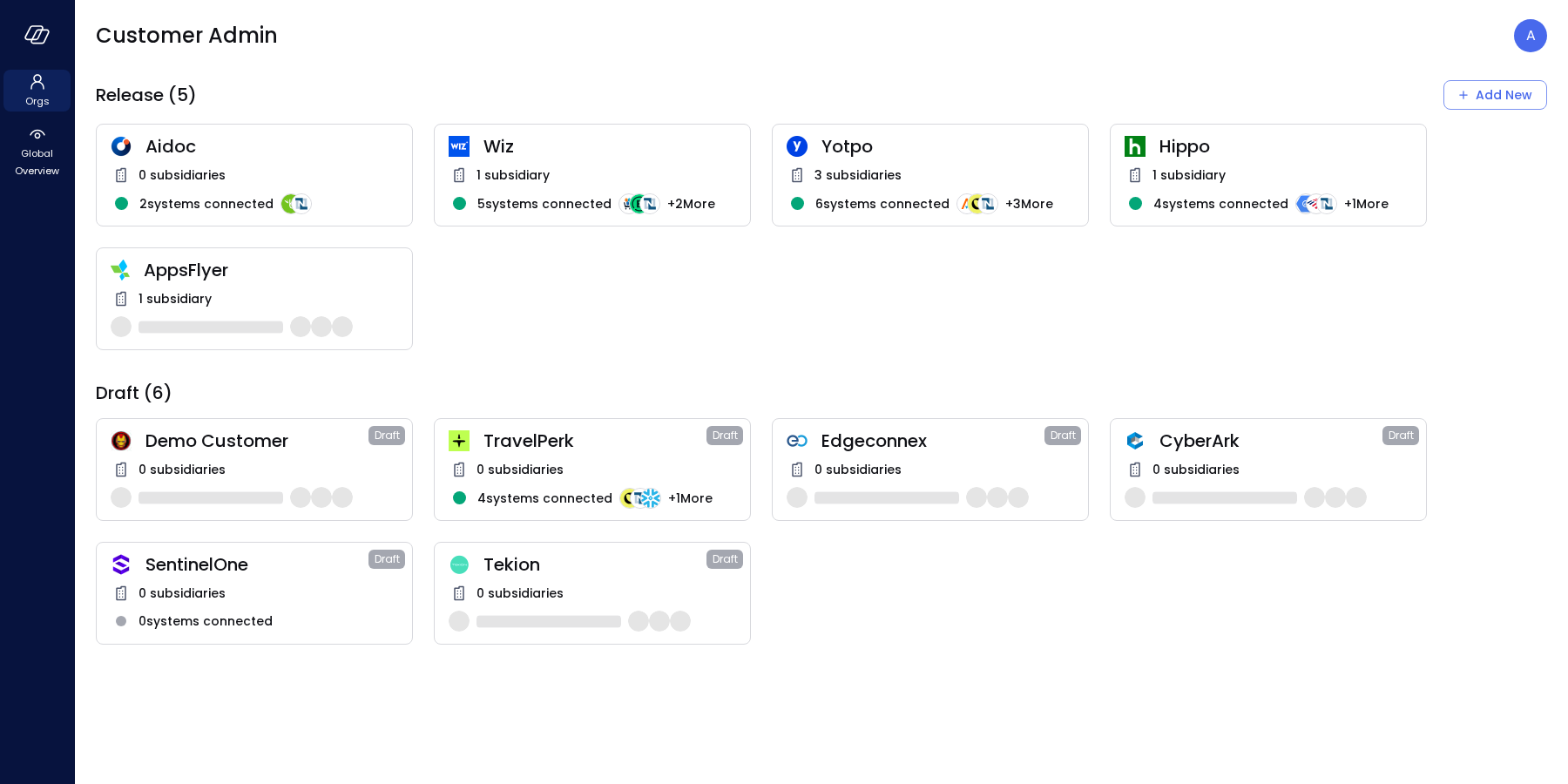
click at [515, 178] on span "1 subsidiary" at bounding box center [514, 175] width 74 height 19
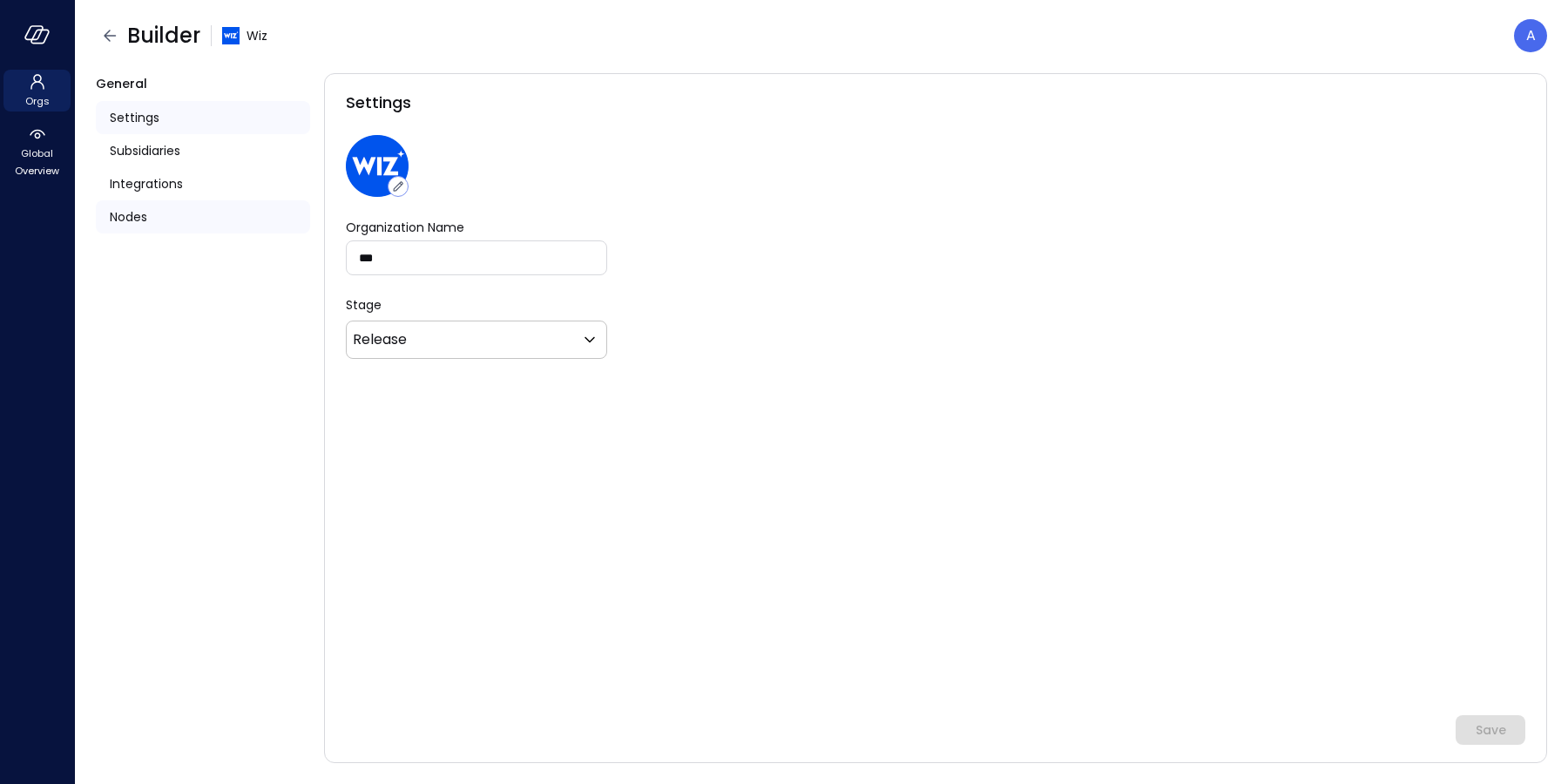
click at [136, 213] on span "Nodes" at bounding box center [128, 217] width 38 height 19
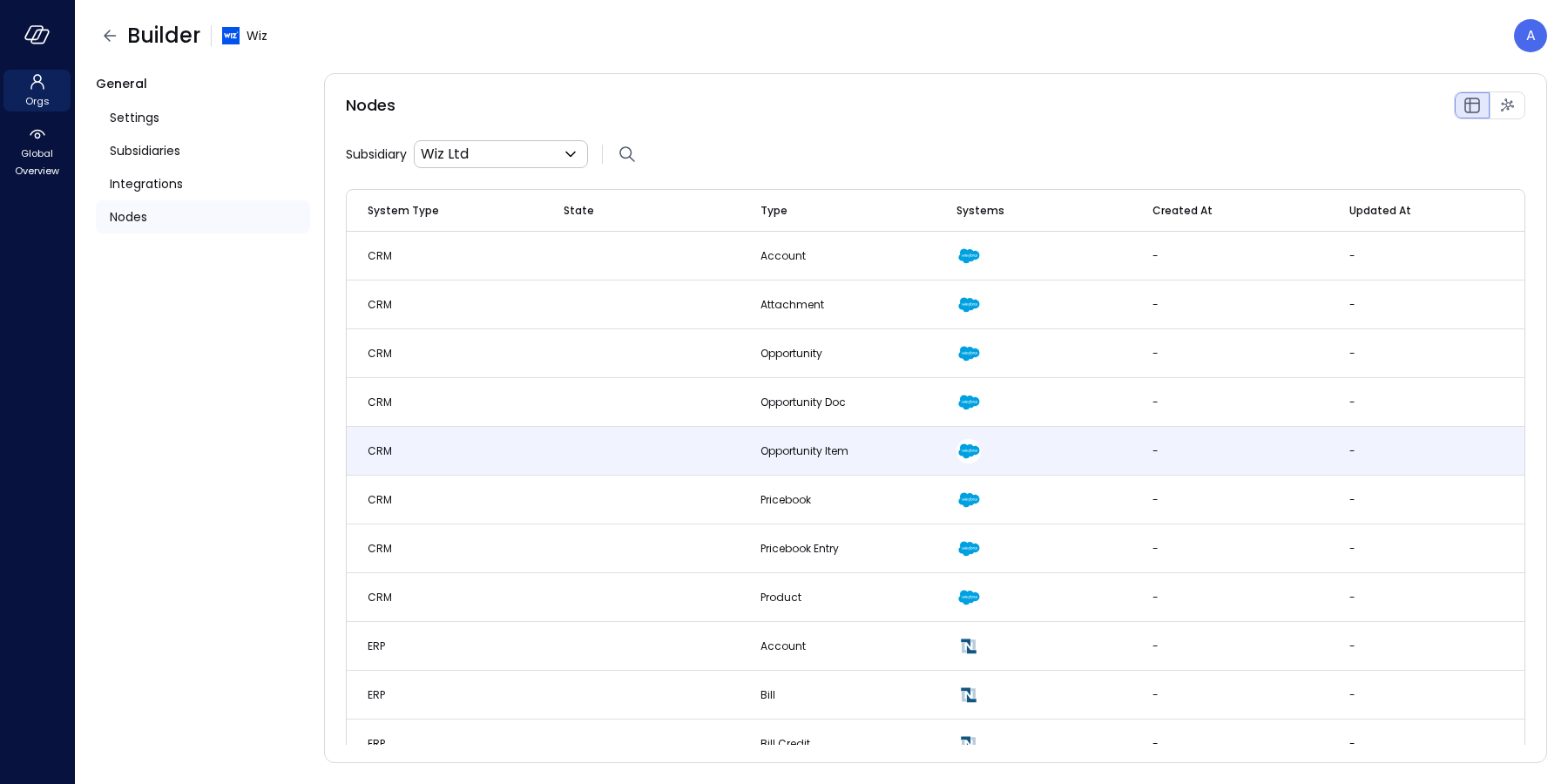
click at [498, 440] on td "CRM" at bounding box center [444, 452] width 196 height 49
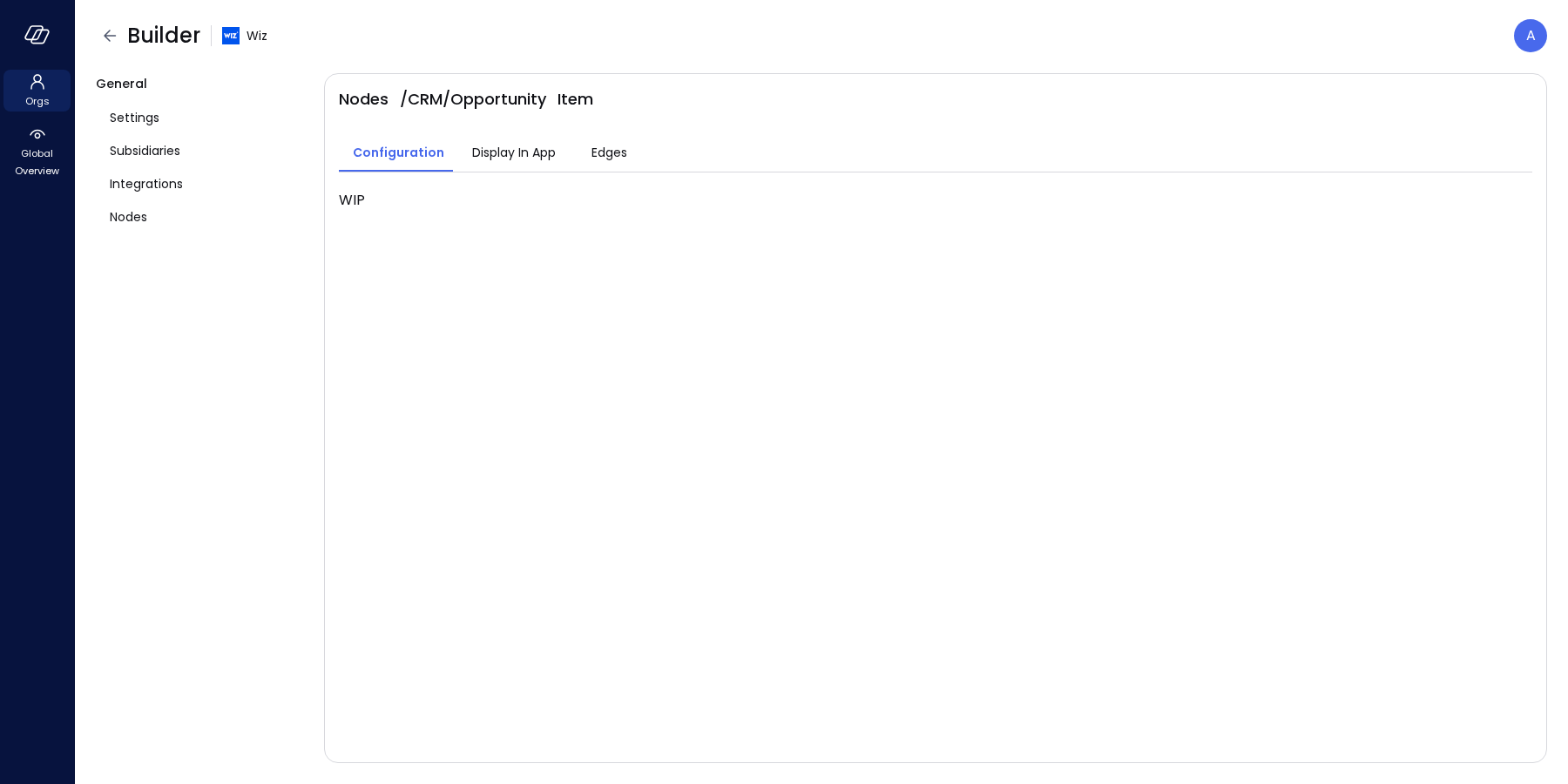
click at [500, 155] on span "Display In App" at bounding box center [514, 152] width 84 height 19
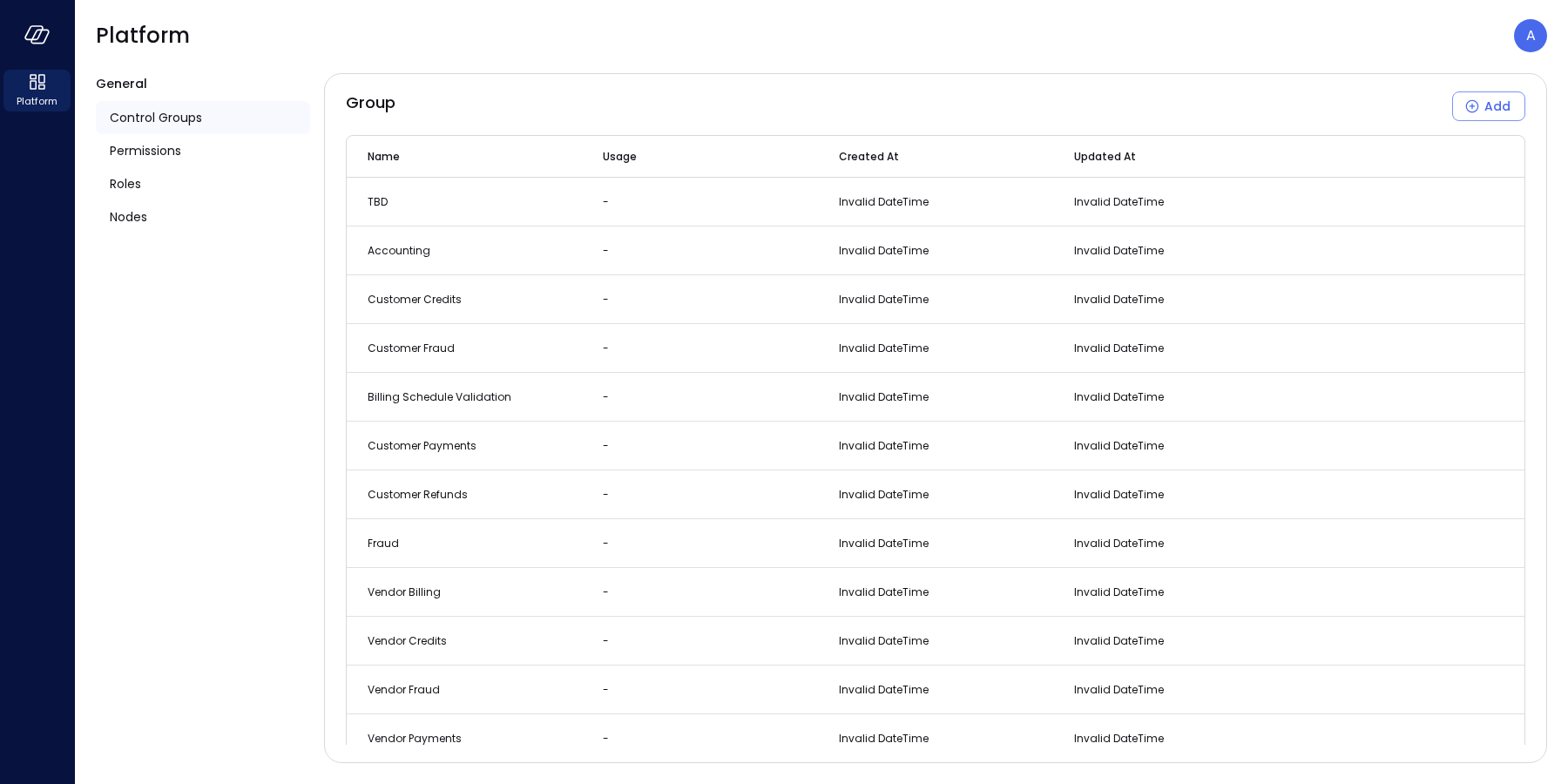
scroll to position [3955, 0]
